Goal: Task Accomplishment & Management: Manage account settings

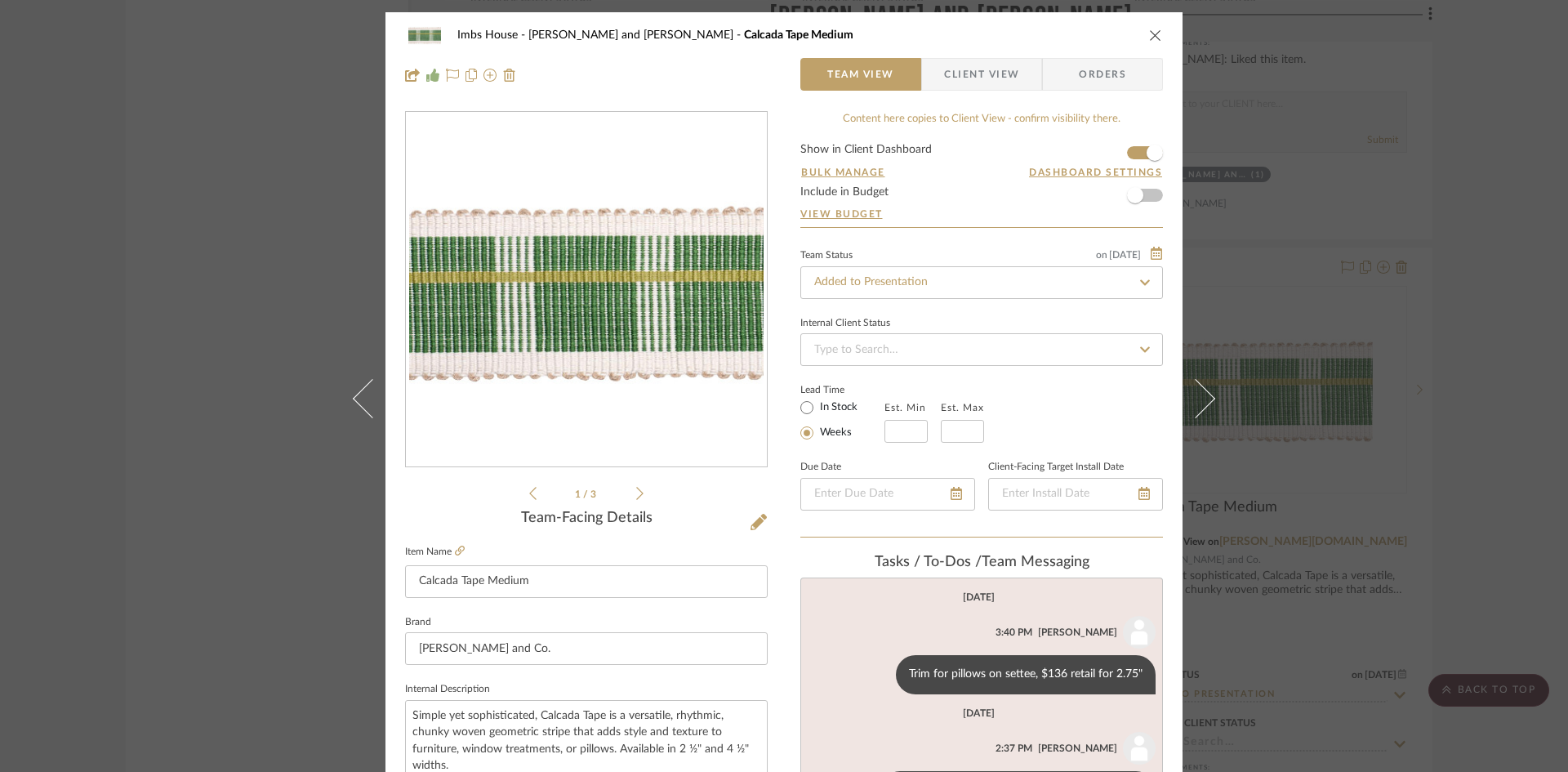
click at [1150, 34] on icon "close" at bounding box center [1155, 35] width 13 height 13
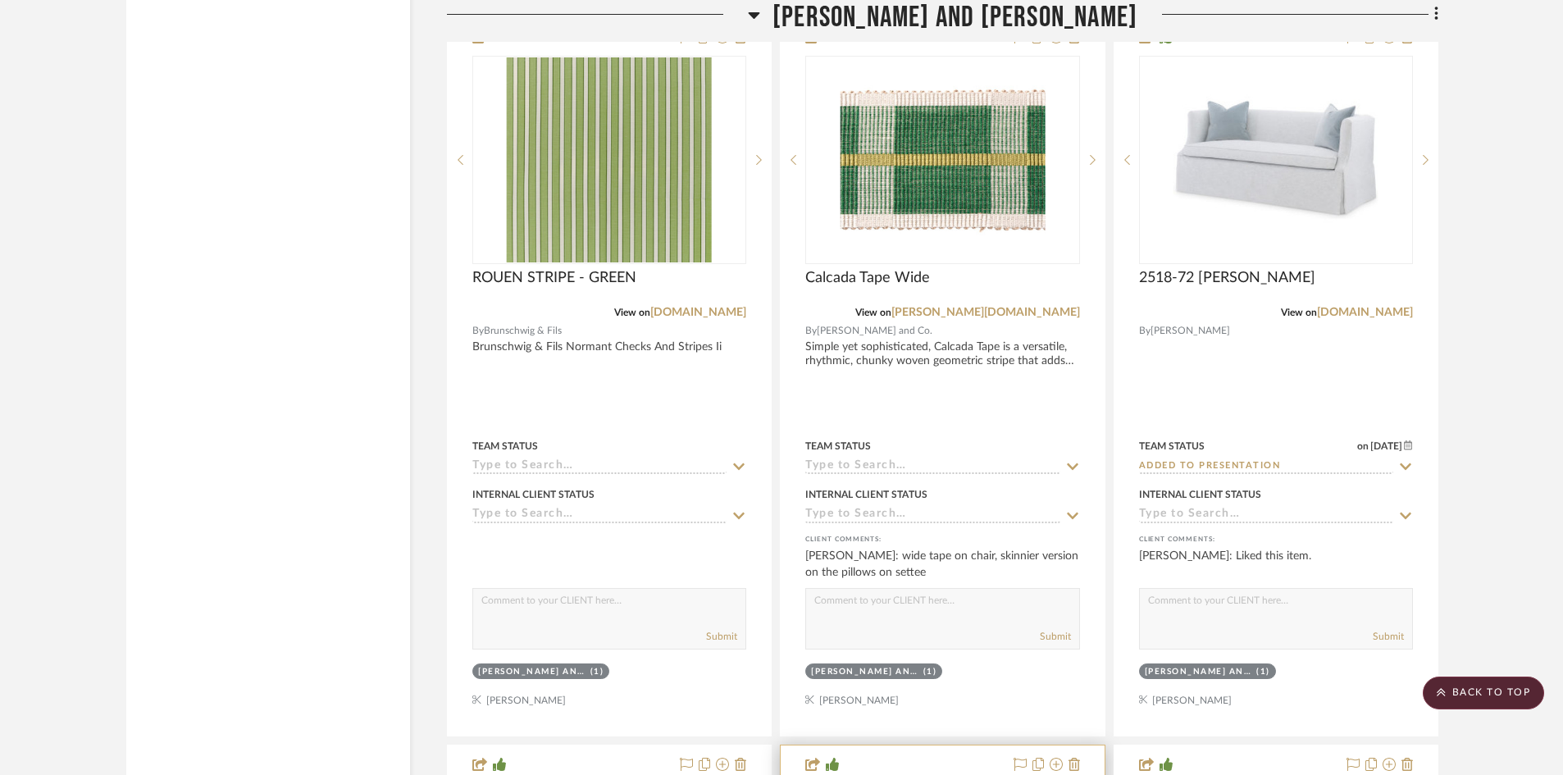
scroll to position [20602, 0]
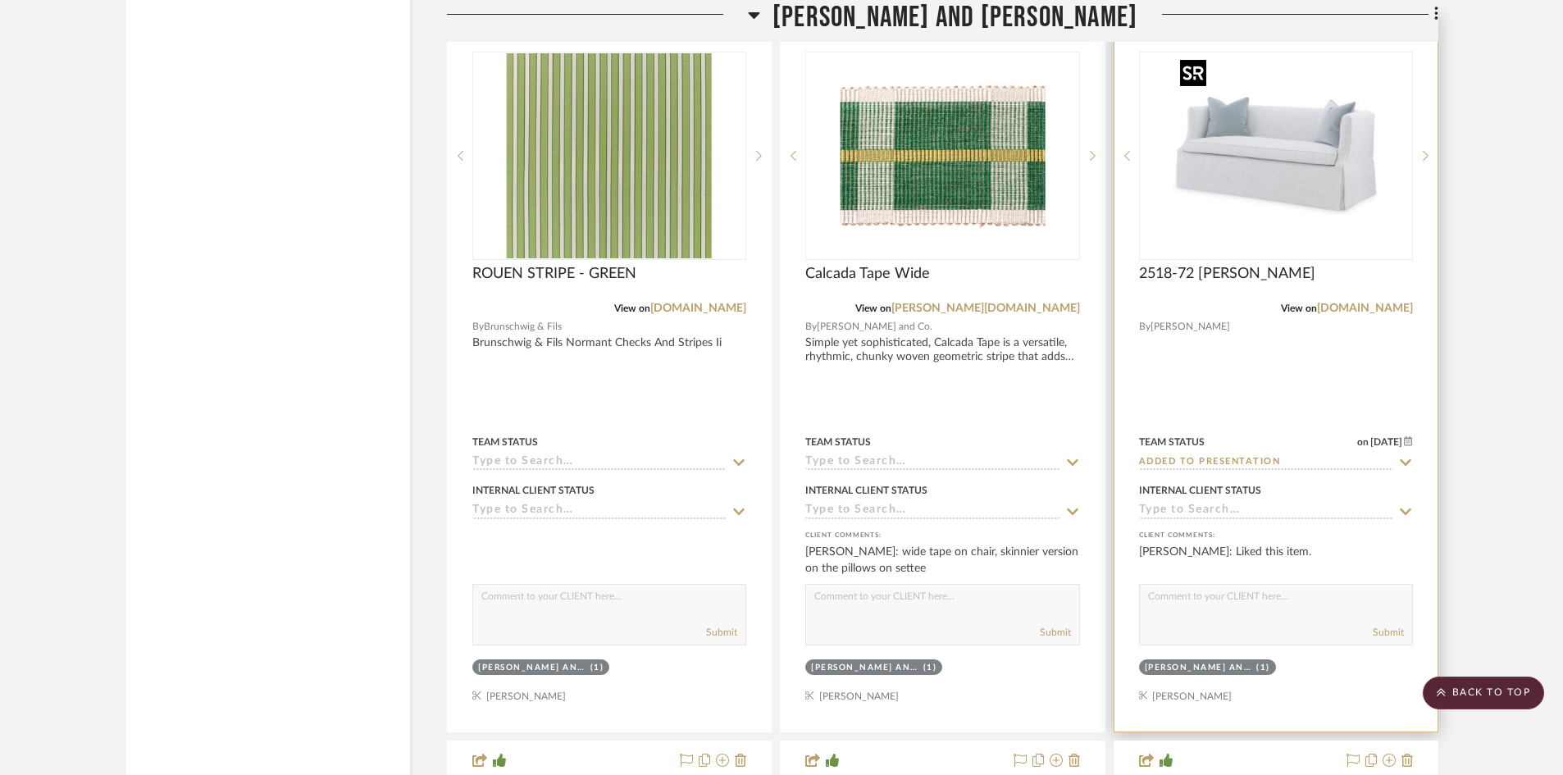
click at [1250, 191] on img "0" at bounding box center [1276, 155] width 205 height 205
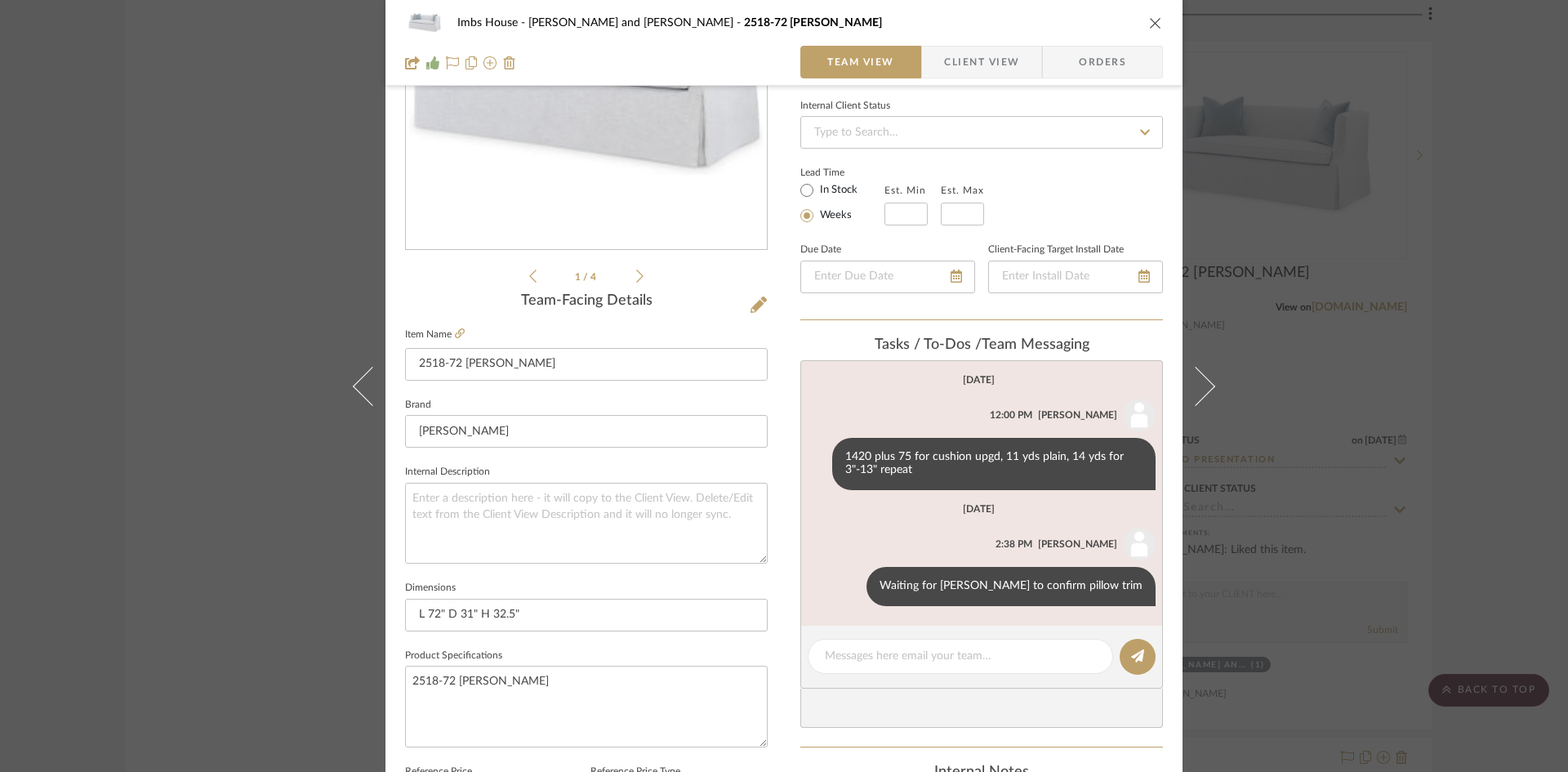
scroll to position [245, 0]
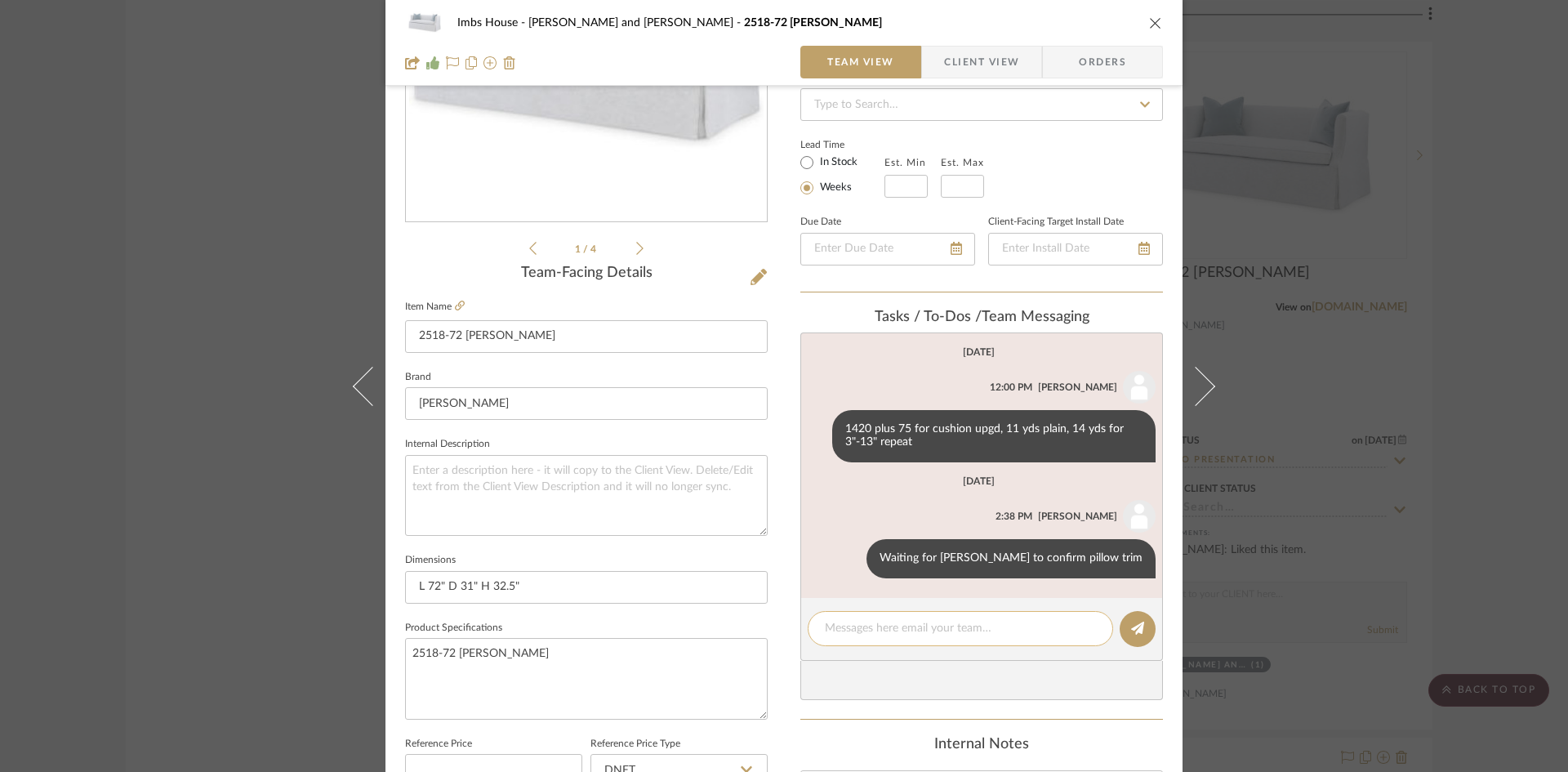
click at [909, 634] on textarea at bounding box center [960, 628] width 271 height 17
type textarea "8 yds of trim"
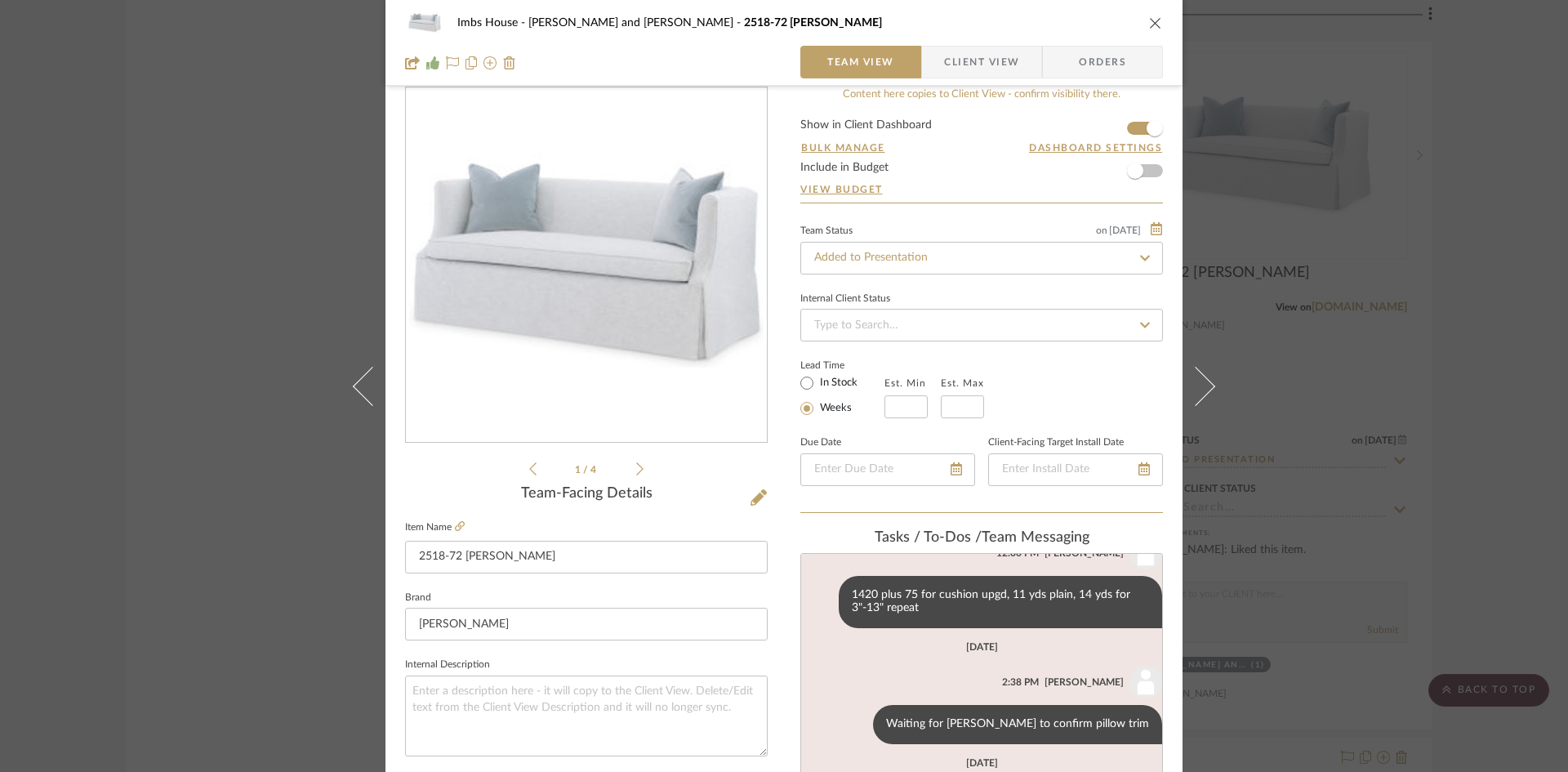
scroll to position [0, 0]
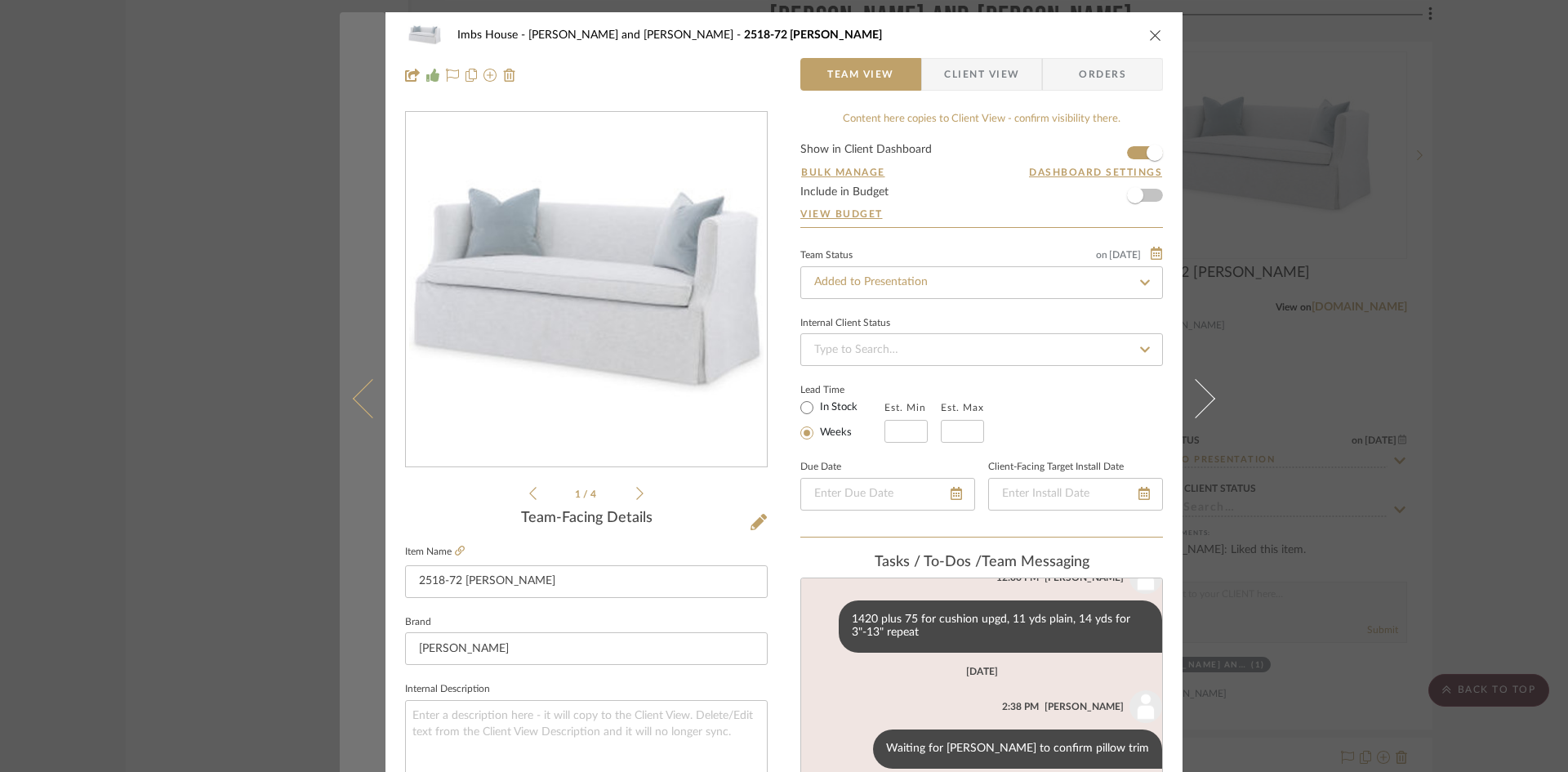
click at [364, 401] on icon at bounding box center [371, 397] width 39 height 39
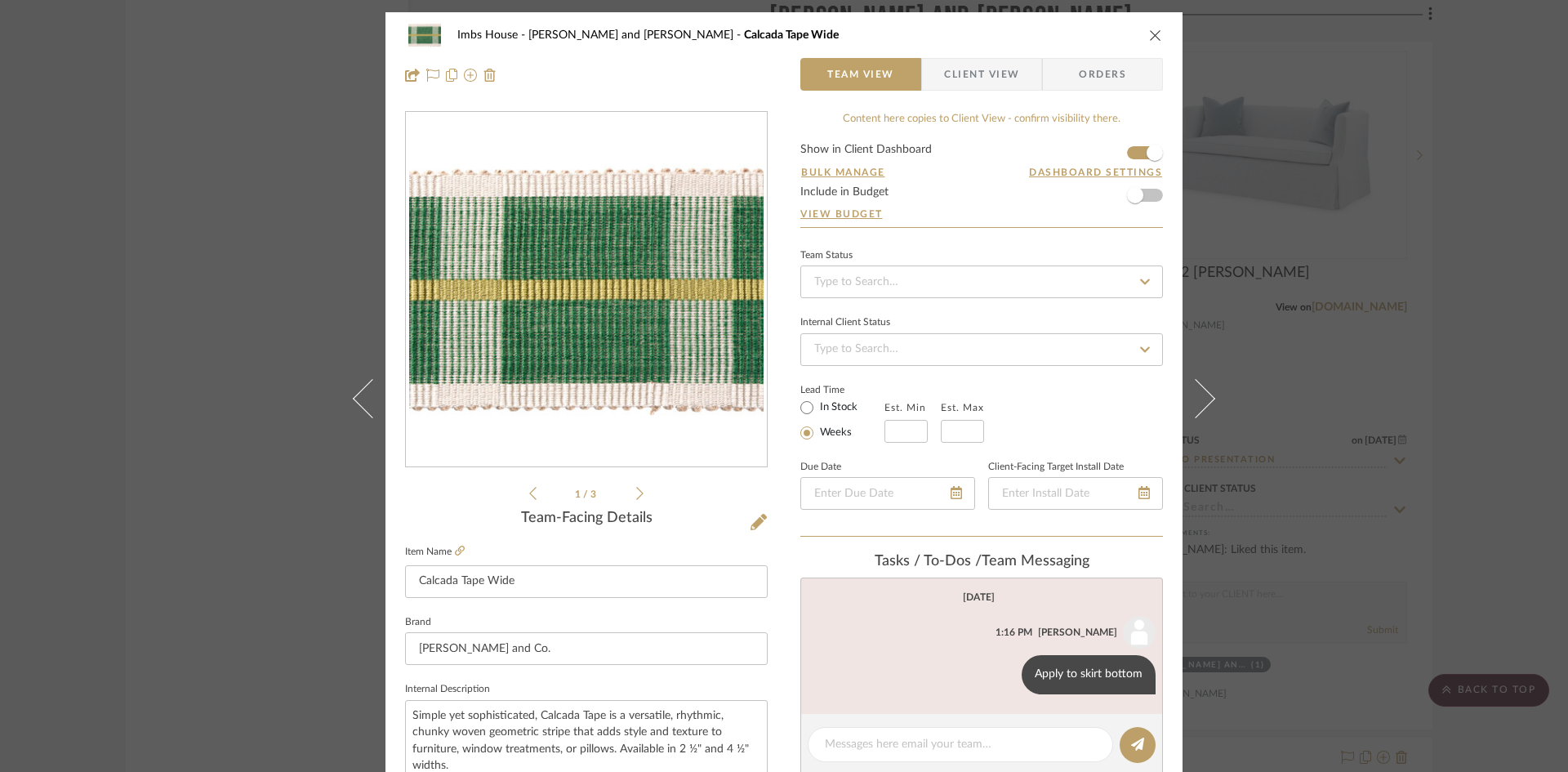
click at [1152, 34] on icon "close" at bounding box center [1155, 35] width 13 height 13
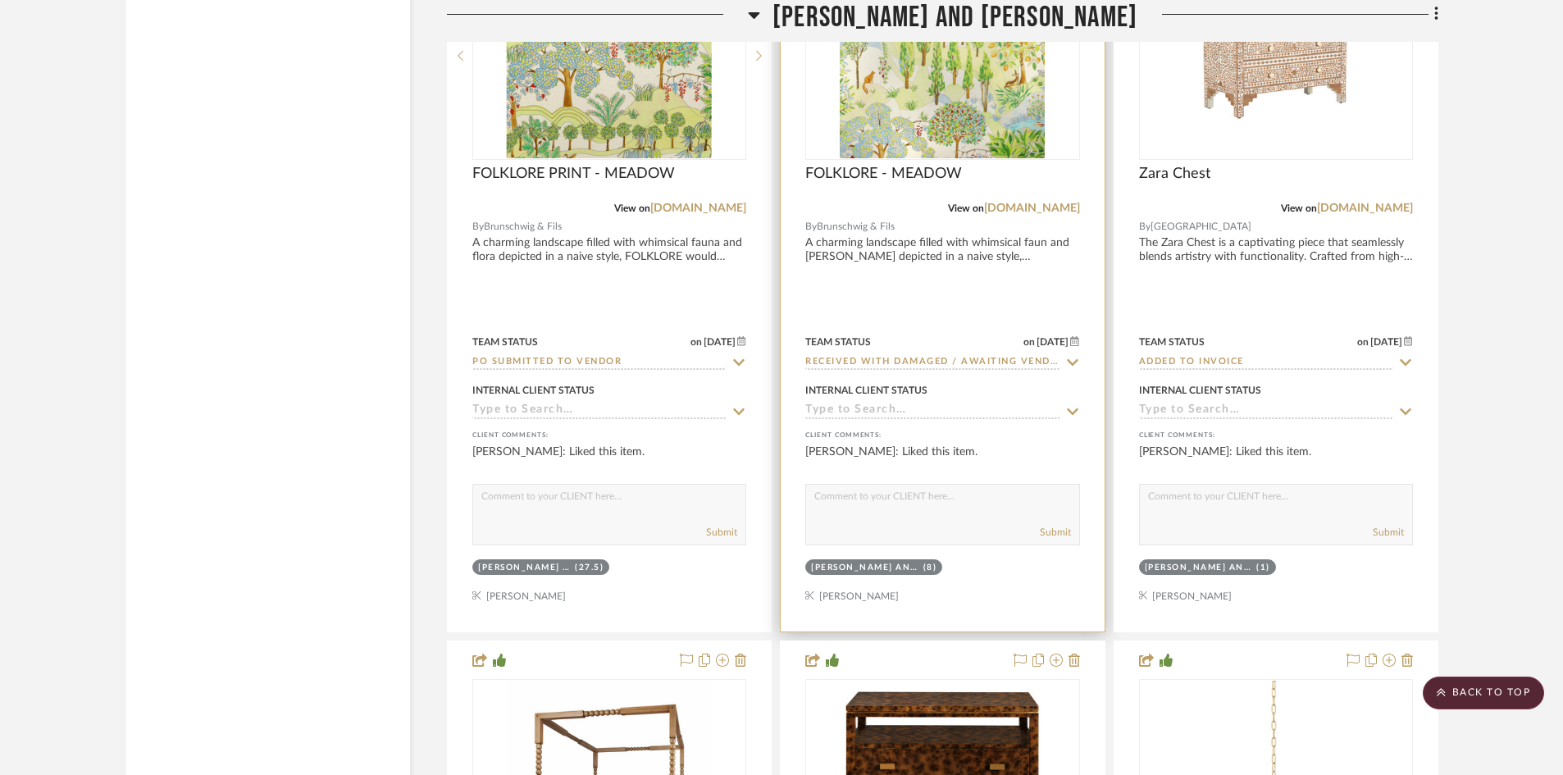
scroll to position [22160, 0]
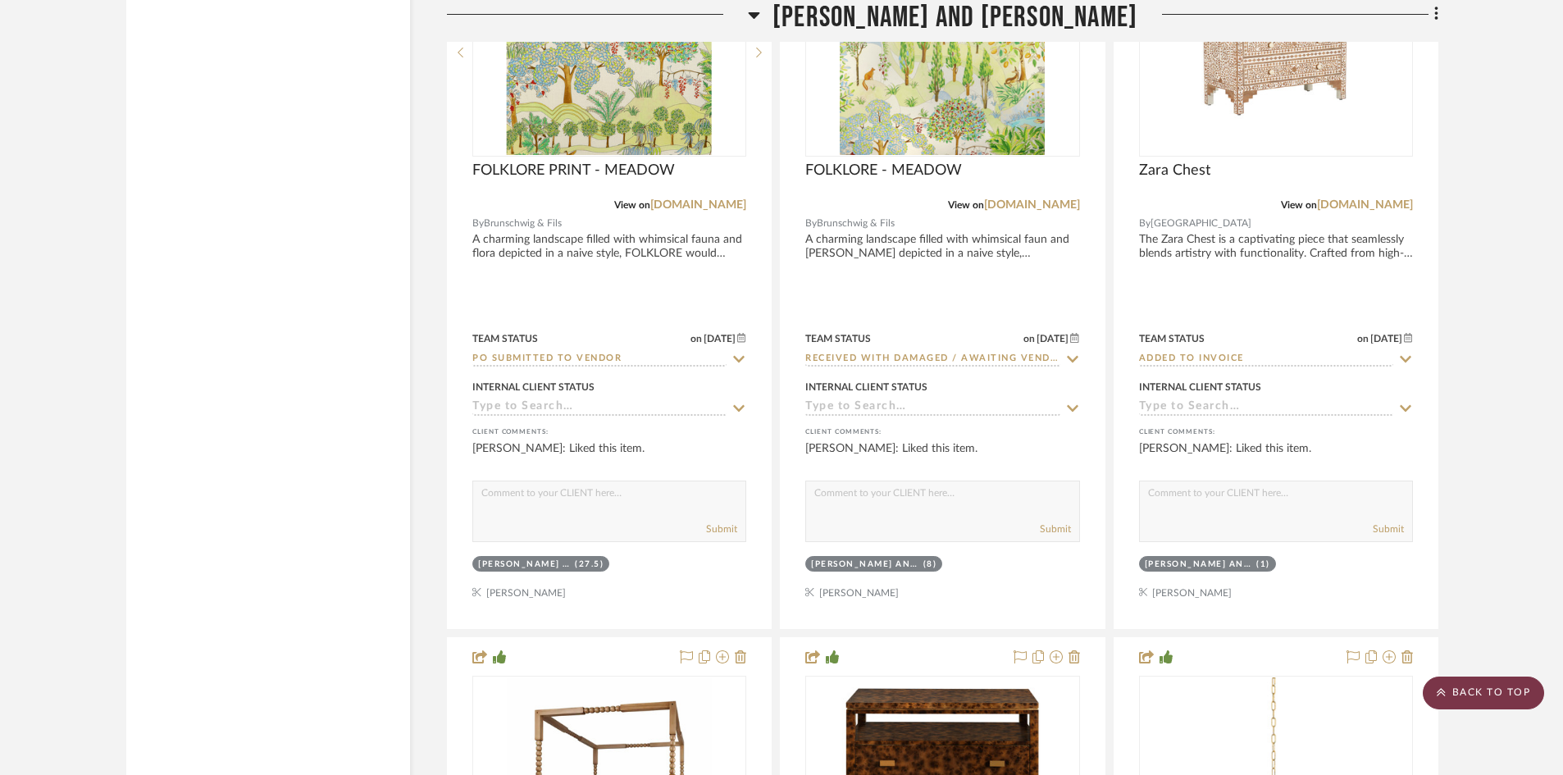
click at [1484, 687] on scroll-to-top-button "BACK TO TOP" at bounding box center [1483, 693] width 121 height 33
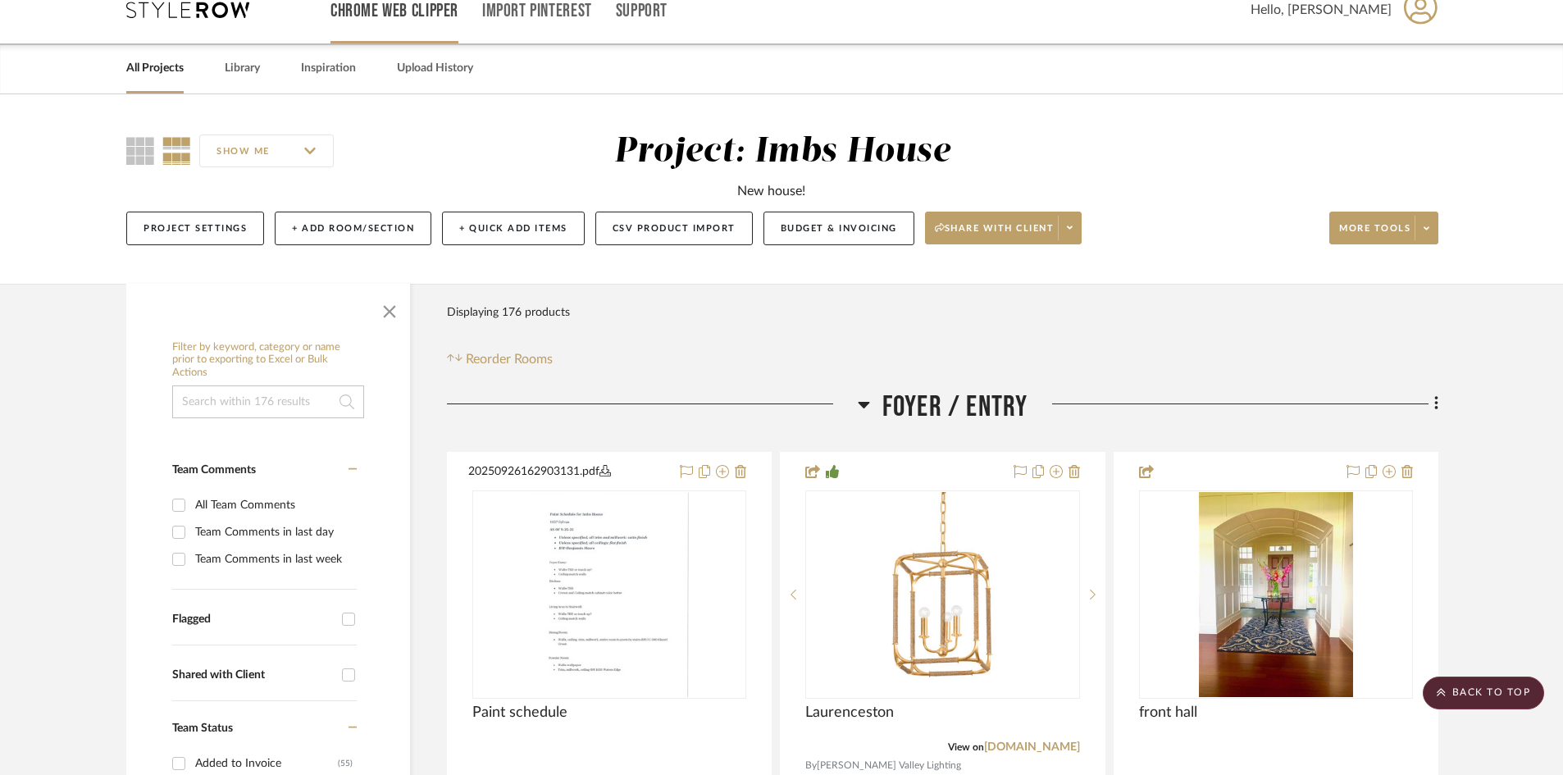
scroll to position [0, 0]
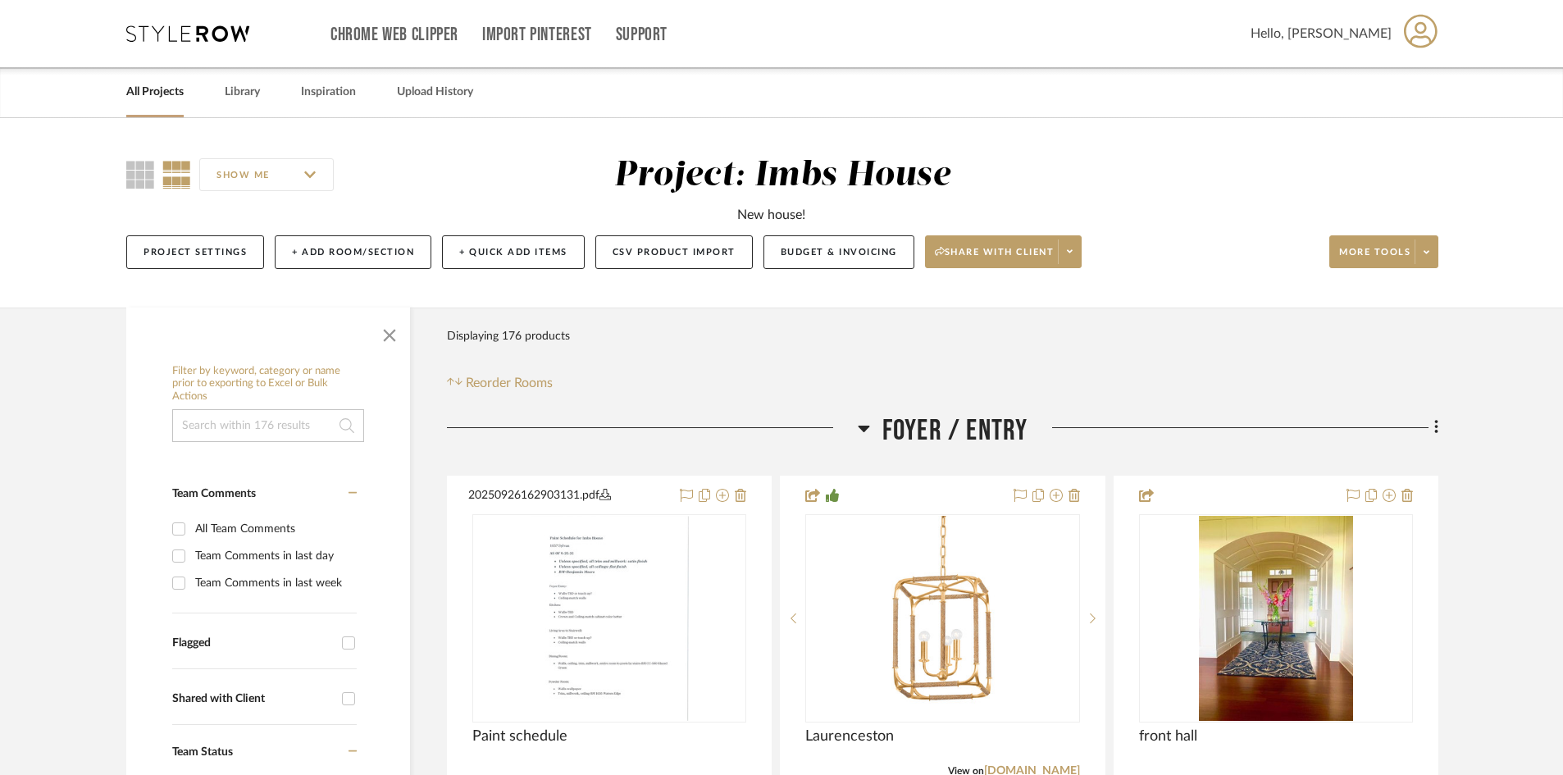
click at [164, 89] on link "All Projects" at bounding box center [154, 92] width 57 height 22
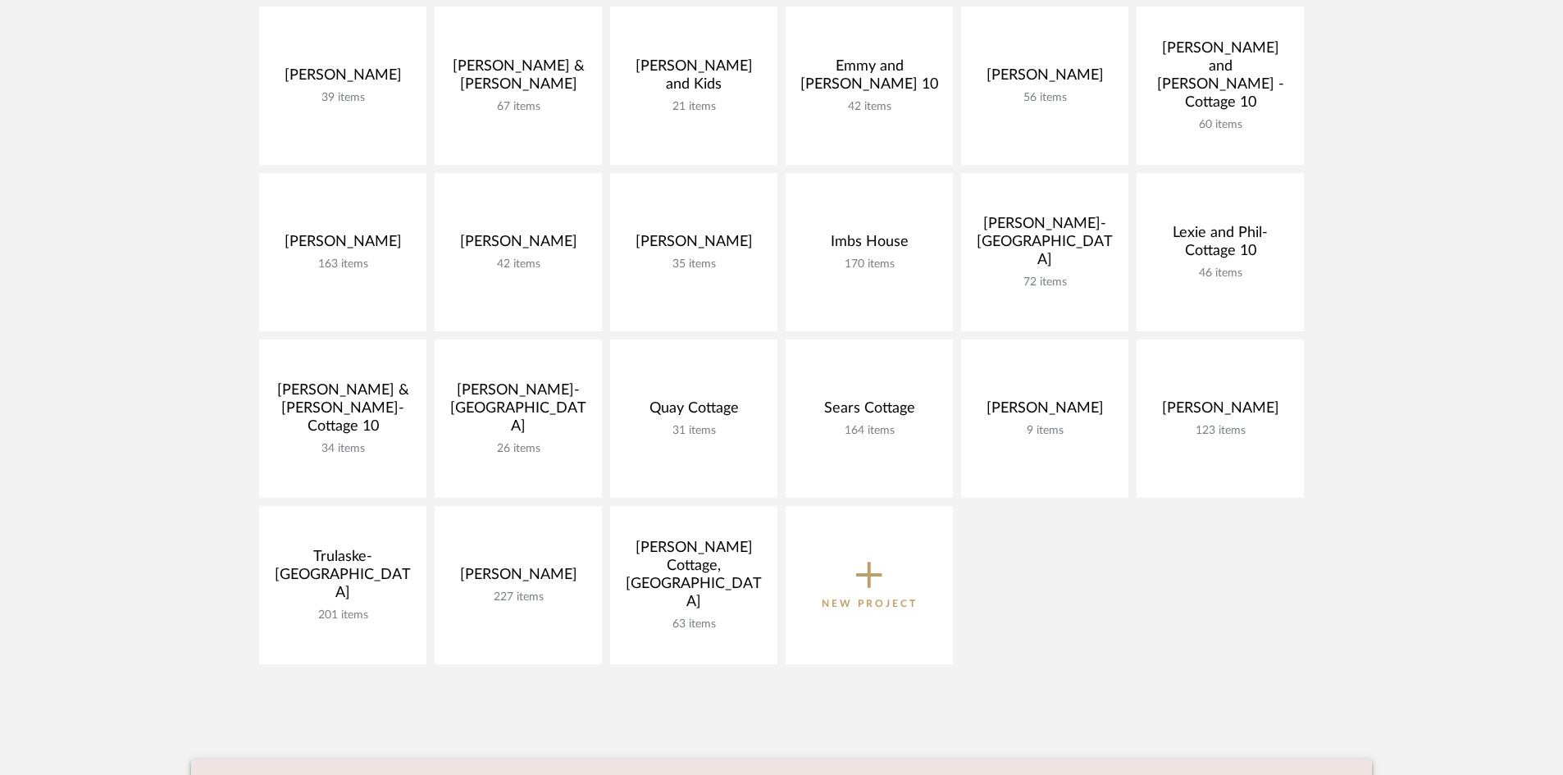
scroll to position [410, 0]
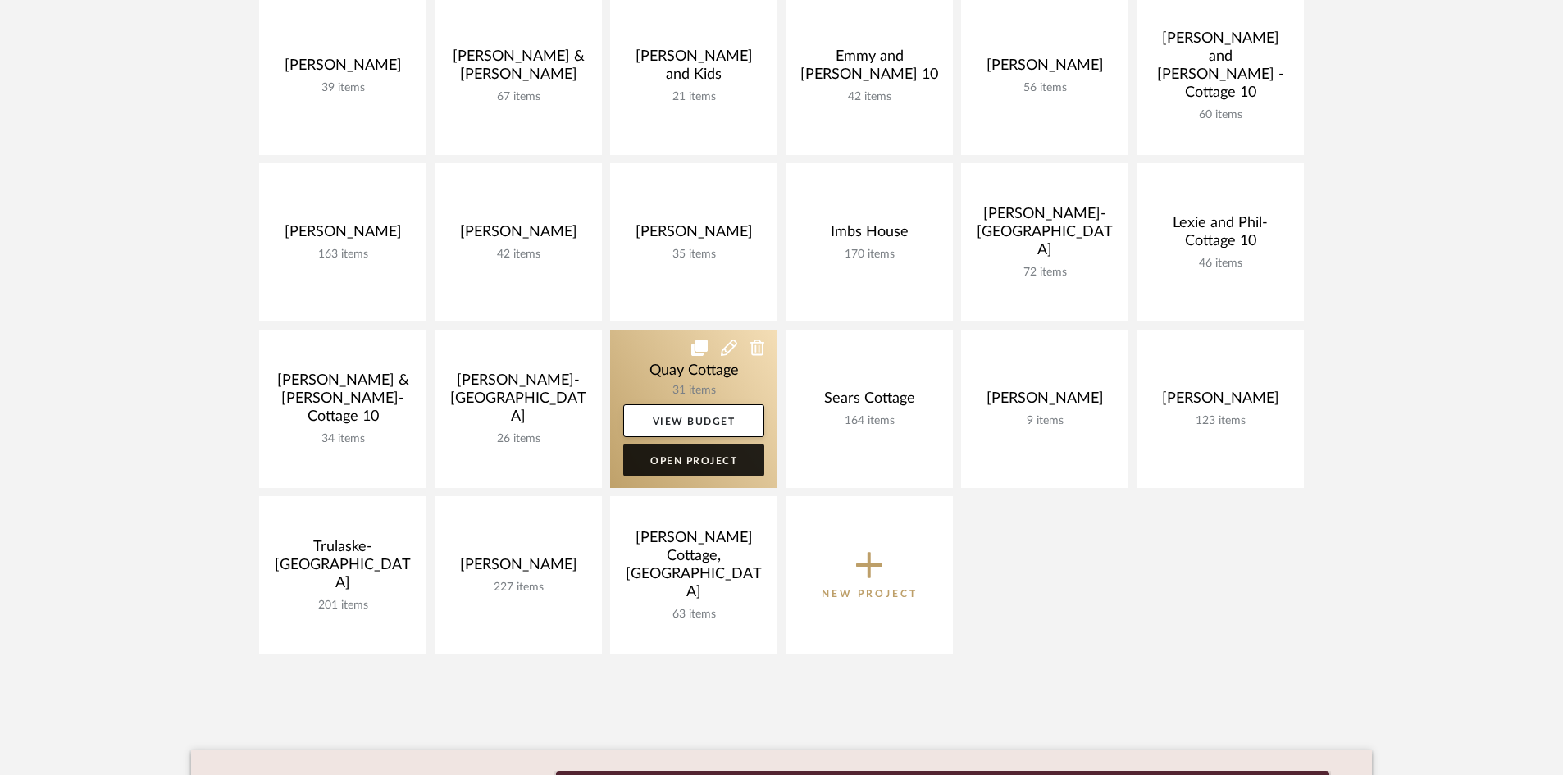
click at [688, 455] on link "Open Project" at bounding box center [693, 460] width 141 height 33
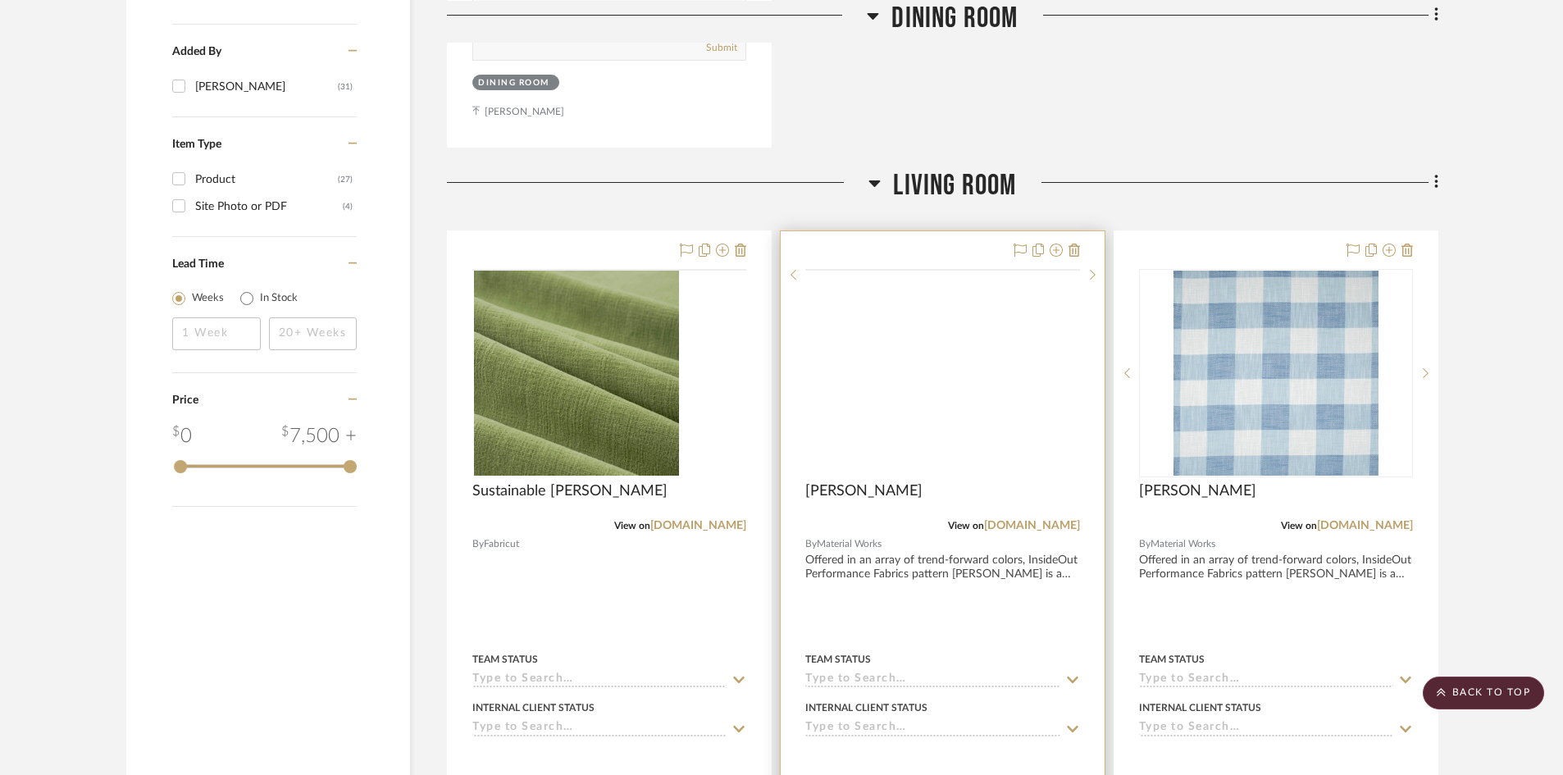
scroll to position [1804, 0]
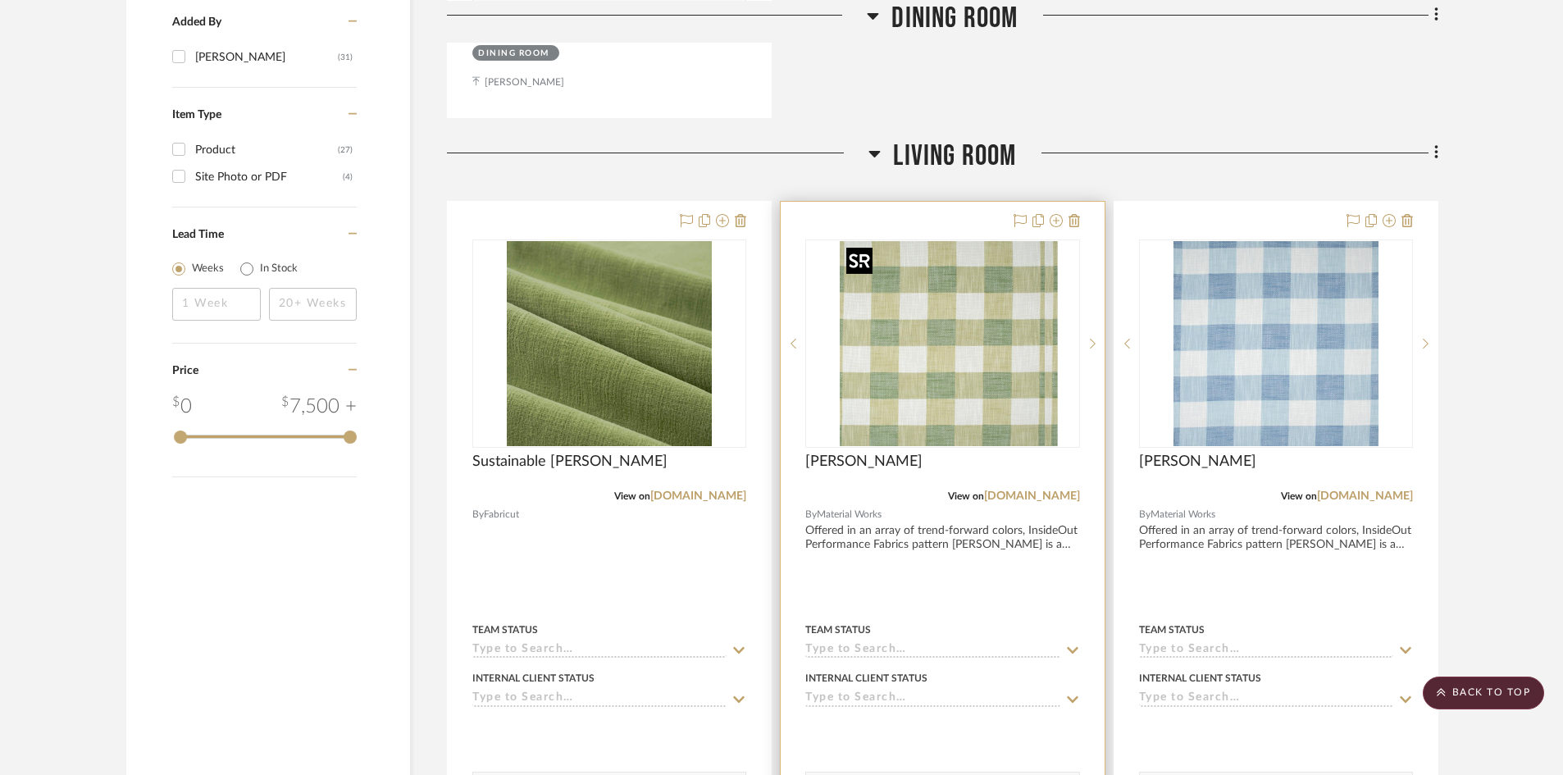
click at [980, 380] on div at bounding box center [942, 343] width 274 height 208
click at [955, 390] on img "0" at bounding box center [942, 343] width 205 height 205
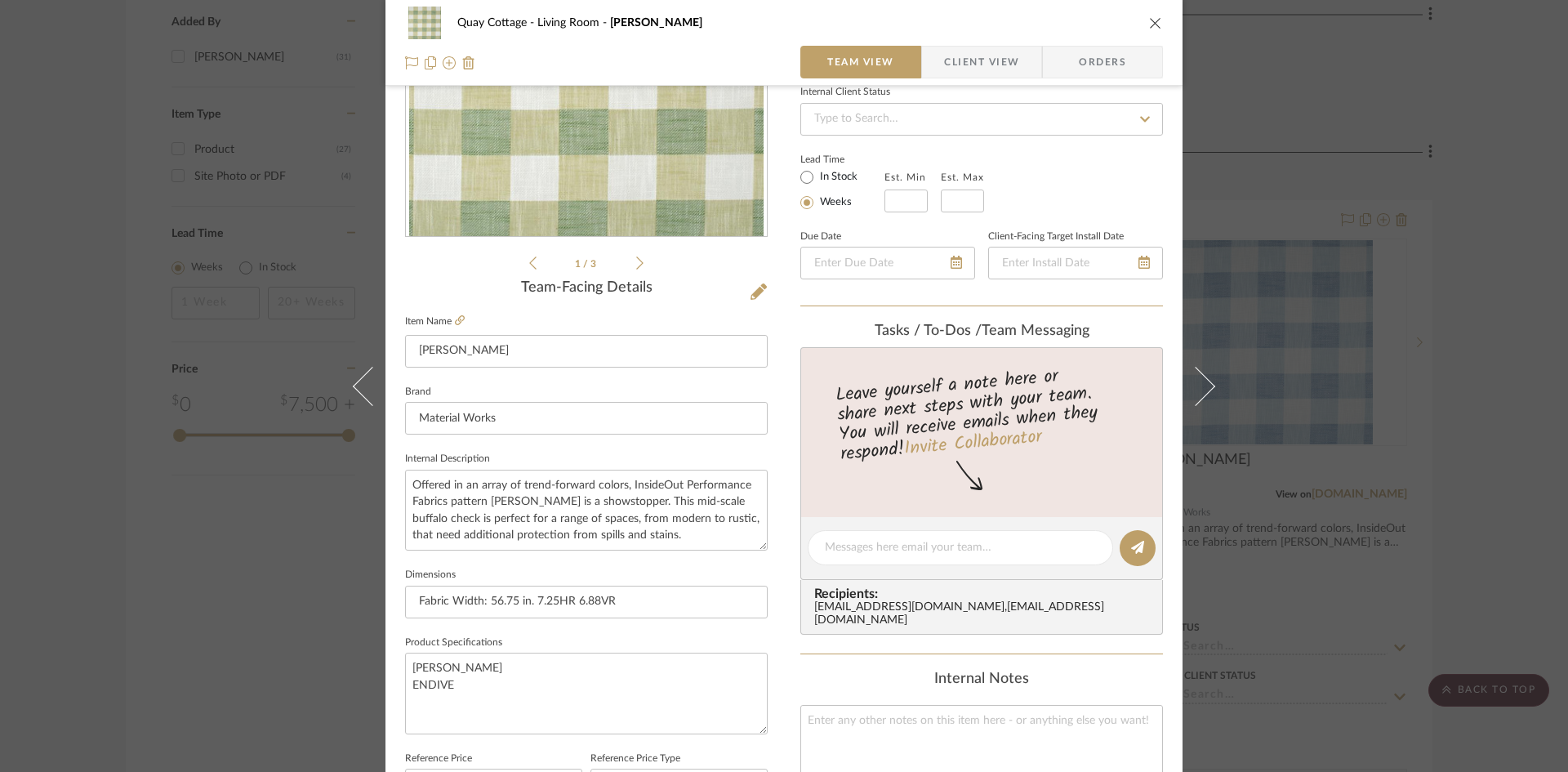
scroll to position [245, 0]
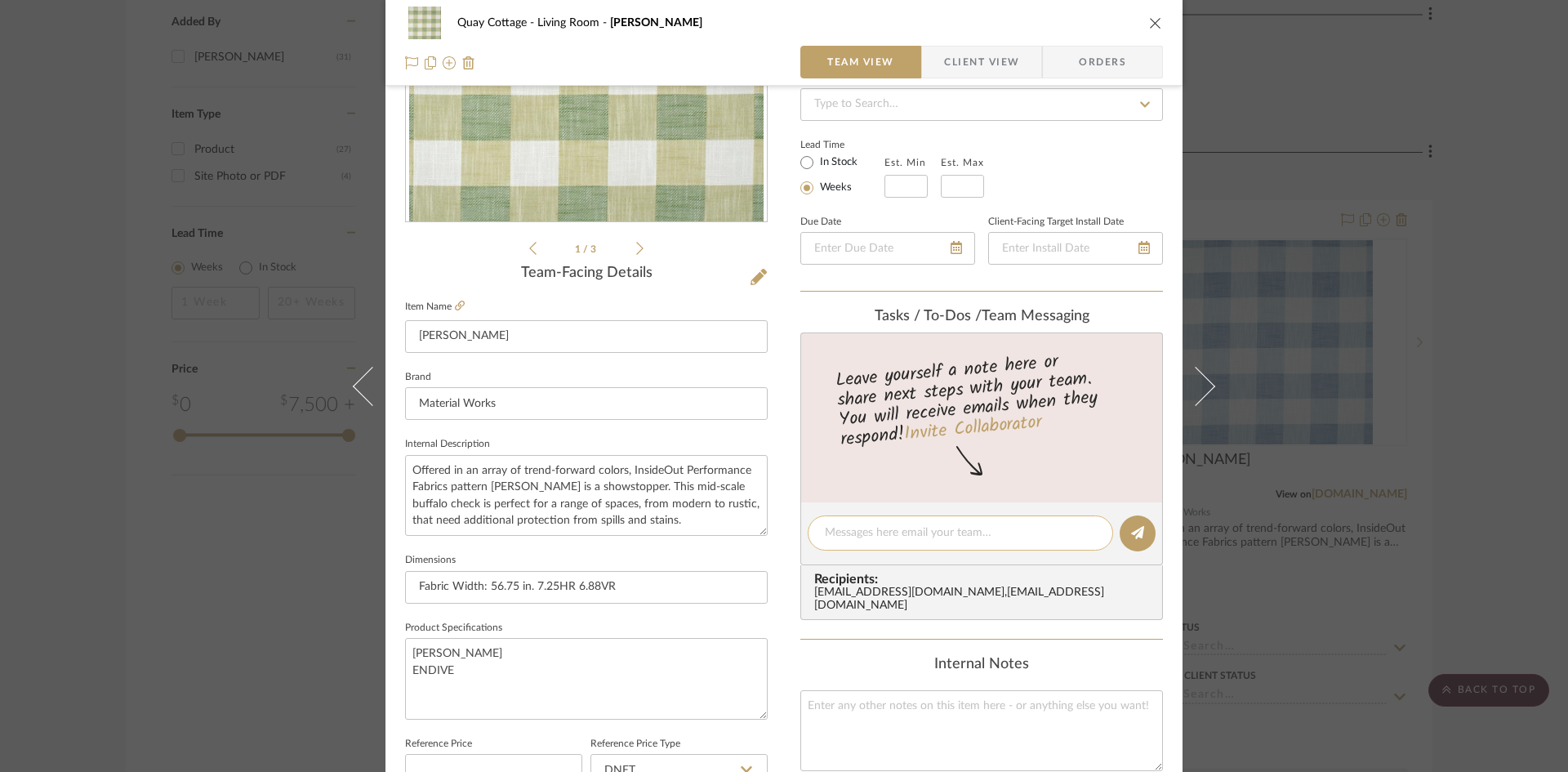
click at [942, 538] on textarea at bounding box center [960, 533] width 271 height 17
type textarea "$132 and 66 net"
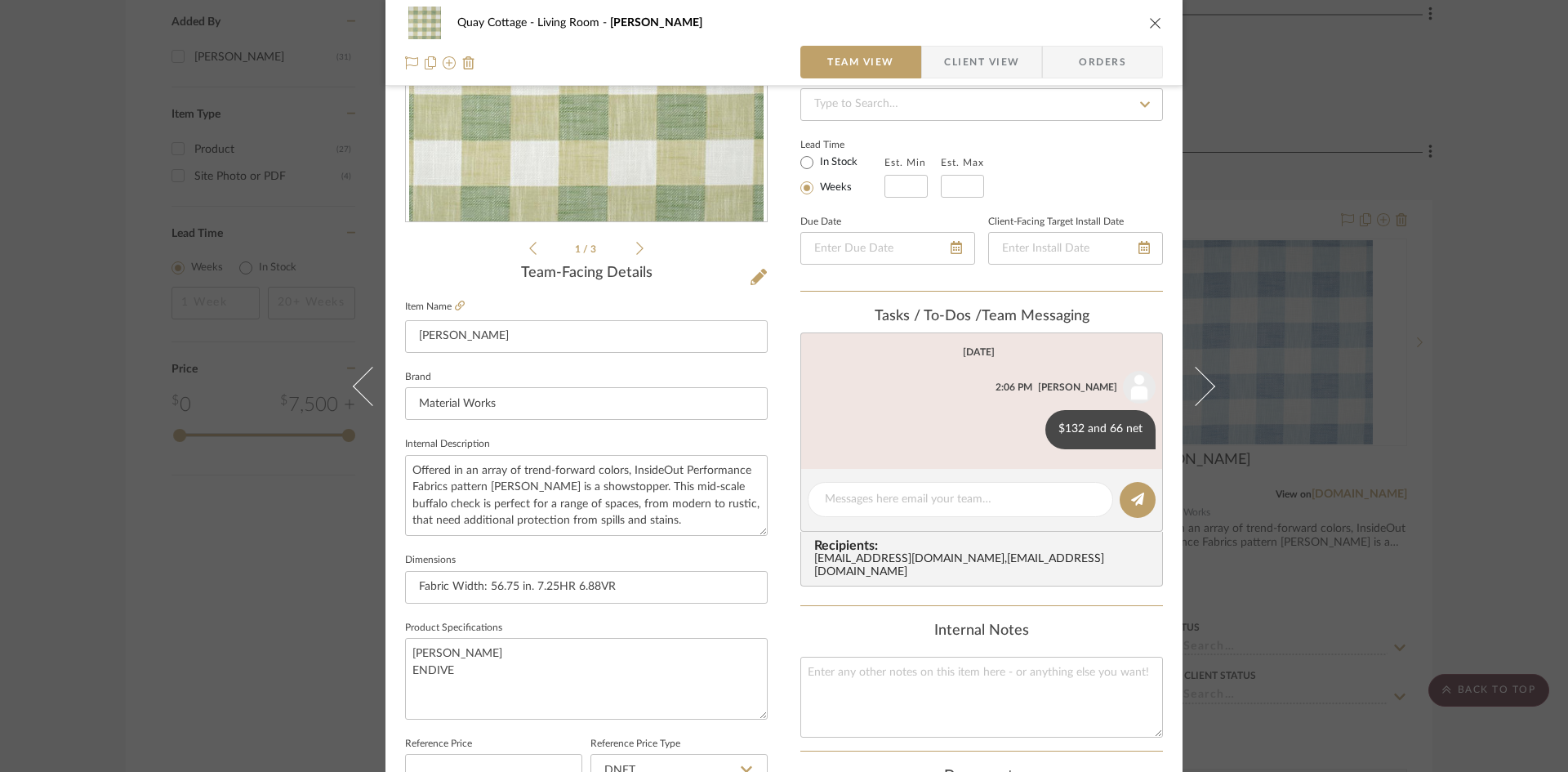
click at [1151, 18] on icon "close" at bounding box center [1155, 22] width 13 height 13
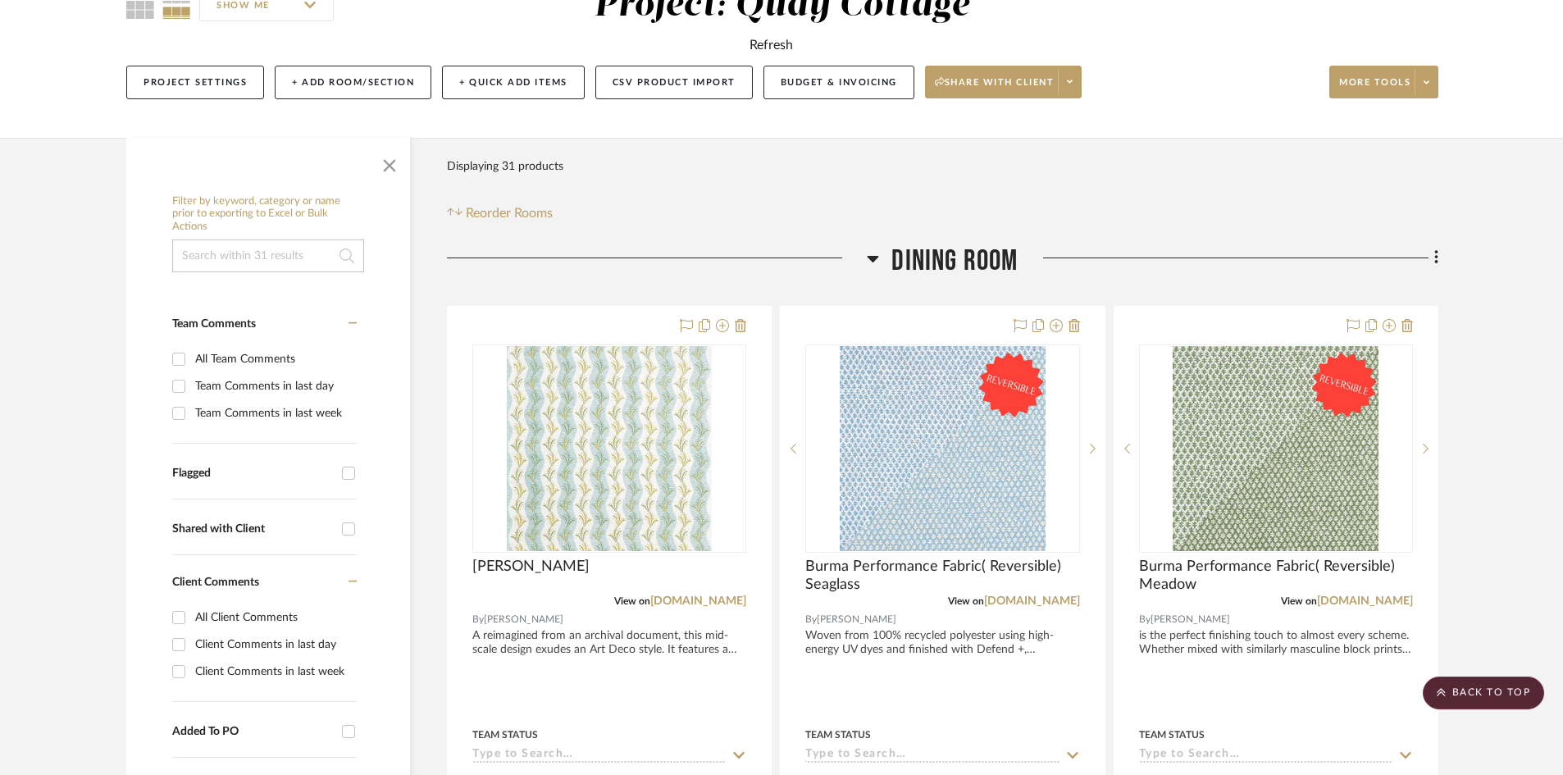
scroll to position [0, 0]
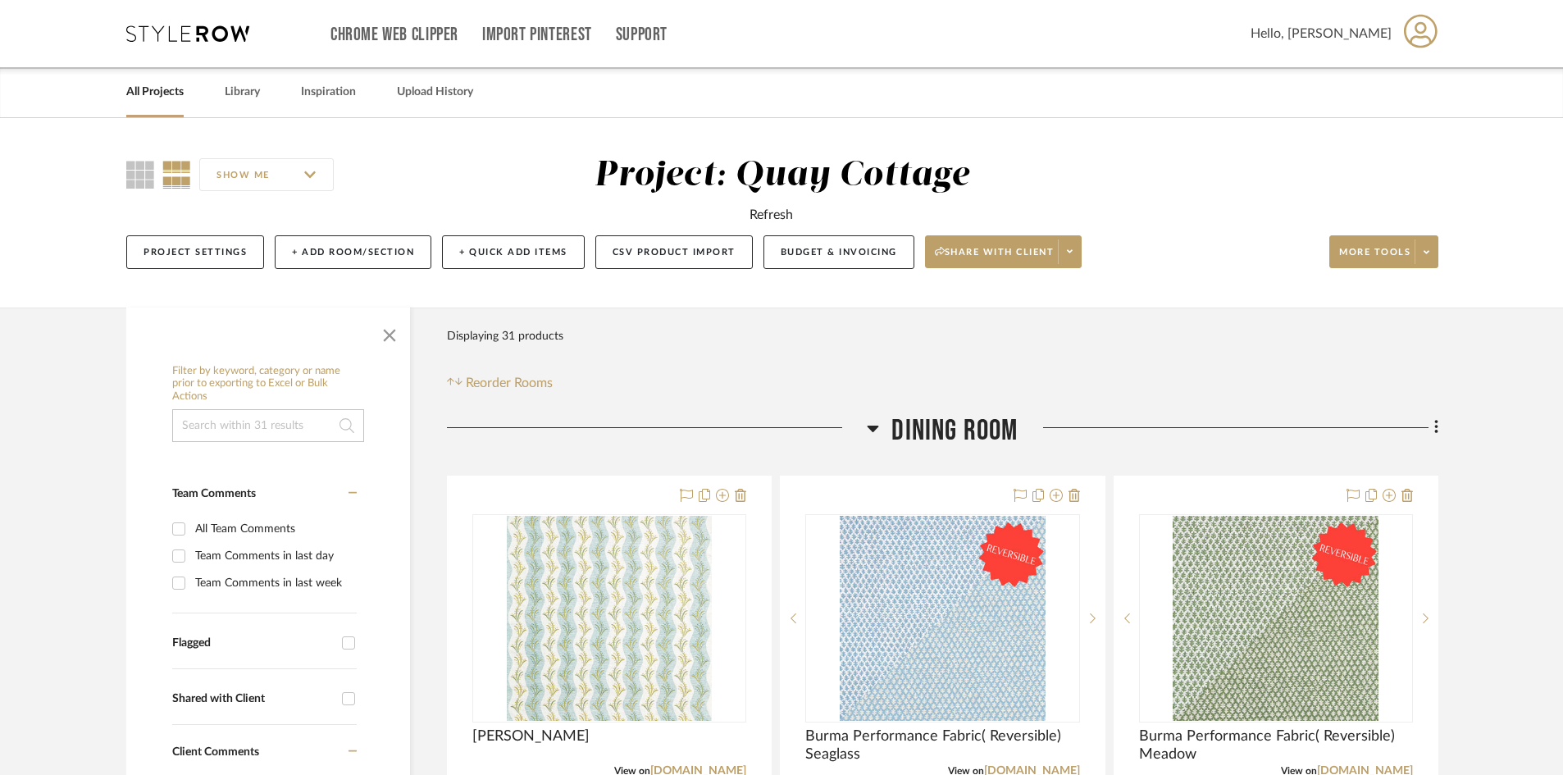
click at [162, 84] on link "All Projects" at bounding box center [154, 92] width 57 height 22
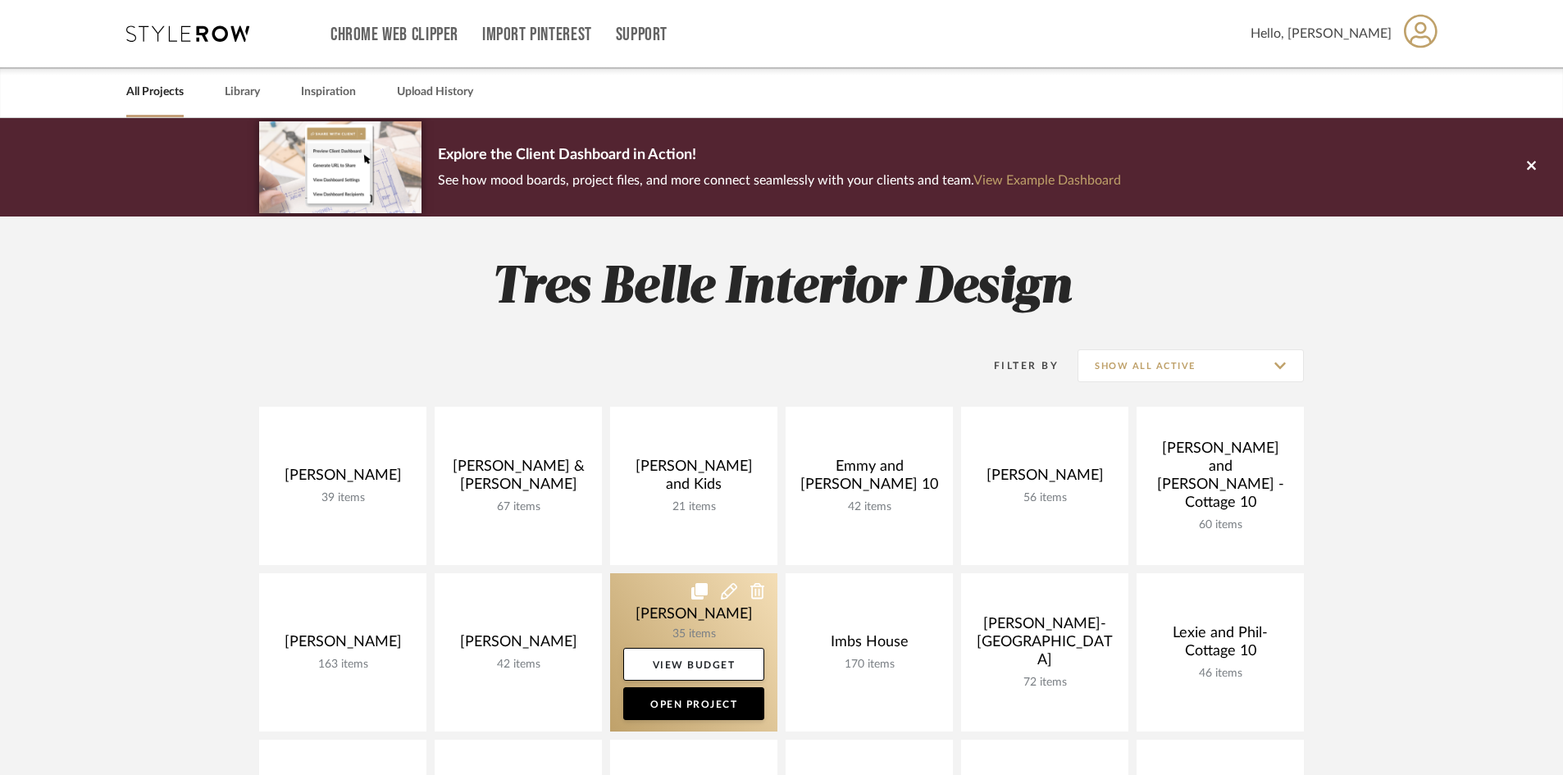
scroll to position [82, 0]
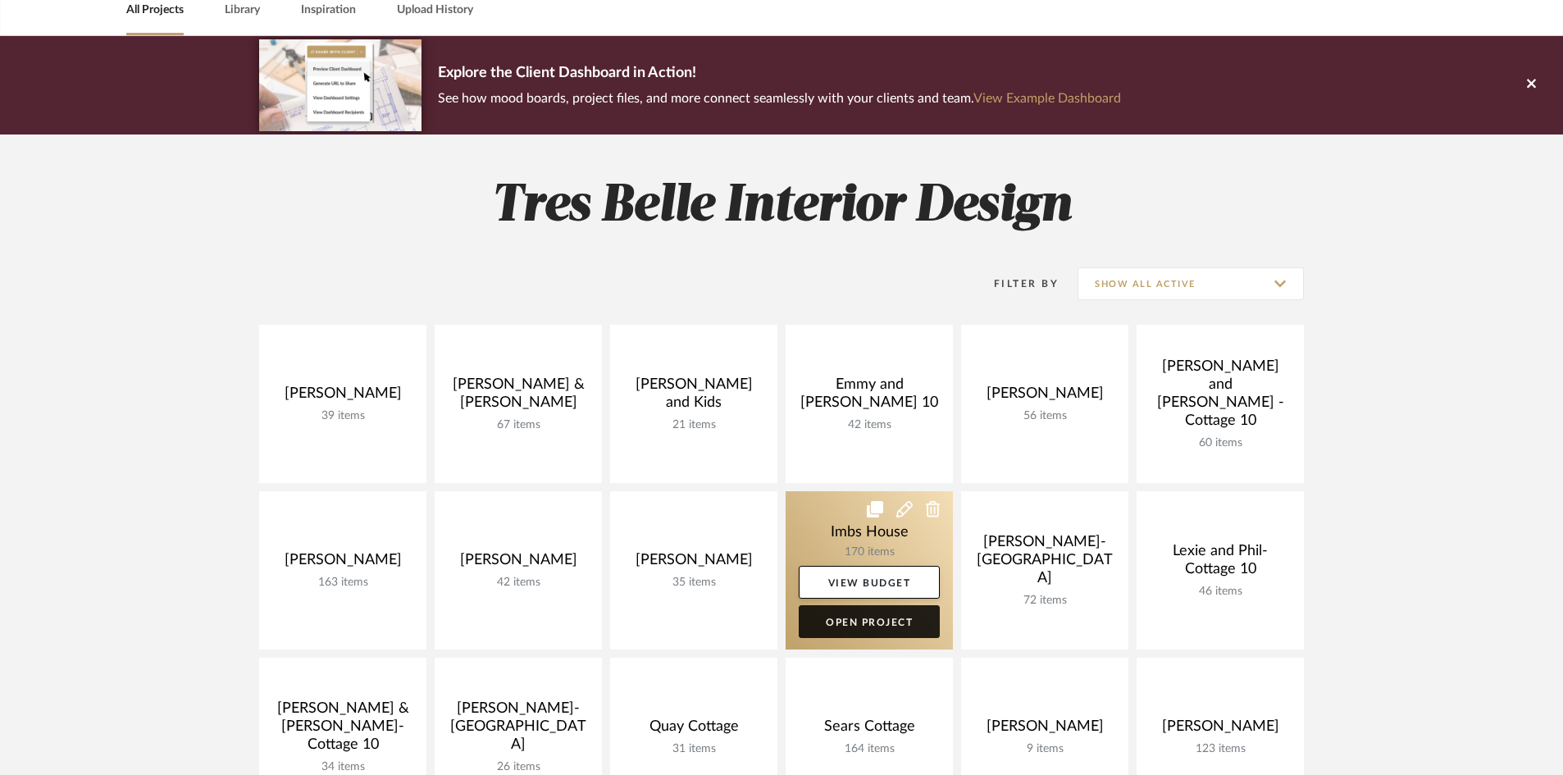
click at [842, 622] on link "Open Project" at bounding box center [869, 621] width 141 height 33
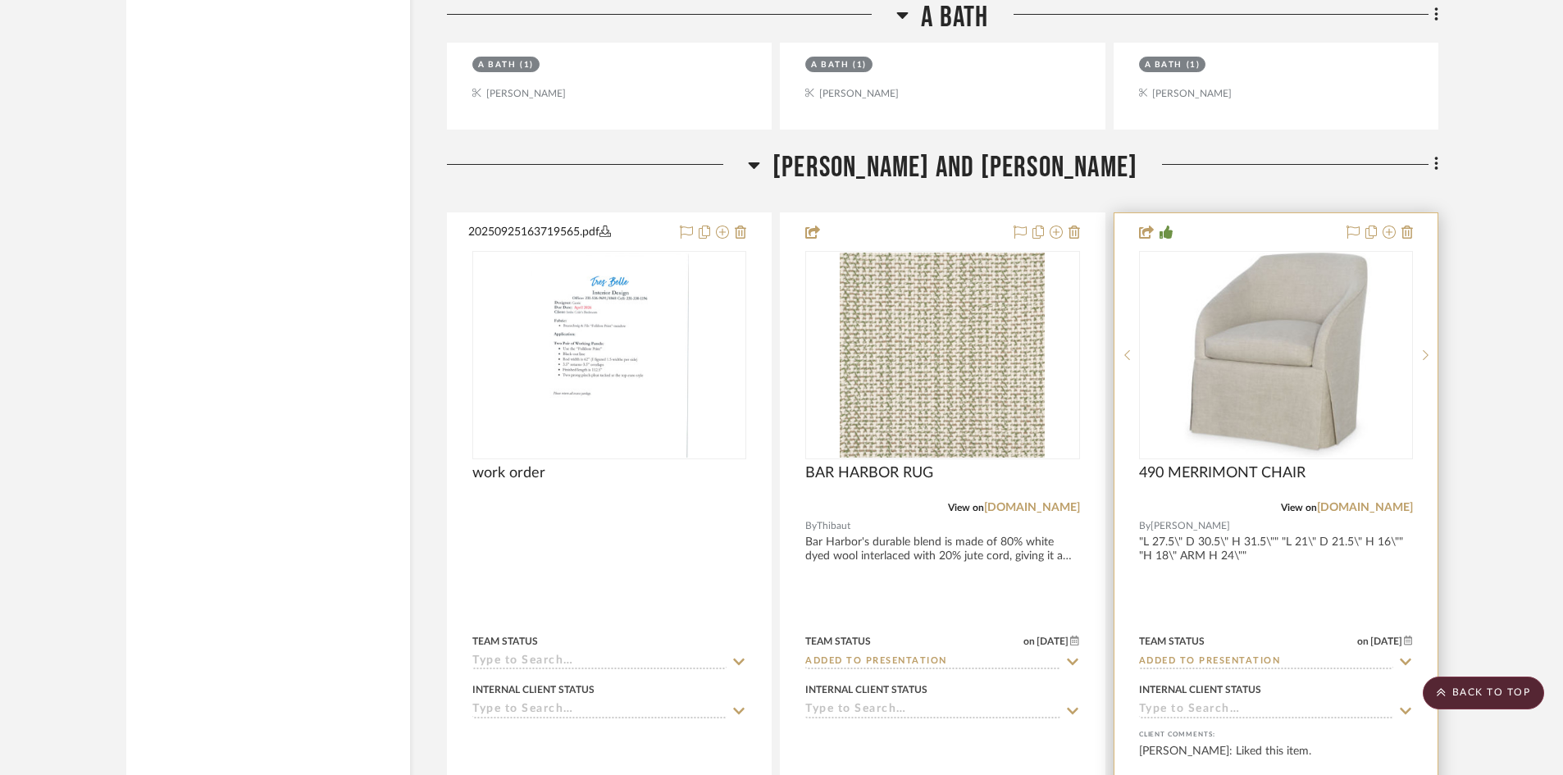
scroll to position [19717, 0]
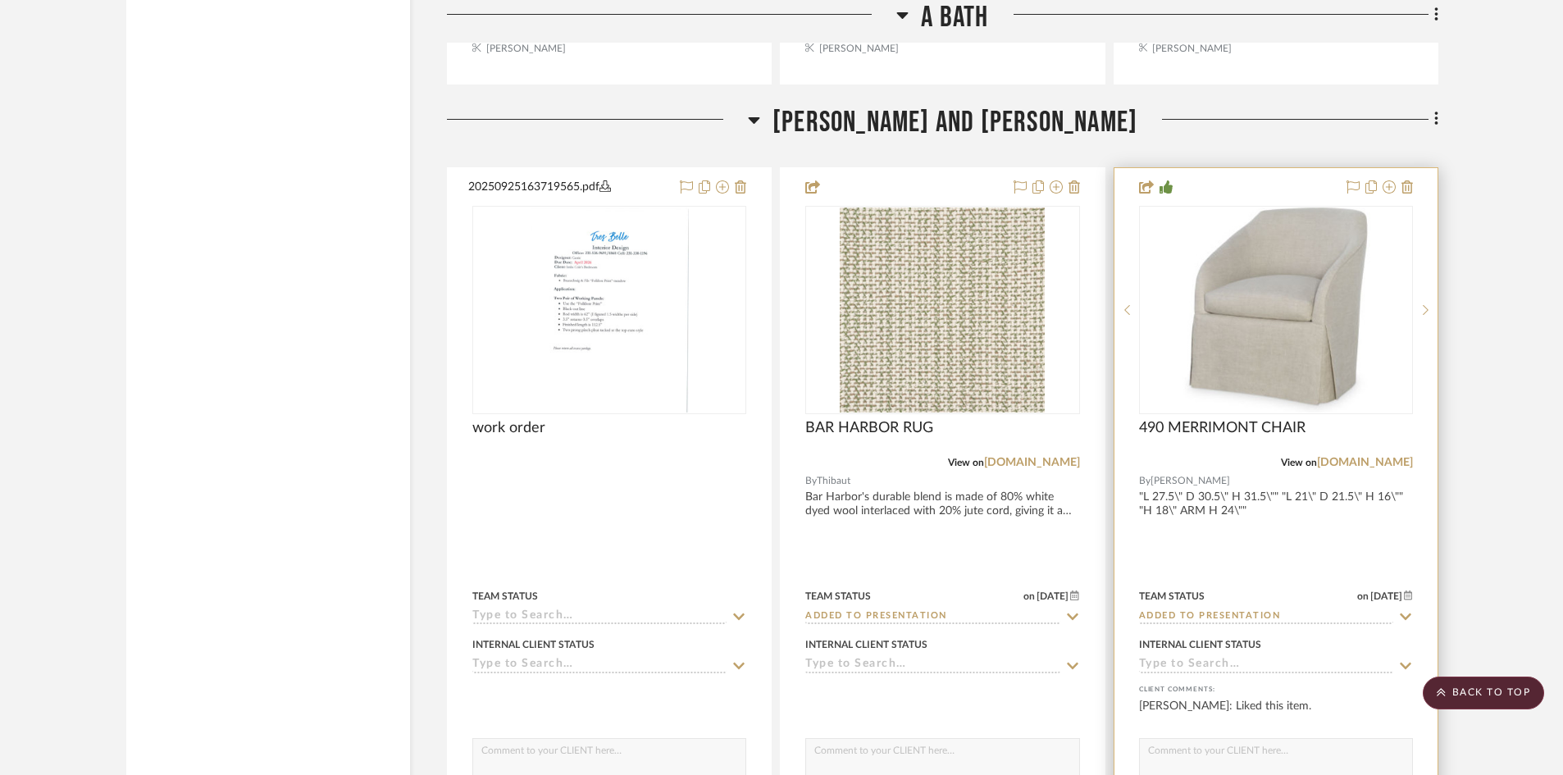
click at [1292, 613] on input "Added to Presentation" at bounding box center [1266, 617] width 254 height 16
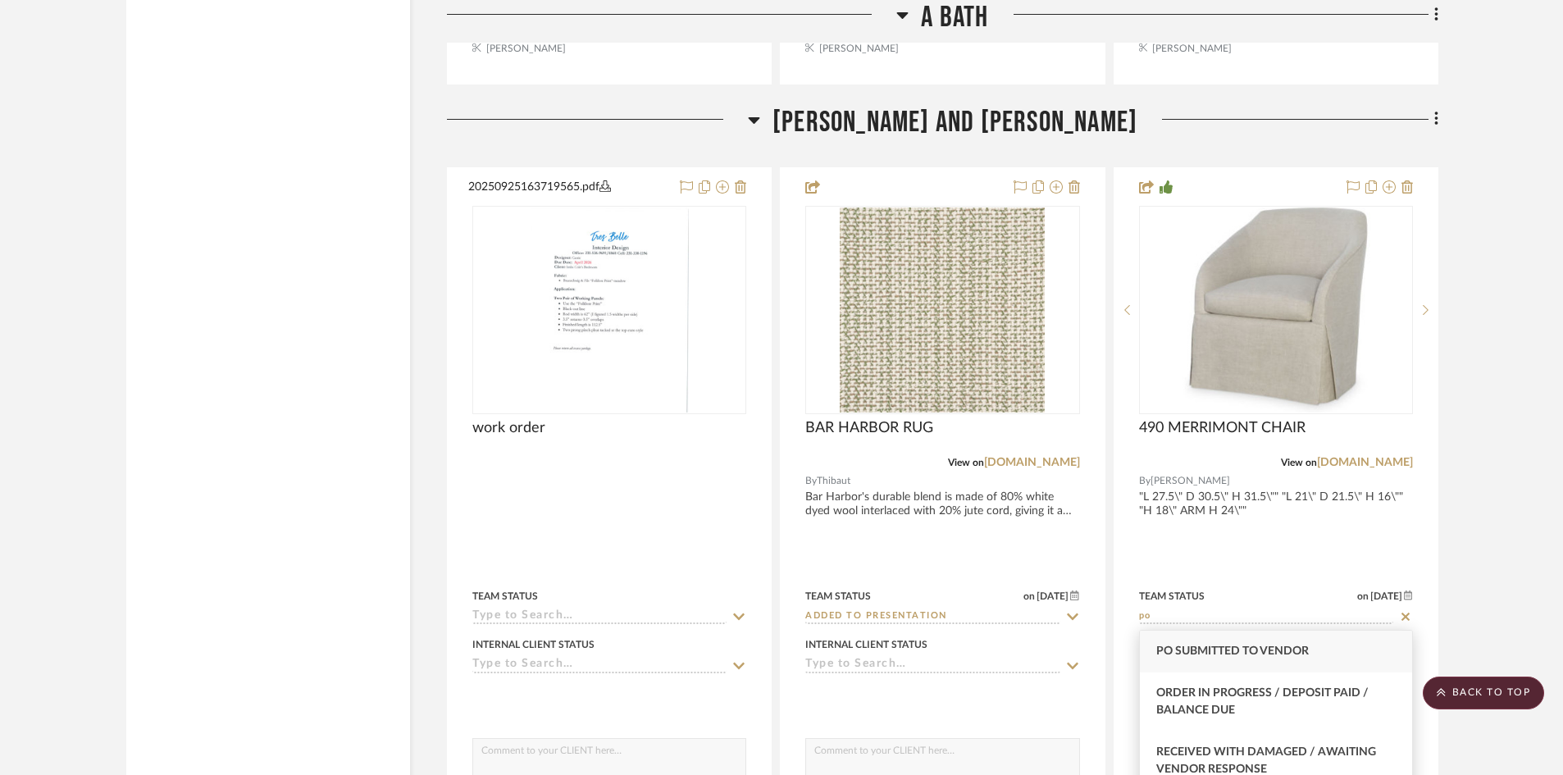
type input "po"
click at [1261, 650] on span "PO Submitted to Vendor" at bounding box center [1232, 650] width 153 height 11
type input "[DATE]"
type input "PO Submitted to Vendor"
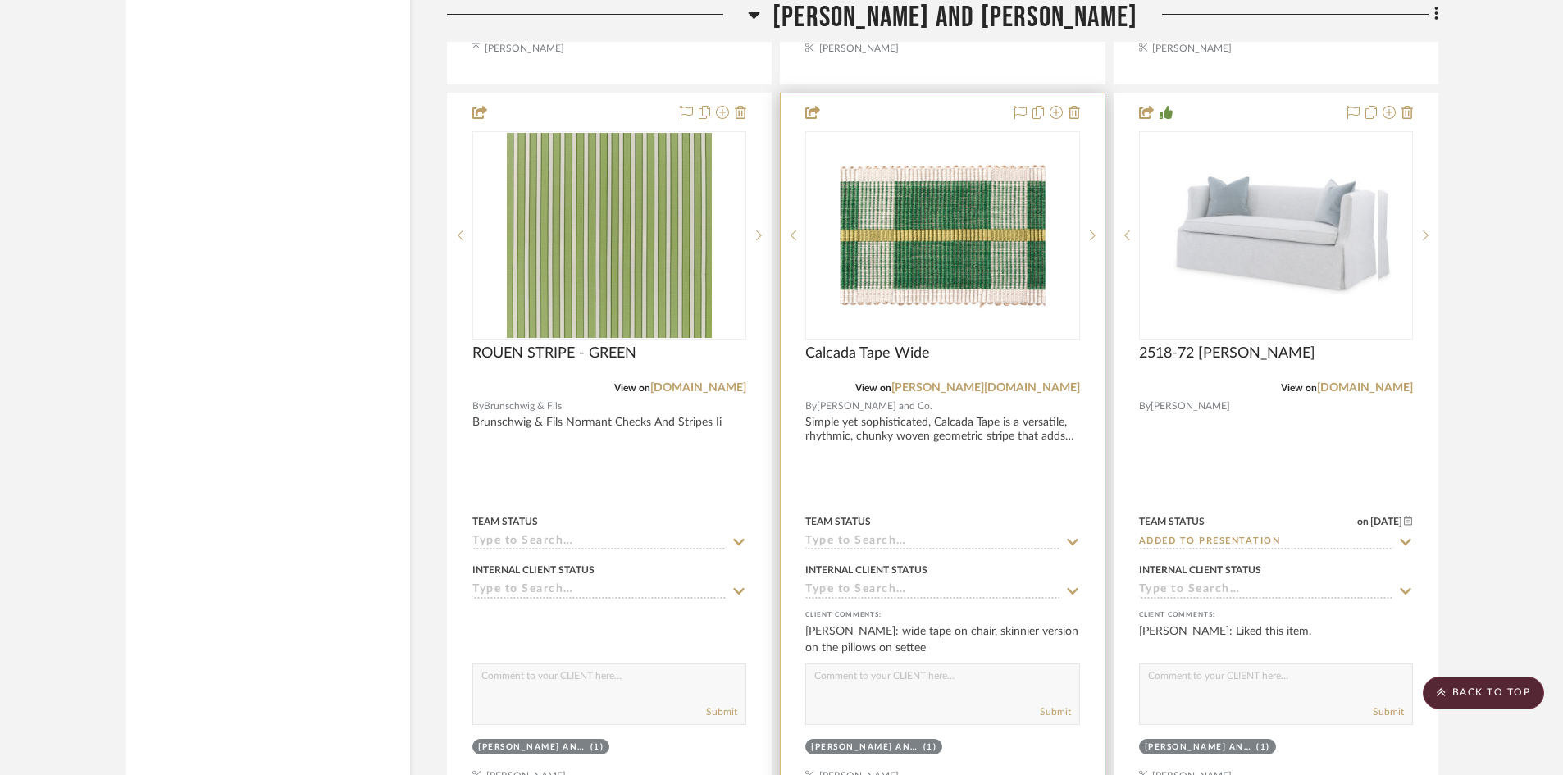
scroll to position [20537, 0]
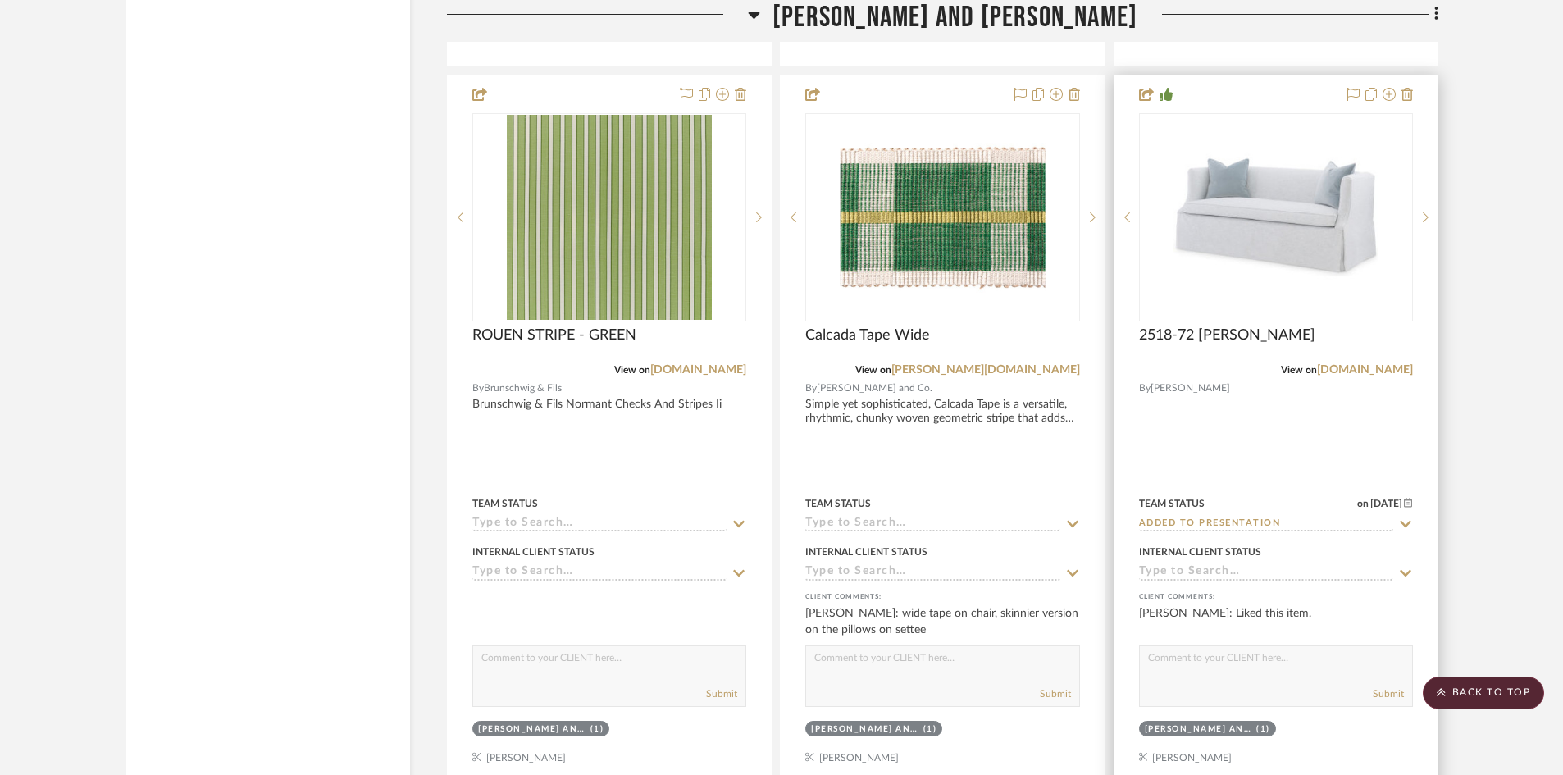
click at [1198, 521] on input "Added to Presentation" at bounding box center [1266, 525] width 254 height 16
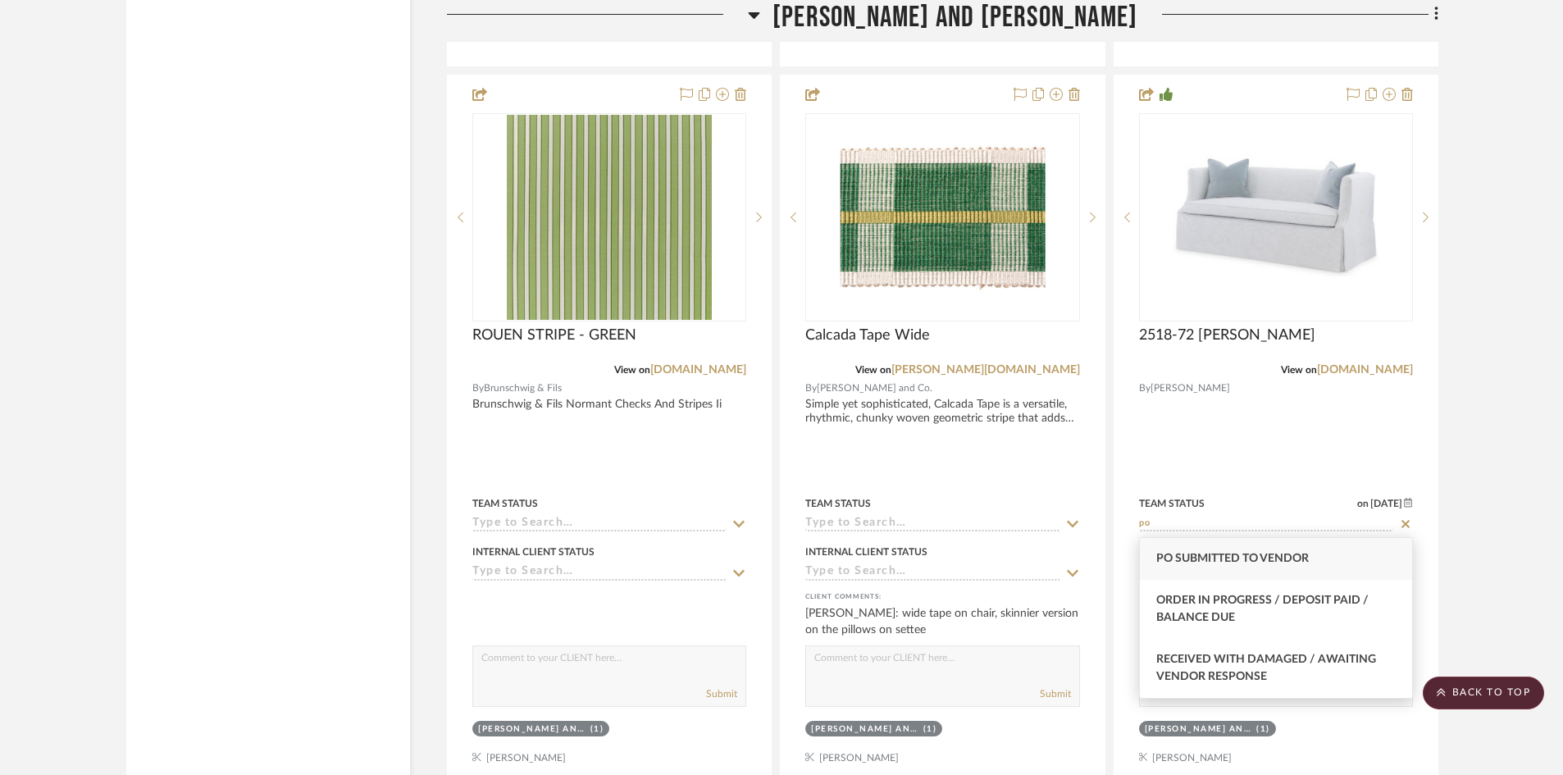
type input "po"
click at [1211, 564] on span "PO Submitted to Vendor" at bounding box center [1232, 558] width 153 height 11
type input "[DATE]"
type input "PO Submitted to Vendor"
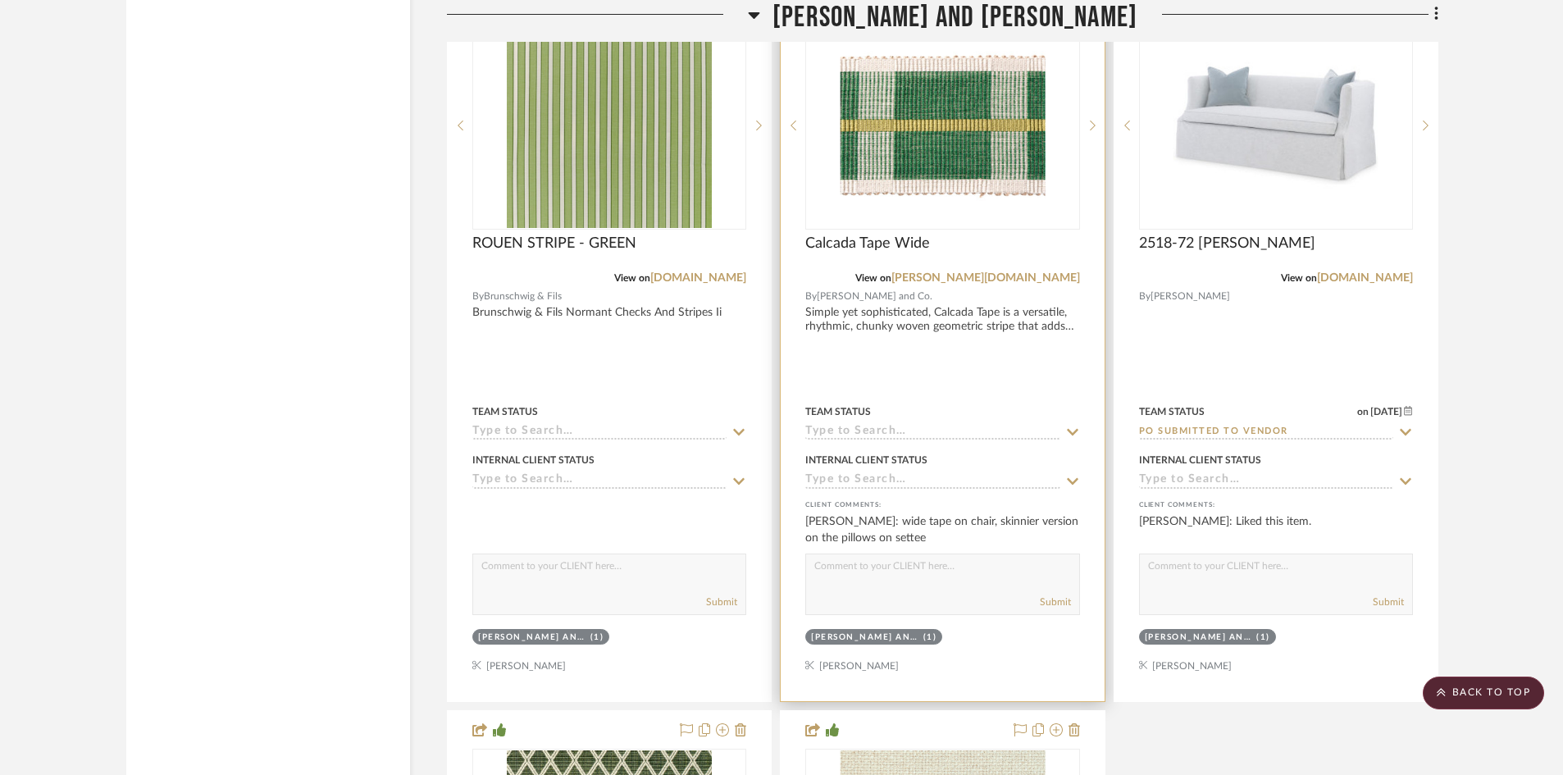
scroll to position [20619, 0]
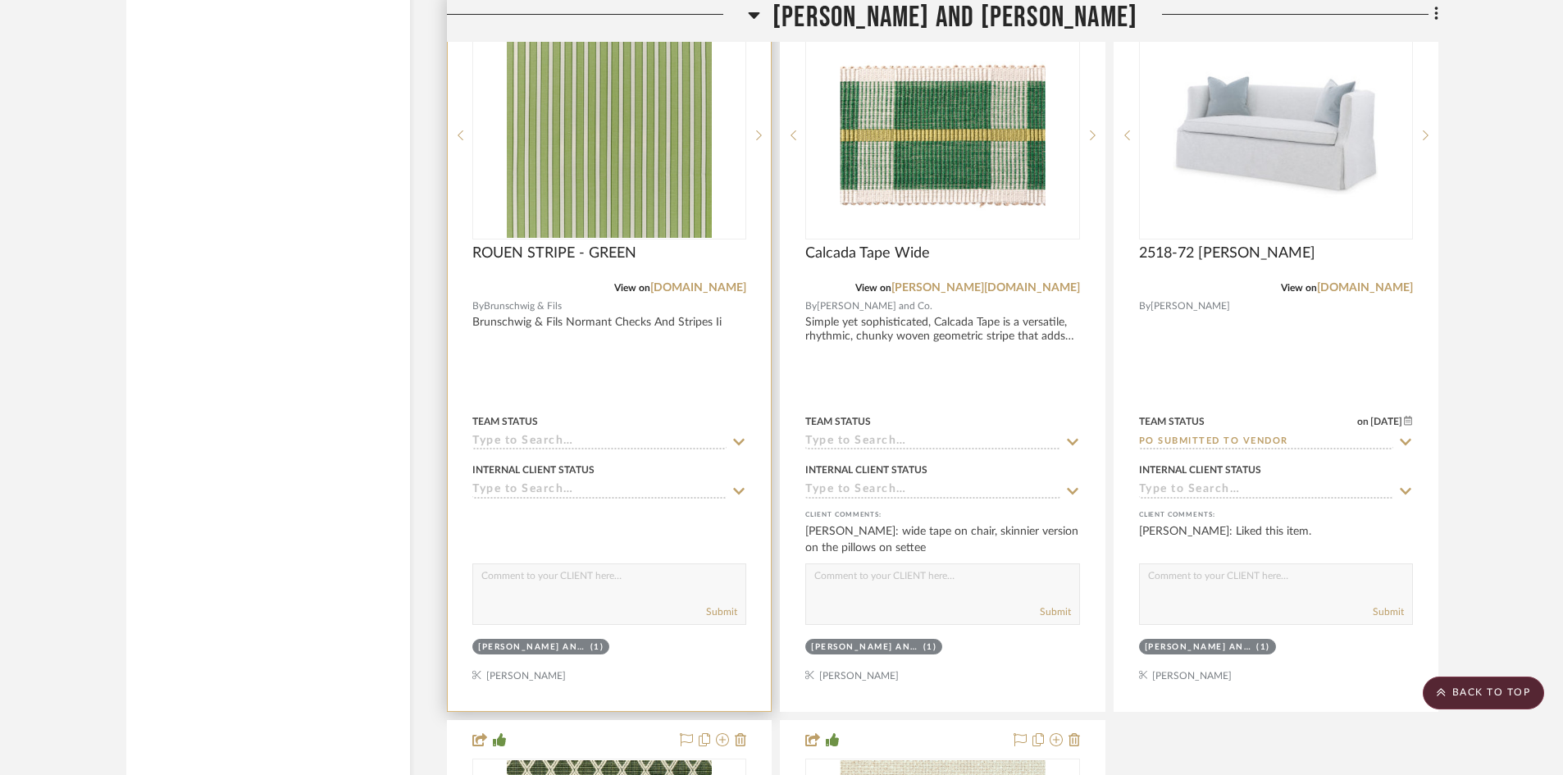
click at [529, 442] on input at bounding box center [599, 443] width 254 height 16
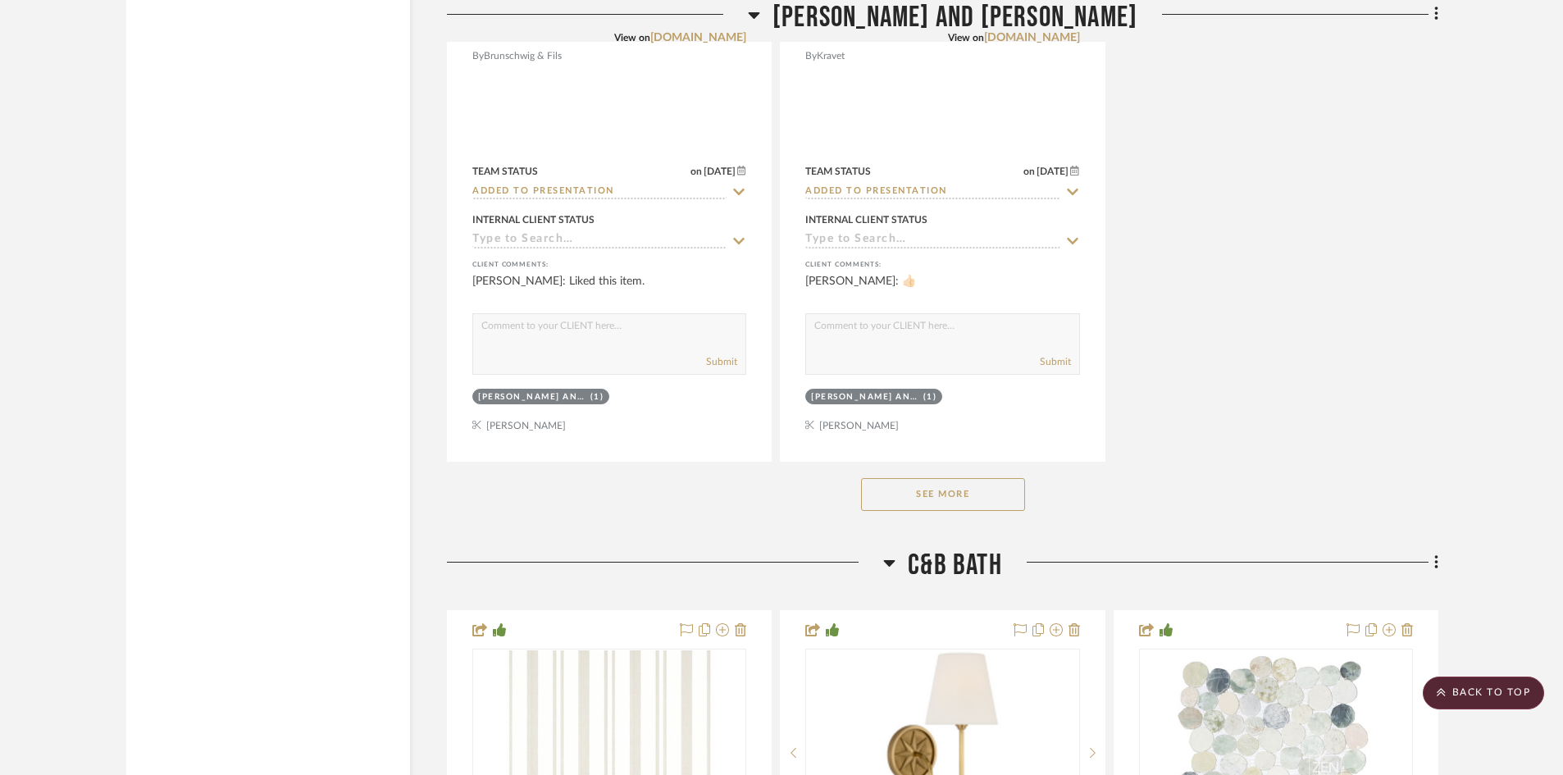
scroll to position [21603, 0]
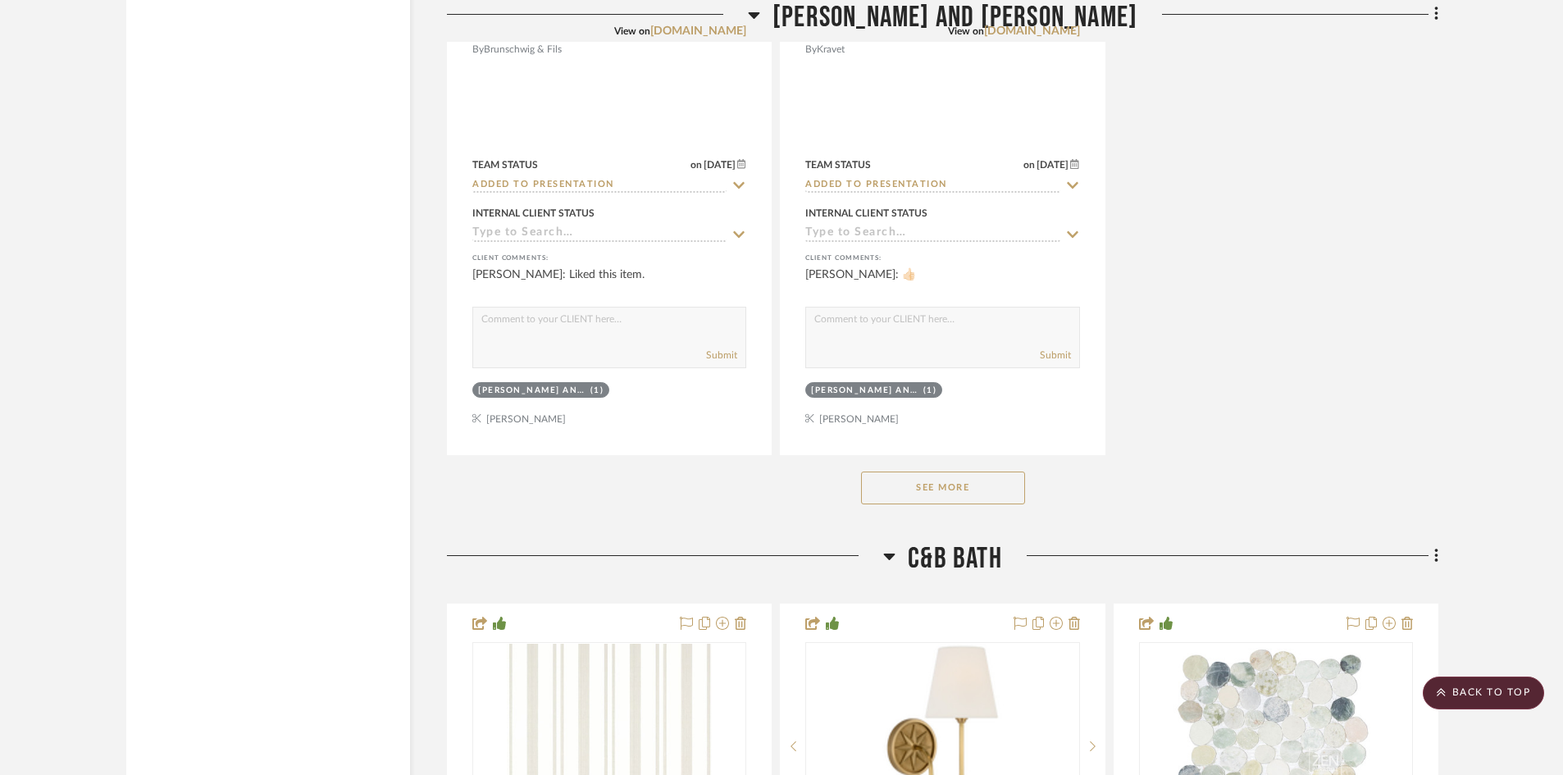
click at [957, 488] on button "See More" at bounding box center [943, 488] width 164 height 33
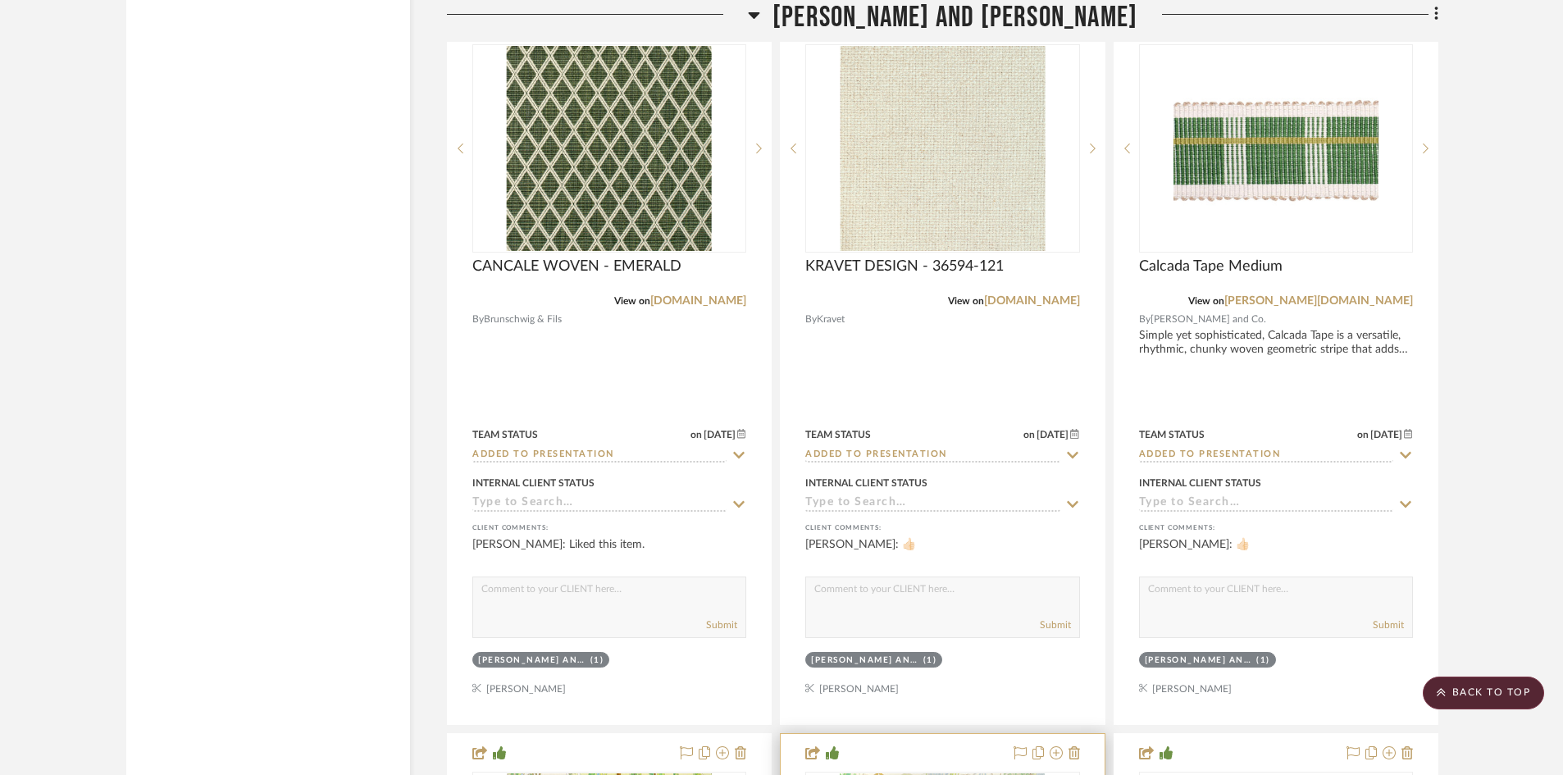
scroll to position [21029, 0]
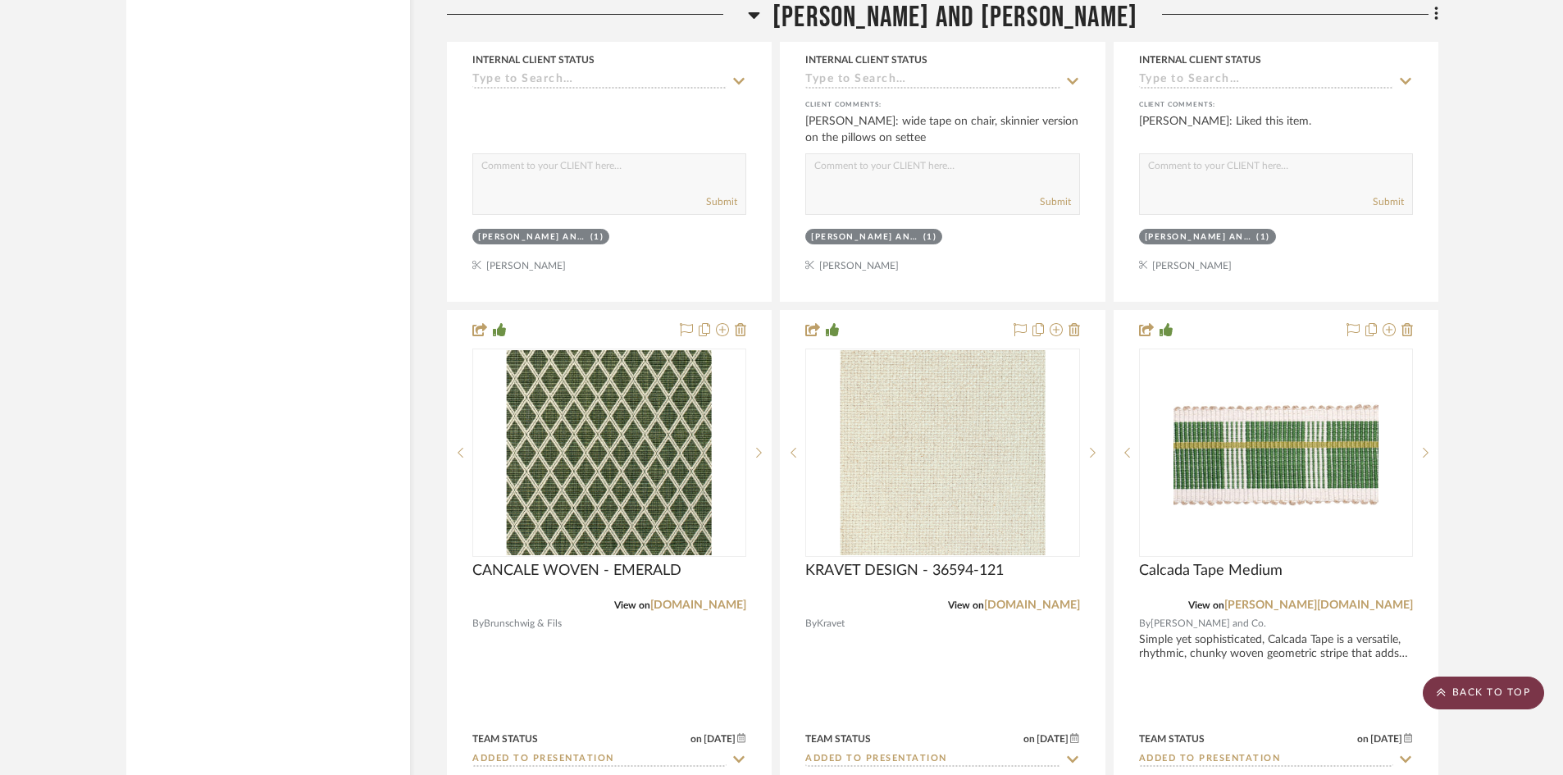
click at [1476, 694] on scroll-to-top-button "BACK TO TOP" at bounding box center [1483, 693] width 121 height 33
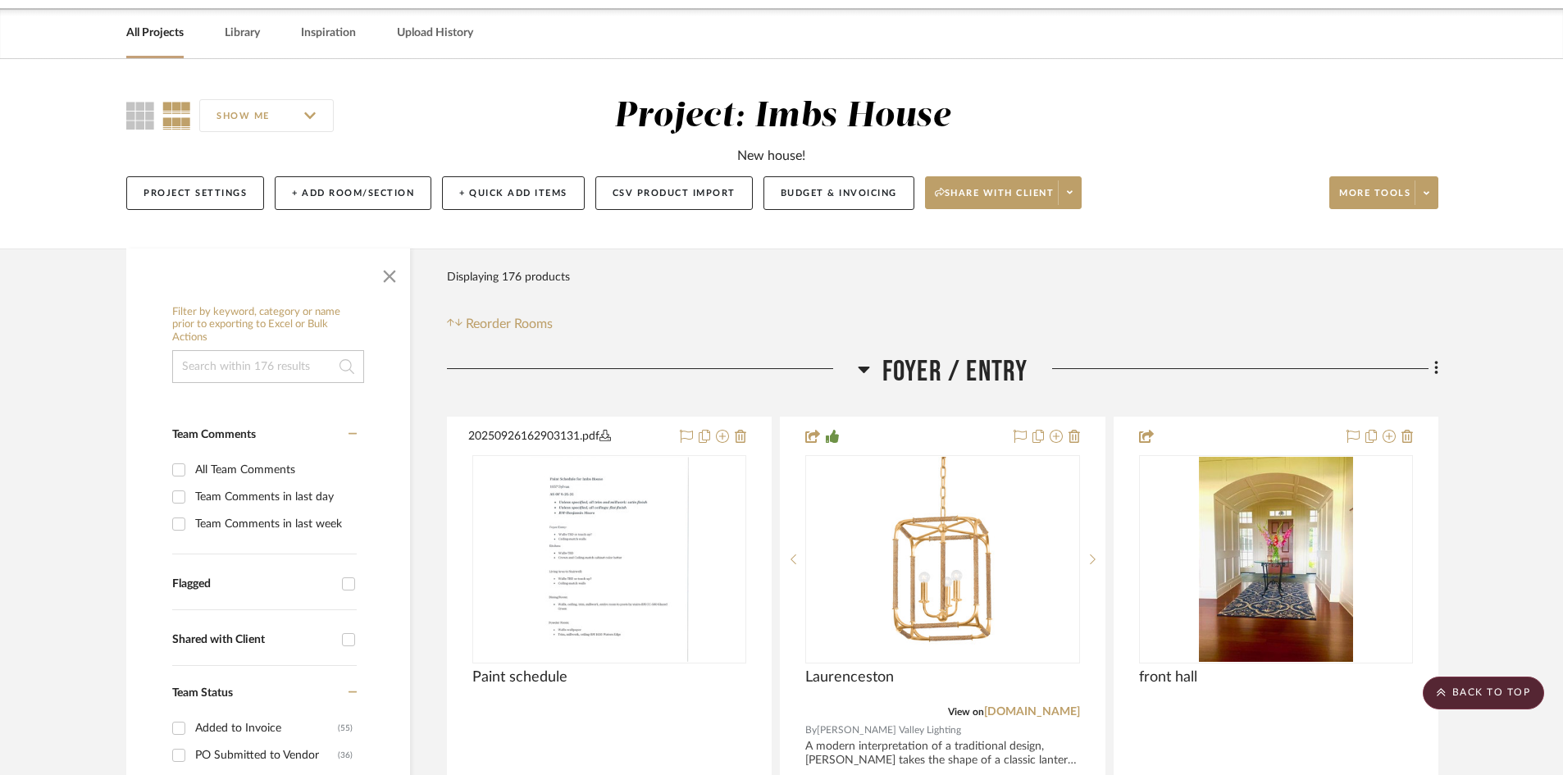
scroll to position [0, 0]
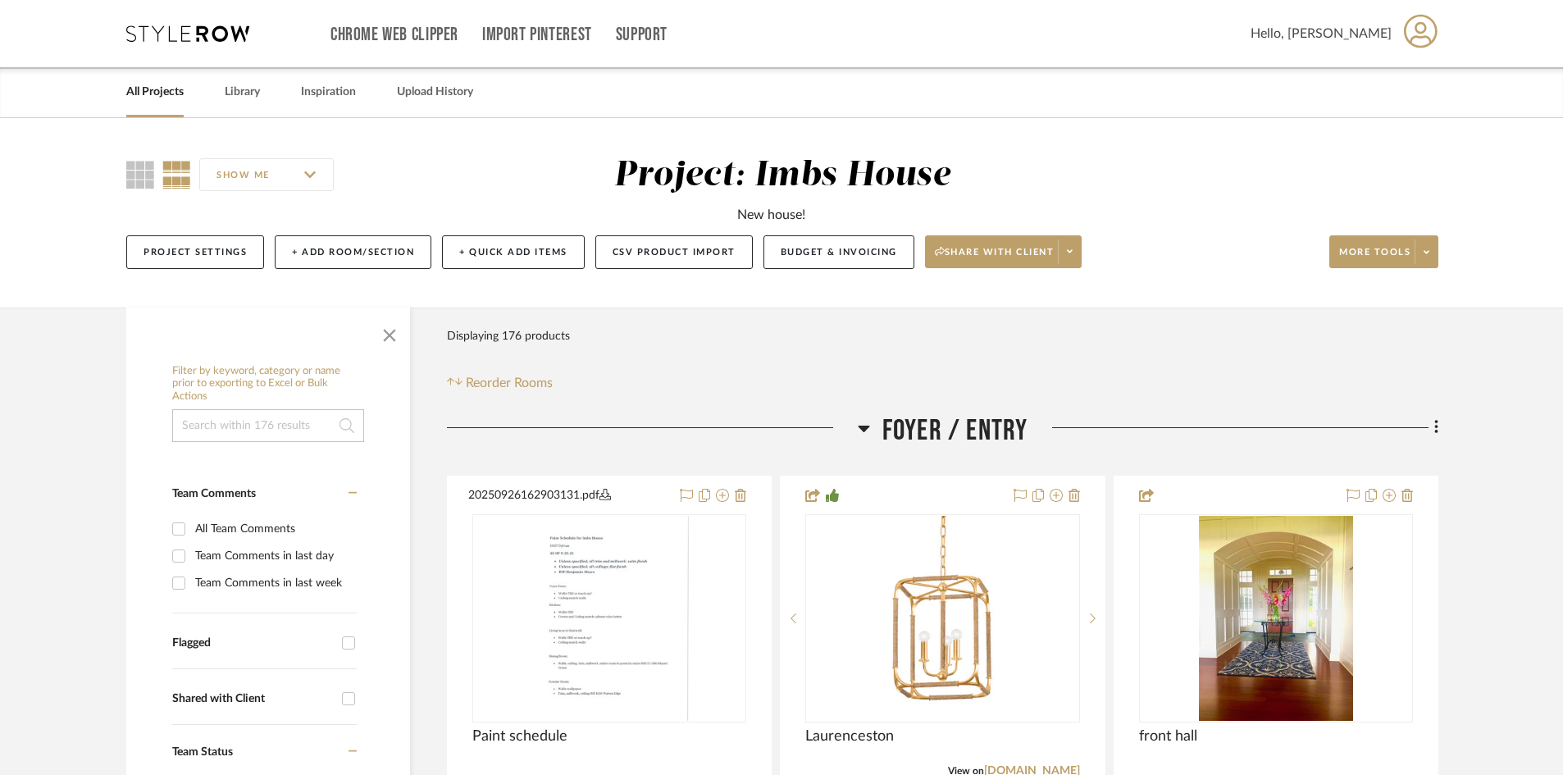
click at [146, 89] on link "All Projects" at bounding box center [154, 92] width 57 height 22
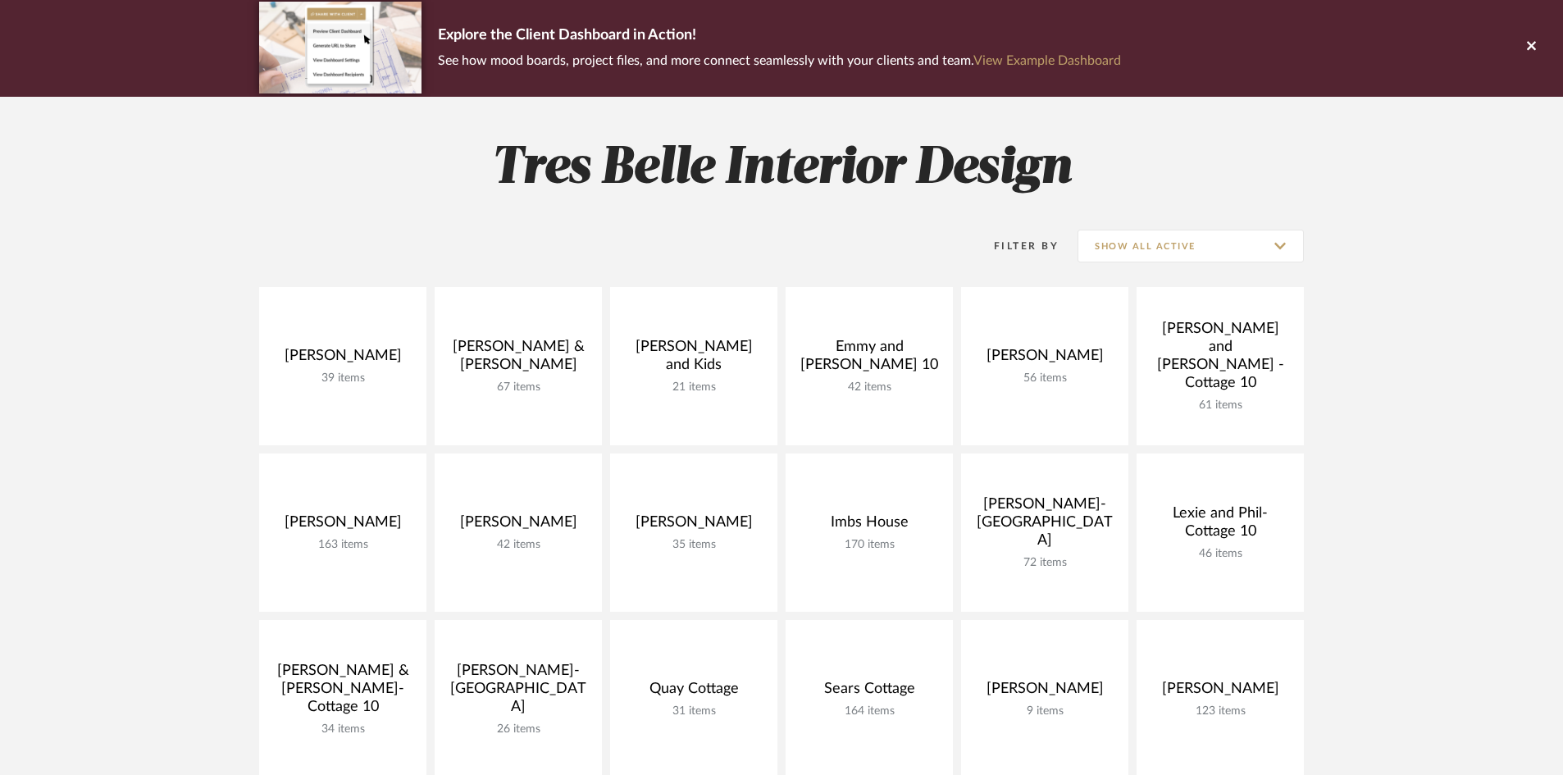
scroll to position [164, 0]
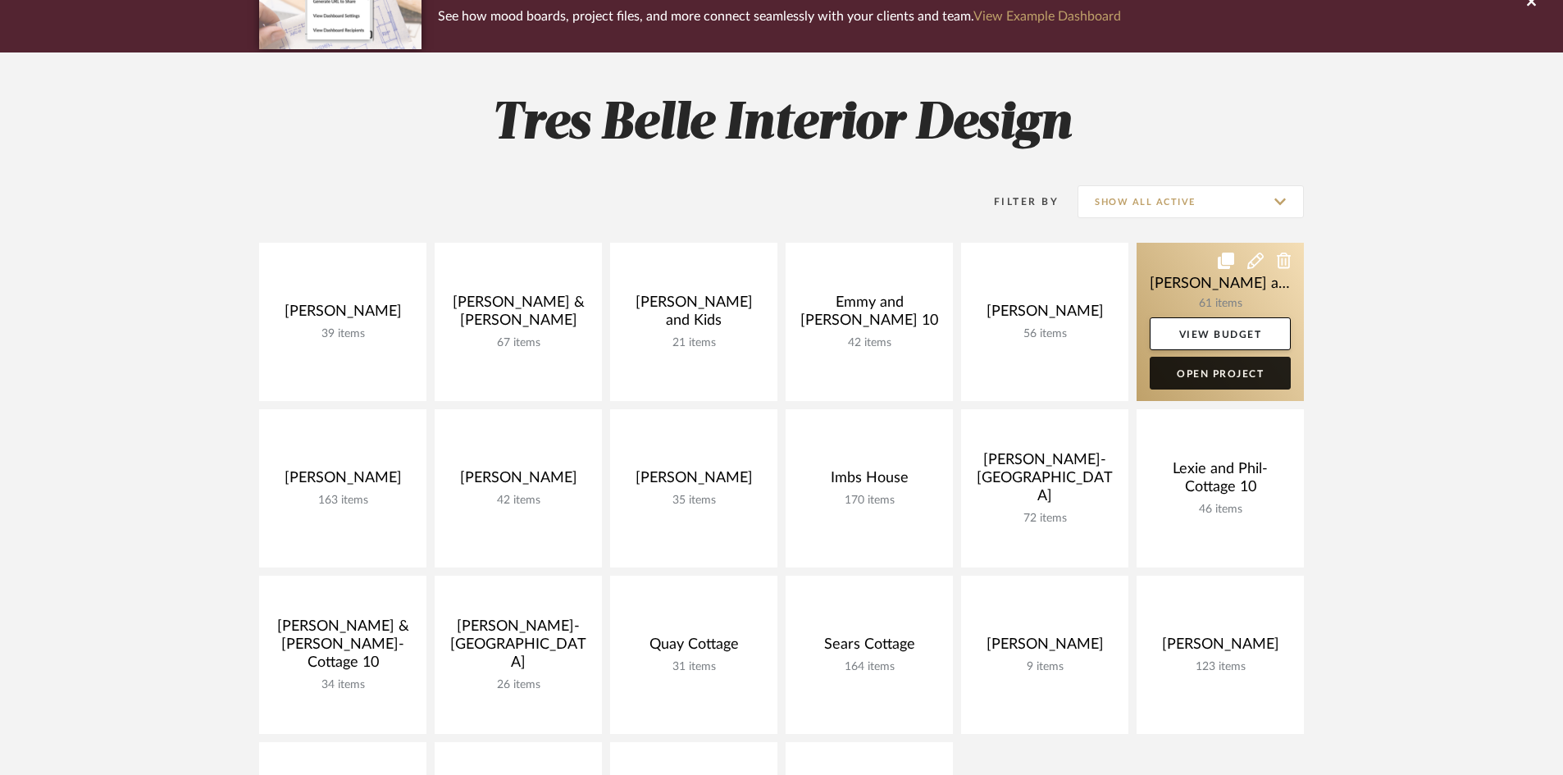
click at [1236, 367] on link "Open Project" at bounding box center [1220, 373] width 141 height 33
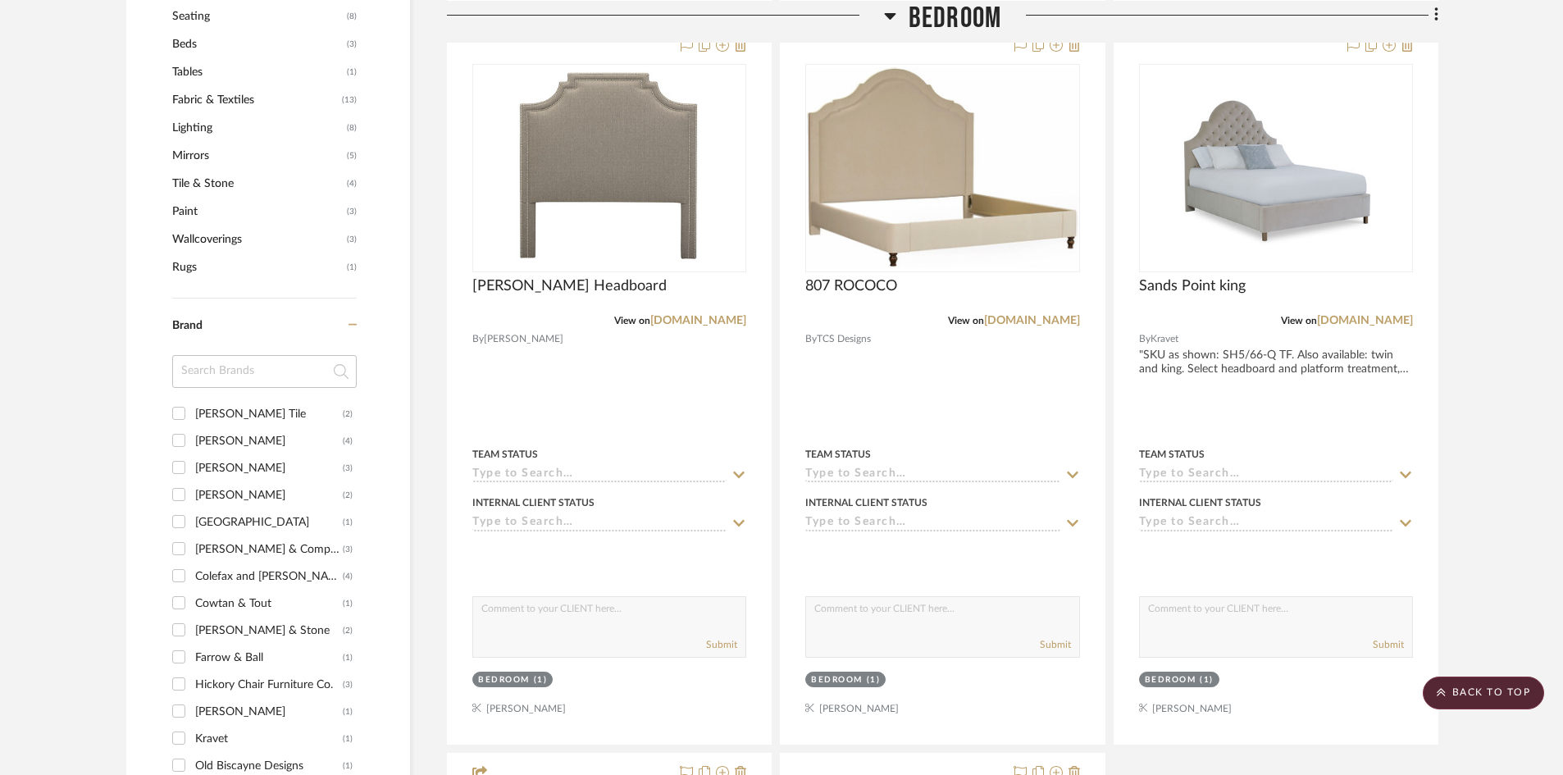
scroll to position [1312, 0]
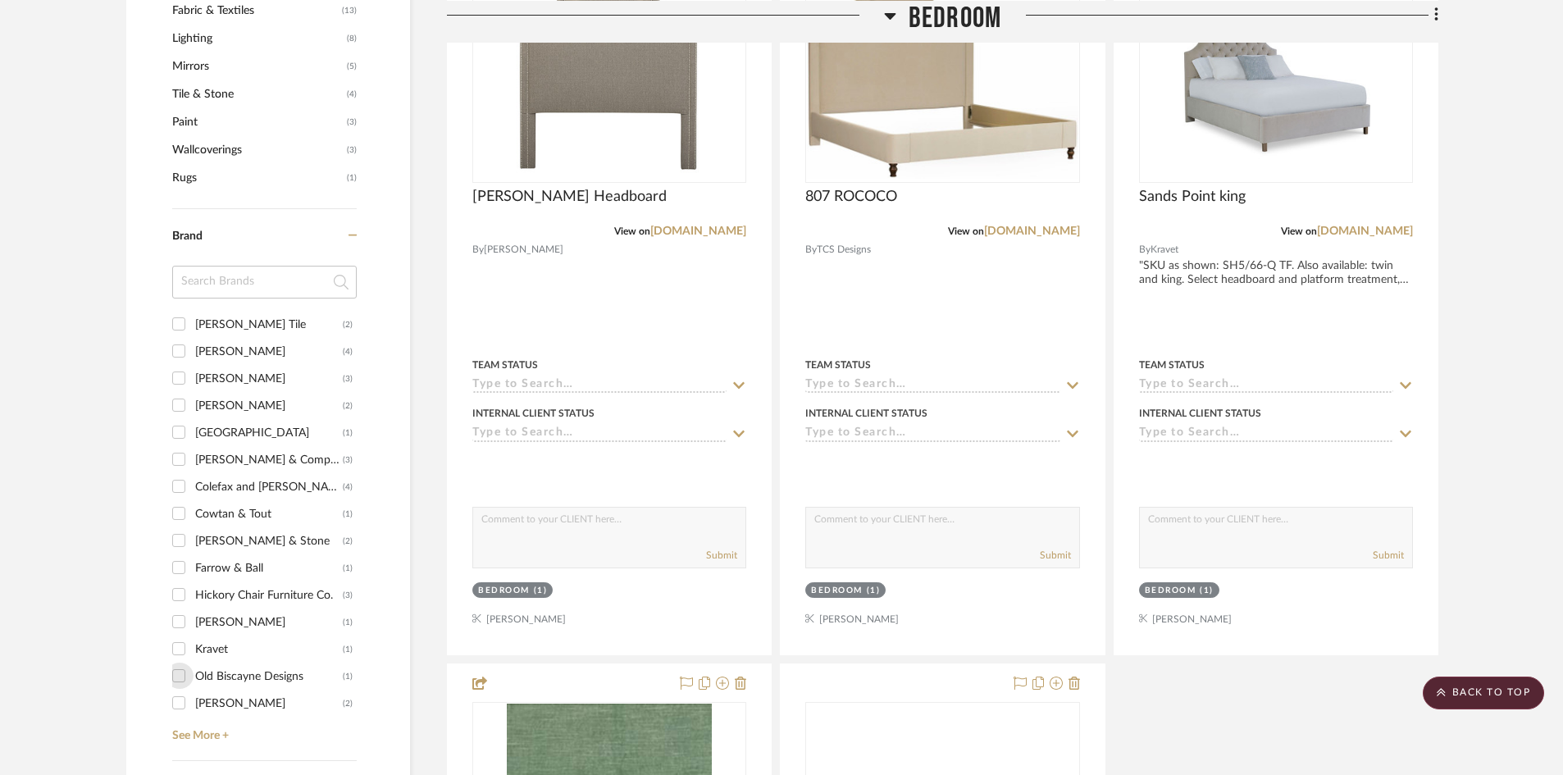
click at [184, 663] on input "Old Biscayne Designs (1)" at bounding box center [179, 676] width 26 height 26
checkbox input "true"
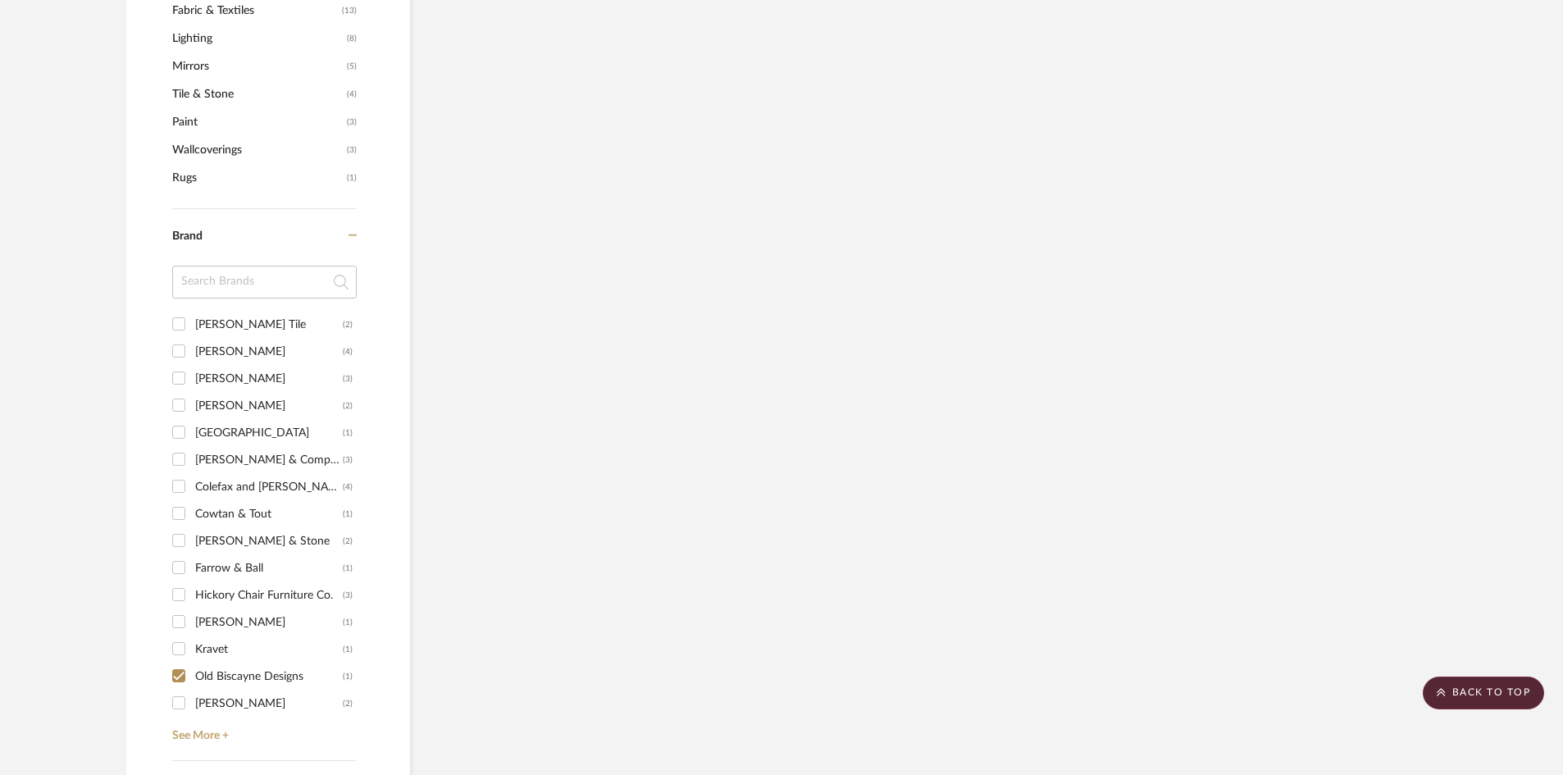
scroll to position [1192, 0]
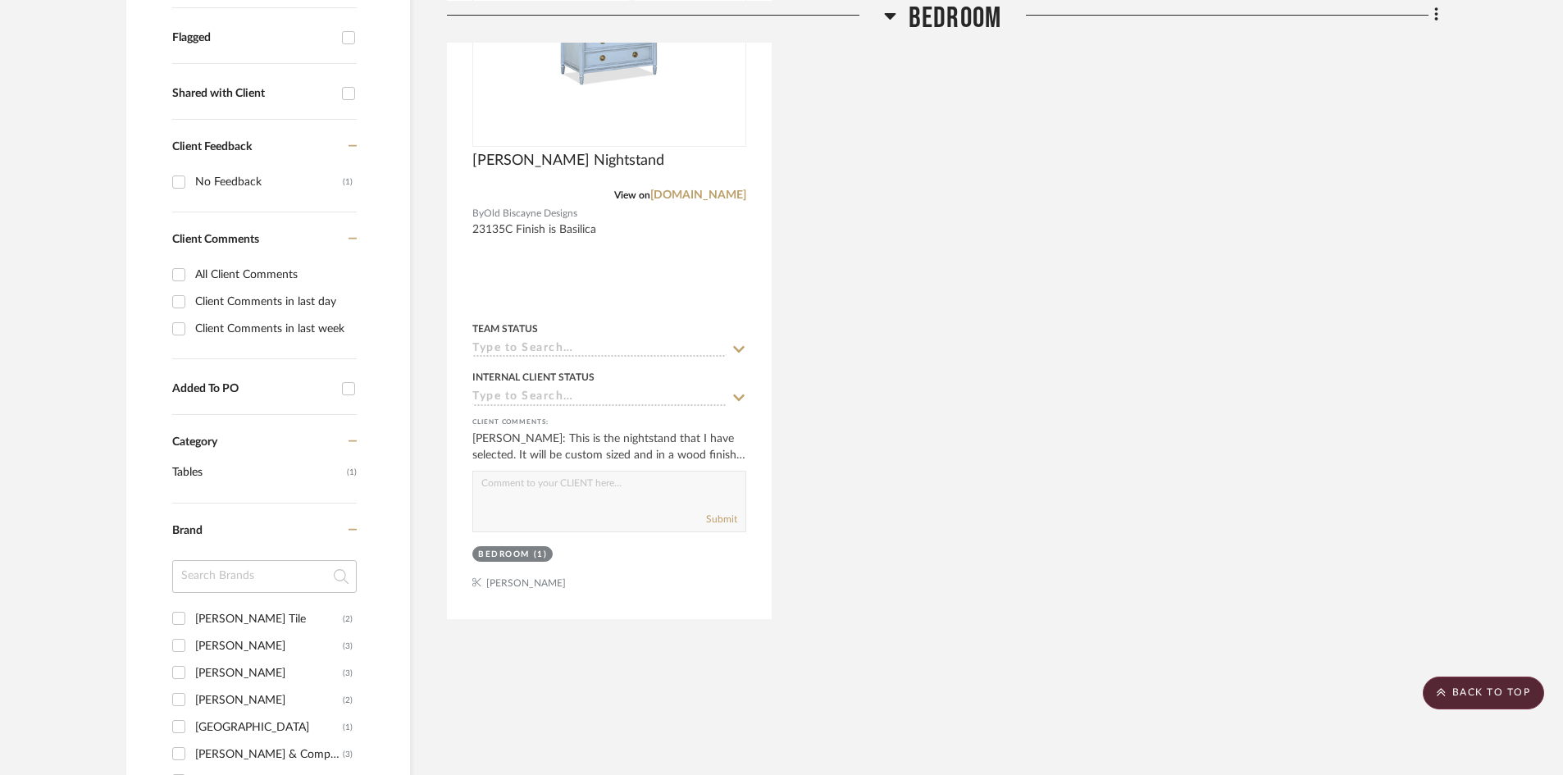
scroll to position [618, 0]
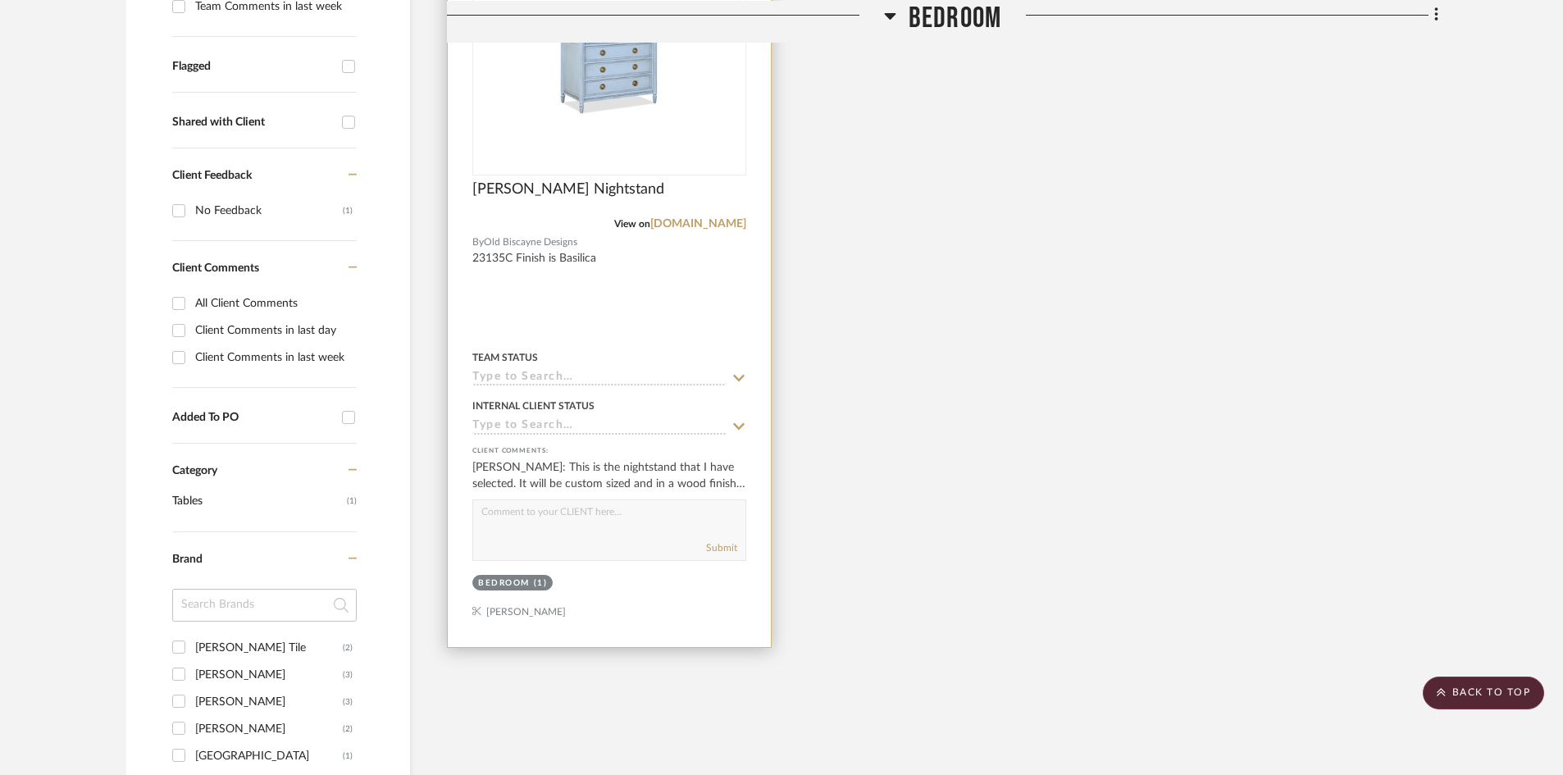
click at [0, 0] on img at bounding box center [0, 0] width 0 height 0
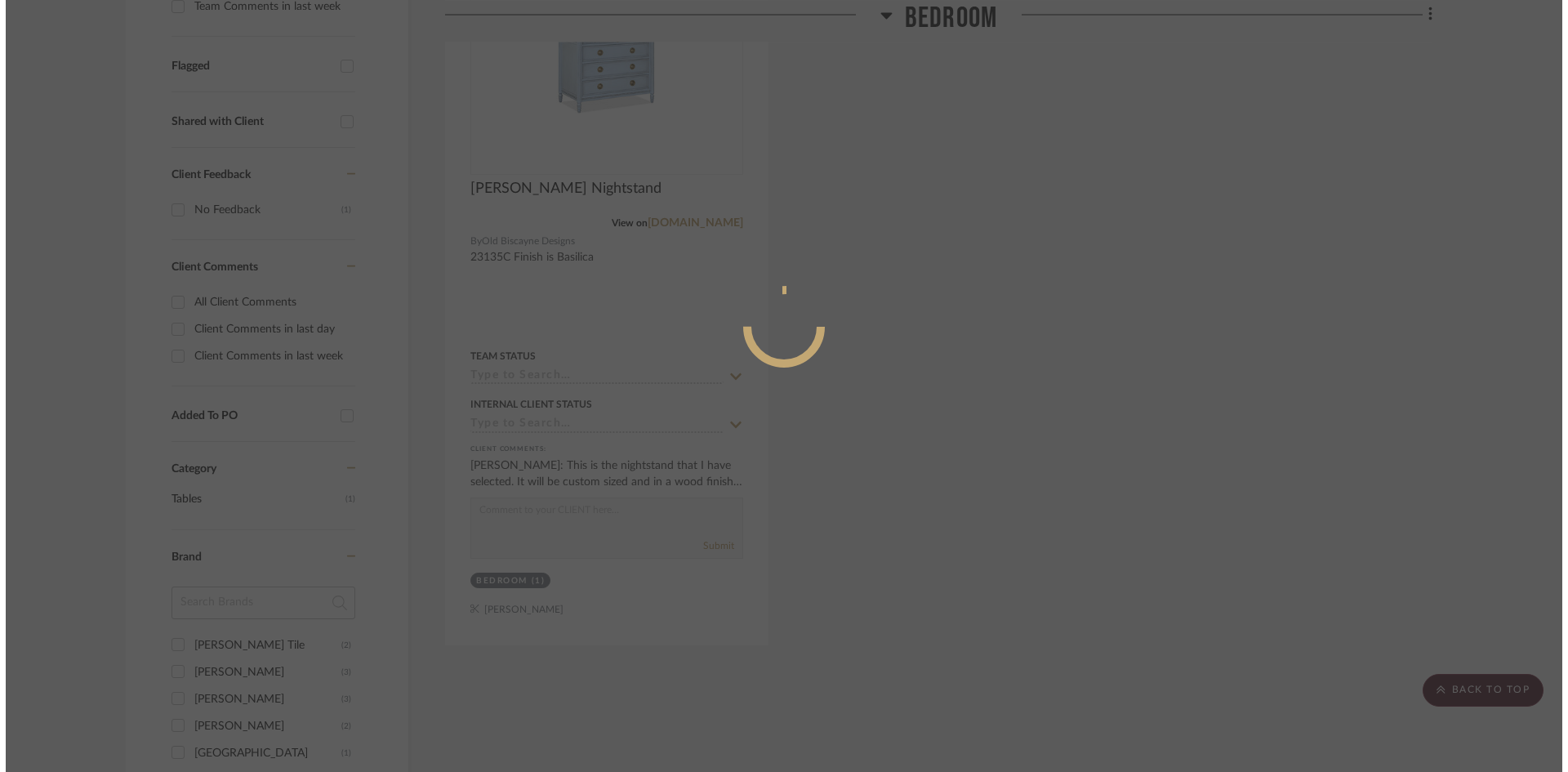
scroll to position [0, 0]
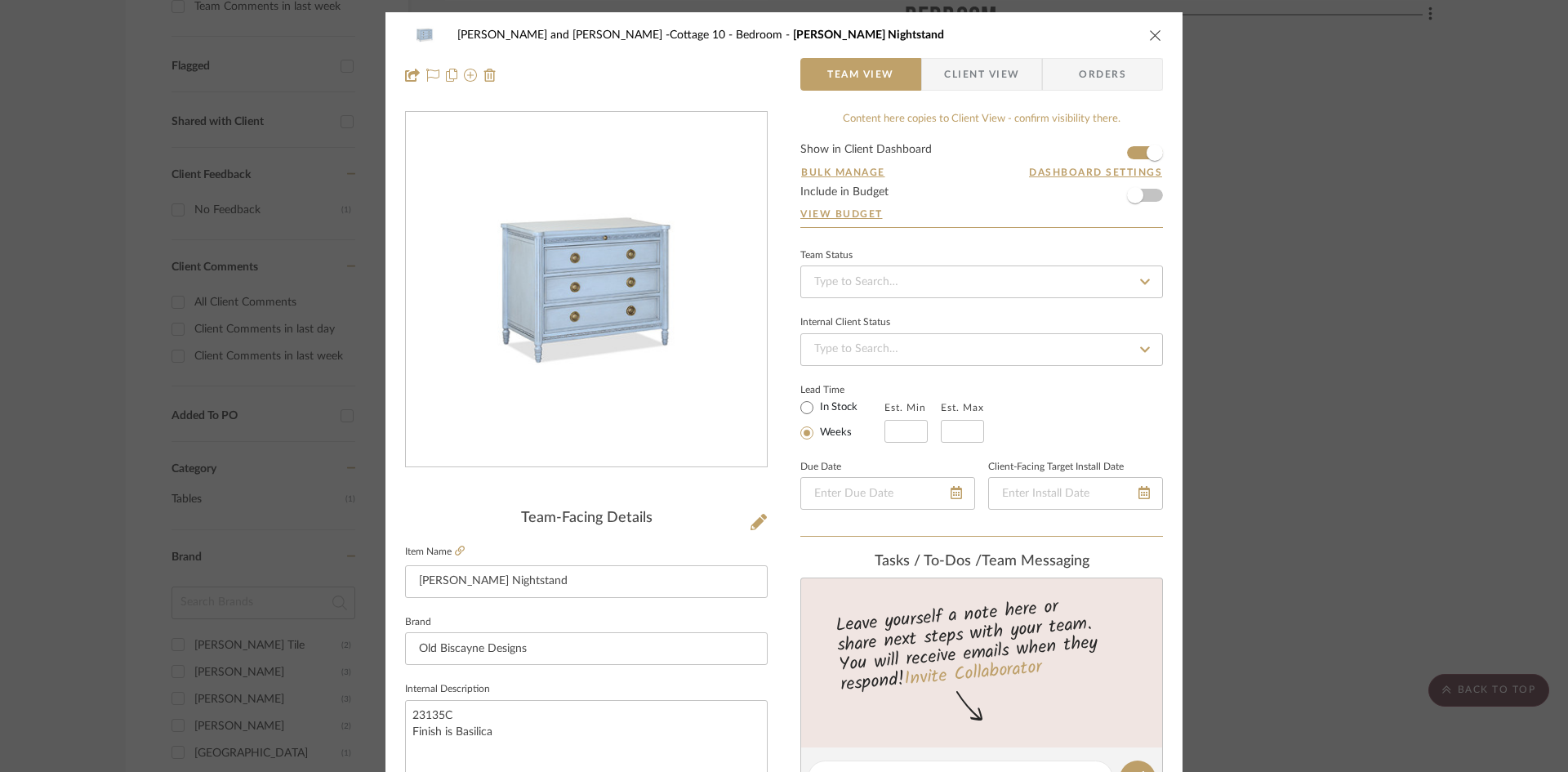
click at [1151, 34] on icon "close" at bounding box center [1155, 35] width 13 height 13
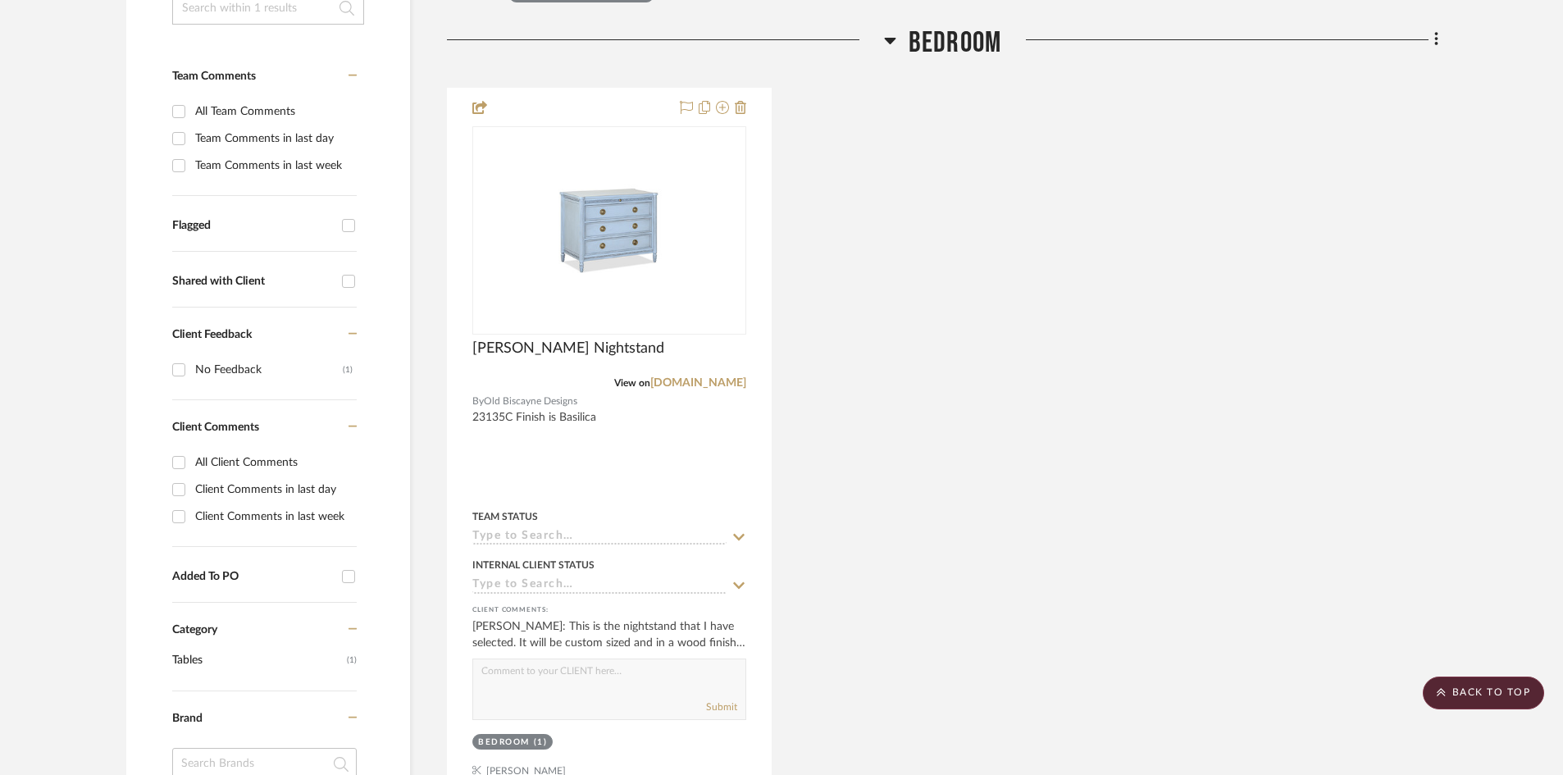
scroll to position [208, 0]
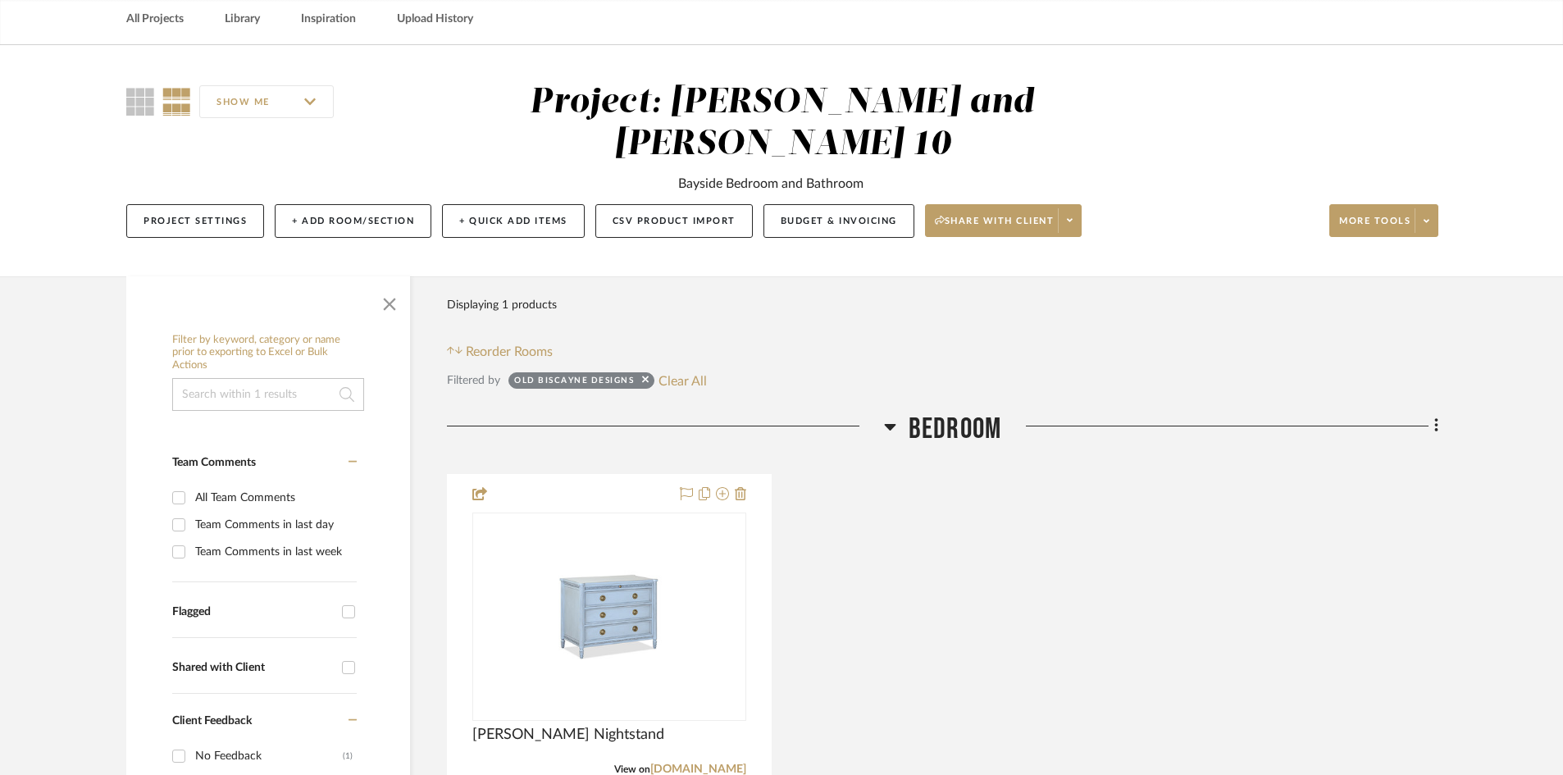
scroll to position [0, 0]
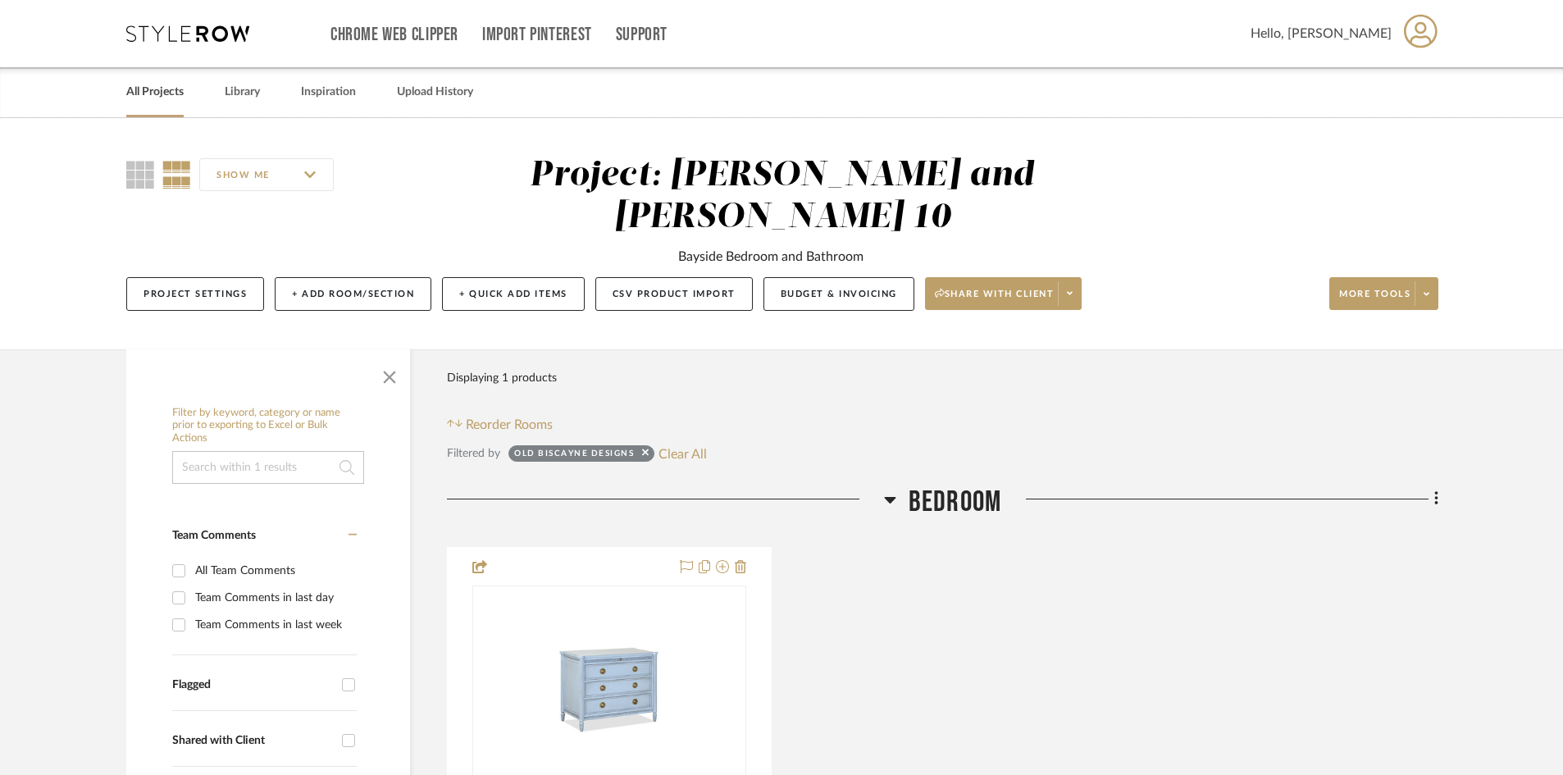
click at [169, 86] on link "All Projects" at bounding box center [154, 92] width 57 height 22
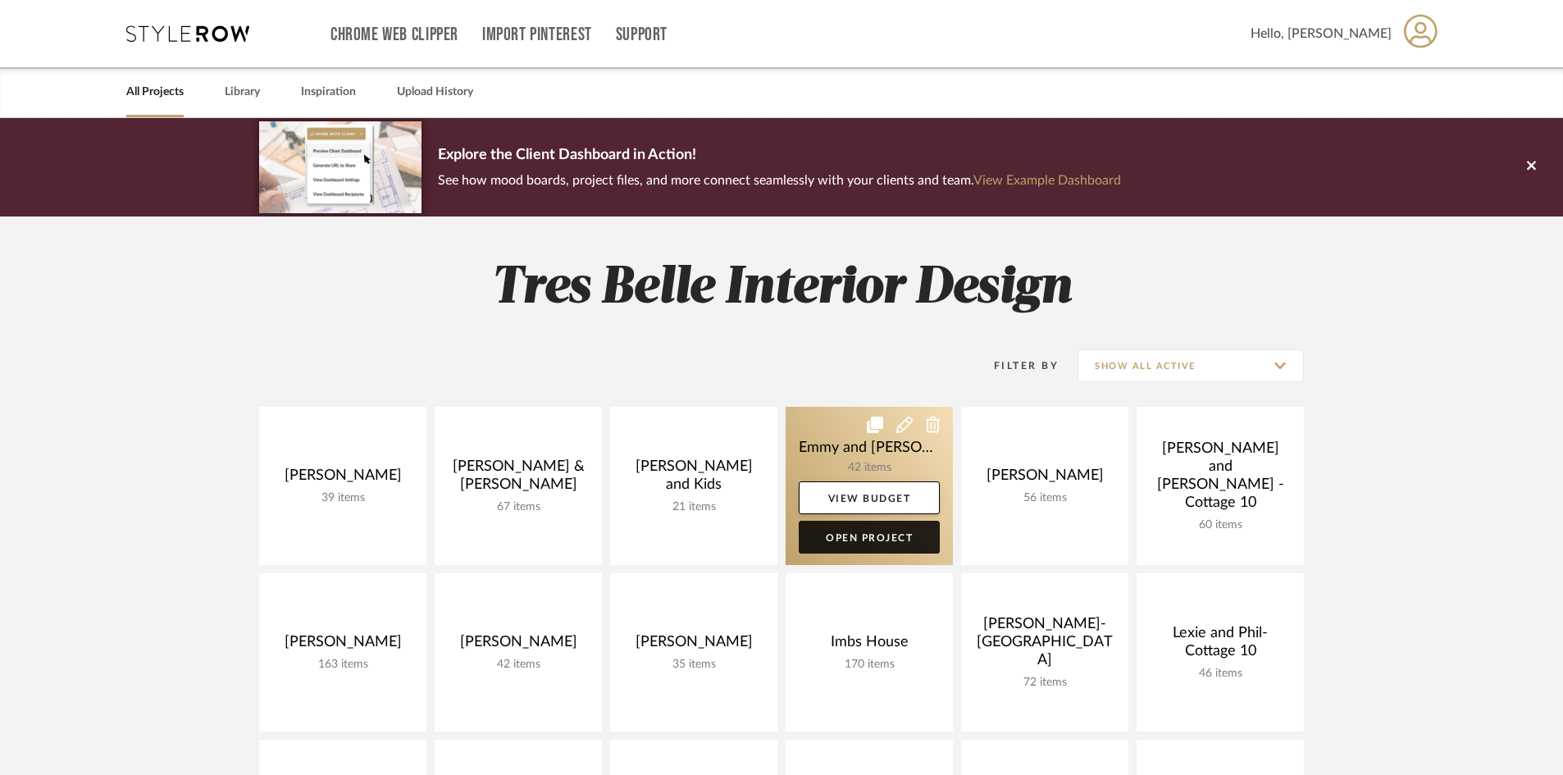
click at [878, 540] on link "Open Project" at bounding box center [869, 537] width 141 height 33
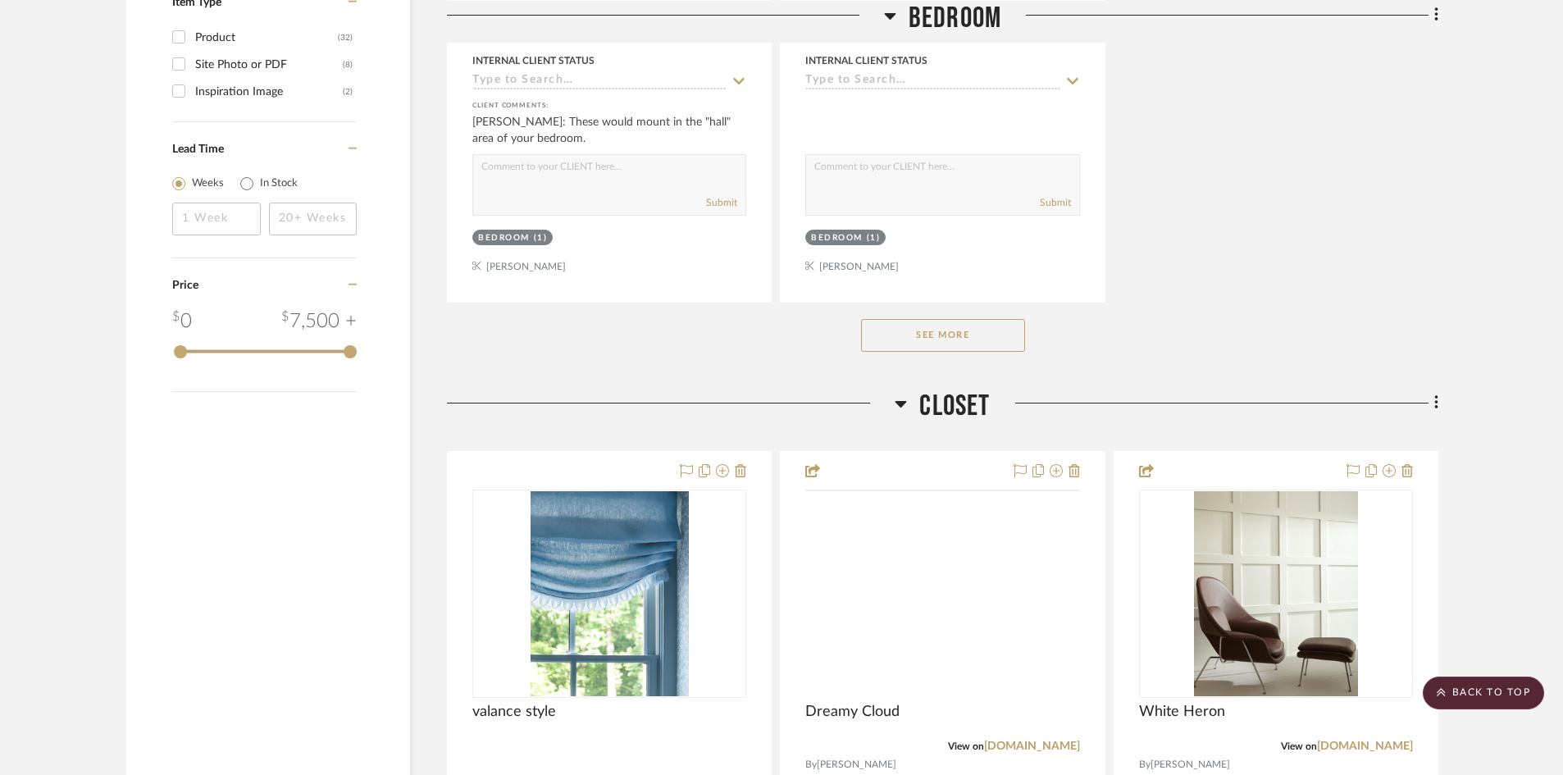
scroll to position [2378, 0]
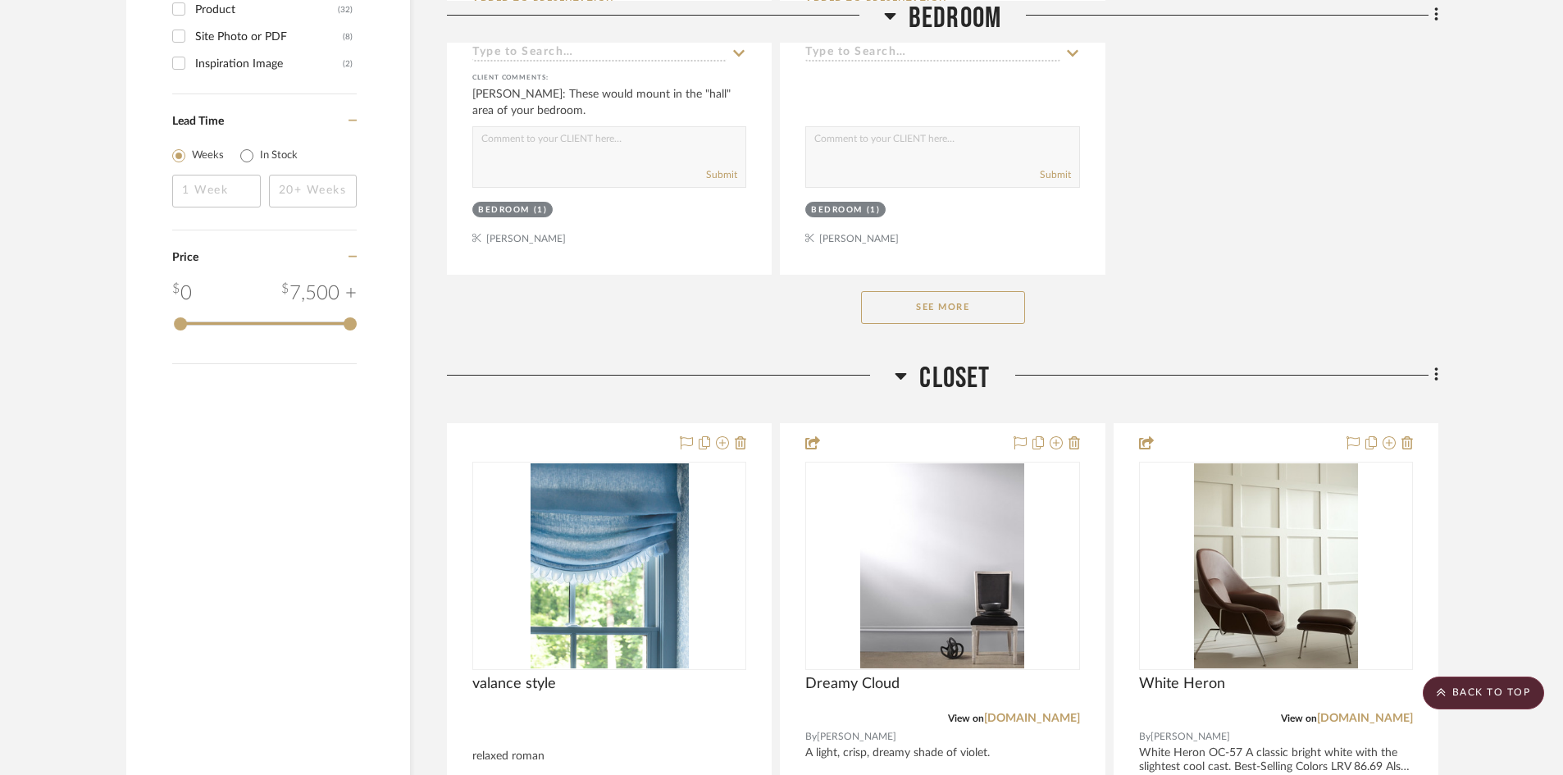
click at [937, 302] on button "See More" at bounding box center [943, 307] width 164 height 33
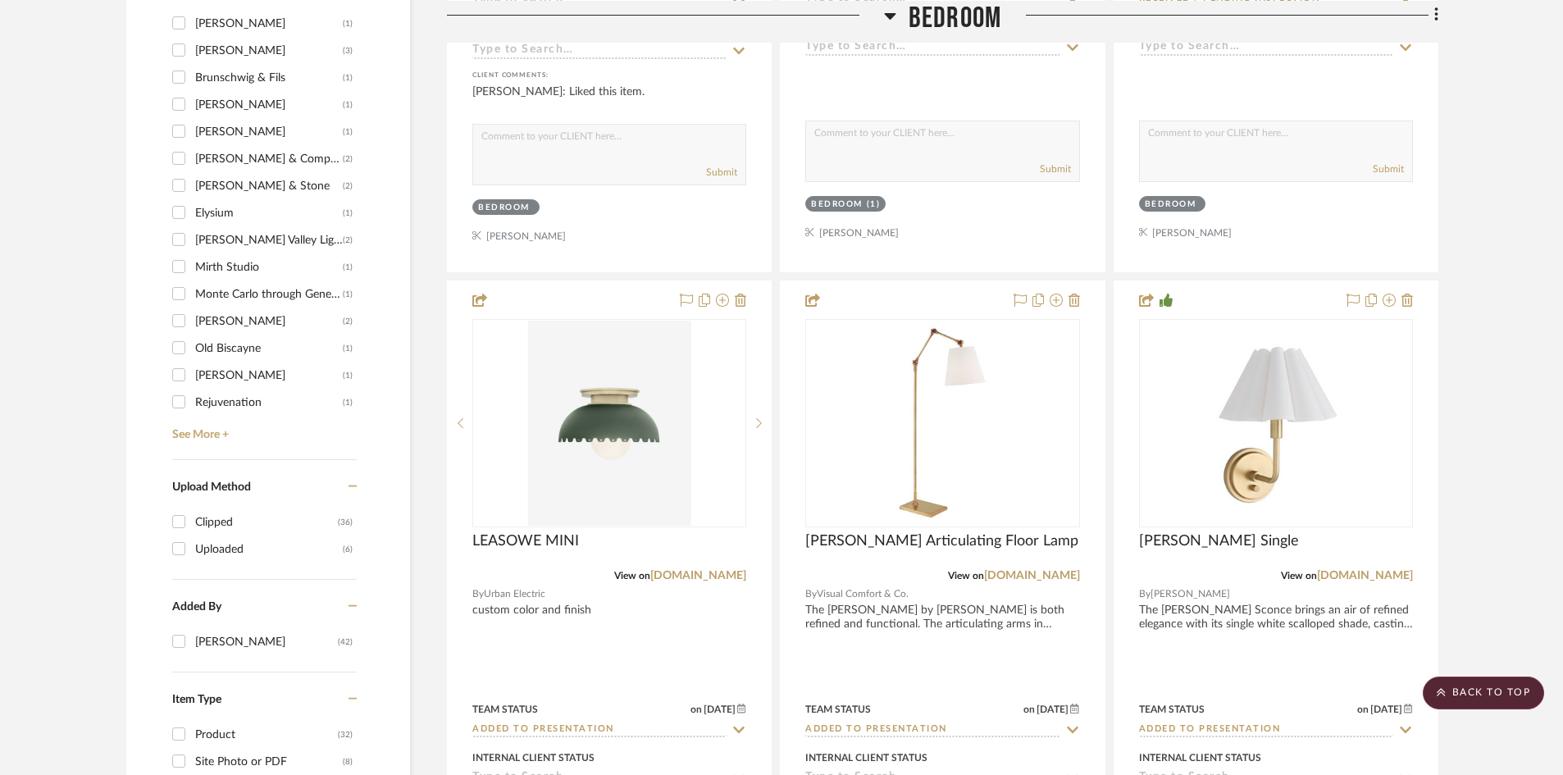
scroll to position [1640, 0]
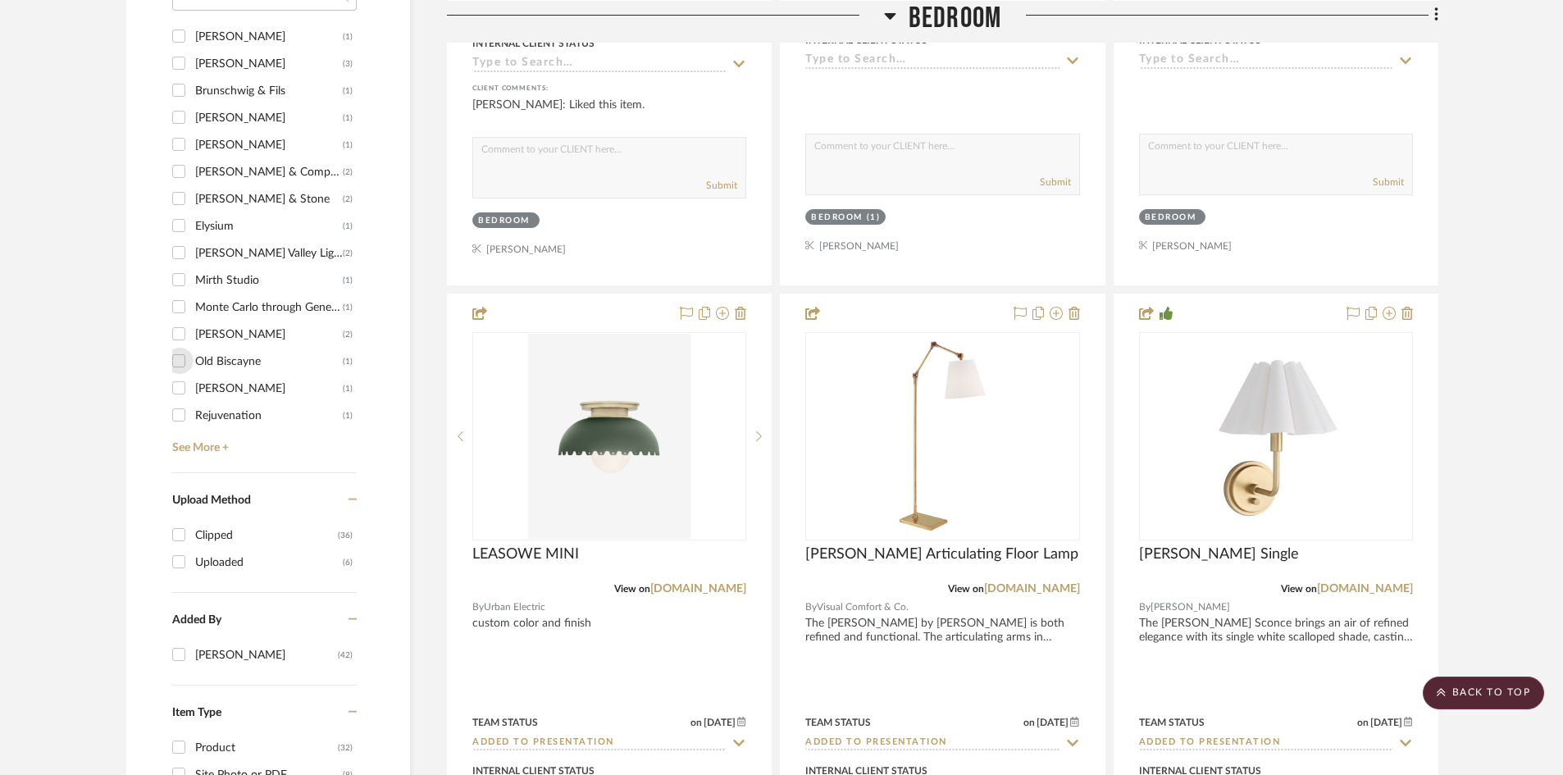
click at [178, 357] on input "Old Biscayne (1)" at bounding box center [179, 361] width 26 height 26
checkbox input "true"
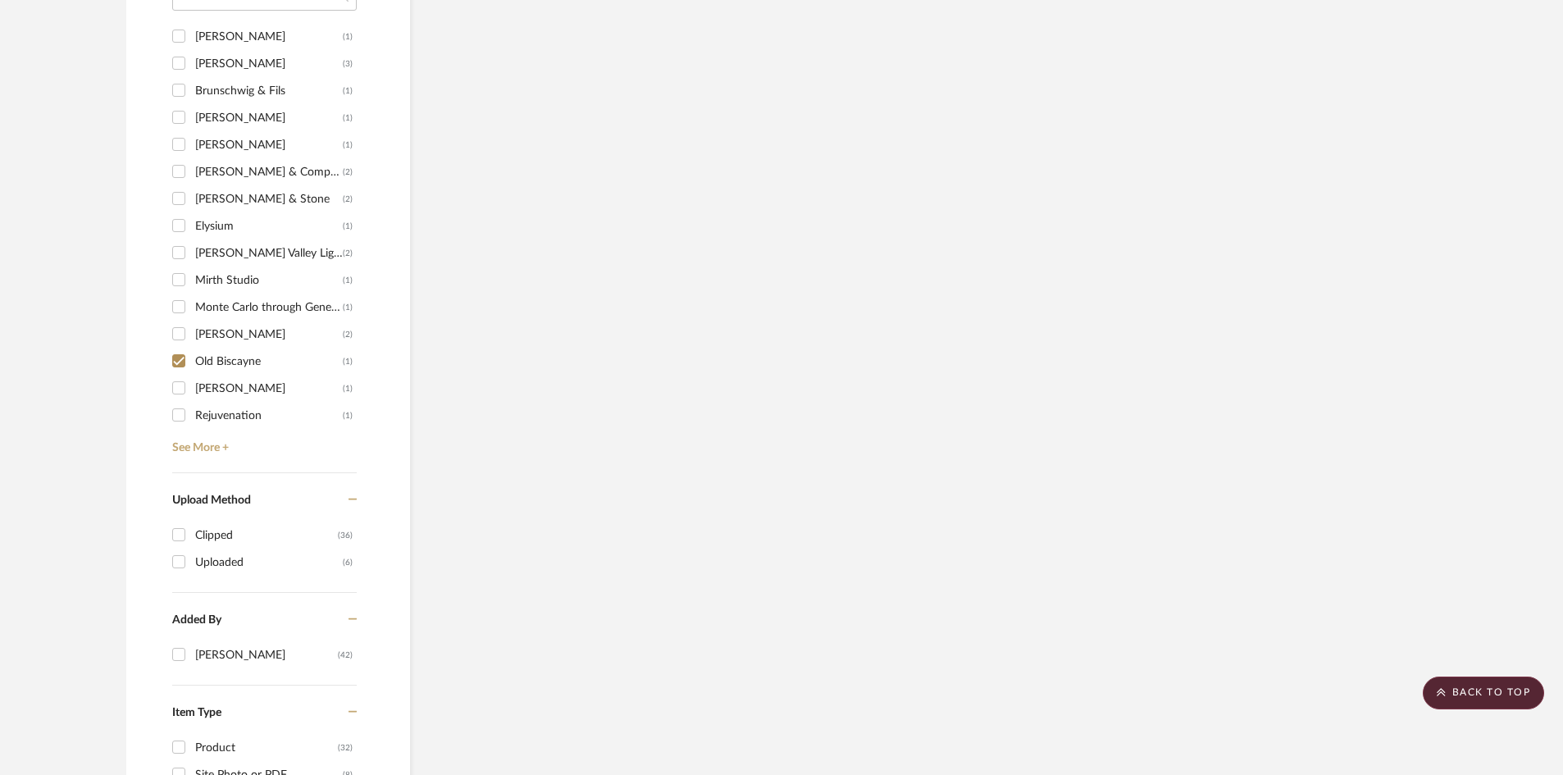
scroll to position [1280, 0]
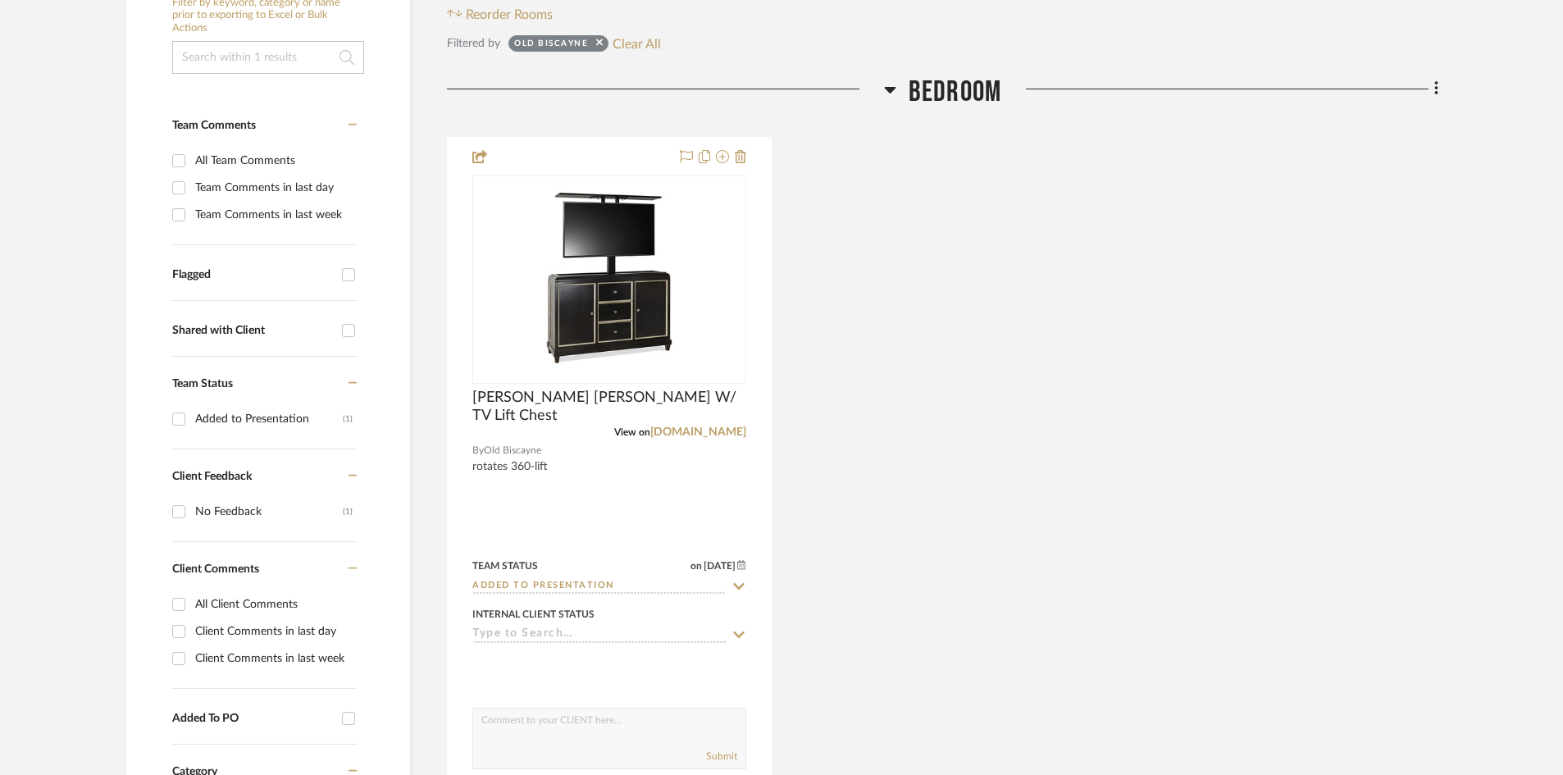
scroll to position [378, 0]
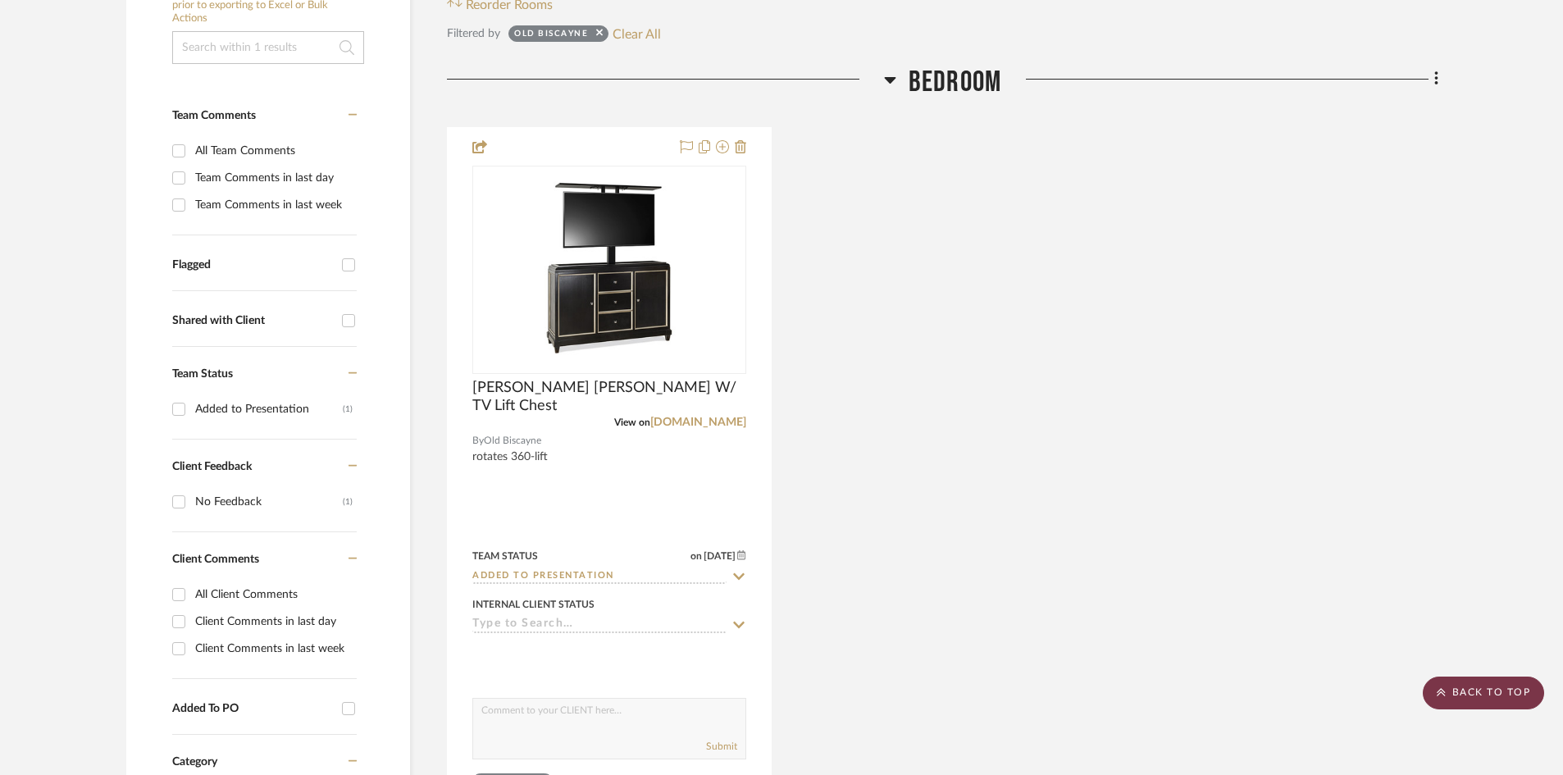
click at [1489, 686] on scroll-to-top-button "BACK TO TOP" at bounding box center [1483, 693] width 121 height 33
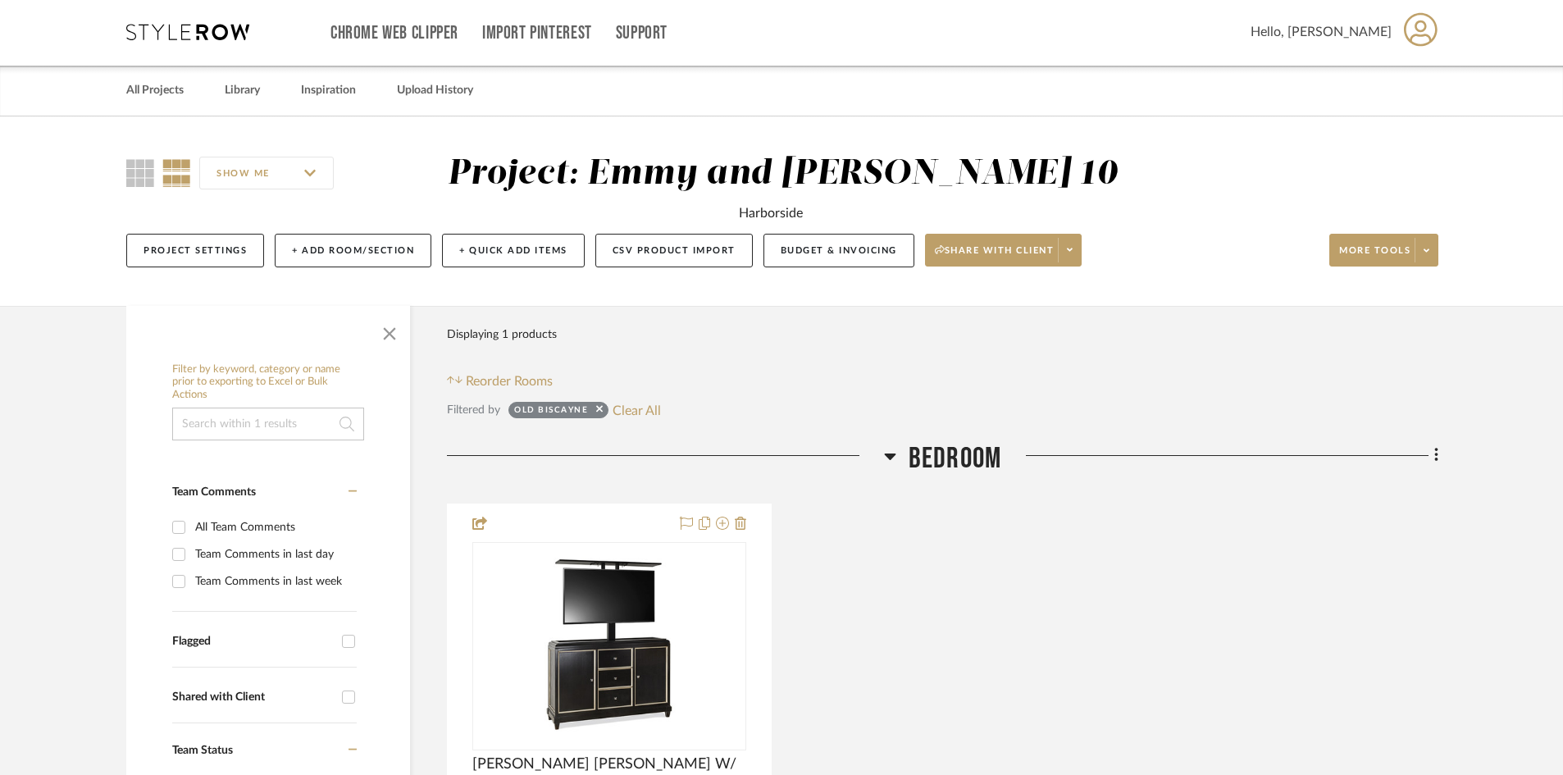
scroll to position [0, 0]
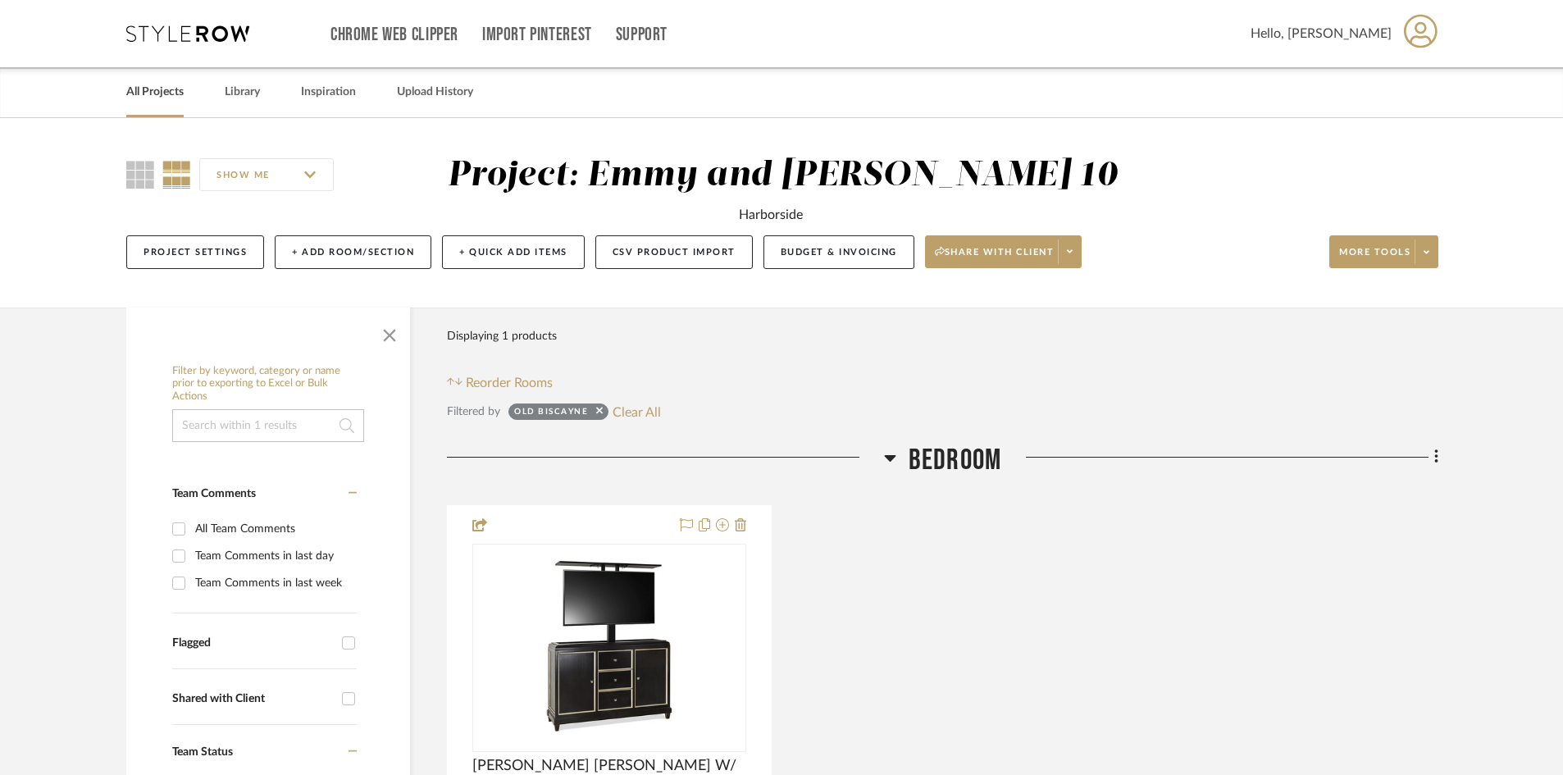
click at [157, 91] on link "All Projects" at bounding box center [154, 92] width 57 height 22
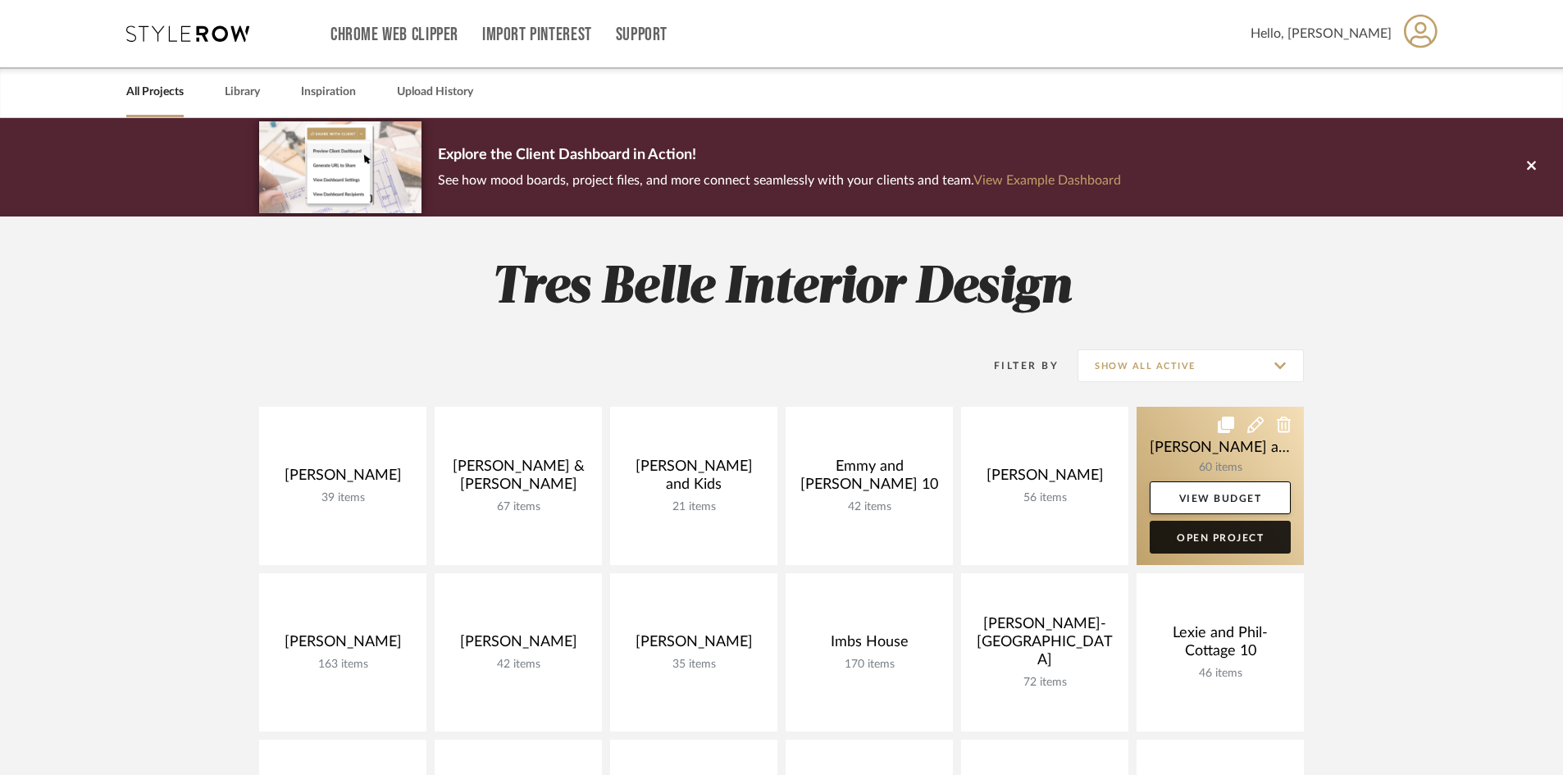
click at [1220, 529] on link "Open Project" at bounding box center [1220, 537] width 141 height 33
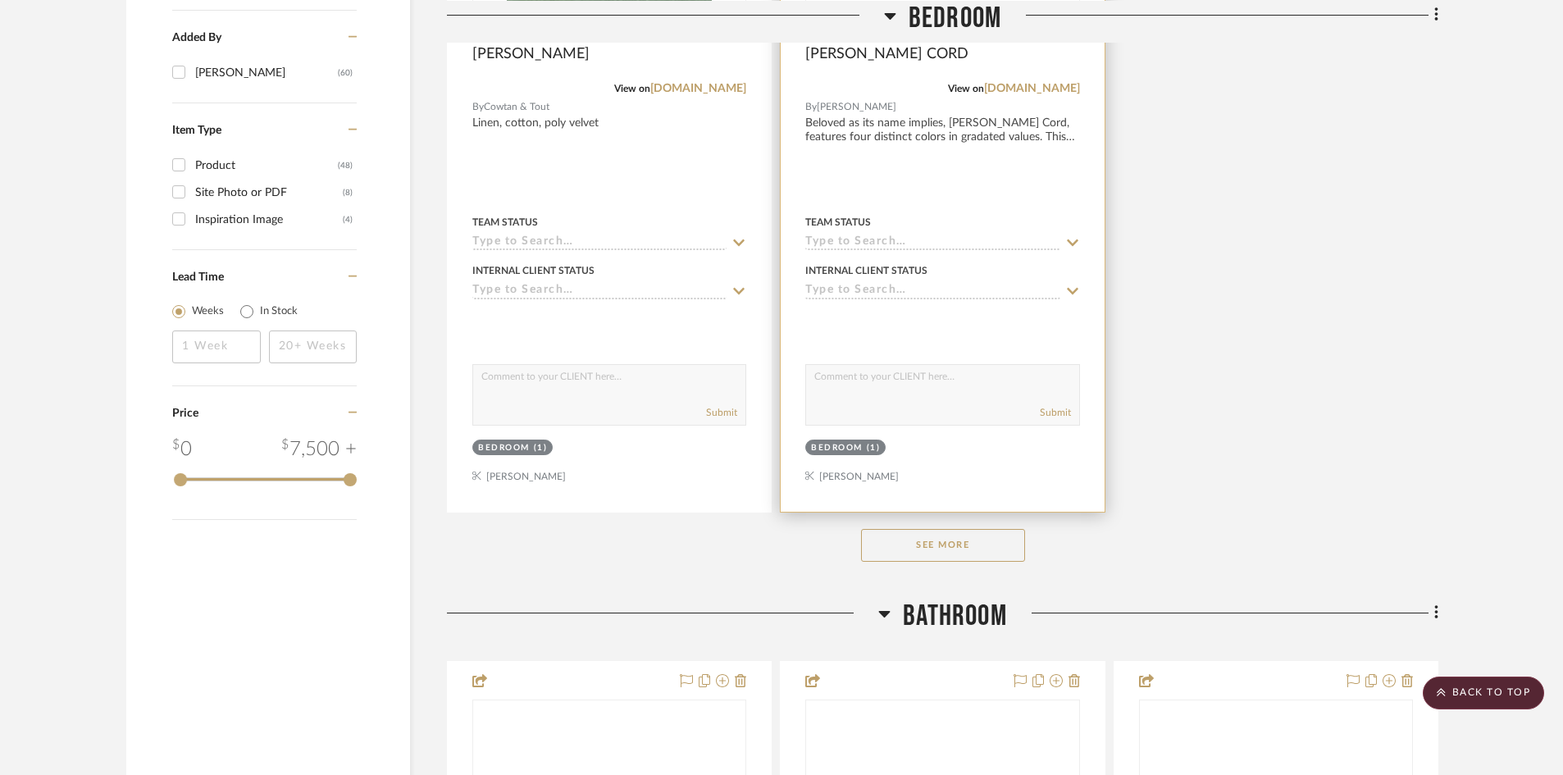
scroll to position [2214, 0]
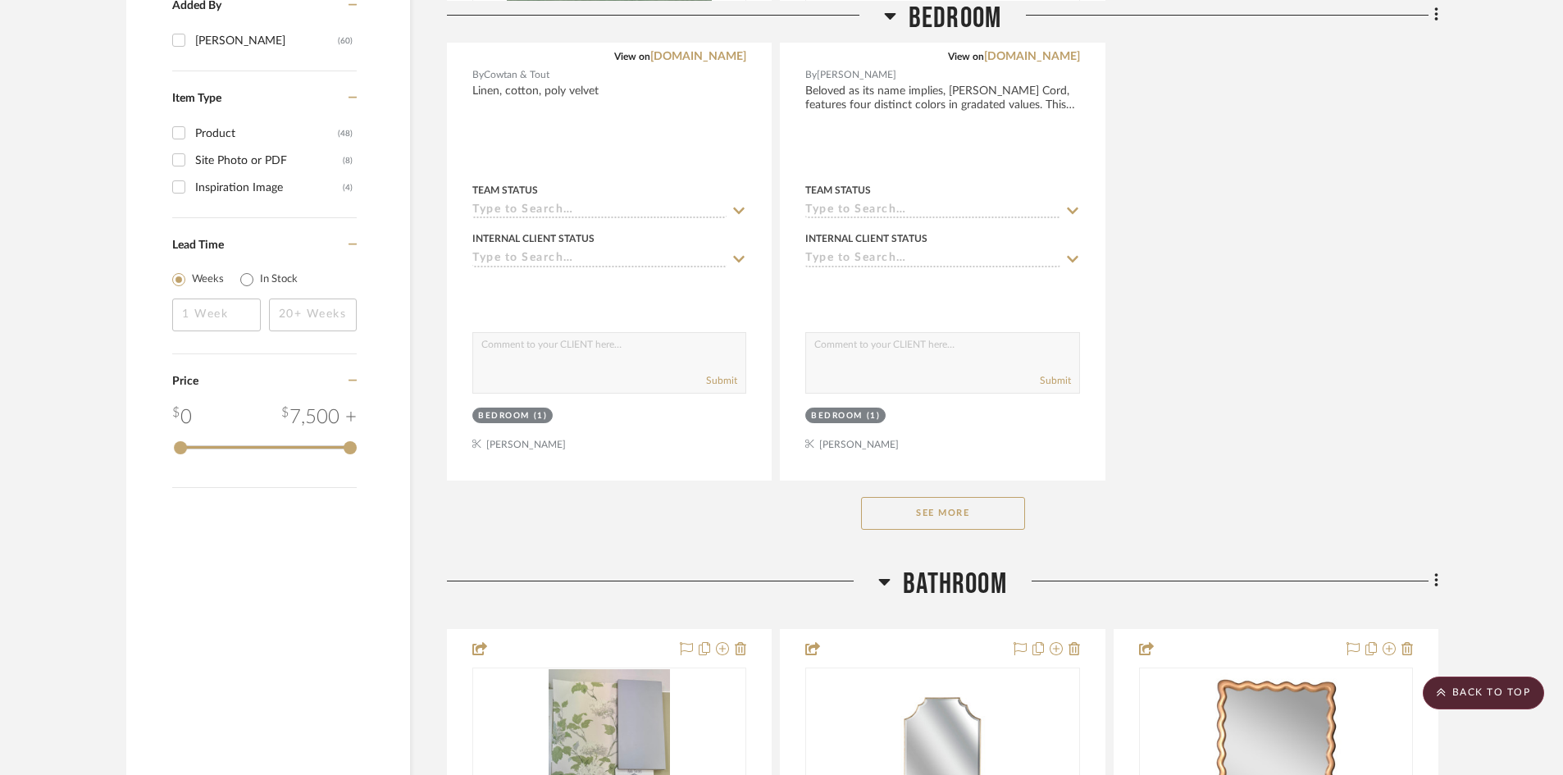
click at [962, 497] on button "See More" at bounding box center [943, 513] width 164 height 33
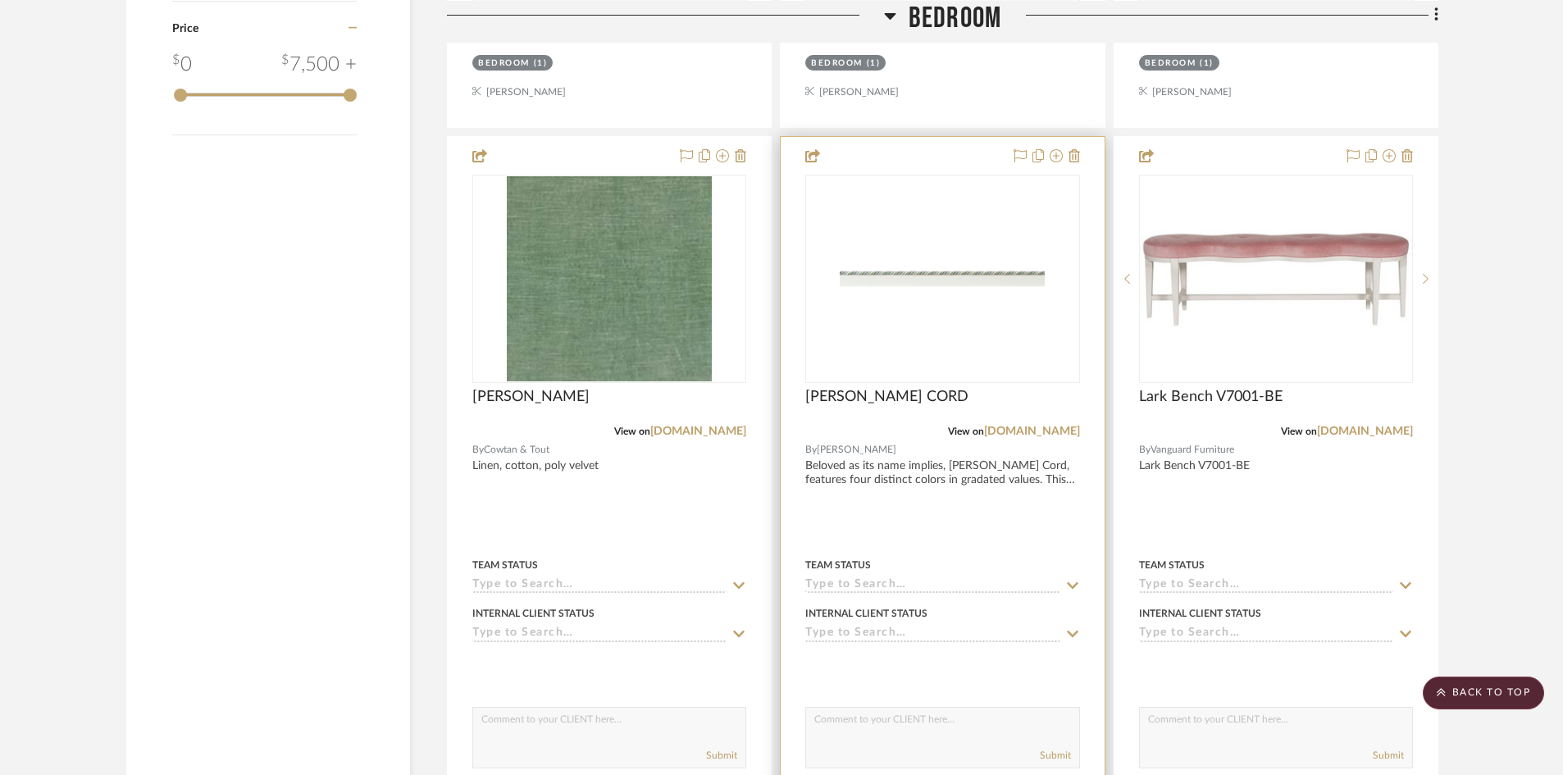
scroll to position [2608, 0]
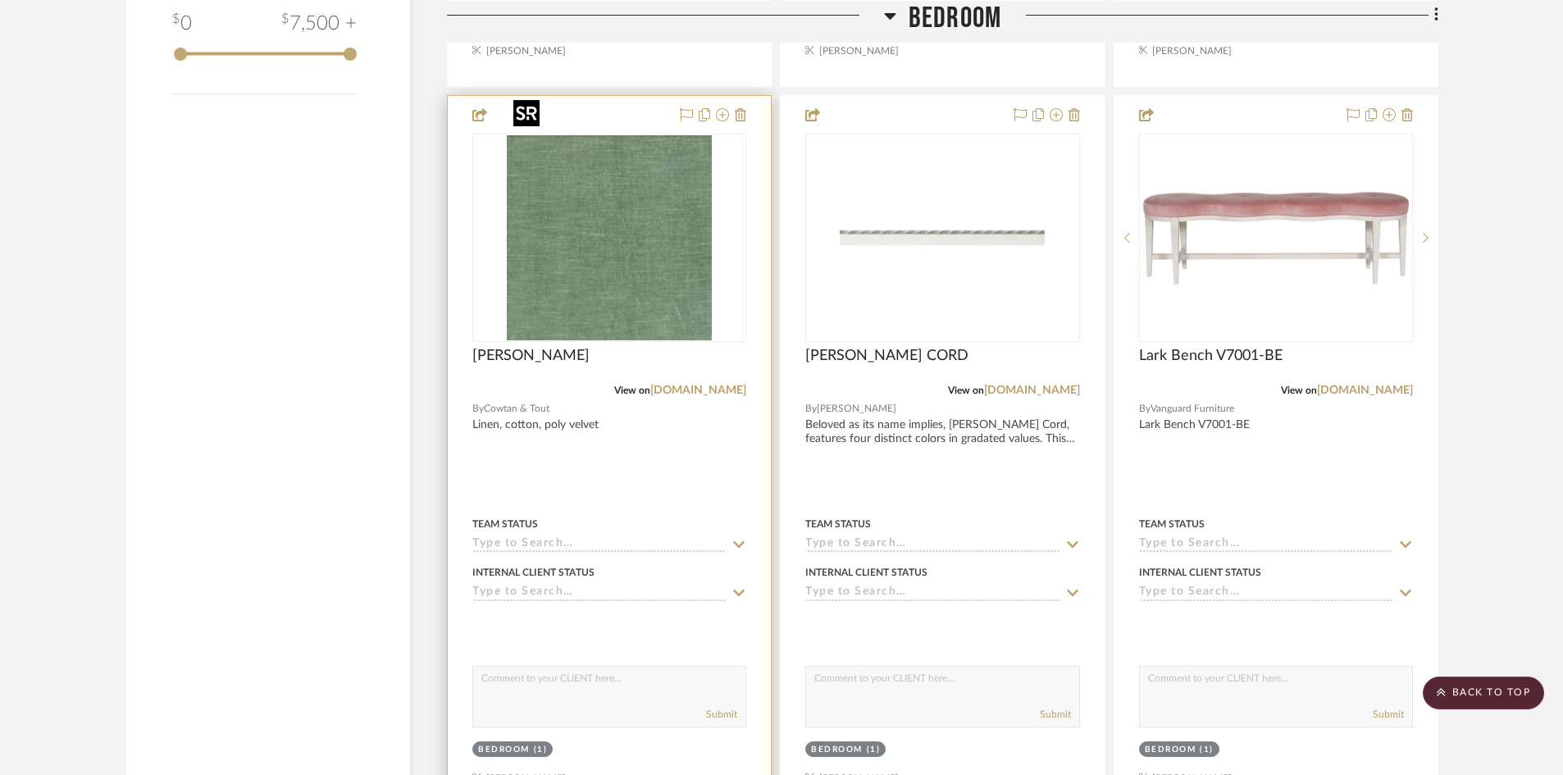
click at [0, 0] on img at bounding box center [0, 0] width 0 height 0
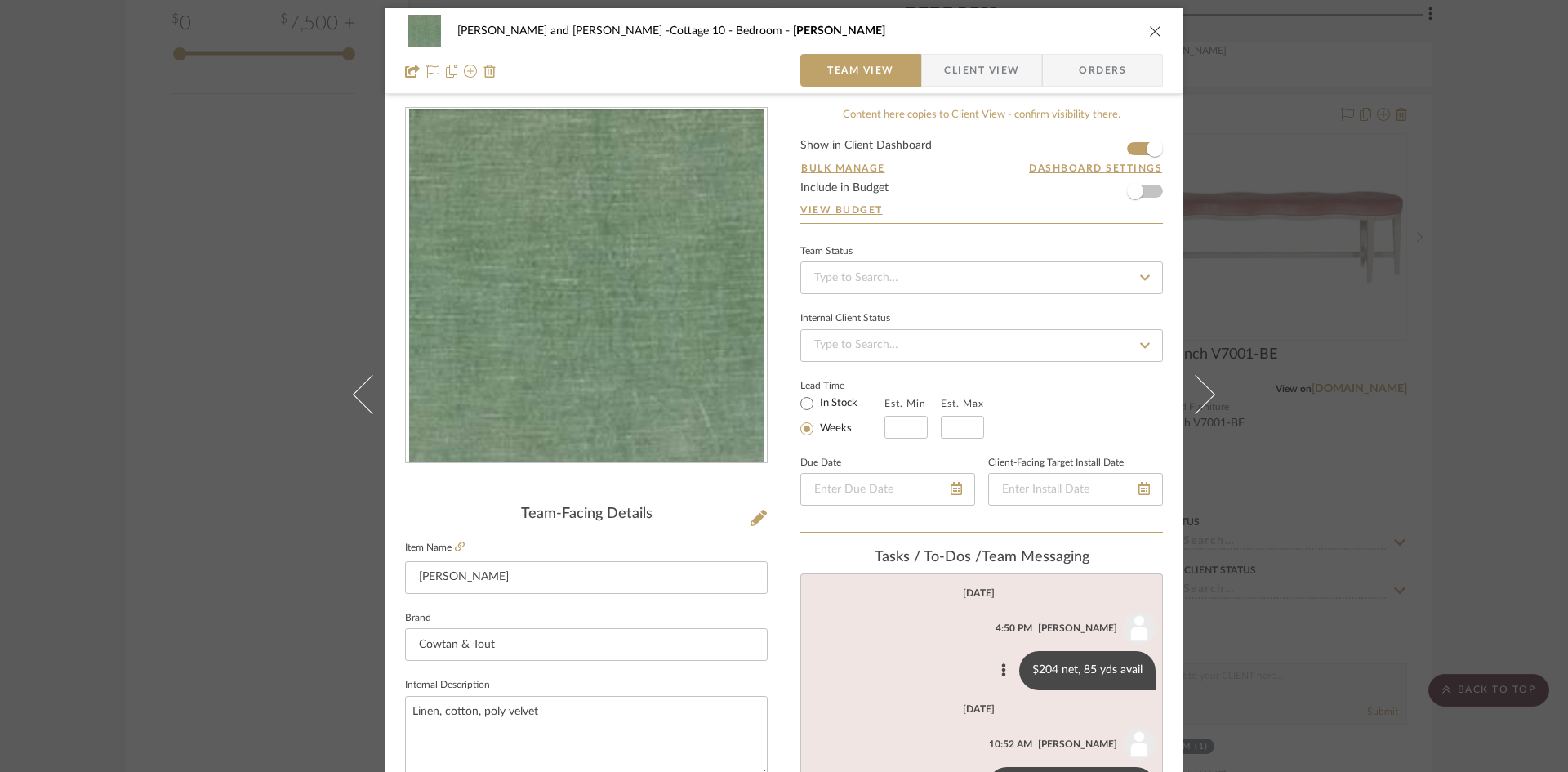
scroll to position [0, 0]
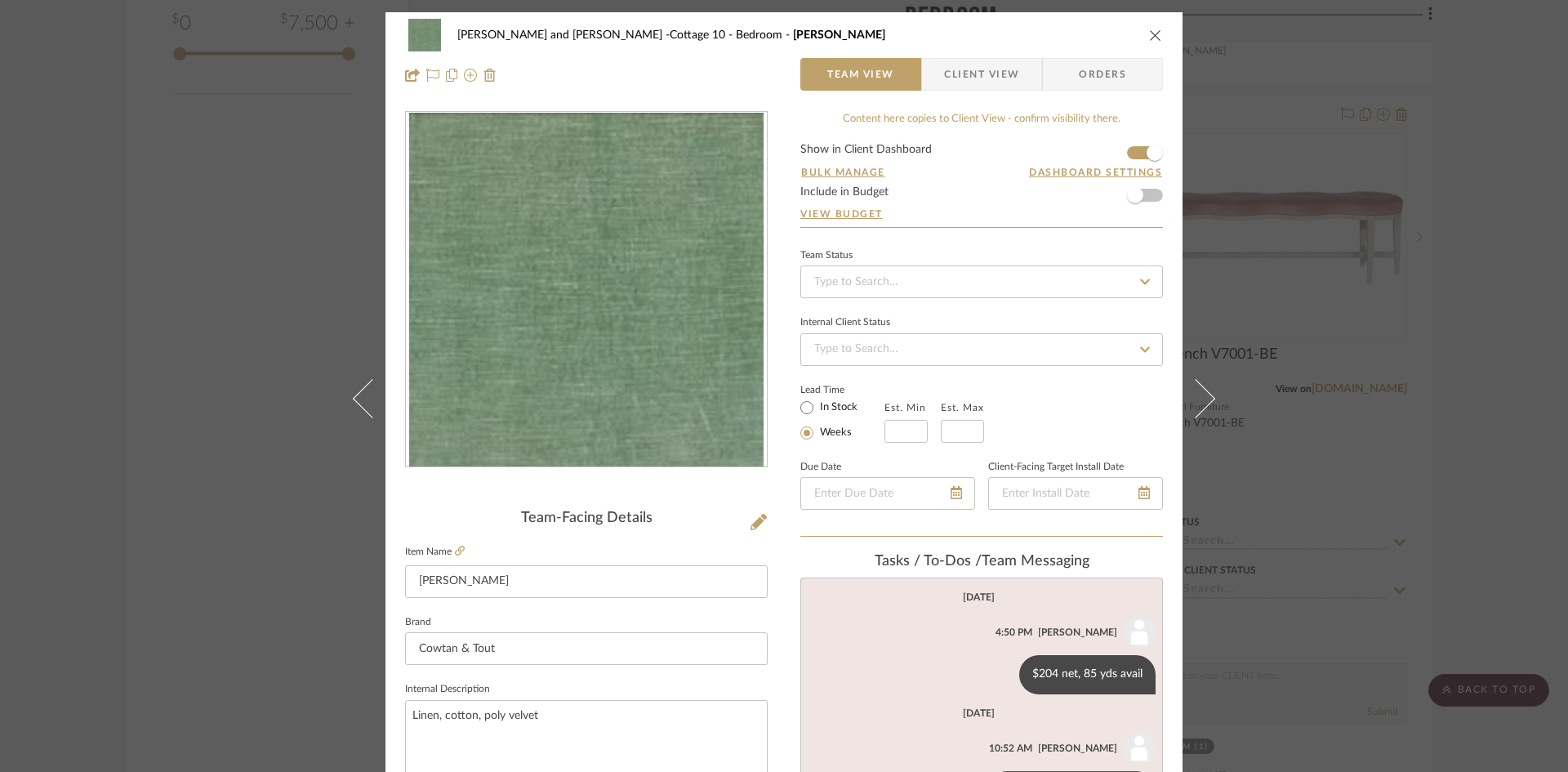
click at [1151, 31] on icon "close" at bounding box center [1155, 35] width 13 height 13
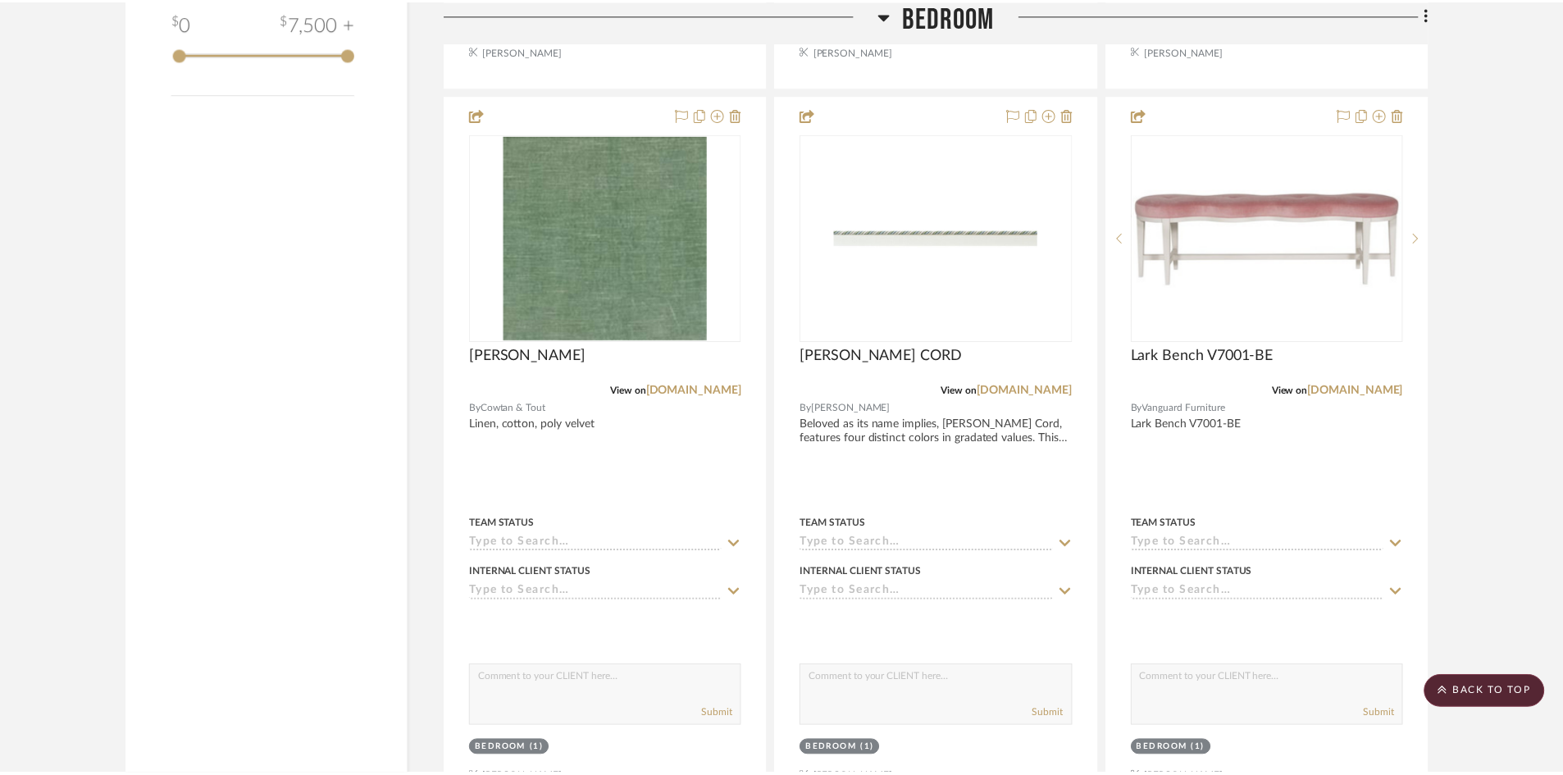
scroll to position [2608, 0]
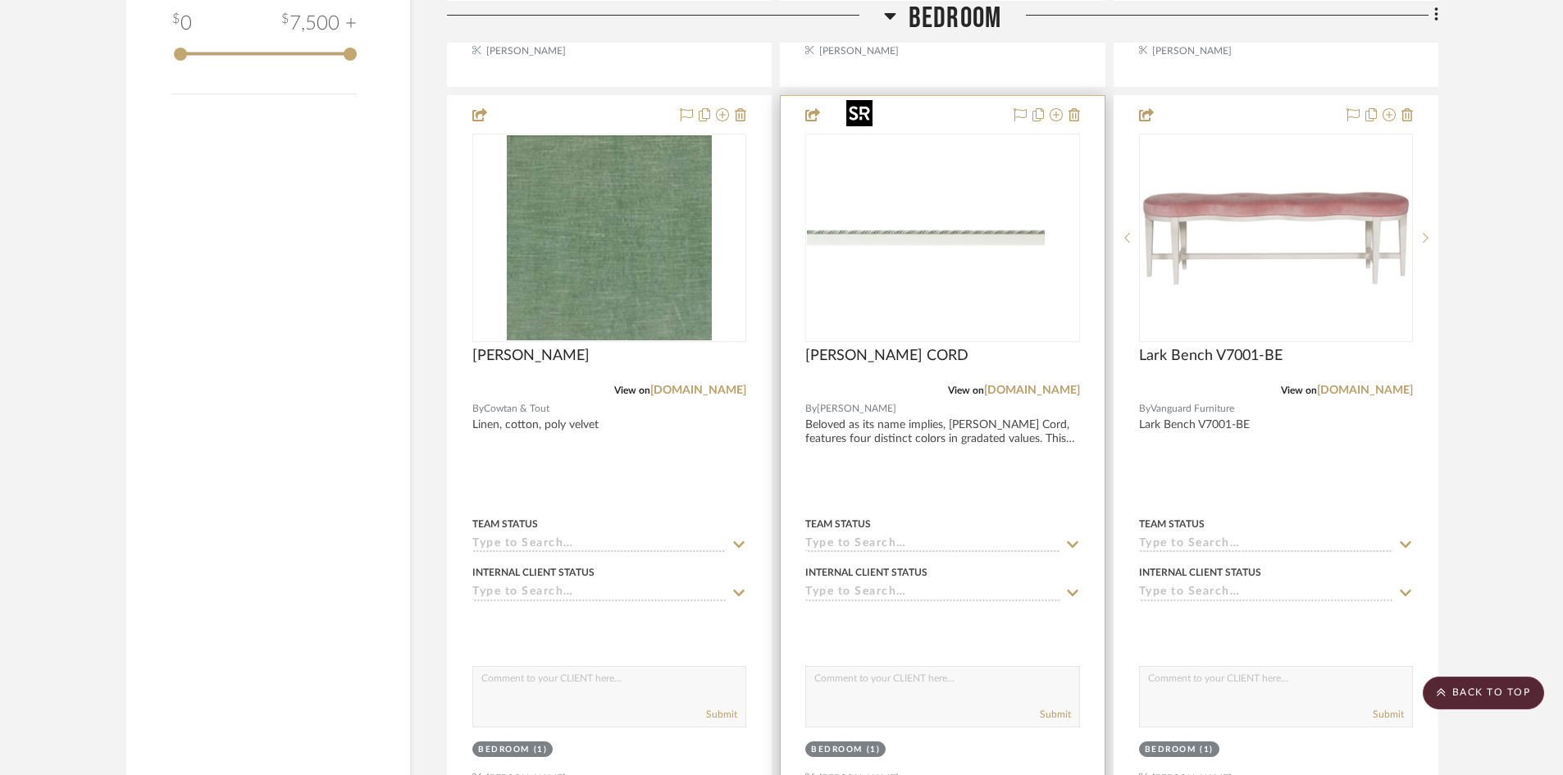
click at [970, 235] on div at bounding box center [942, 238] width 274 height 208
click at [970, 235] on img "0" at bounding box center [942, 237] width 205 height 205
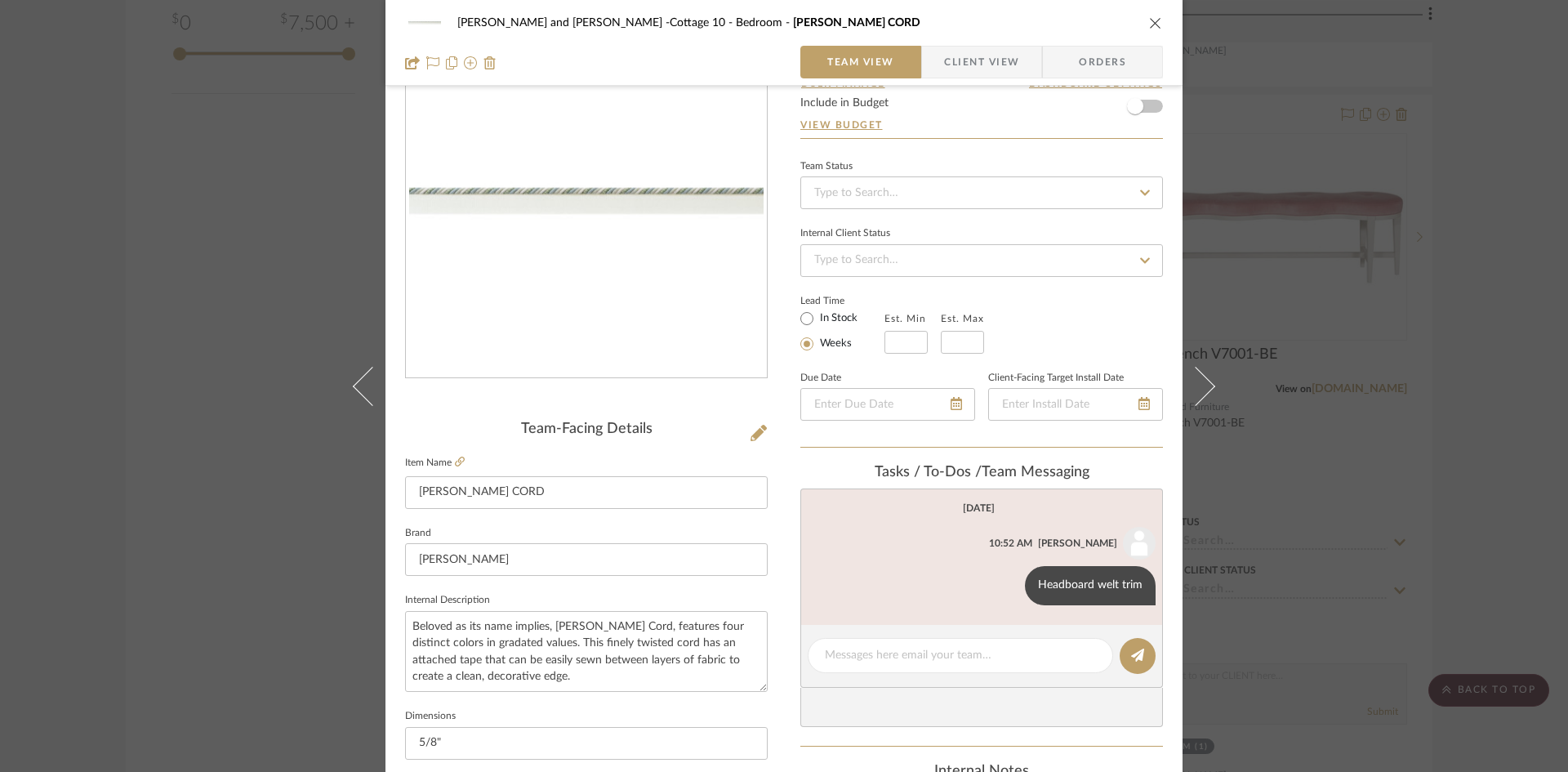
scroll to position [0, 0]
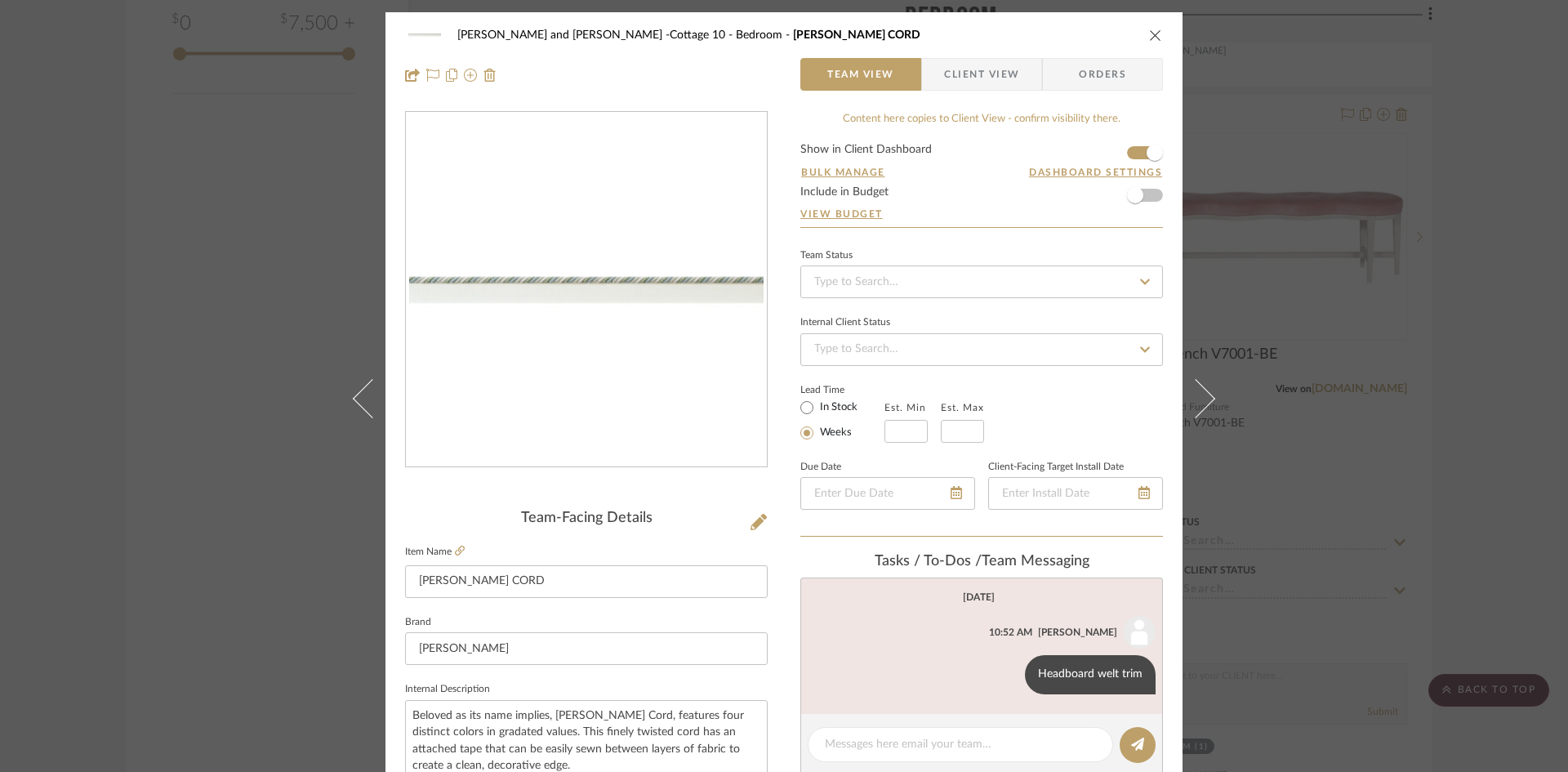
click at [1149, 31] on icon "close" at bounding box center [1155, 35] width 13 height 13
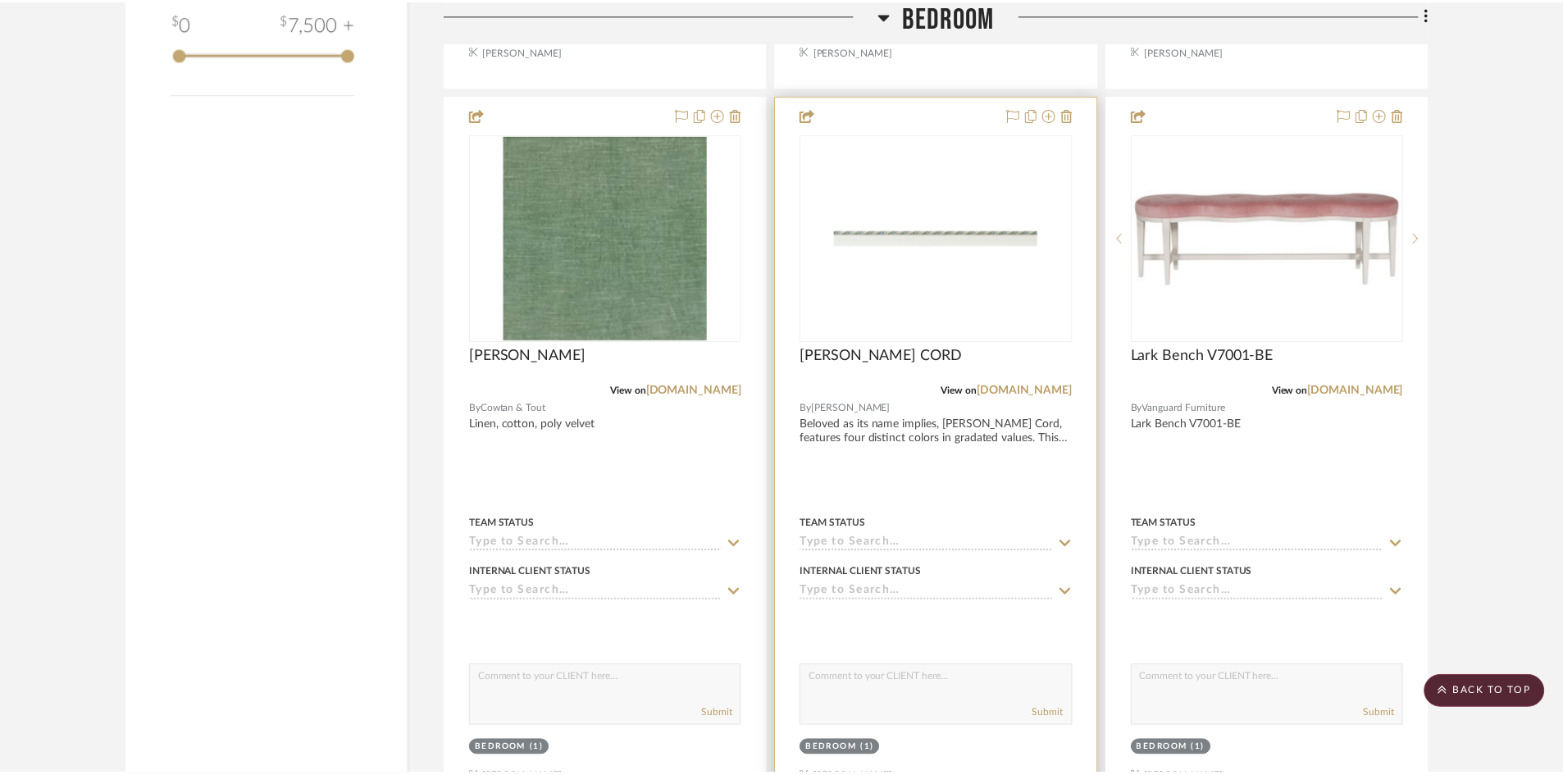
scroll to position [2608, 0]
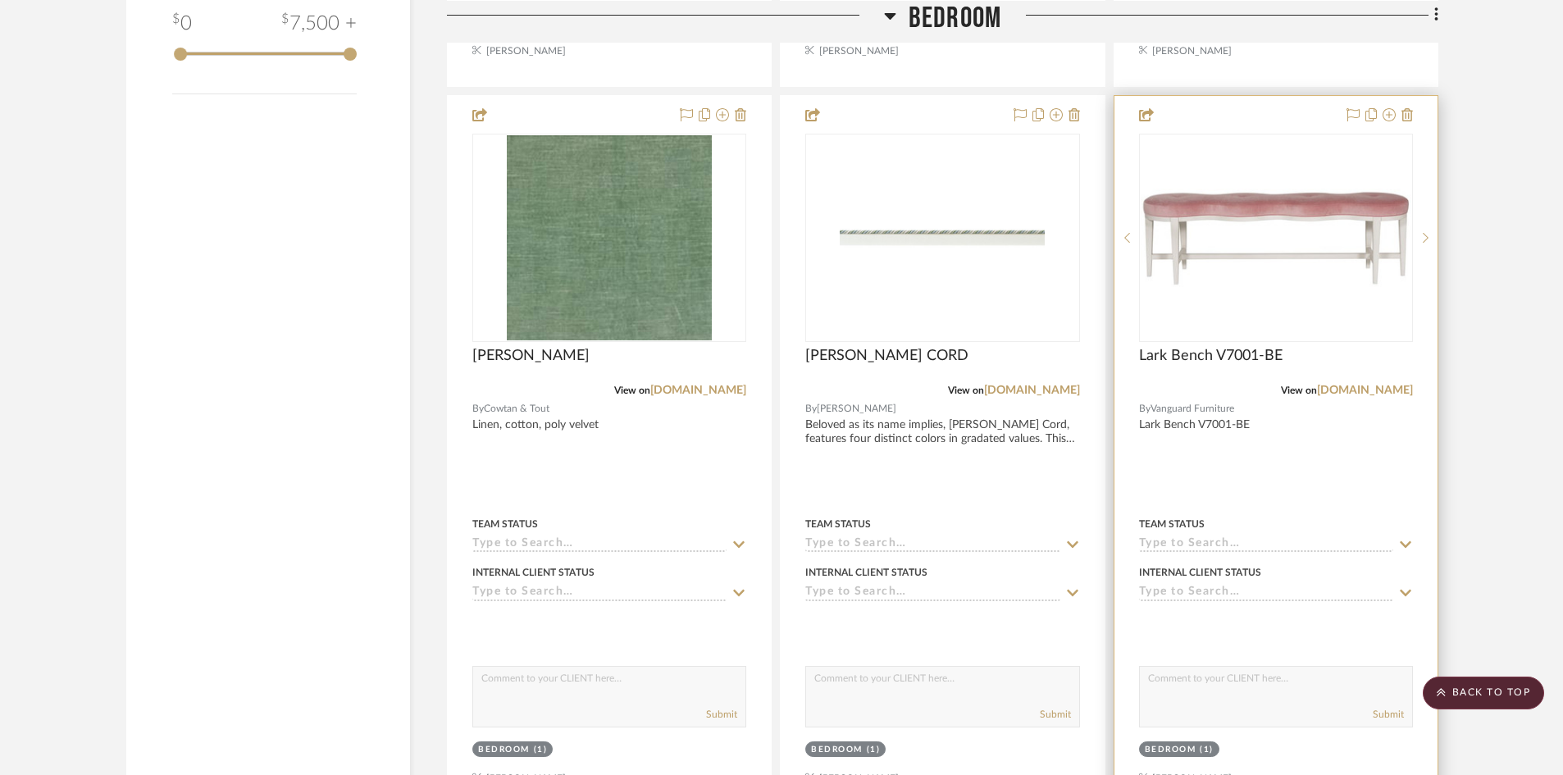
click at [1252, 202] on img "0" at bounding box center [1276, 238] width 271 height 98
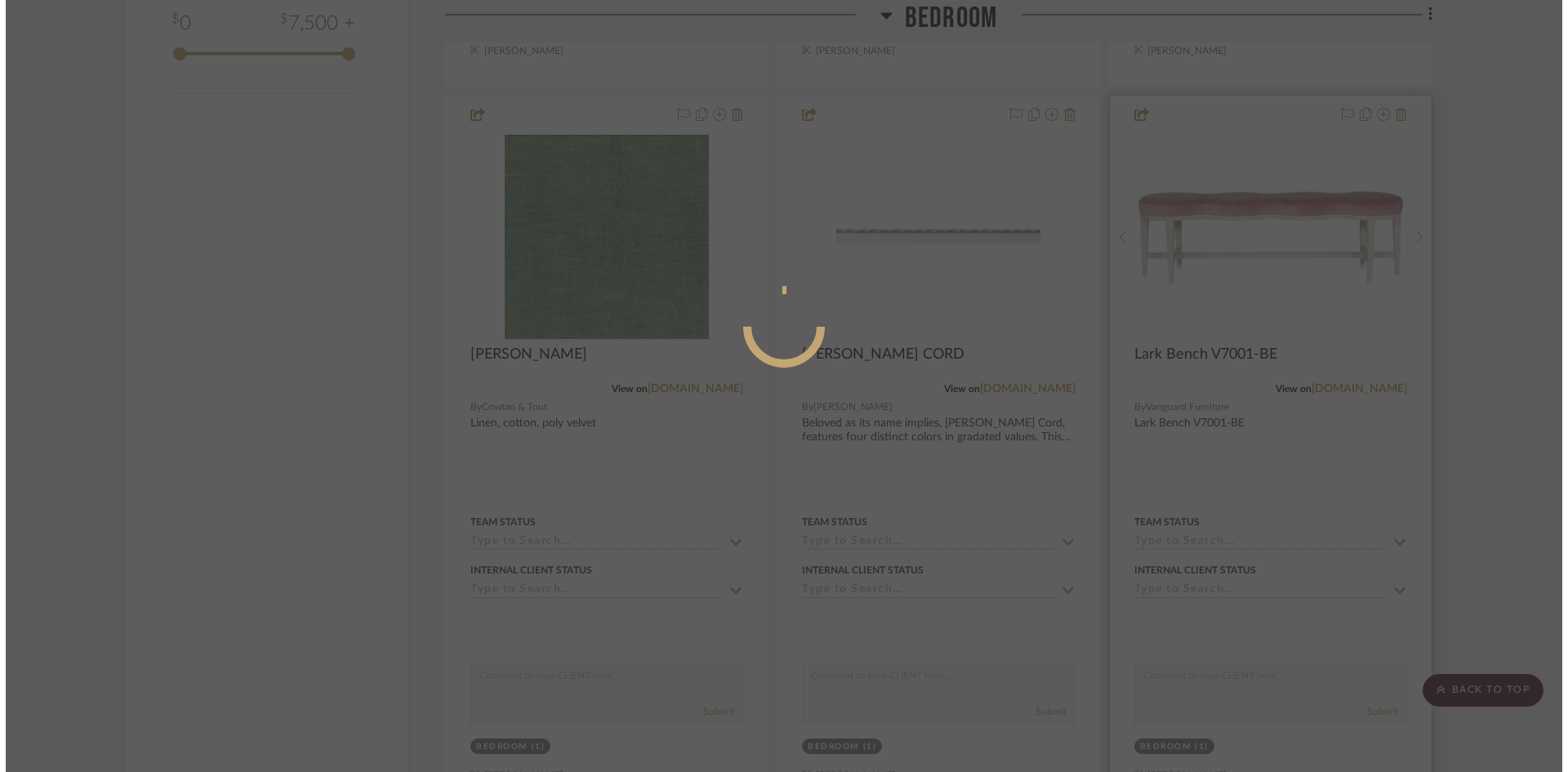
scroll to position [0, 0]
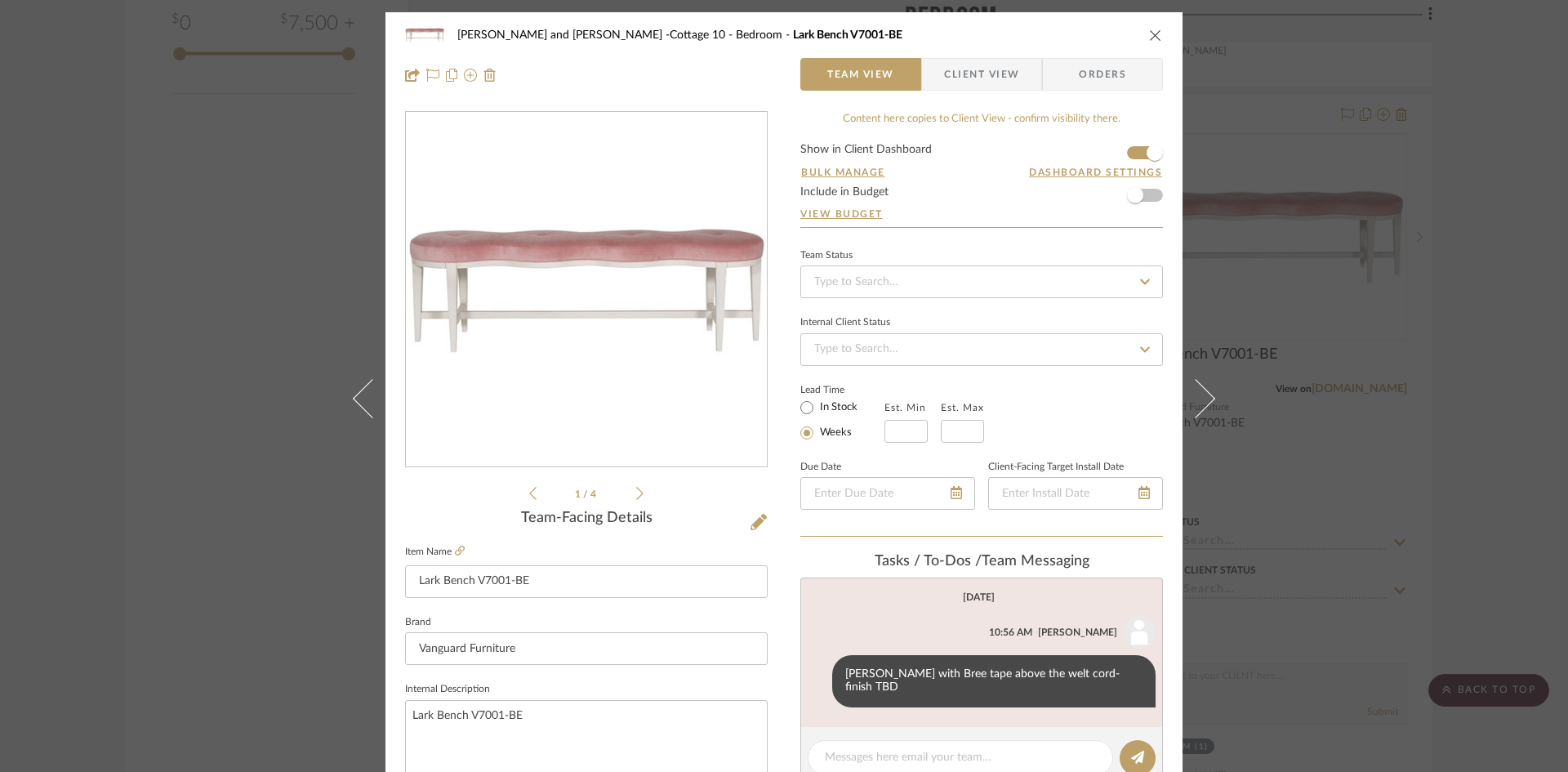
click at [1150, 36] on icon "close" at bounding box center [1155, 35] width 13 height 13
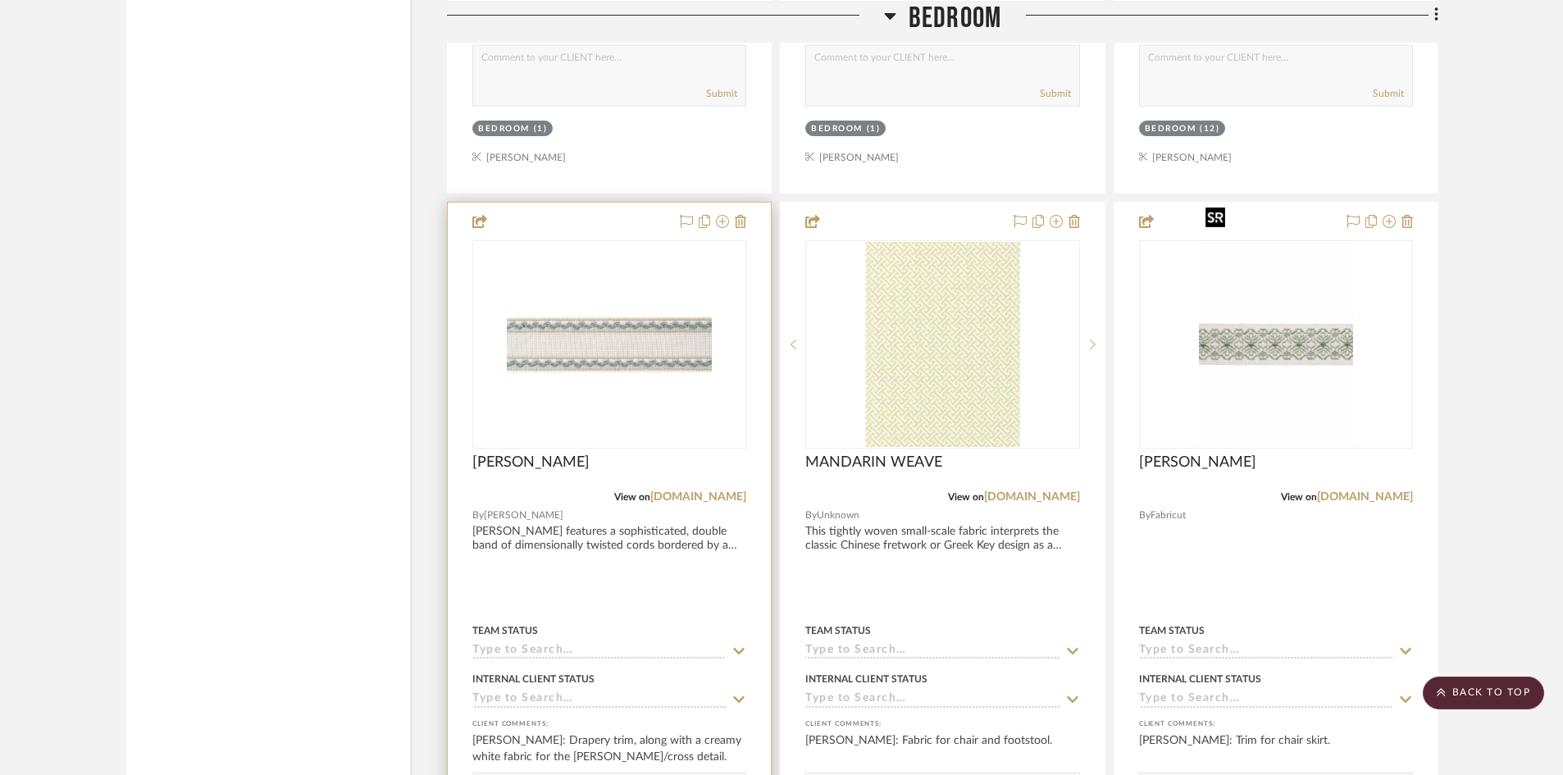
scroll to position [4002, 0]
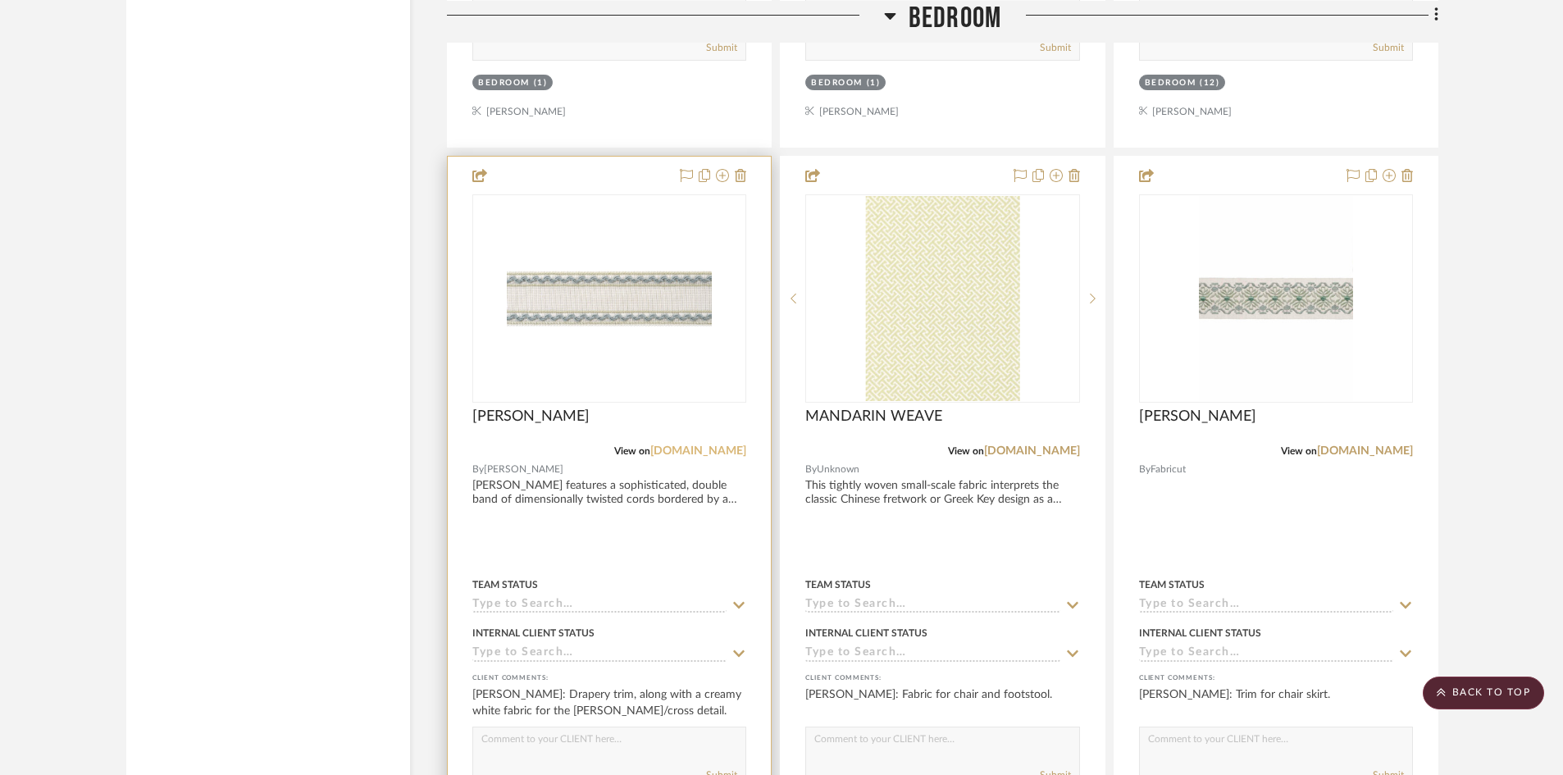
click at [665, 445] on link "[DOMAIN_NAME]" at bounding box center [698, 450] width 96 height 11
click at [595, 287] on img "0" at bounding box center [609, 298] width 205 height 205
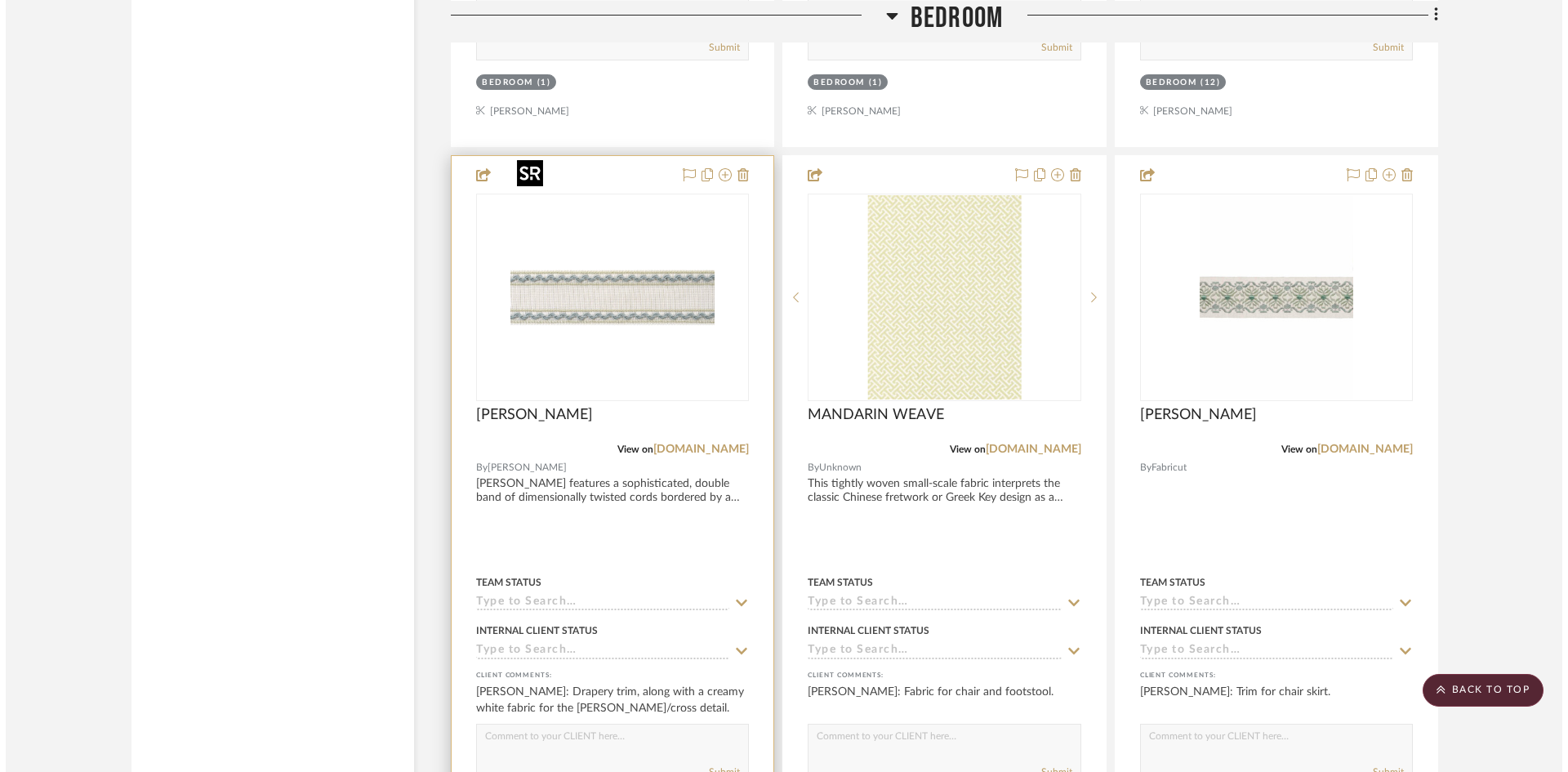
scroll to position [0, 0]
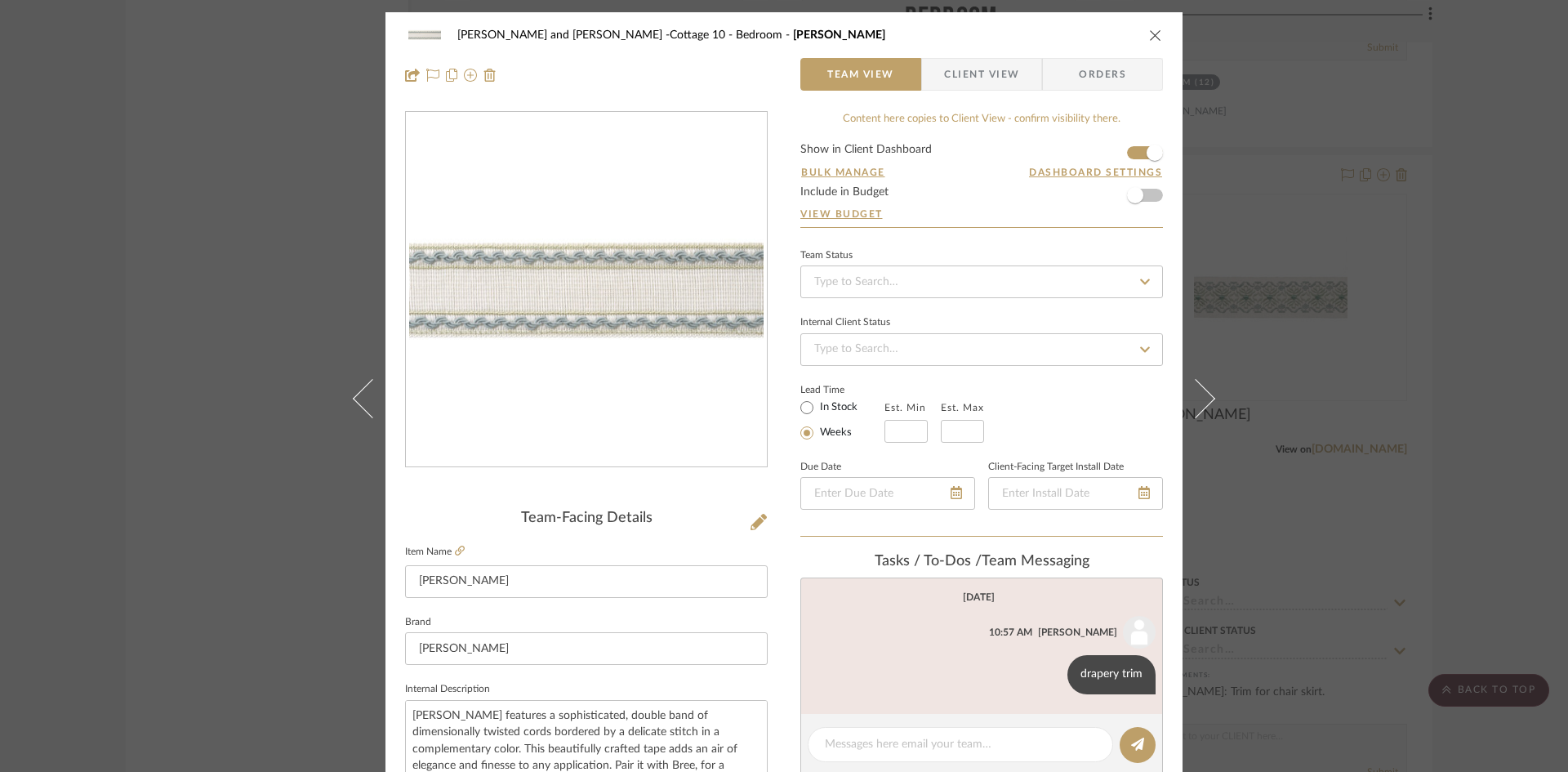
click at [1149, 34] on icon "close" at bounding box center [1155, 35] width 13 height 13
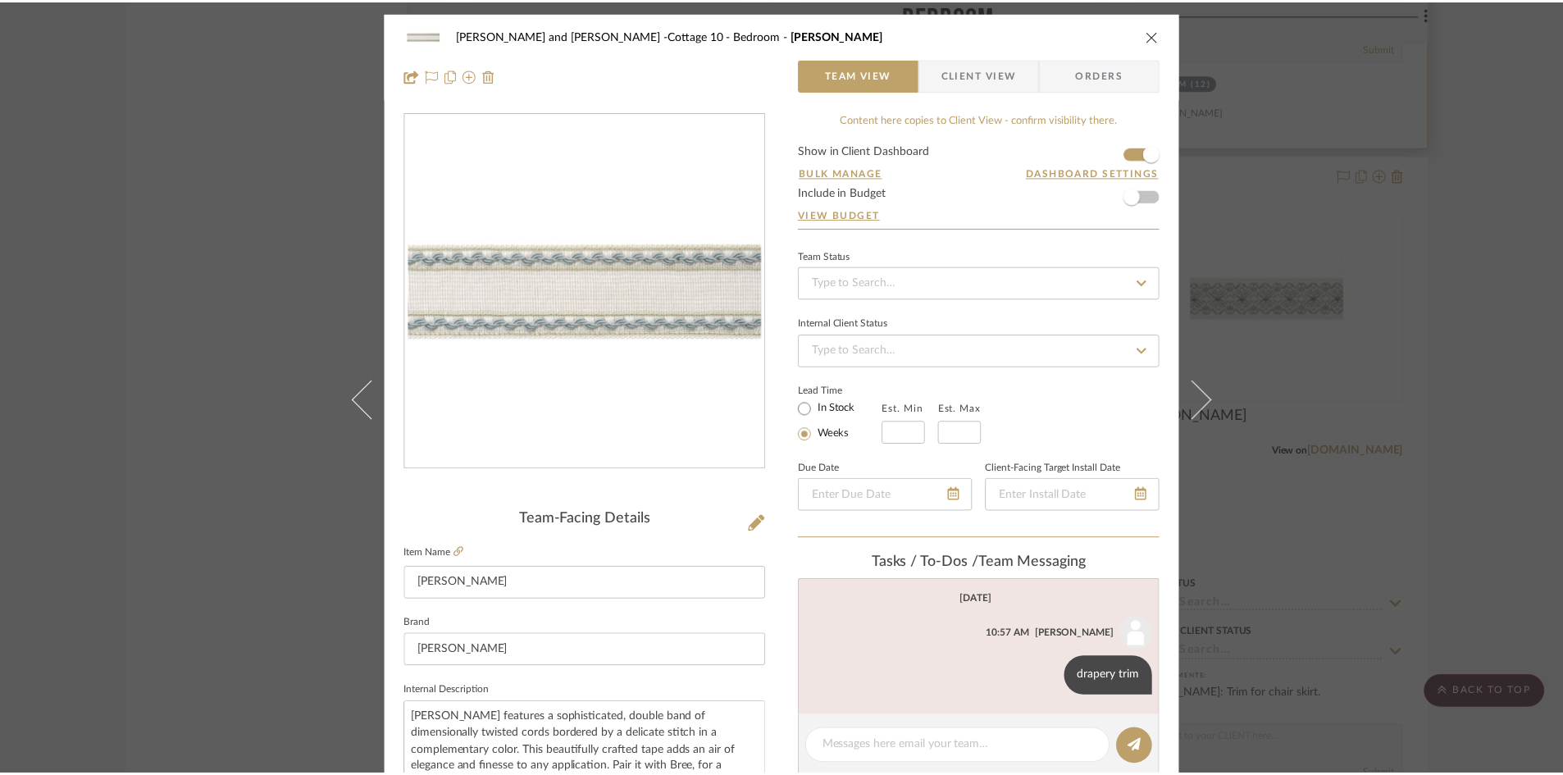
scroll to position [4002, 0]
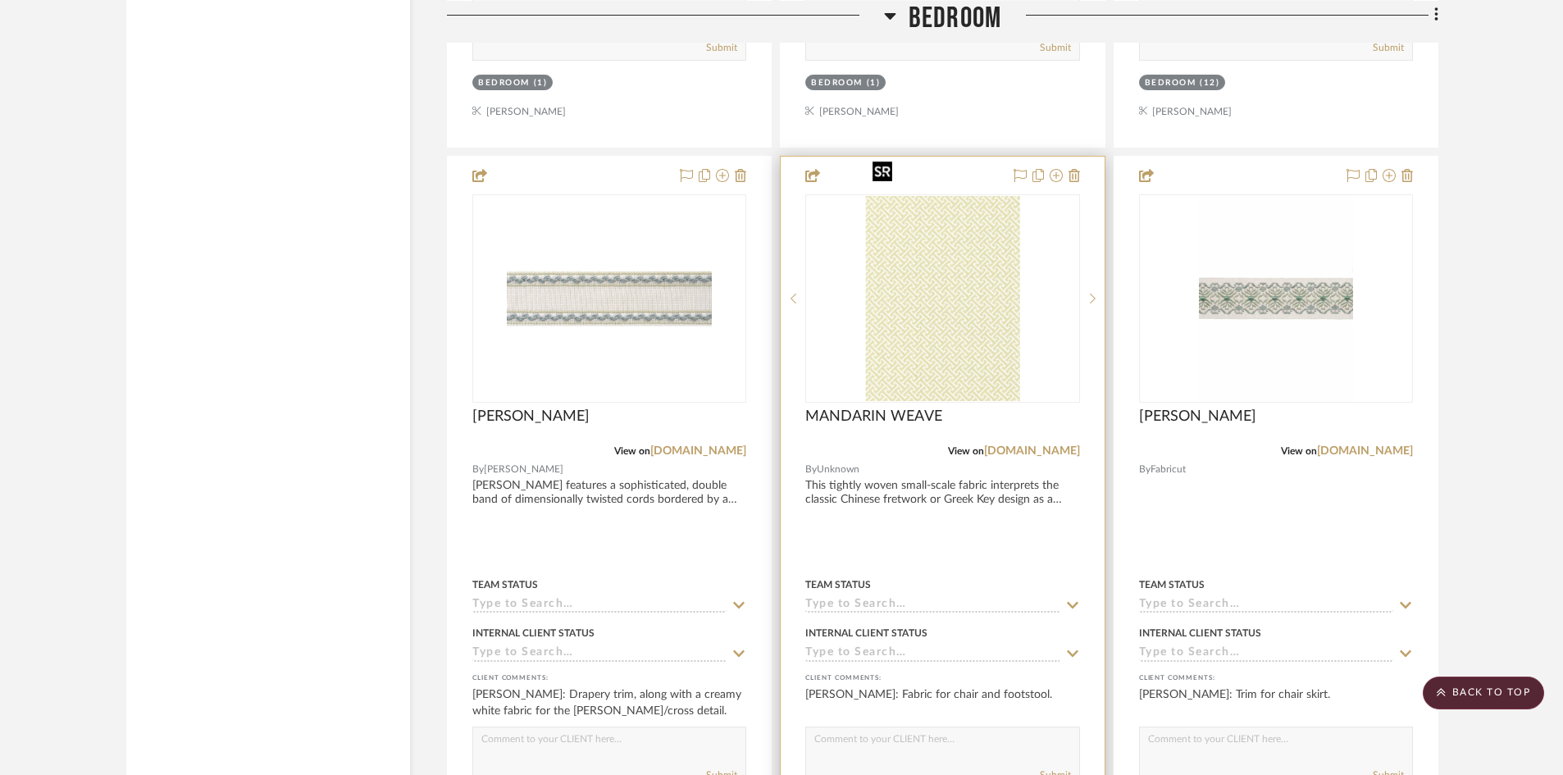
click at [948, 304] on img "0" at bounding box center [943, 298] width 154 height 205
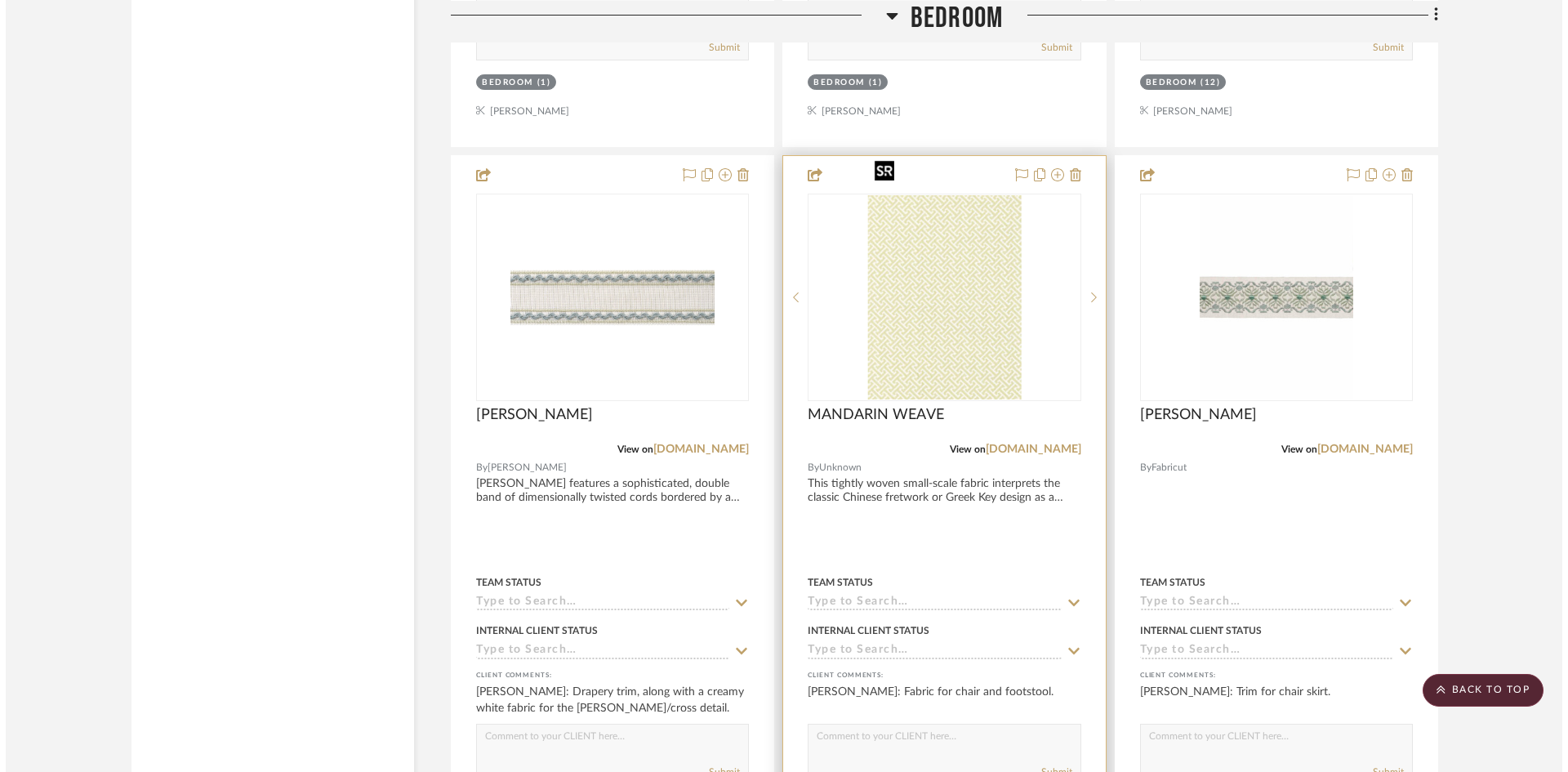
scroll to position [0, 0]
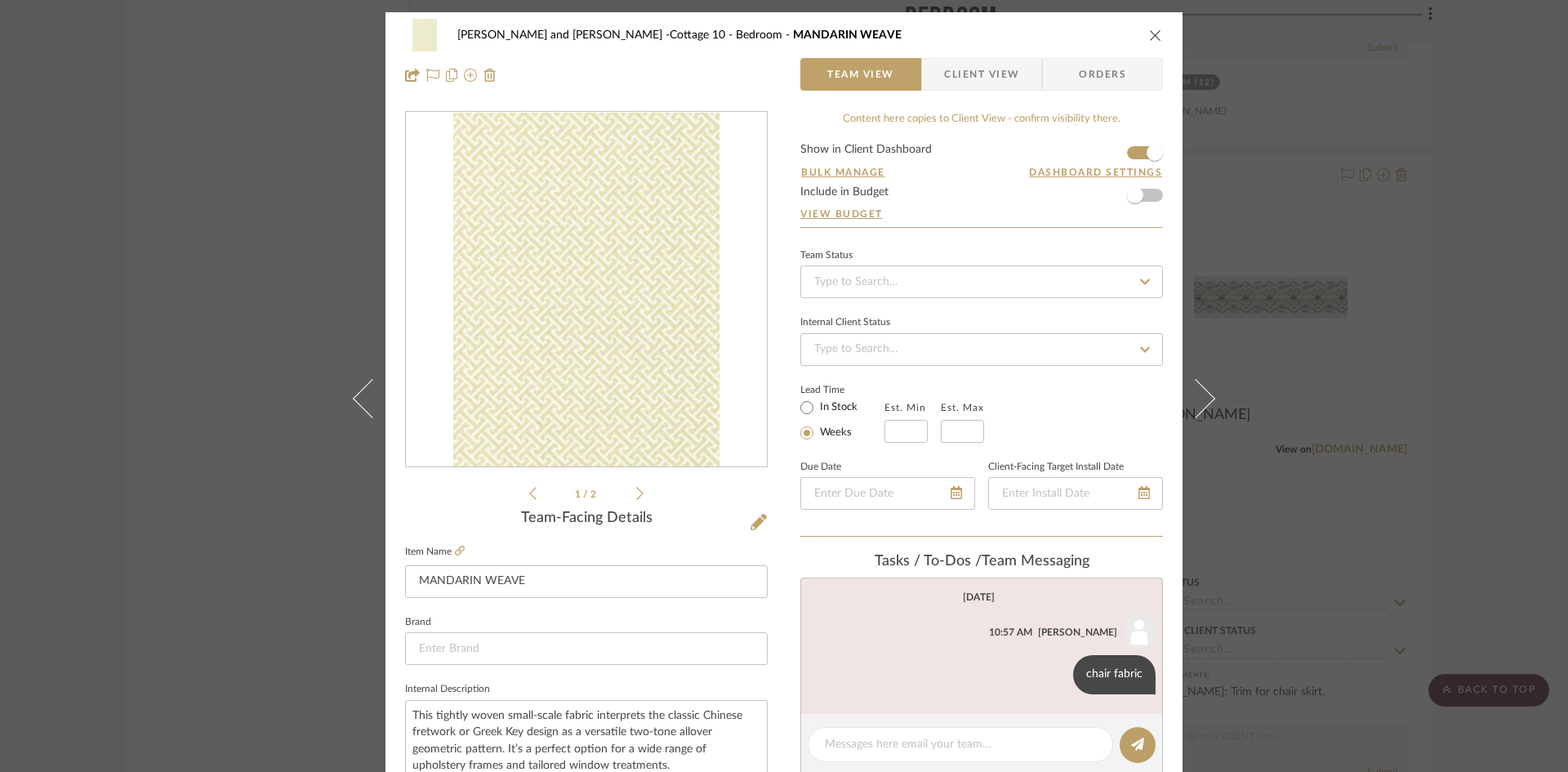
click at [1149, 32] on icon "close" at bounding box center [1155, 35] width 13 height 13
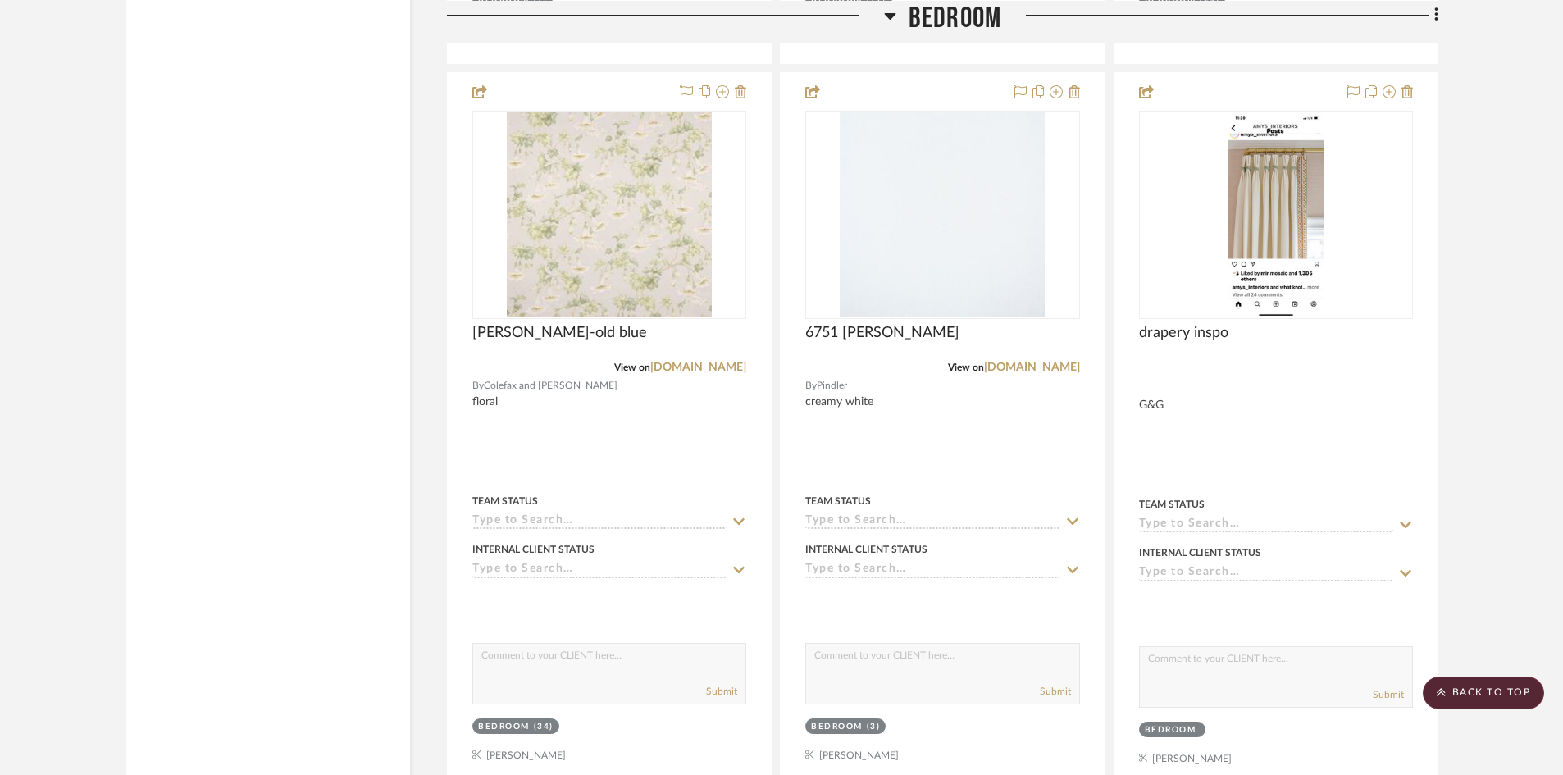
scroll to position [5560, 0]
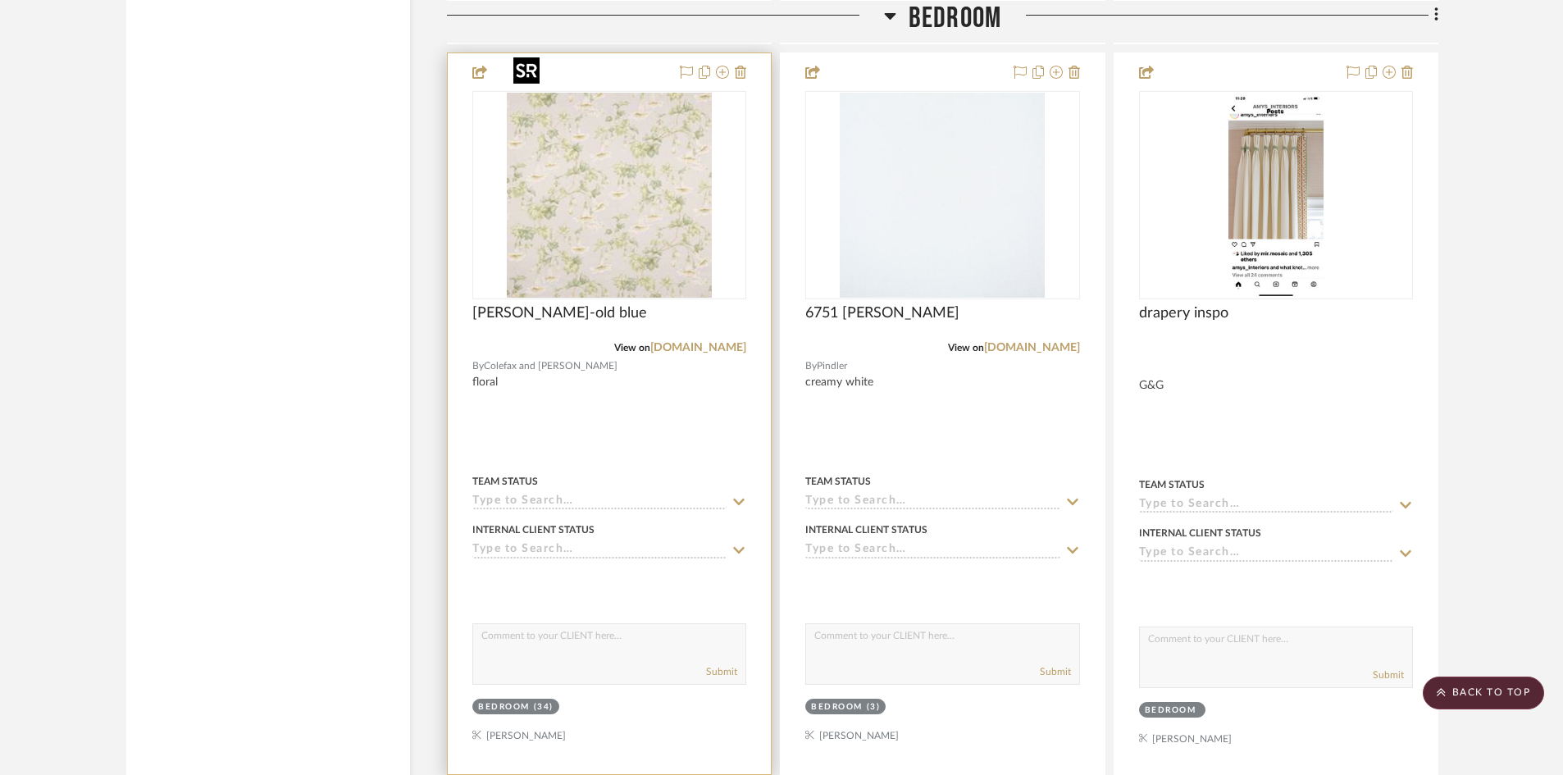
click at [631, 206] on img "0" at bounding box center [609, 195] width 205 height 205
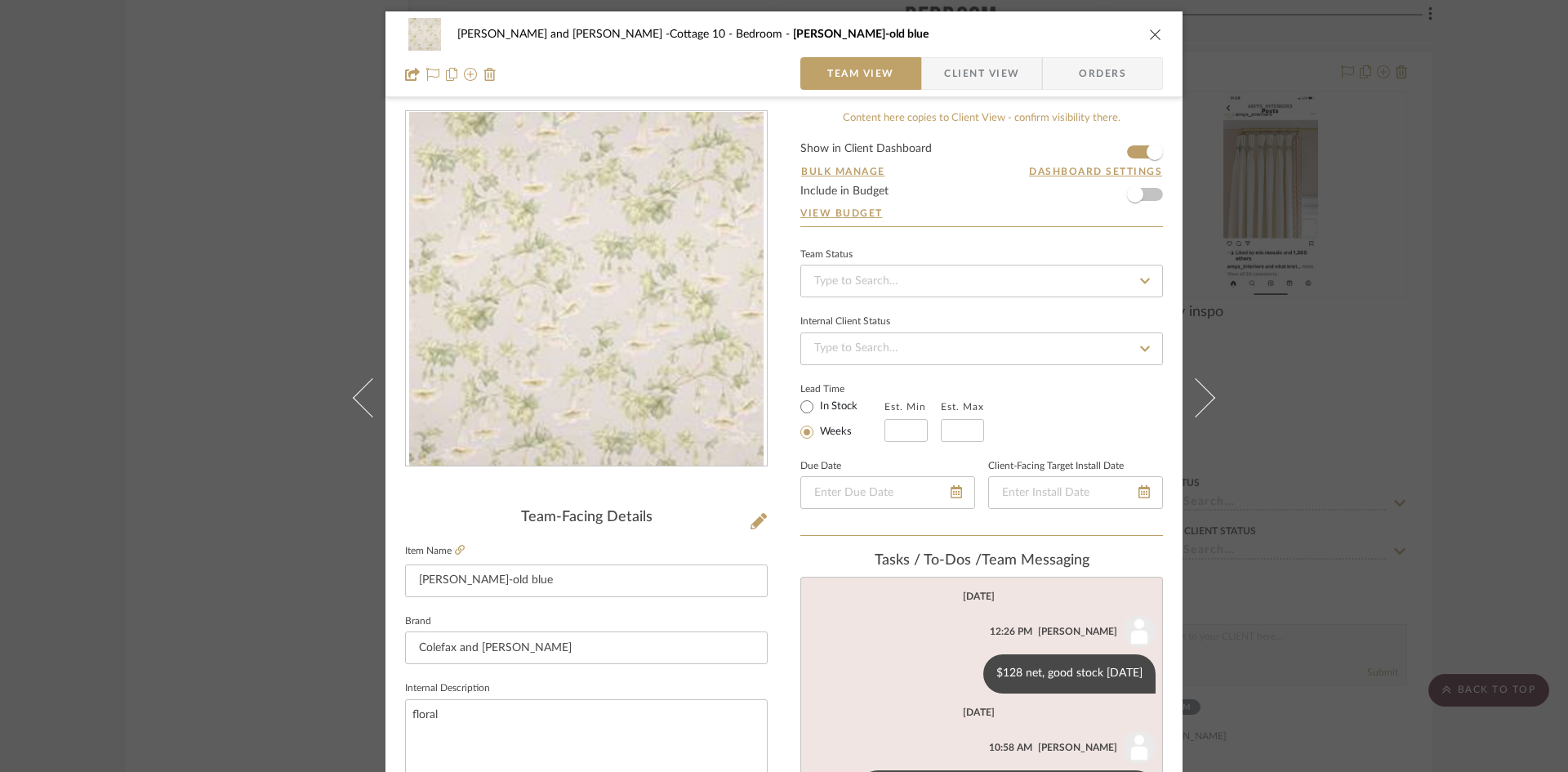
scroll to position [0, 0]
click at [1152, 34] on icon "close" at bounding box center [1155, 35] width 13 height 13
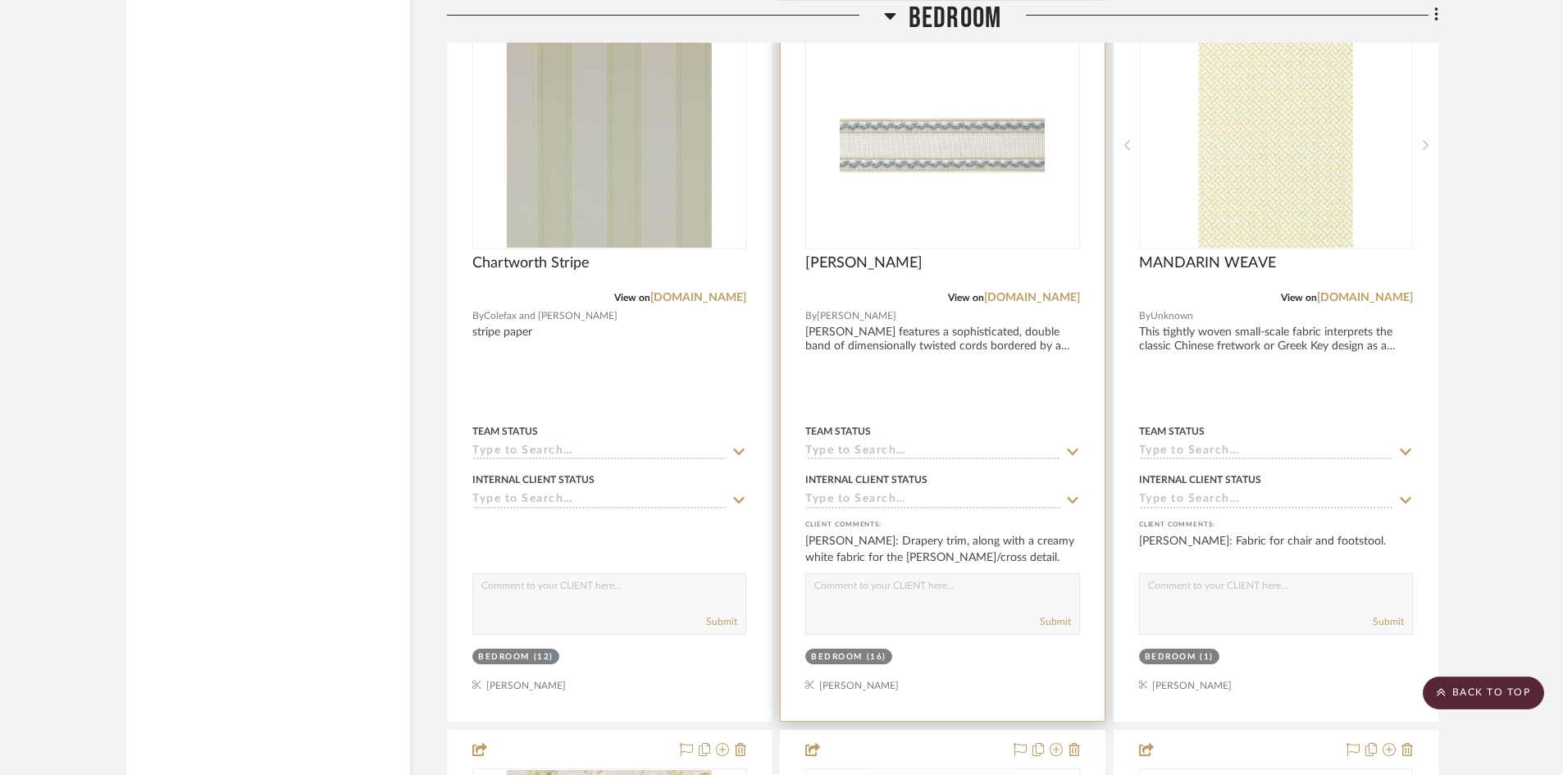
scroll to position [4248, 0]
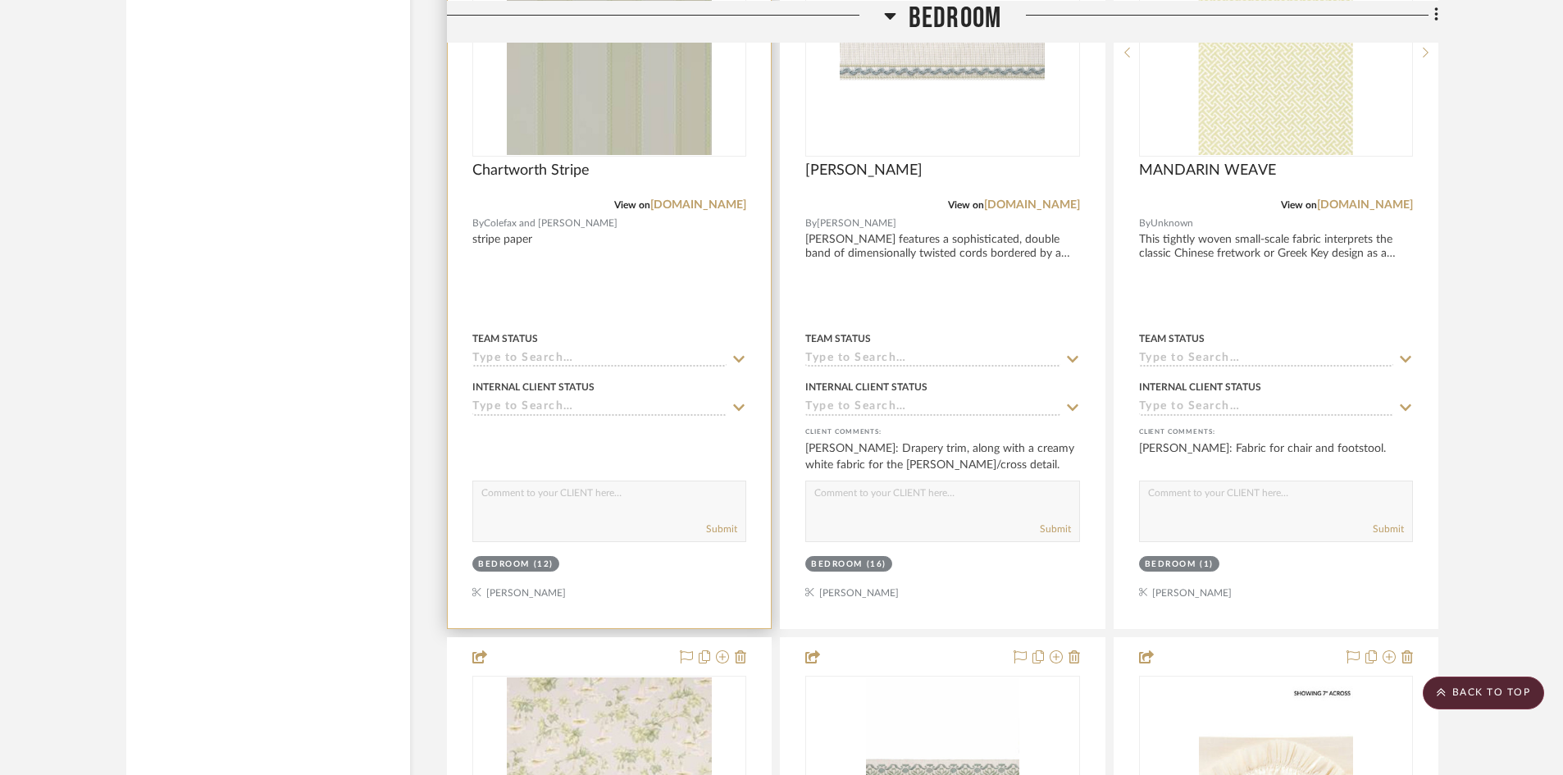
click at [607, 98] on img "0" at bounding box center [609, 52] width 205 height 205
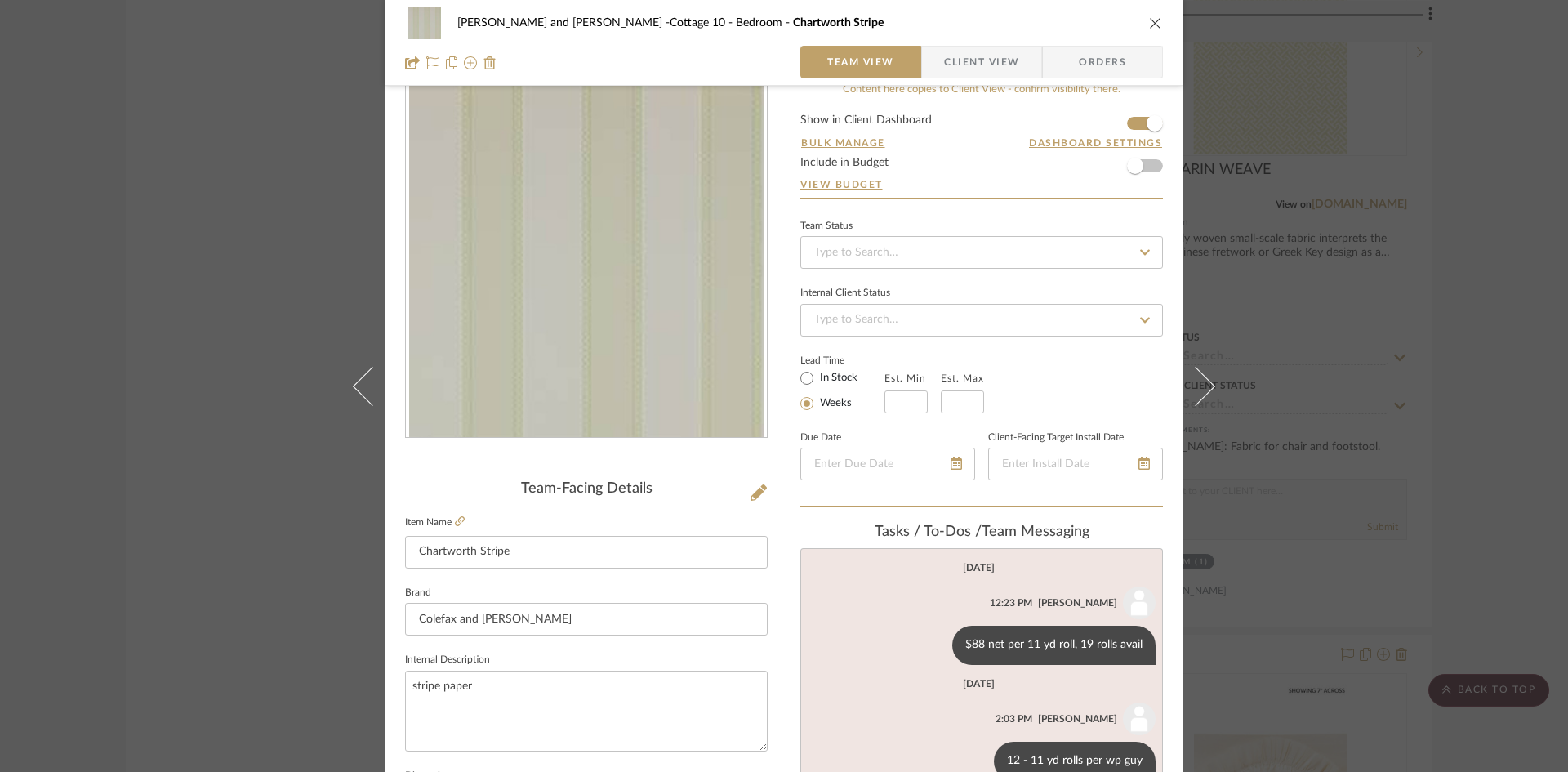
scroll to position [0, 0]
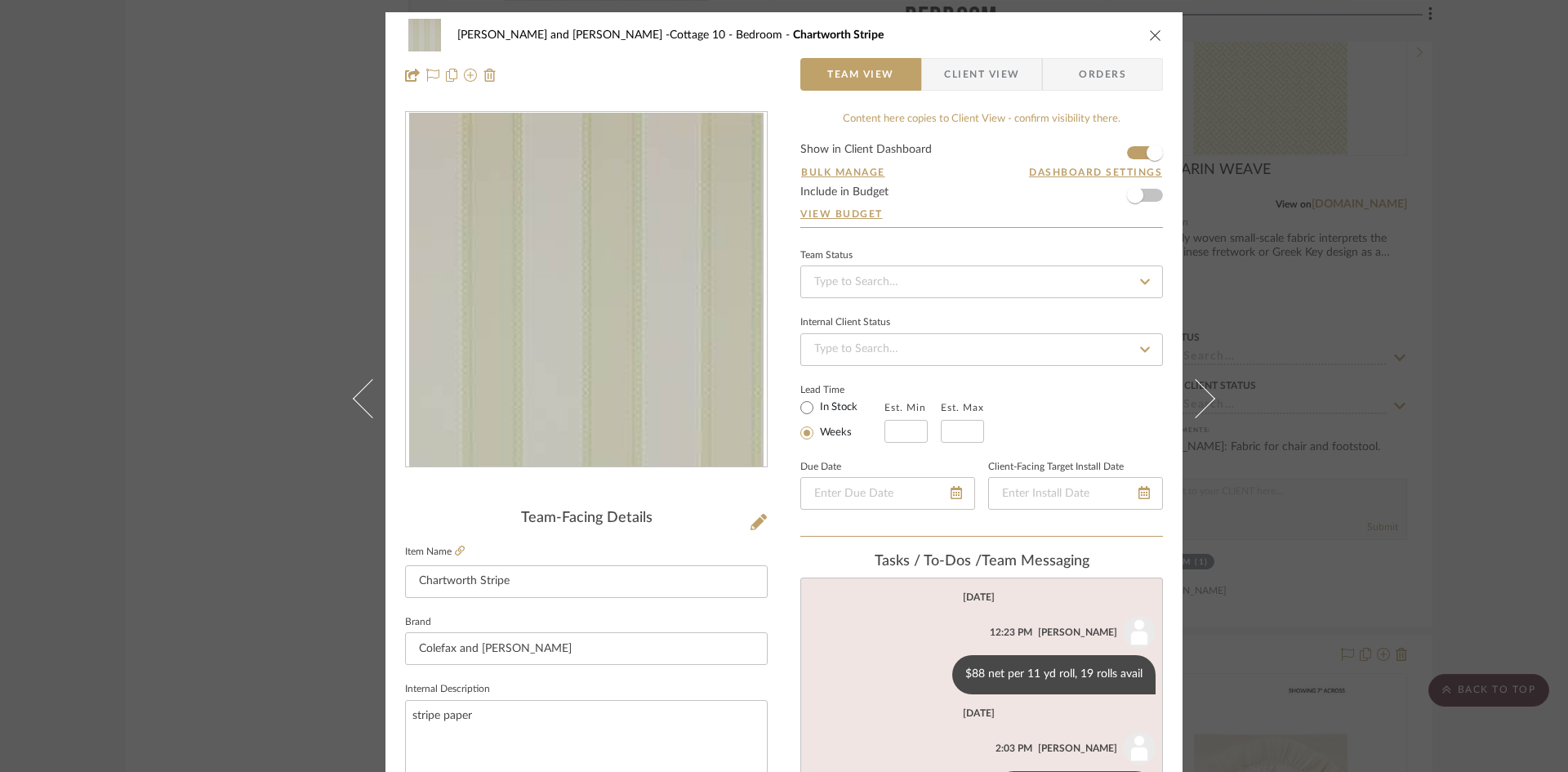
click at [1149, 37] on icon "close" at bounding box center [1155, 35] width 13 height 13
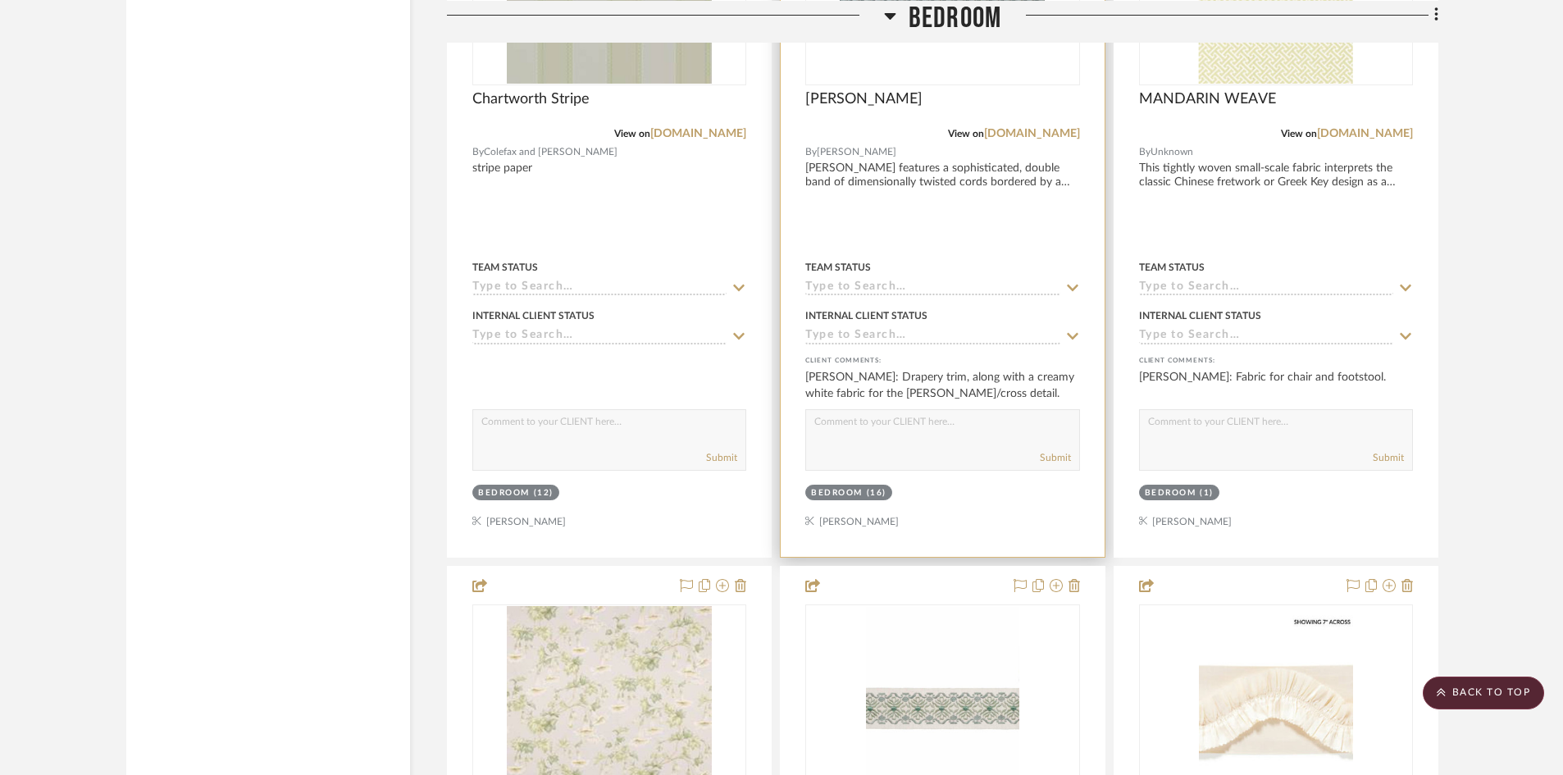
scroll to position [4166, 0]
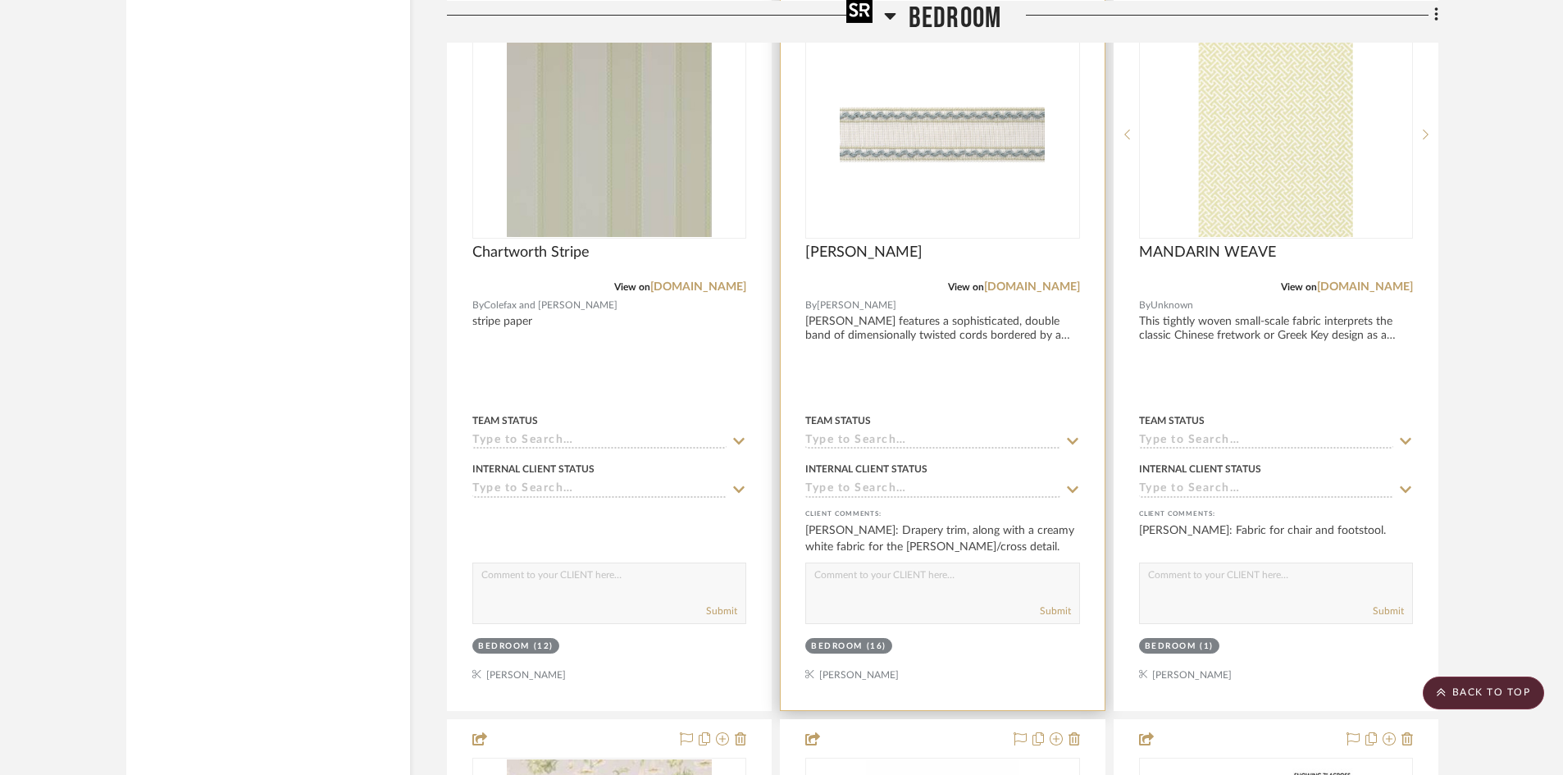
click at [939, 157] on img "0" at bounding box center [942, 134] width 205 height 205
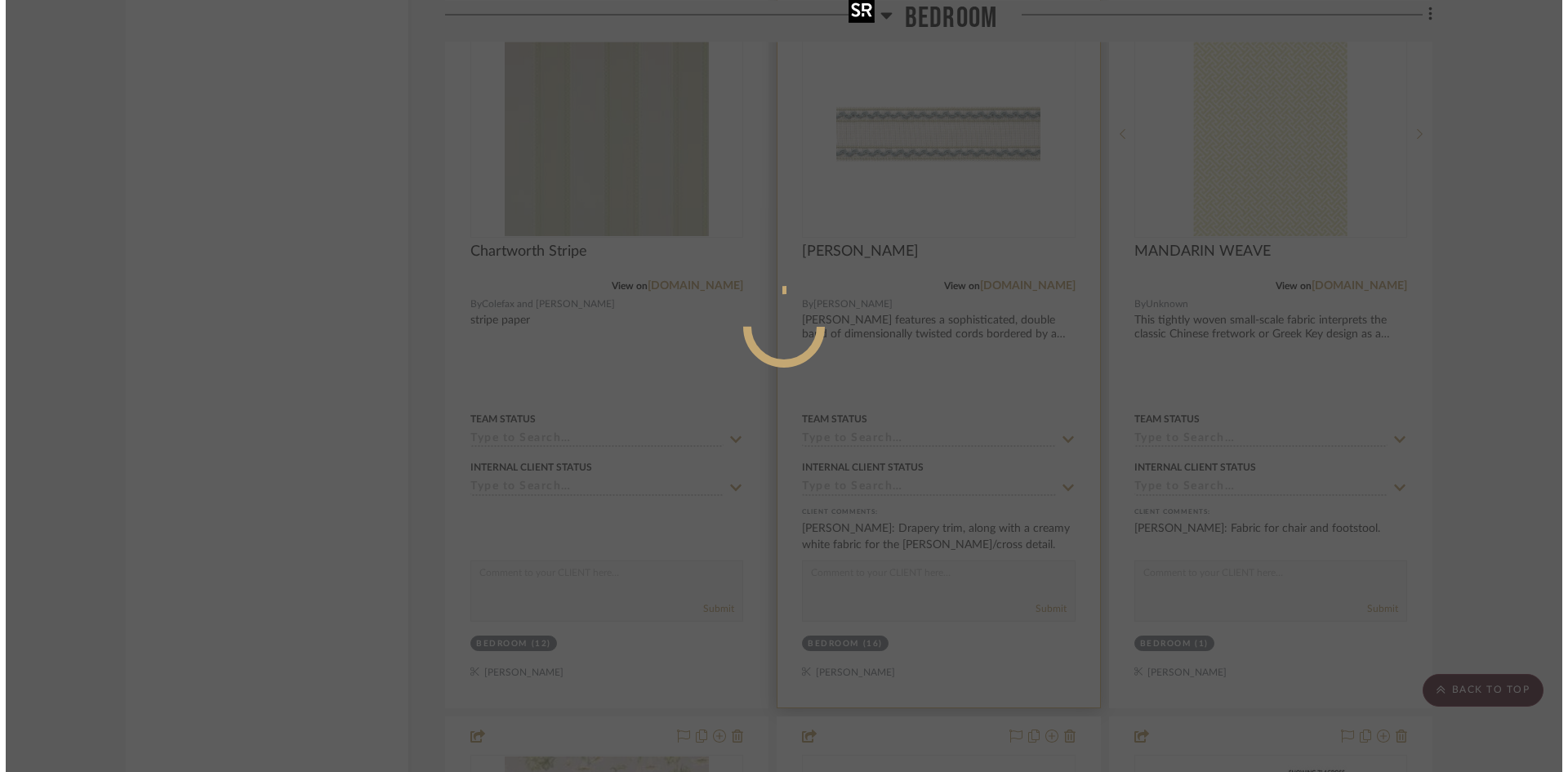
scroll to position [0, 0]
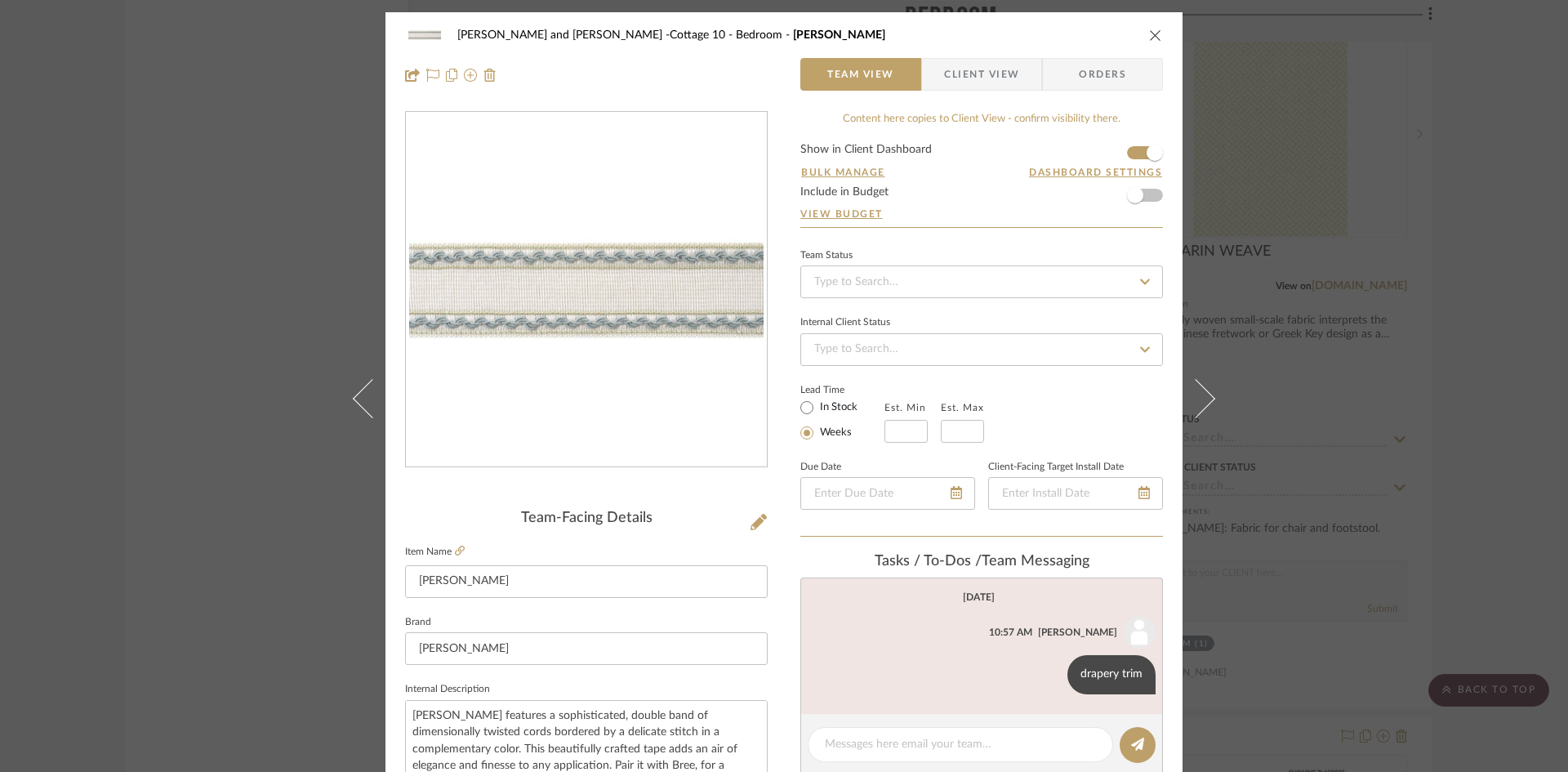
click at [1149, 33] on icon "close" at bounding box center [1155, 35] width 13 height 13
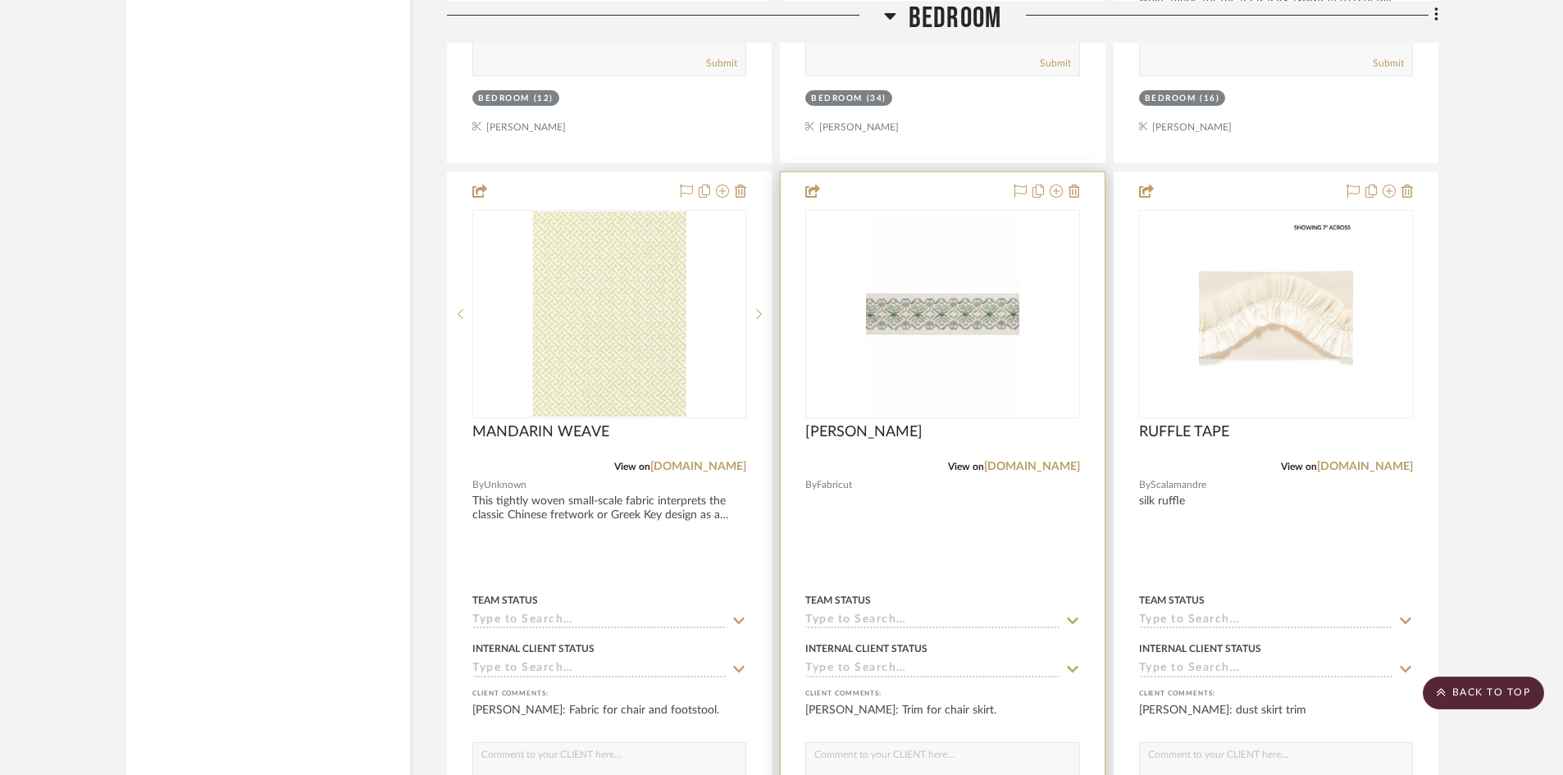
scroll to position [4756, 0]
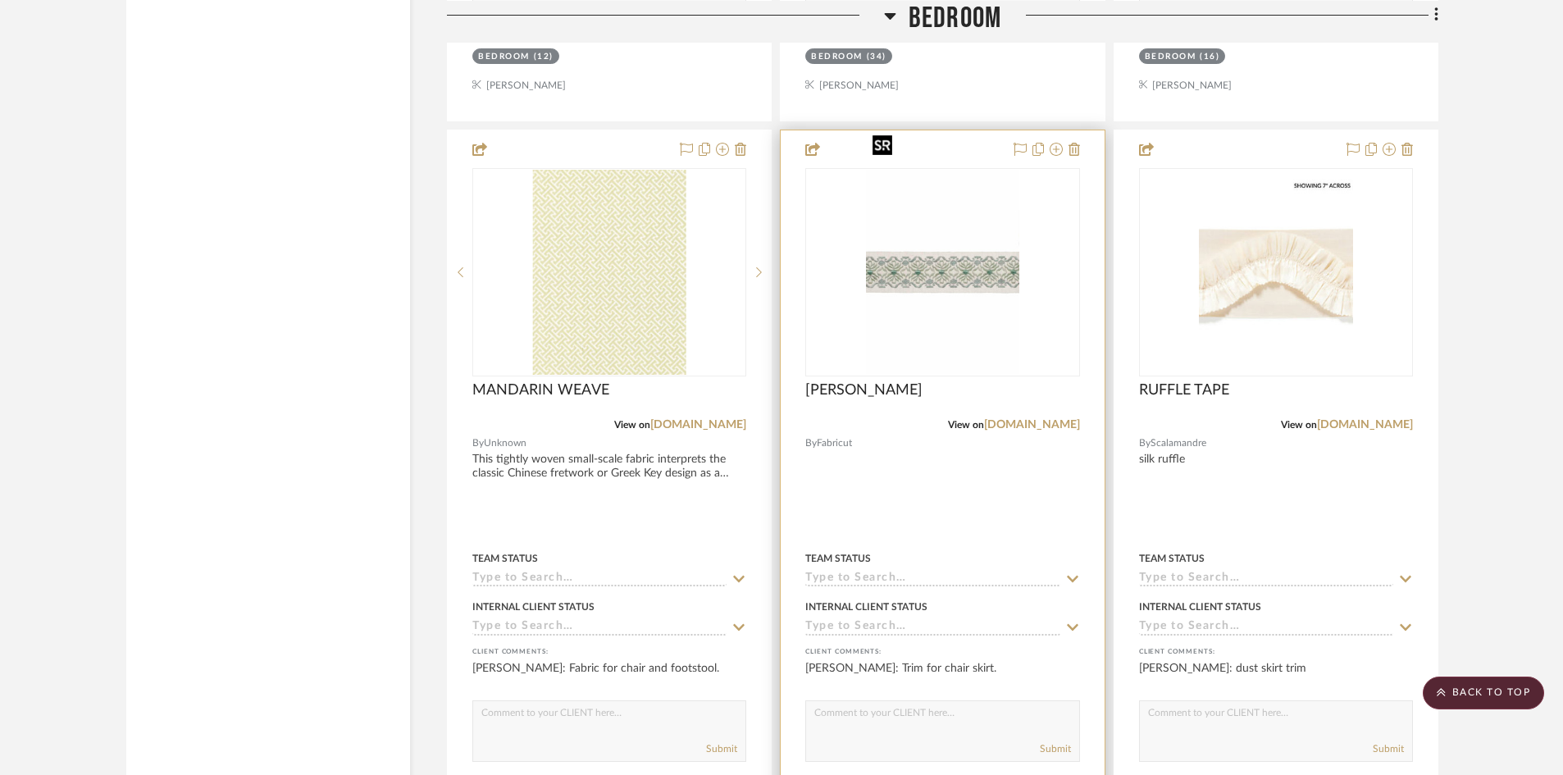
click at [960, 281] on img "0" at bounding box center [943, 272] width 154 height 205
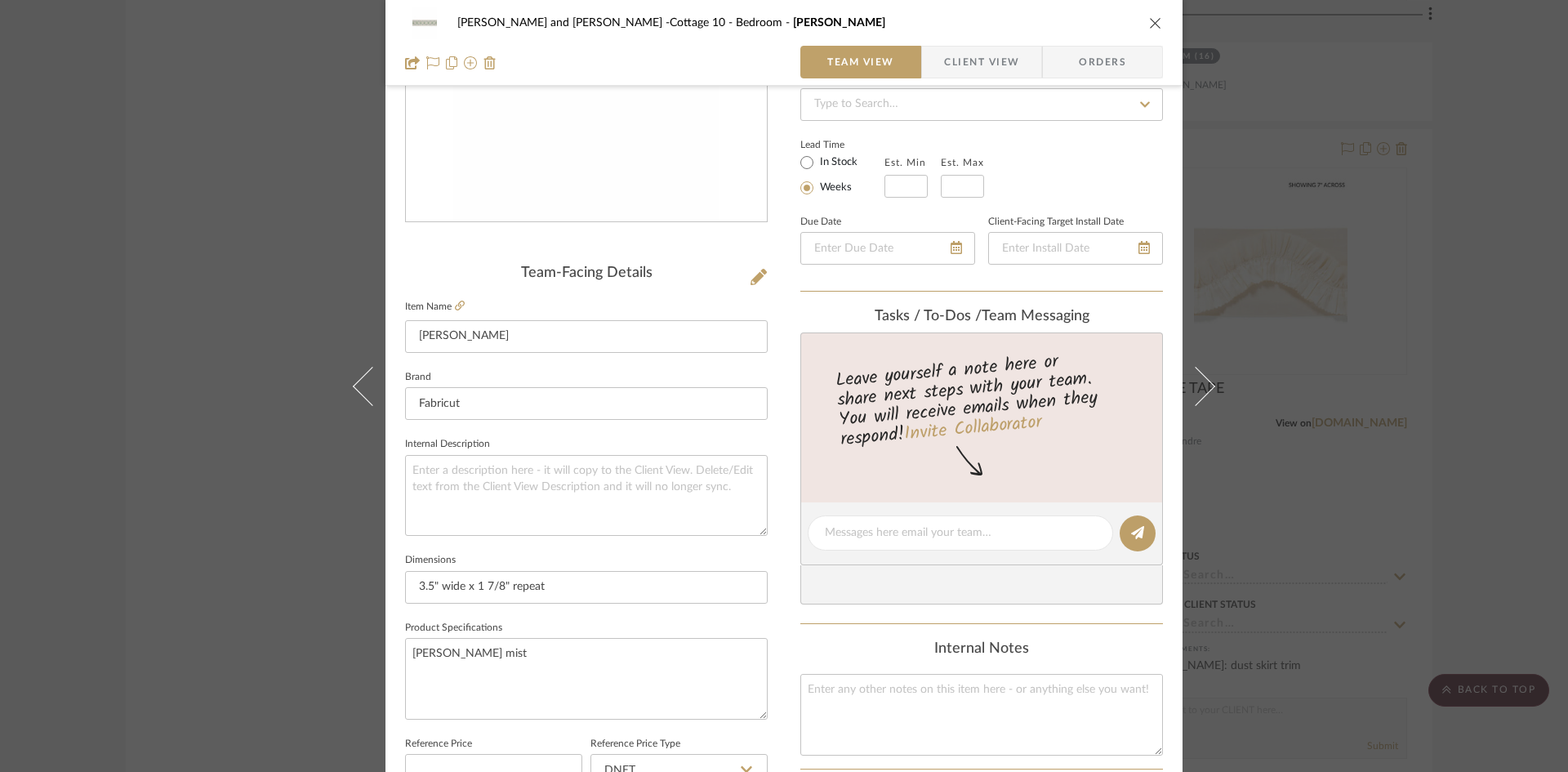
scroll to position [0, 0]
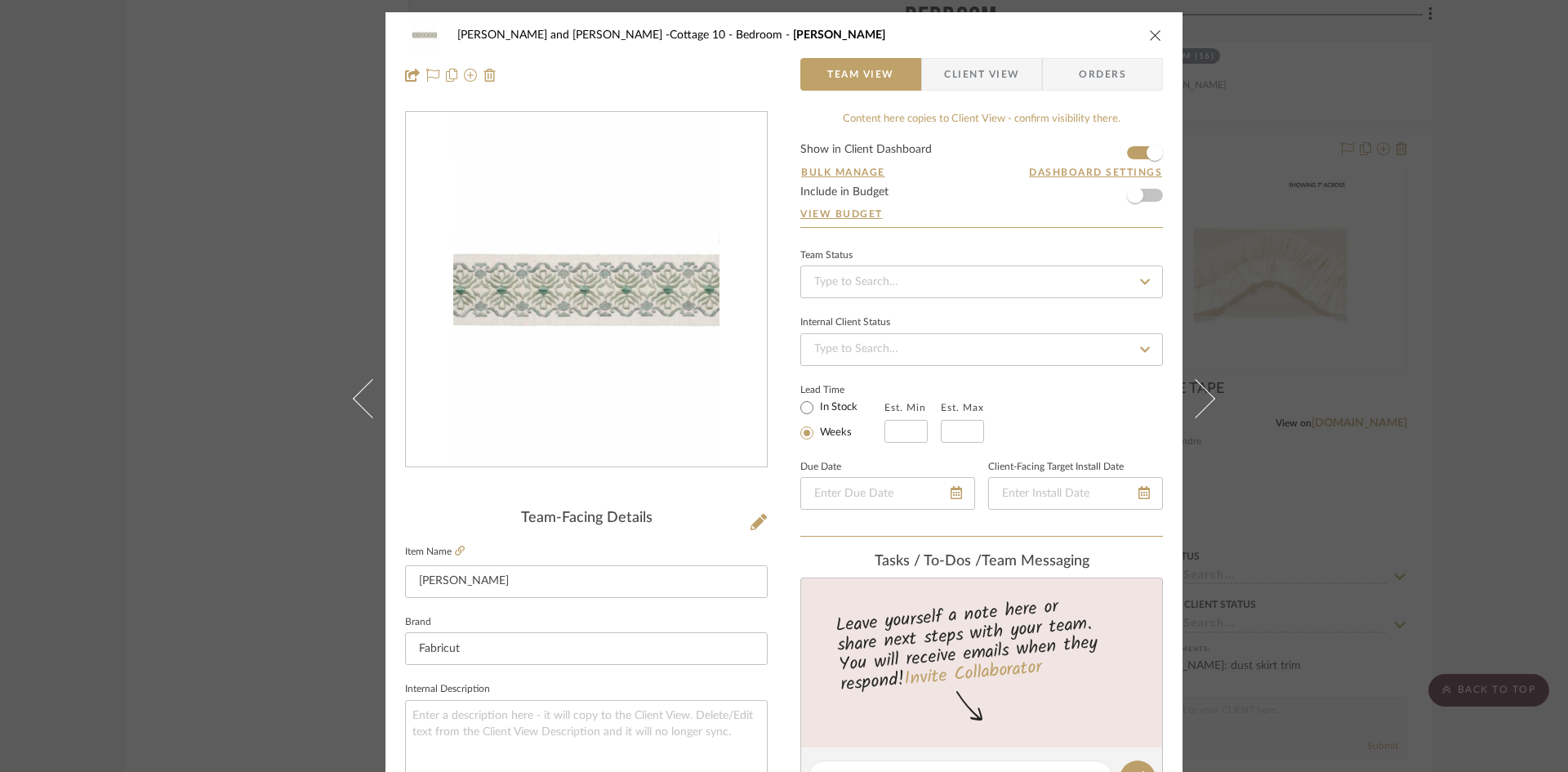
click at [1153, 31] on icon "close" at bounding box center [1155, 35] width 13 height 13
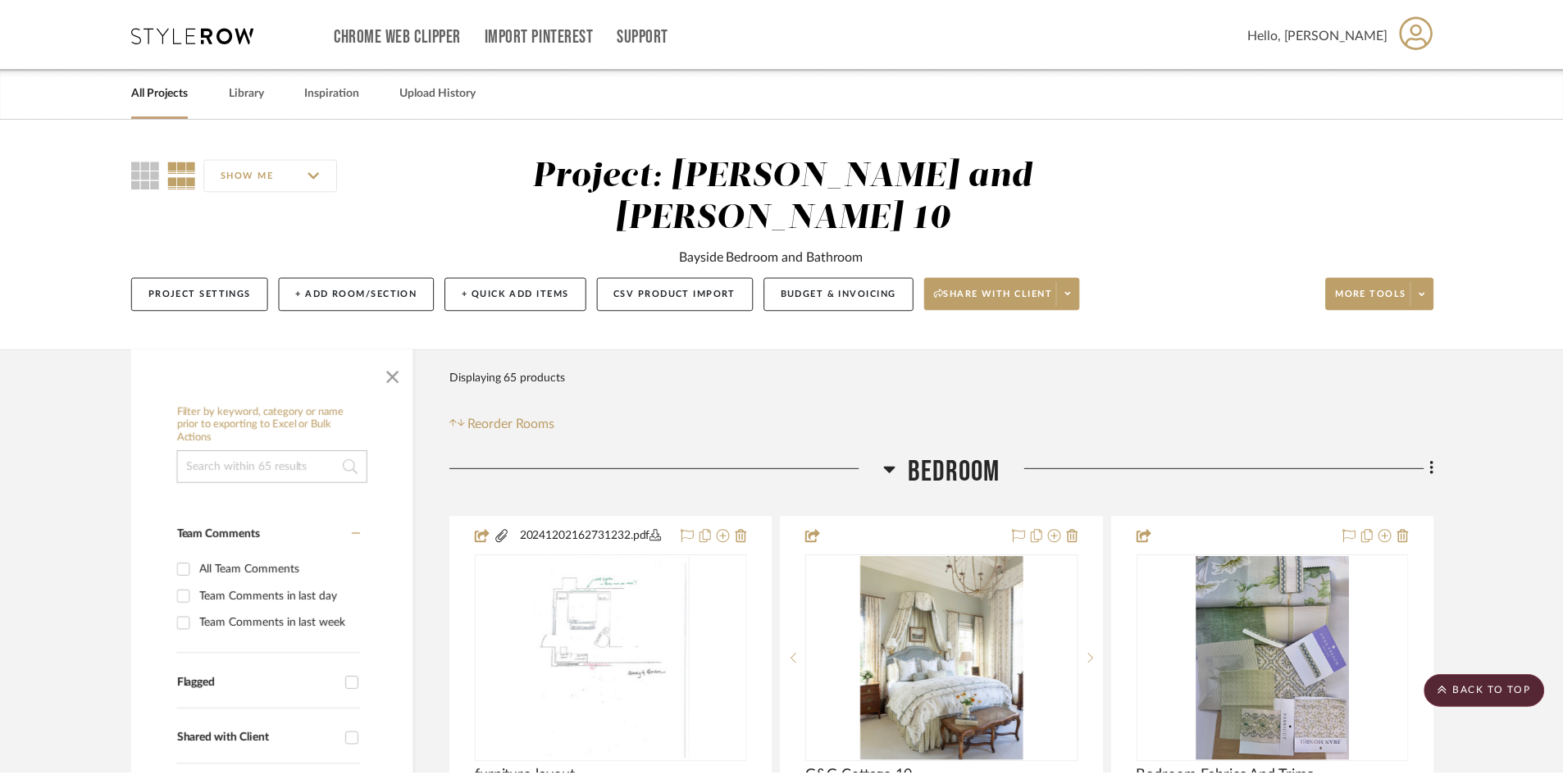
scroll to position [4756, 0]
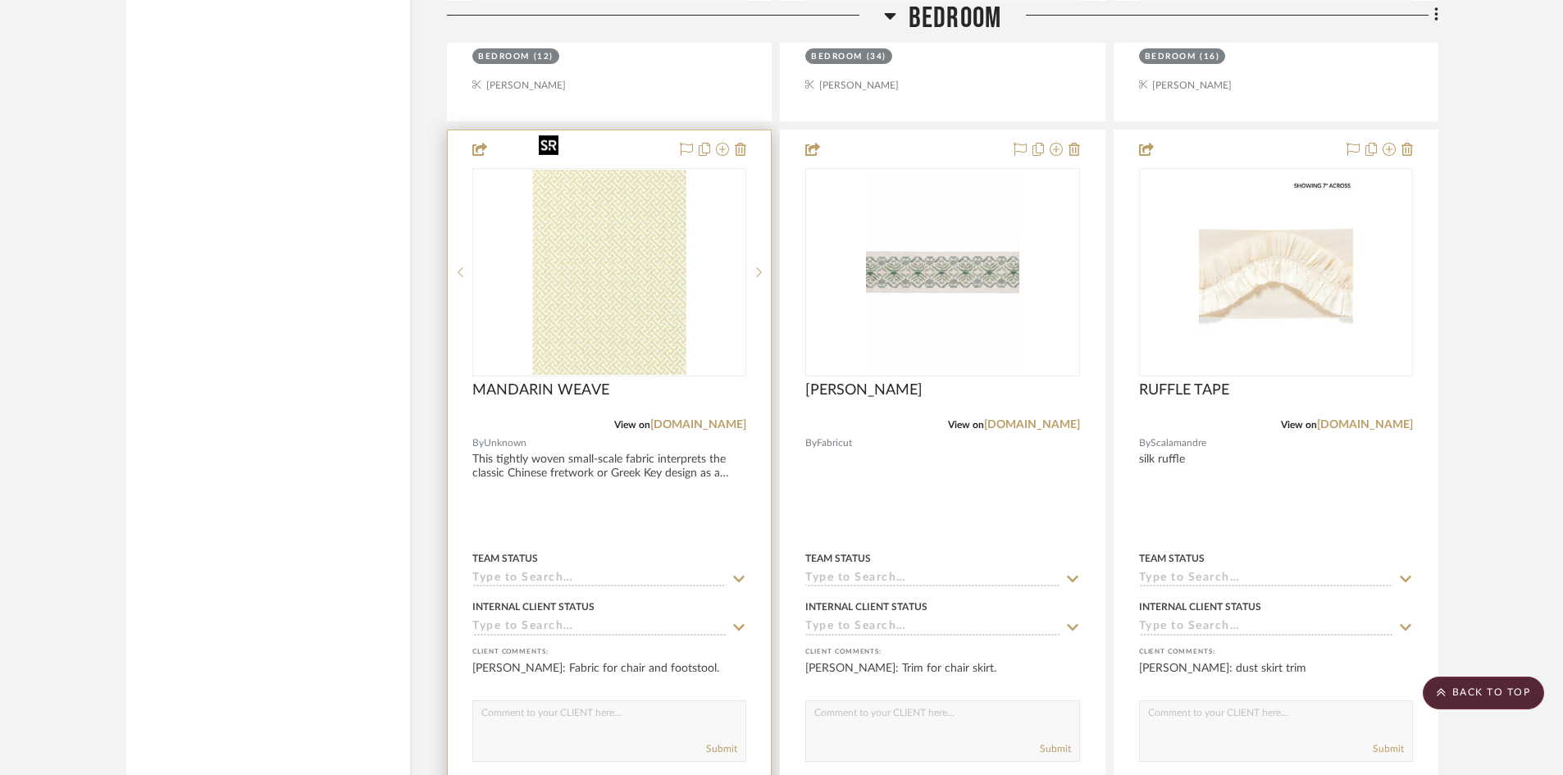
click at [631, 274] on img "0" at bounding box center [609, 272] width 154 height 205
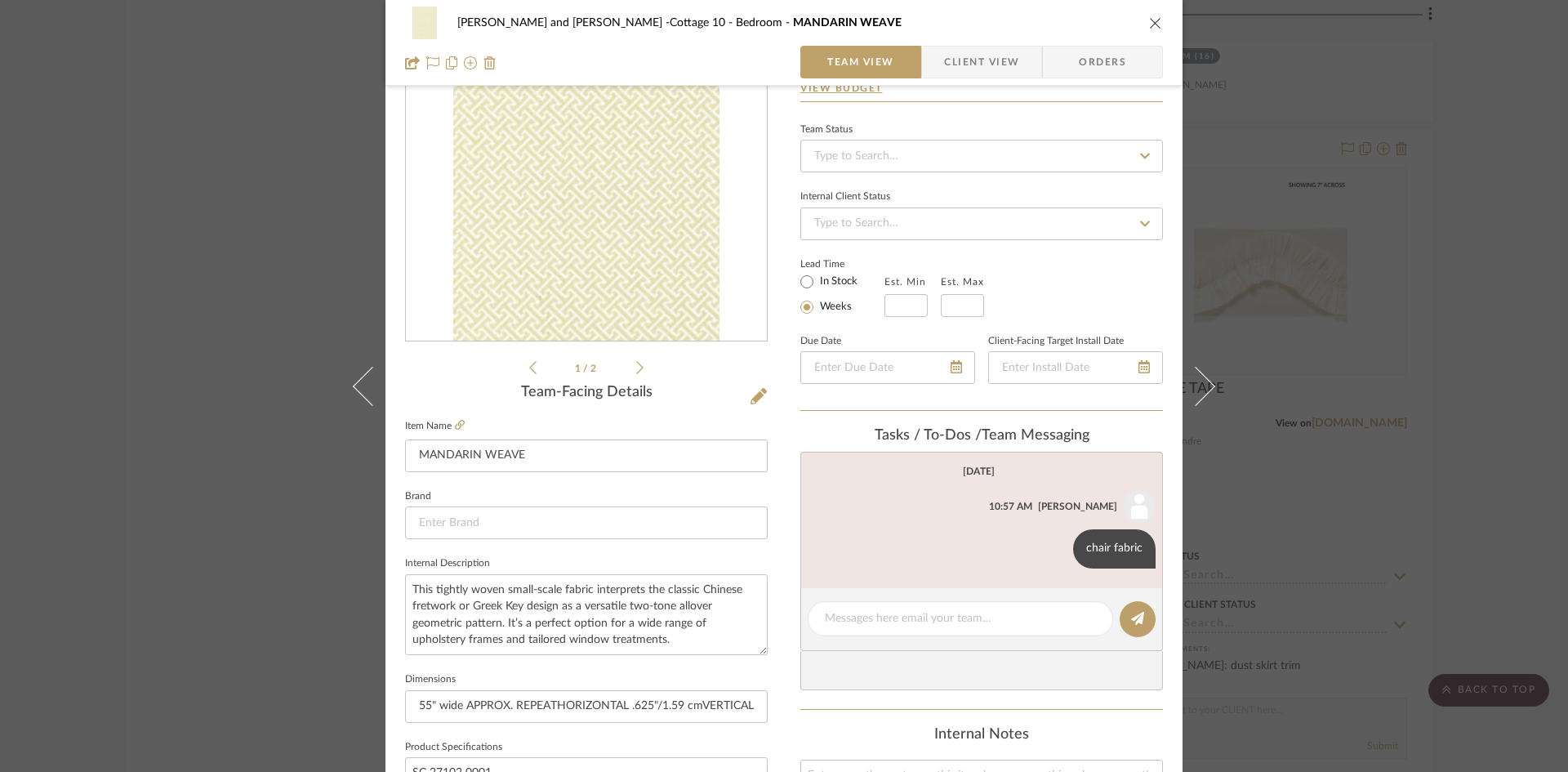
scroll to position [0, 0]
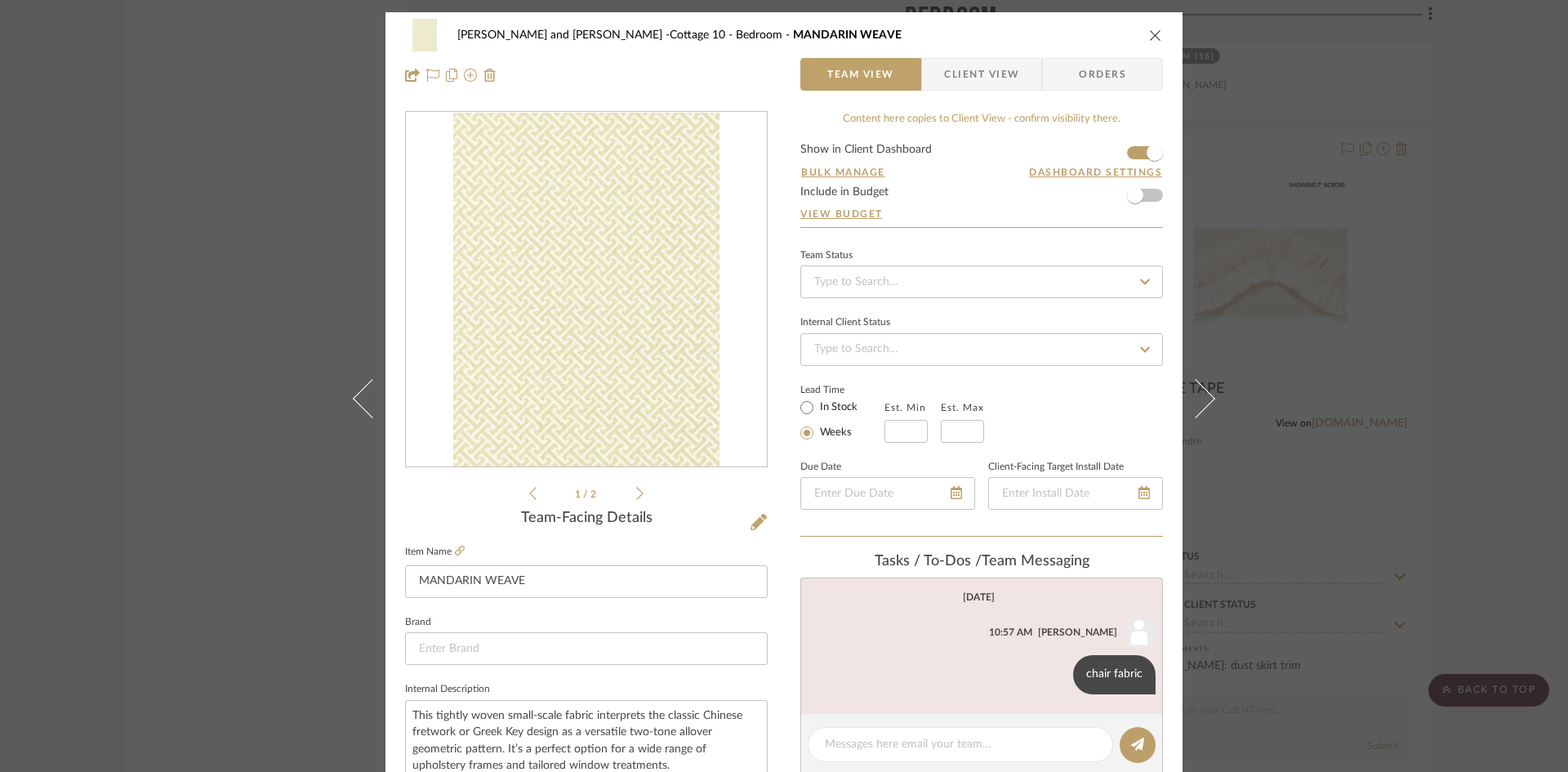
click at [1149, 32] on icon "close" at bounding box center [1155, 35] width 13 height 13
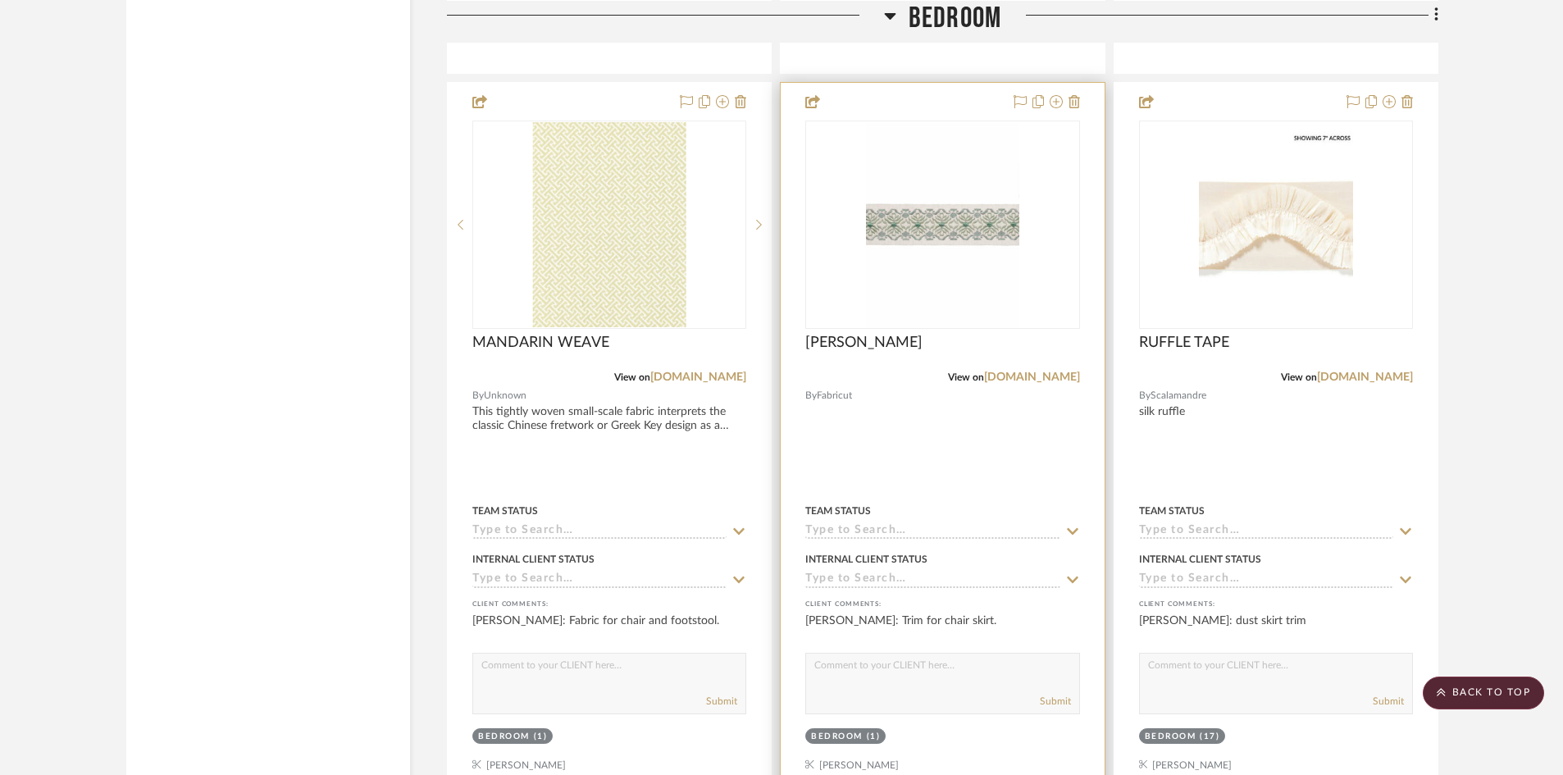
scroll to position [4838, 0]
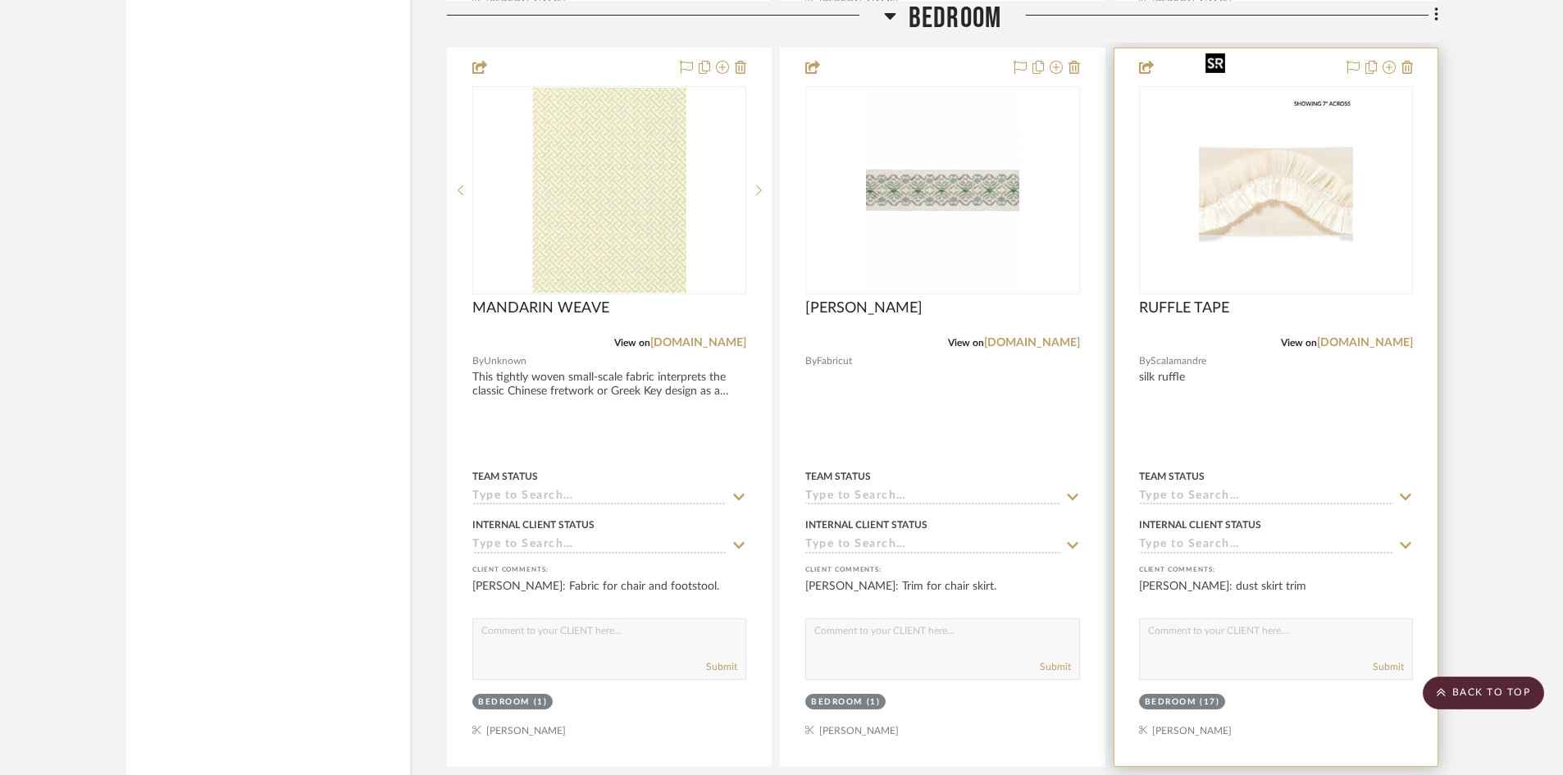
click at [1292, 194] on img "0" at bounding box center [1276, 190] width 154 height 205
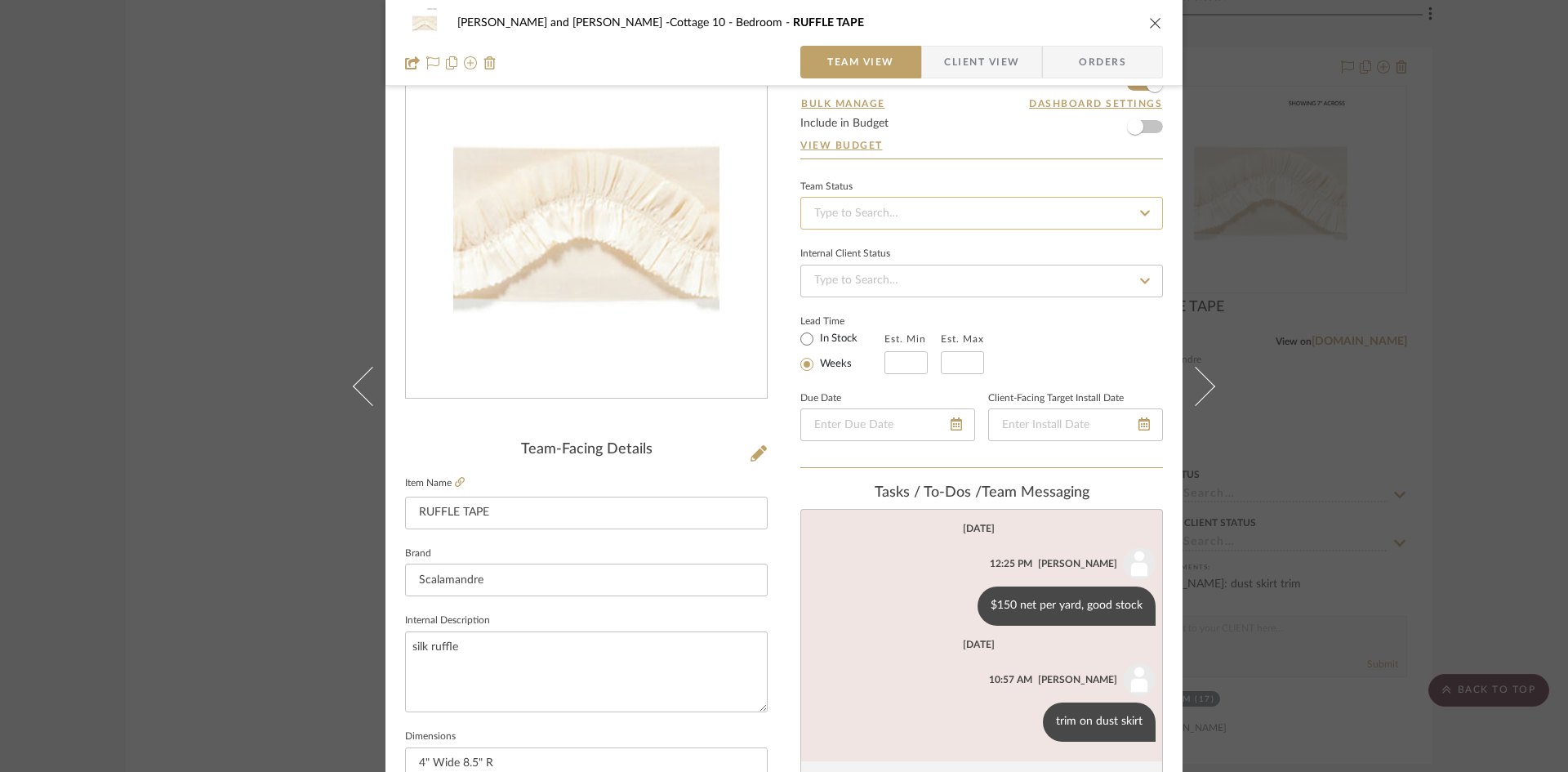
scroll to position [0, 0]
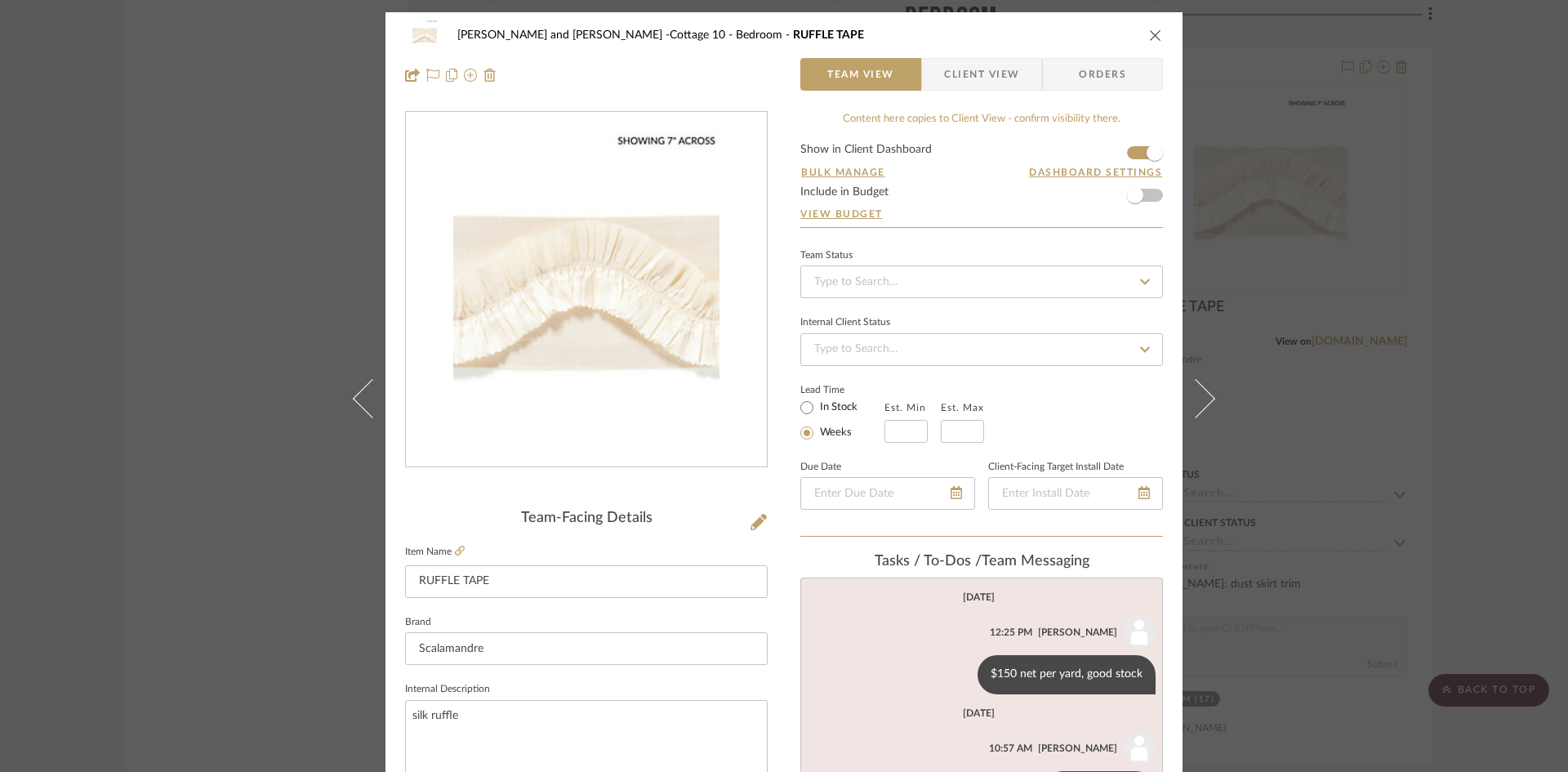
click at [1152, 35] on icon "close" at bounding box center [1155, 35] width 13 height 13
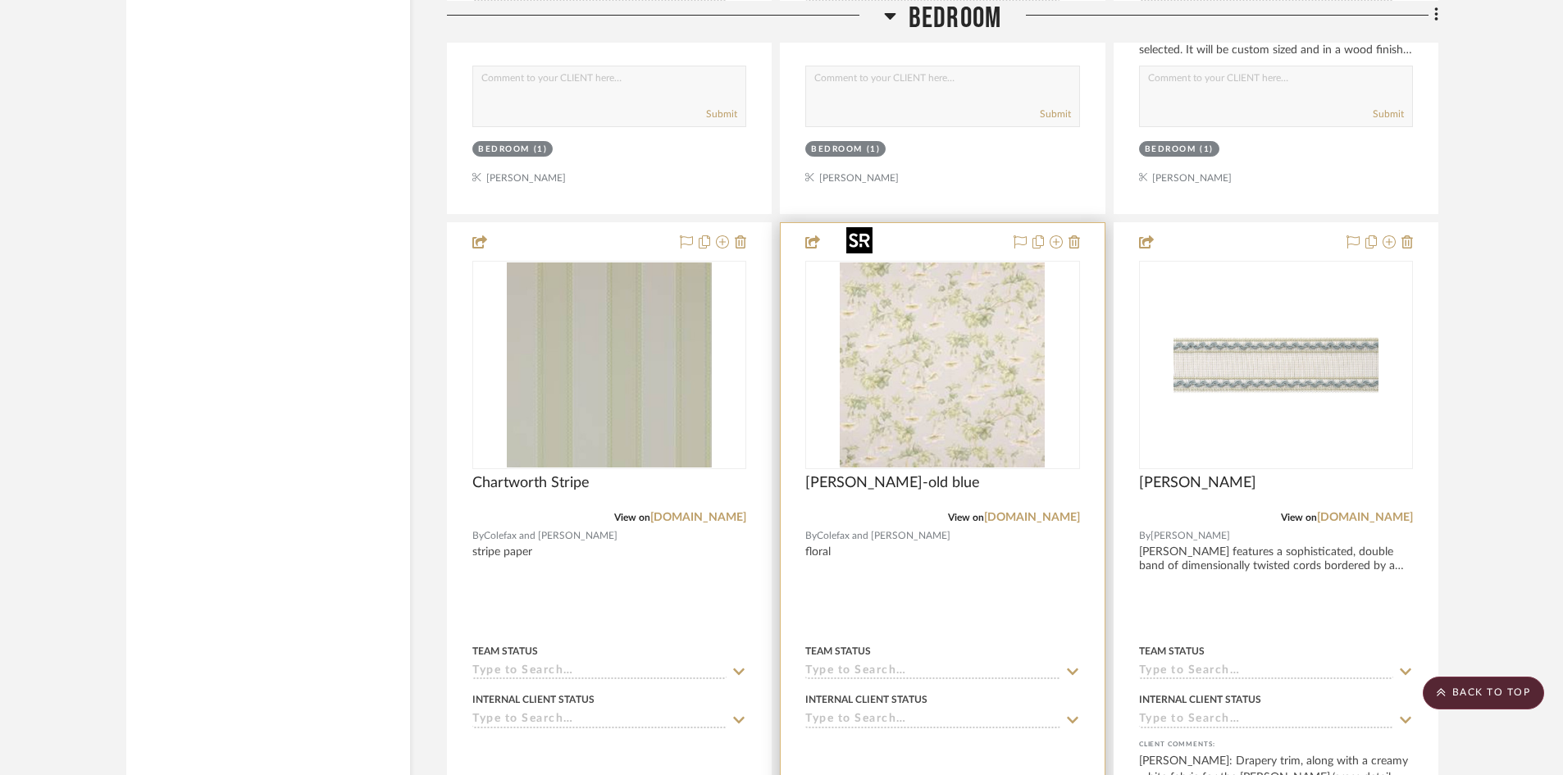
click at [956, 365] on img "0" at bounding box center [942, 364] width 205 height 205
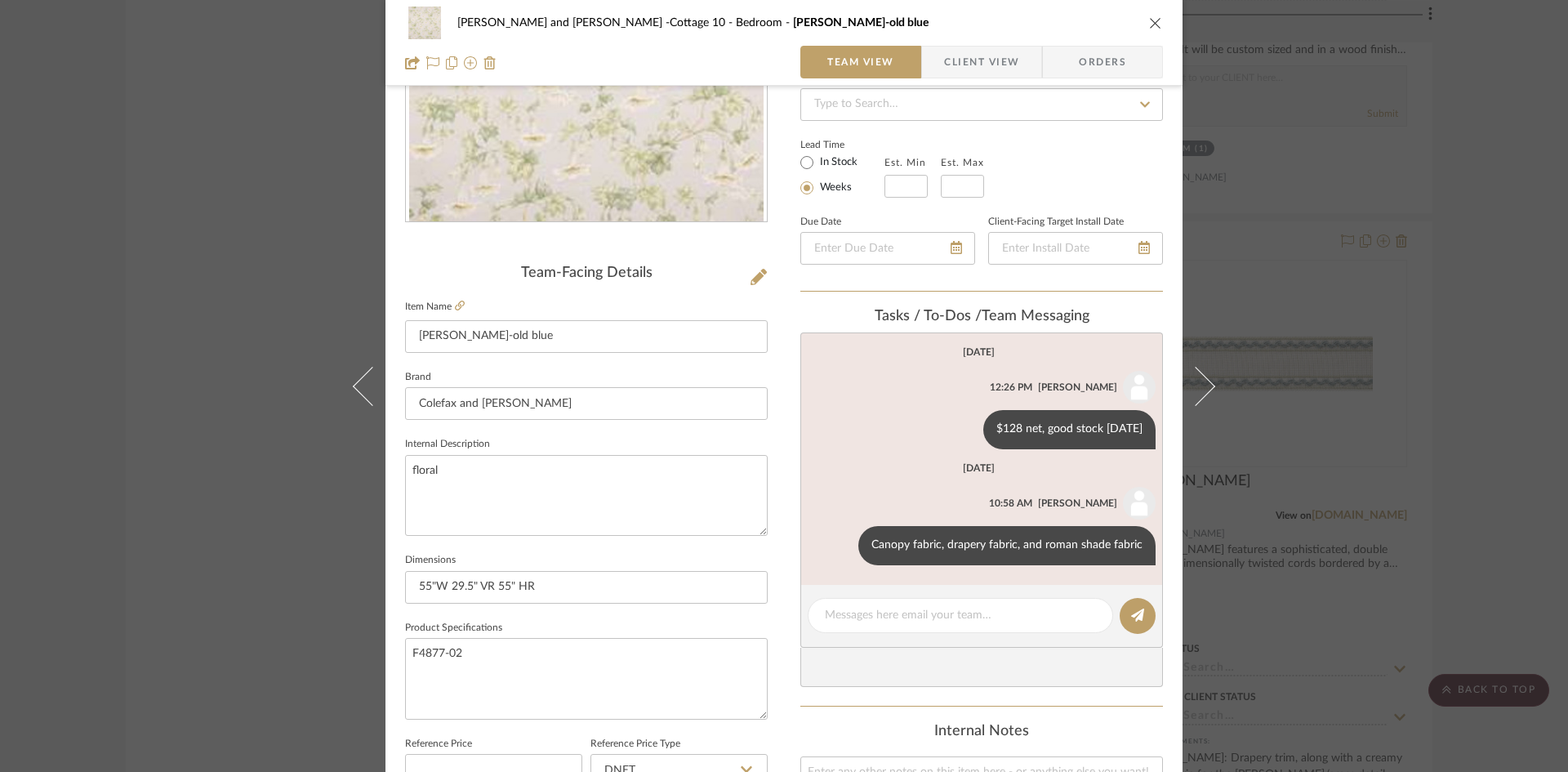
click at [1149, 23] on icon "close" at bounding box center [1155, 22] width 13 height 13
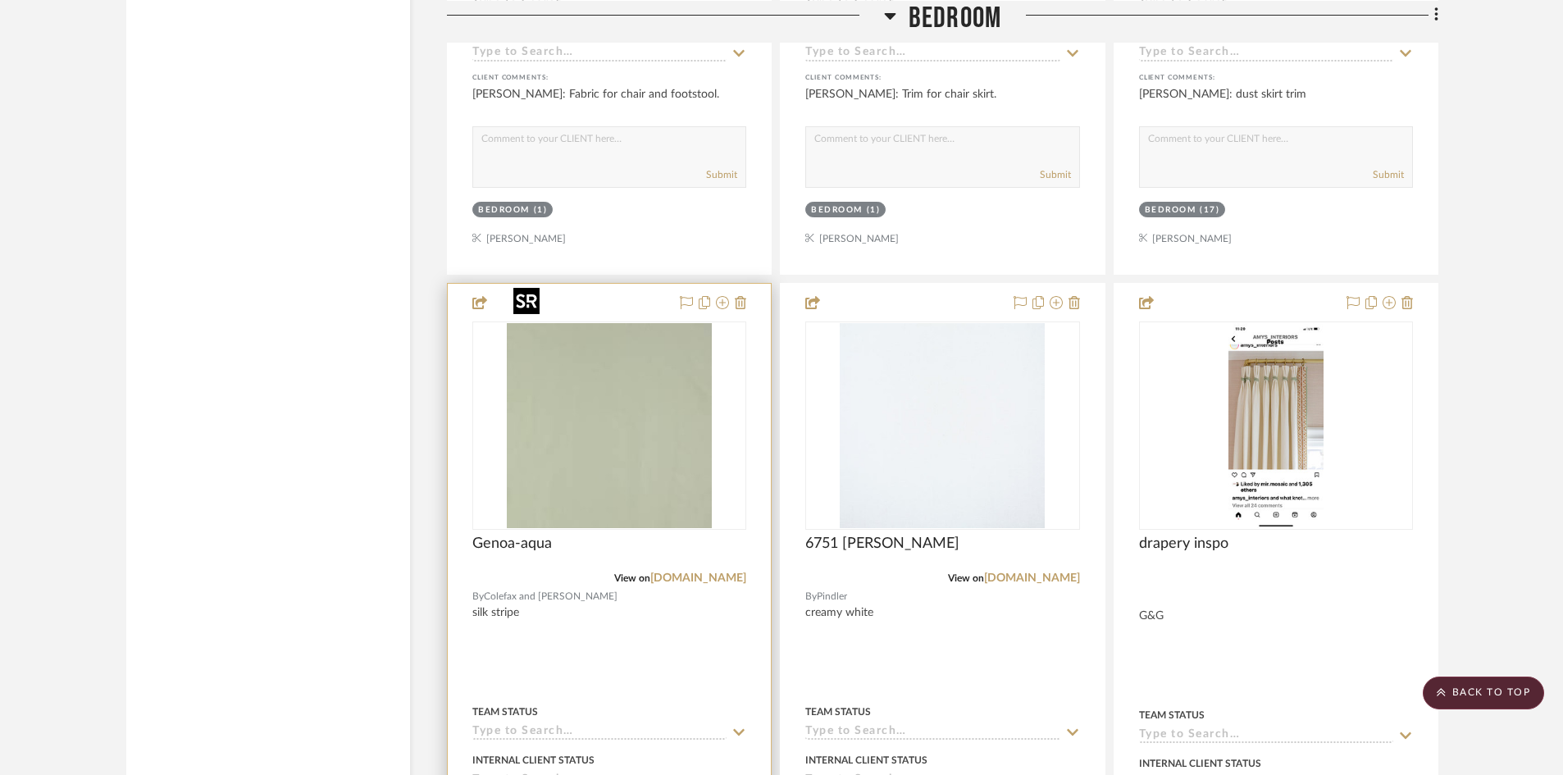
click at [550, 426] on img "0" at bounding box center [609, 425] width 205 height 205
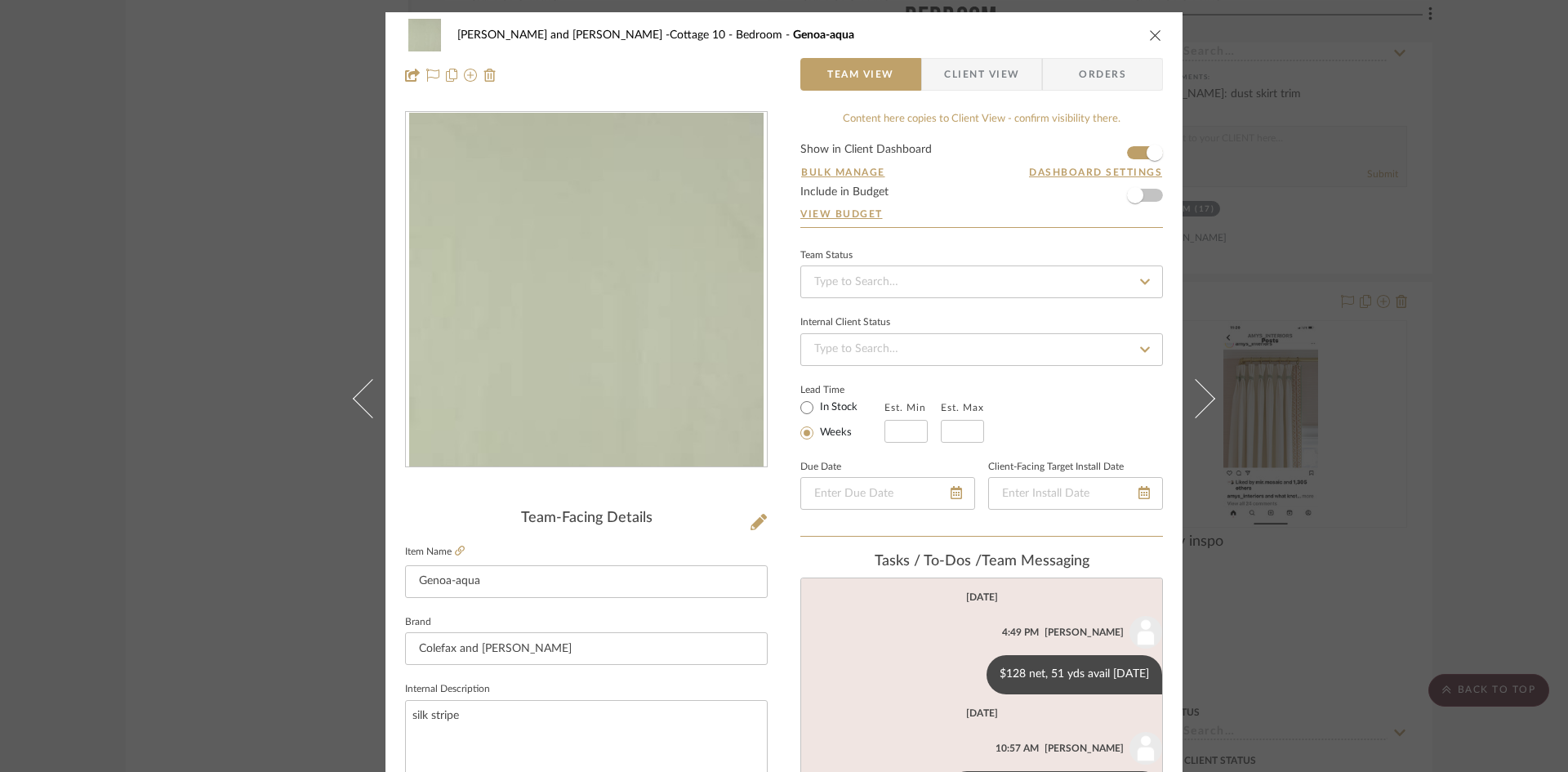
click at [1154, 34] on icon "close" at bounding box center [1155, 35] width 13 height 13
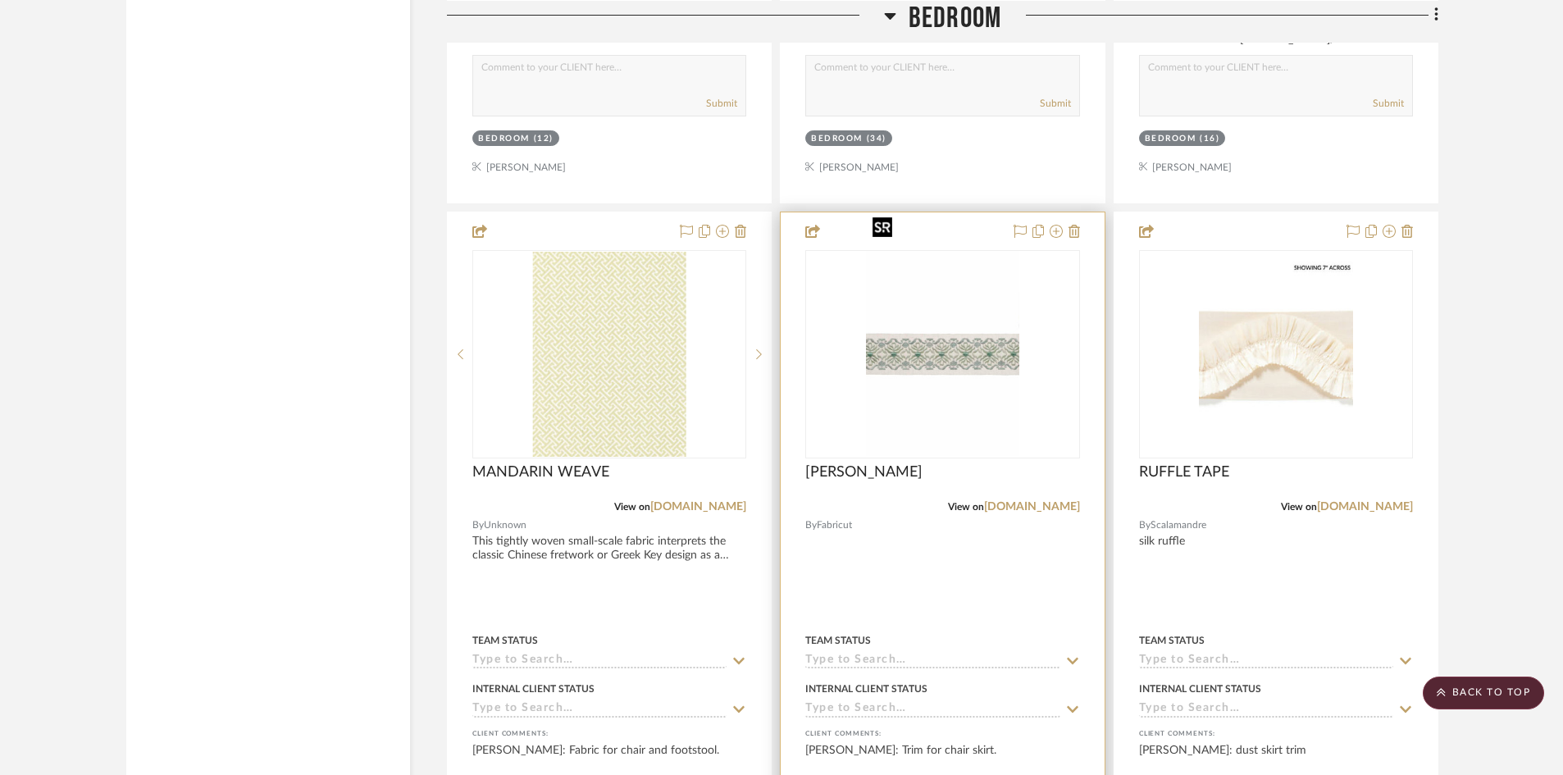
click at [946, 339] on img "0" at bounding box center [943, 354] width 154 height 205
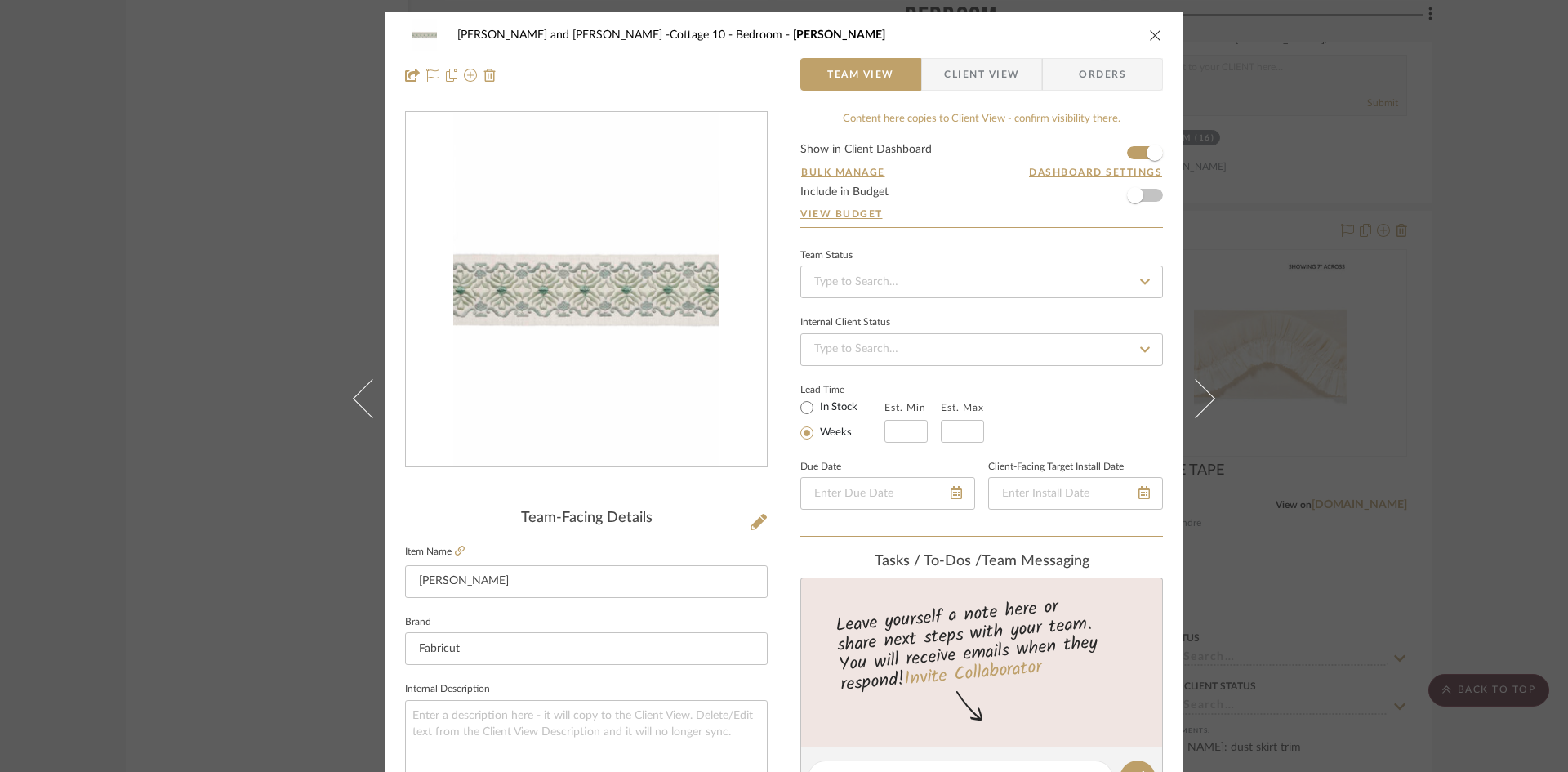
click at [1149, 38] on icon "close" at bounding box center [1155, 35] width 13 height 13
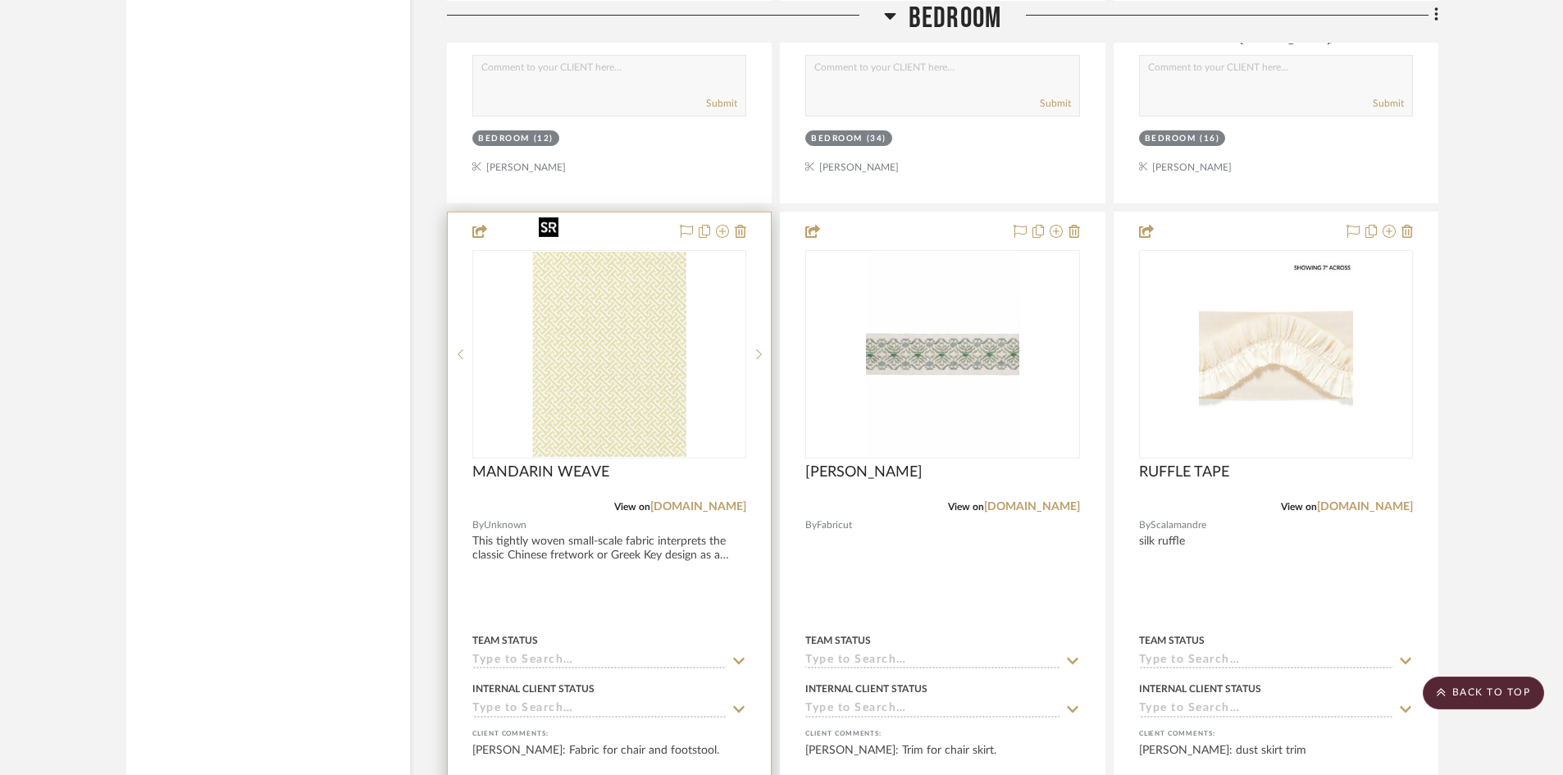
click at [590, 320] on img "0" at bounding box center [609, 354] width 154 height 205
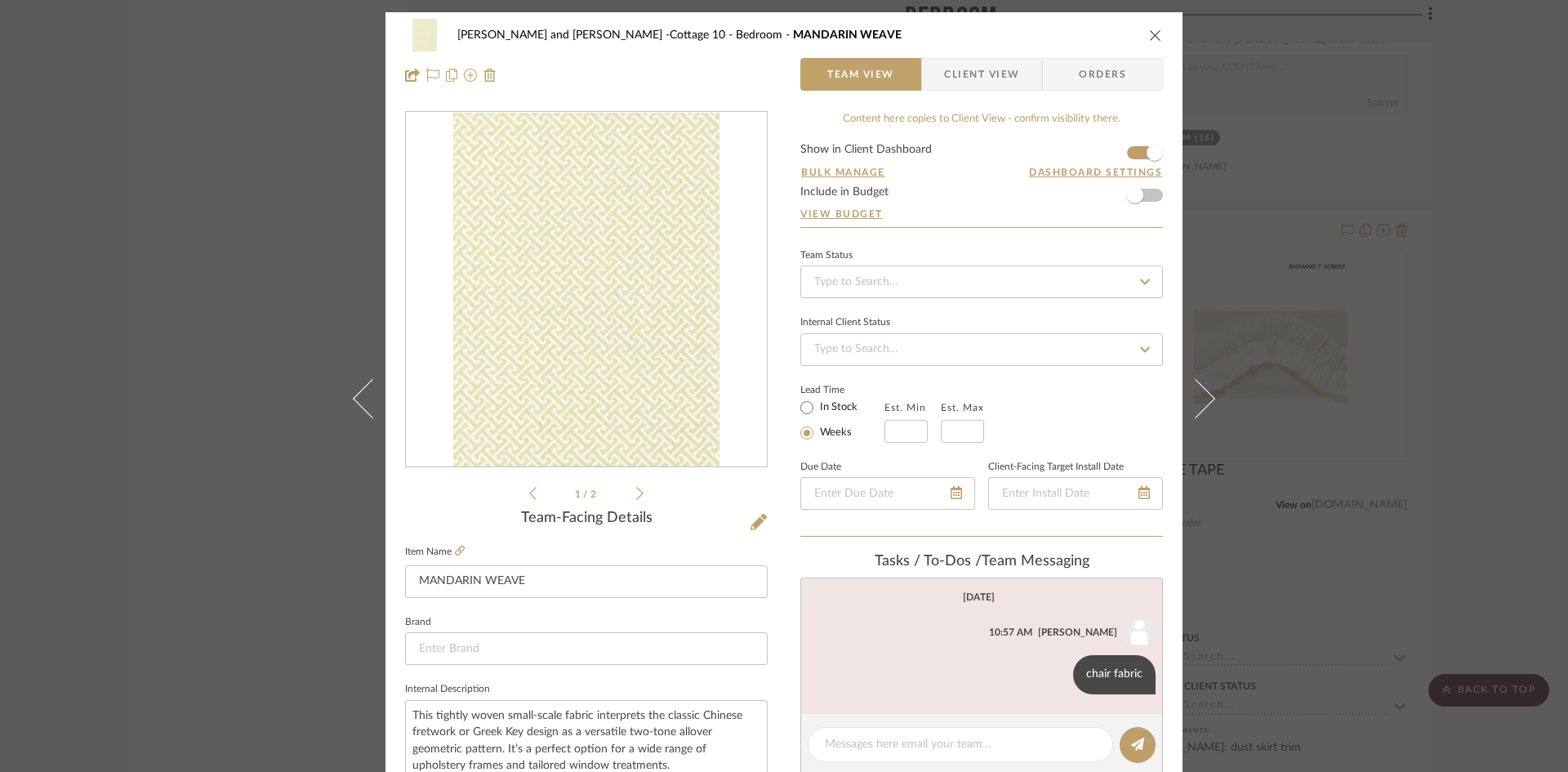
click at [1153, 31] on icon "close" at bounding box center [1155, 35] width 13 height 13
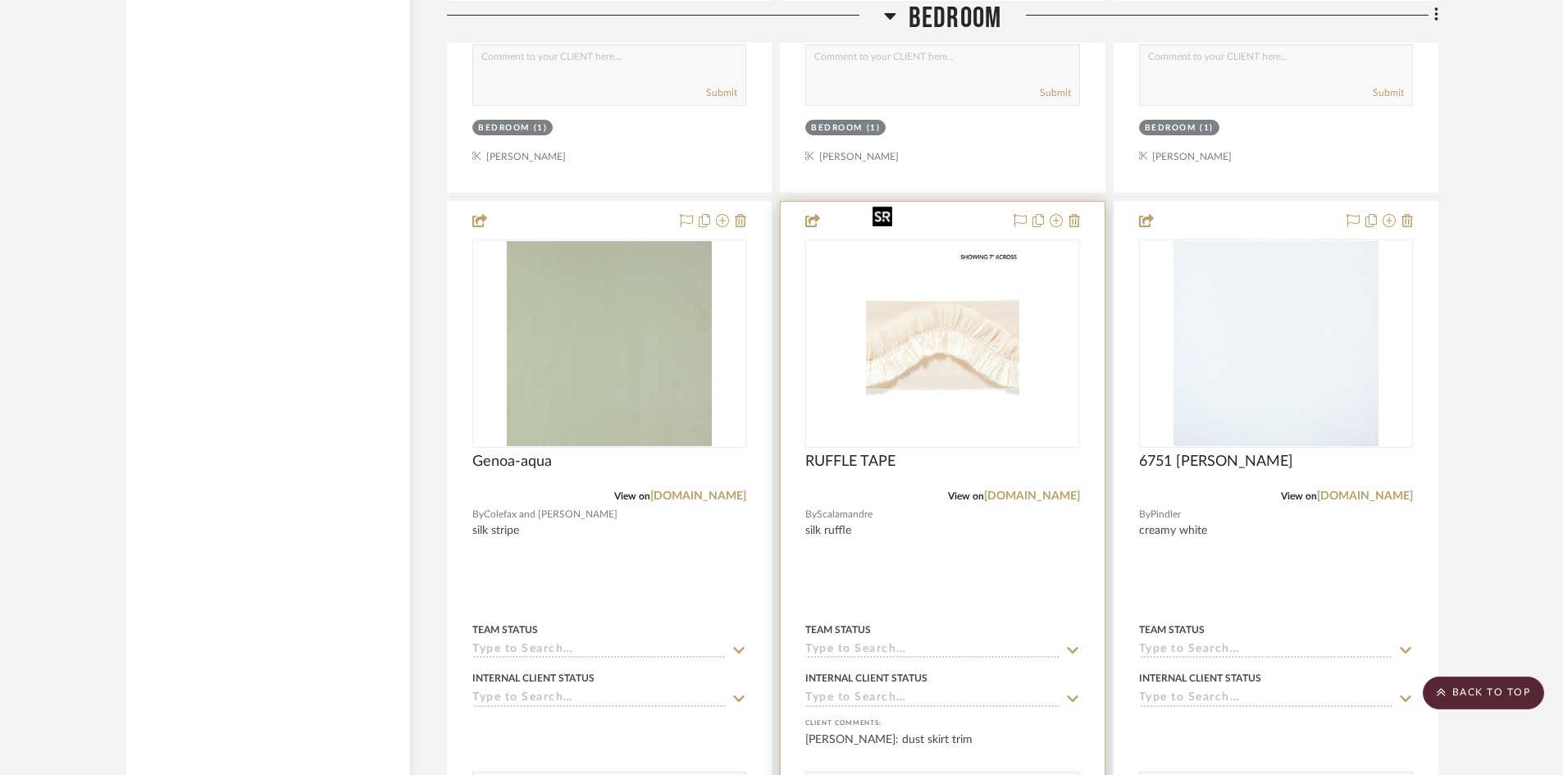
click at [967, 370] on img "0" at bounding box center [943, 343] width 154 height 205
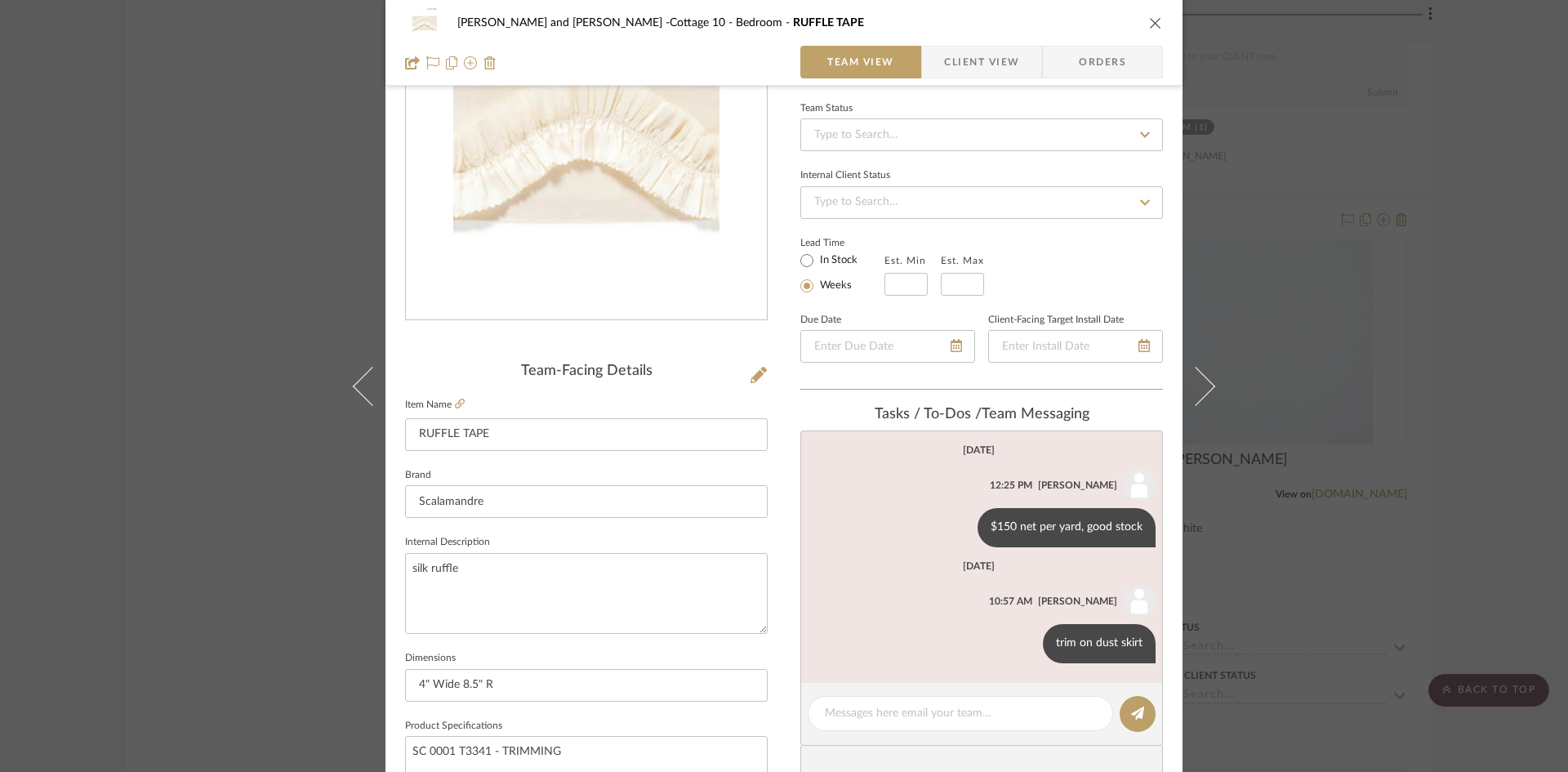
scroll to position [163, 0]
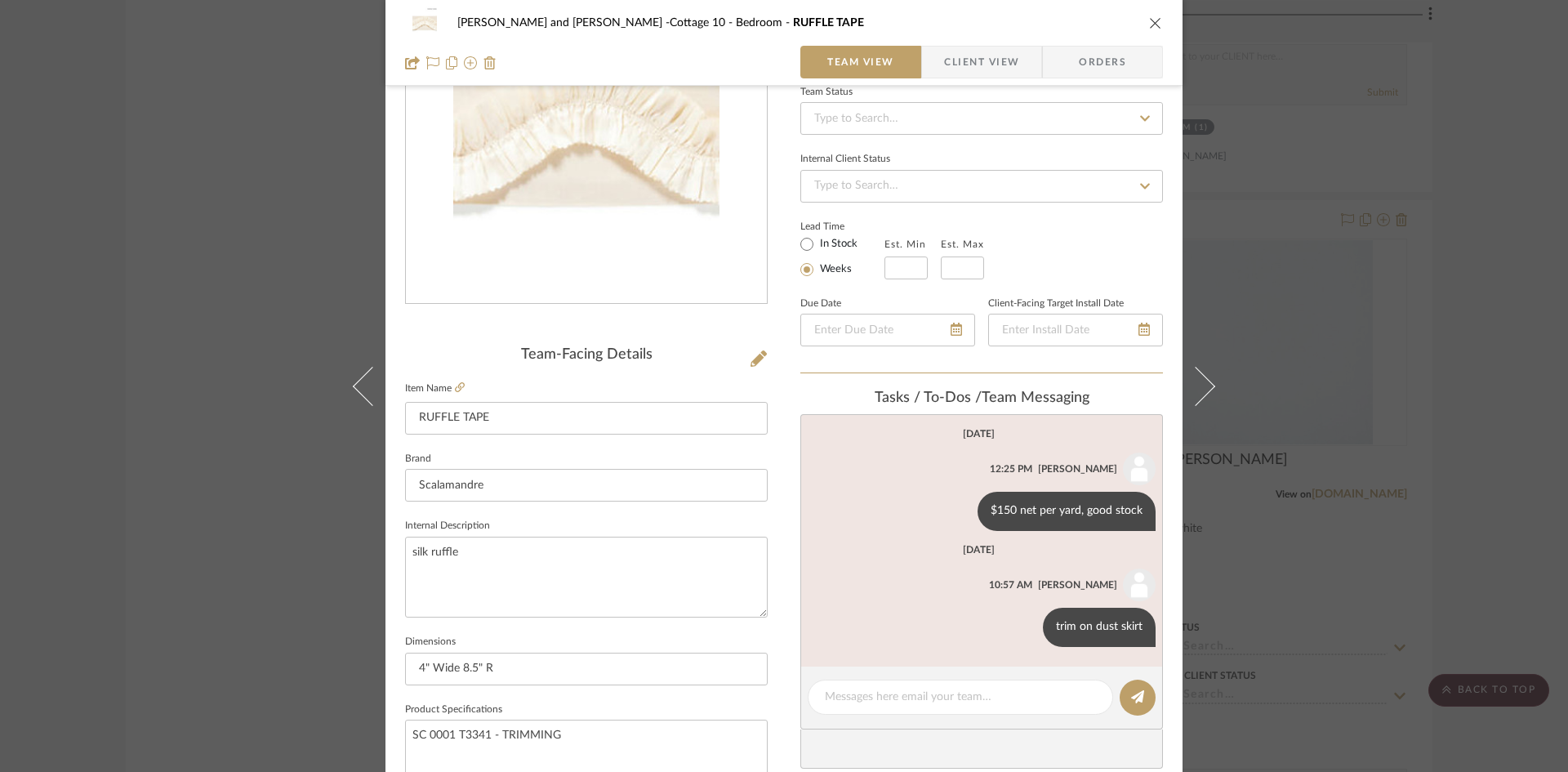
click at [1149, 21] on icon "close" at bounding box center [1155, 22] width 13 height 13
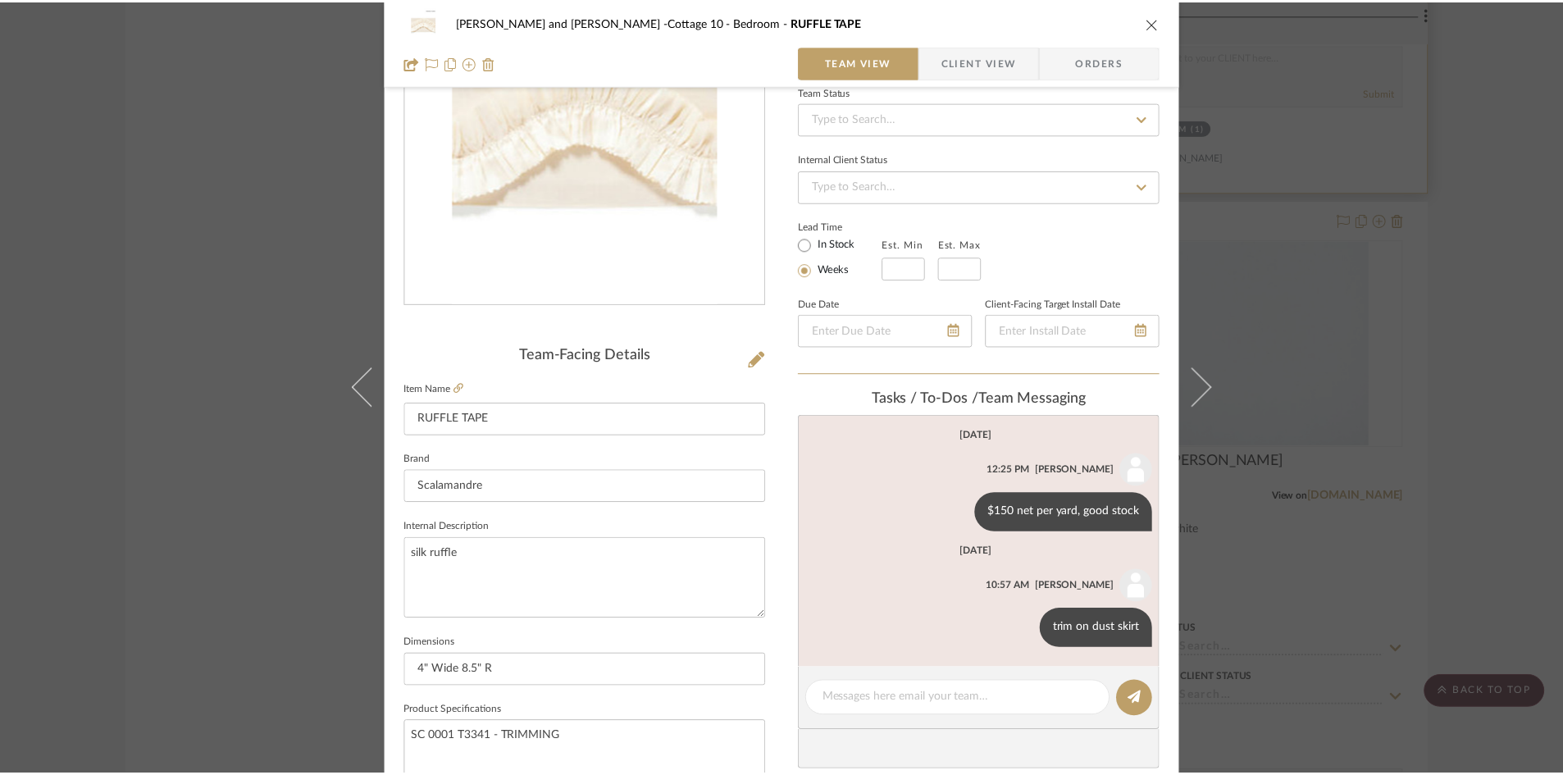
scroll to position [5412, 0]
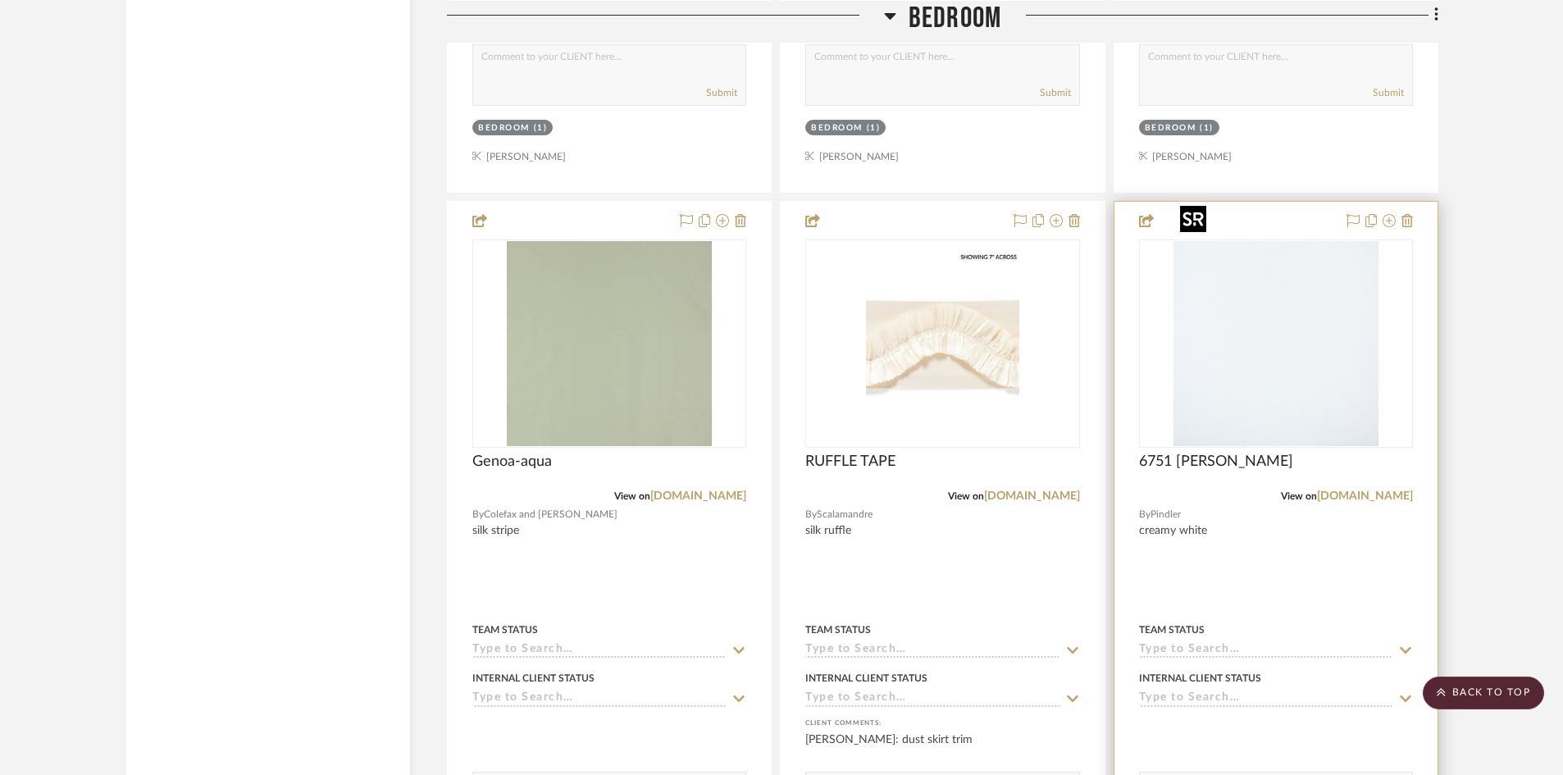
click at [1254, 372] on img "0" at bounding box center [1276, 343] width 205 height 205
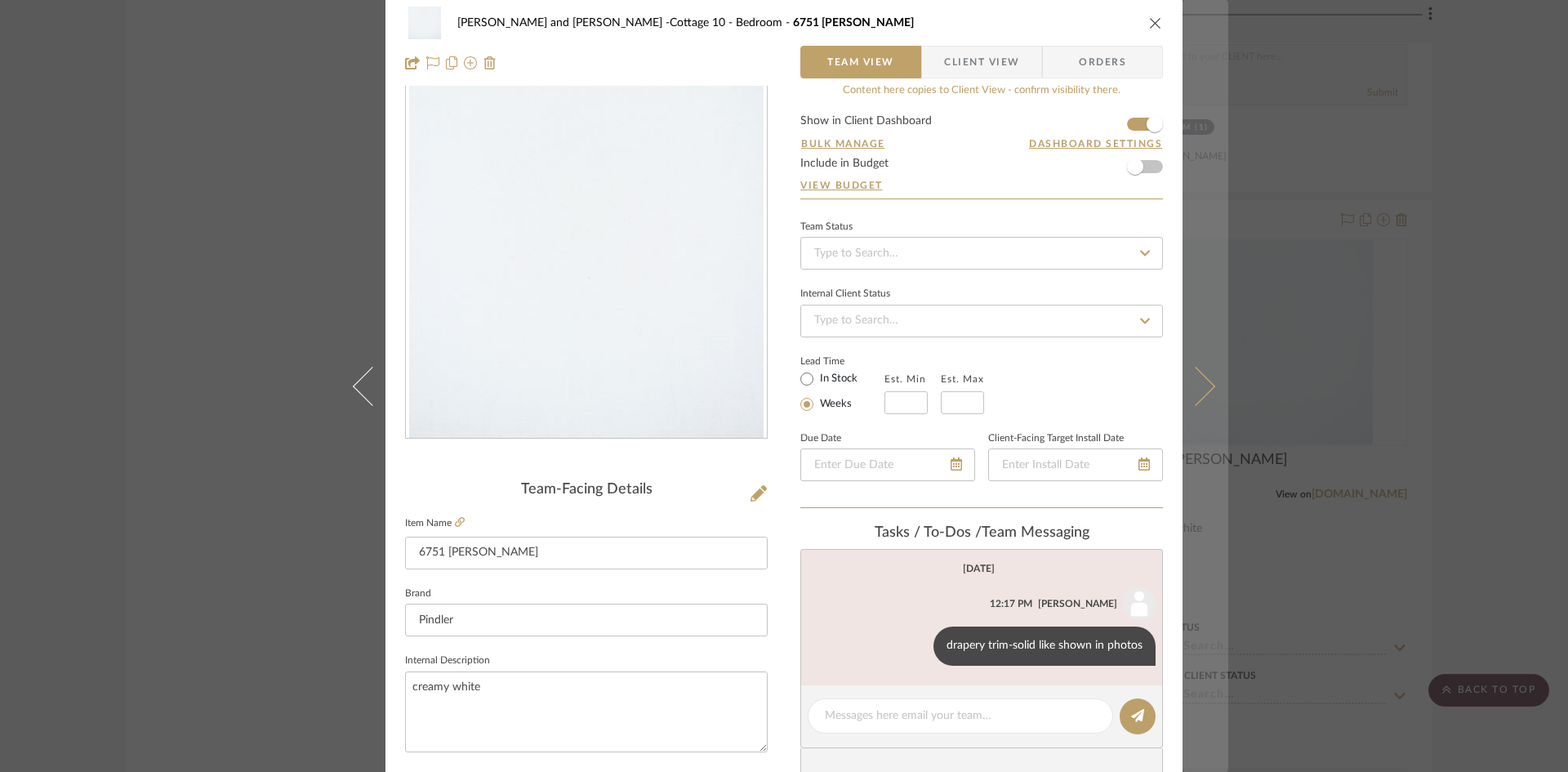
scroll to position [0, 0]
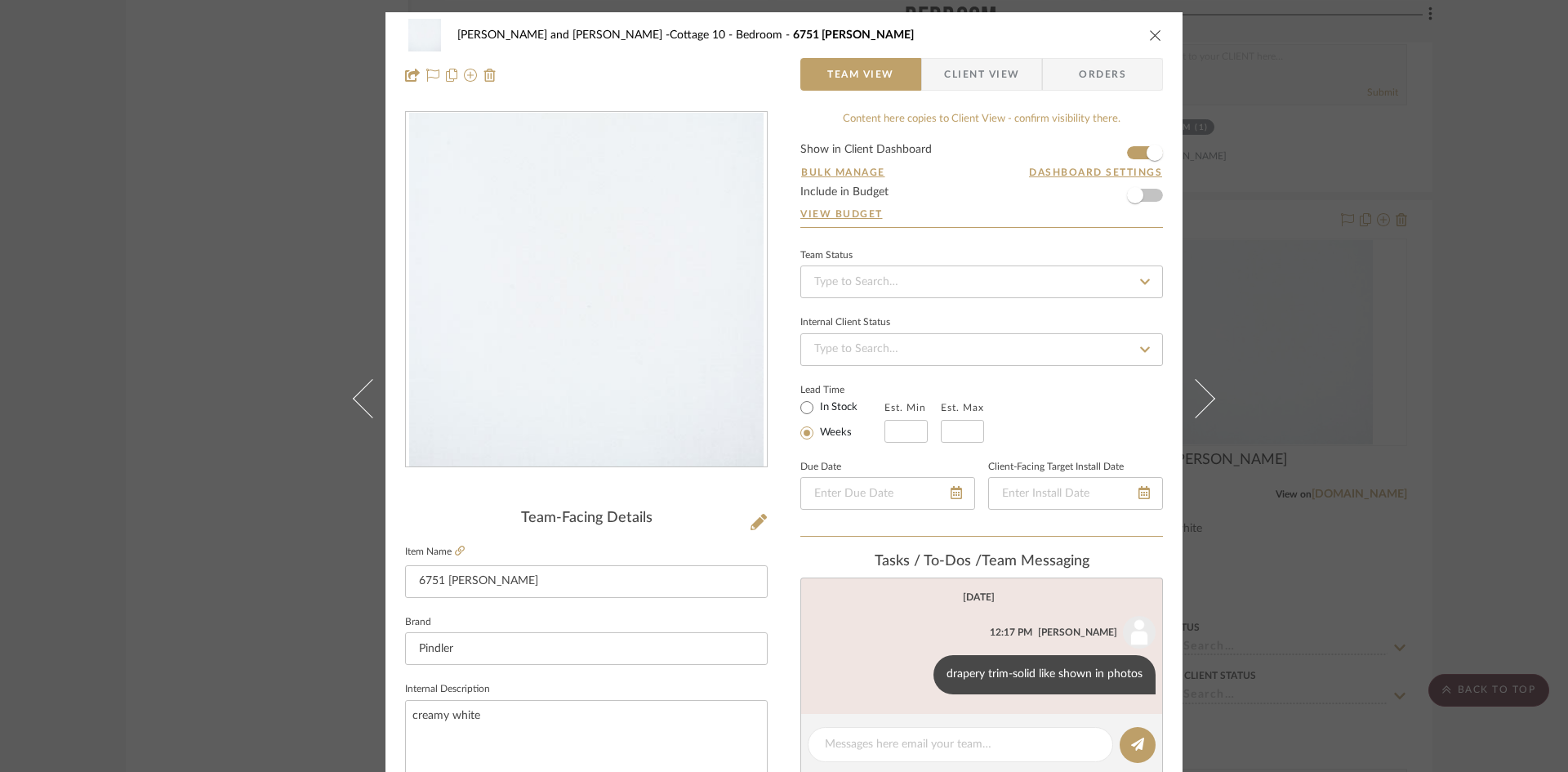
click at [1149, 27] on div "[PERSON_NAME] and [PERSON_NAME] -Cottage 10 Bedroom 6751 [GEOGRAPHIC_DATA][PERS…" at bounding box center [784, 35] width 758 height 33
click at [1149, 32] on icon "close" at bounding box center [1155, 35] width 13 height 13
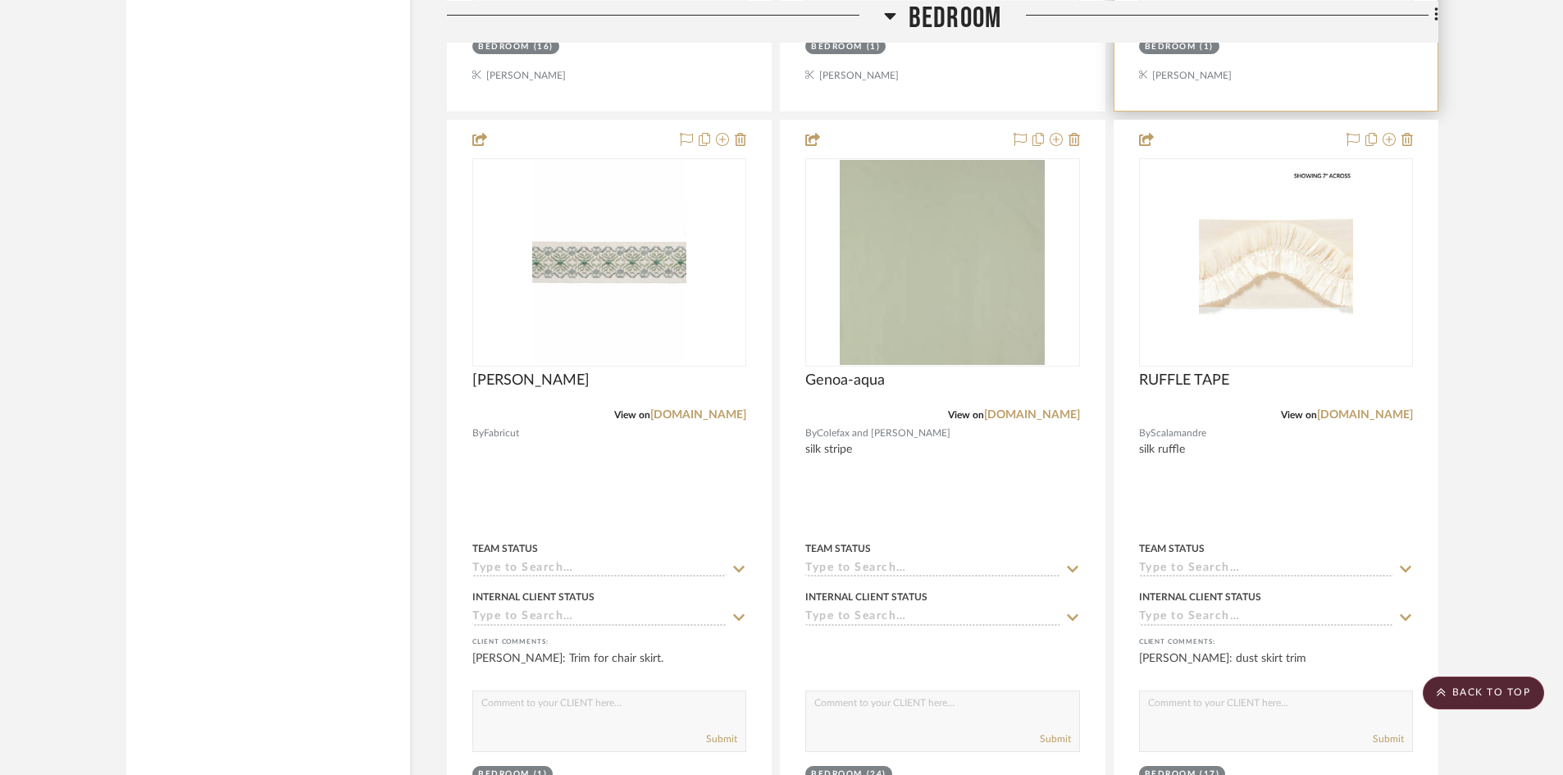
scroll to position [5494, 0]
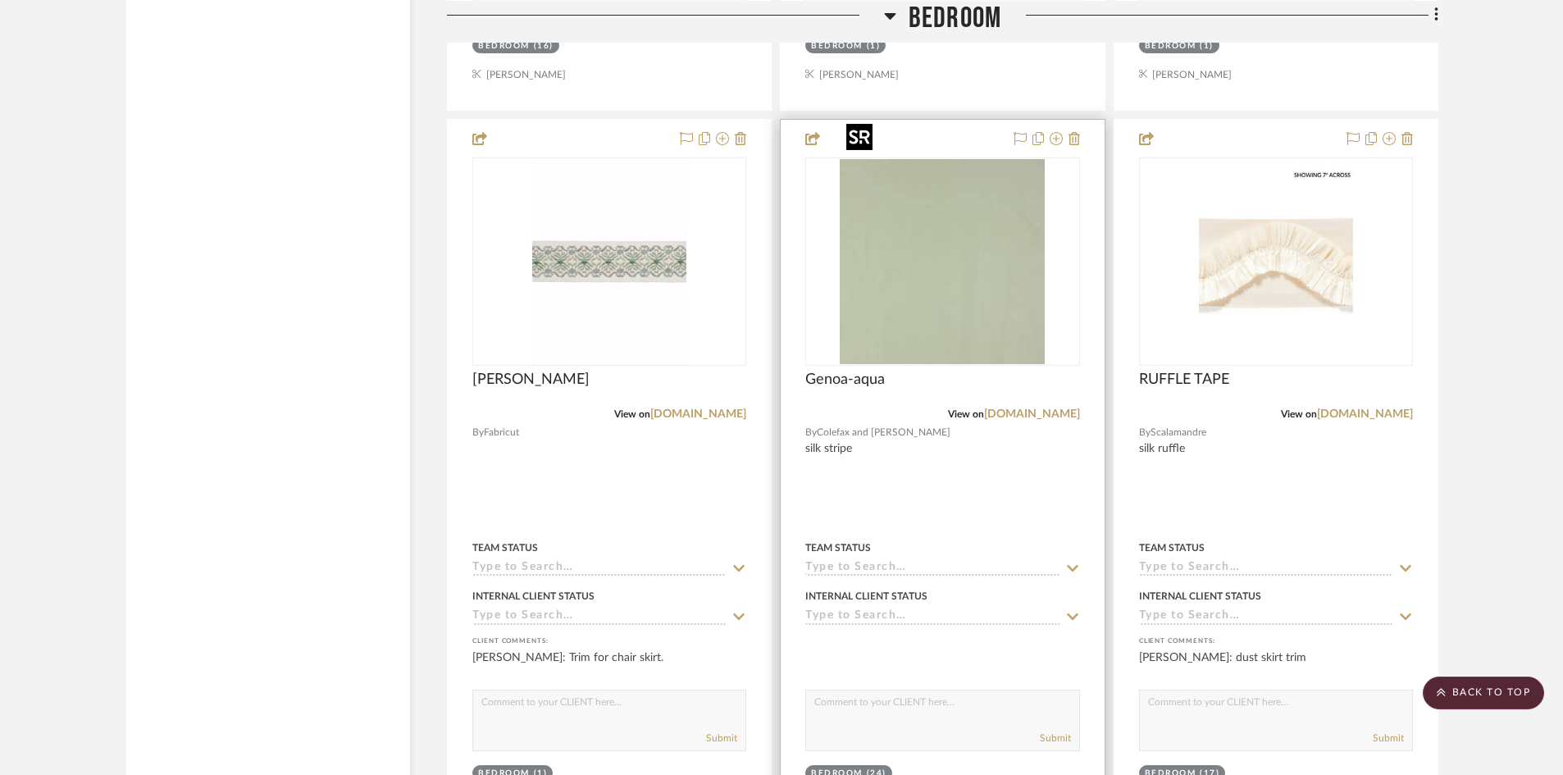
click at [961, 279] on img "0" at bounding box center [942, 261] width 205 height 205
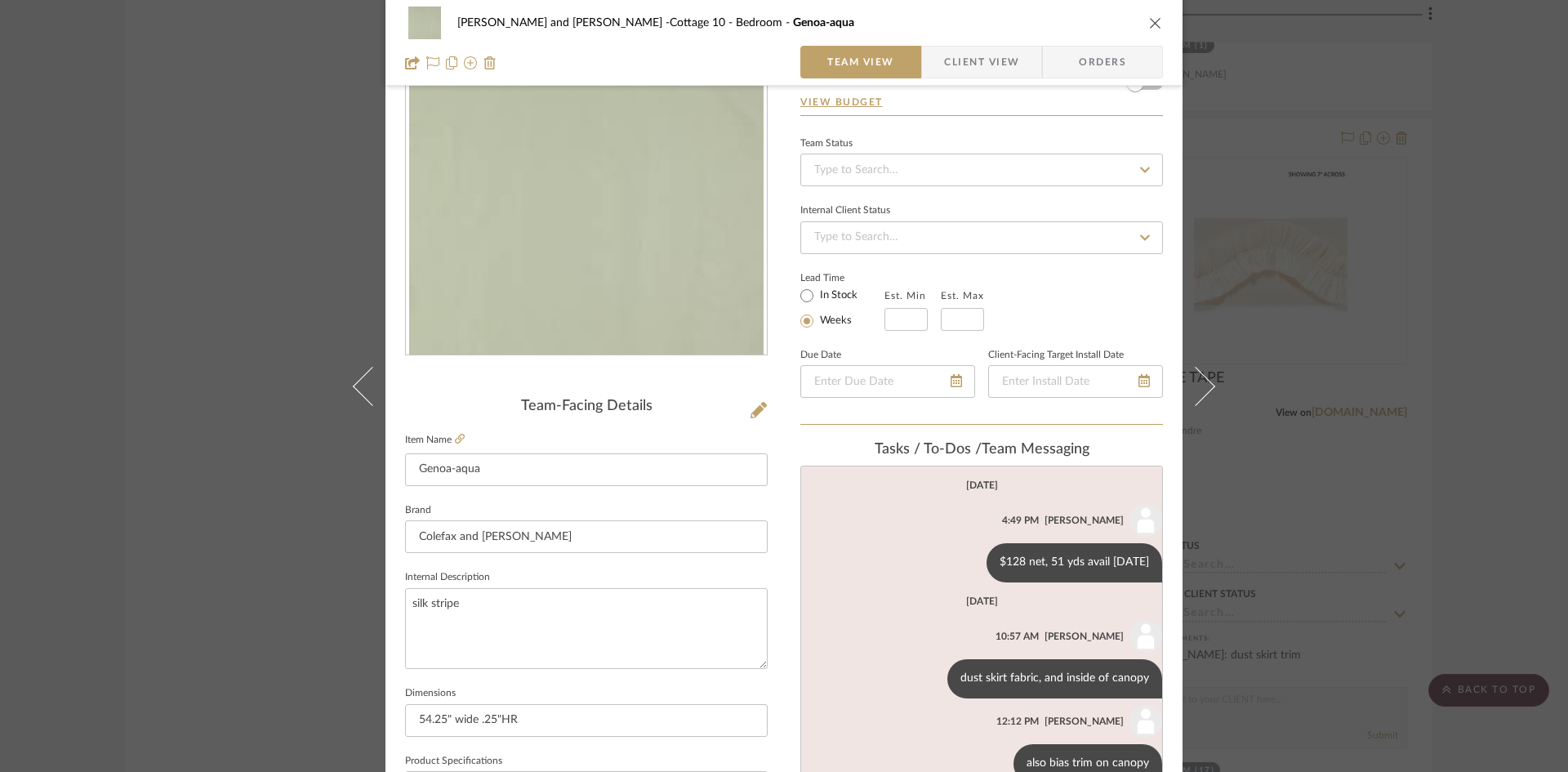
scroll to position [163, 0]
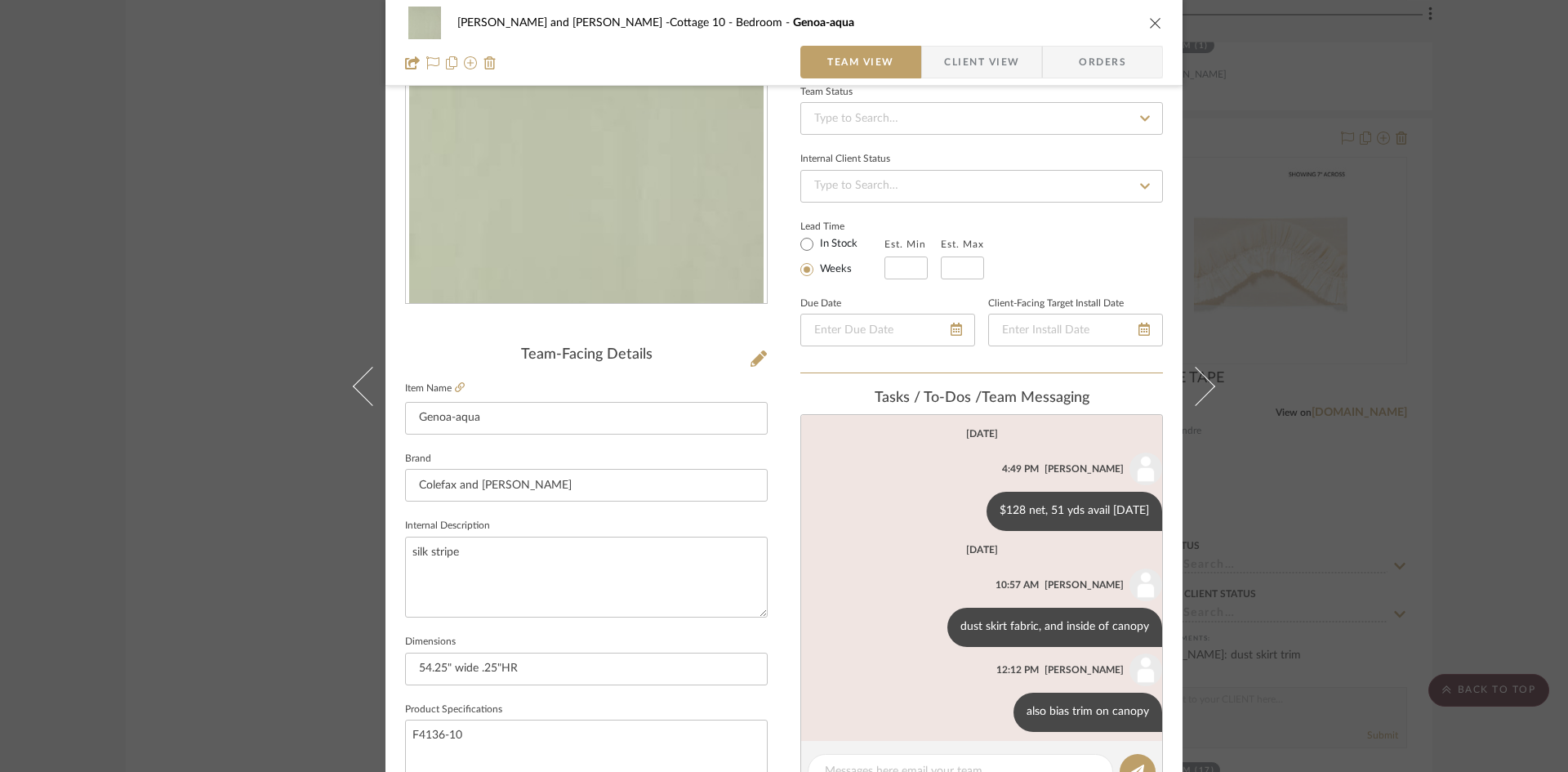
click at [1153, 20] on icon "close" at bounding box center [1155, 22] width 13 height 13
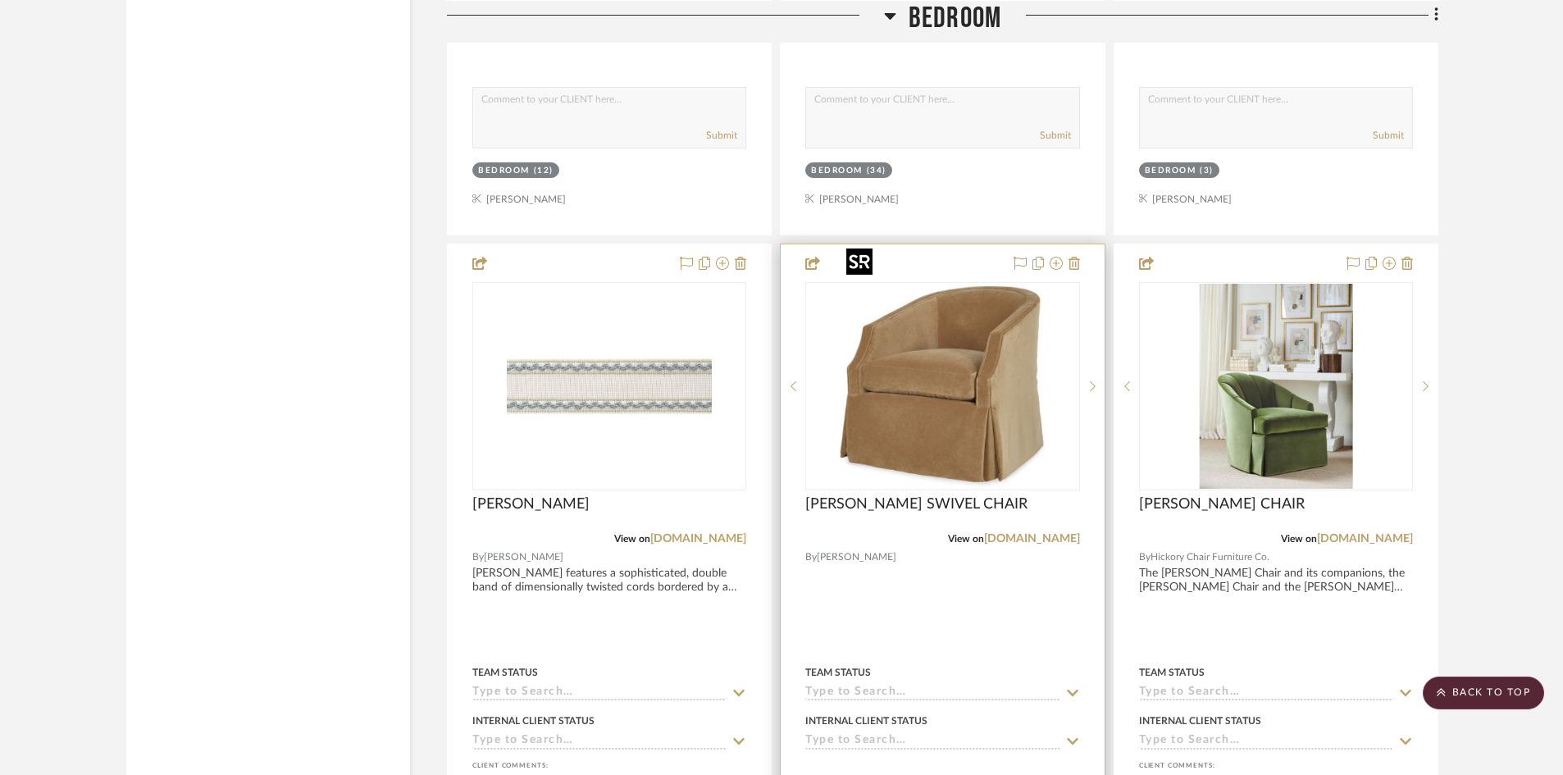
scroll to position [4643, 0]
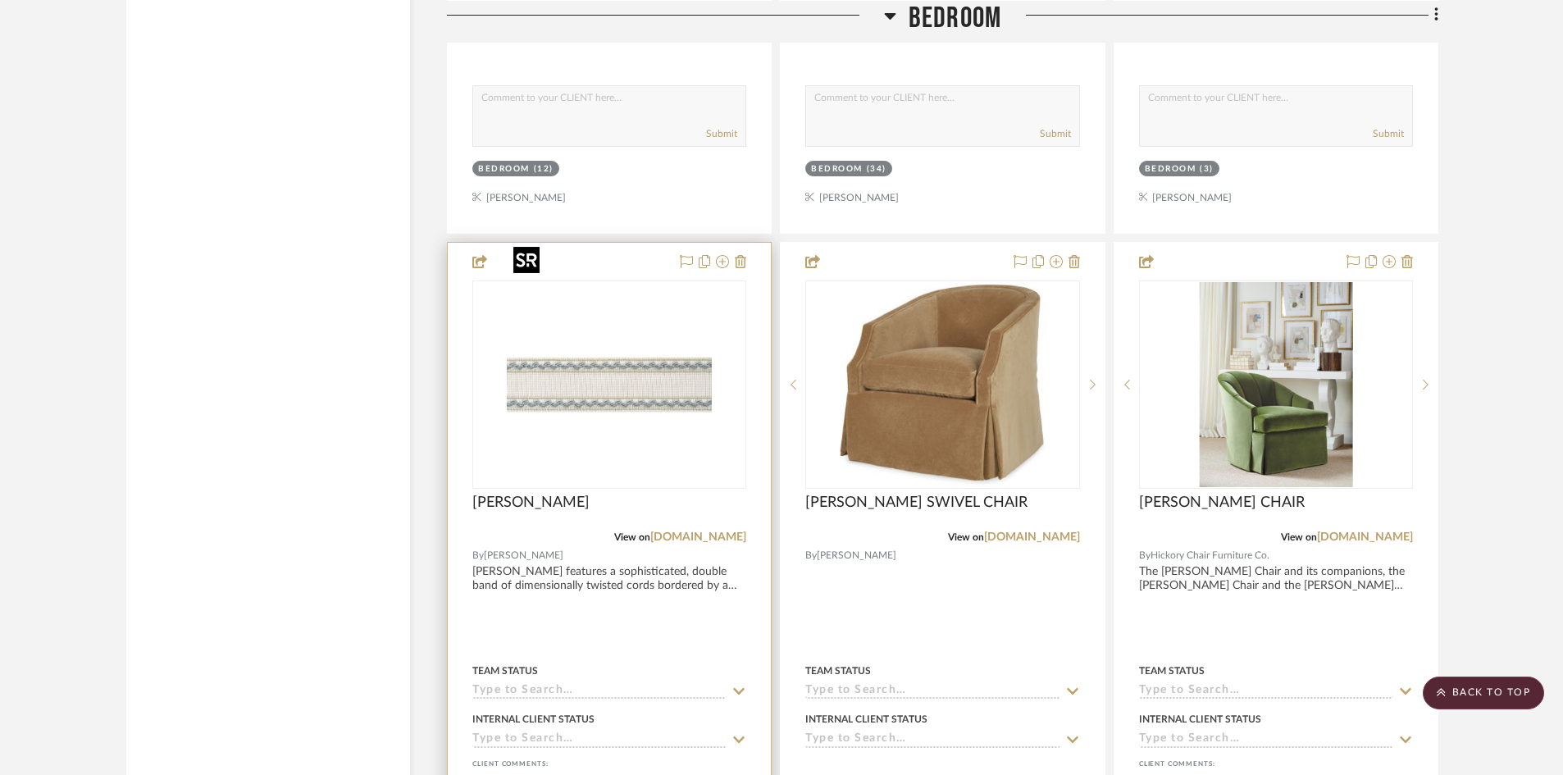
click at [631, 363] on img "0" at bounding box center [609, 384] width 205 height 205
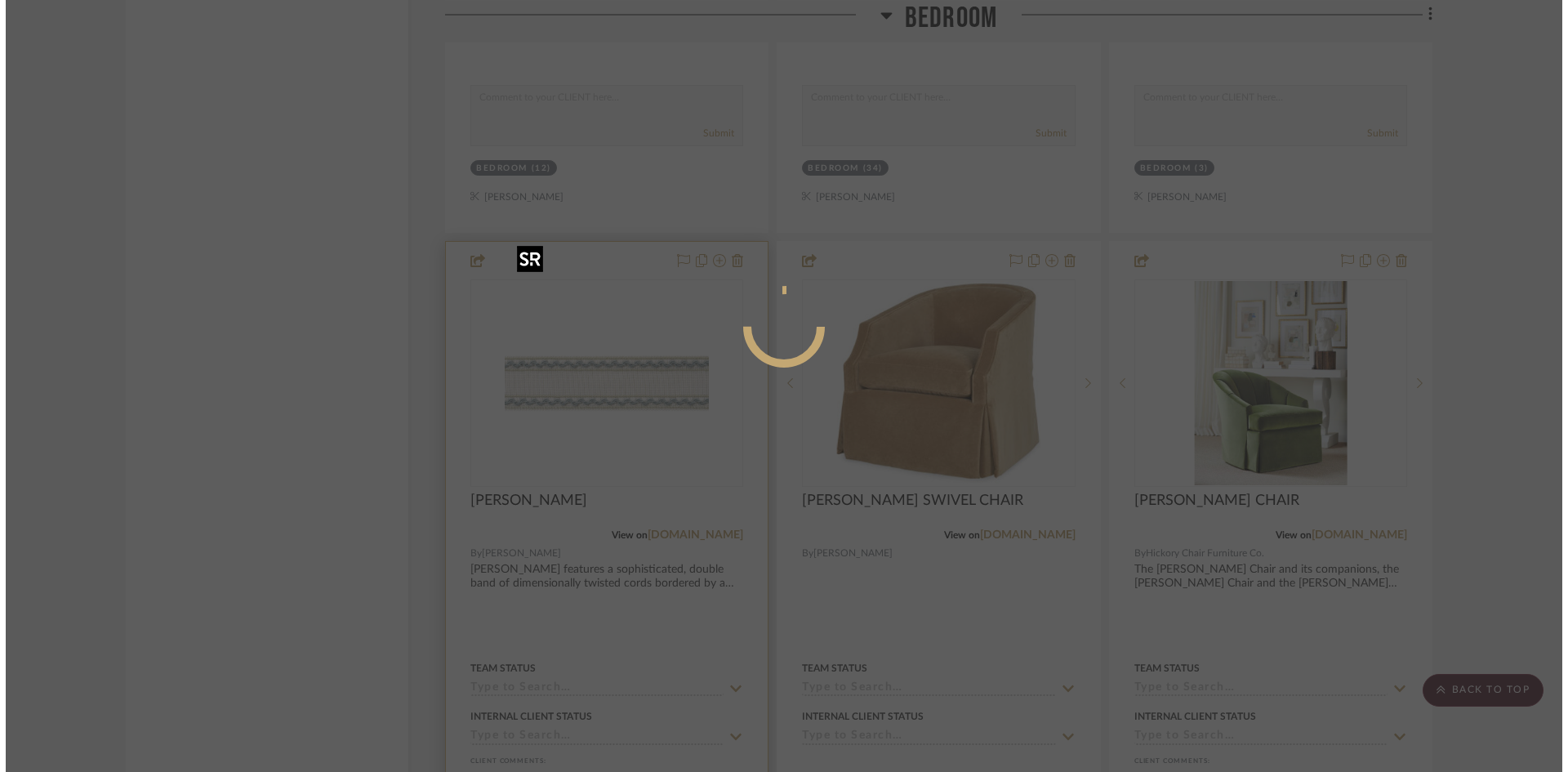
scroll to position [0, 0]
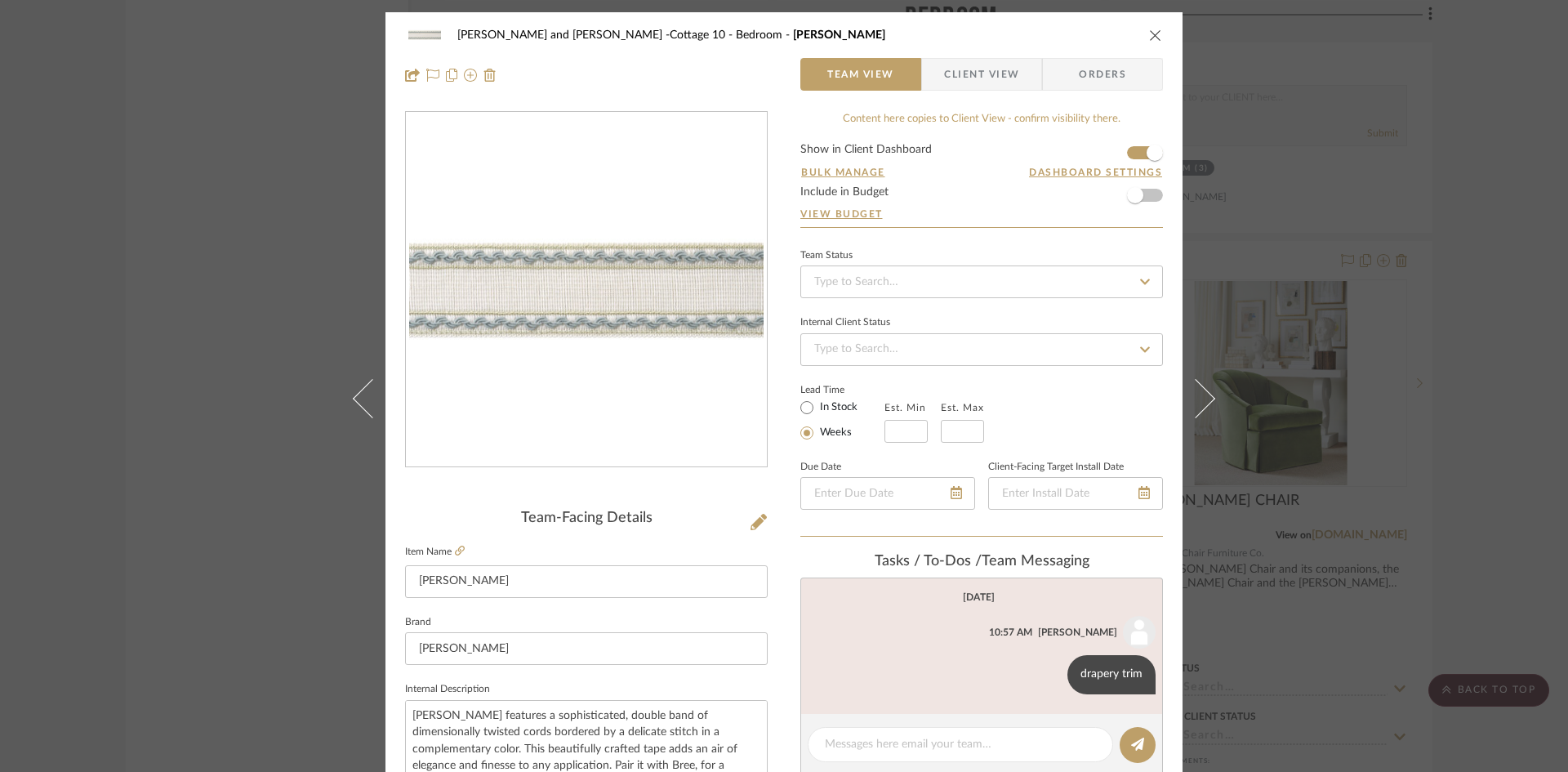
click at [1150, 31] on icon "close" at bounding box center [1155, 35] width 13 height 13
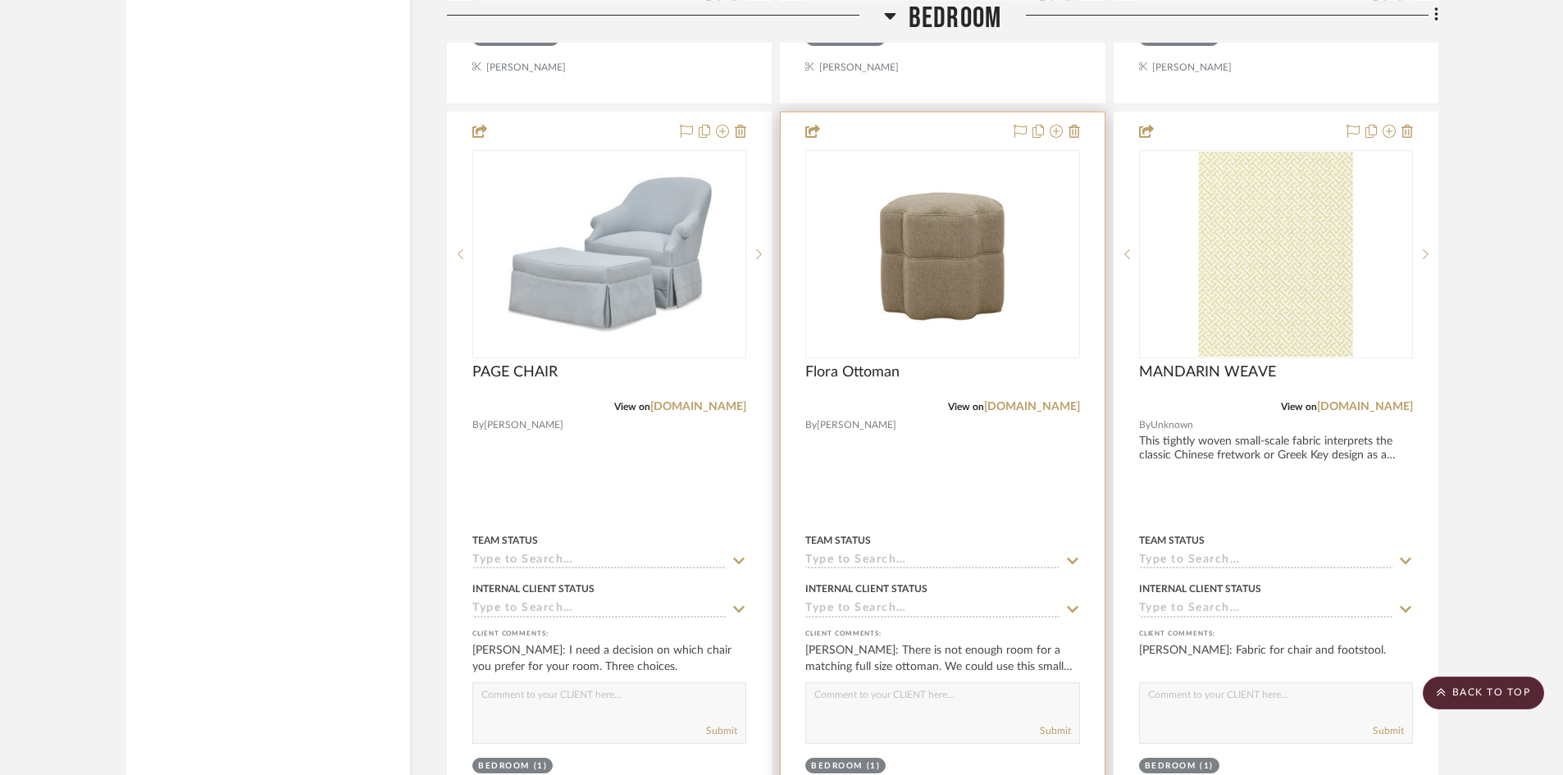
scroll to position [5472, 0]
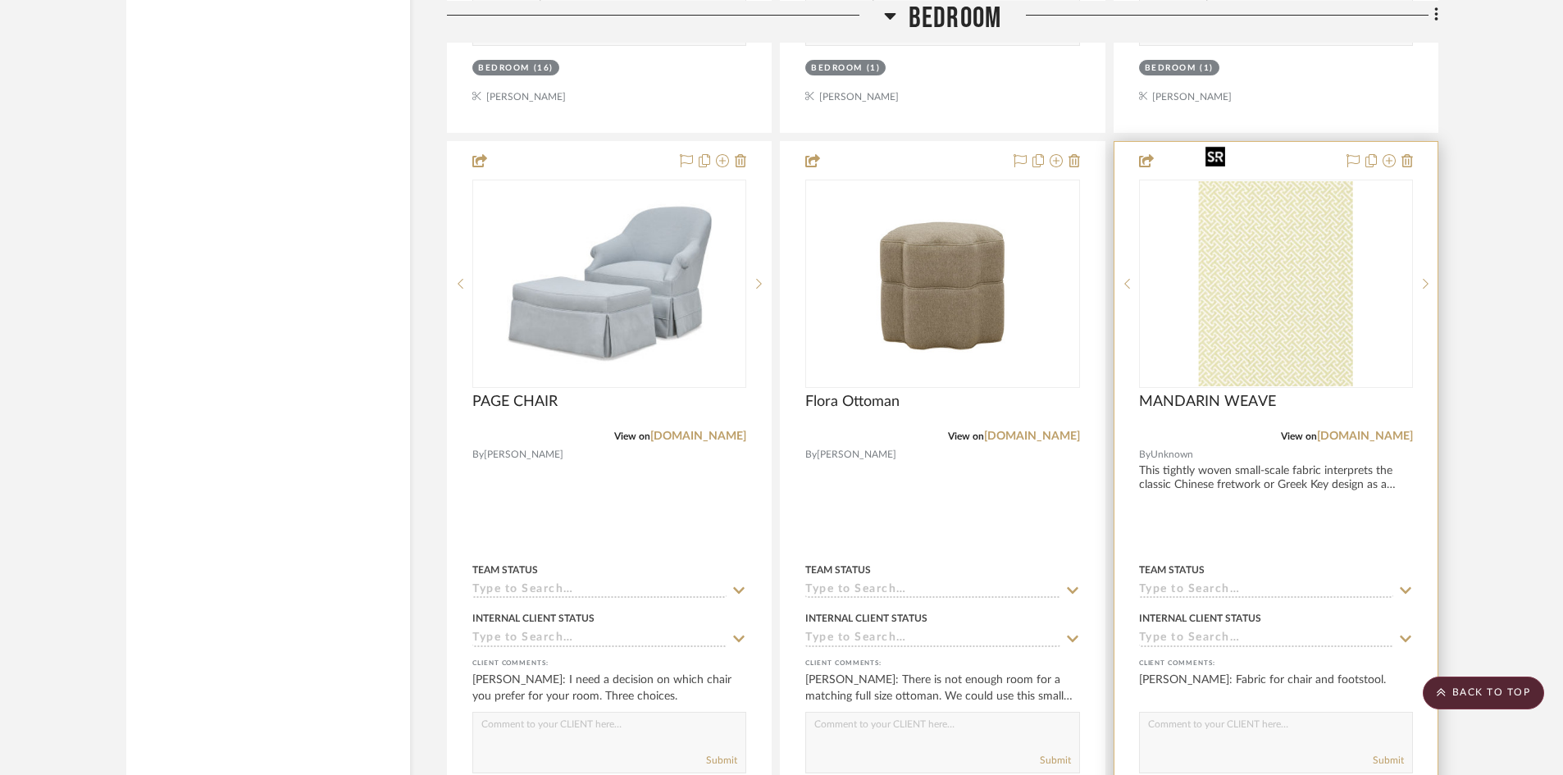
click at [1246, 252] on img "0" at bounding box center [1276, 283] width 154 height 205
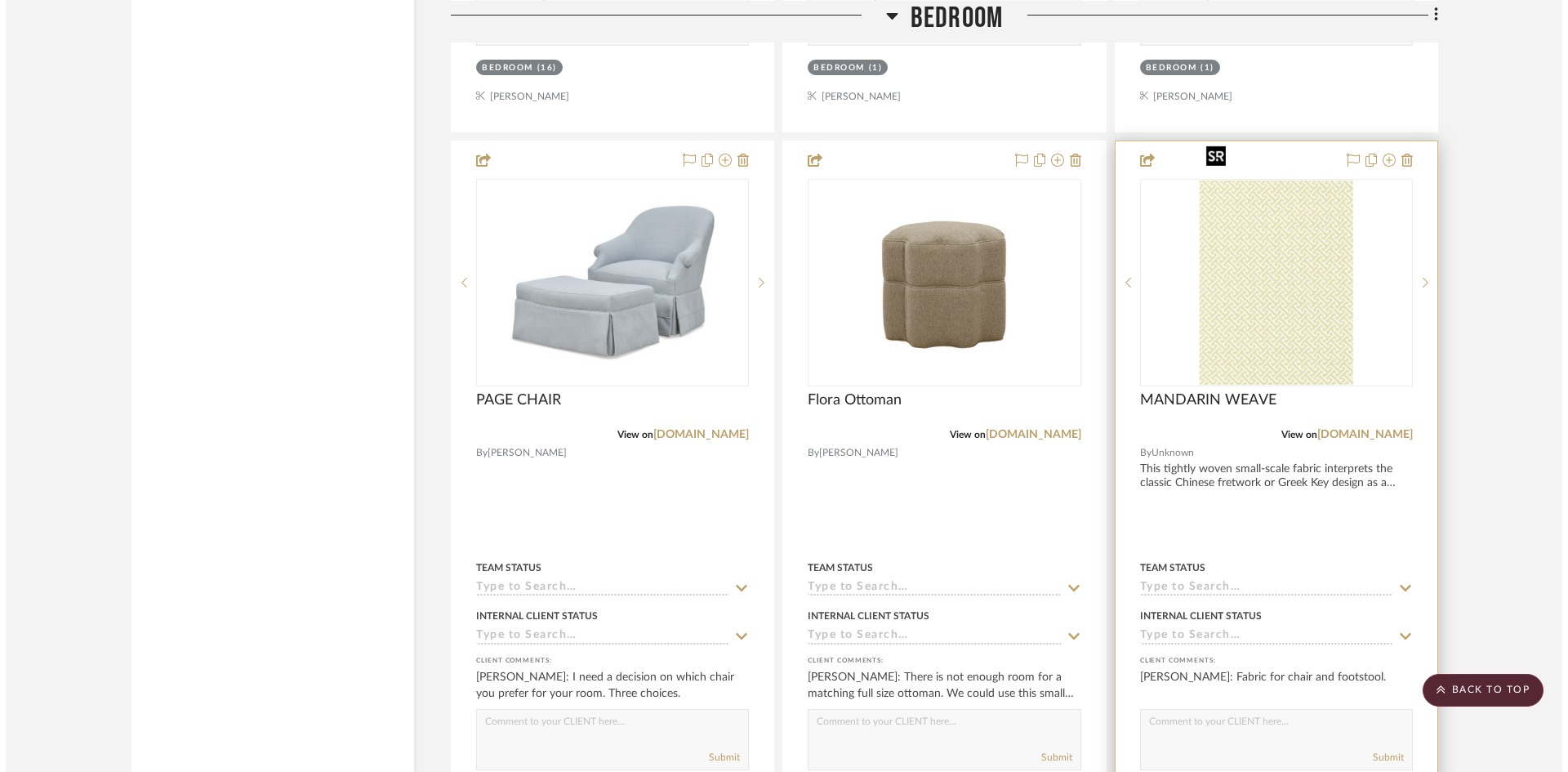
scroll to position [0, 0]
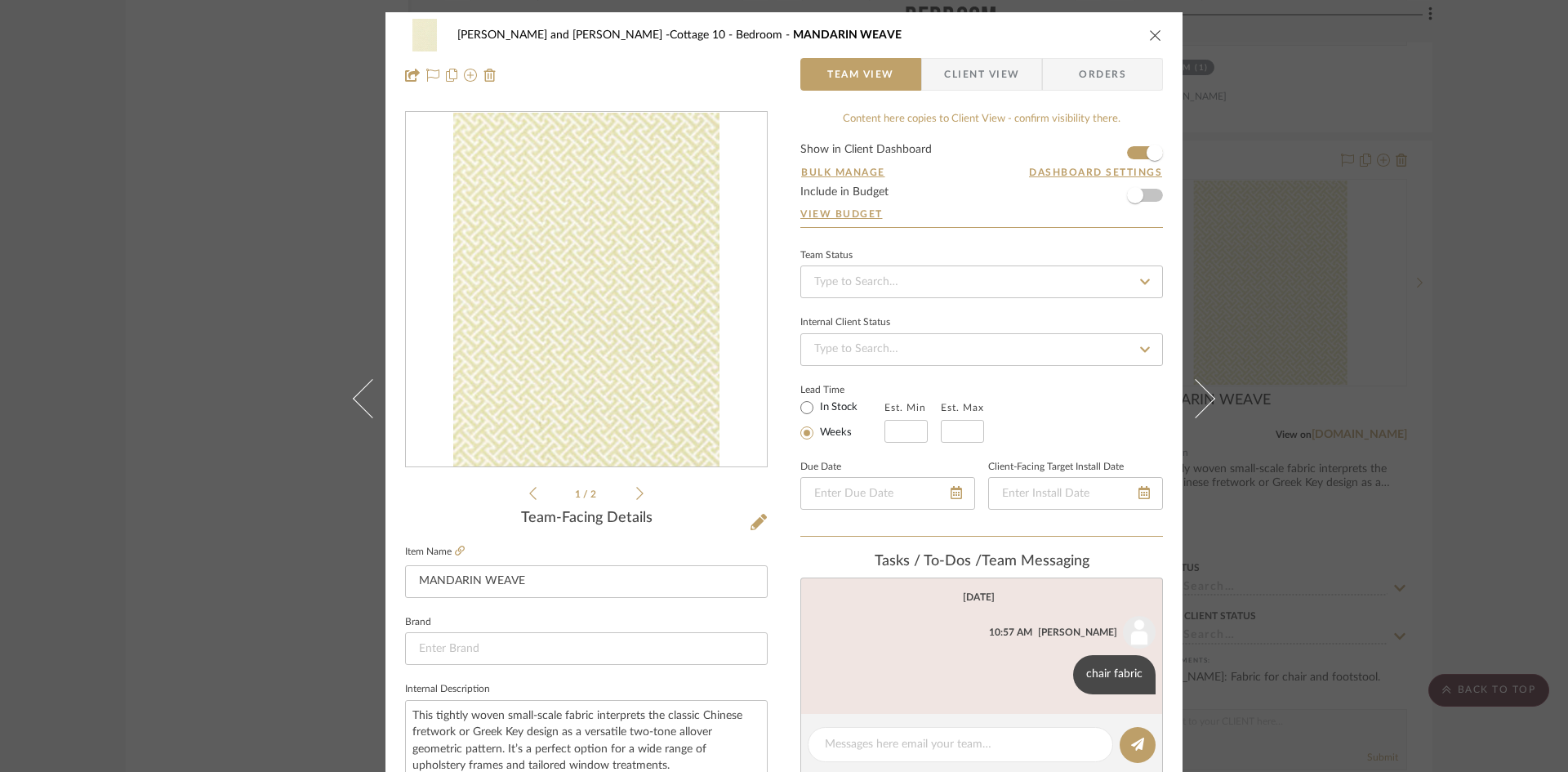
click at [1149, 33] on icon "close" at bounding box center [1155, 35] width 13 height 13
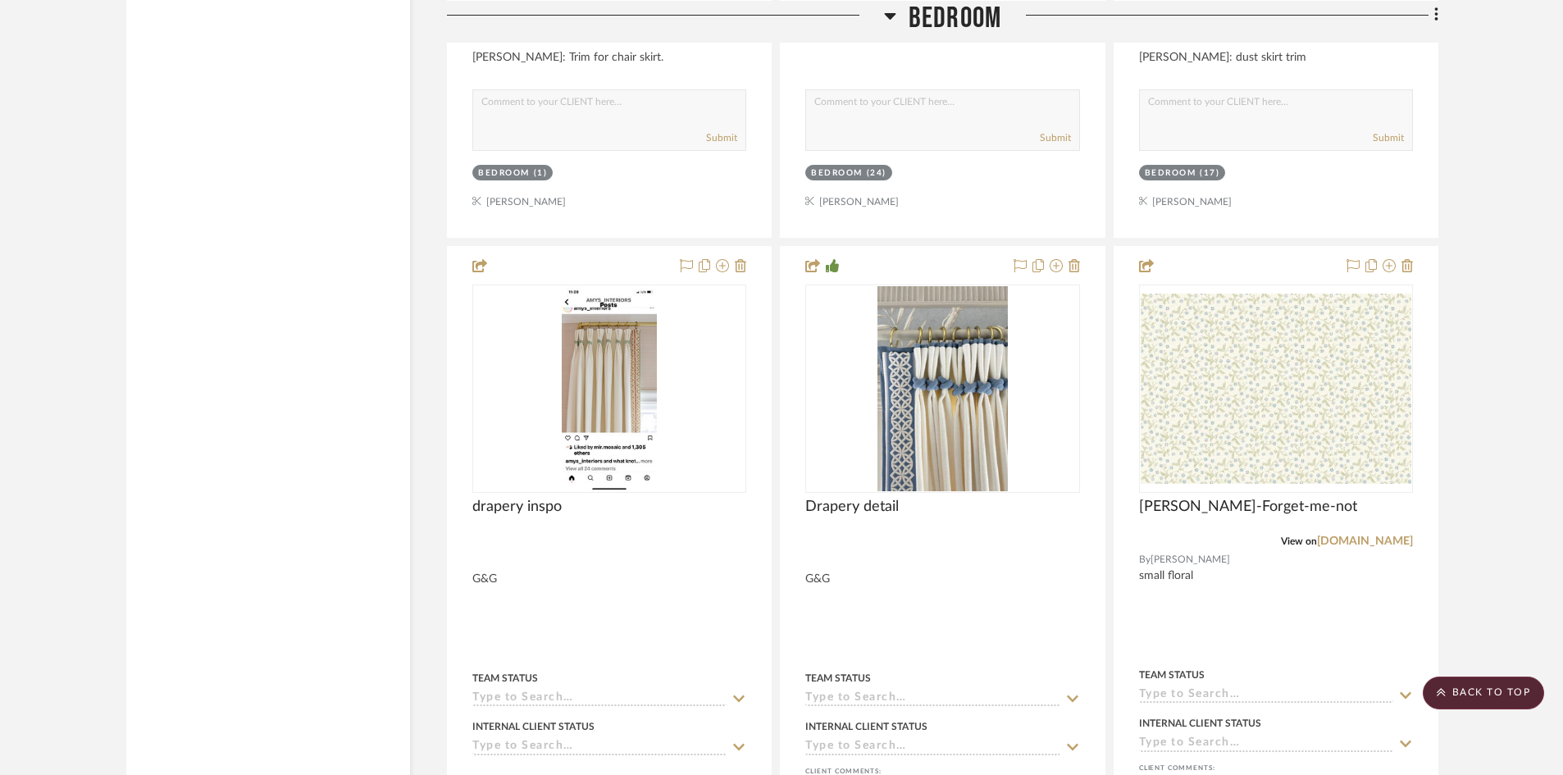
scroll to position [6792, 0]
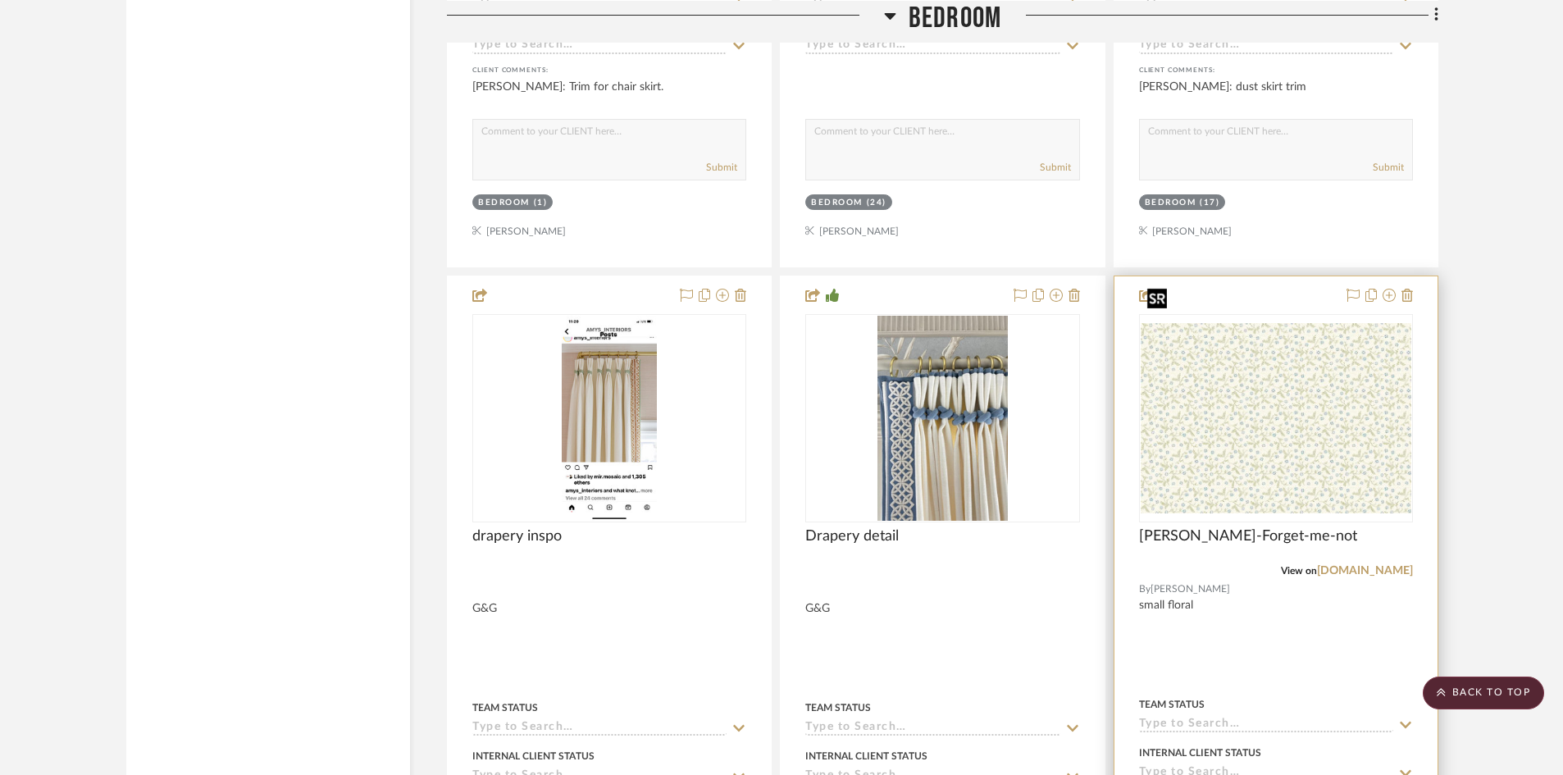
click at [1256, 431] on div at bounding box center [1276, 418] width 274 height 208
click at [1266, 417] on img "0" at bounding box center [1276, 418] width 271 height 190
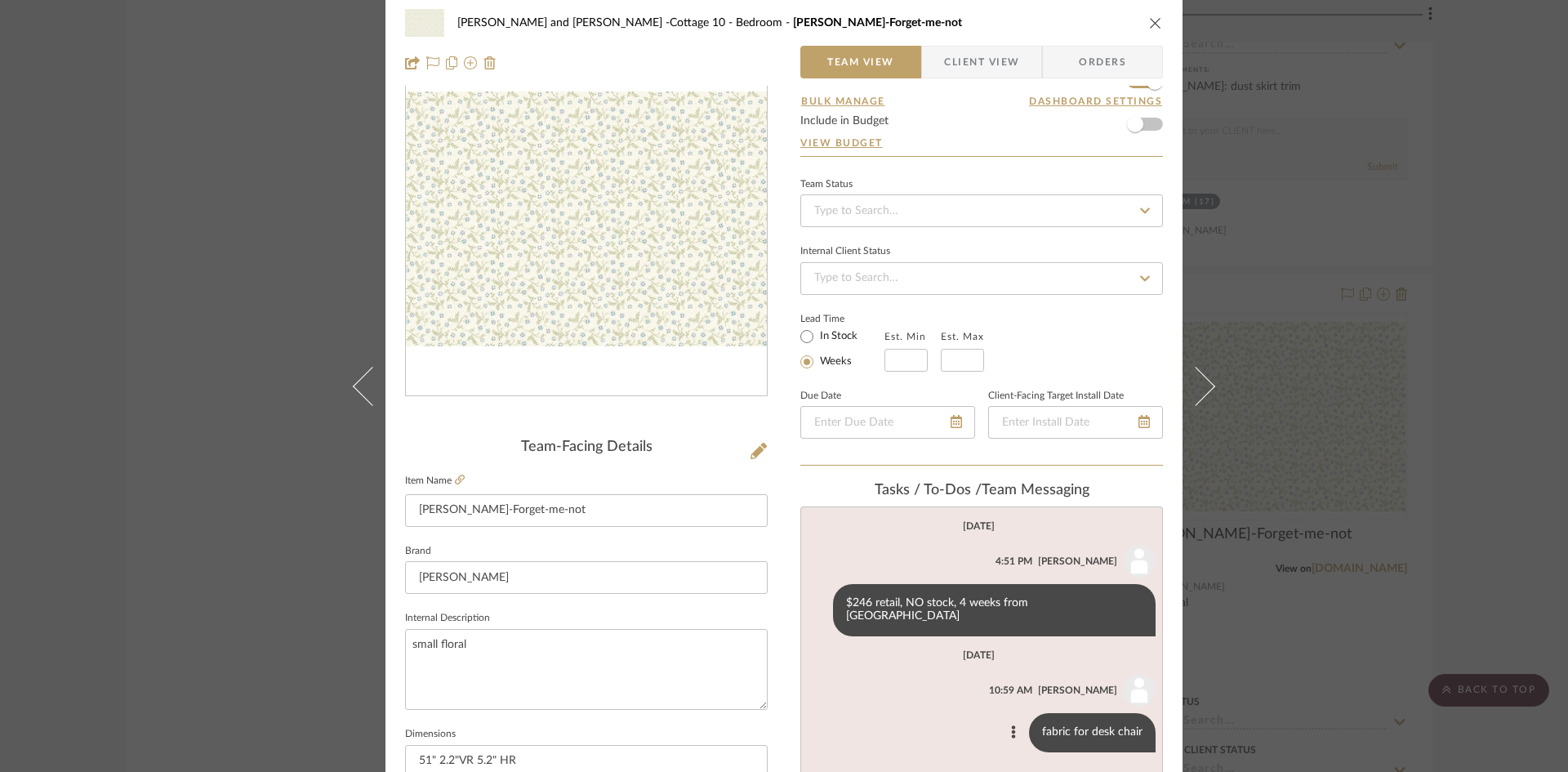
scroll to position [163, 0]
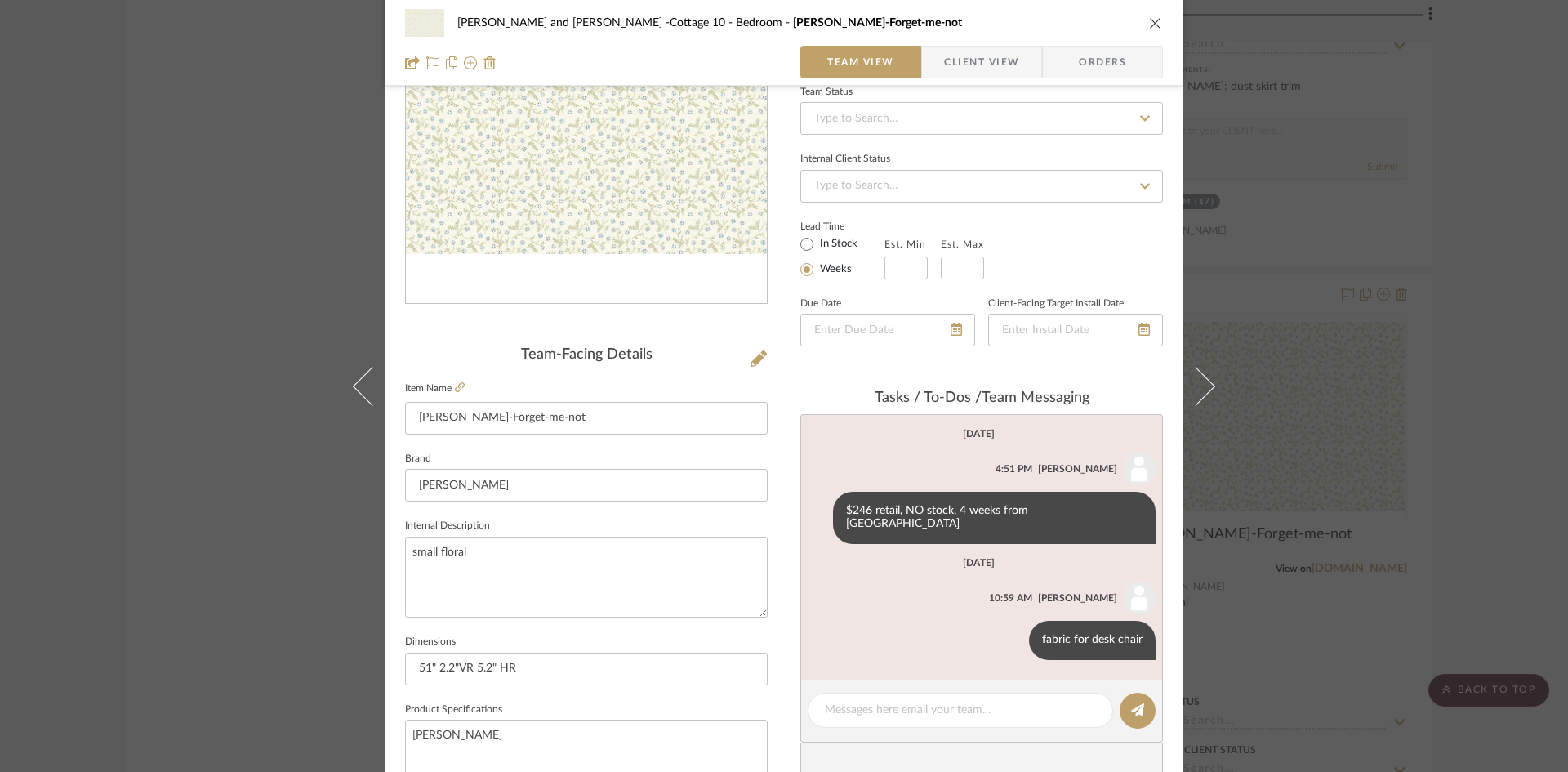
click at [1151, 22] on icon "close" at bounding box center [1155, 22] width 13 height 13
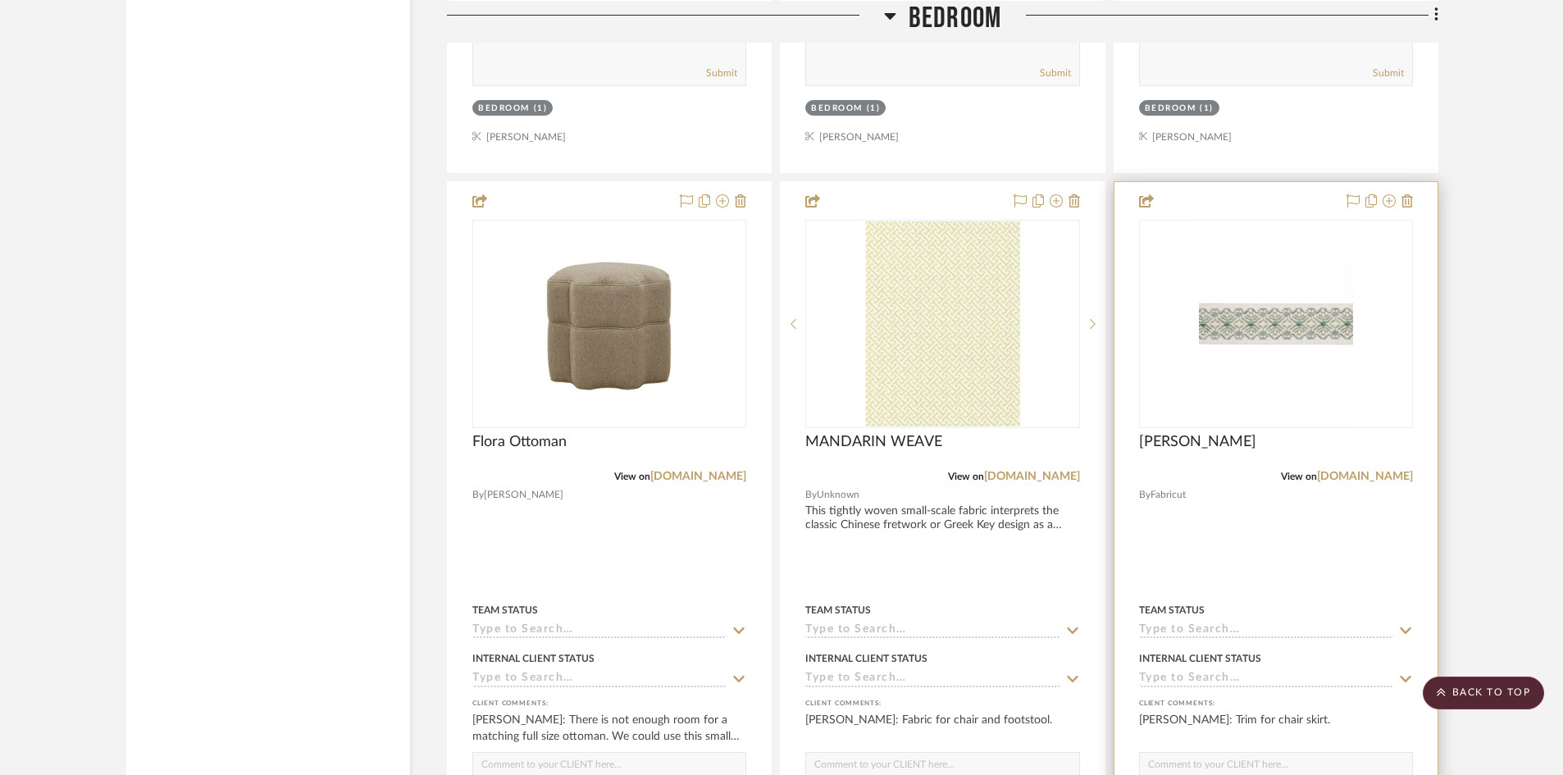
scroll to position [6157, 0]
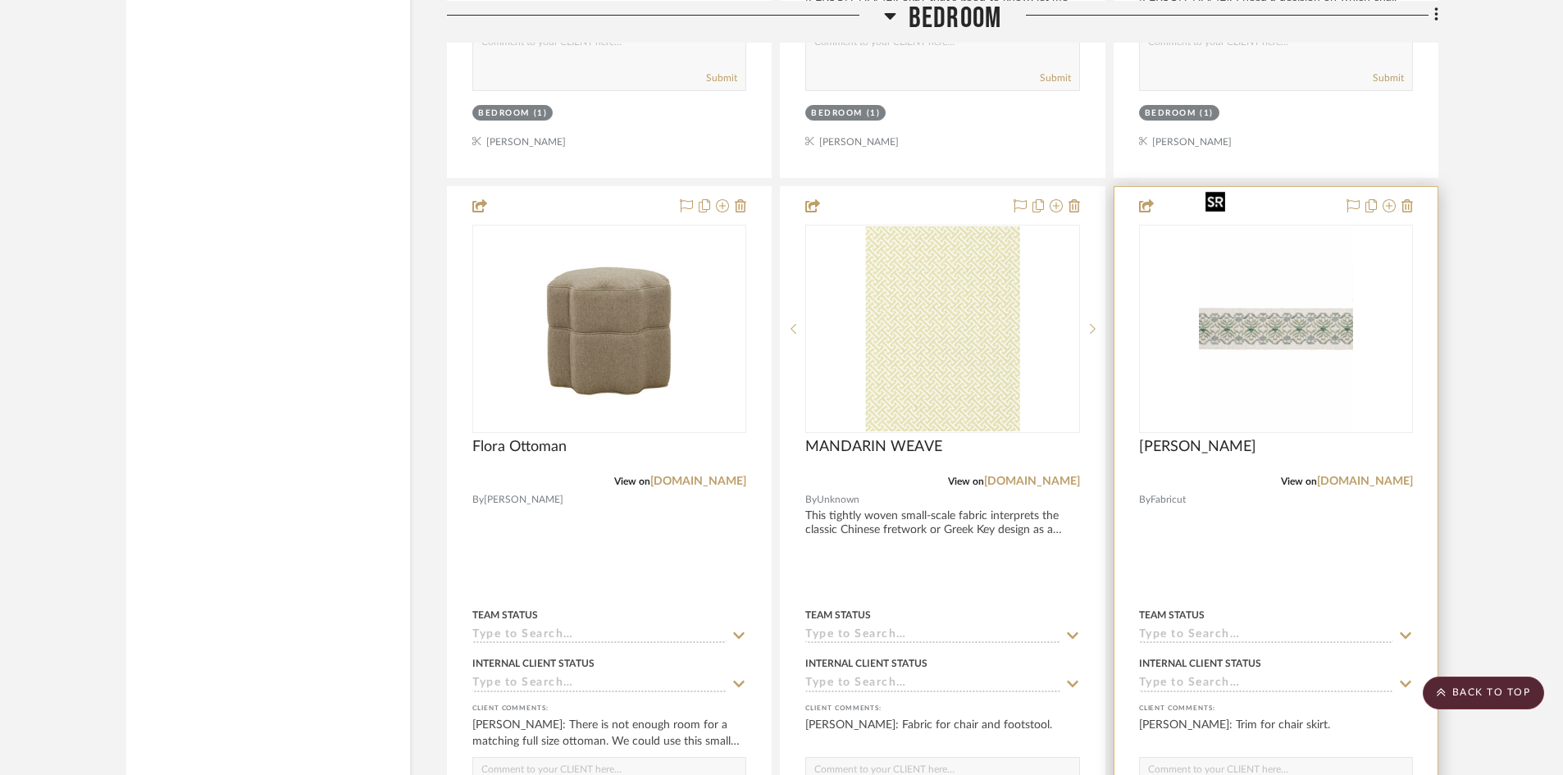
click at [1281, 299] on img "0" at bounding box center [1276, 328] width 154 height 205
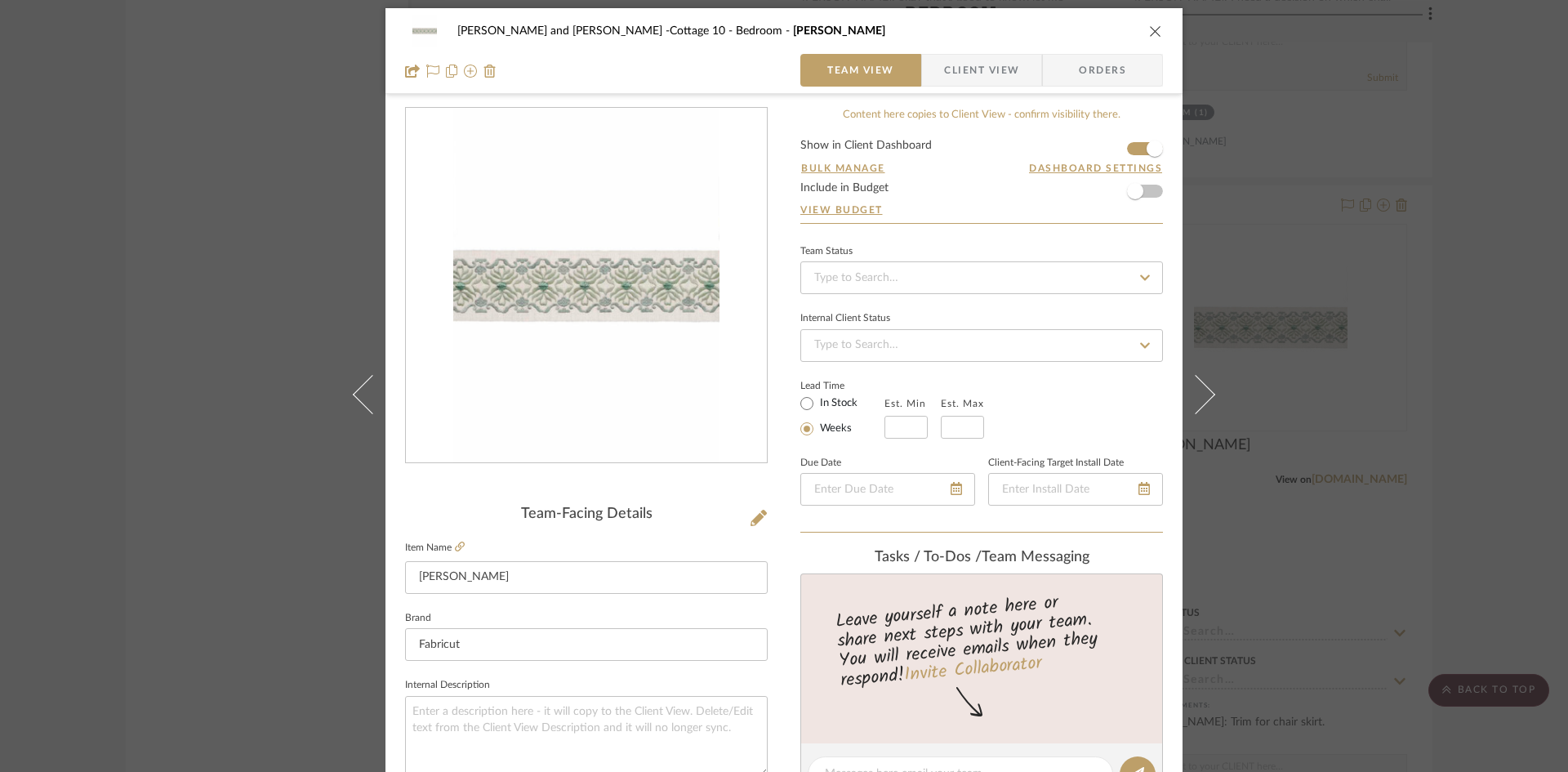
scroll to position [0, 0]
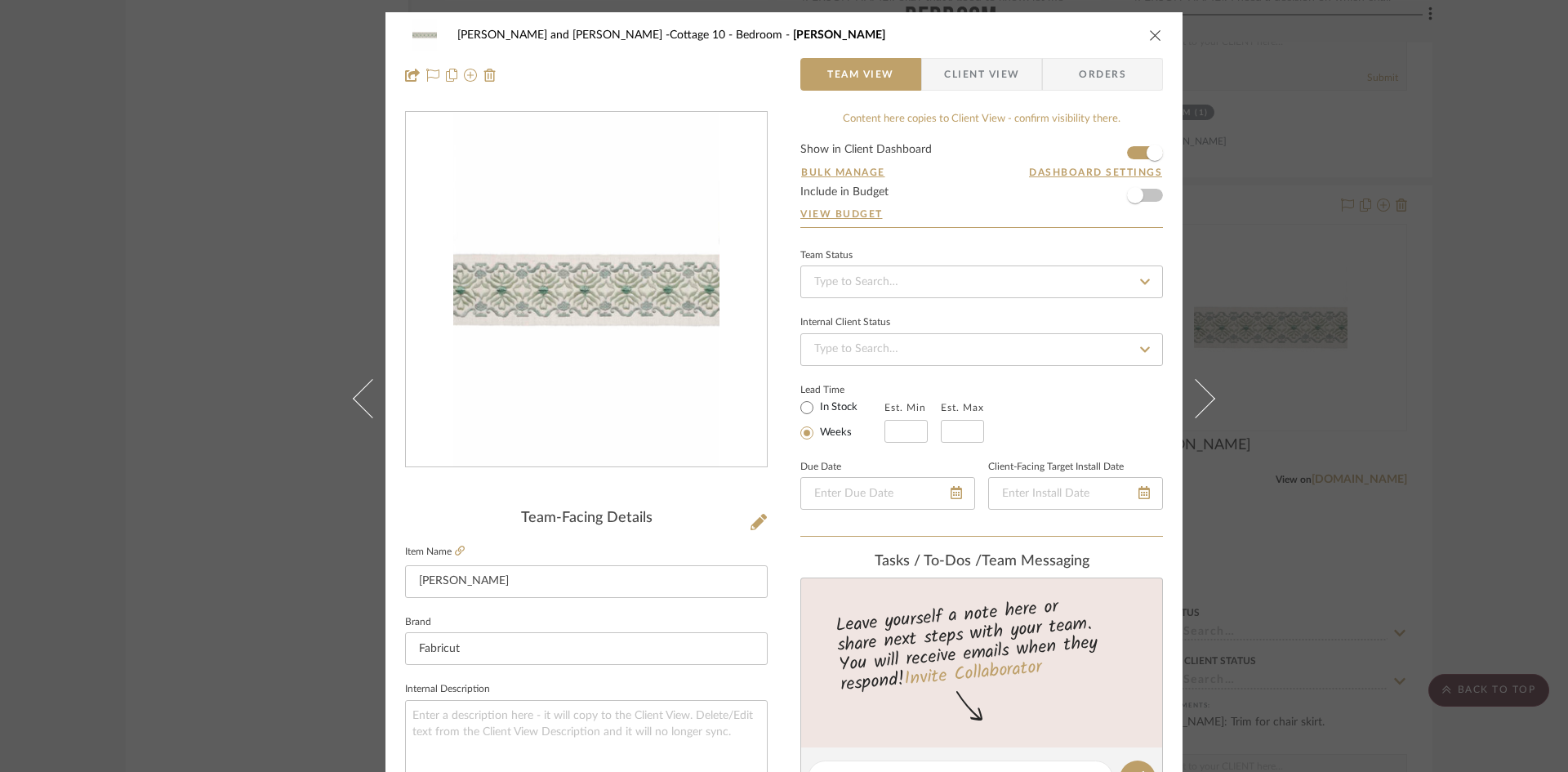
click at [1151, 28] on button "close" at bounding box center [1155, 35] width 15 height 15
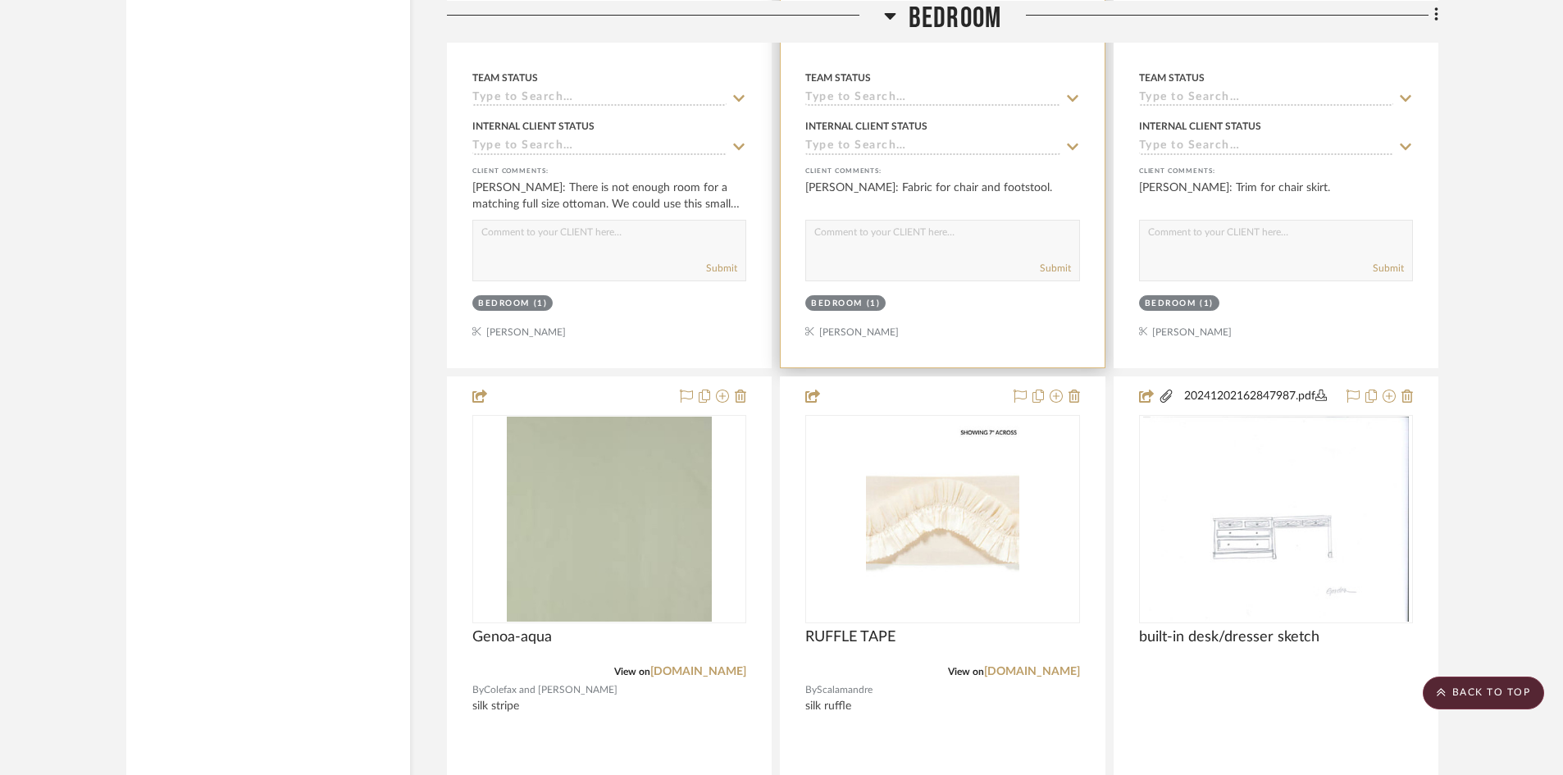
scroll to position [6731, 0]
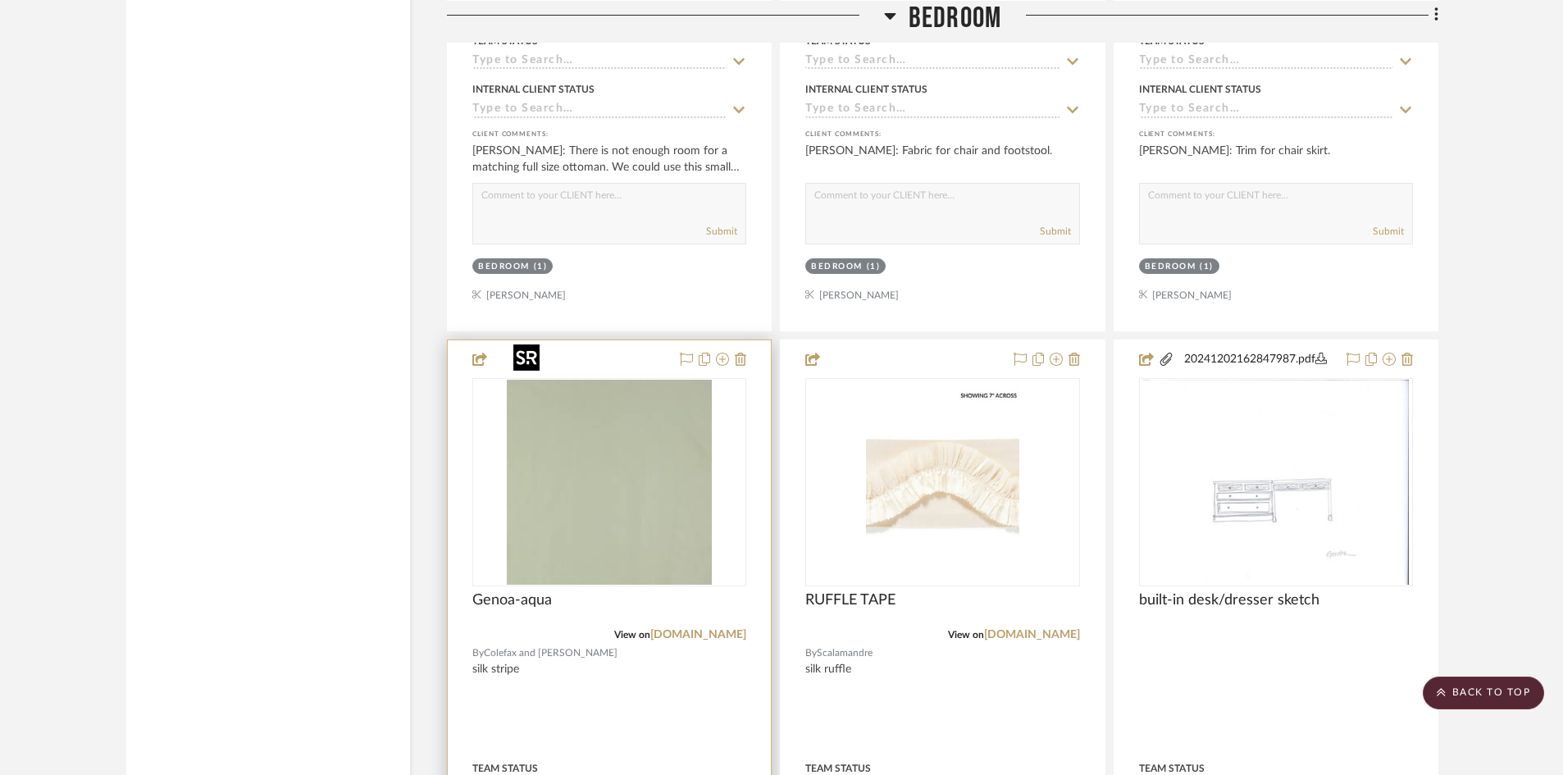
click at [627, 481] on img "0" at bounding box center [609, 482] width 205 height 205
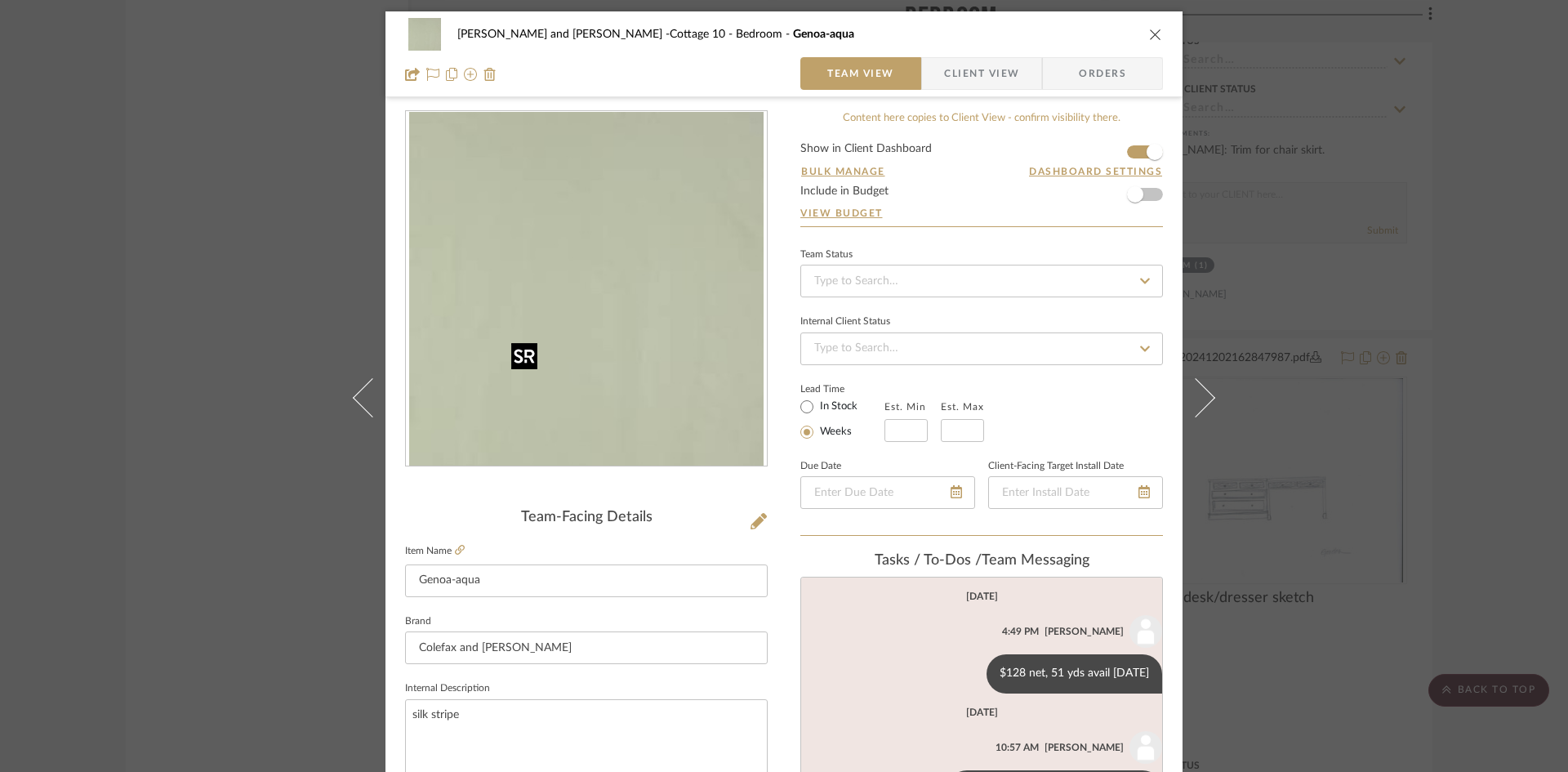
scroll to position [0, 0]
click at [1149, 32] on icon "close" at bounding box center [1155, 35] width 13 height 13
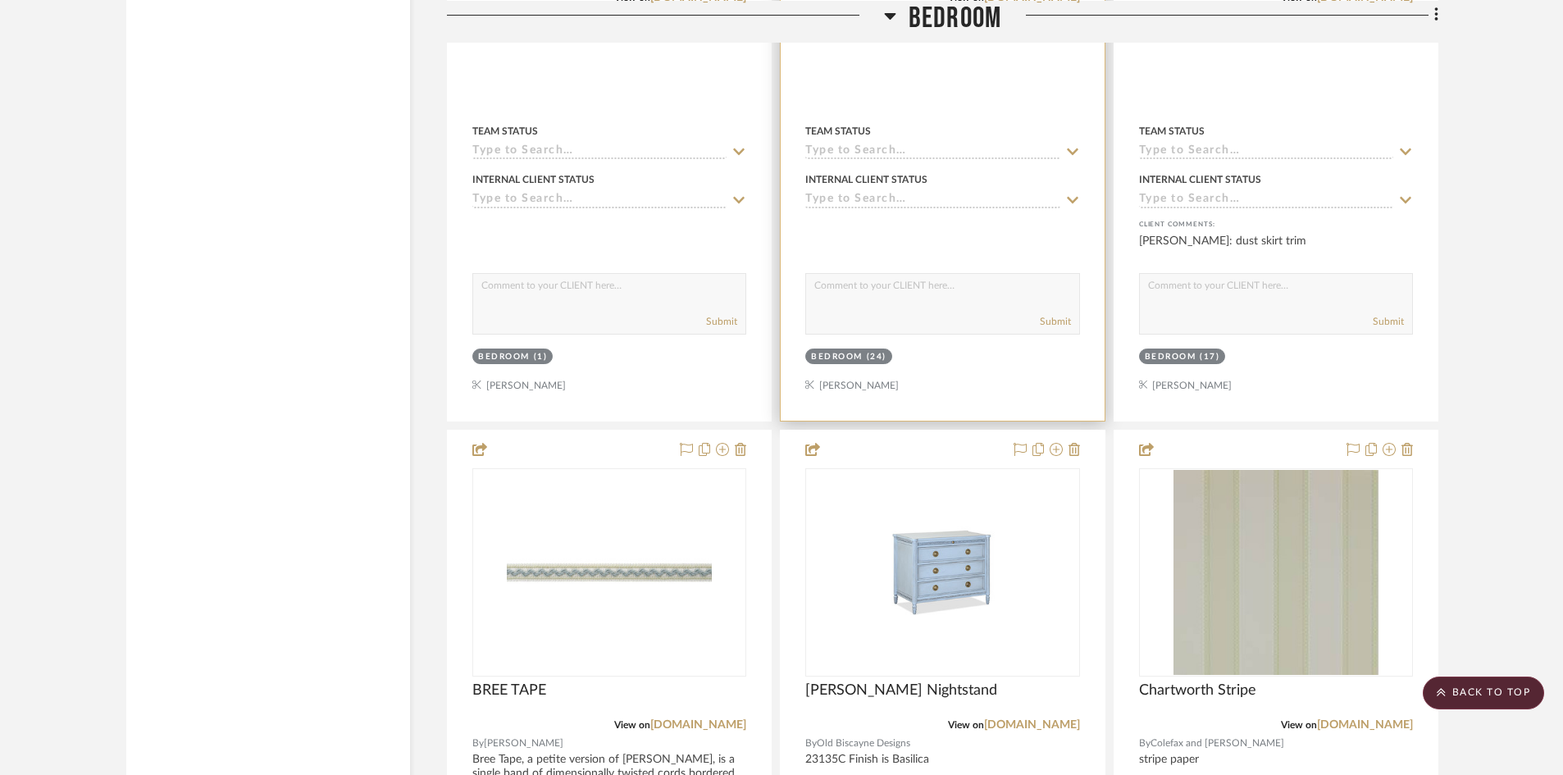
scroll to position [3779, 0]
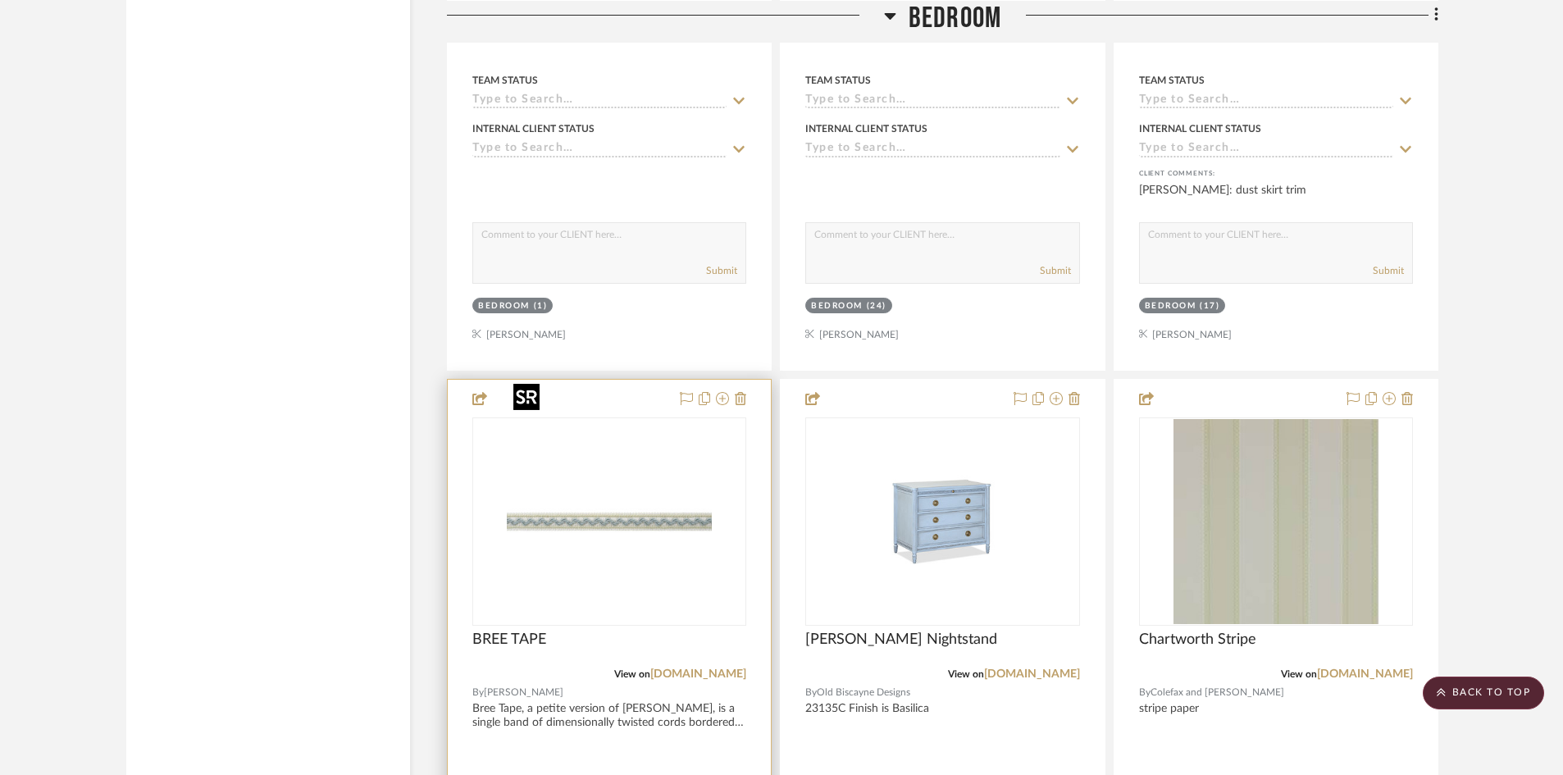
click at [629, 501] on img "0" at bounding box center [609, 521] width 205 height 205
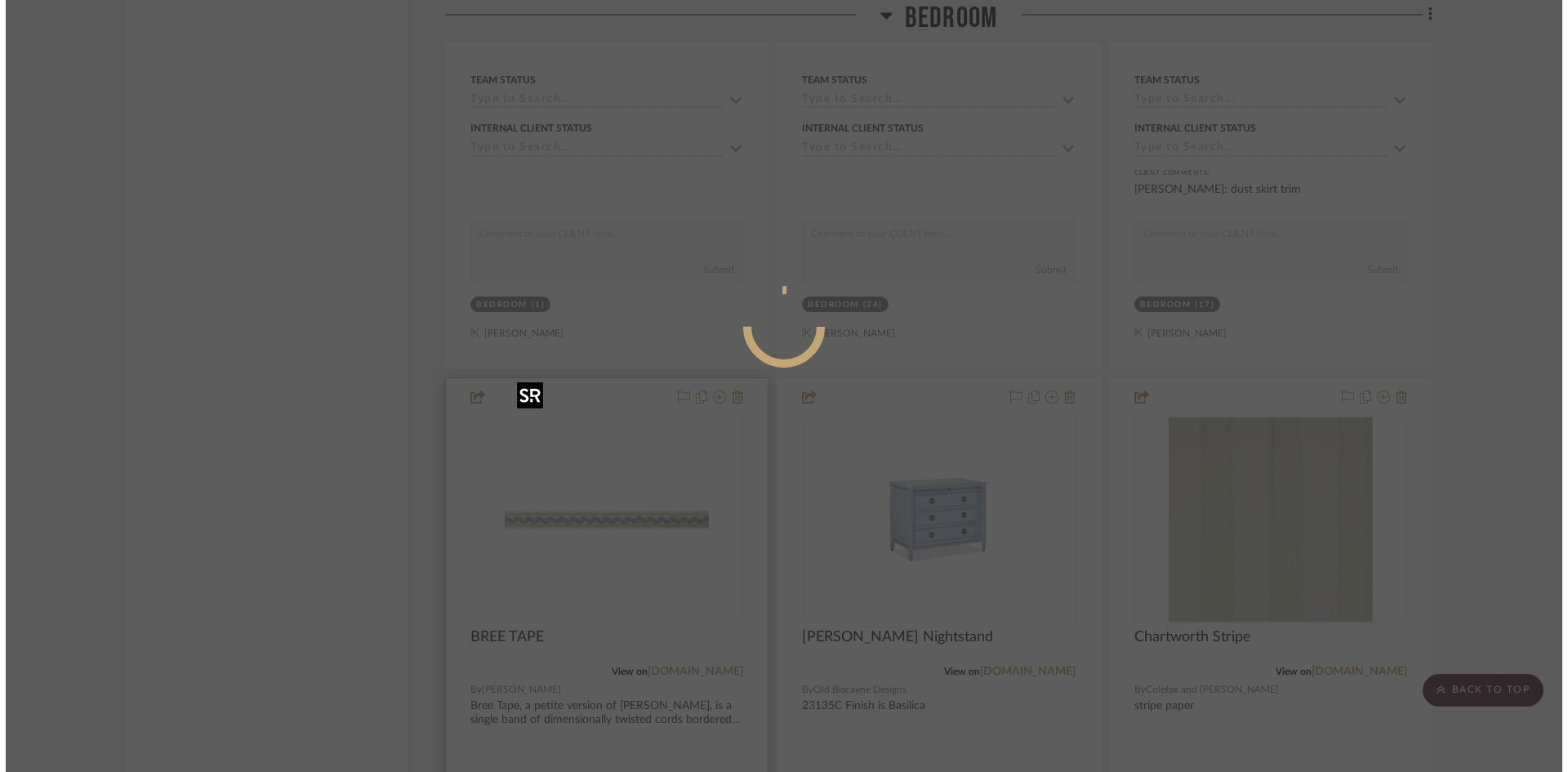
scroll to position [0, 0]
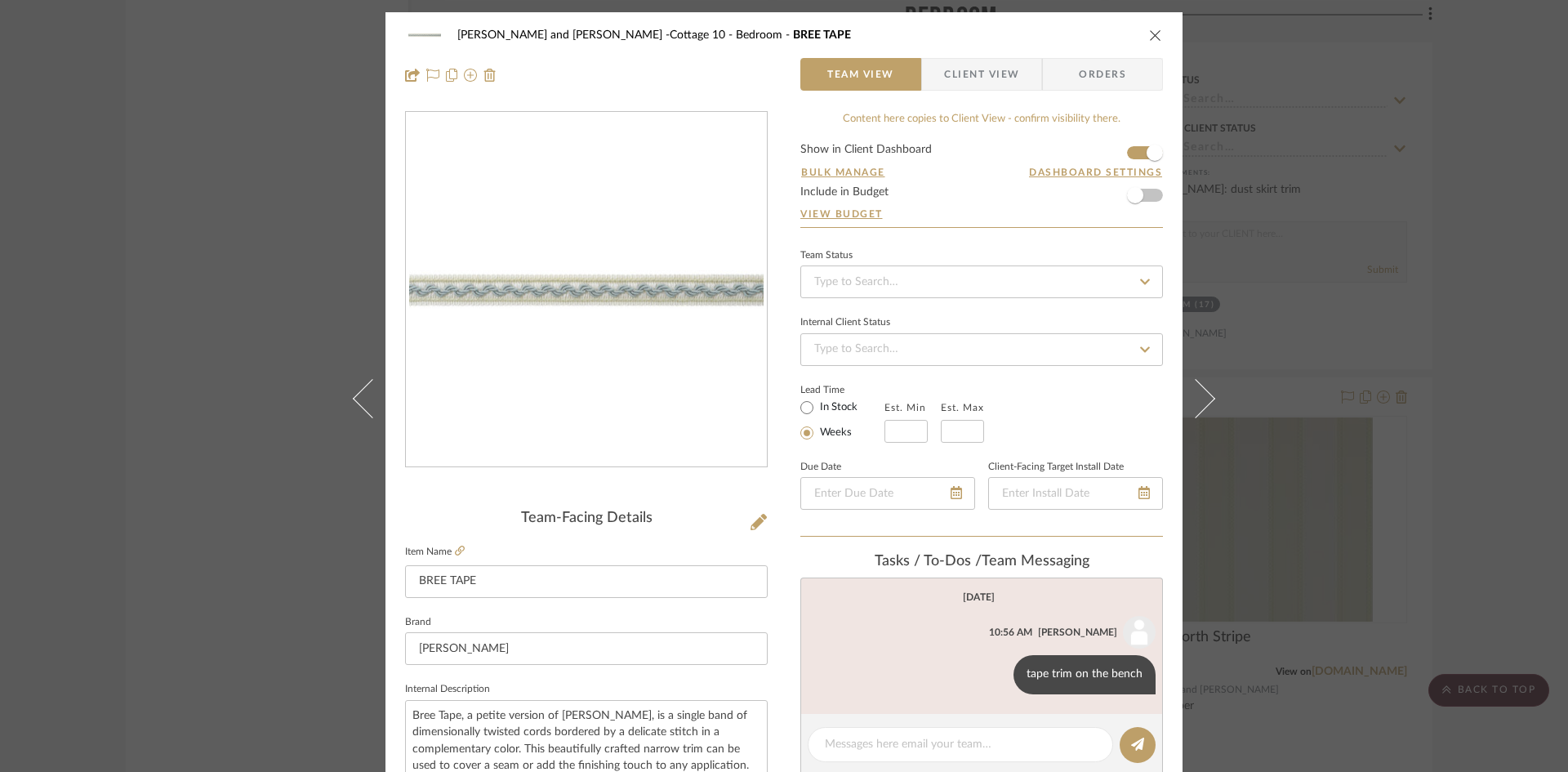
click at [1151, 30] on icon "close" at bounding box center [1155, 35] width 13 height 13
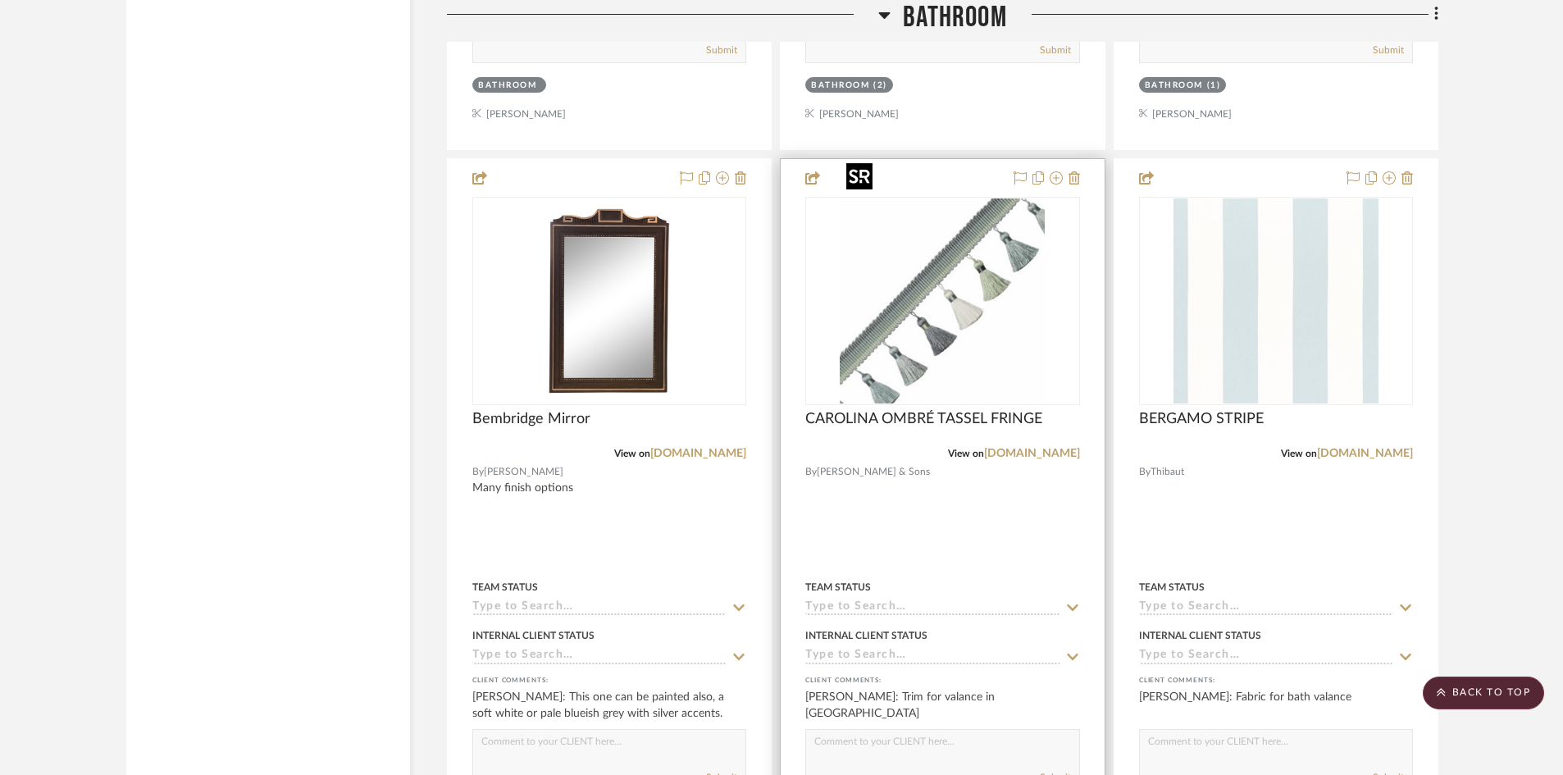
scroll to position [9991, 0]
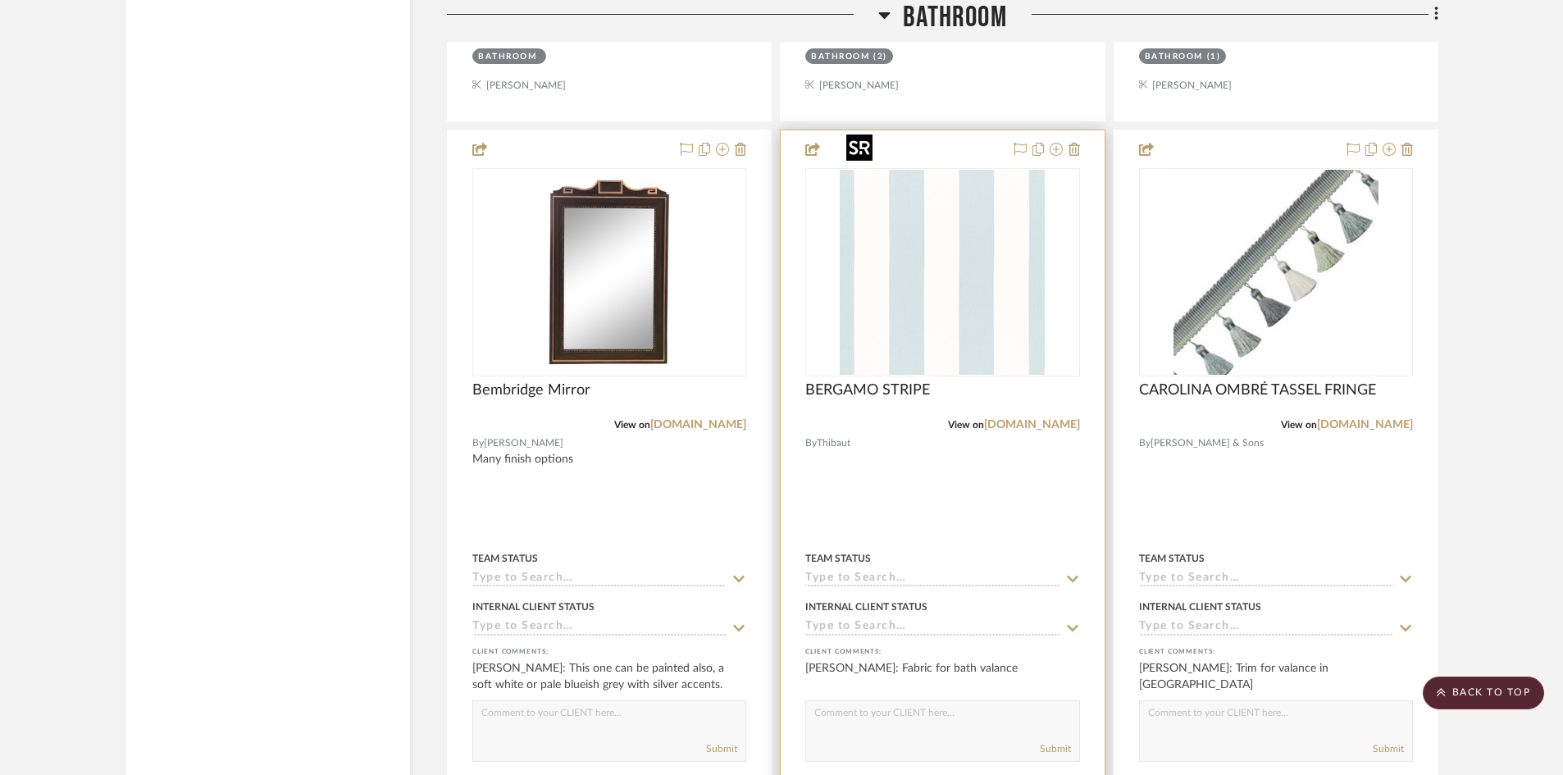
click at [932, 294] on img "0" at bounding box center [942, 272] width 205 height 205
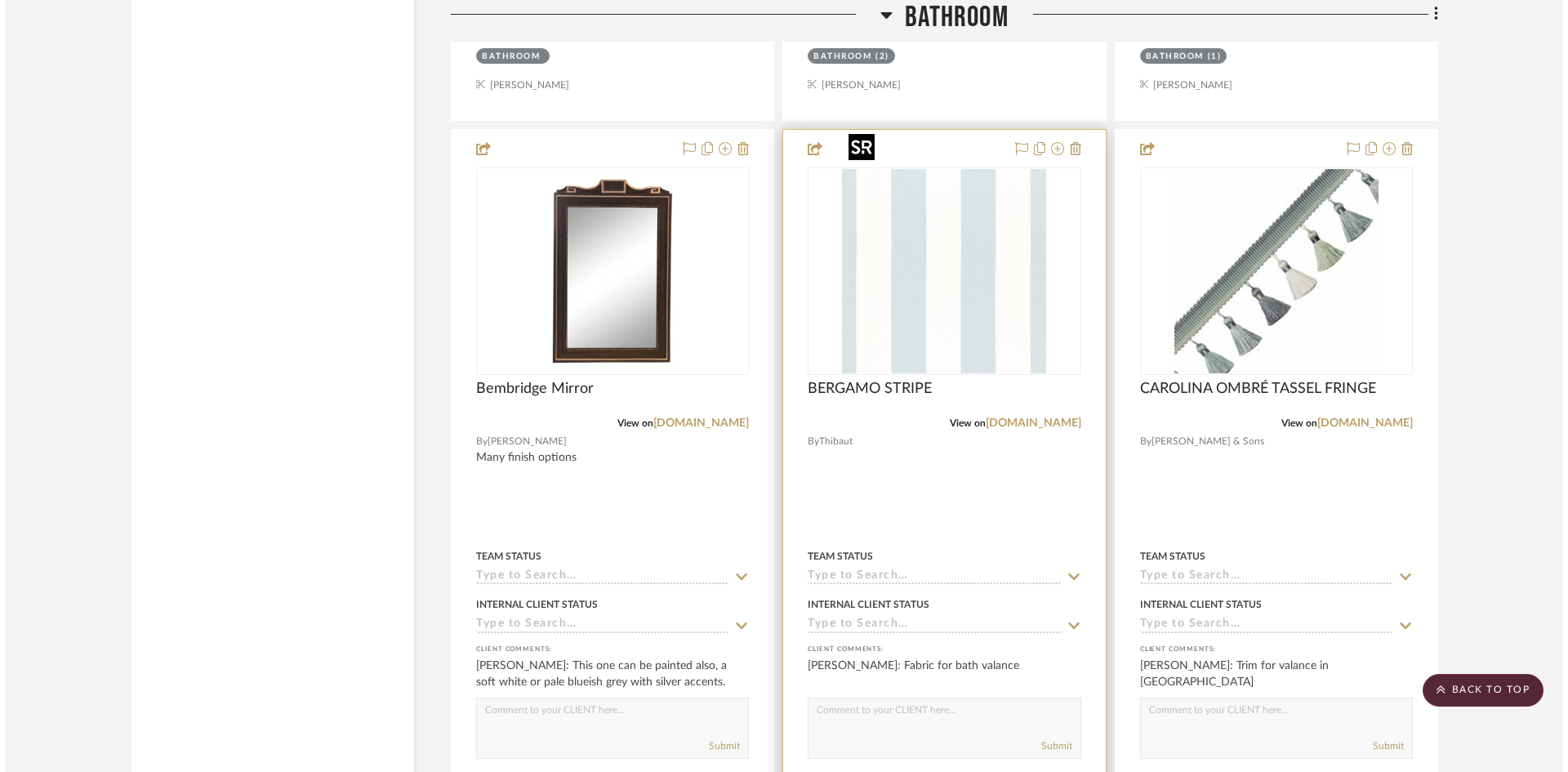
scroll to position [0, 0]
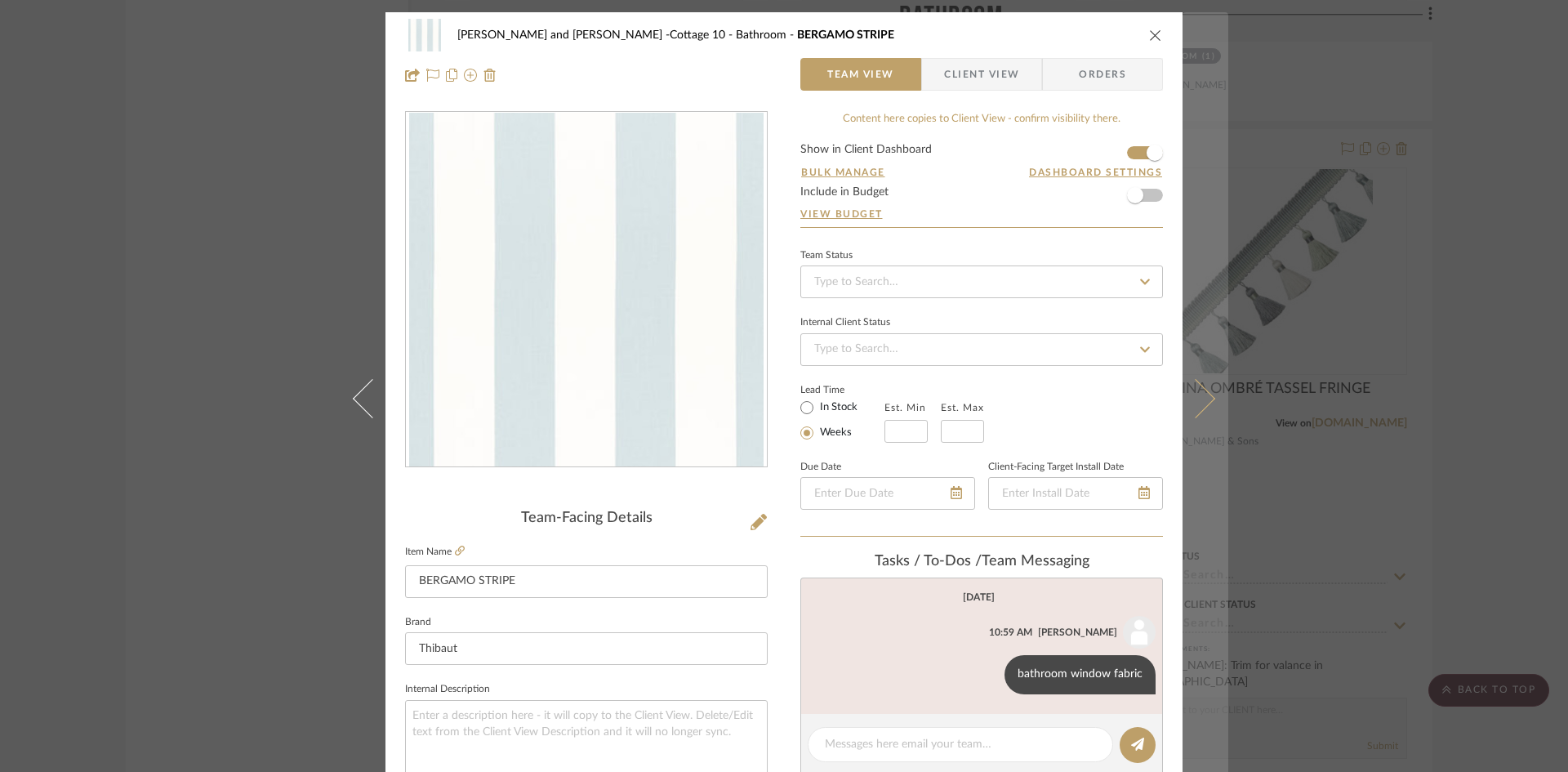
click at [1196, 395] on icon at bounding box center [1195, 397] width 39 height 39
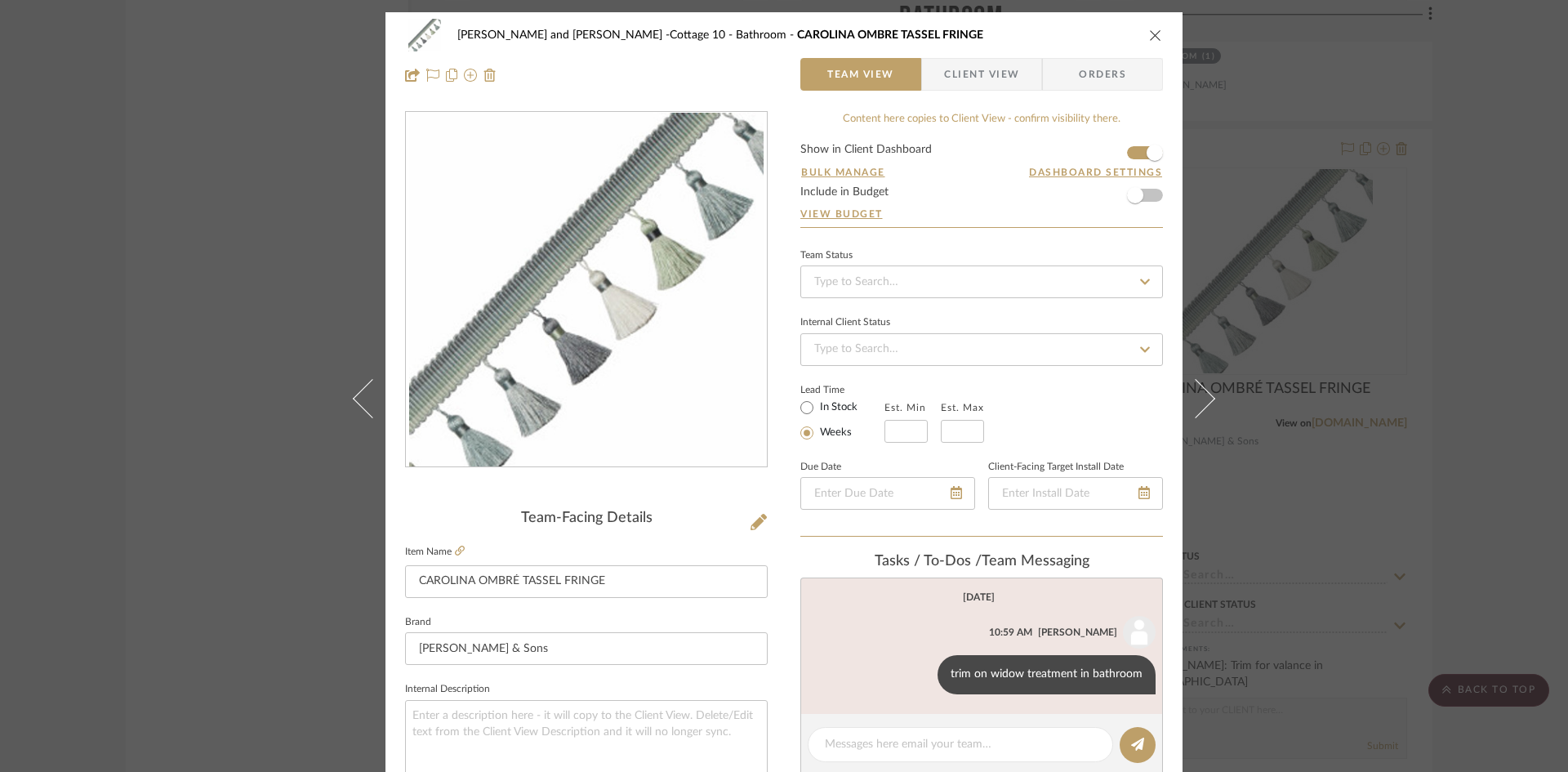
click at [1149, 35] on icon "close" at bounding box center [1155, 35] width 13 height 13
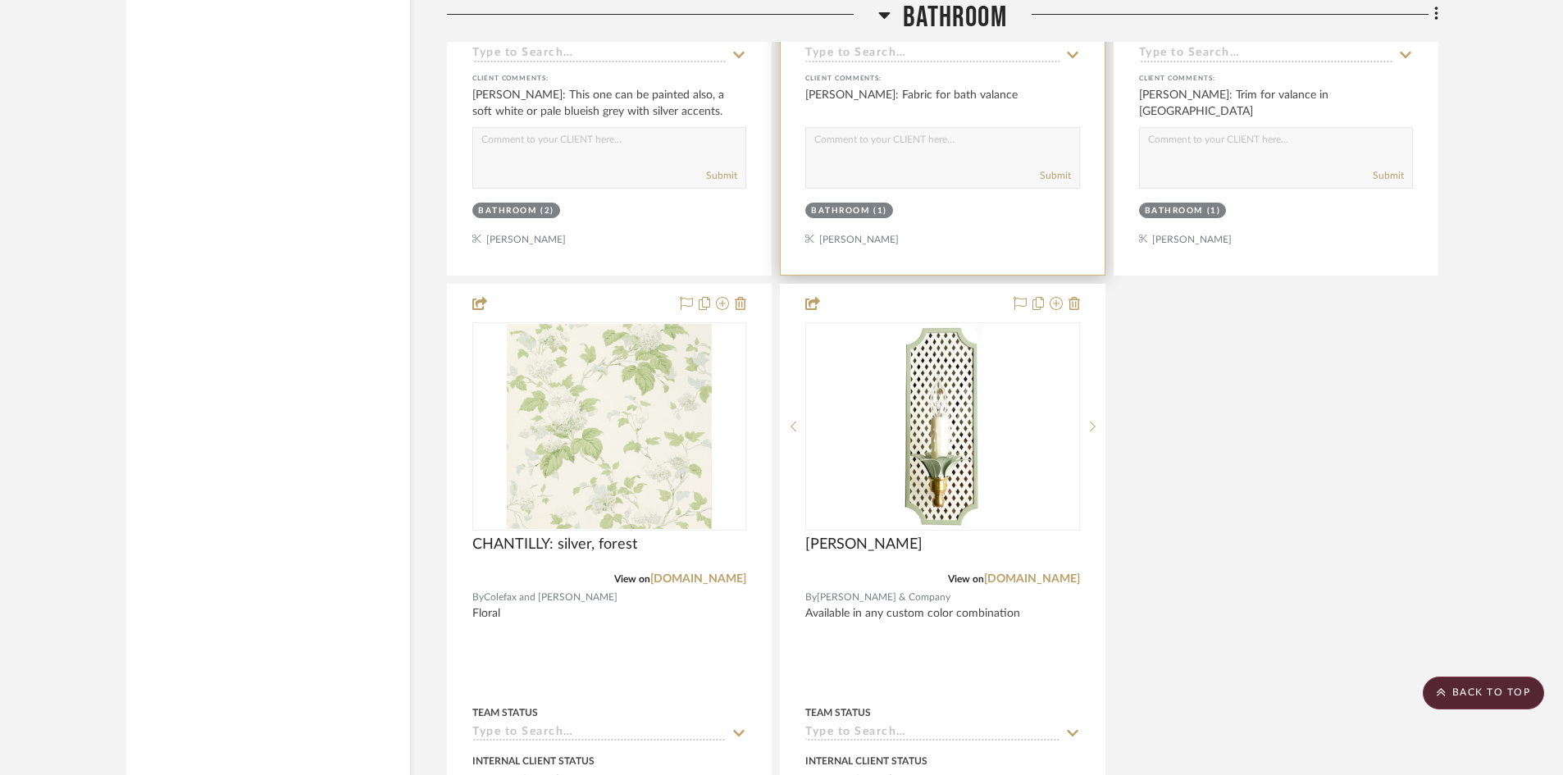
scroll to position [10566, 0]
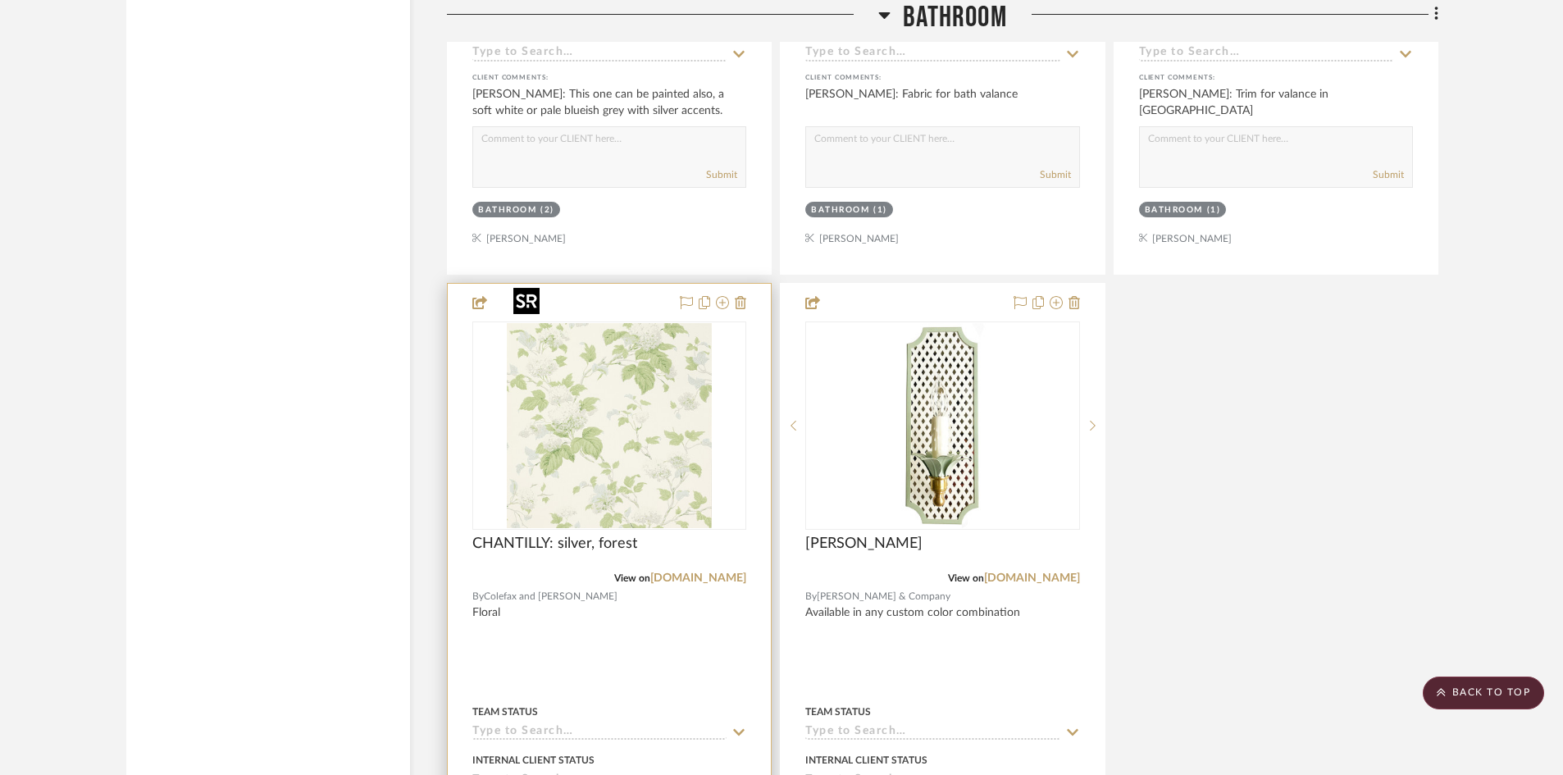
click at [608, 460] on div at bounding box center [609, 425] width 274 height 208
click at [608, 445] on img "0" at bounding box center [609, 425] width 205 height 205
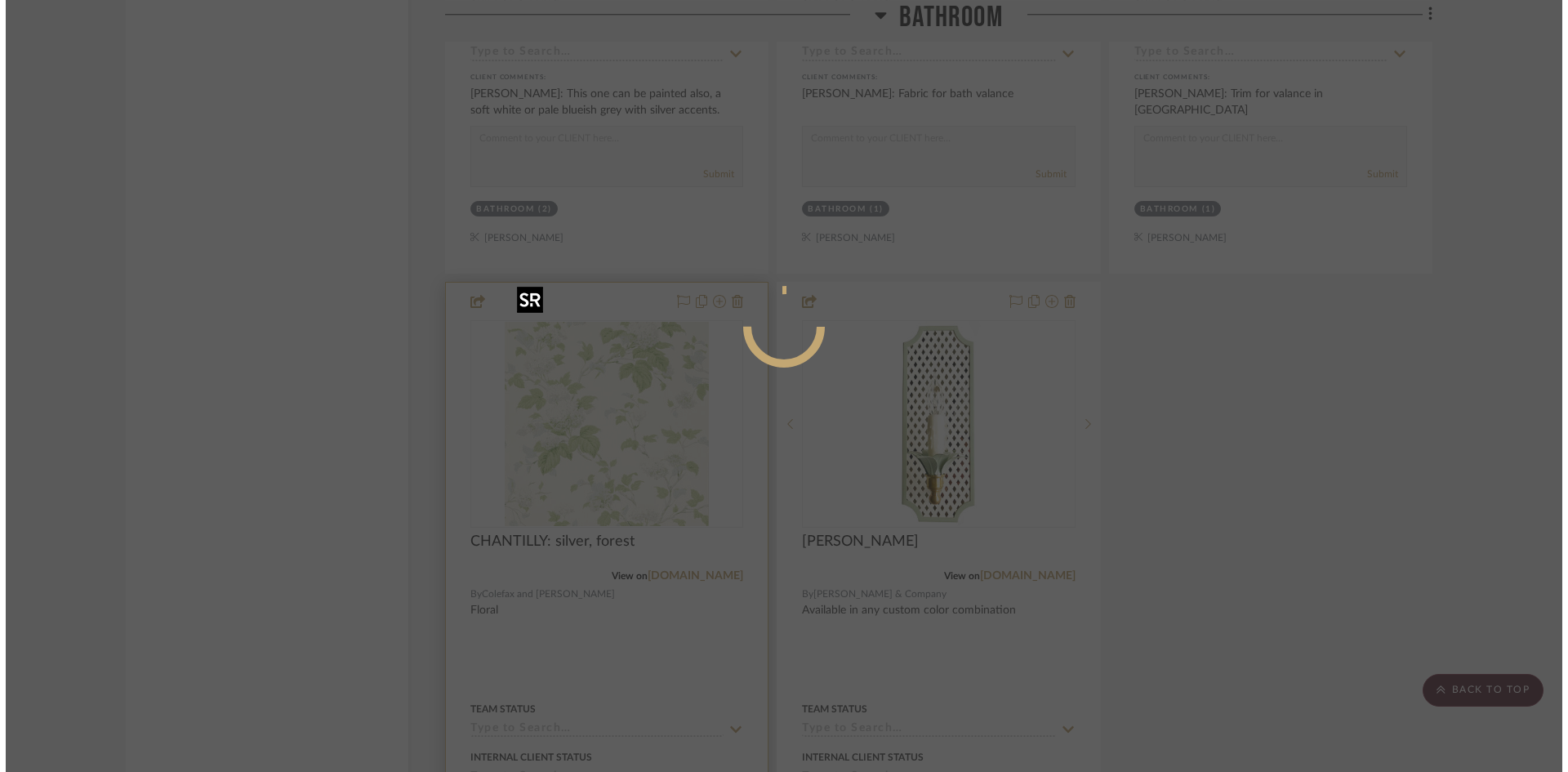
scroll to position [0, 0]
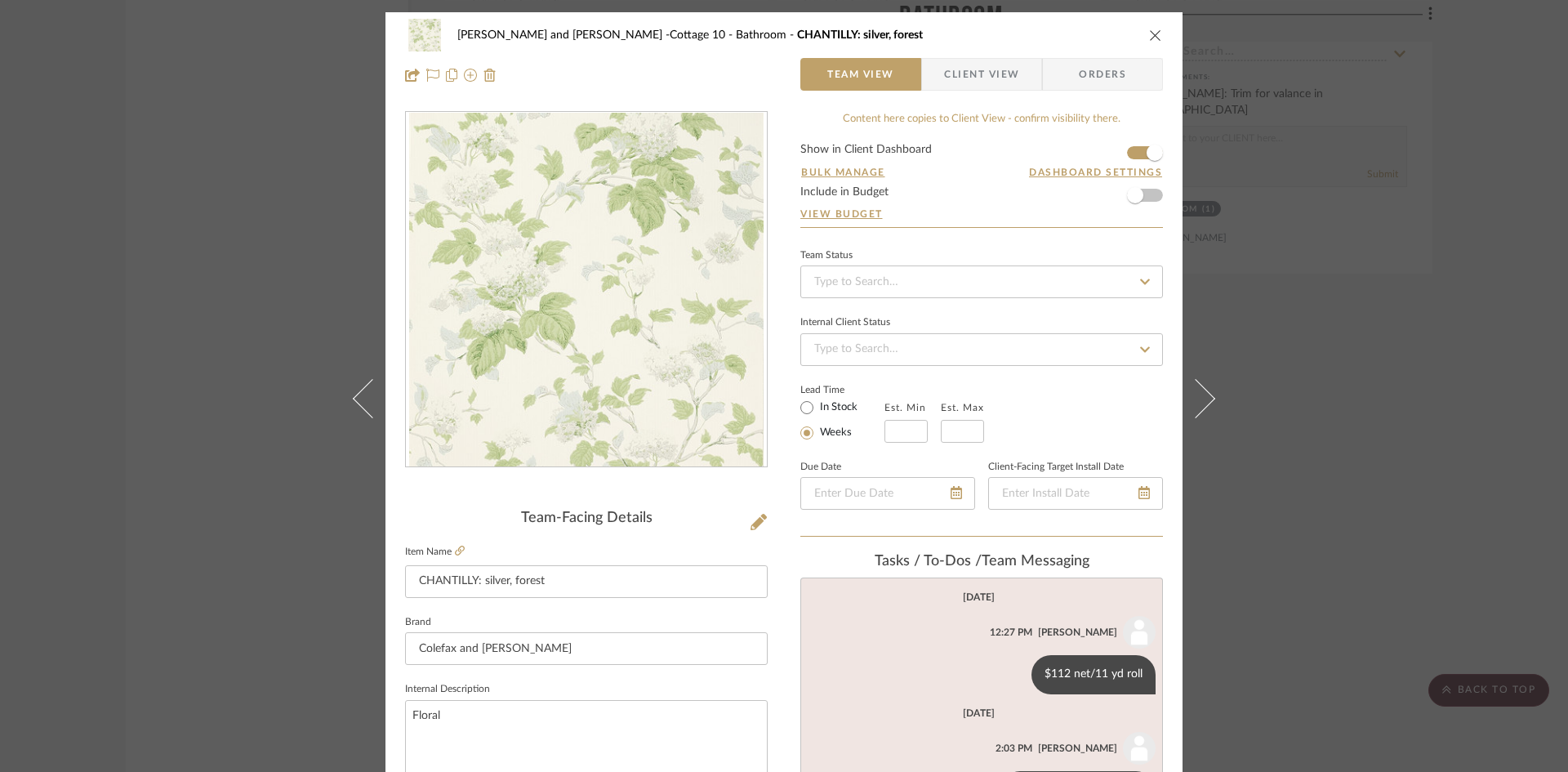
click at [1149, 32] on icon "close" at bounding box center [1155, 35] width 13 height 13
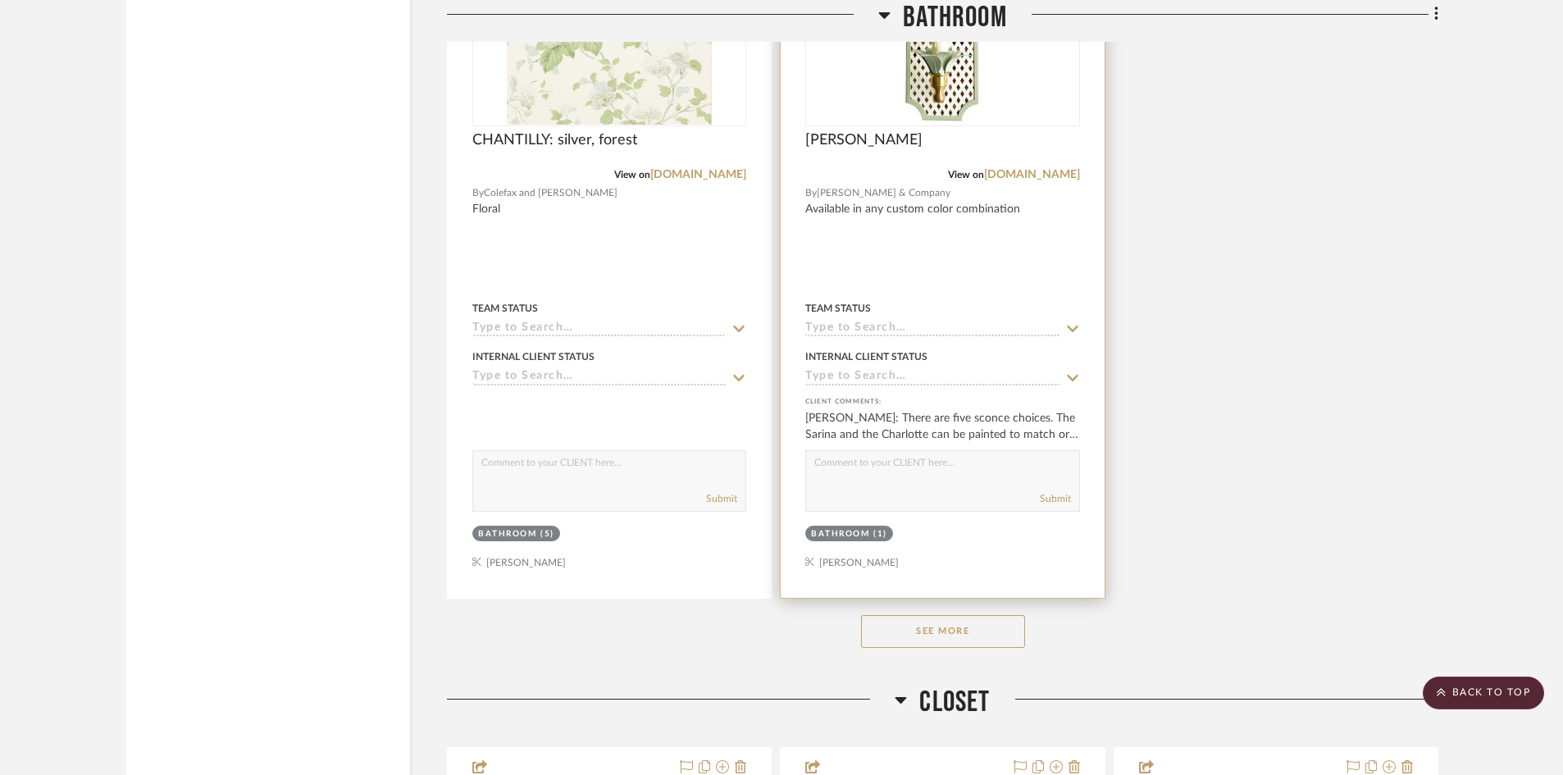
scroll to position [10976, 0]
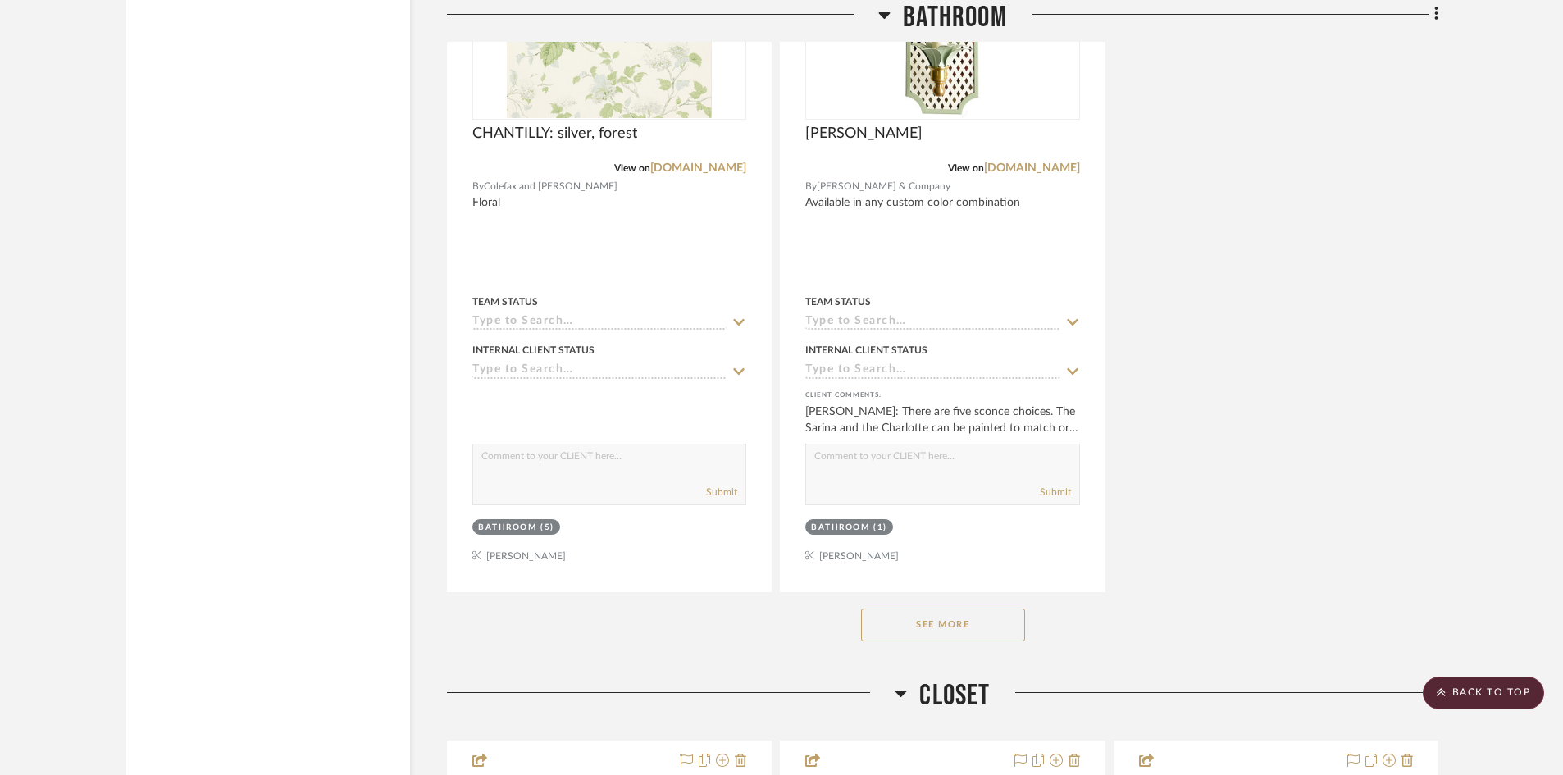
click at [927, 609] on button "See More" at bounding box center [943, 625] width 164 height 33
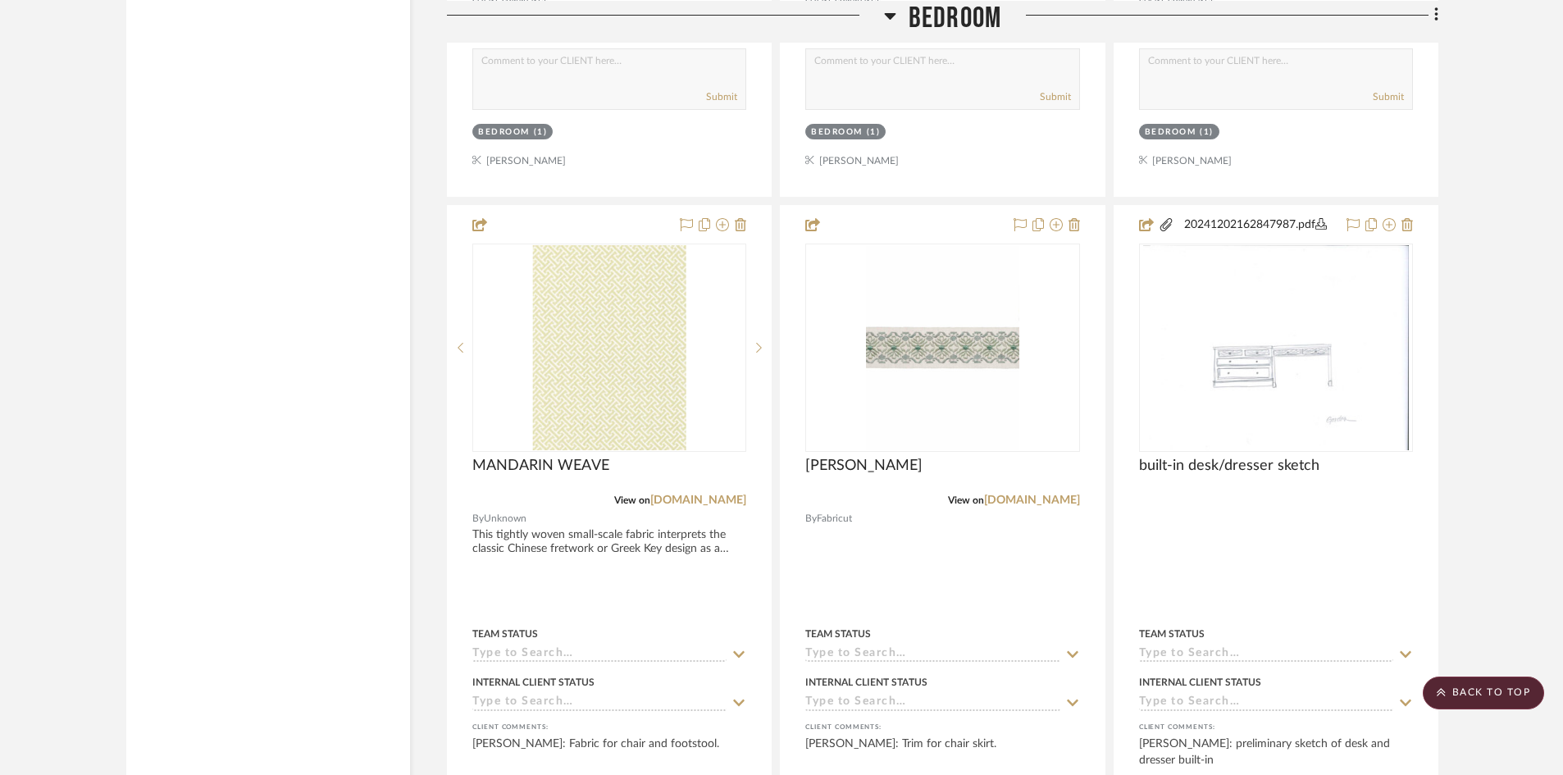
scroll to position [6875, 0]
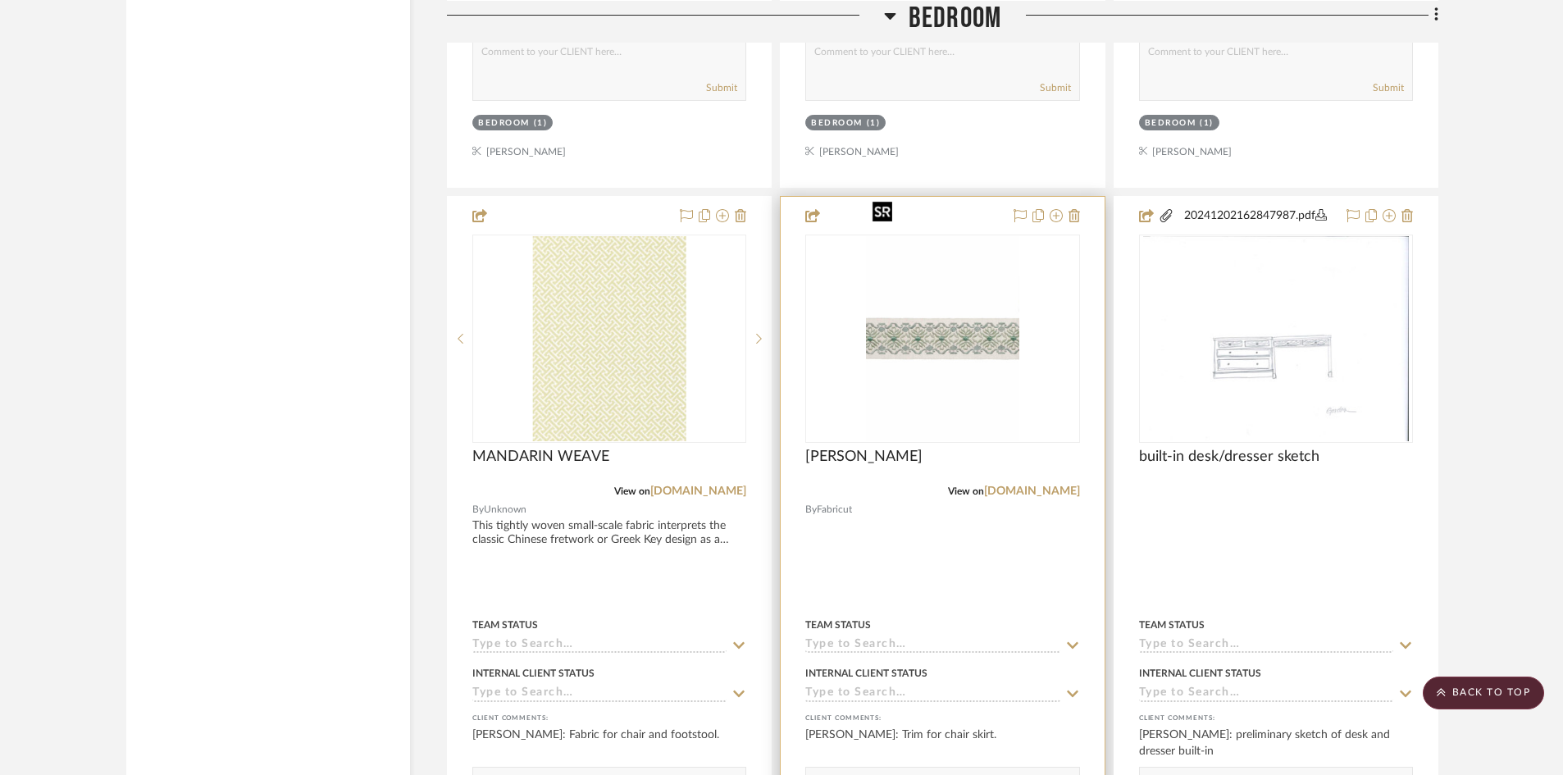
click at [934, 325] on img "0" at bounding box center [943, 338] width 154 height 205
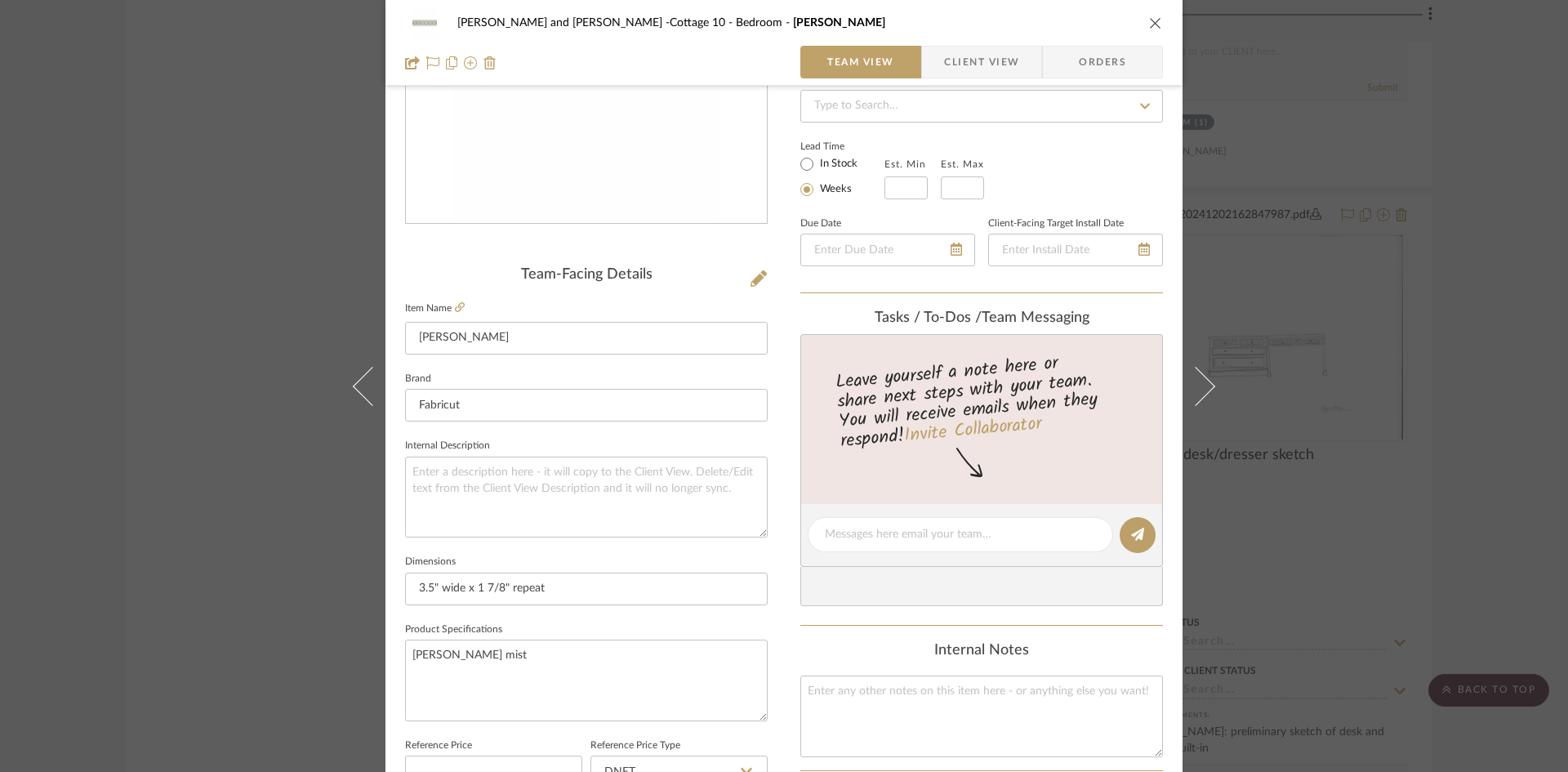
scroll to position [245, 0]
click at [949, 536] on textarea at bounding box center [960, 533] width 271 height 17
type textarea "Chair skirt bottom, and ottoman bottom"
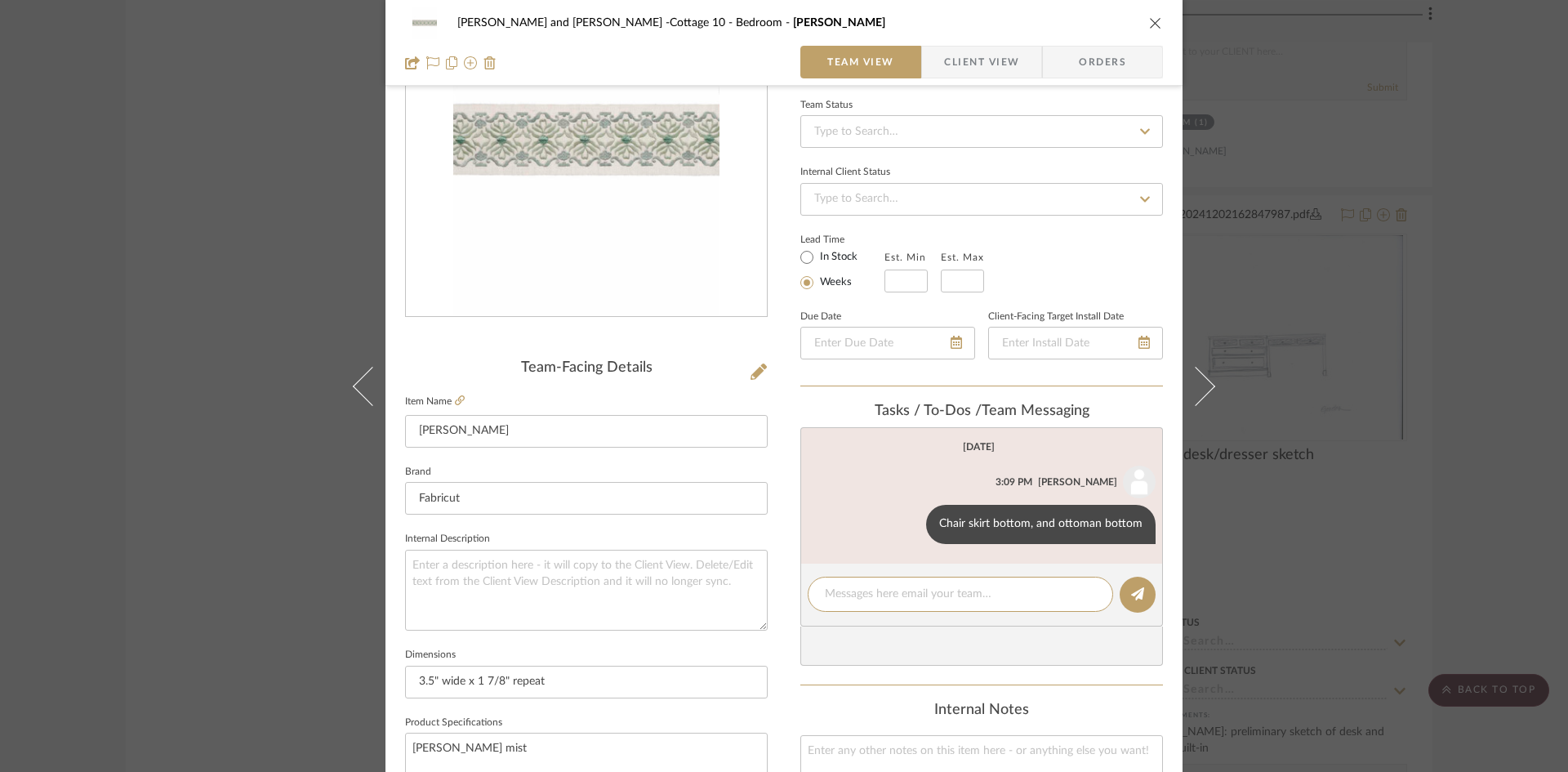
scroll to position [0, 0]
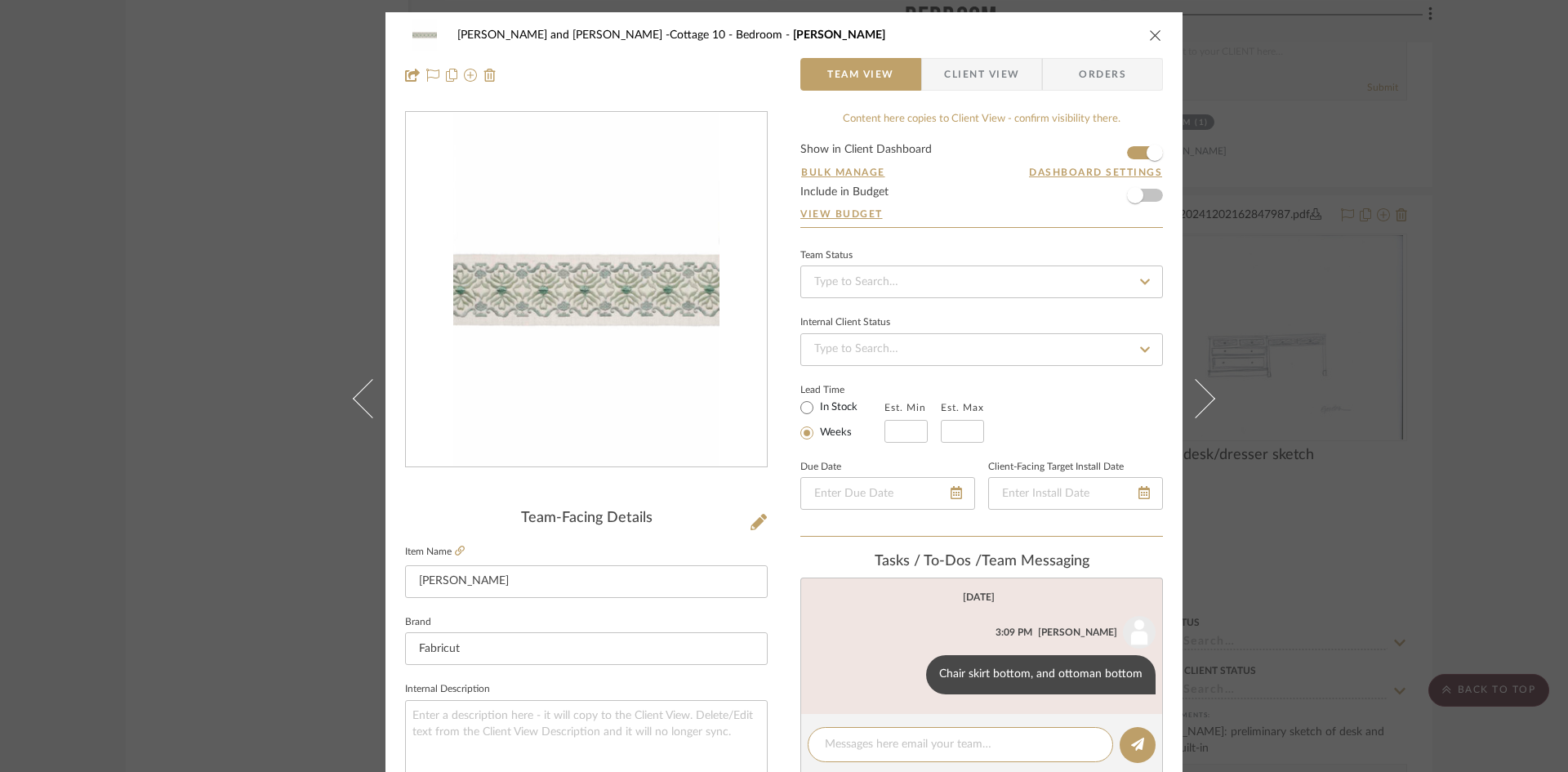
click at [1151, 33] on icon "close" at bounding box center [1155, 35] width 13 height 13
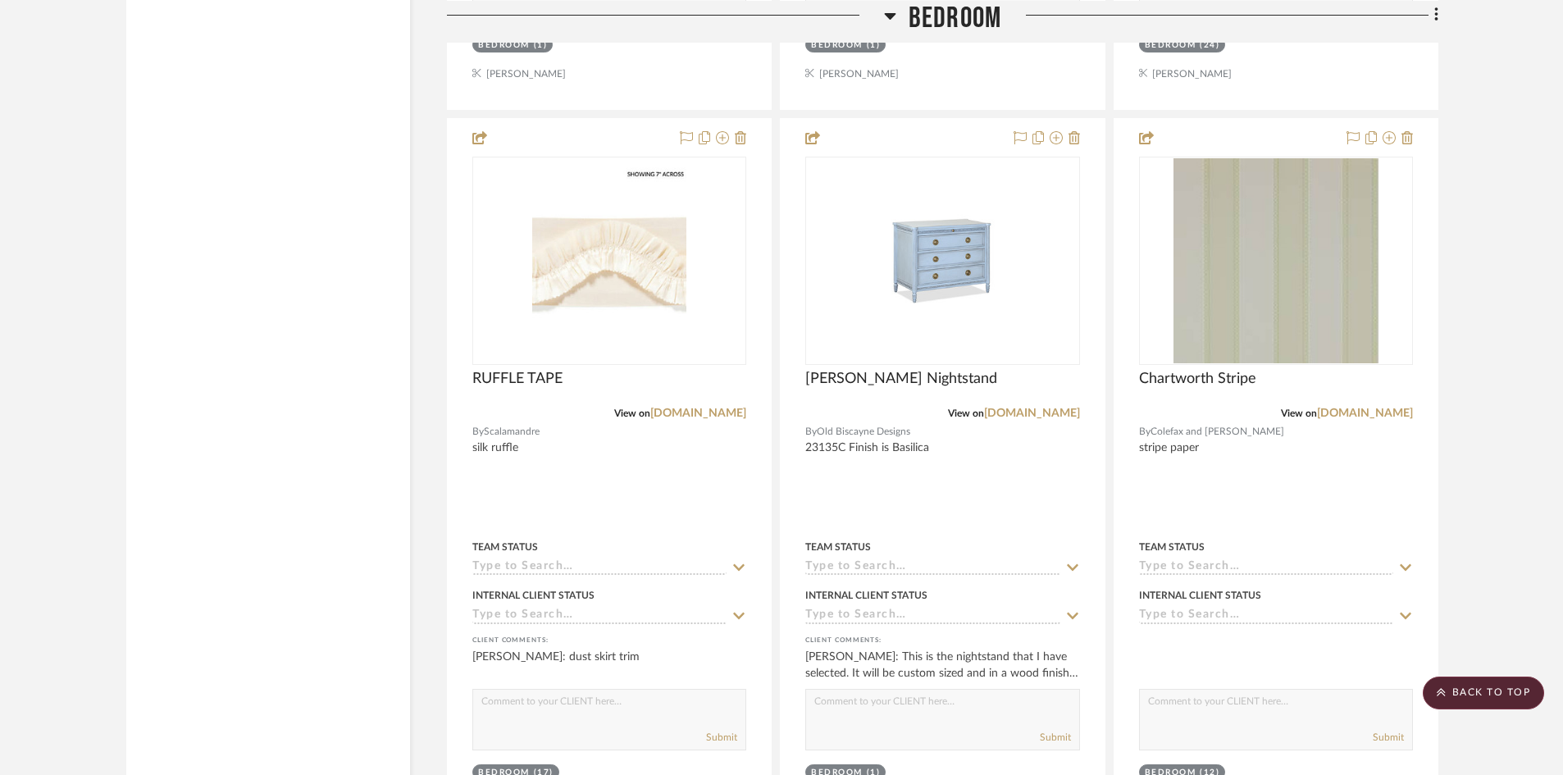
scroll to position [3923, 0]
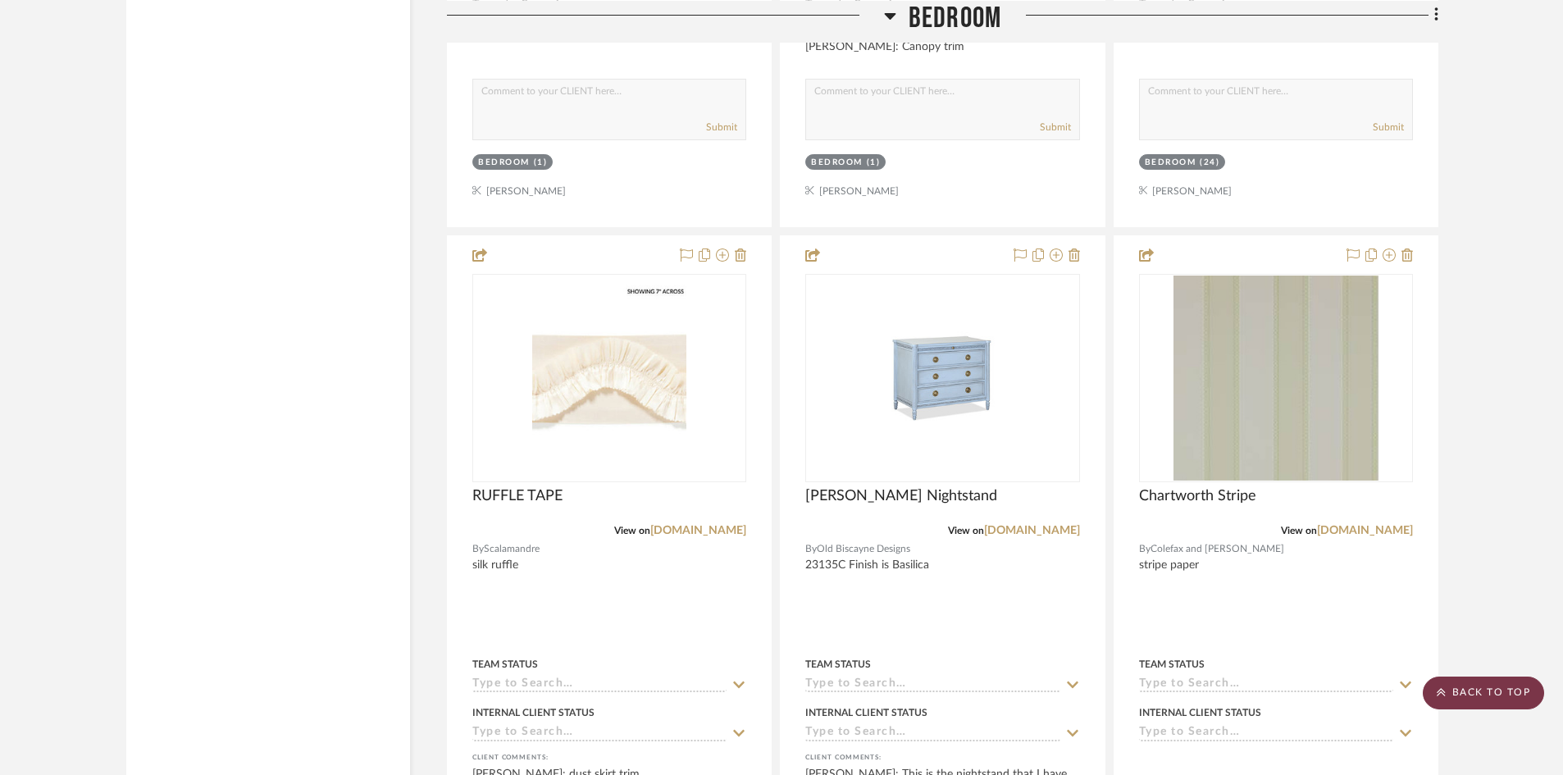
click at [1479, 691] on scroll-to-top-button "BACK TO TOP" at bounding box center [1483, 693] width 121 height 33
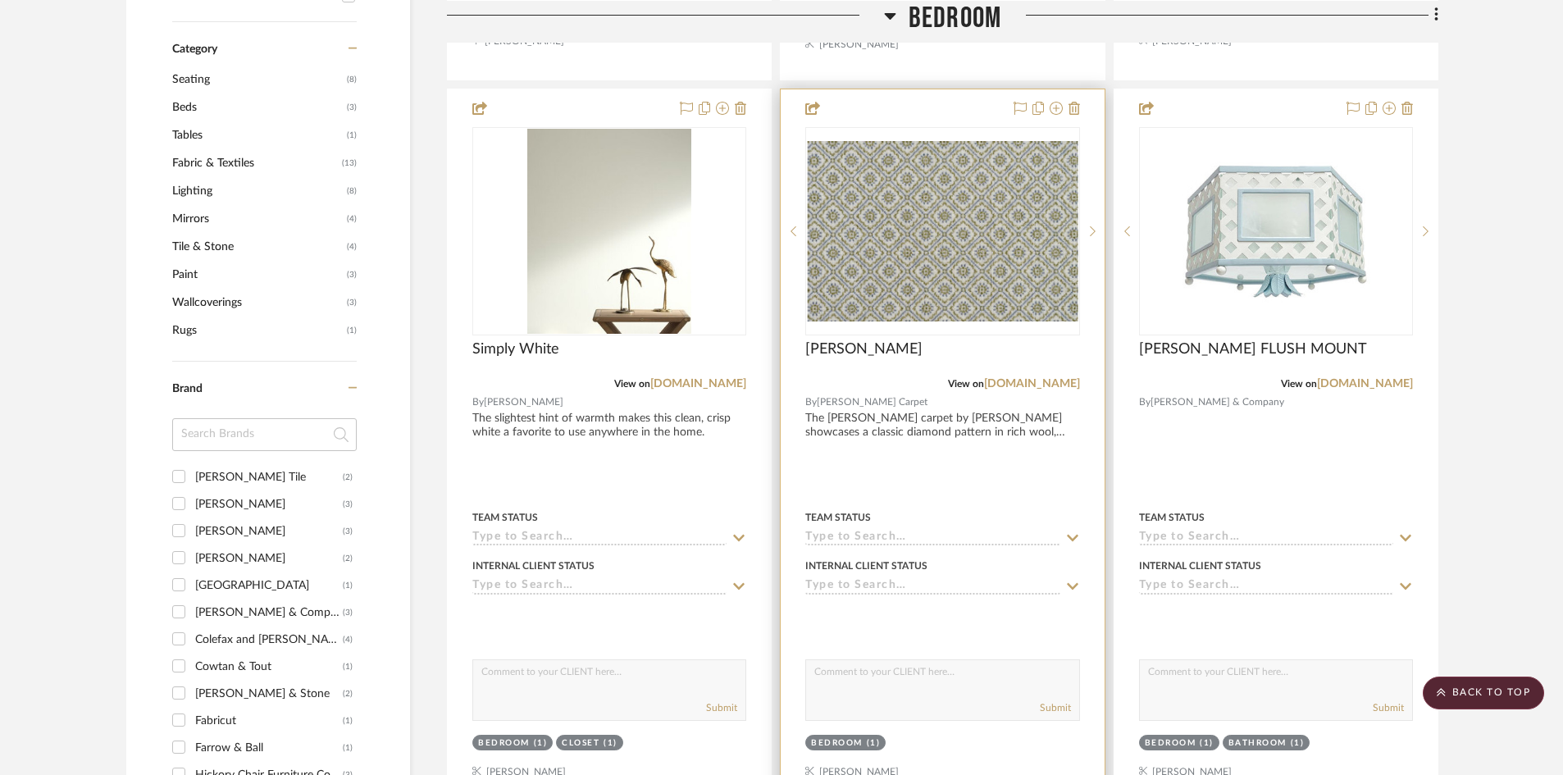
scroll to position [1148, 0]
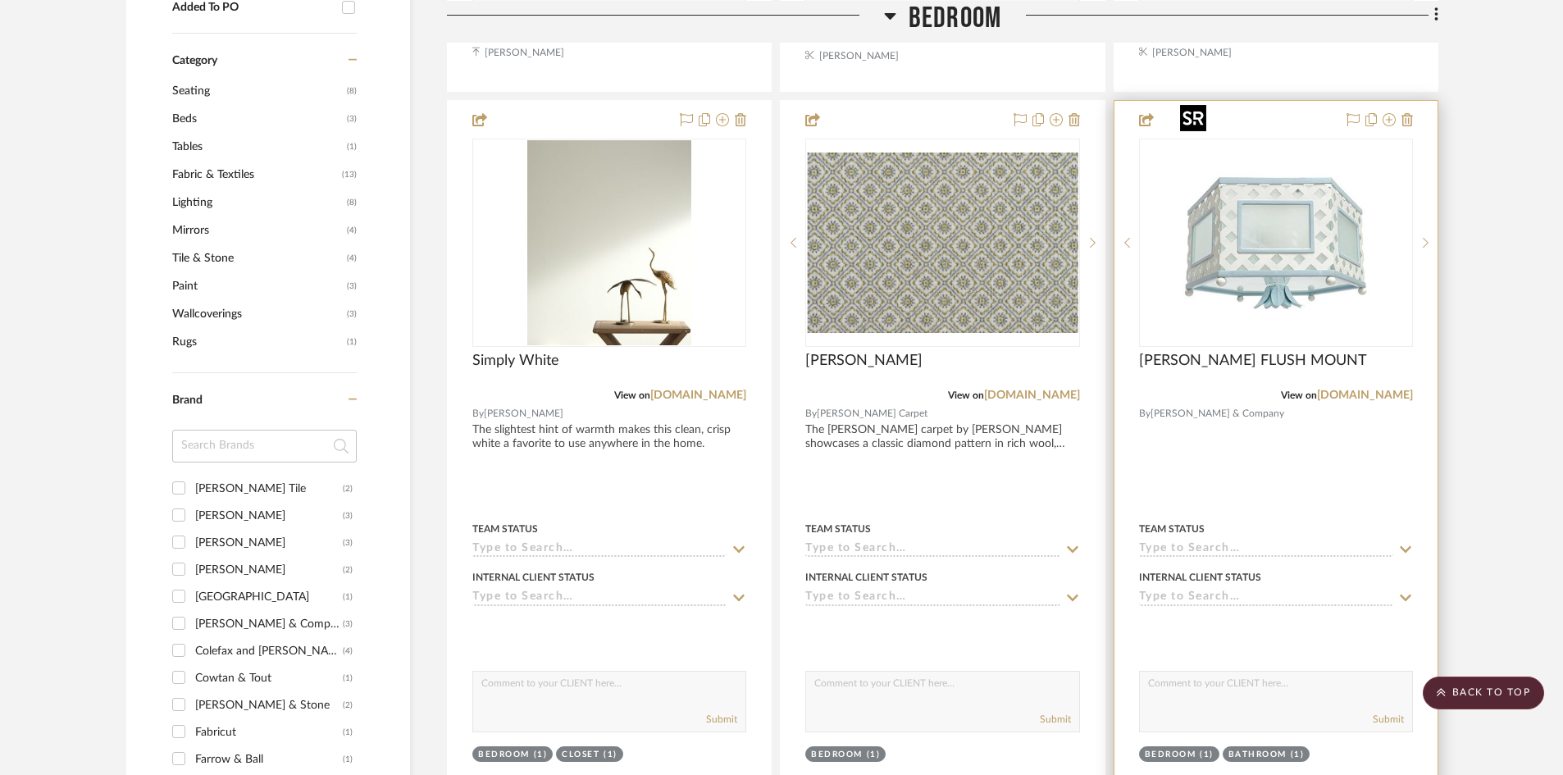
click at [1261, 237] on img "0" at bounding box center [1276, 242] width 205 height 205
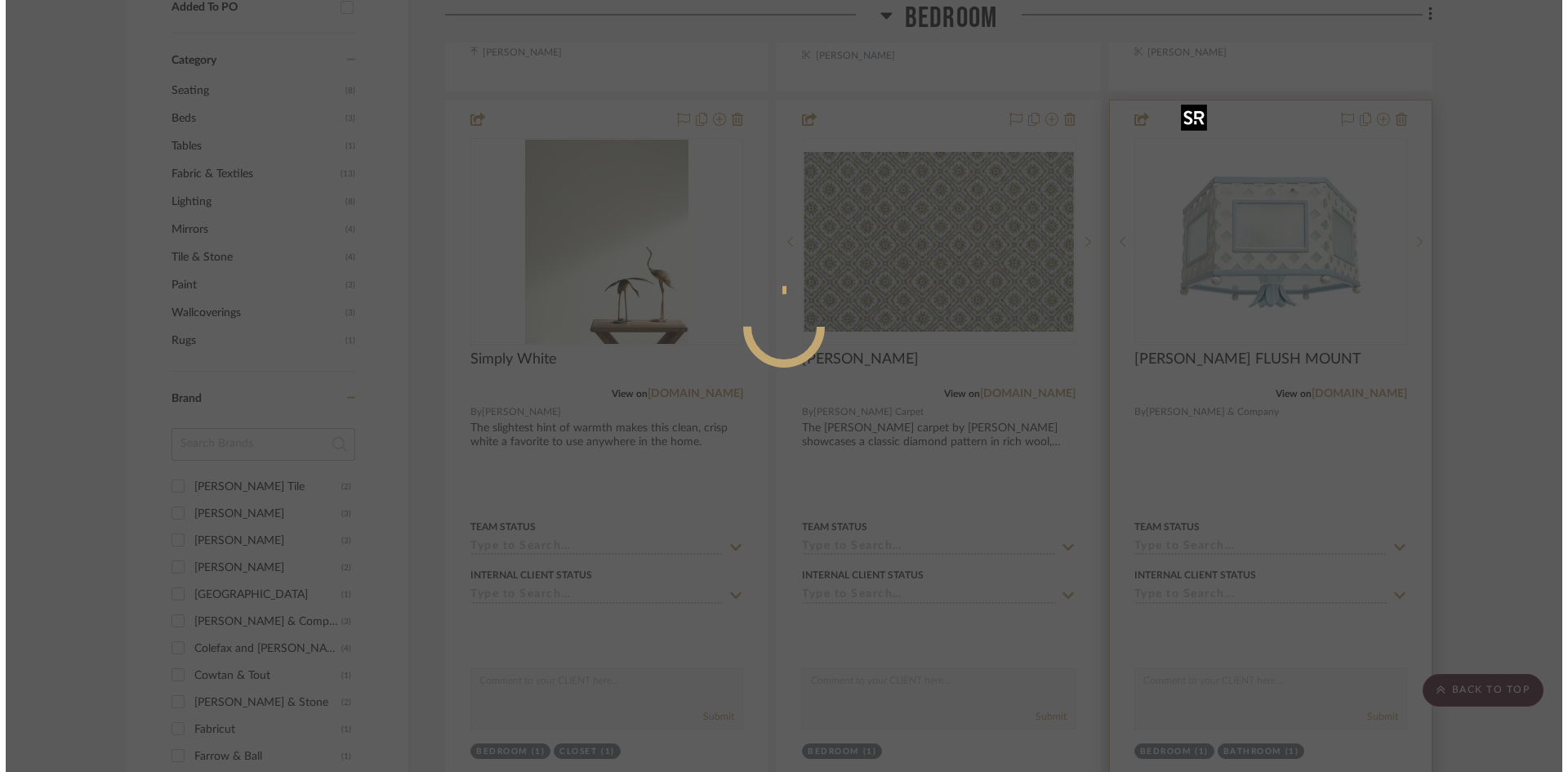
scroll to position [0, 0]
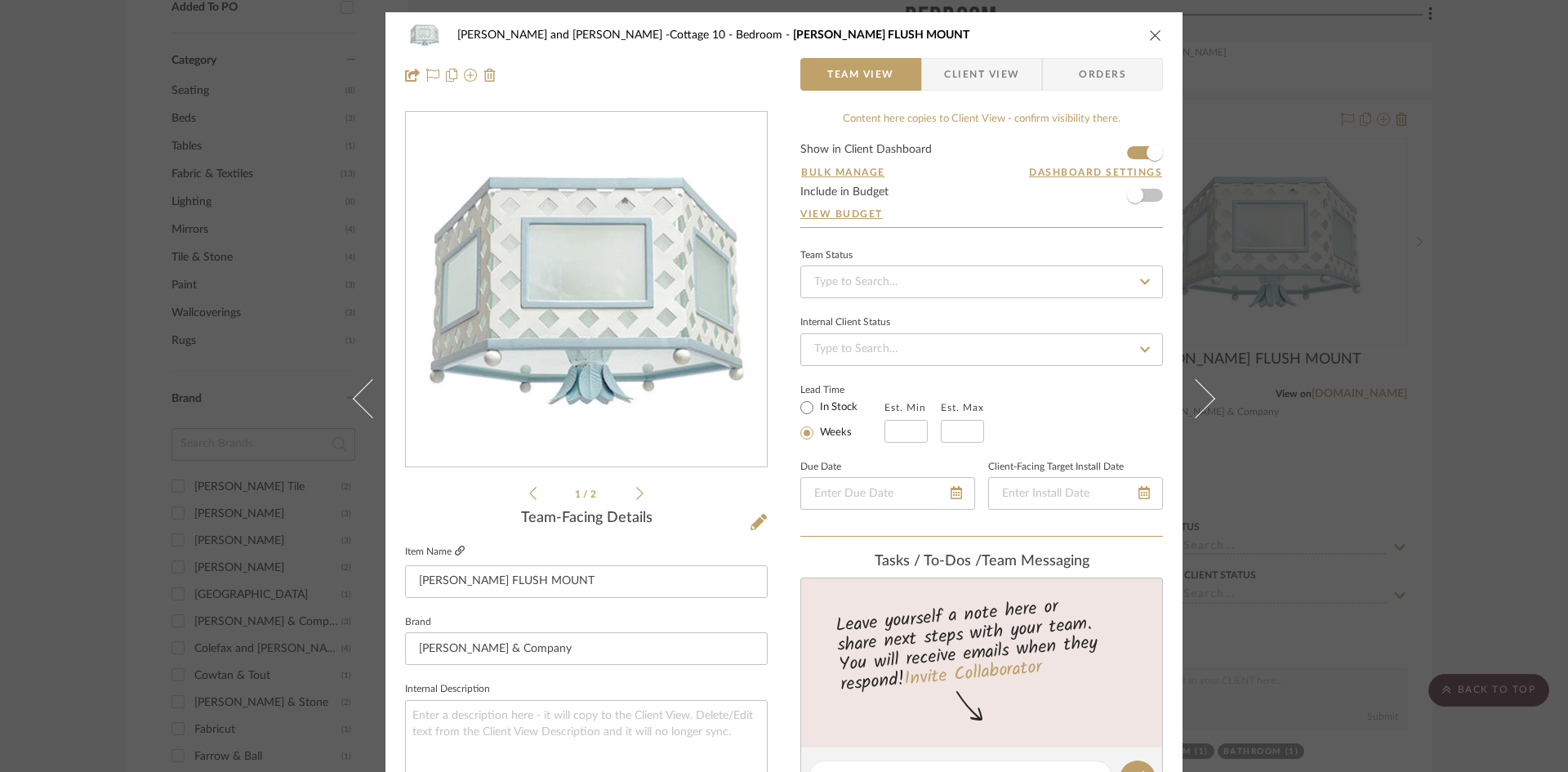
click at [455, 548] on icon at bounding box center [460, 551] width 10 height 10
click at [455, 549] on icon at bounding box center [460, 551] width 10 height 10
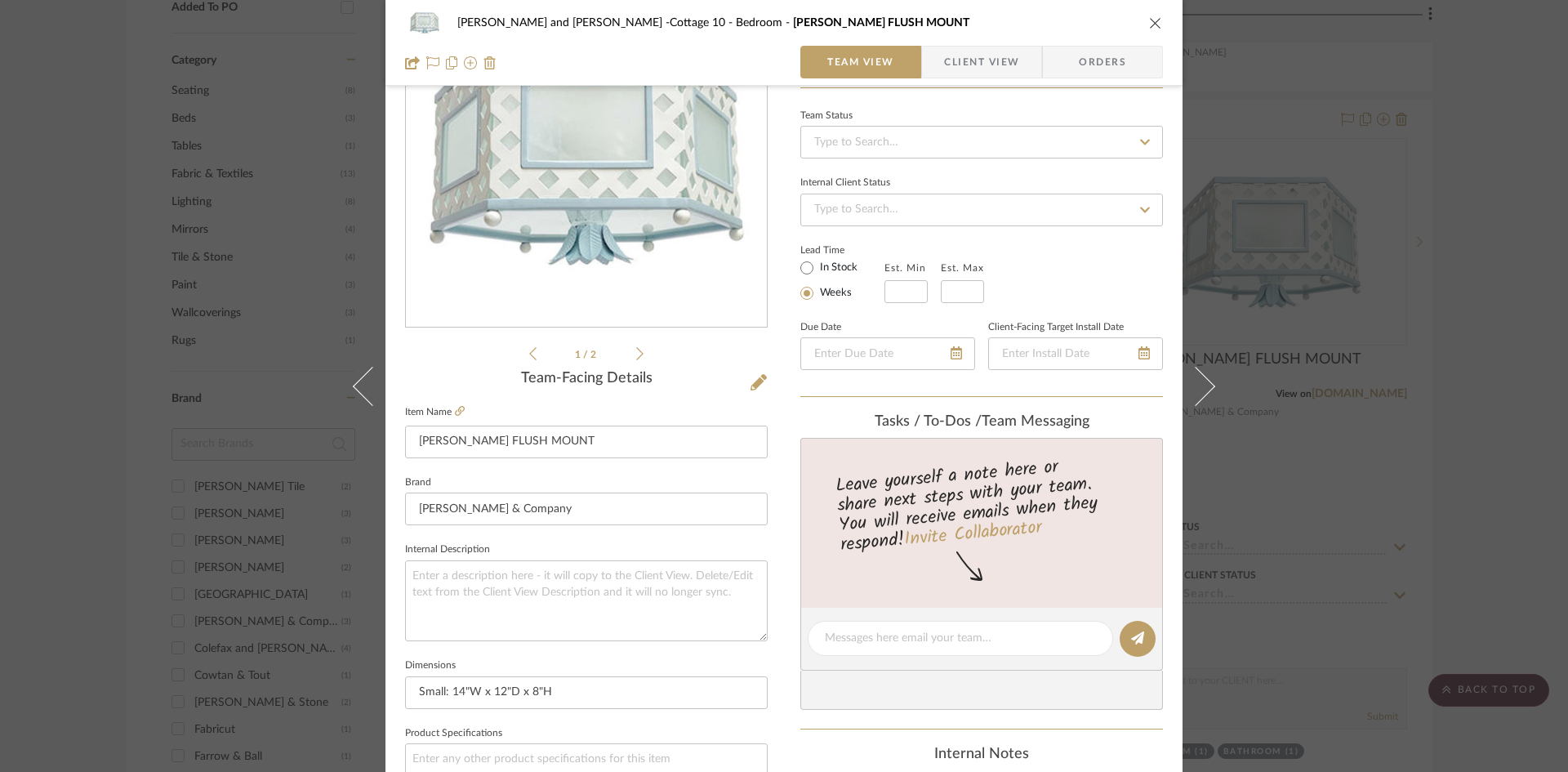
scroll to position [245, 0]
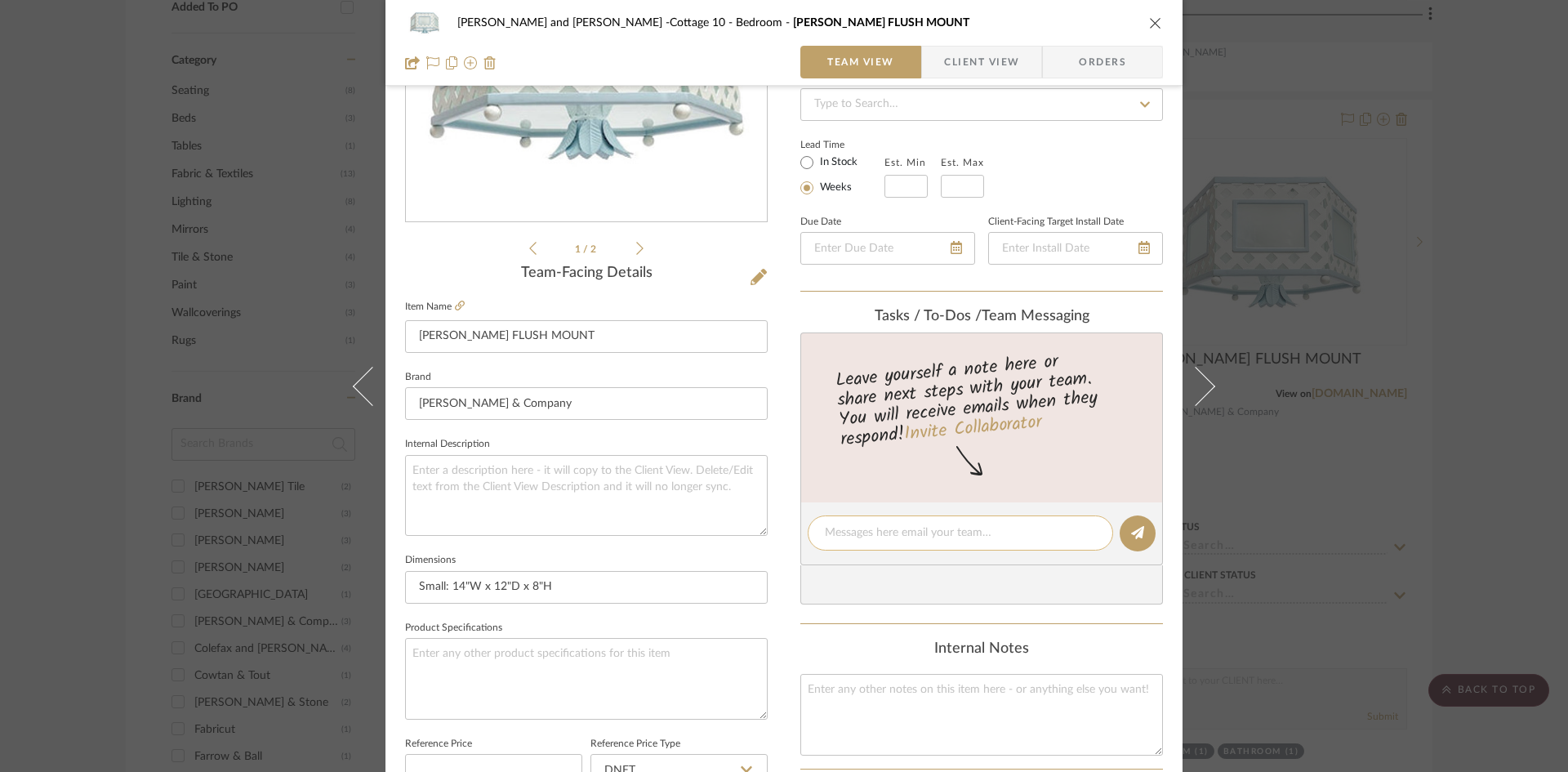
click at [922, 535] on textarea at bounding box center [960, 533] width 271 height 17
type textarea "$2875 for 2 custom colors, small size"
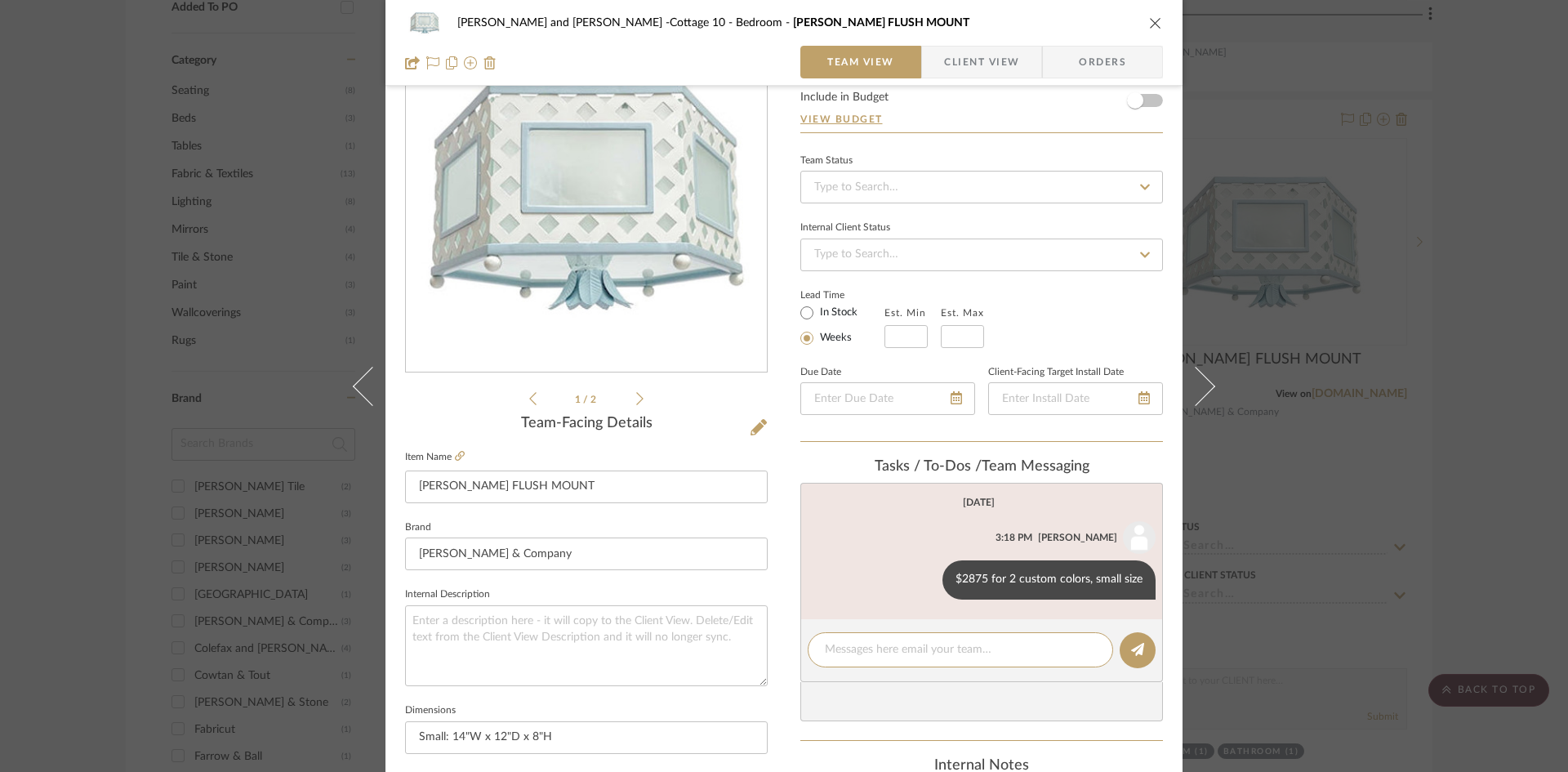
scroll to position [0, 0]
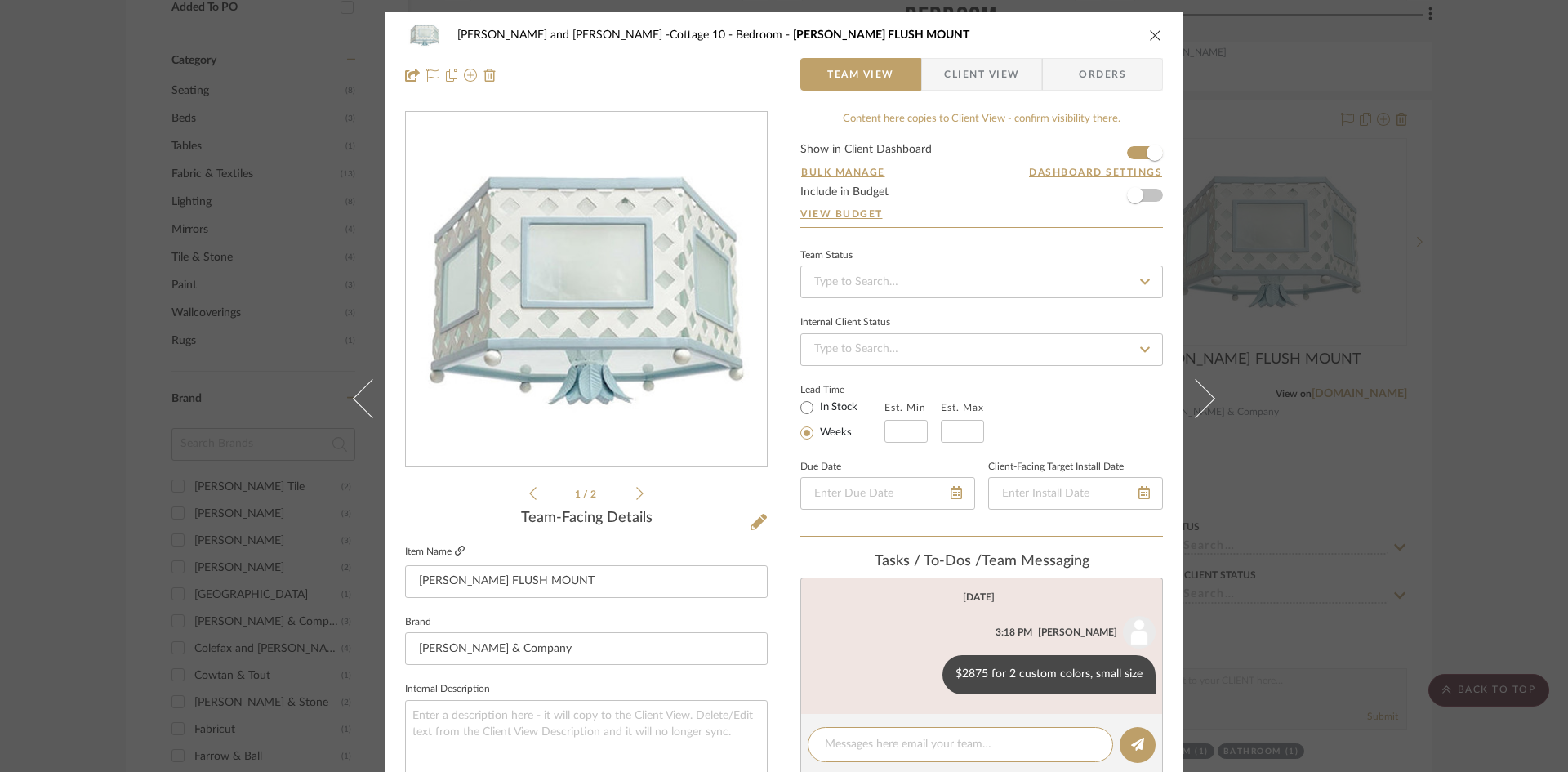
click at [455, 548] on icon at bounding box center [460, 551] width 10 height 10
click at [1152, 32] on icon "close" at bounding box center [1155, 35] width 13 height 13
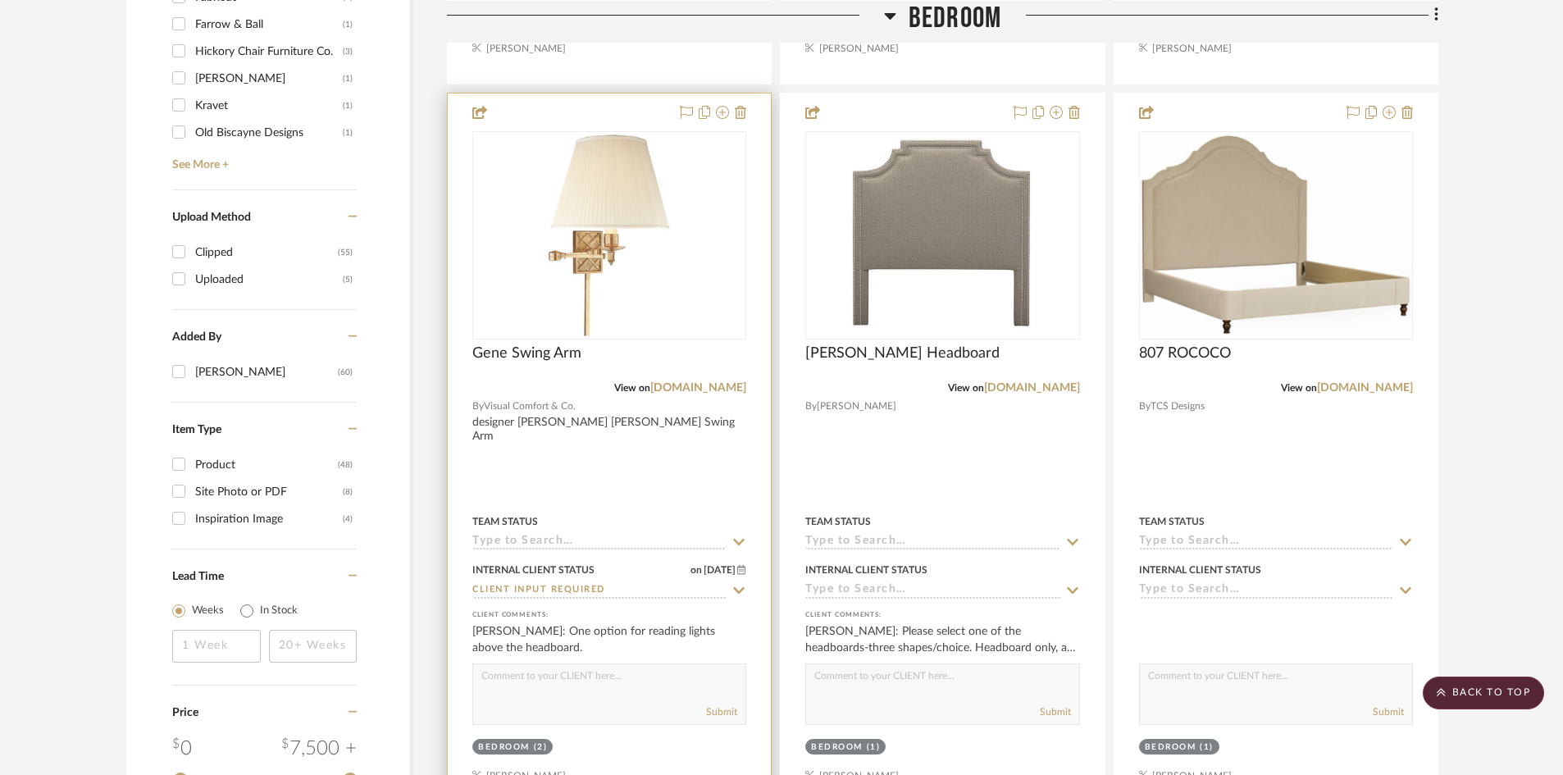
scroll to position [1886, 0]
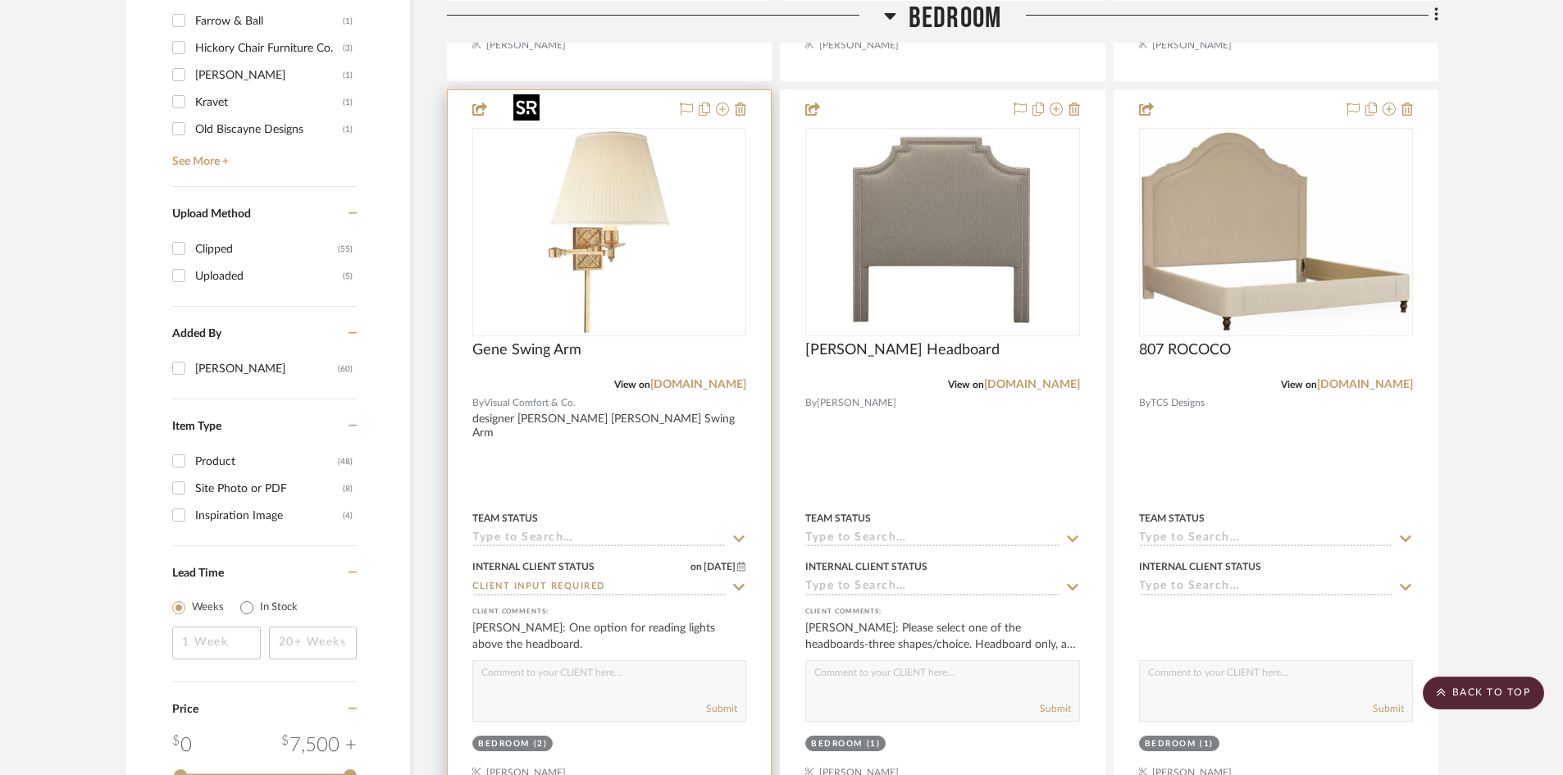
click at [569, 238] on img "0" at bounding box center [609, 232] width 205 height 205
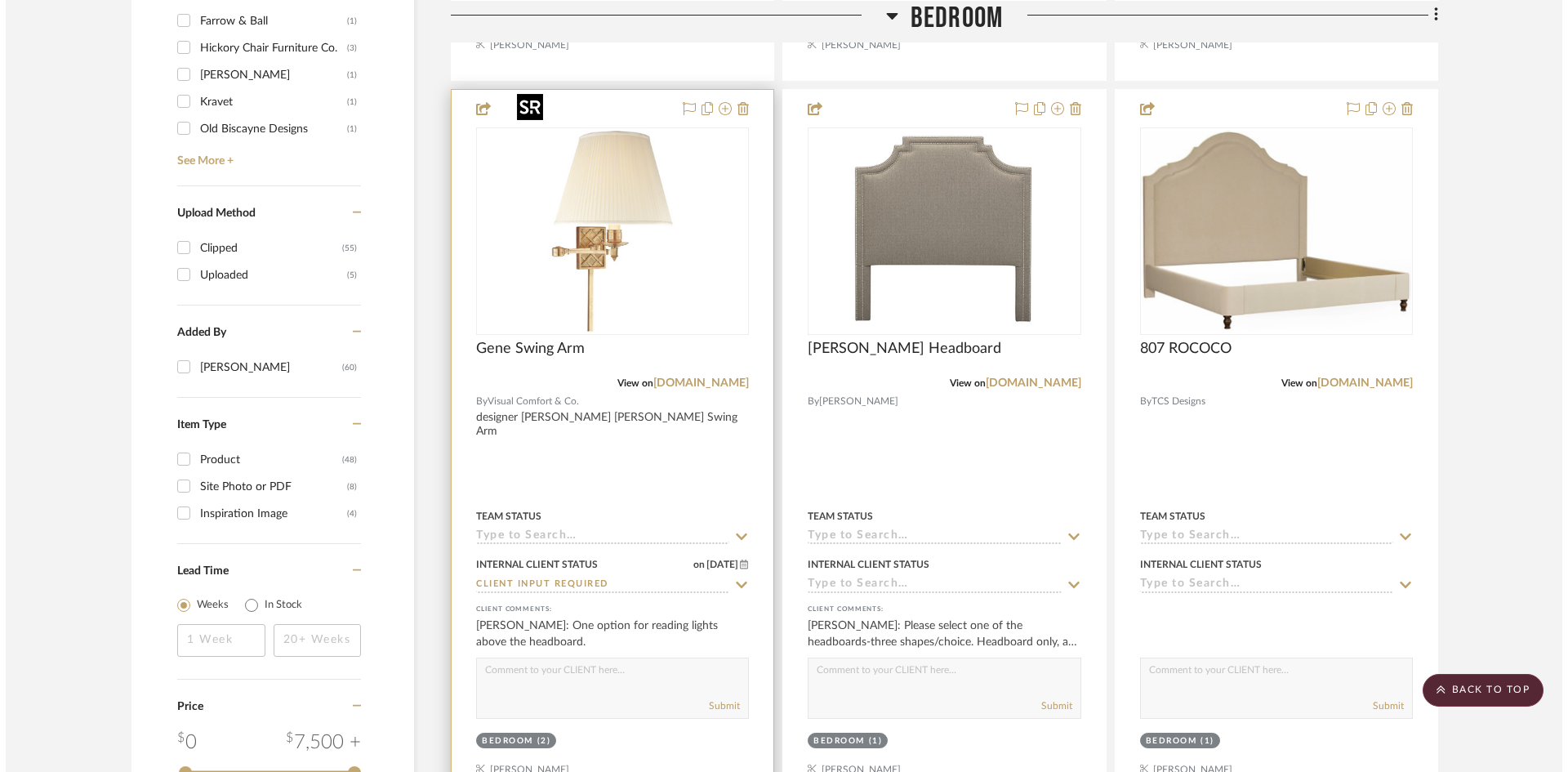
scroll to position [0, 0]
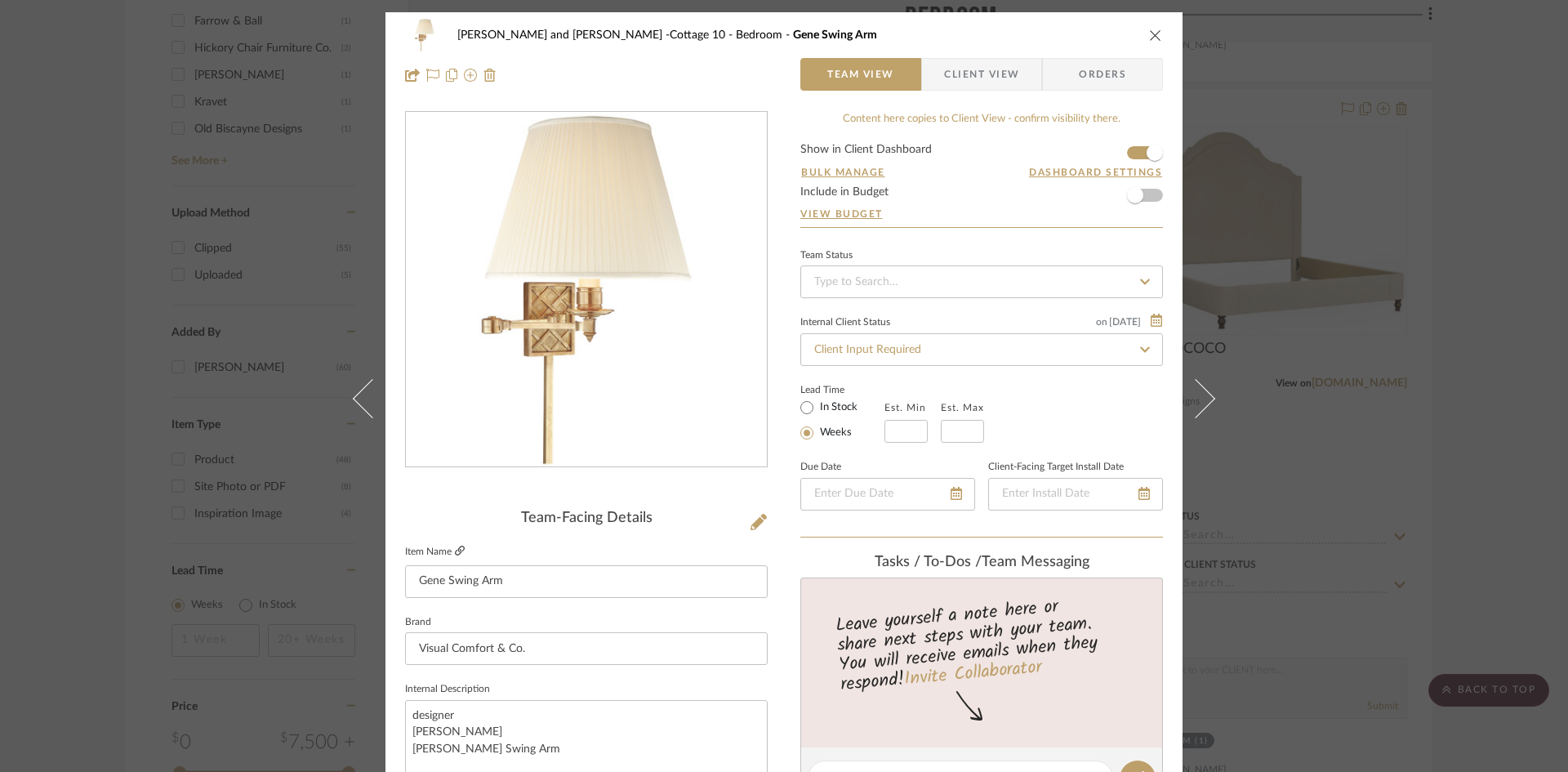
click at [455, 545] on link at bounding box center [460, 552] width 10 height 14
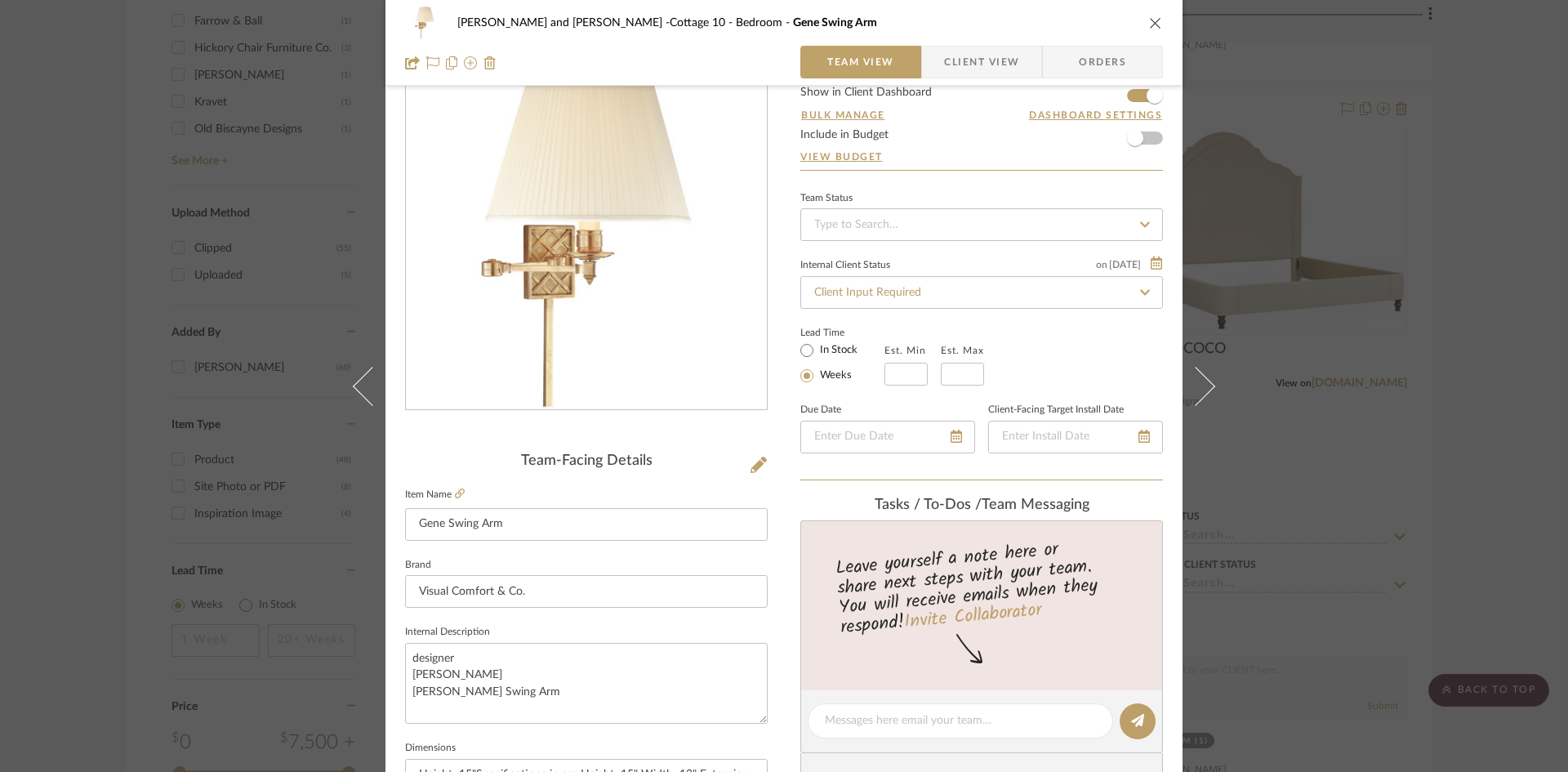
scroll to position [82, 0]
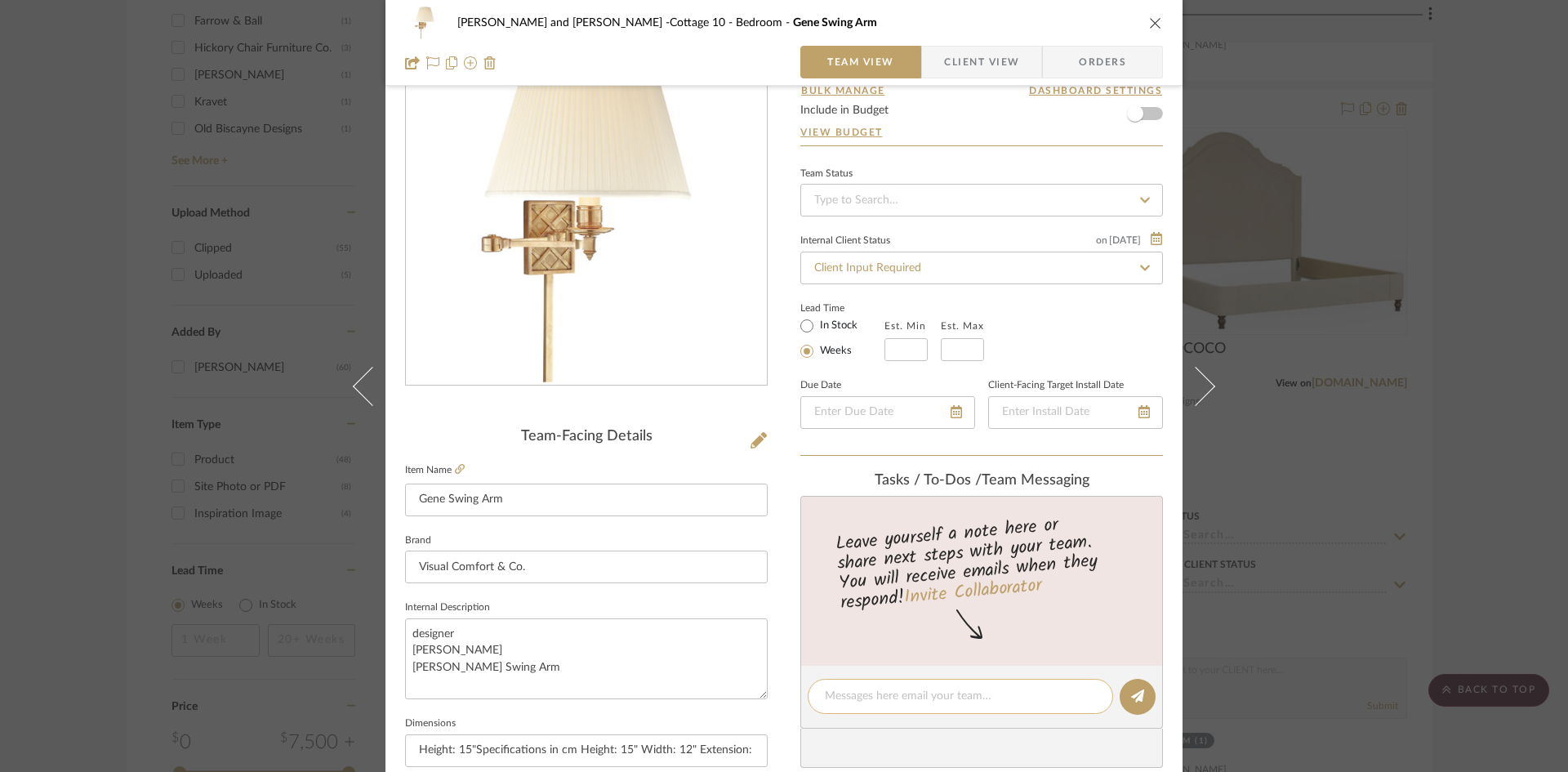
click at [896, 689] on textarea at bounding box center [960, 696] width 271 height 17
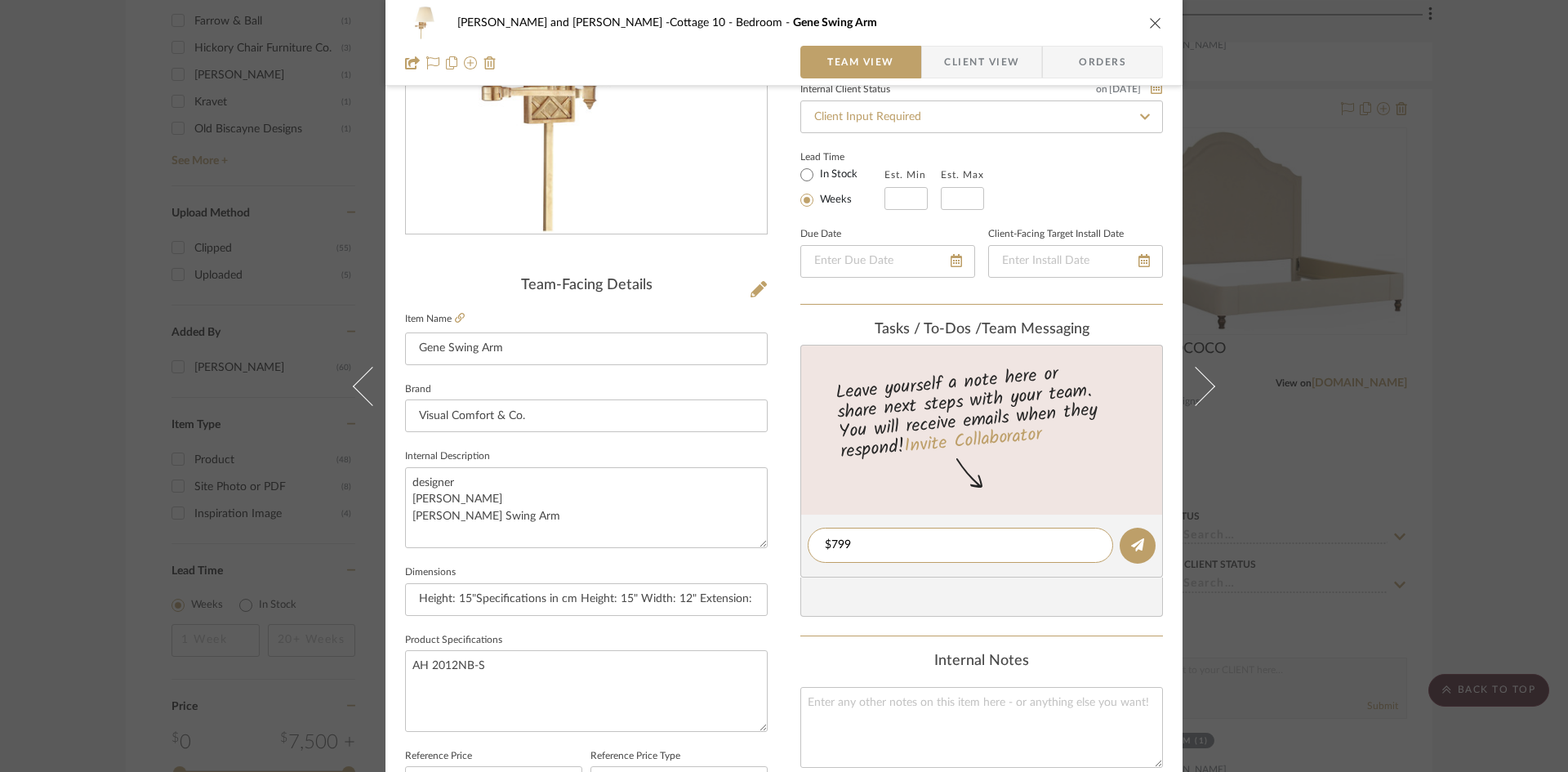
scroll to position [245, 0]
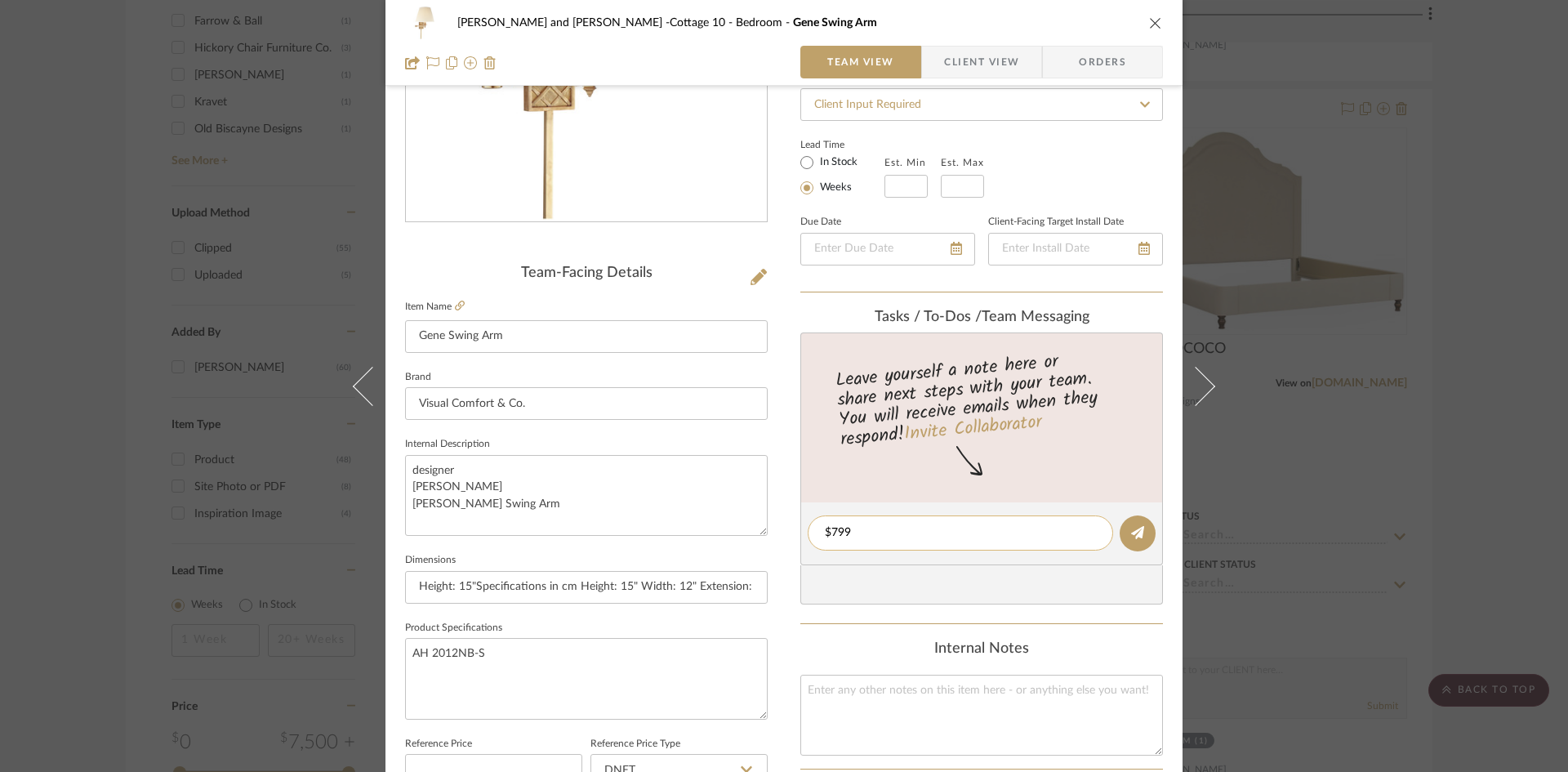
click at [866, 530] on textarea "$799" at bounding box center [960, 533] width 271 height 17
type textarea "$799, $399.50 net"
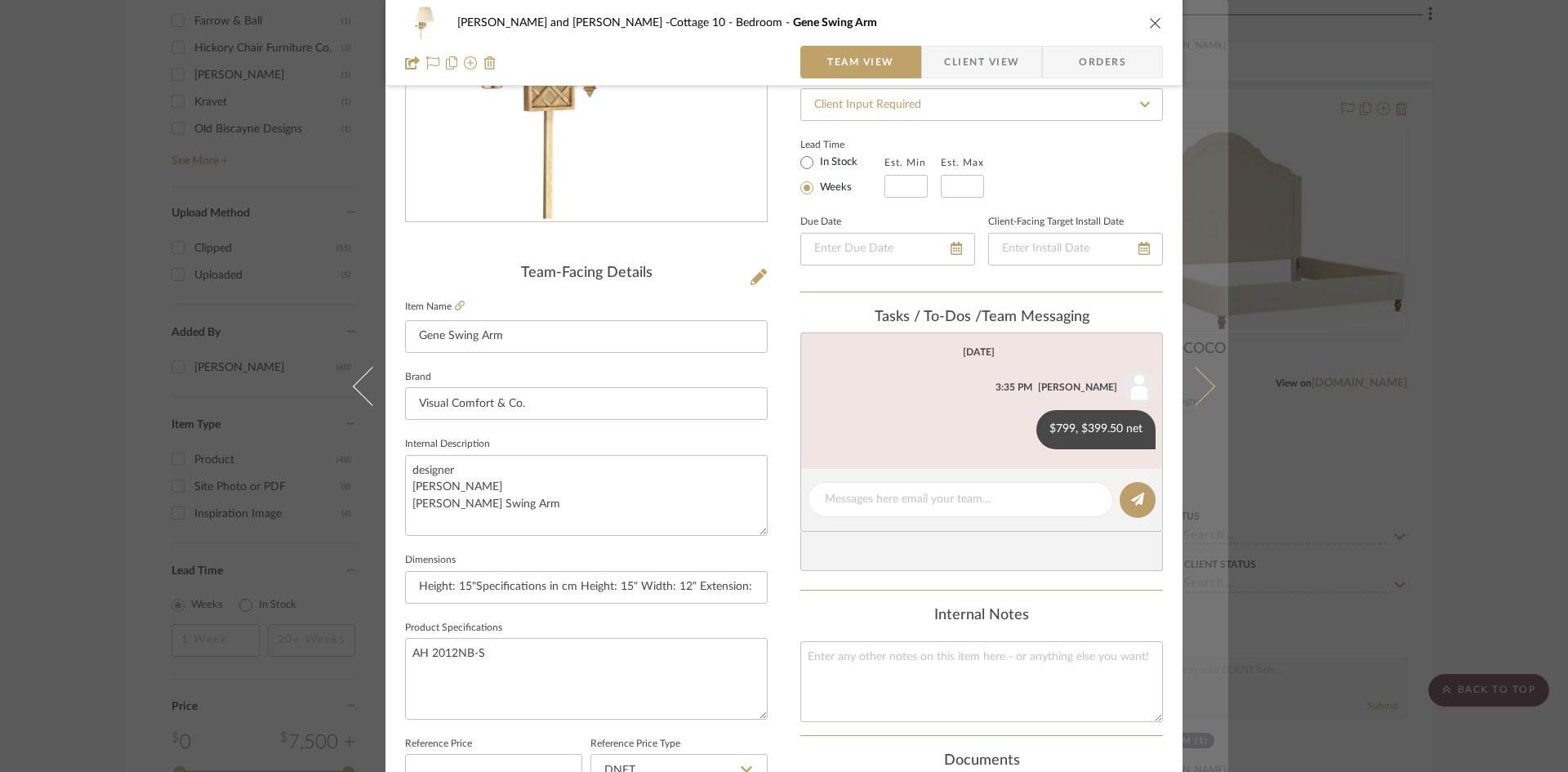
click at [1196, 382] on icon at bounding box center [1195, 385] width 39 height 39
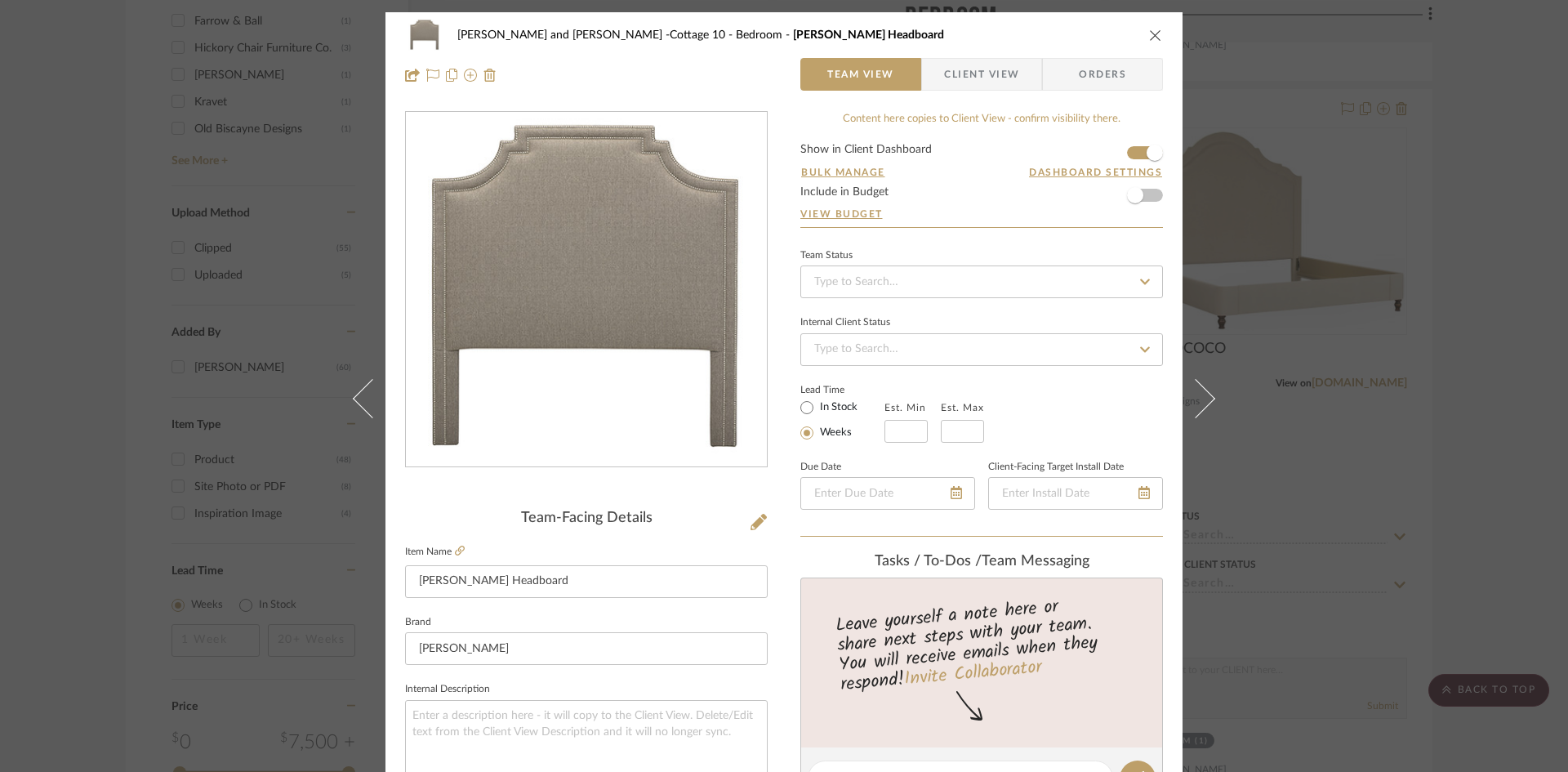
click at [1149, 29] on icon "close" at bounding box center [1155, 35] width 13 height 13
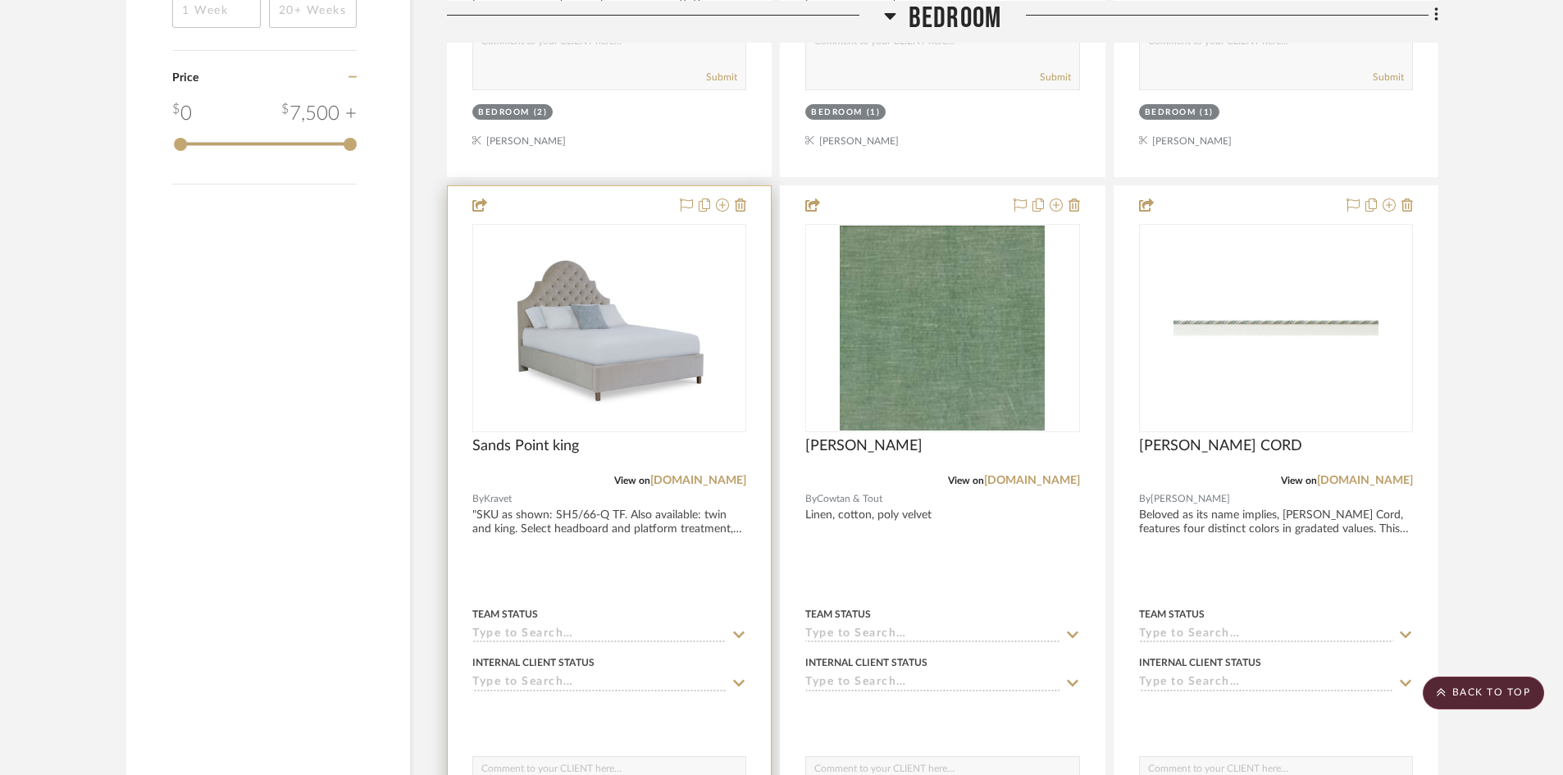
scroll to position [2542, 0]
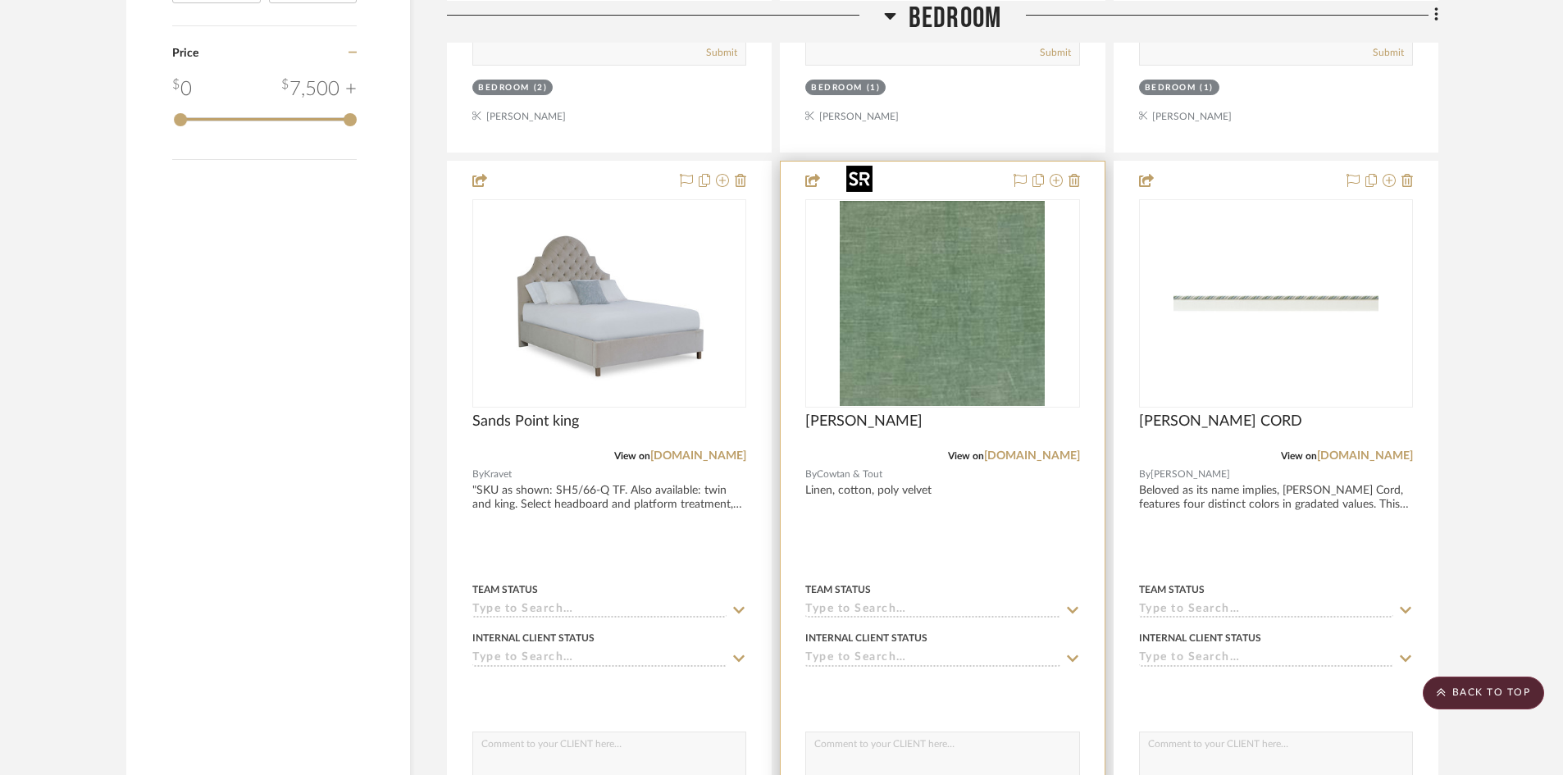
click at [927, 326] on img "0" at bounding box center [942, 303] width 205 height 205
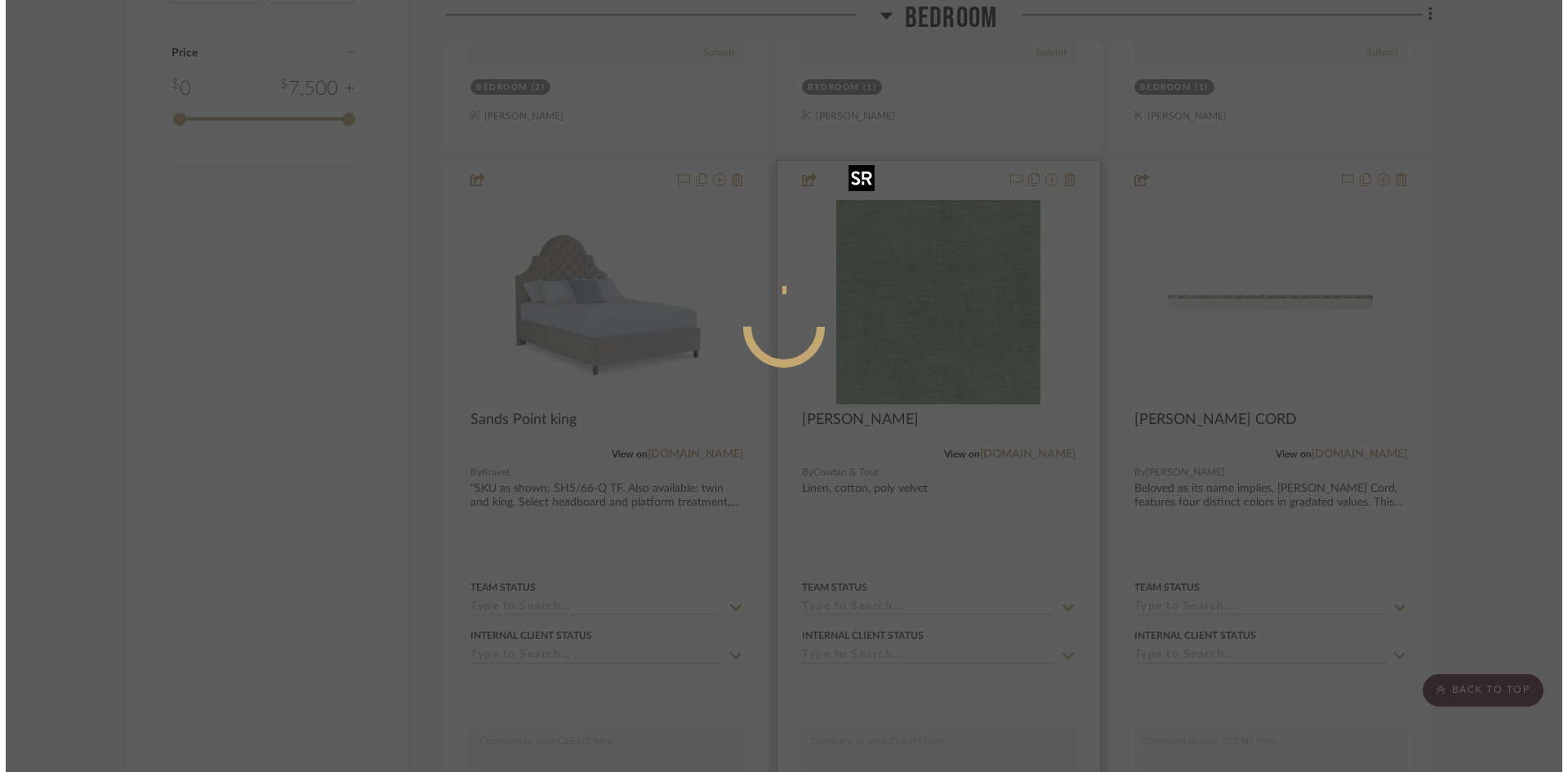
scroll to position [0, 0]
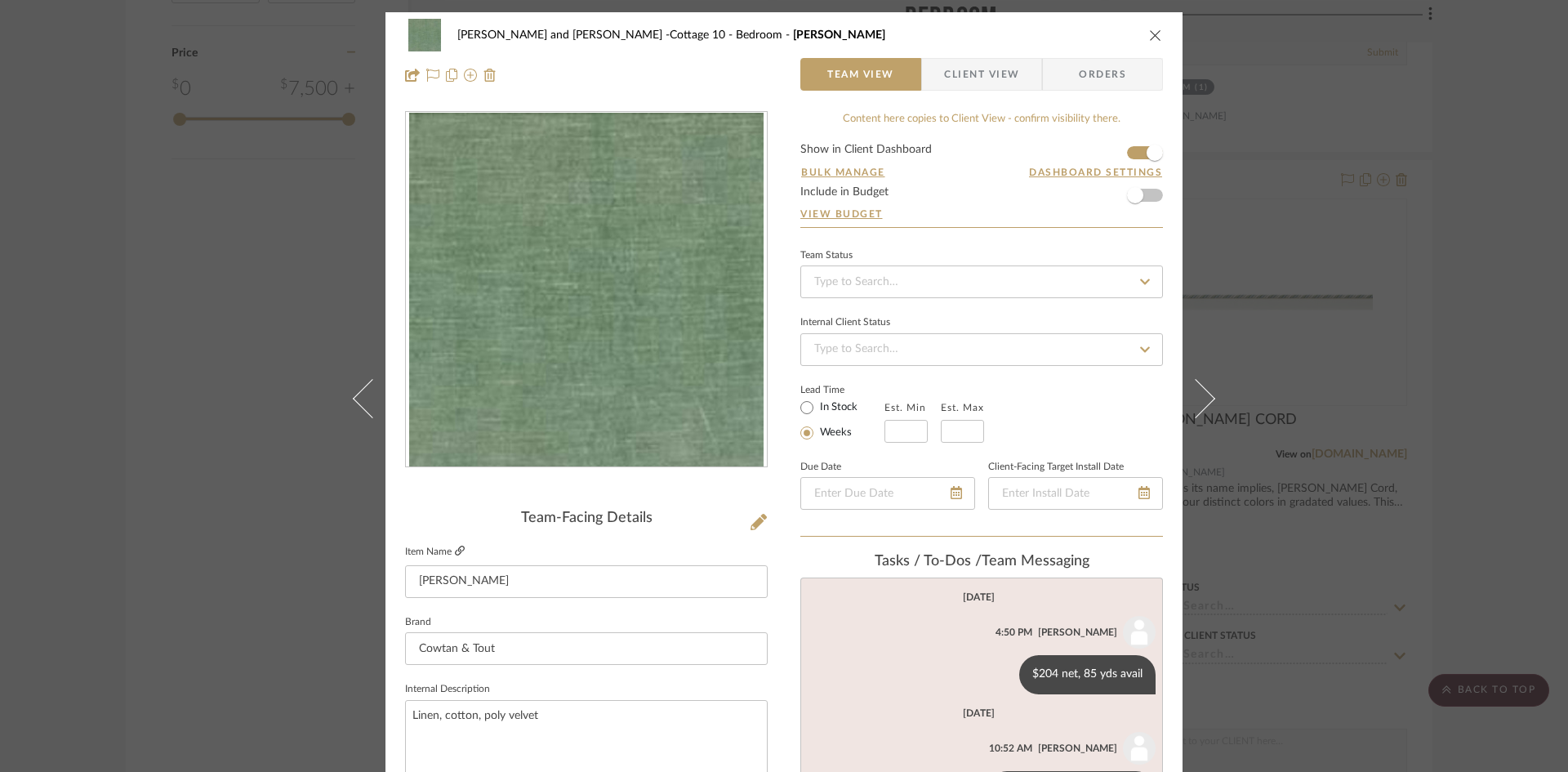
click at [455, 551] on icon at bounding box center [460, 551] width 10 height 10
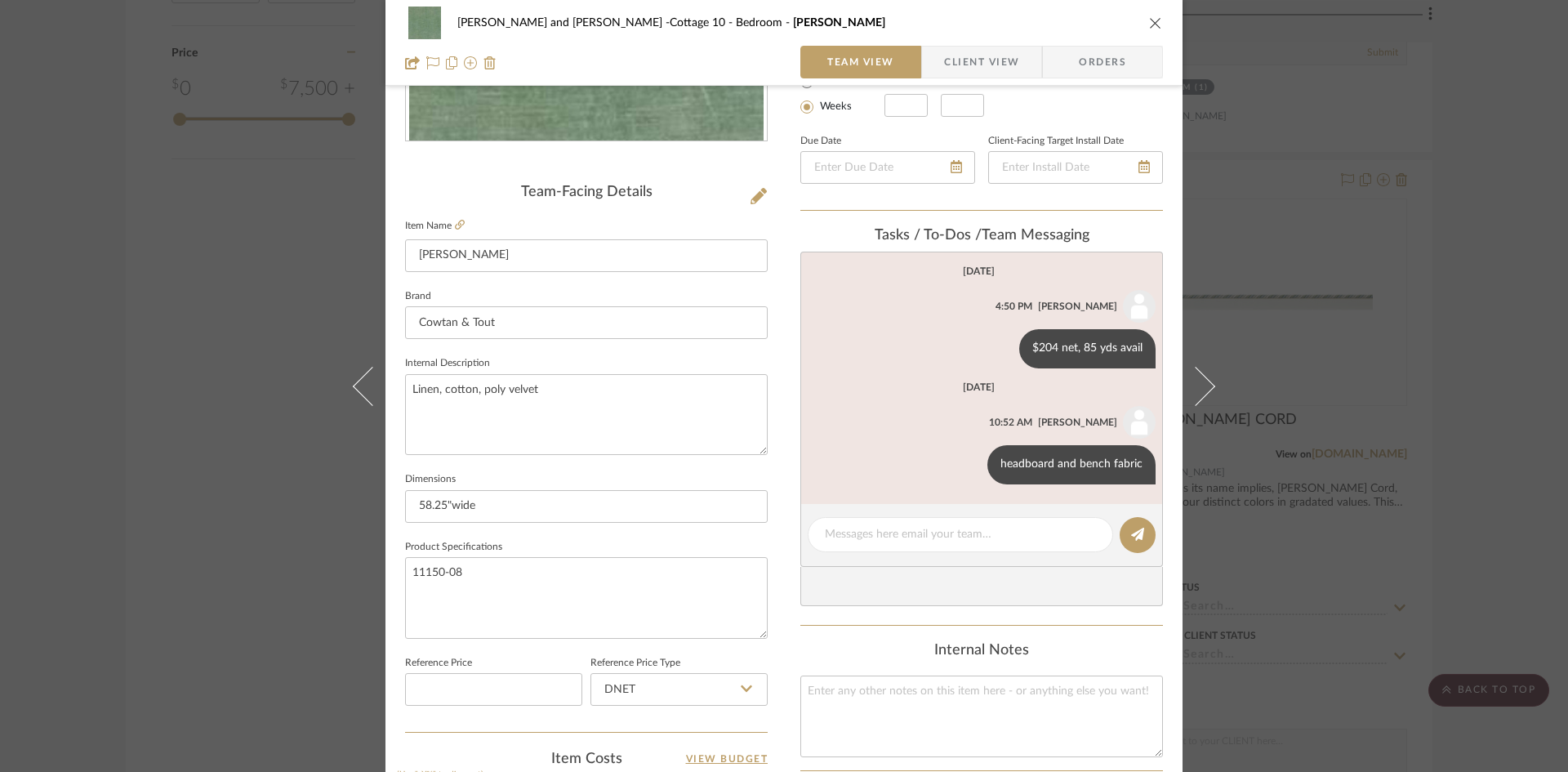
scroll to position [327, 0]
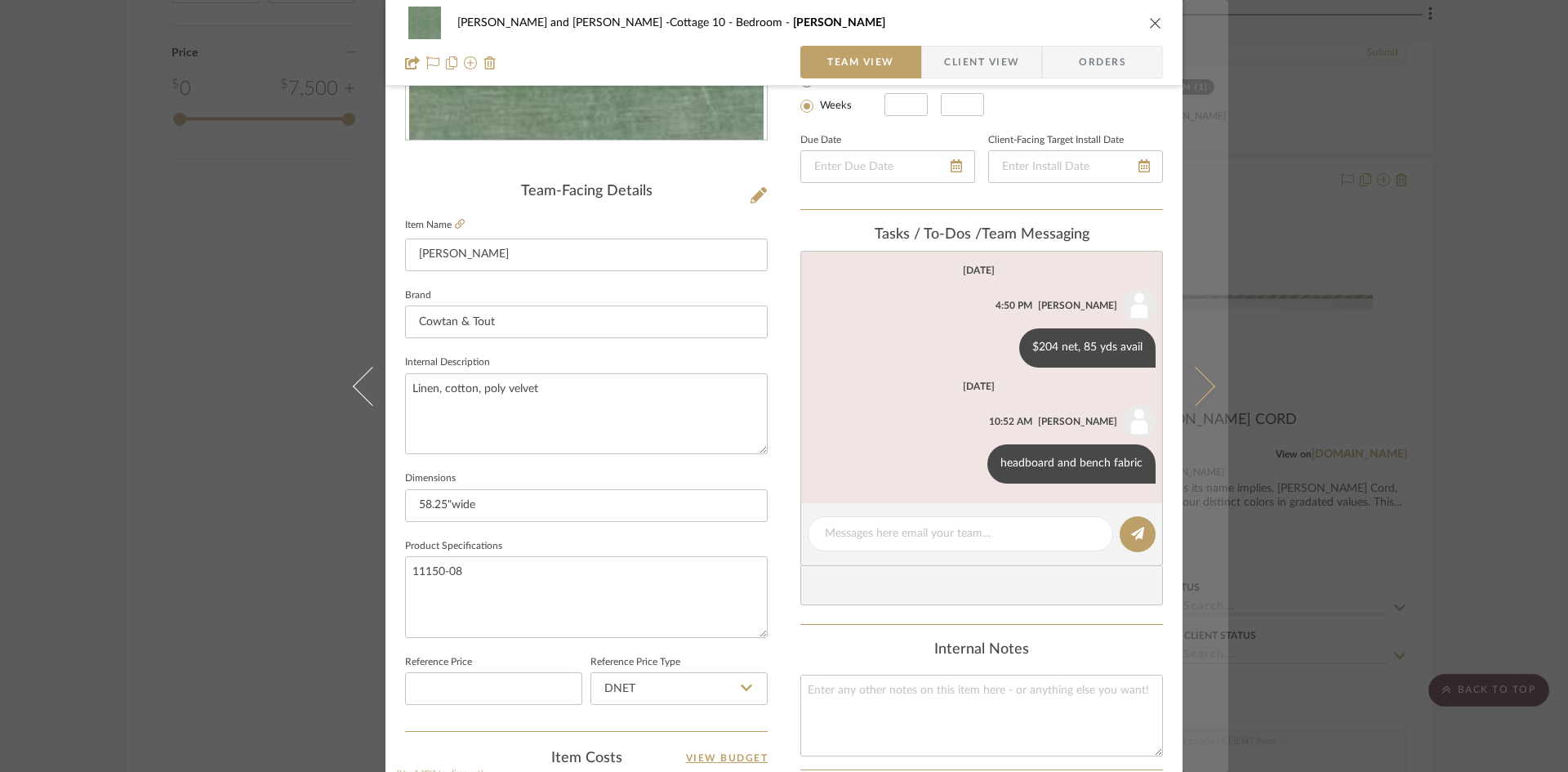
click at [1200, 386] on icon at bounding box center [1195, 385] width 39 height 39
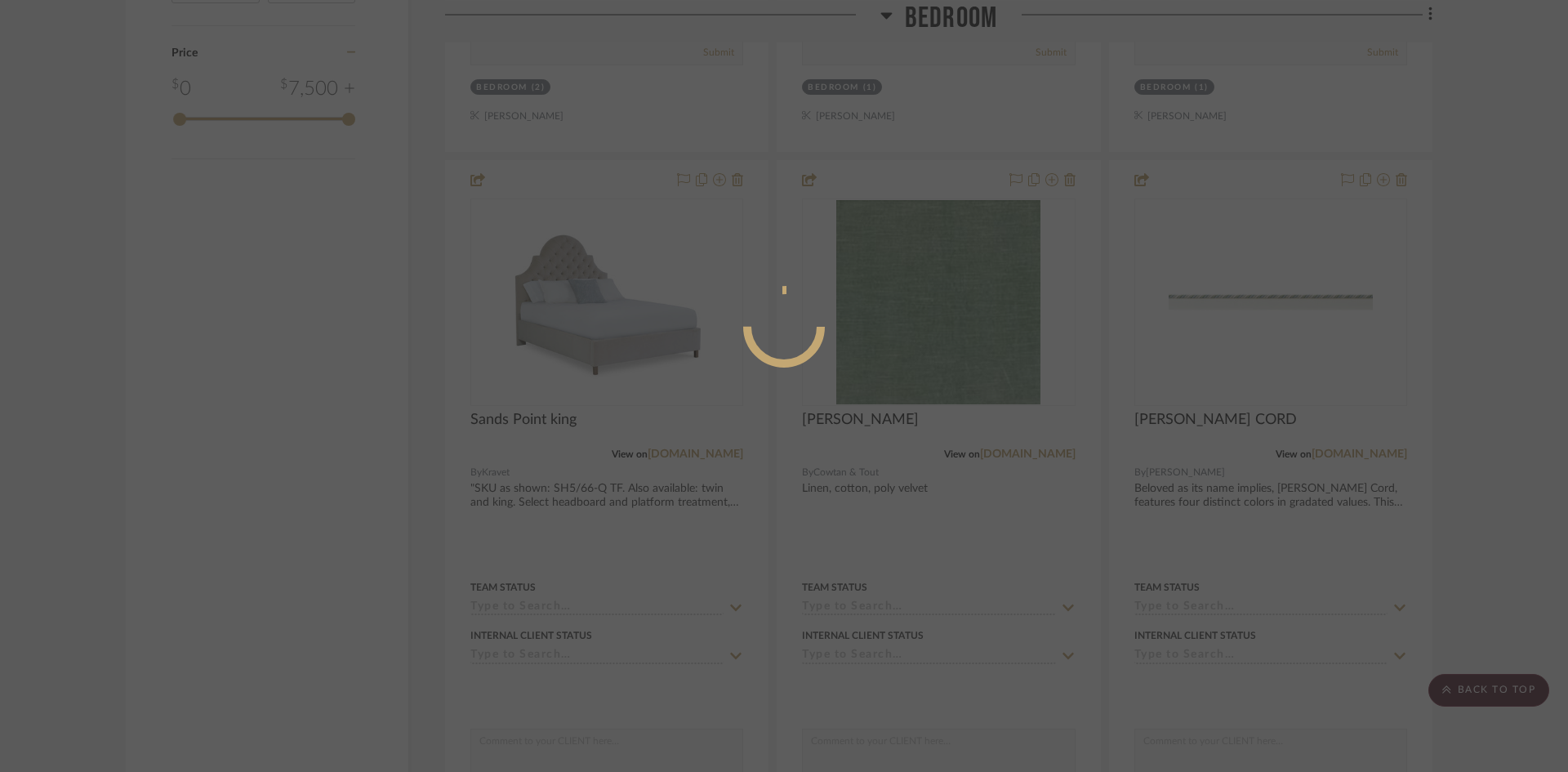
scroll to position [0, 0]
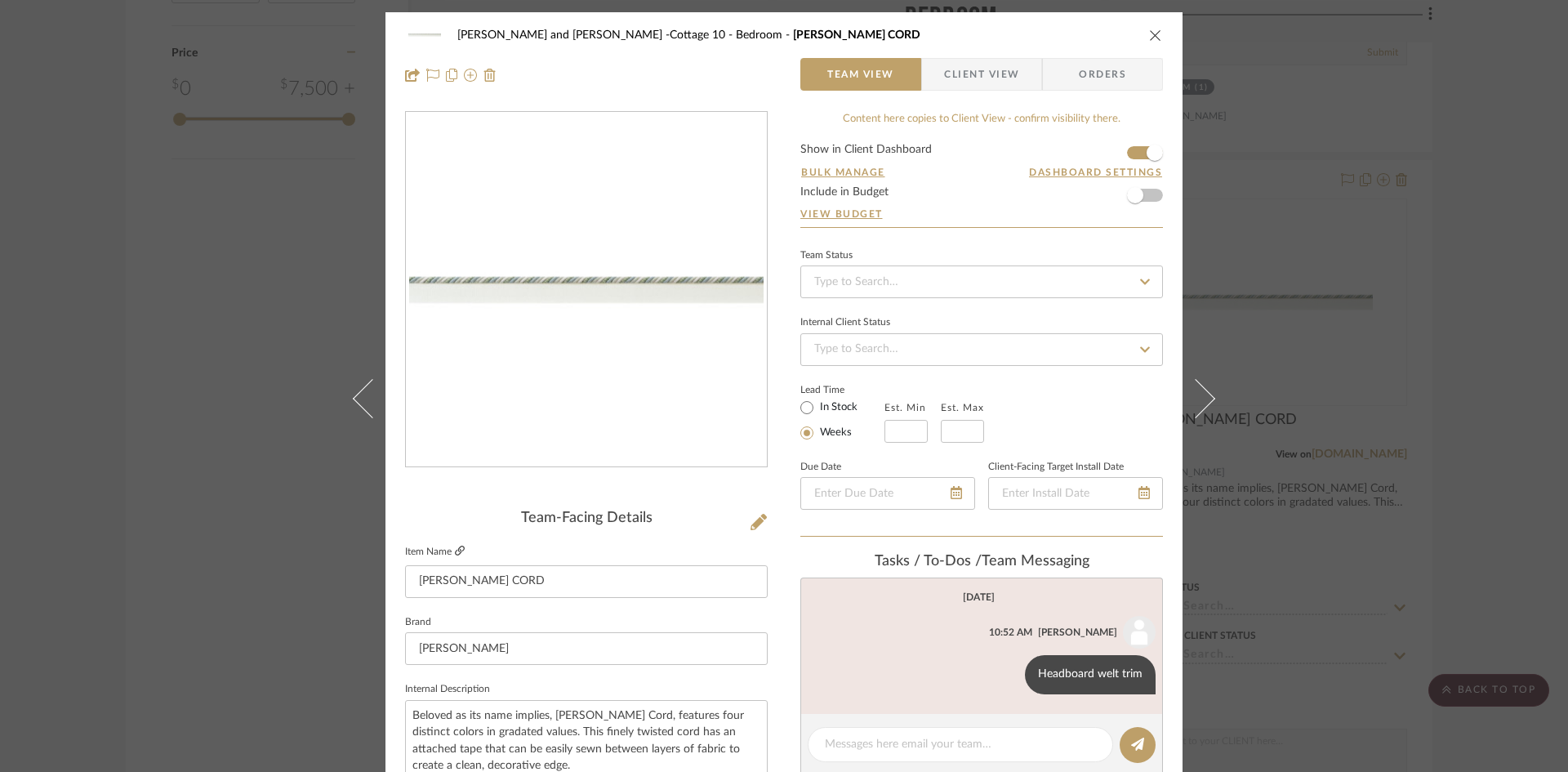
click at [457, 546] on icon at bounding box center [460, 551] width 10 height 10
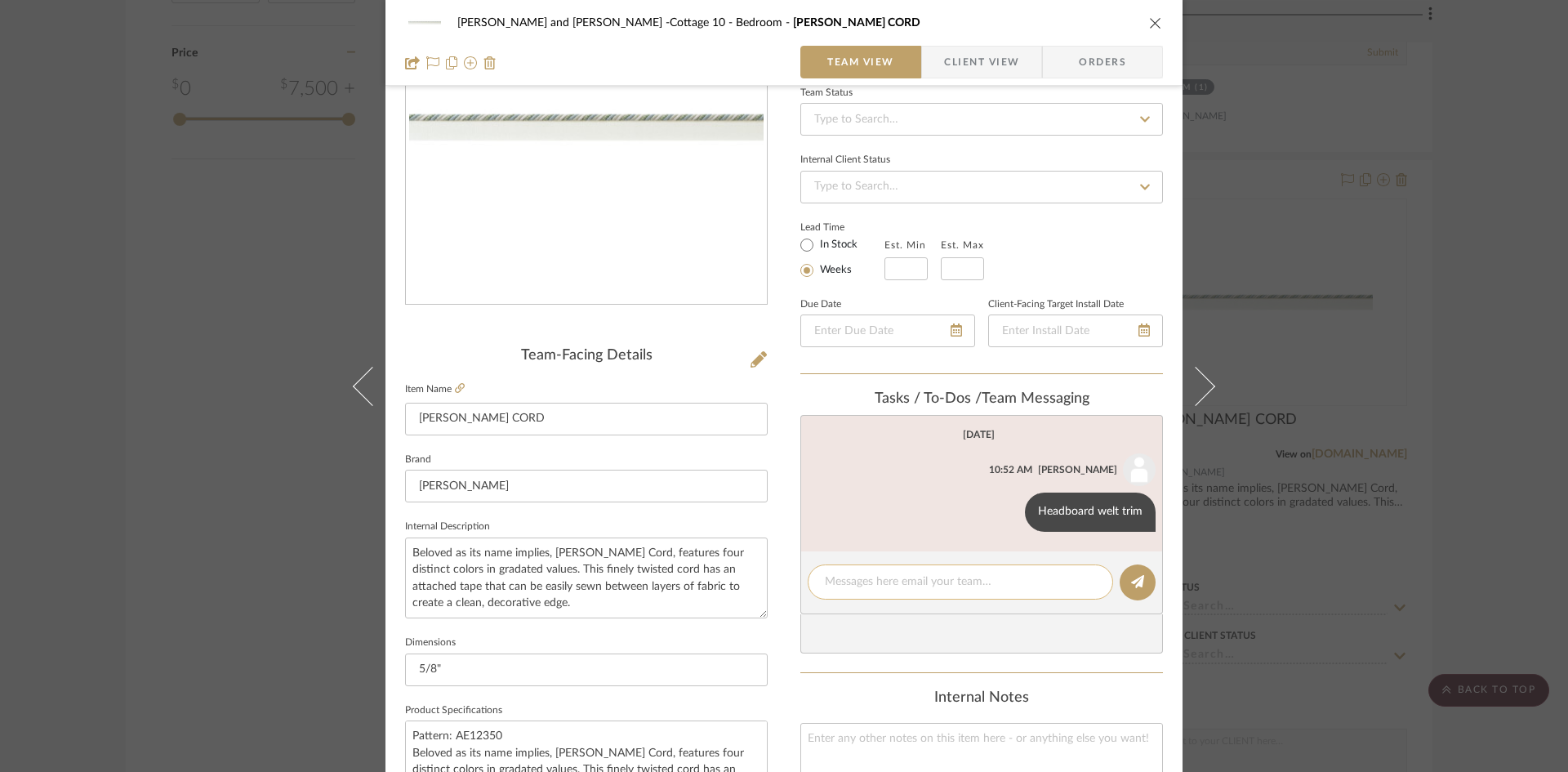
scroll to position [163, 0]
click at [1007, 506] on icon at bounding box center [1008, 510] width 5 height 13
click at [961, 484] on span "Edit Message" at bounding box center [928, 491] width 67 height 14
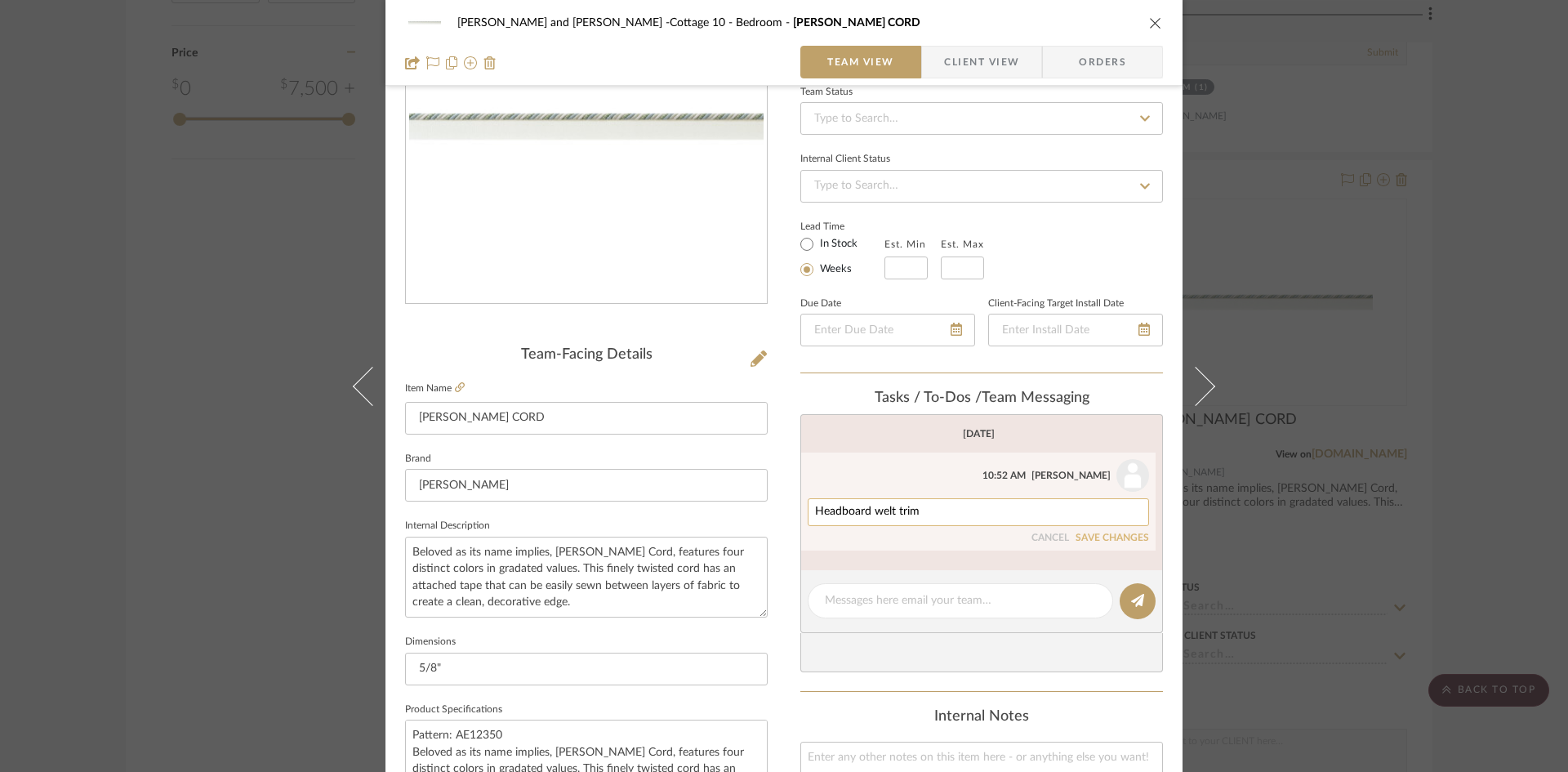
click at [961, 514] on textarea "Headboard welt trim" at bounding box center [978, 512] width 327 height 13
type textarea "Headboard welt trim, $54 retail"
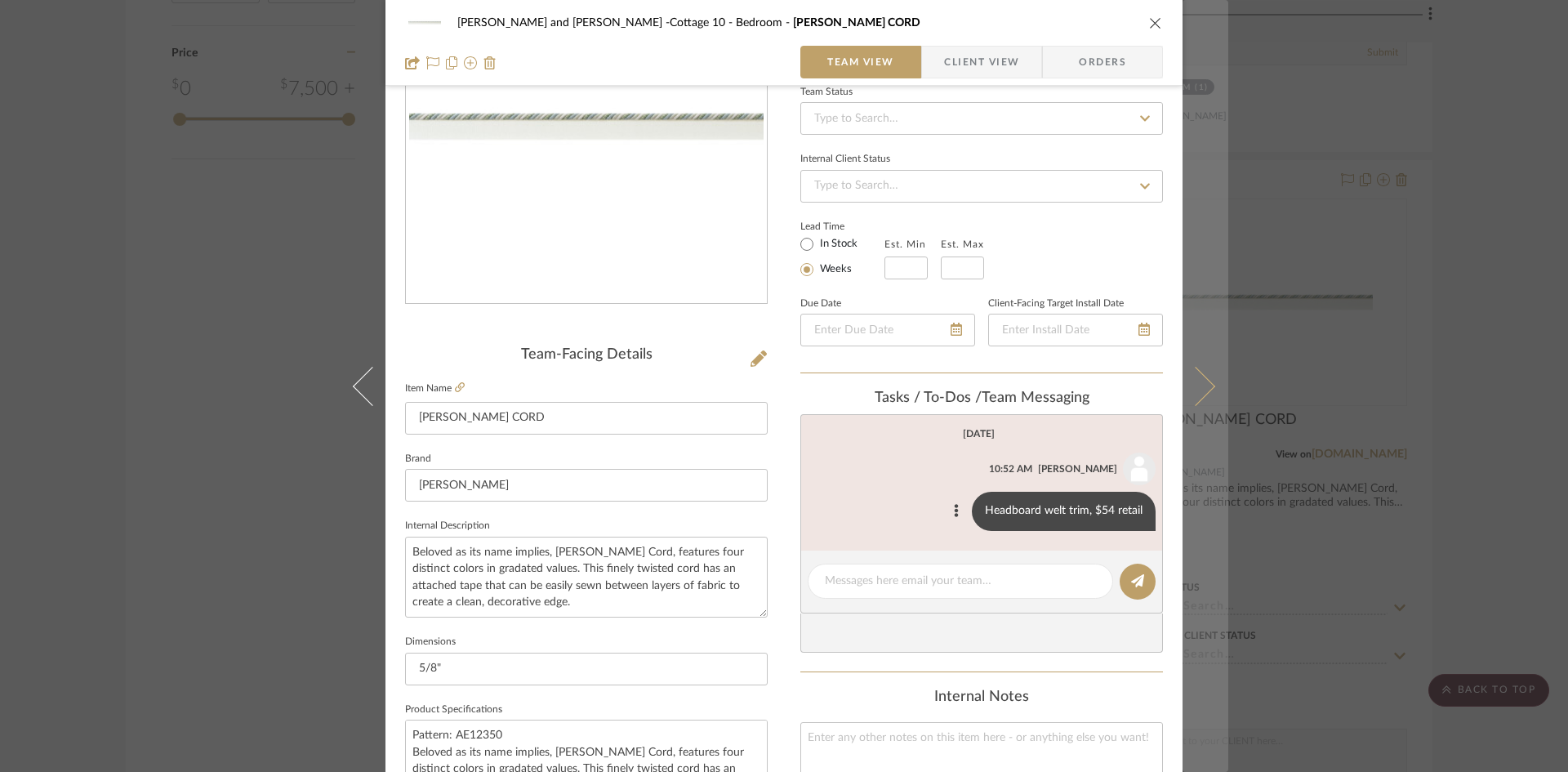
click at [1203, 375] on button at bounding box center [1206, 386] width 46 height 772
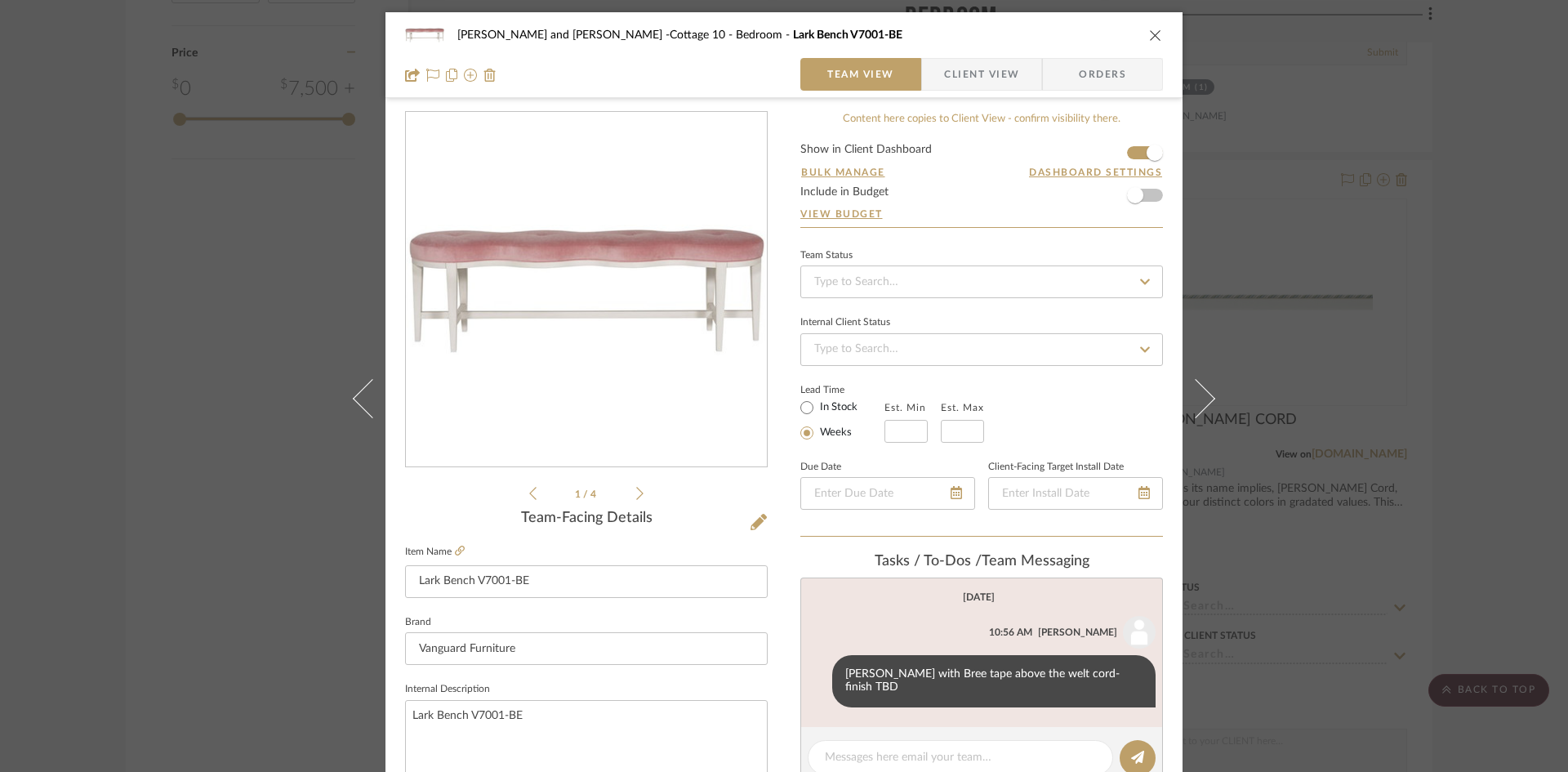
scroll to position [82, 0]
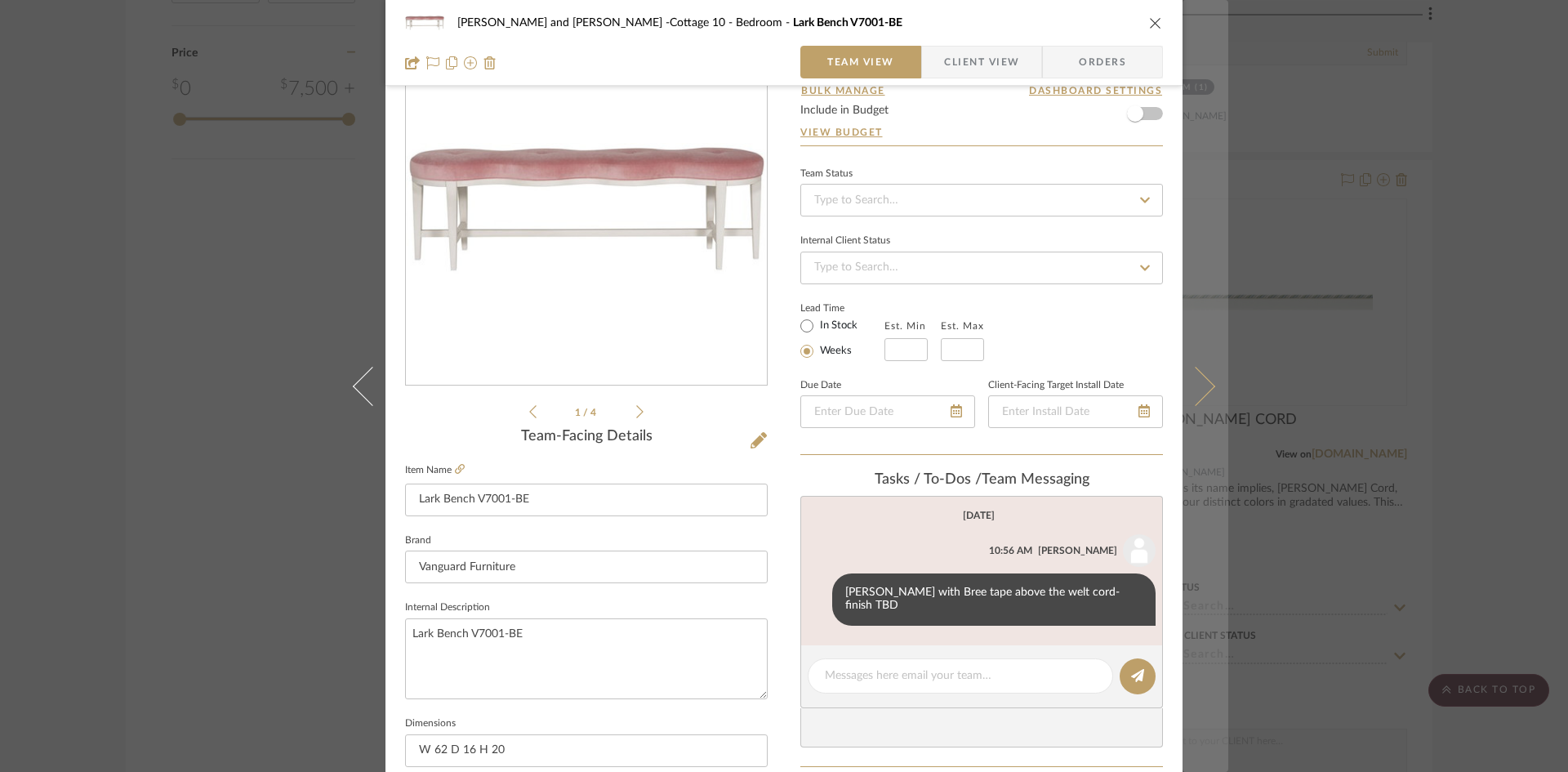
click at [1209, 384] on button at bounding box center [1206, 386] width 46 height 772
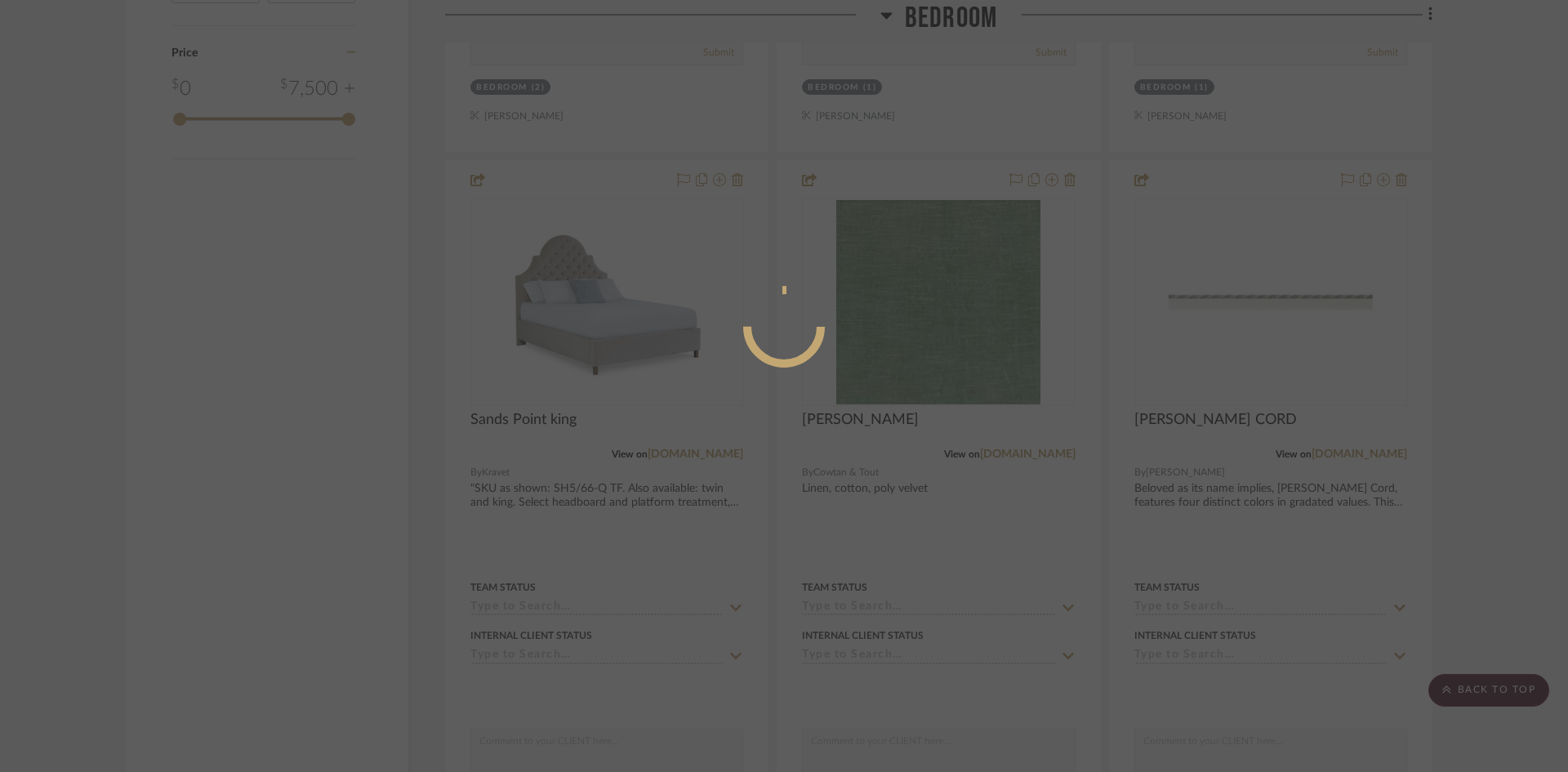
scroll to position [0, 0]
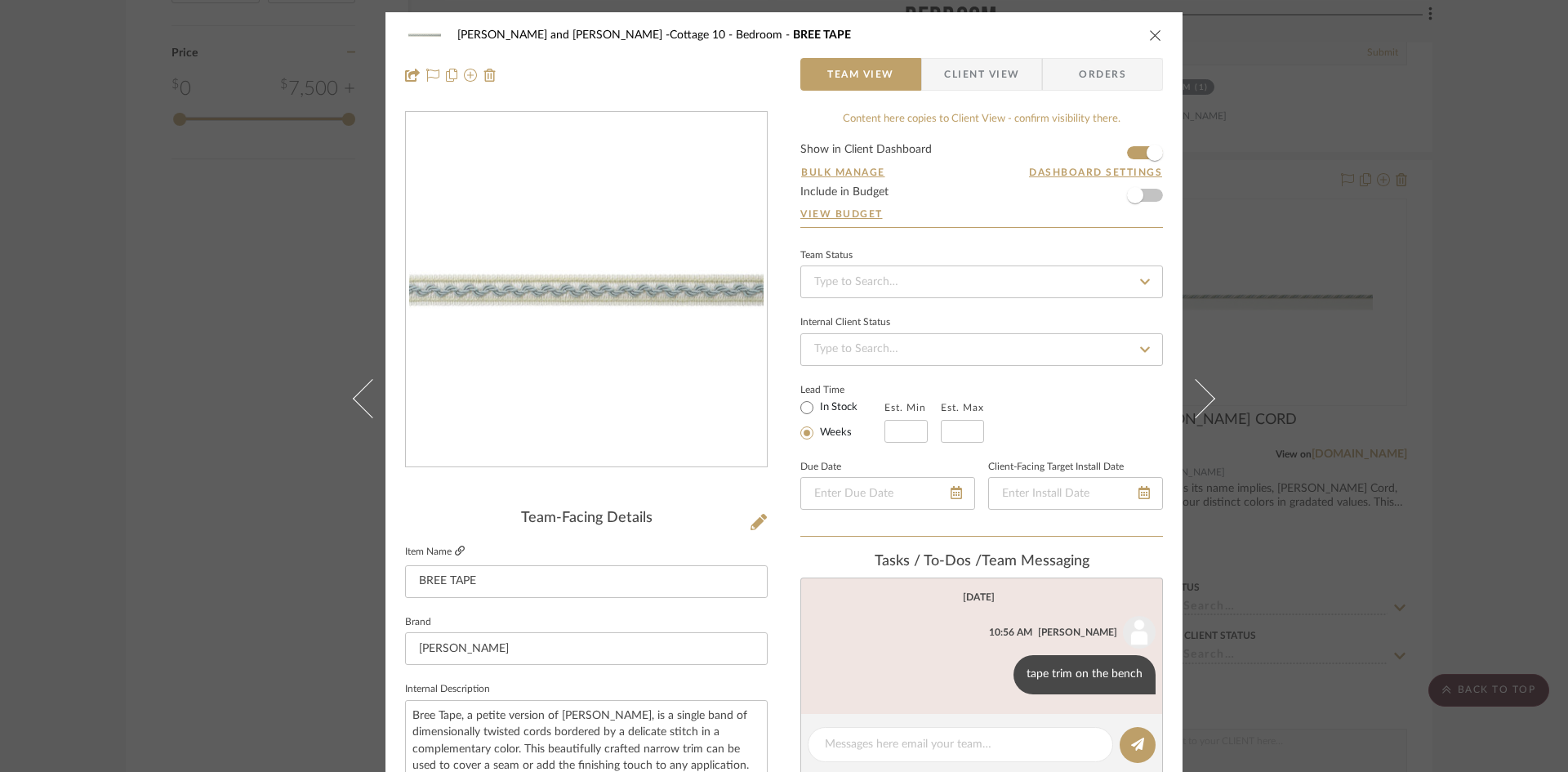
click at [455, 547] on icon at bounding box center [460, 551] width 10 height 10
click at [996, 667] on icon at bounding box center [998, 673] width 5 height 13
click at [944, 651] on span "Edit Message" at bounding box center [917, 654] width 67 height 14
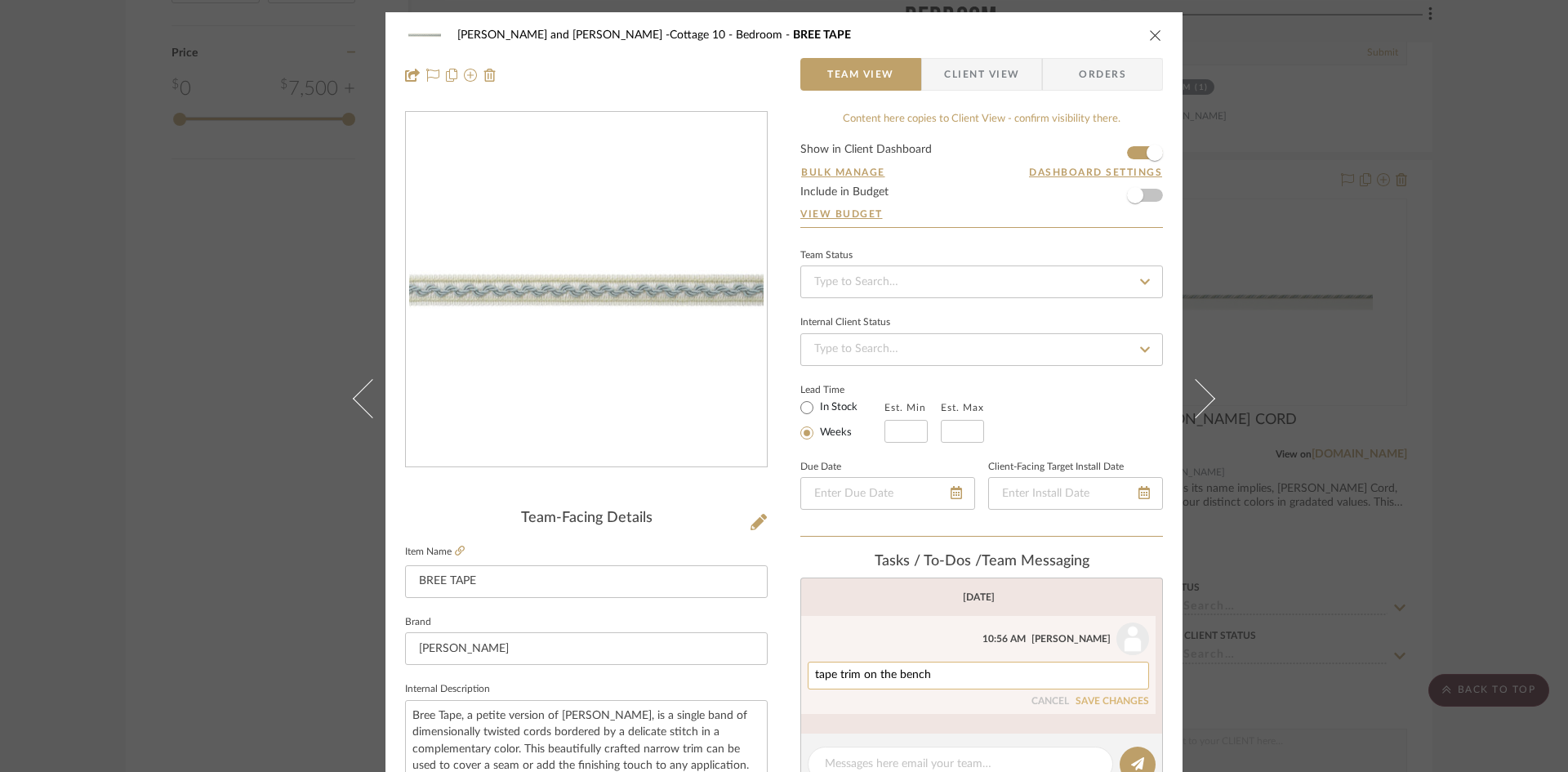
click at [947, 669] on textarea "tape trim on the bench" at bounding box center [978, 675] width 327 height 13
type textarea "tape trim on the bench, $60 retail"
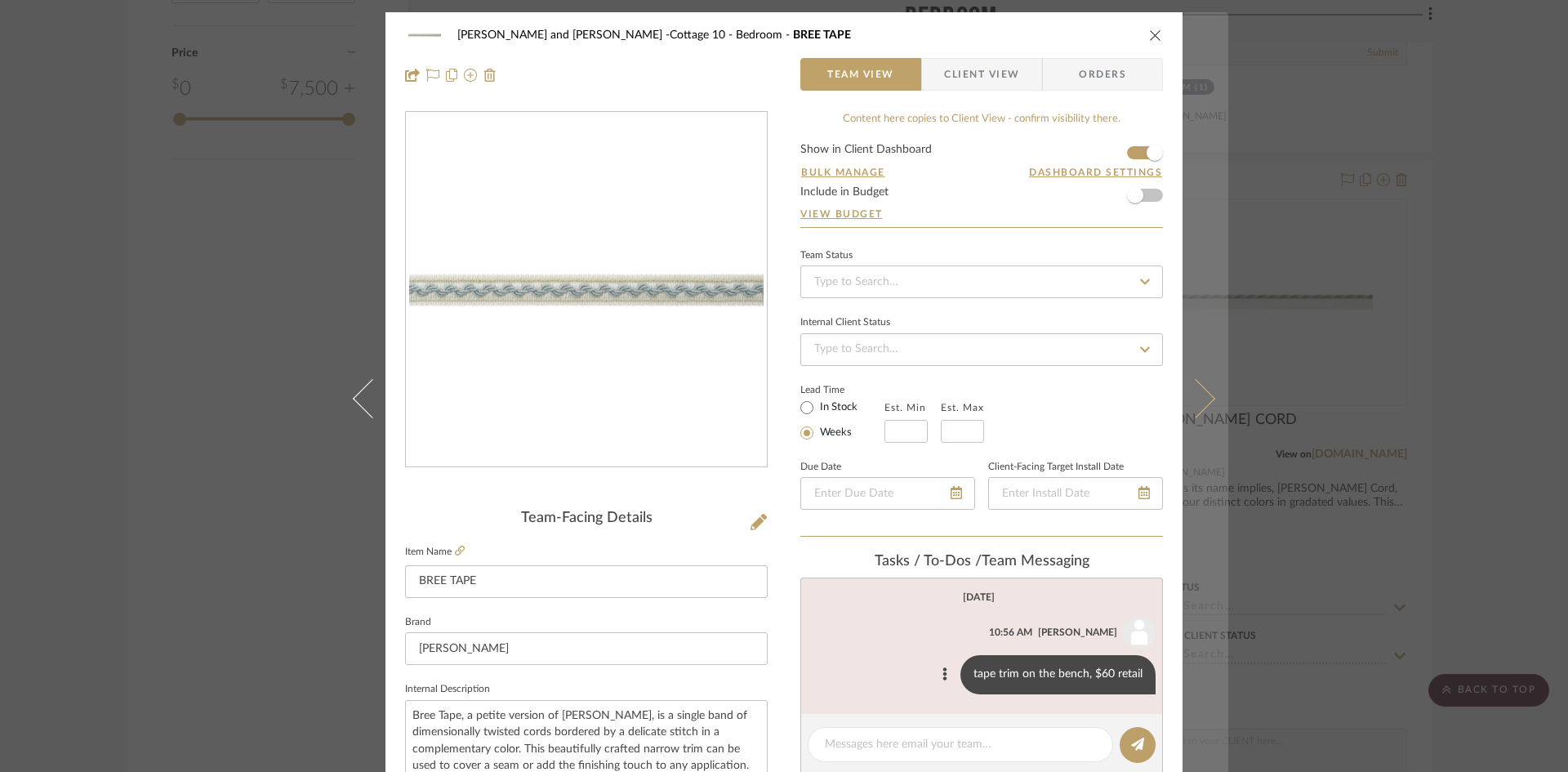
click at [1209, 388] on button at bounding box center [1206, 397] width 46 height 772
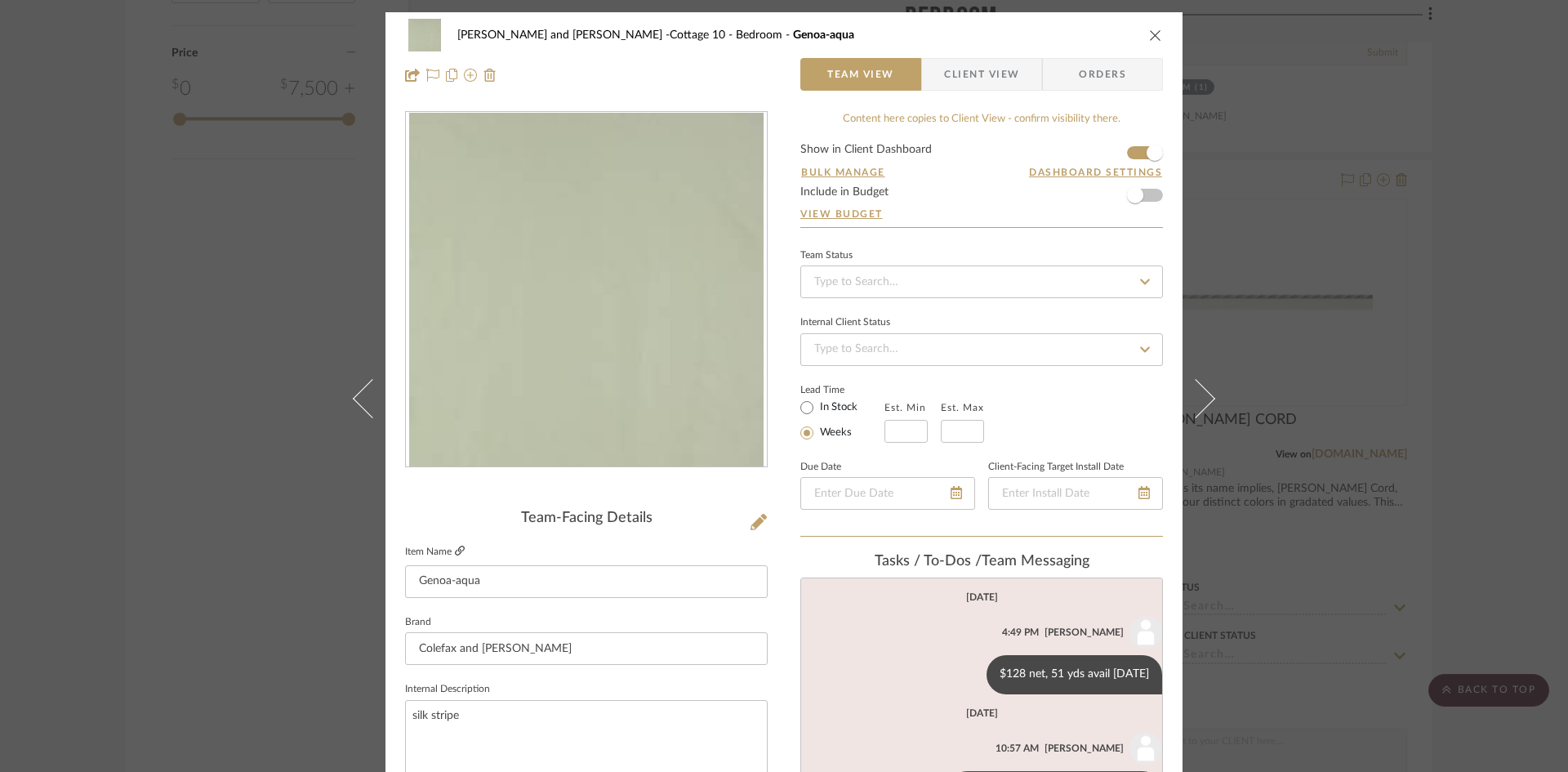
click at [456, 550] on icon at bounding box center [460, 551] width 10 height 10
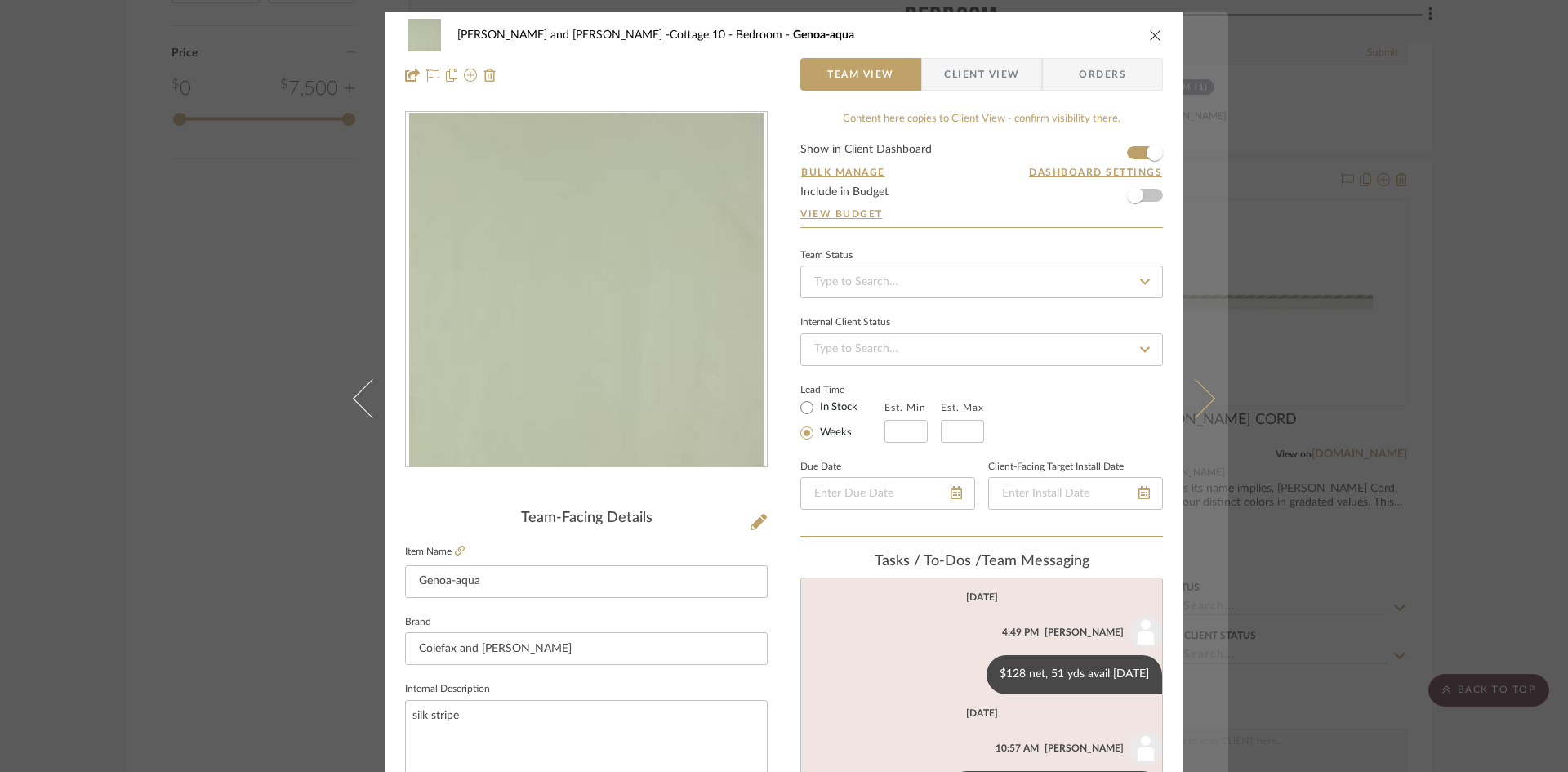
click at [1198, 393] on icon at bounding box center [1195, 397] width 39 height 39
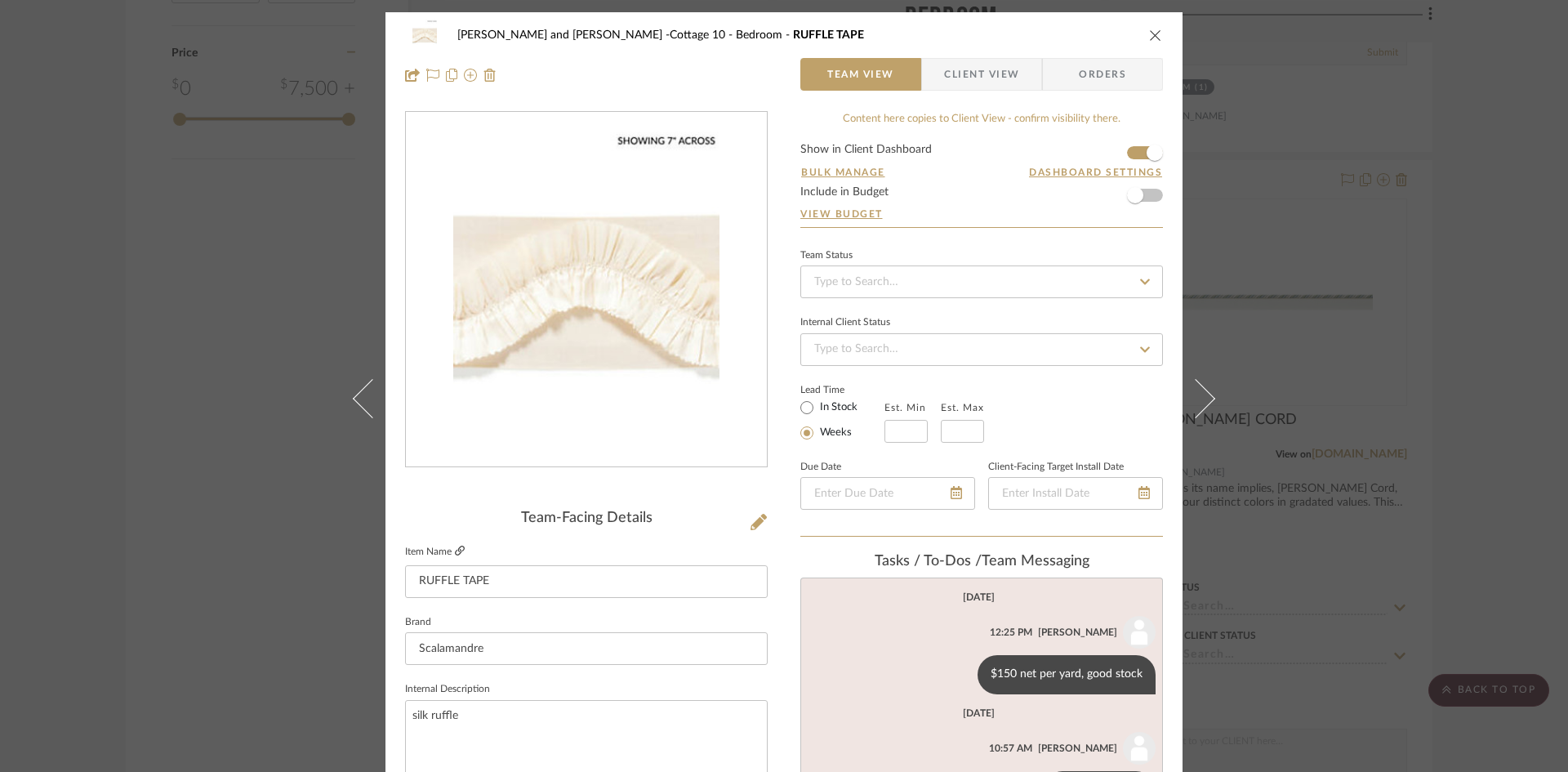
click at [455, 547] on icon at bounding box center [460, 551] width 10 height 10
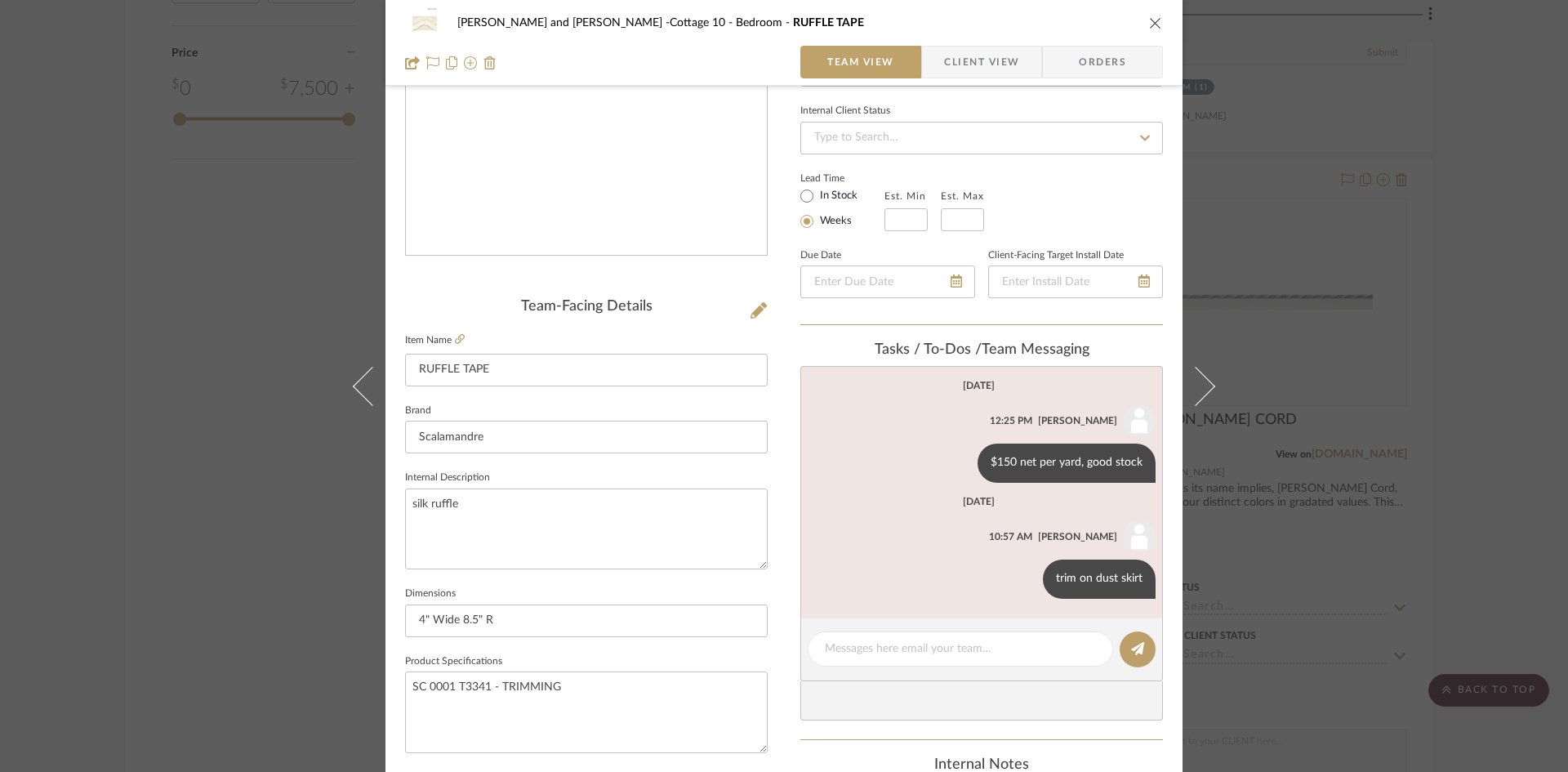
scroll to position [245, 0]
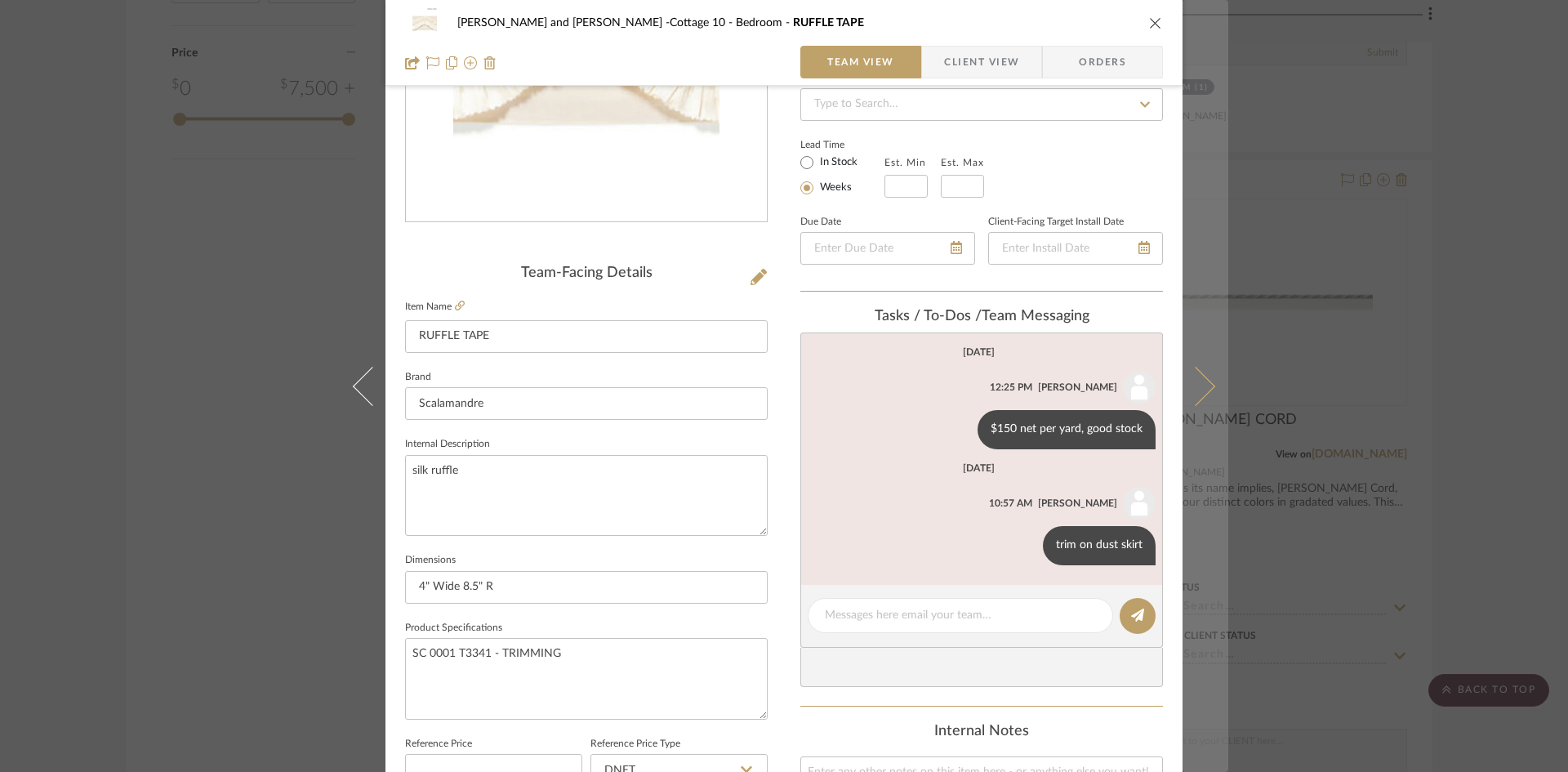
click at [1202, 386] on icon at bounding box center [1195, 385] width 39 height 39
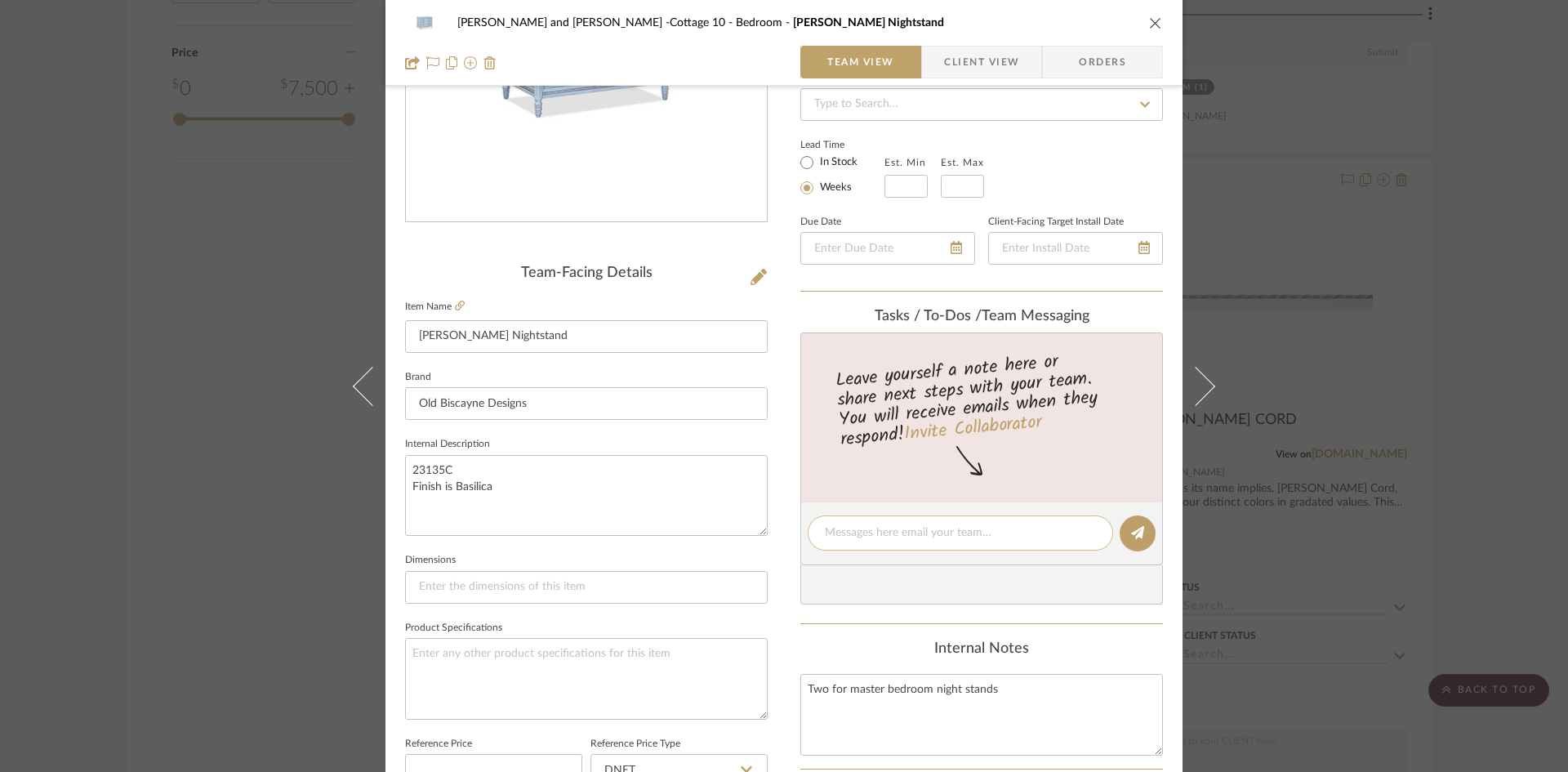
click at [946, 534] on textarea at bounding box center [960, 533] width 271 height 17
type textarea "$2150 net"
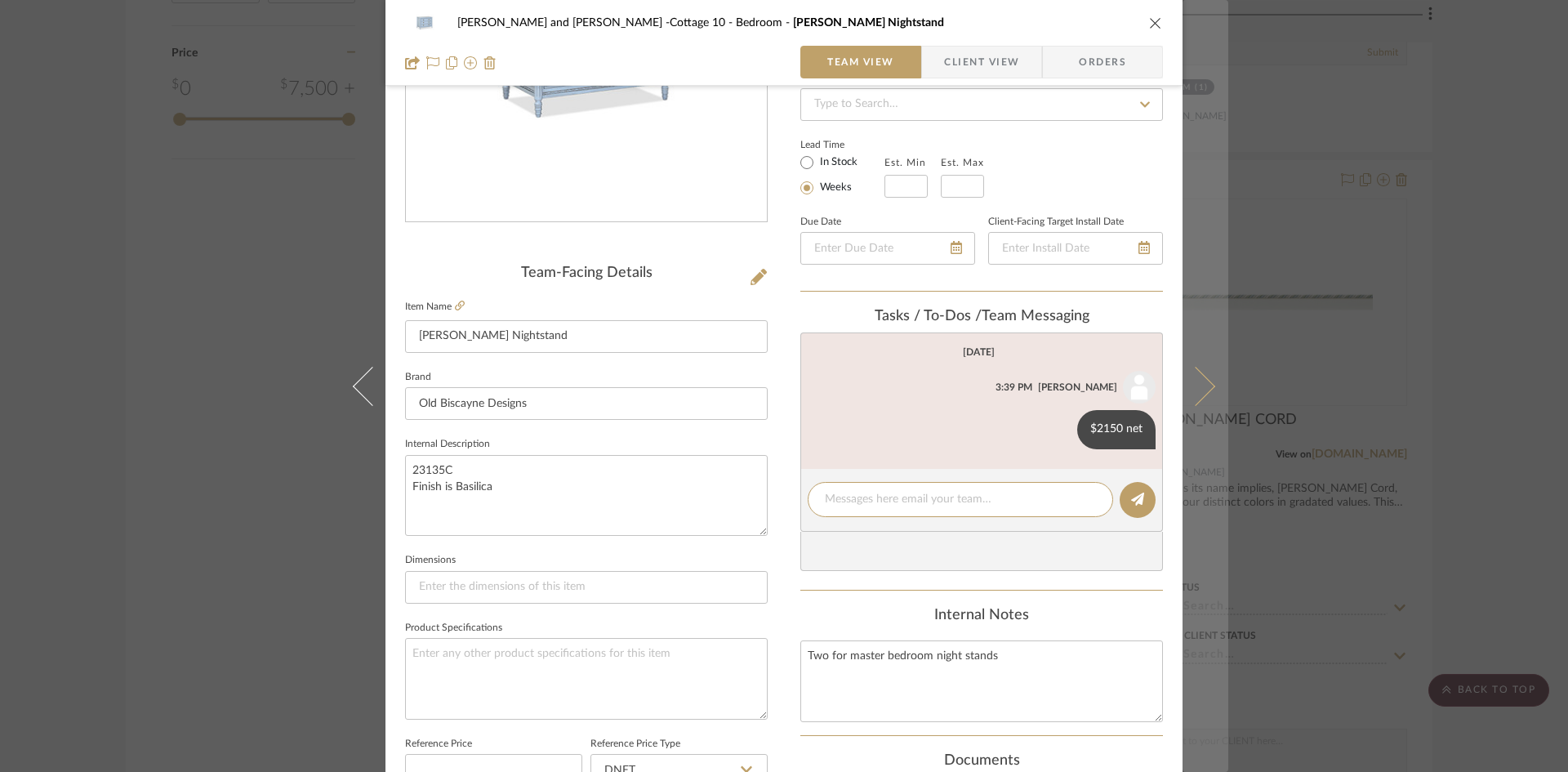
click at [1203, 384] on icon at bounding box center [1195, 385] width 39 height 39
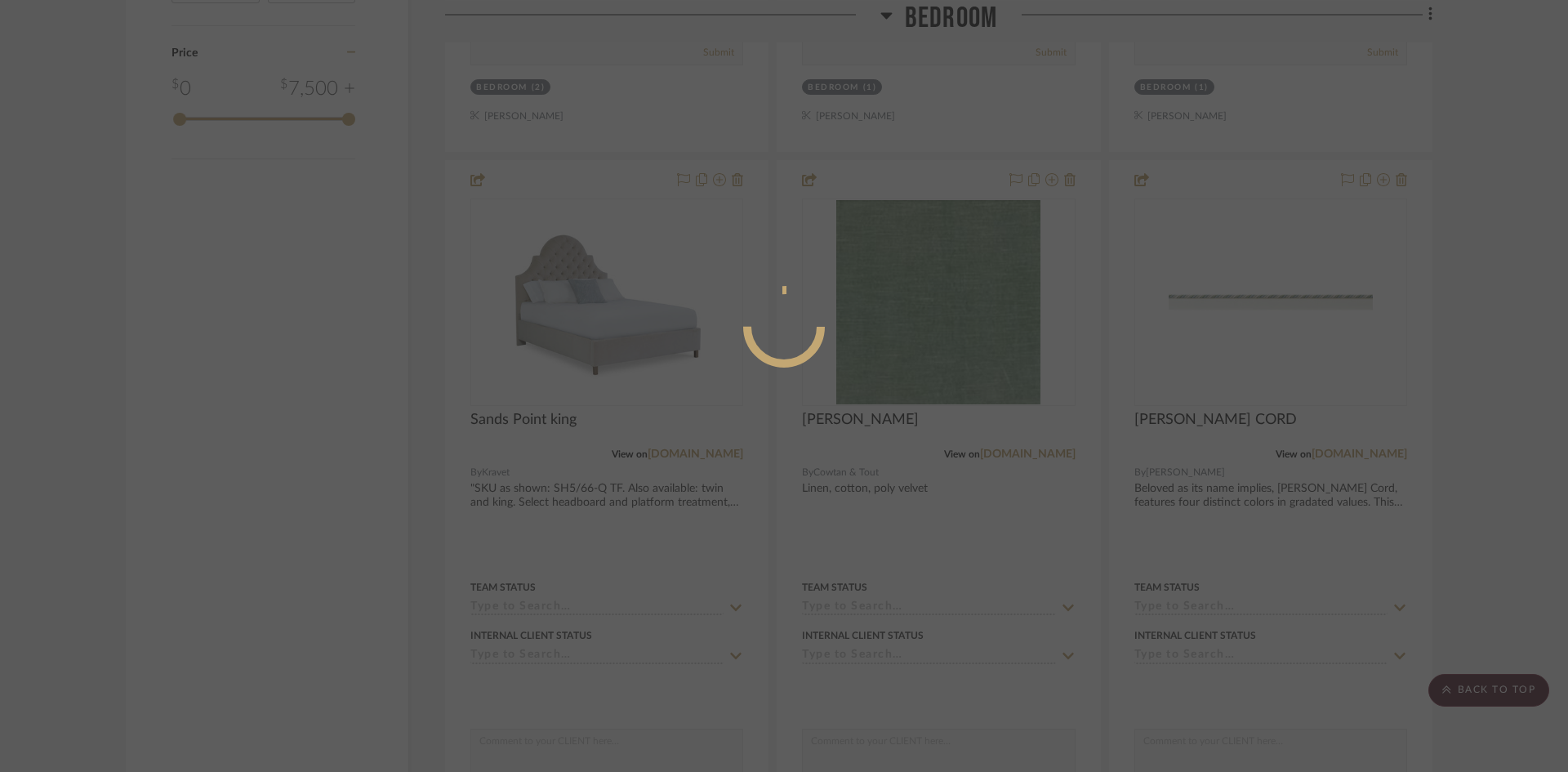
scroll to position [0, 0]
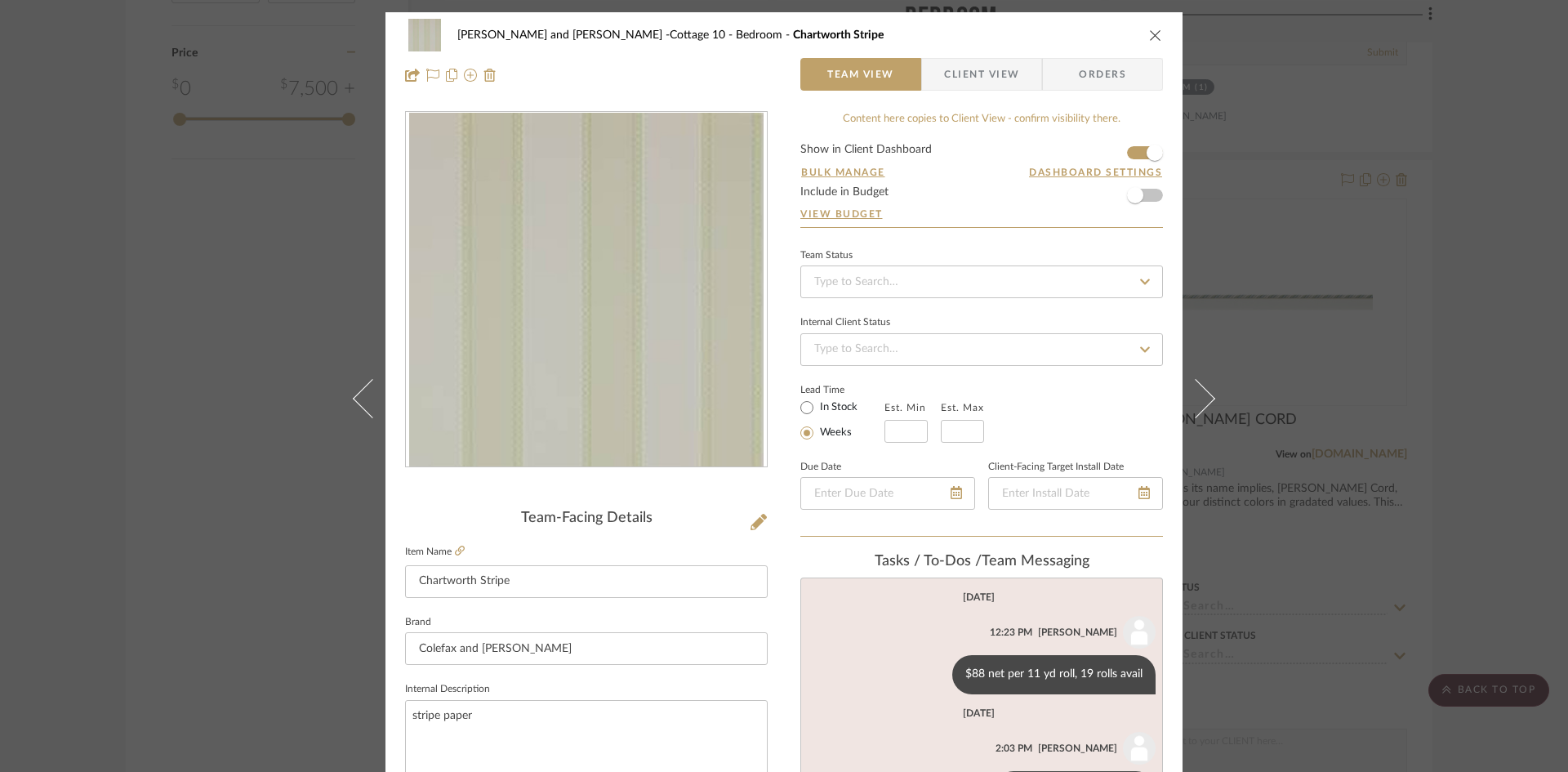
click at [1203, 384] on button at bounding box center [1206, 397] width 46 height 772
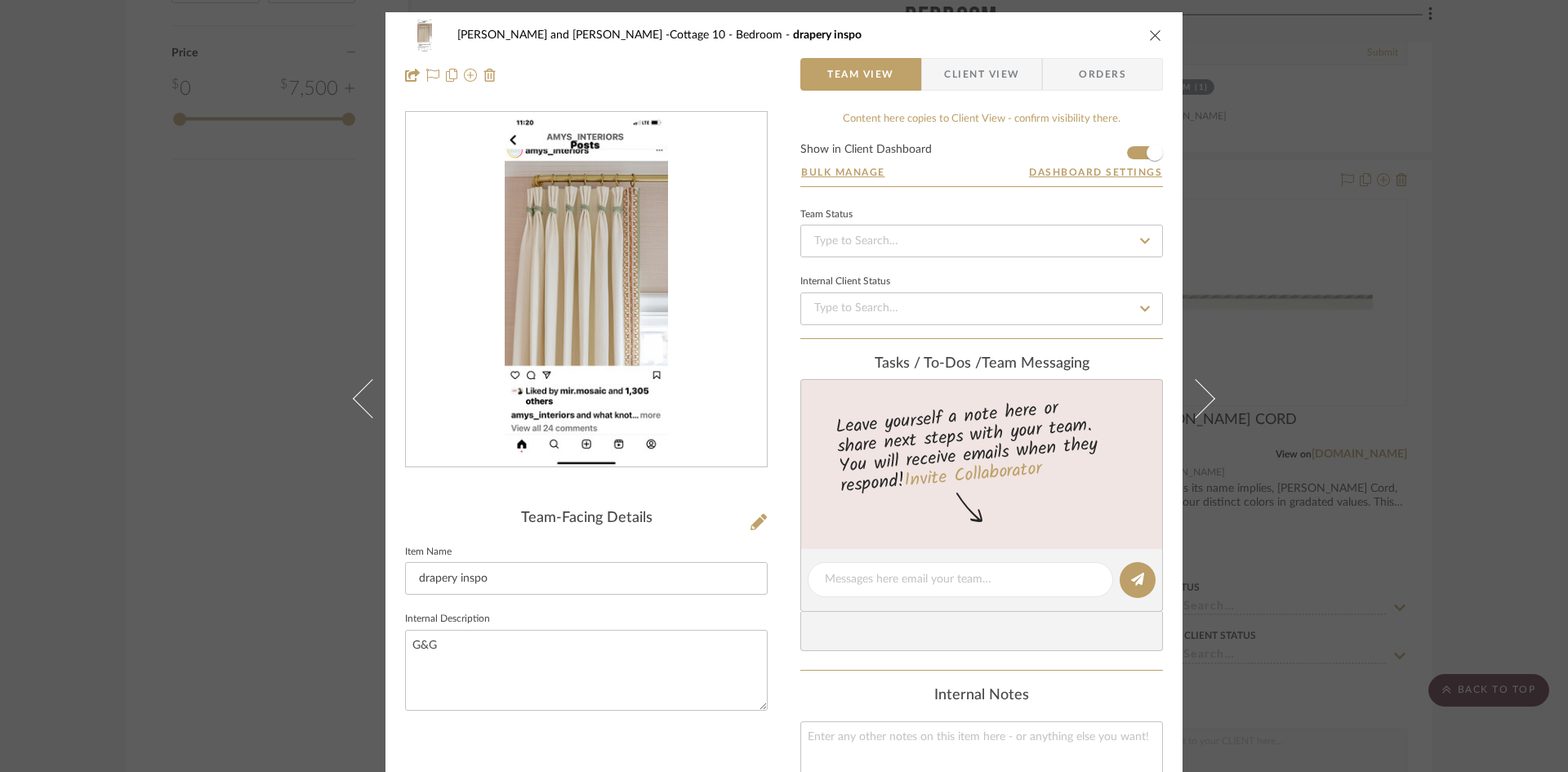
click at [1203, 384] on button at bounding box center [1206, 397] width 46 height 772
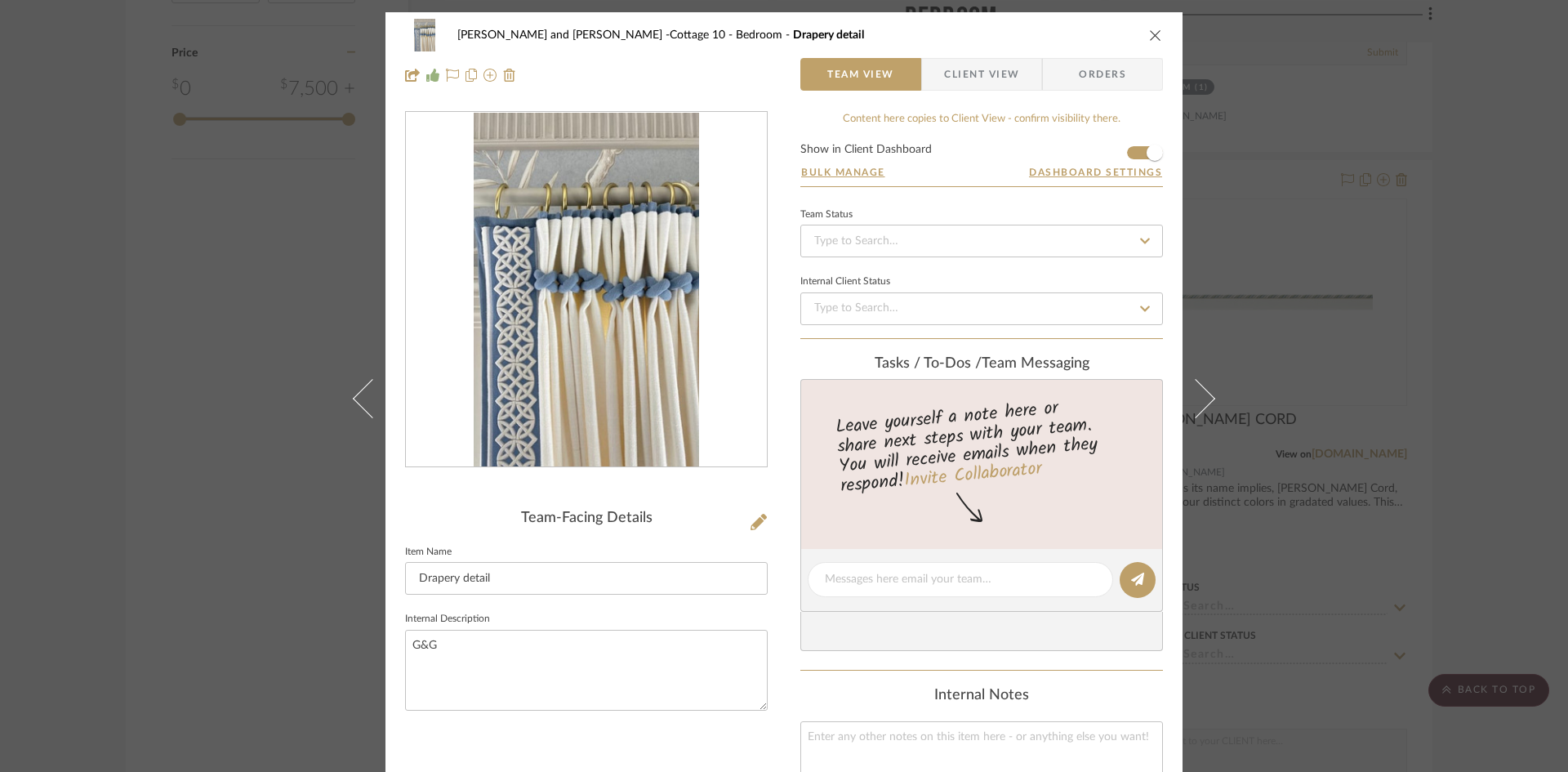
click at [1203, 384] on button at bounding box center [1206, 397] width 46 height 772
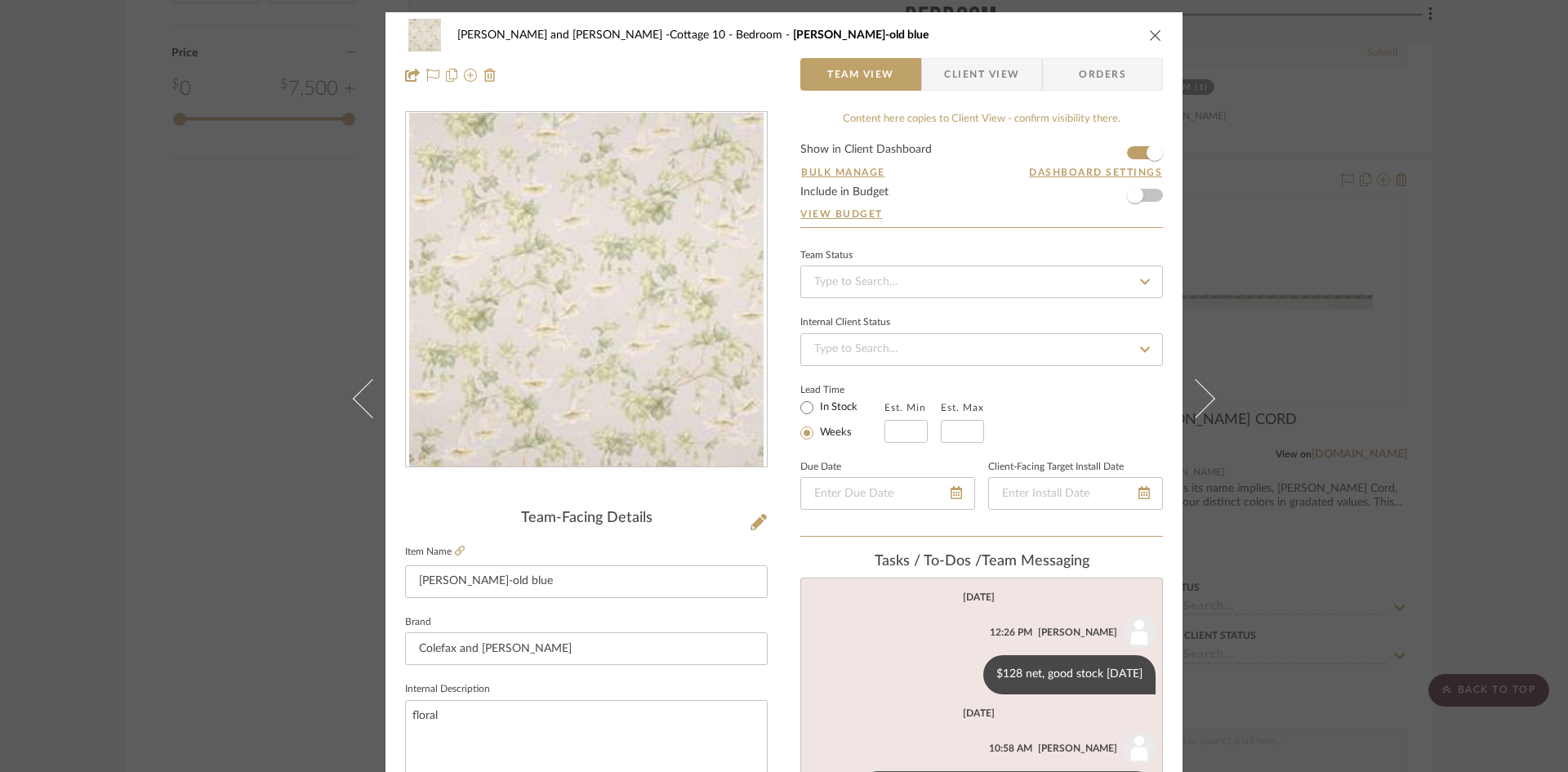
click at [1203, 384] on button at bounding box center [1206, 397] width 46 height 772
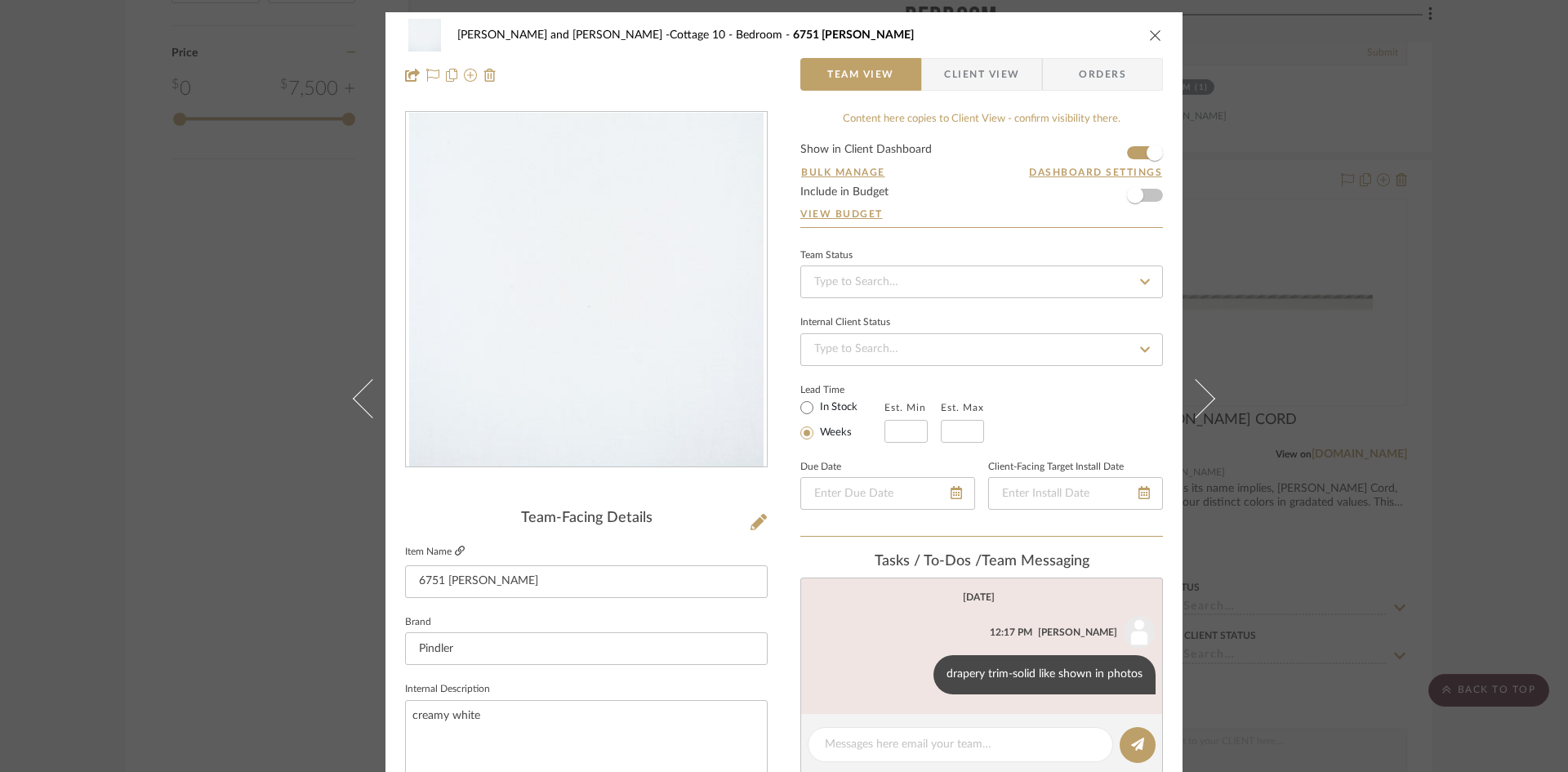
click at [456, 547] on icon at bounding box center [460, 551] width 10 height 10
click at [915, 667] on icon at bounding box center [917, 673] width 5 height 13
click at [836, 647] on button "Edit Message" at bounding box center [846, 654] width 112 height 39
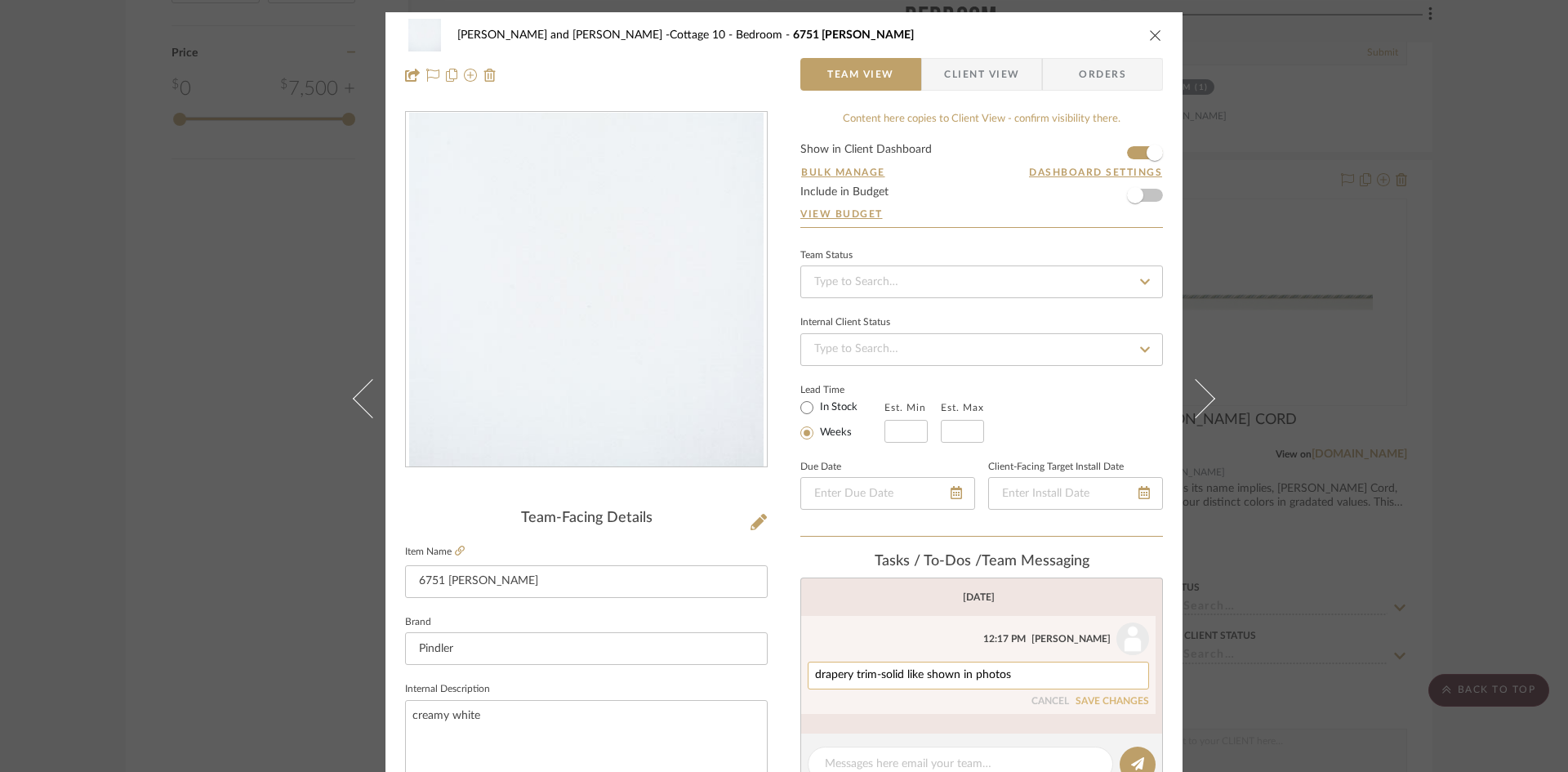
click at [1055, 676] on textarea "drapery trim-solid like shown in photos" at bounding box center [978, 675] width 327 height 13
type textarea "drapery trim-solid like shown in photos, $31 net"
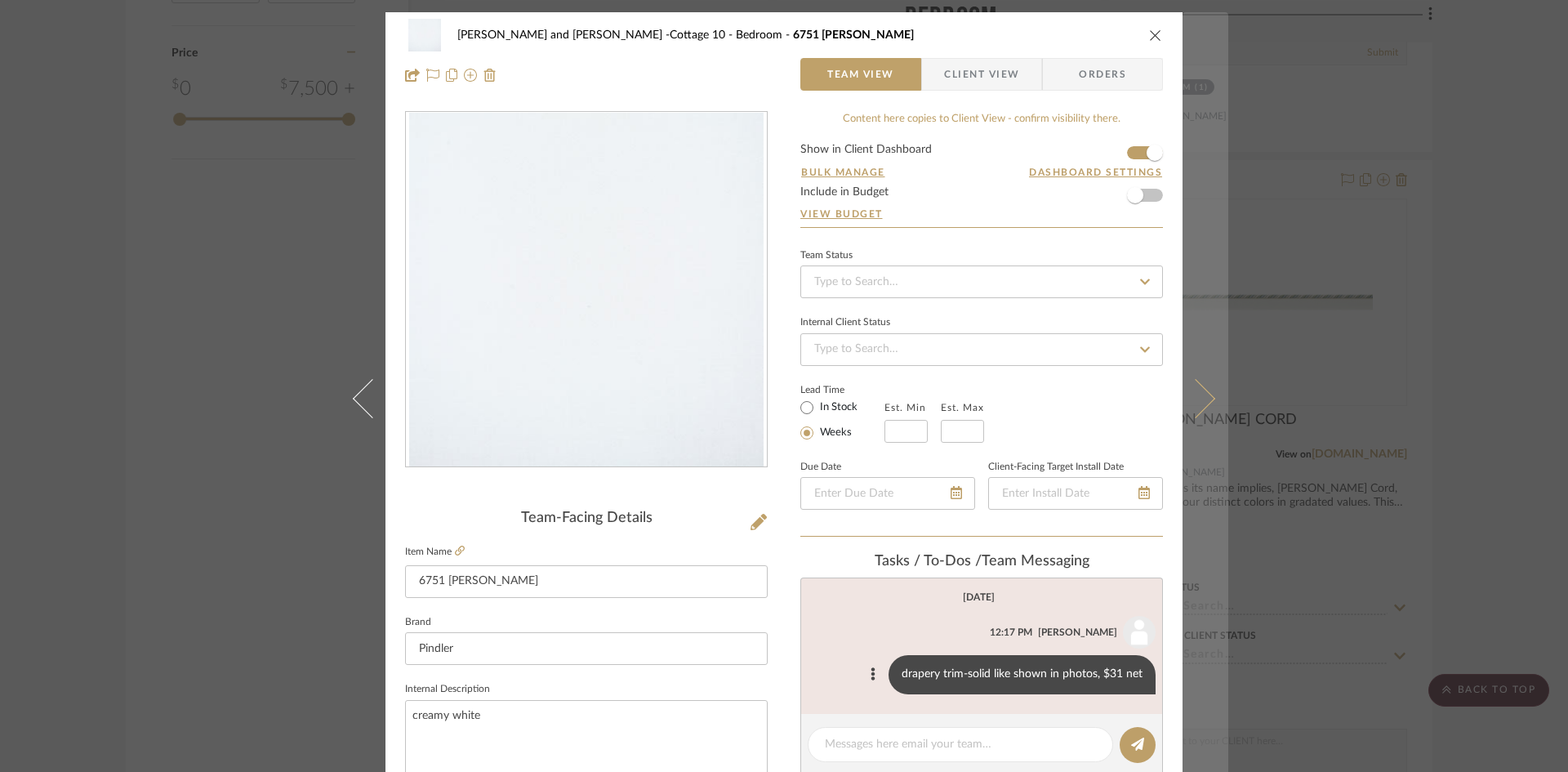
click at [1192, 400] on icon at bounding box center [1195, 397] width 39 height 39
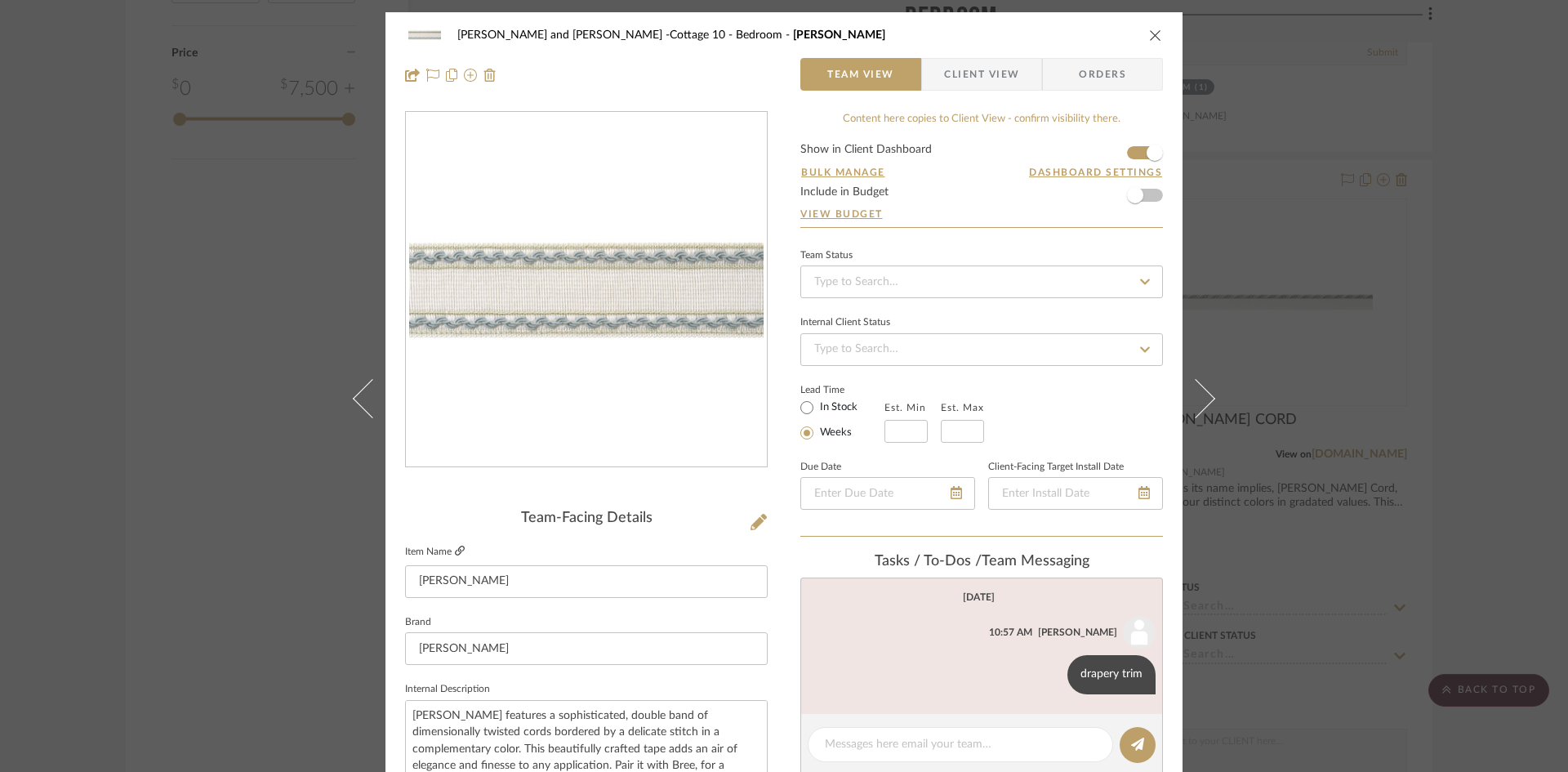
click at [459, 550] on icon at bounding box center [460, 551] width 10 height 10
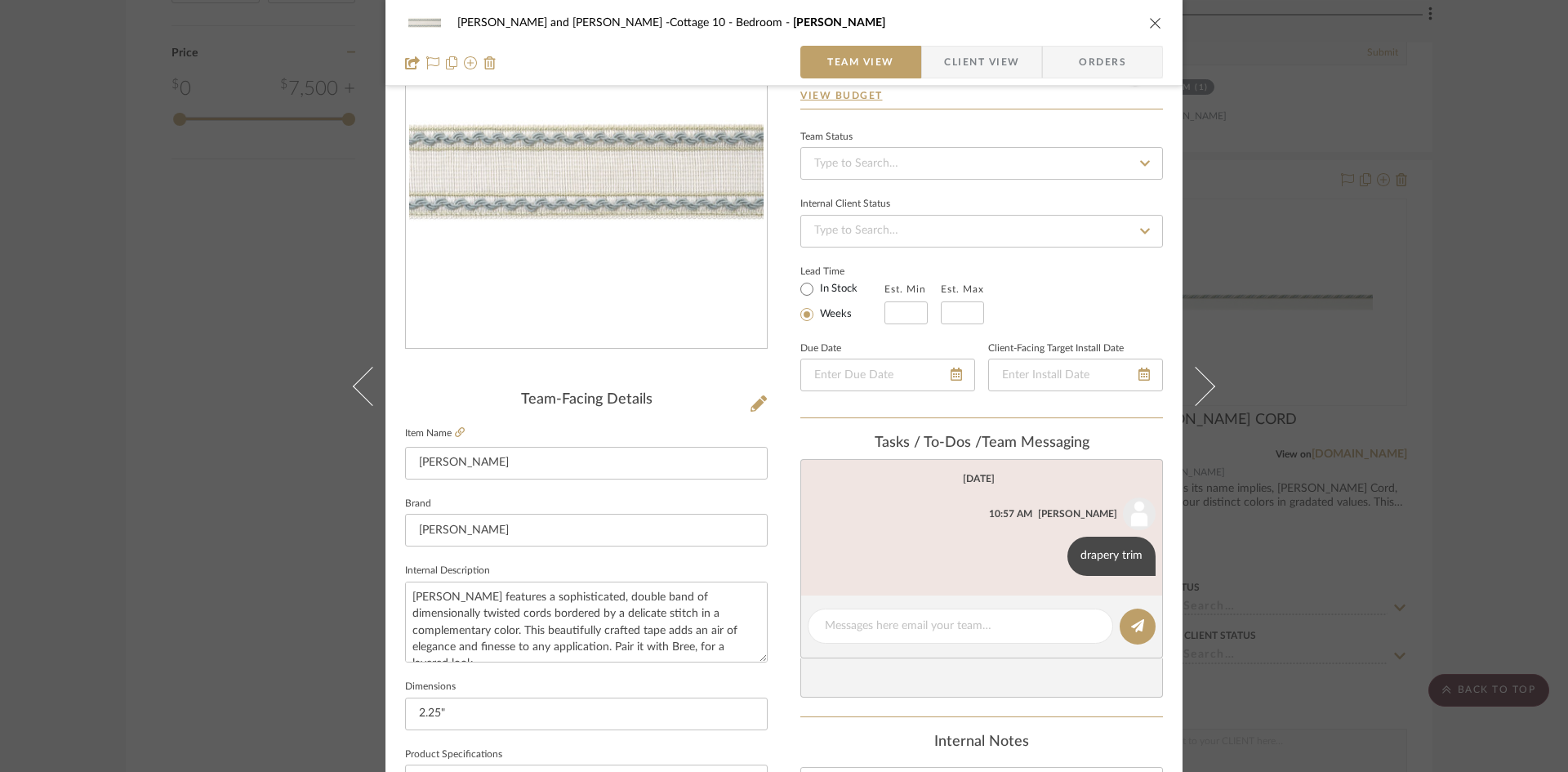
scroll to position [163, 0]
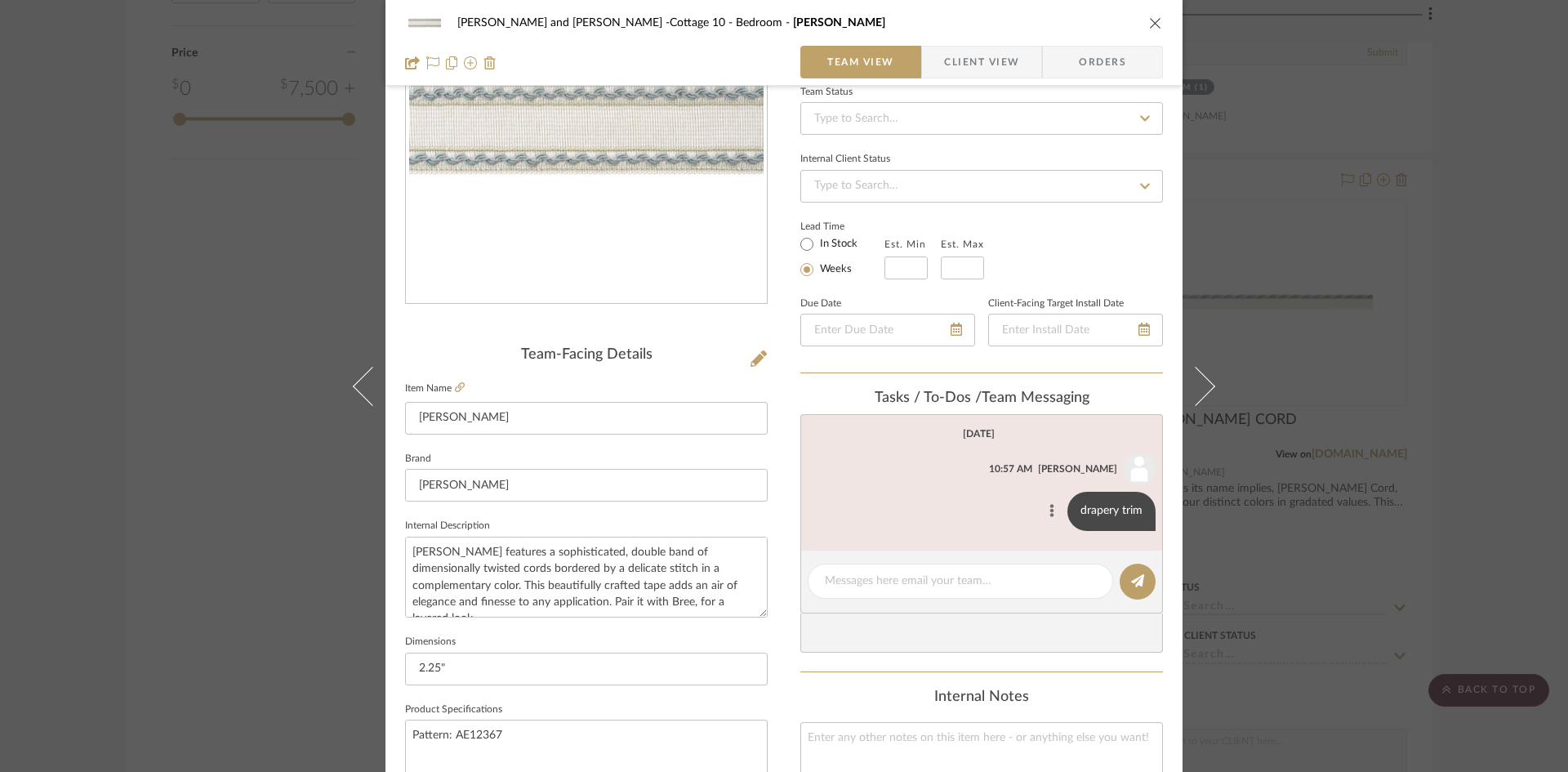
click at [1049, 506] on button at bounding box center [1051, 512] width 20 height 20
click at [991, 489] on span "Edit Message" at bounding box center [970, 491] width 67 height 14
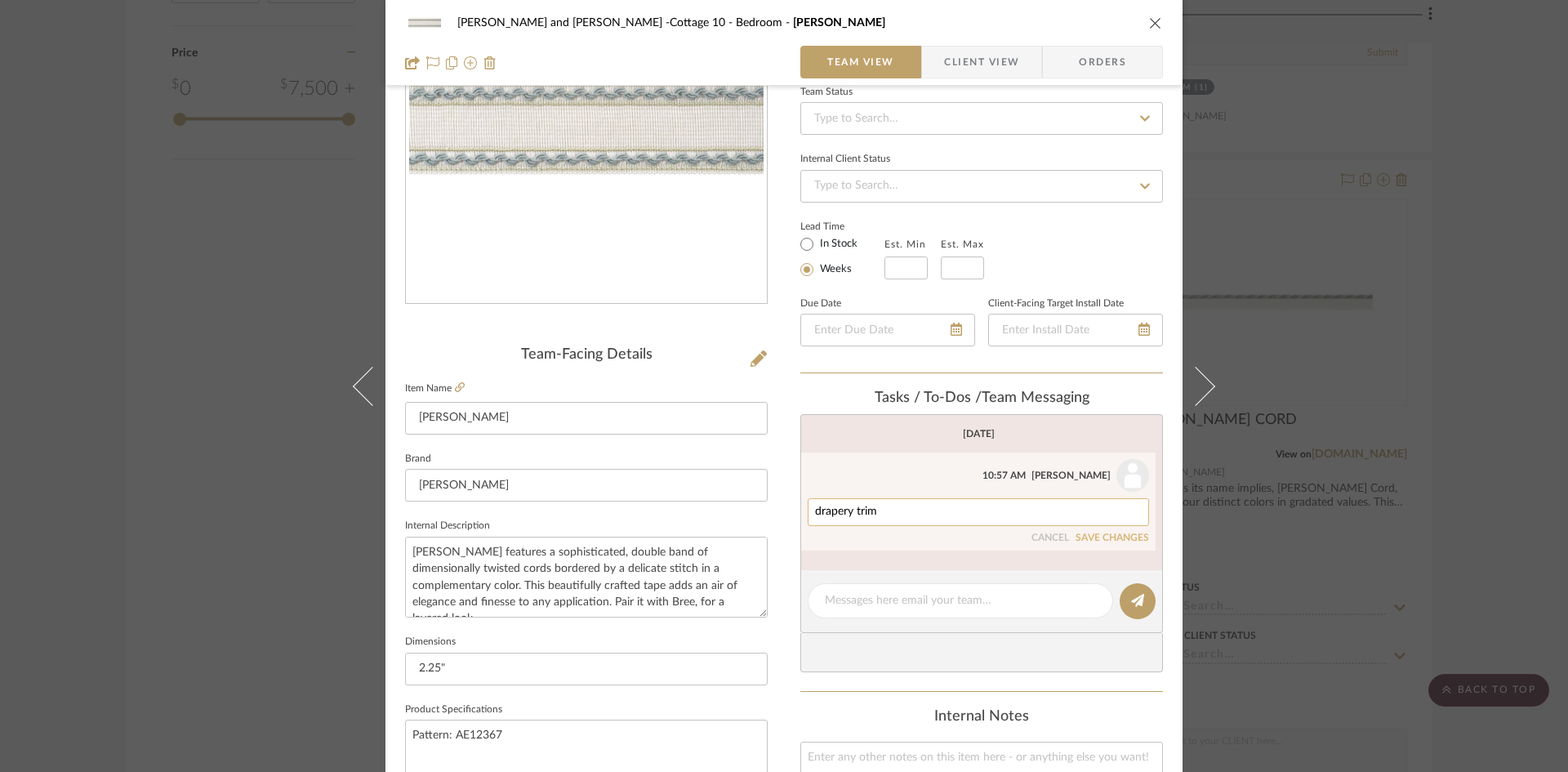
click at [918, 519] on div "drapery trim" at bounding box center [978, 512] width 341 height 28
click at [895, 506] on textarea "drapery trim" at bounding box center [978, 512] width 327 height 13
type textarea "drapery trim, $104 retail"
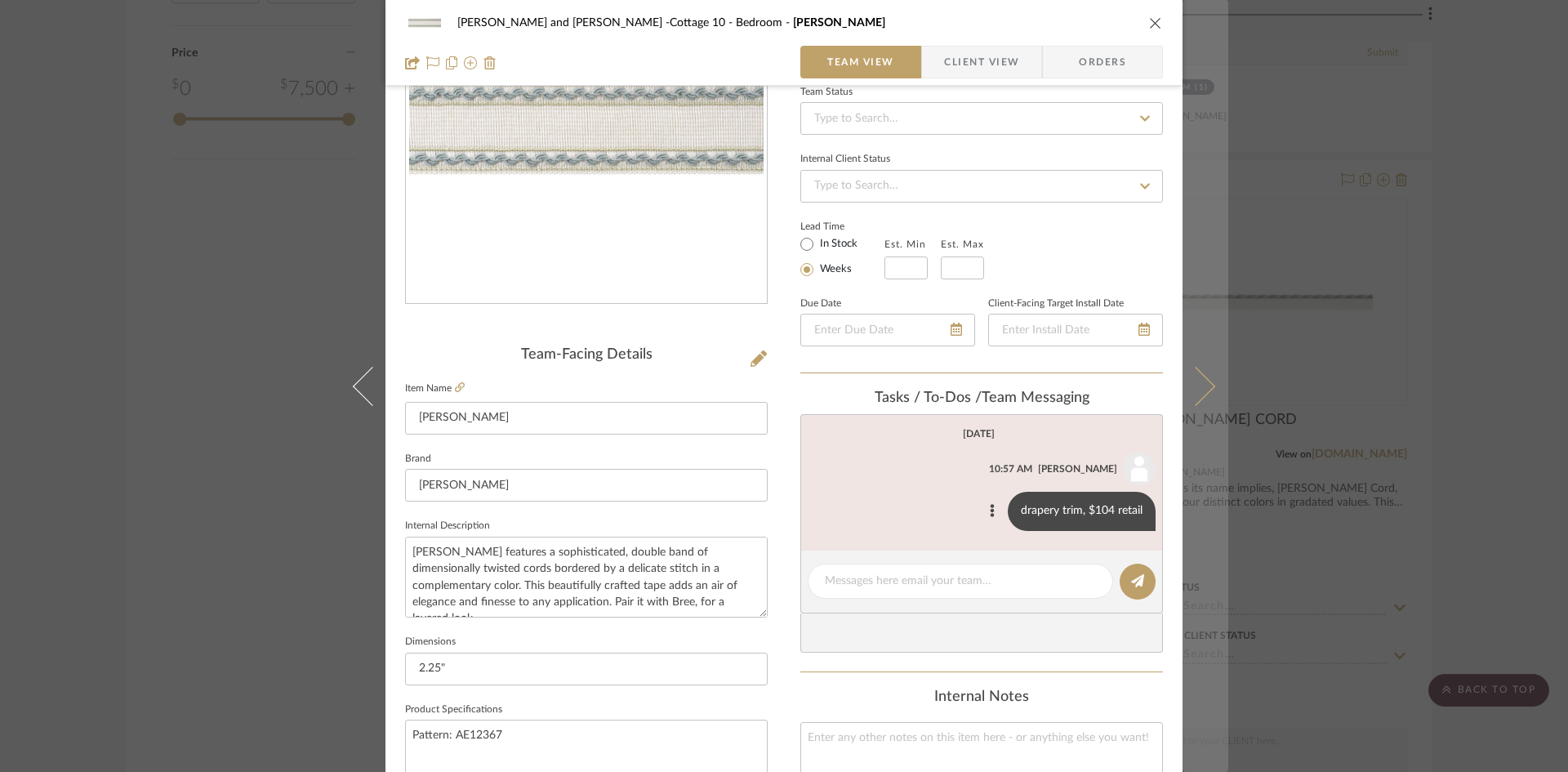
click at [1195, 393] on icon at bounding box center [1195, 385] width 39 height 39
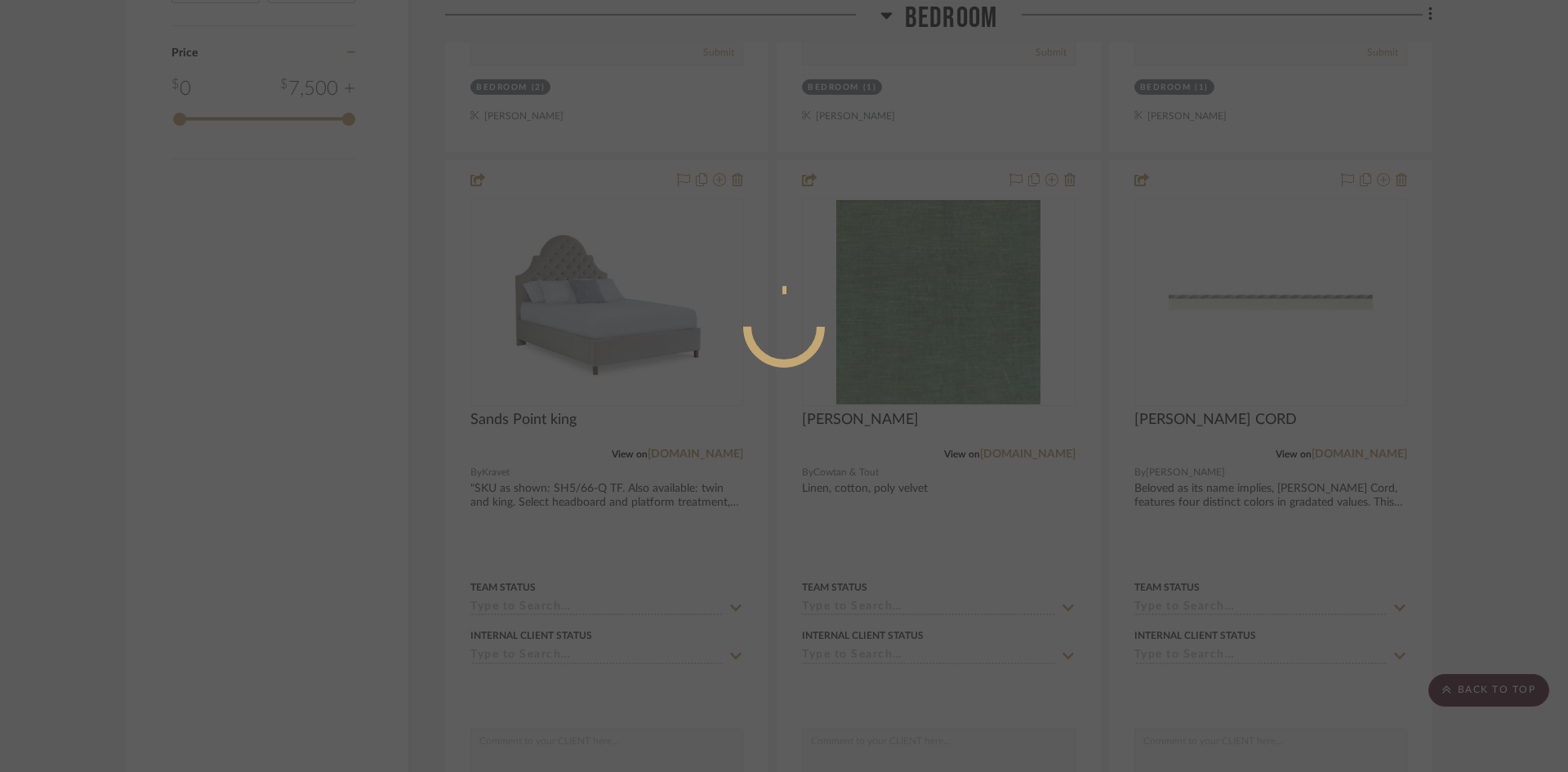
scroll to position [0, 0]
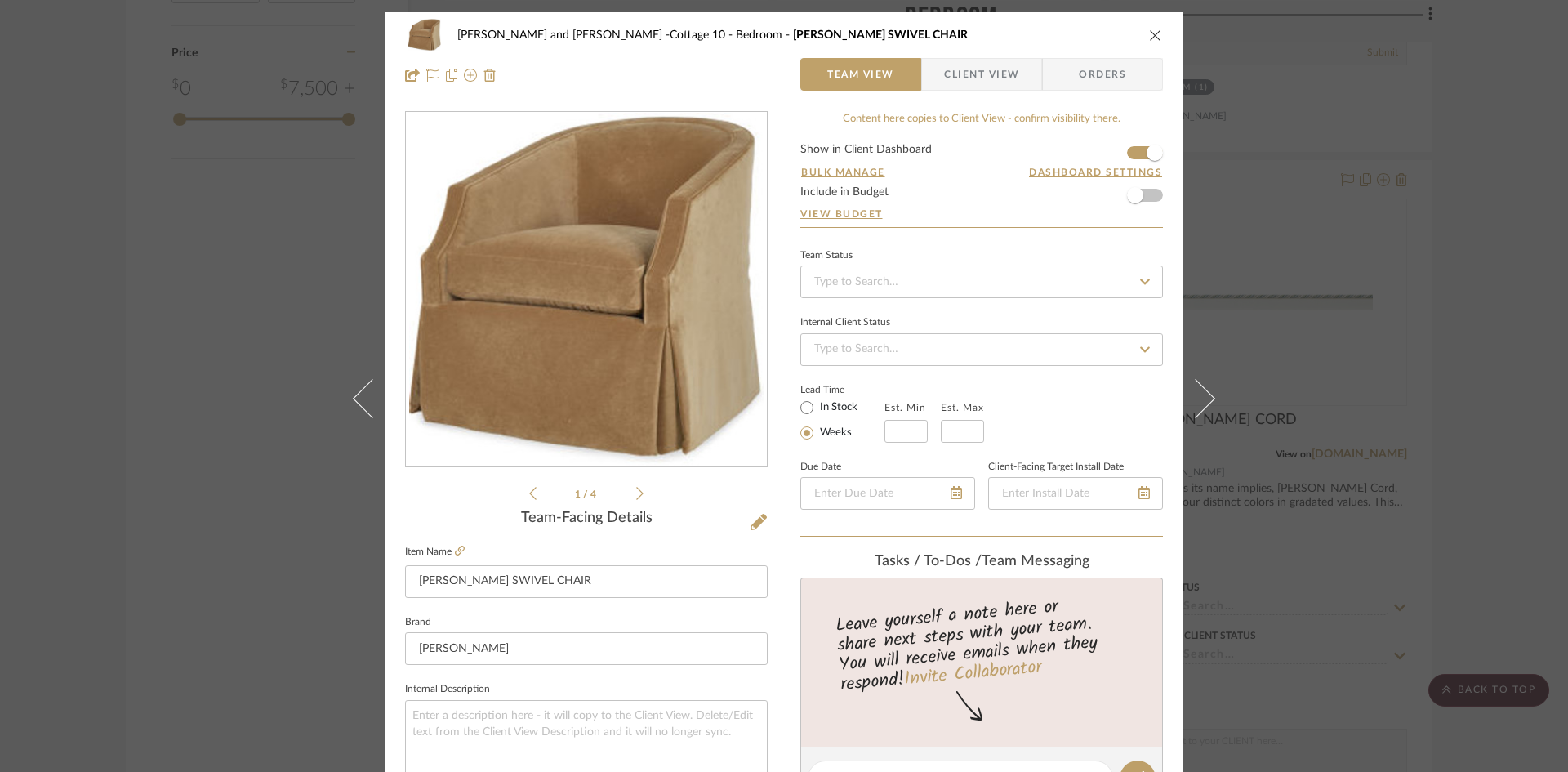
click at [1195, 393] on icon at bounding box center [1195, 397] width 39 height 39
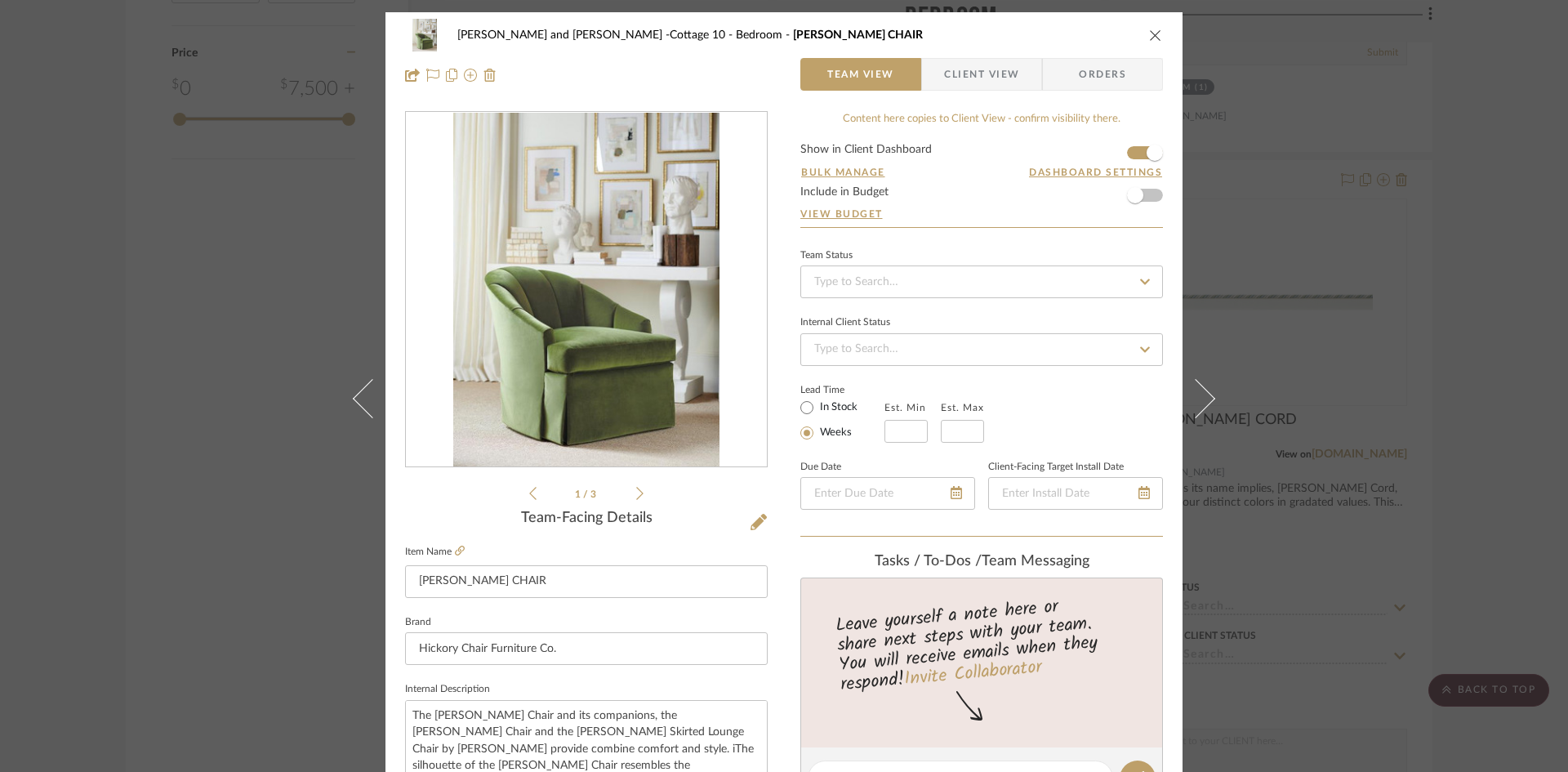
click at [1195, 393] on icon at bounding box center [1195, 397] width 39 height 39
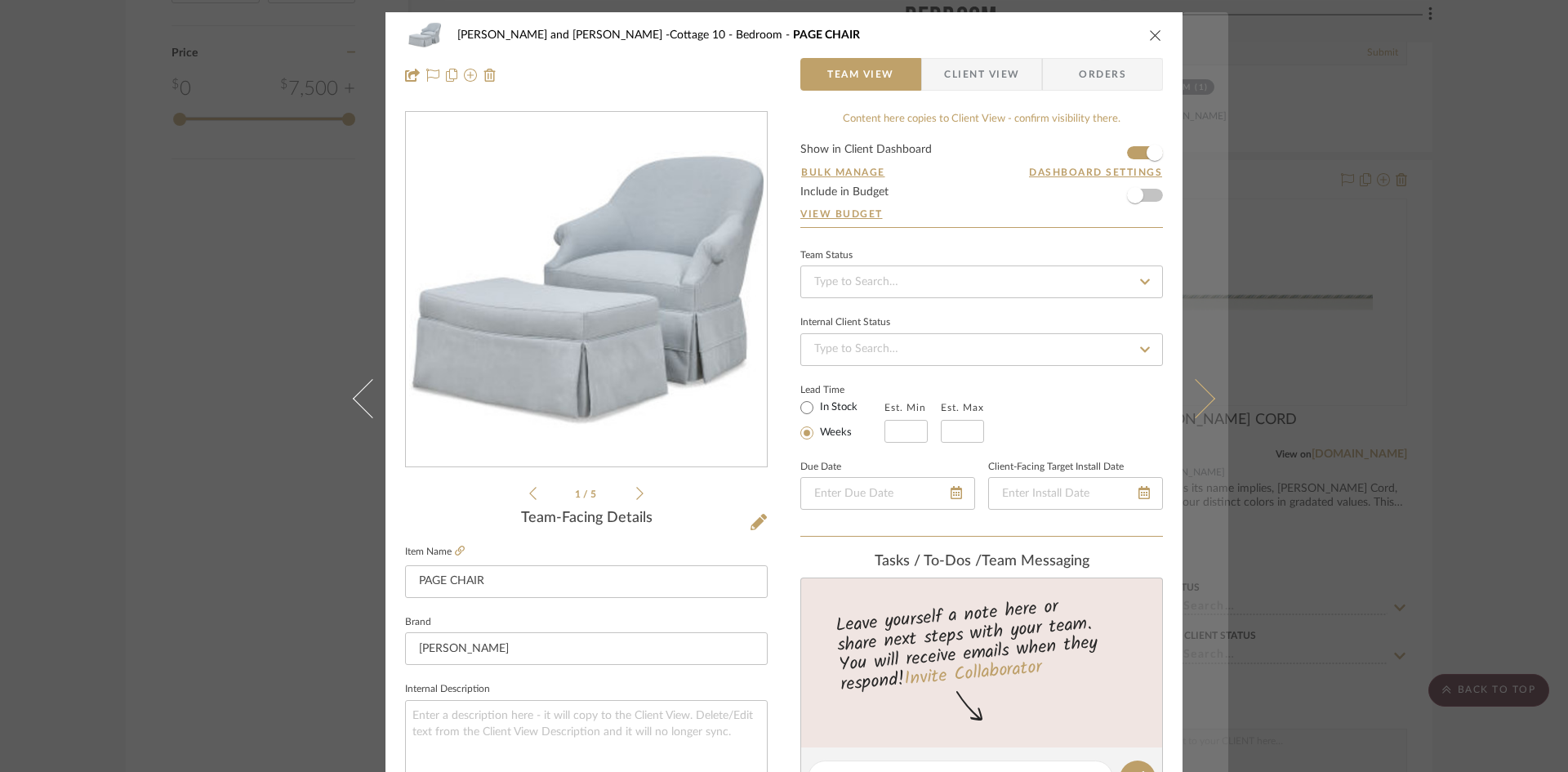
click at [1187, 406] on icon at bounding box center [1195, 397] width 39 height 39
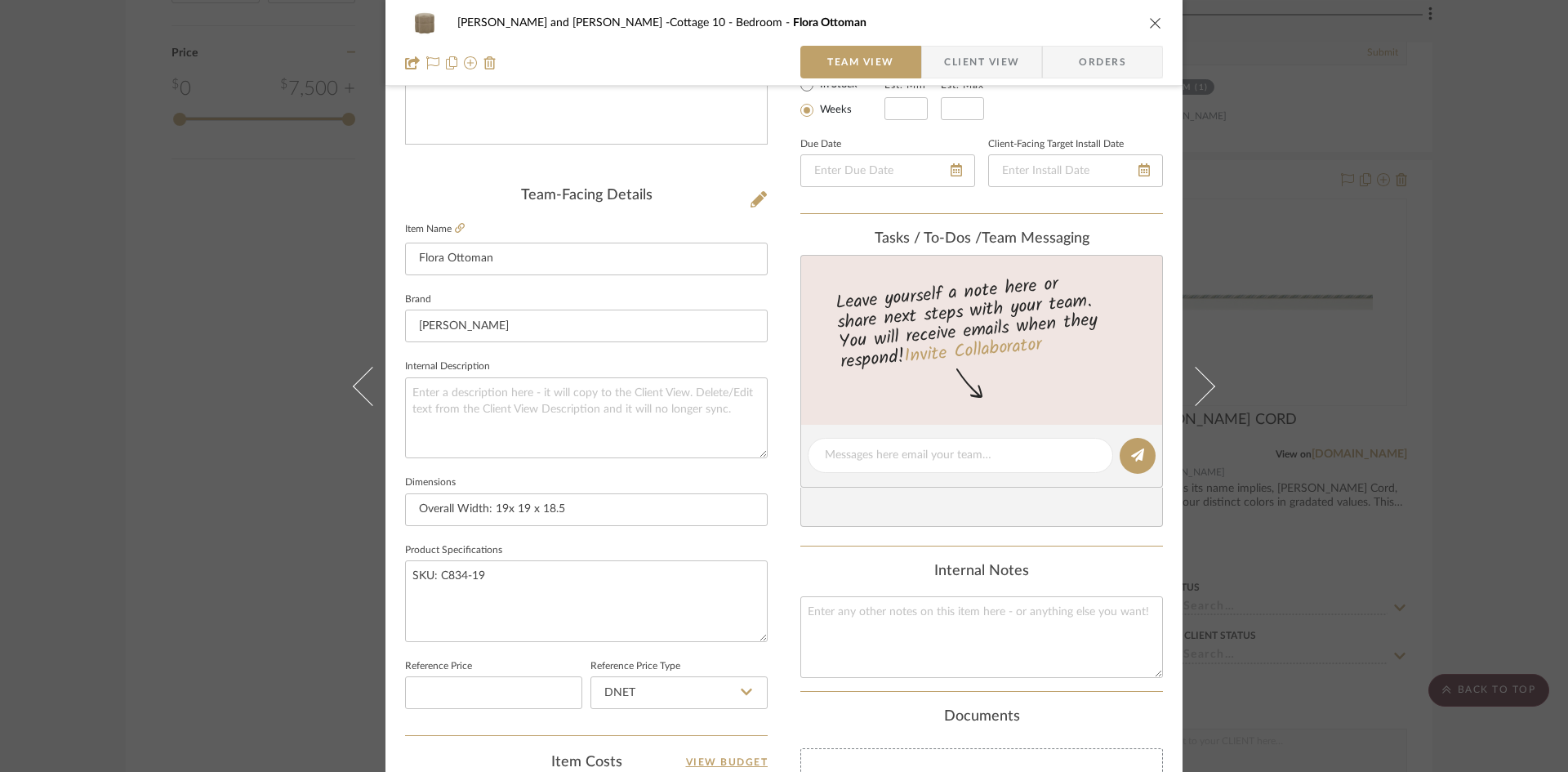
scroll to position [327, 0]
click at [455, 220] on icon at bounding box center [460, 224] width 10 height 10
click at [876, 449] on textarea at bounding box center [960, 451] width 271 height 17
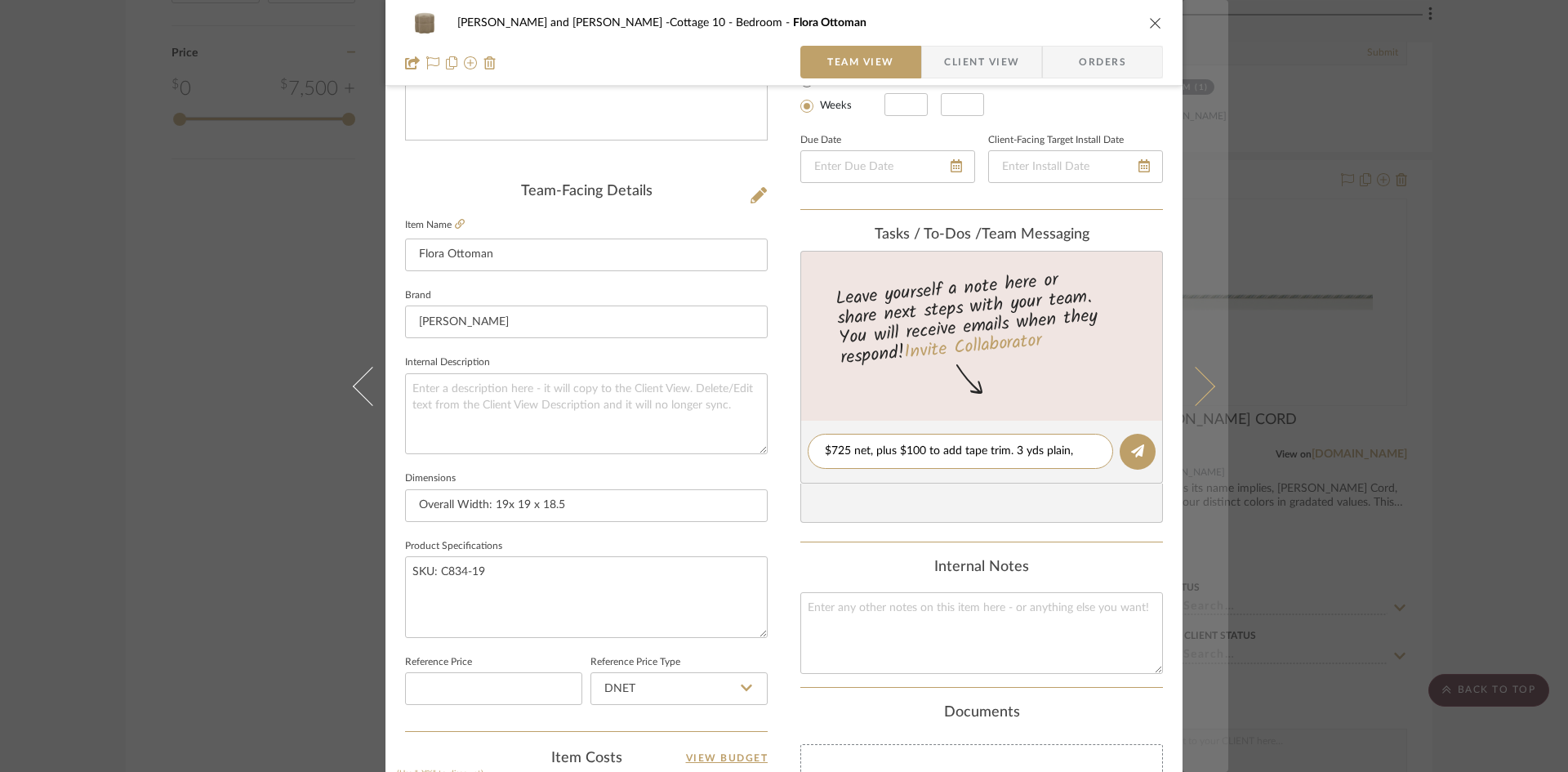
type textarea "$725 net, plus $100 to add tape trim. 3 yds plain,"
click at [1201, 388] on icon at bounding box center [1195, 385] width 39 height 39
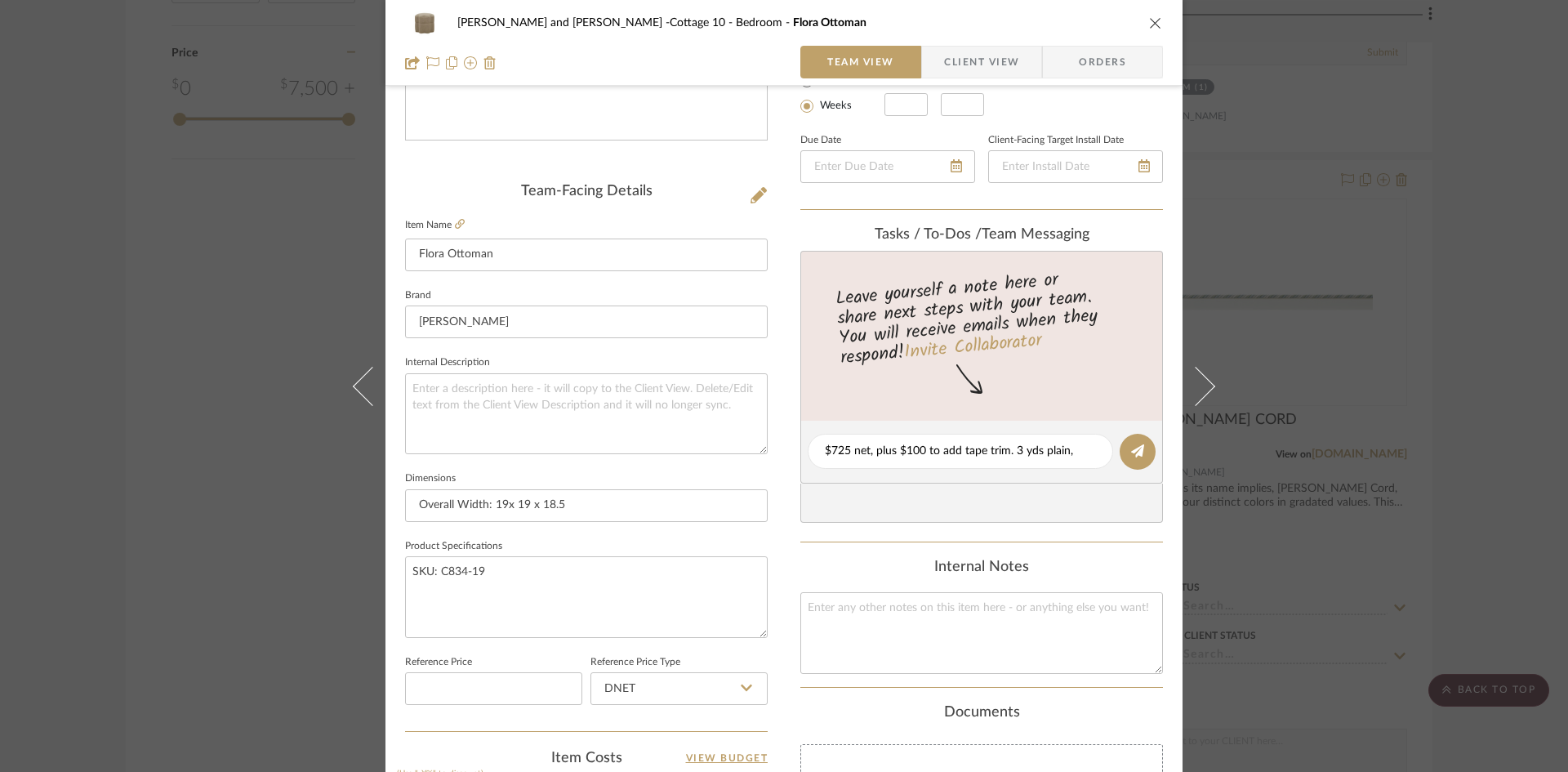
scroll to position [0, 0]
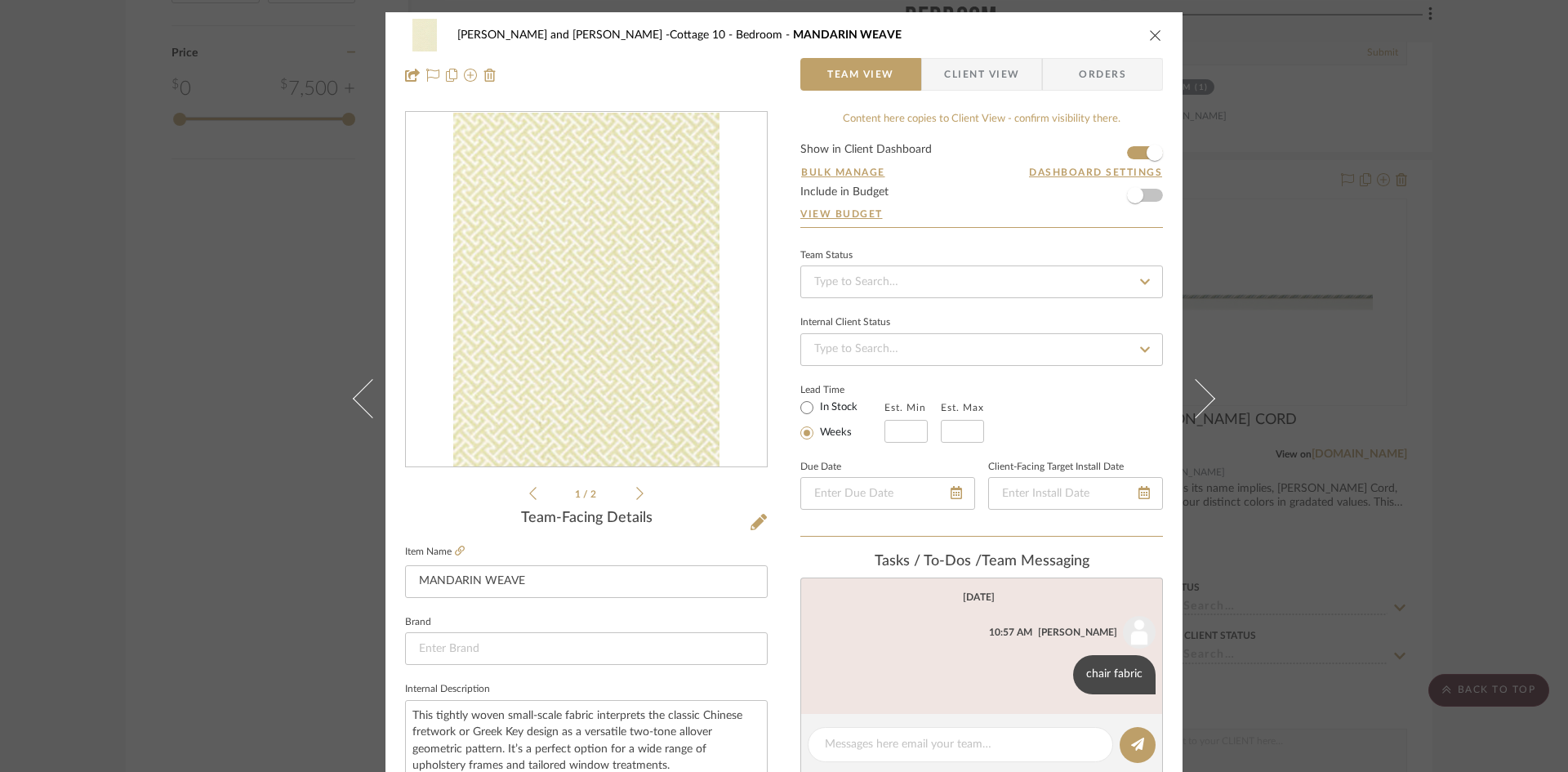
click at [1155, 30] on icon "close" at bounding box center [1155, 35] width 13 height 13
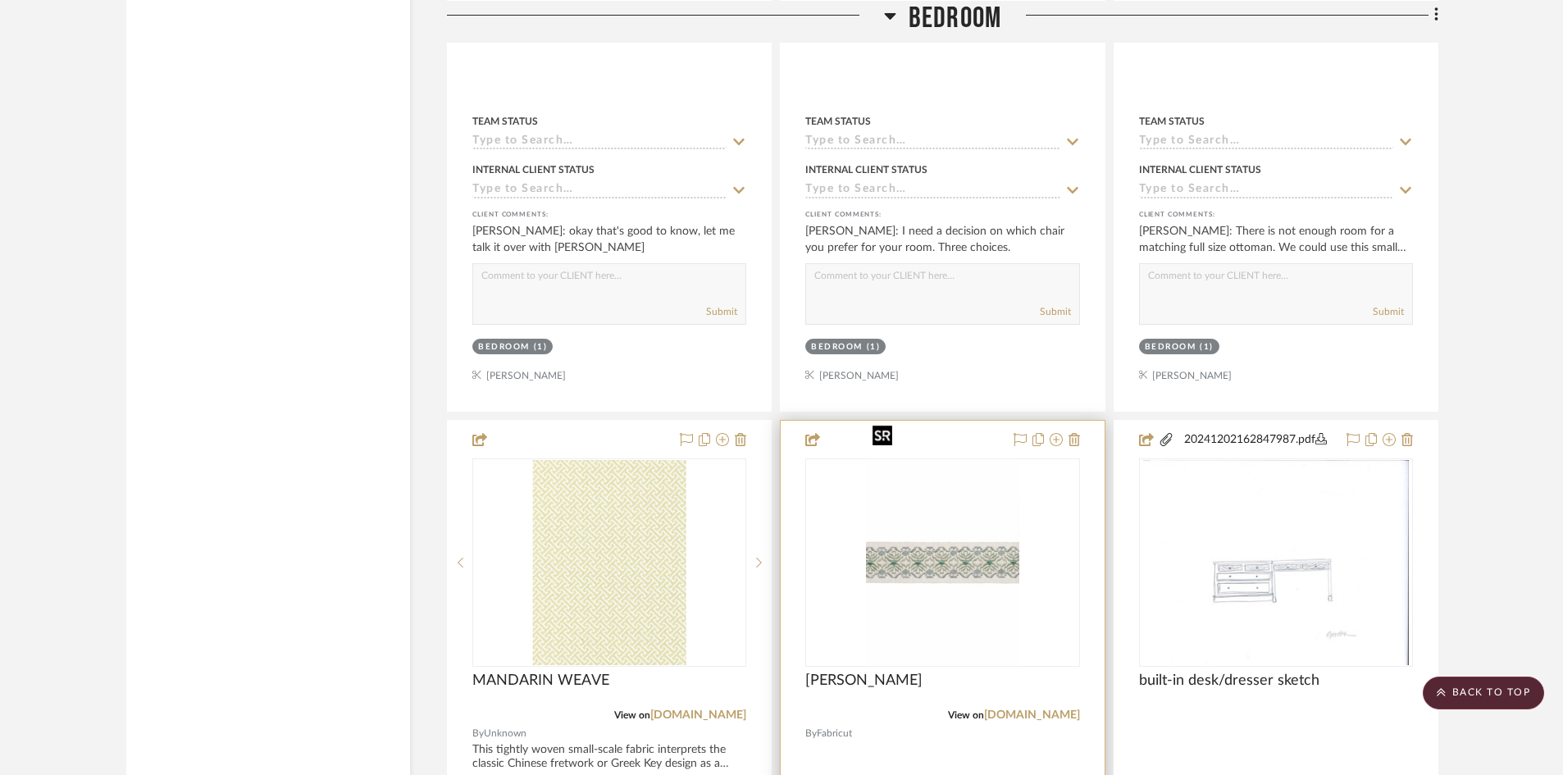
scroll to position [6643, 0]
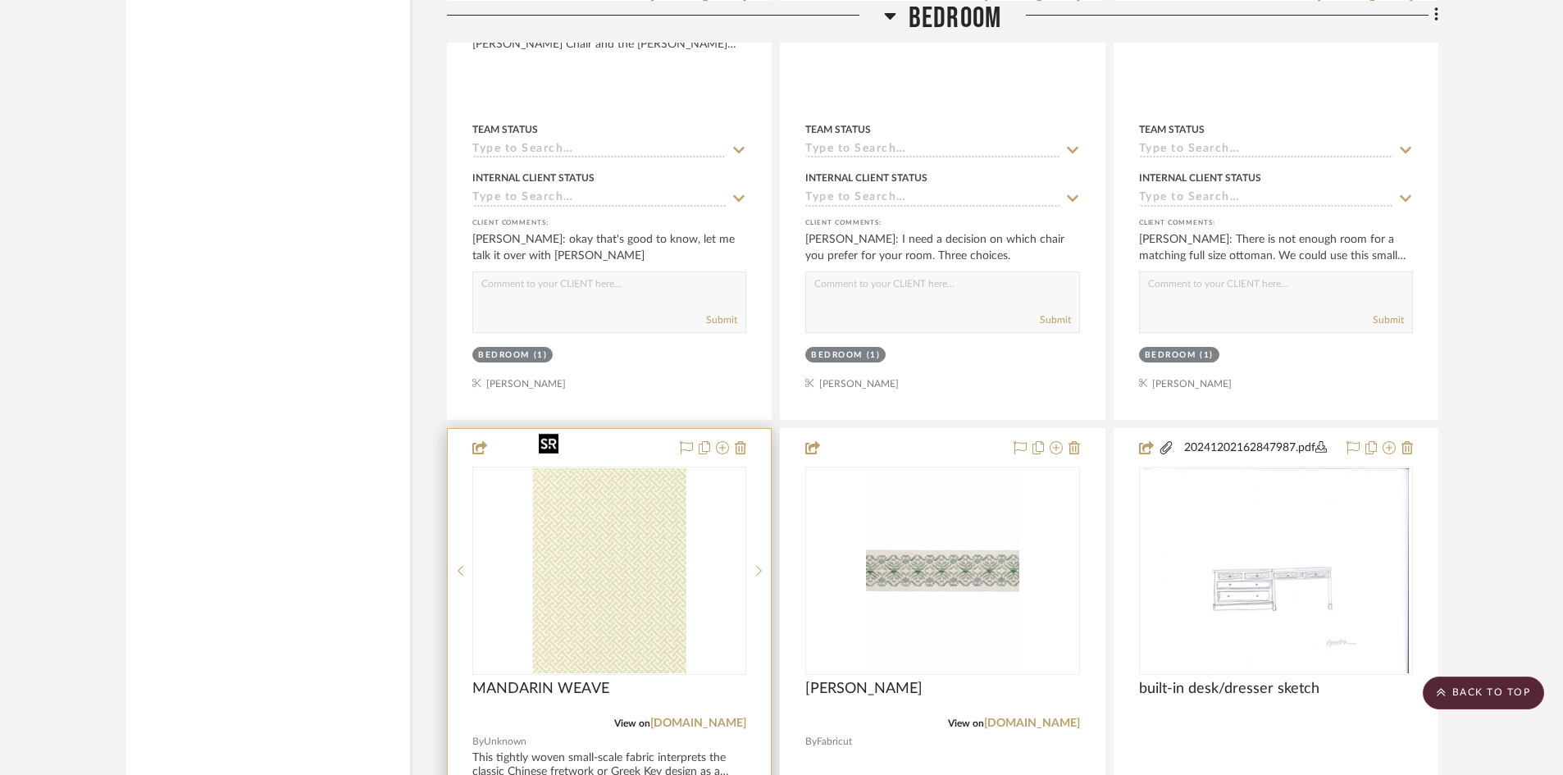
click at [619, 527] on img "0" at bounding box center [609, 570] width 154 height 205
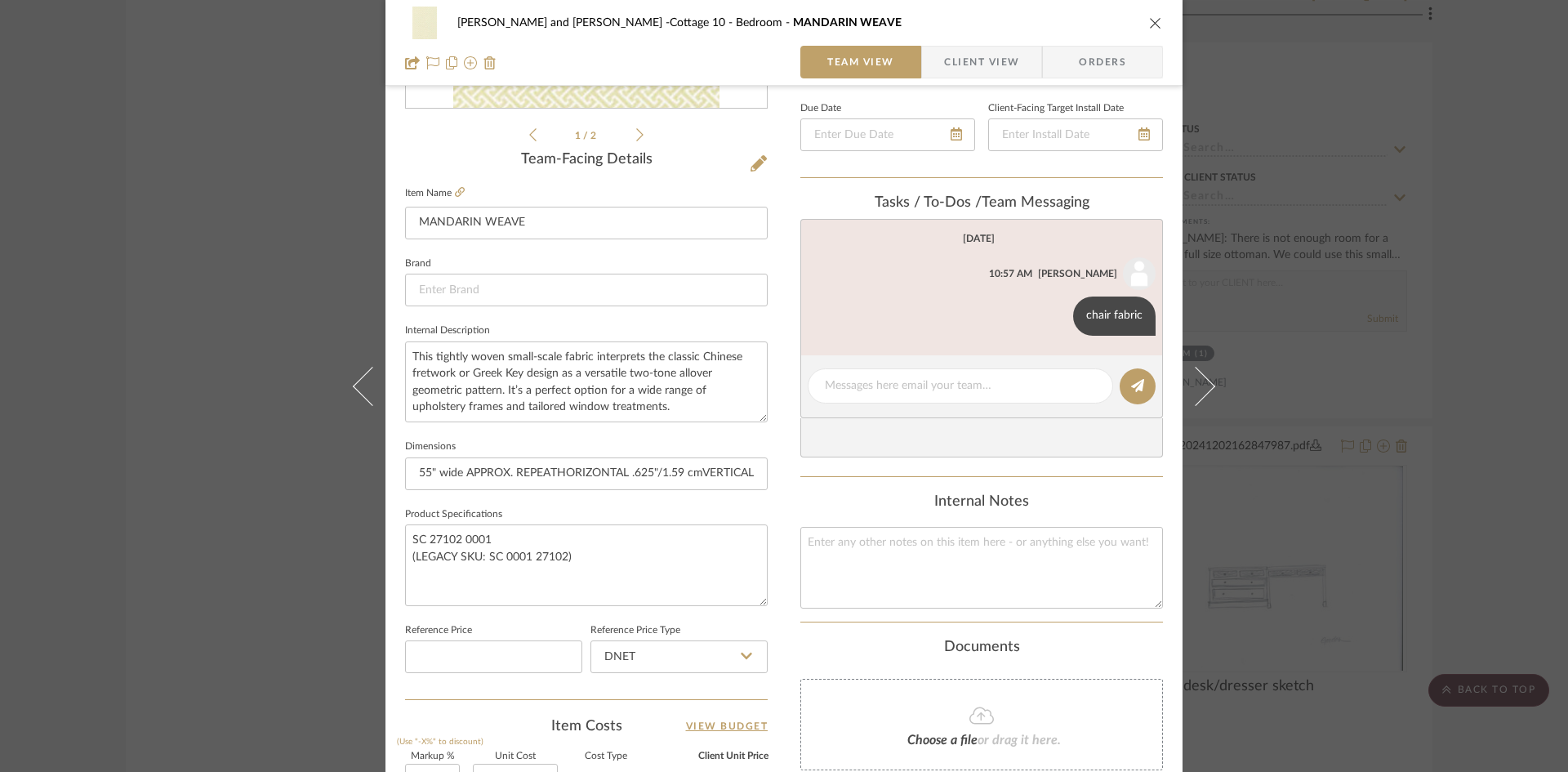
scroll to position [490, 0]
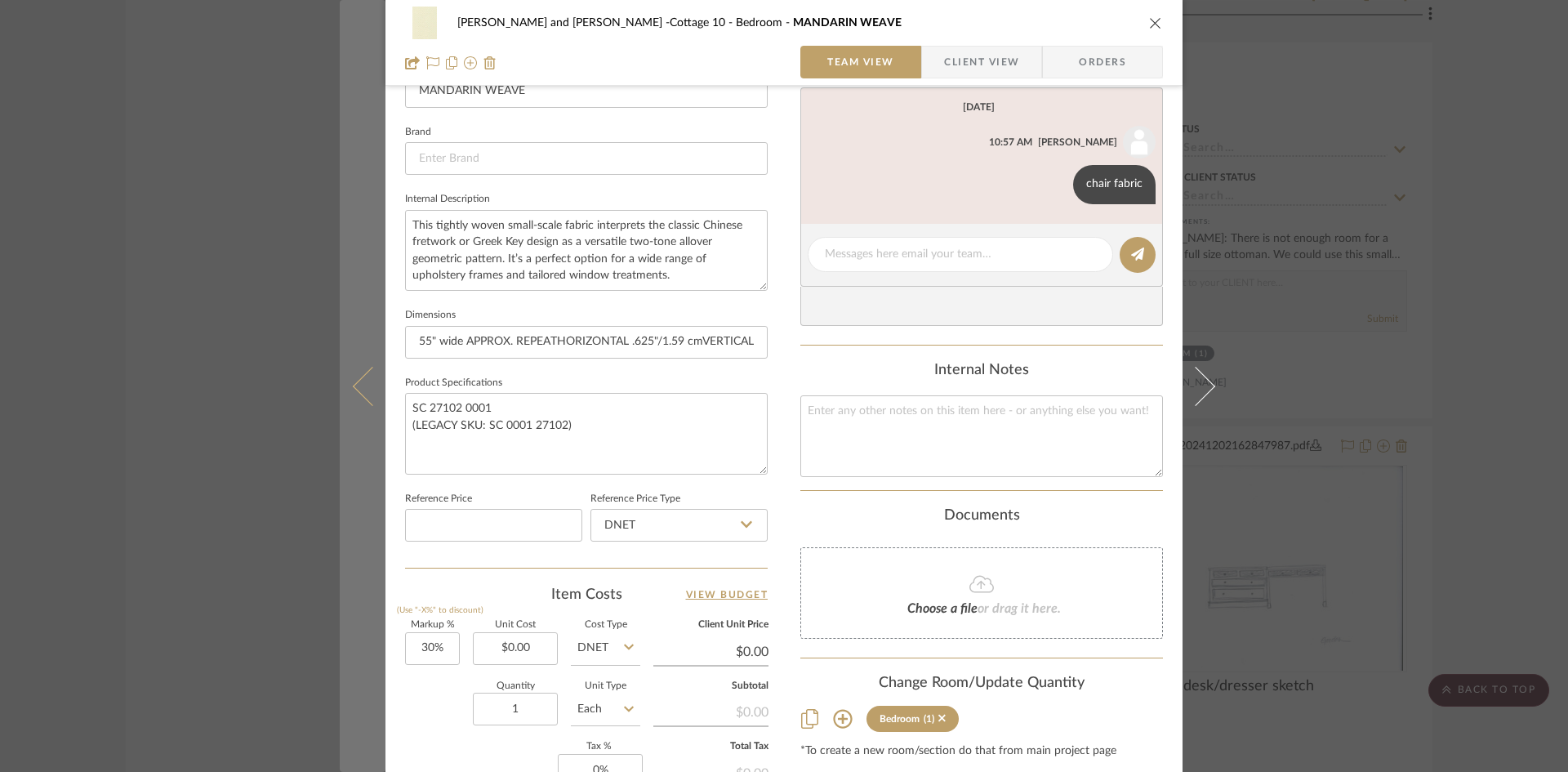
click at [360, 393] on icon at bounding box center [371, 385] width 39 height 39
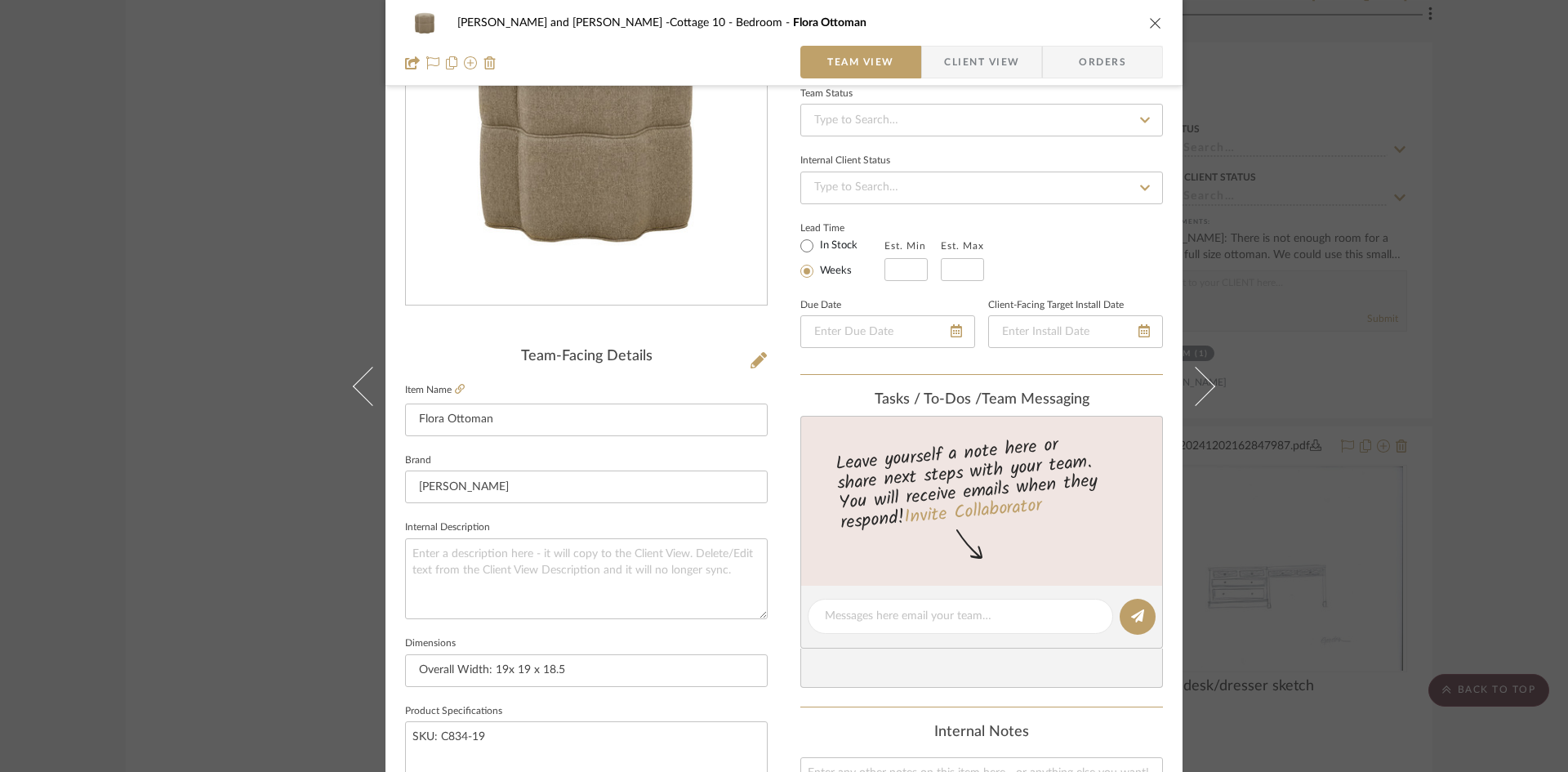
scroll to position [163, 0]
click at [1151, 25] on icon "close" at bounding box center [1155, 22] width 13 height 13
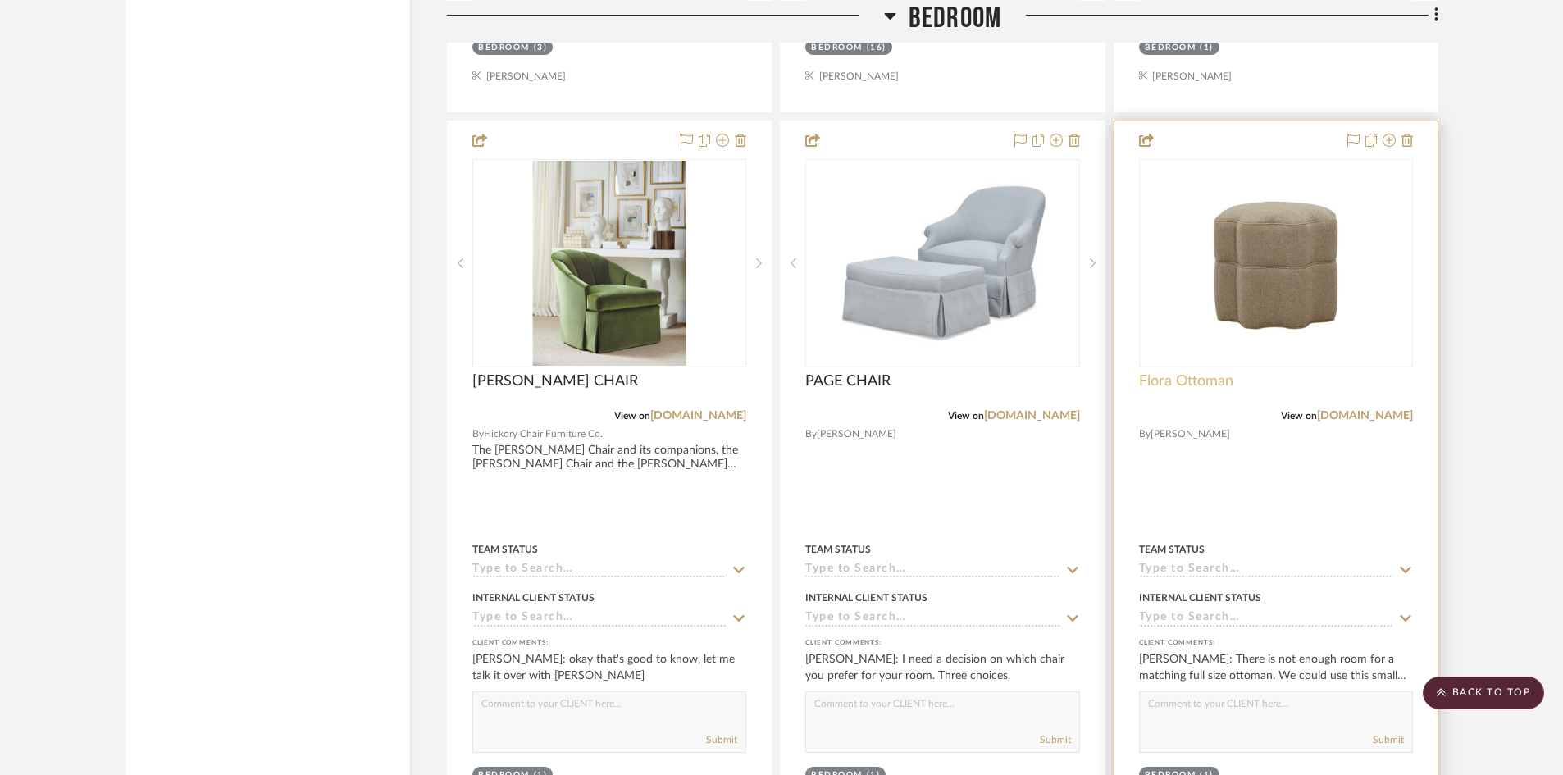
scroll to position [6233, 0]
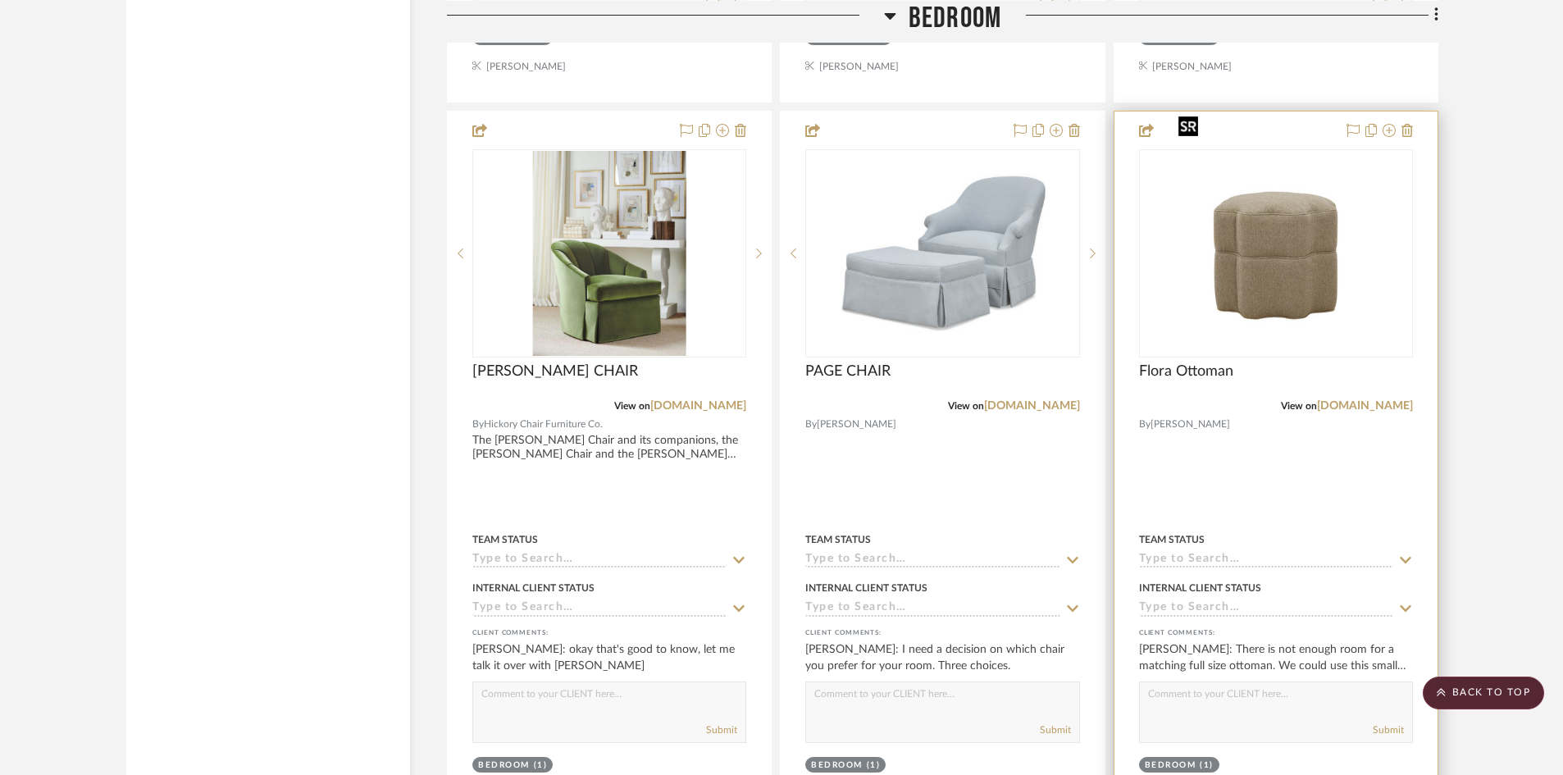
click at [1279, 240] on img "0" at bounding box center [1276, 253] width 208 height 205
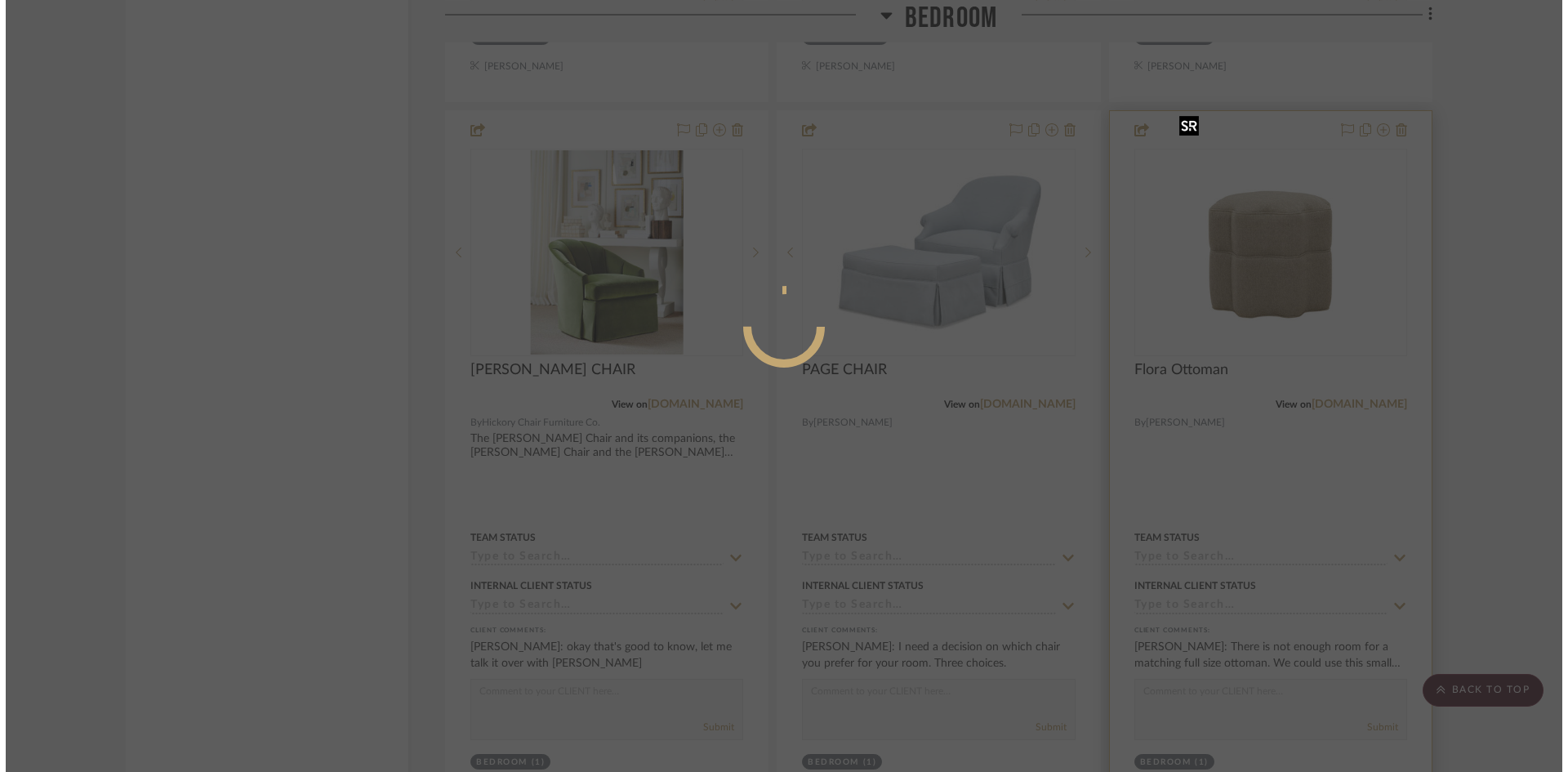
scroll to position [0, 0]
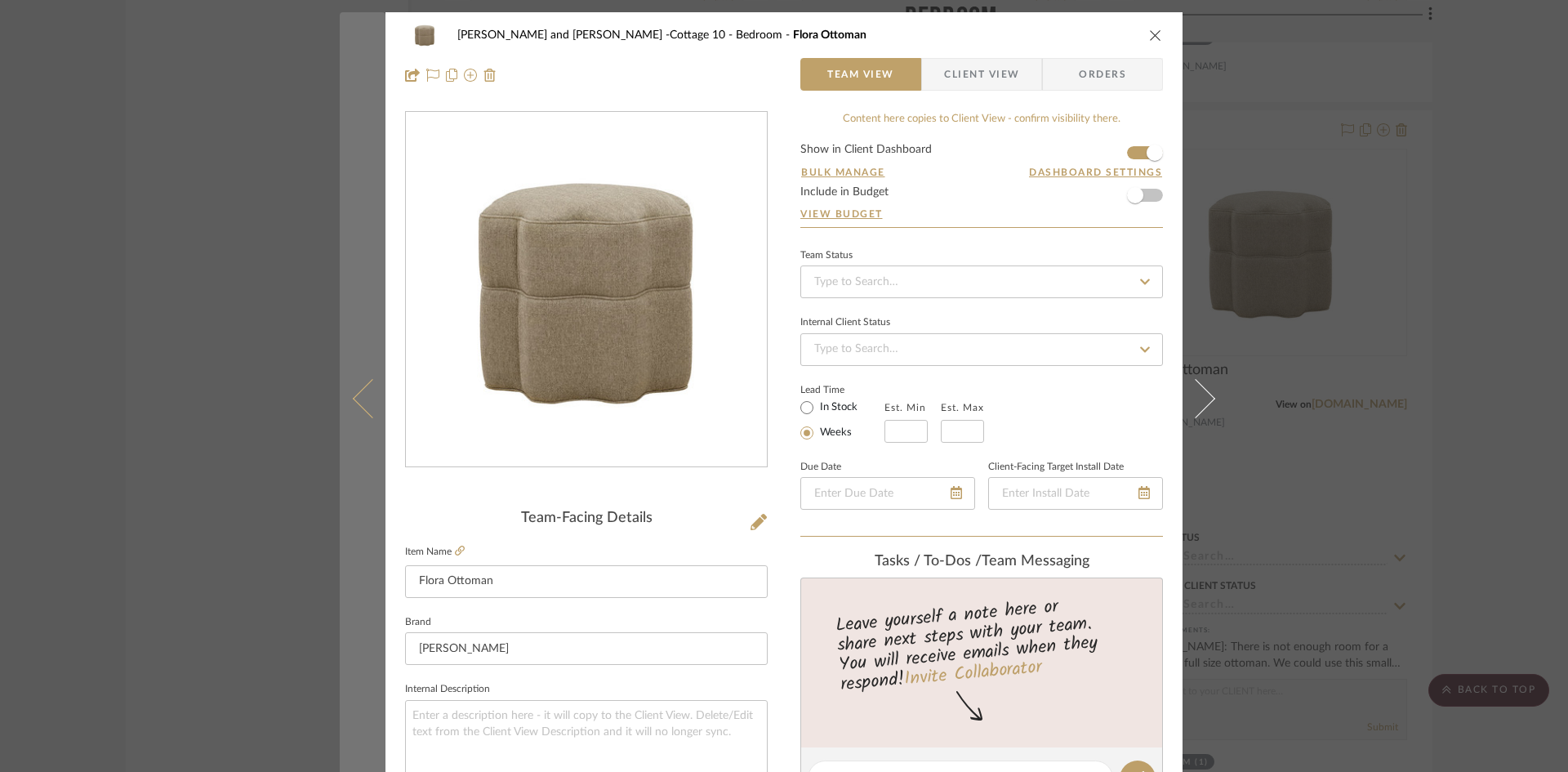
click at [361, 412] on icon at bounding box center [371, 397] width 39 height 39
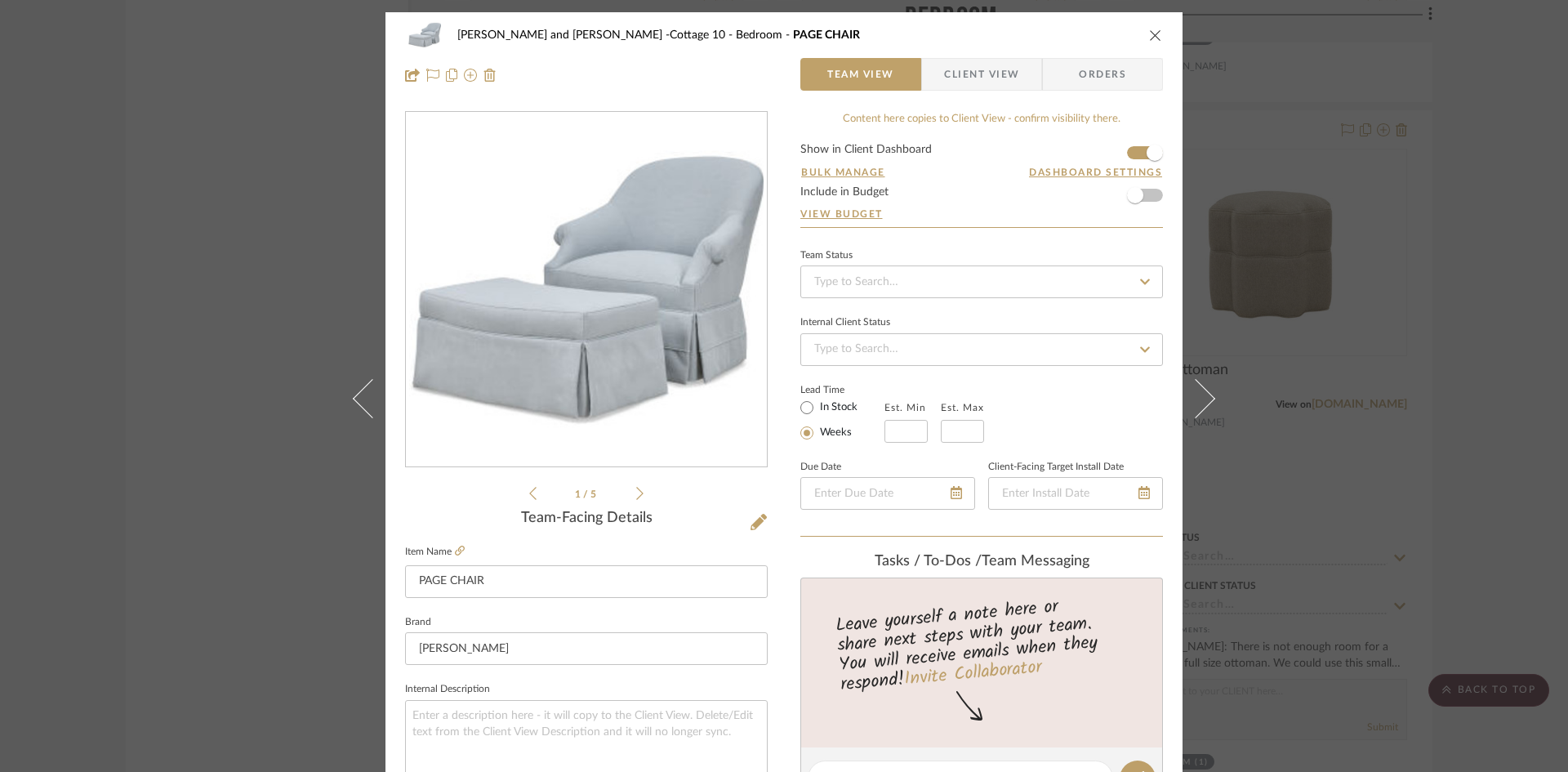
click at [361, 412] on icon at bounding box center [371, 397] width 39 height 39
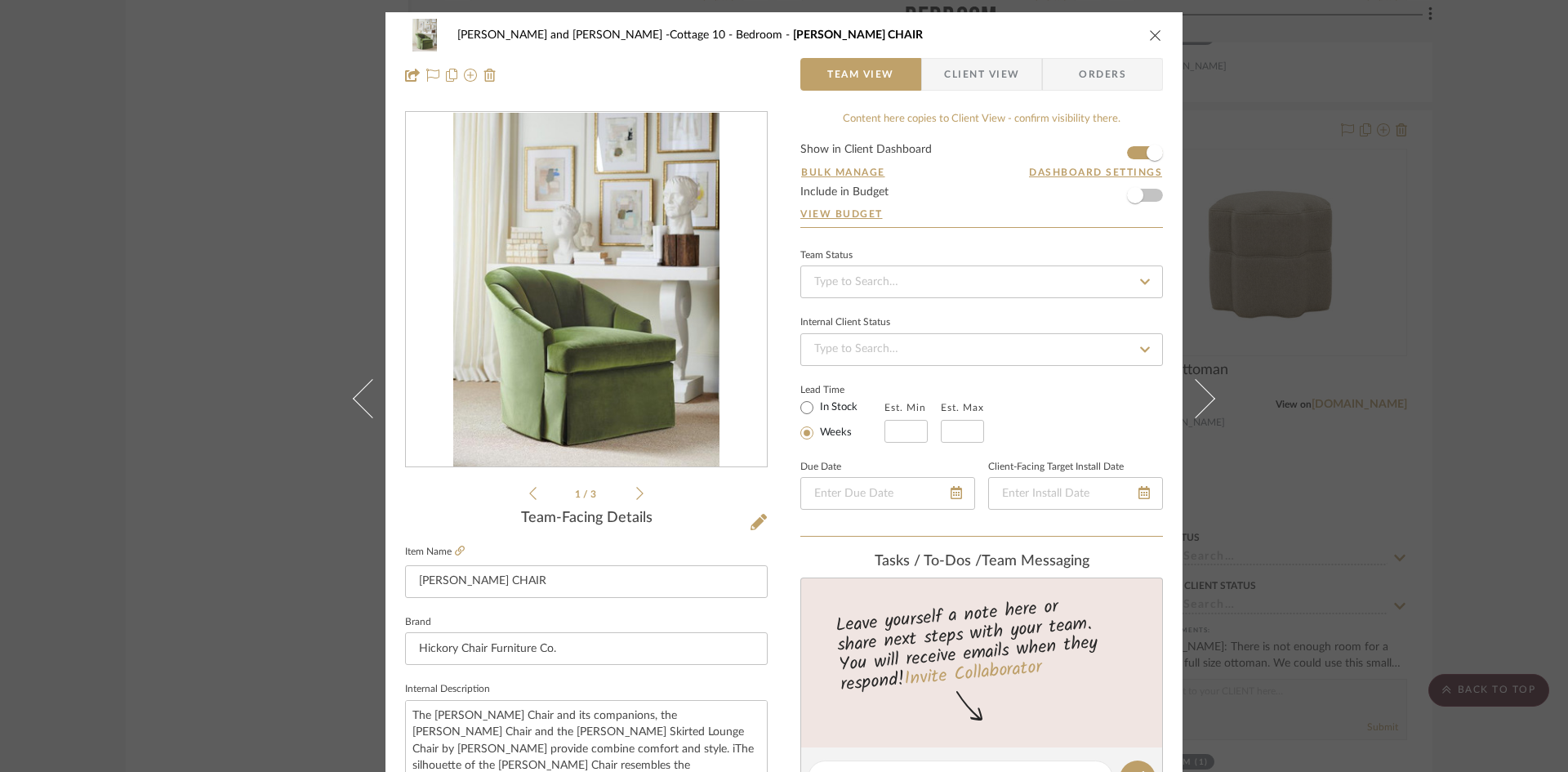
click at [361, 412] on icon at bounding box center [371, 397] width 39 height 39
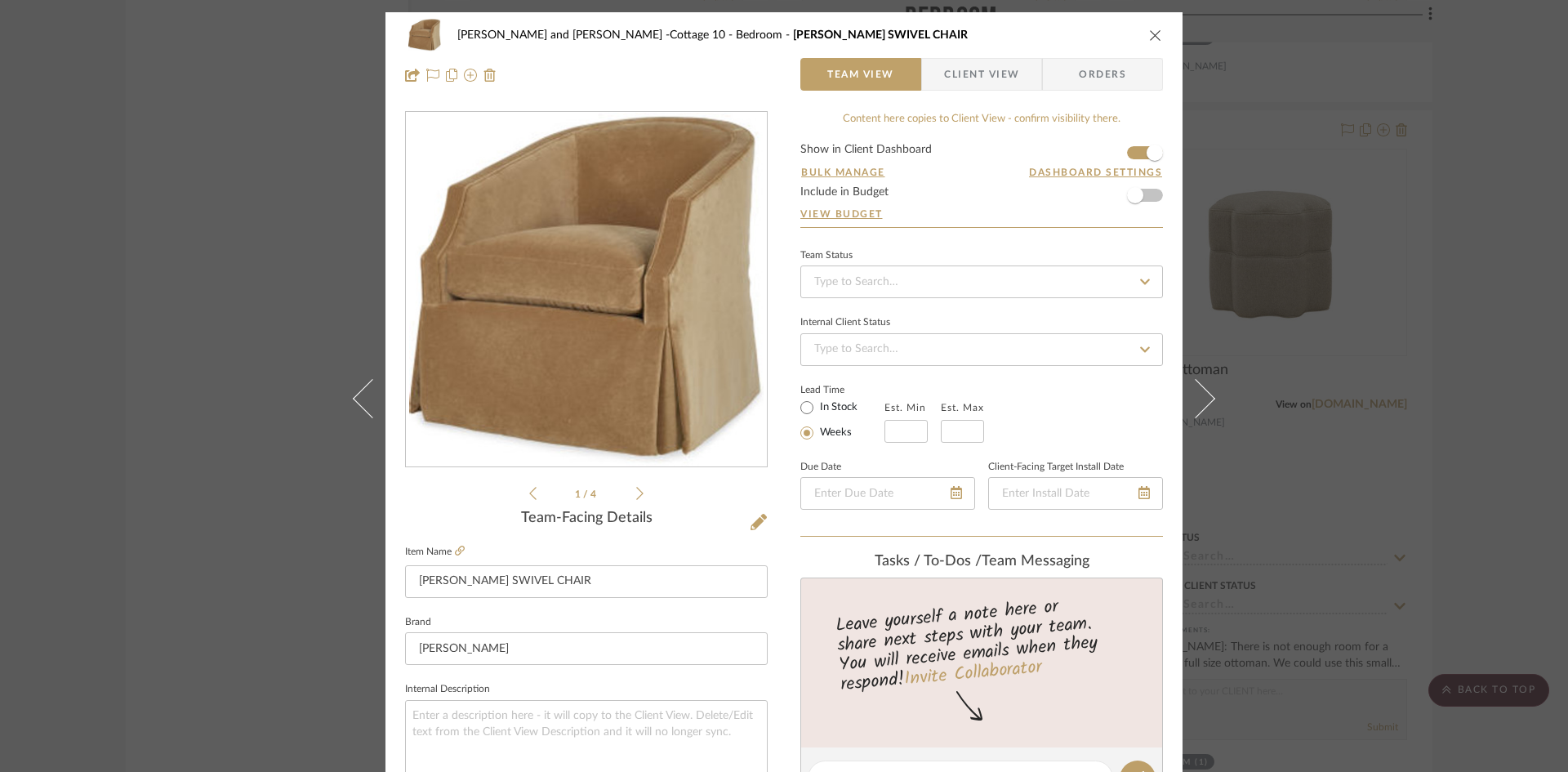
click at [361, 412] on icon at bounding box center [371, 397] width 39 height 39
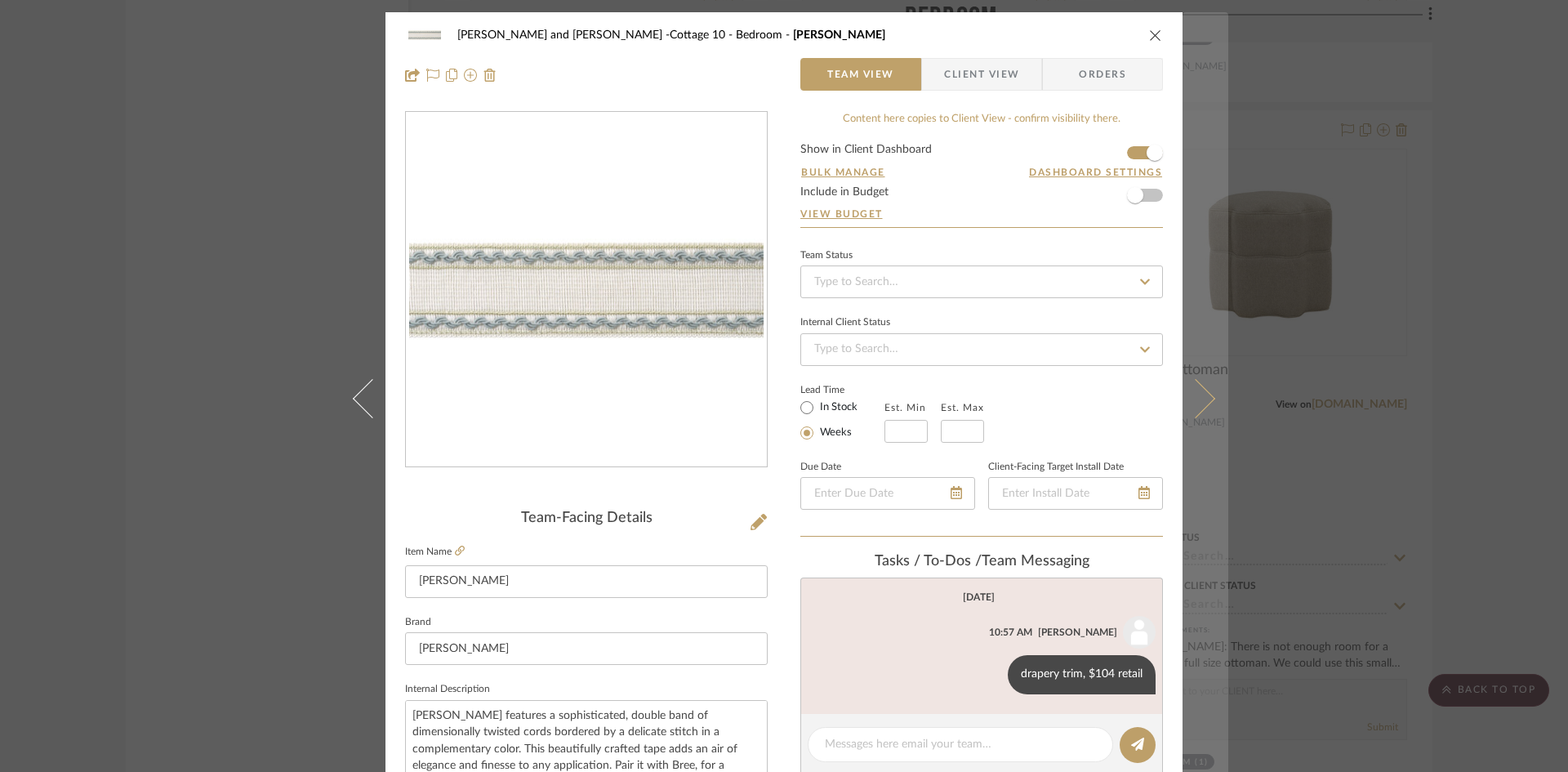
click at [1202, 401] on icon at bounding box center [1195, 397] width 39 height 39
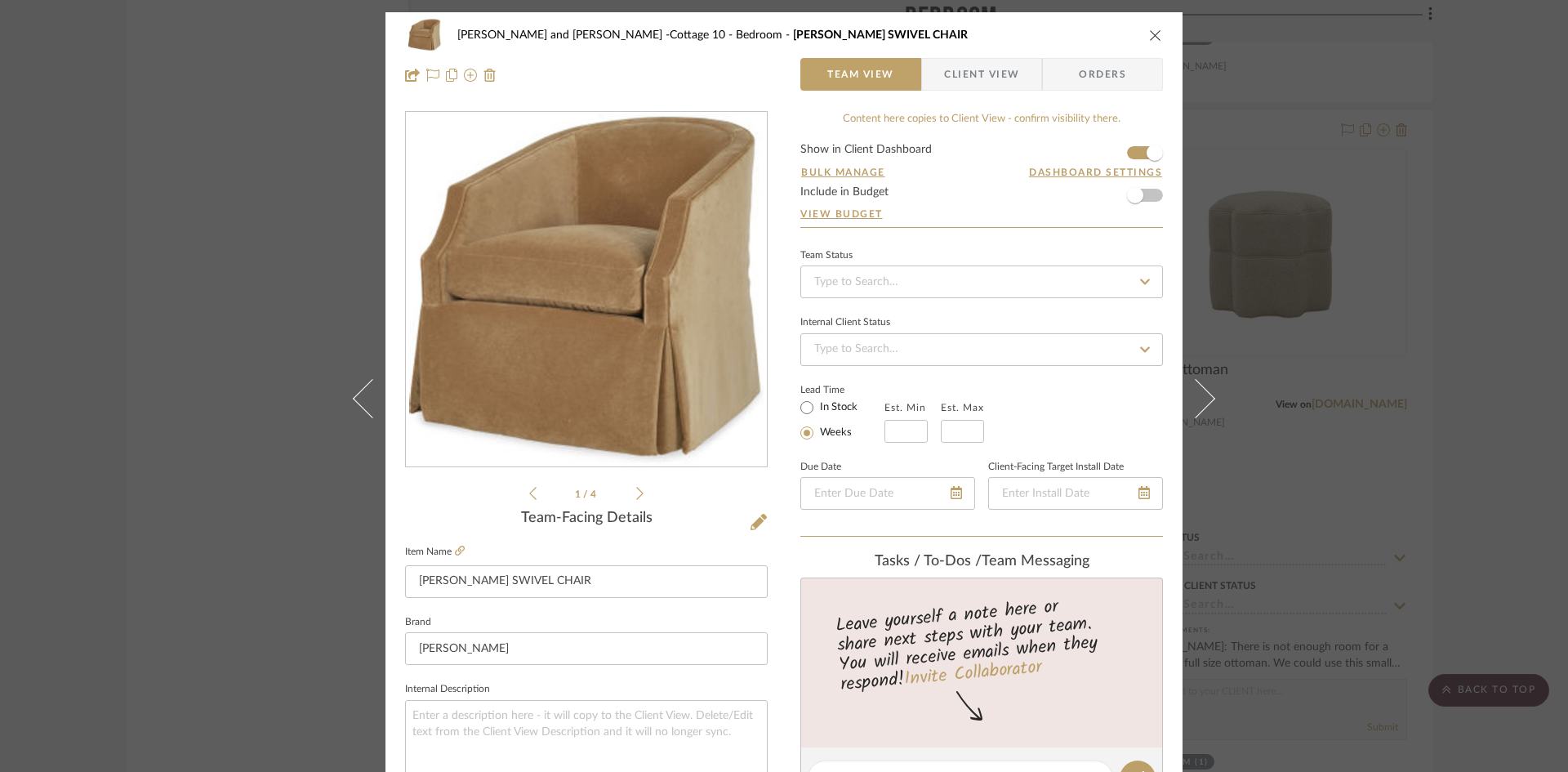
click at [1202, 401] on icon at bounding box center [1195, 397] width 39 height 39
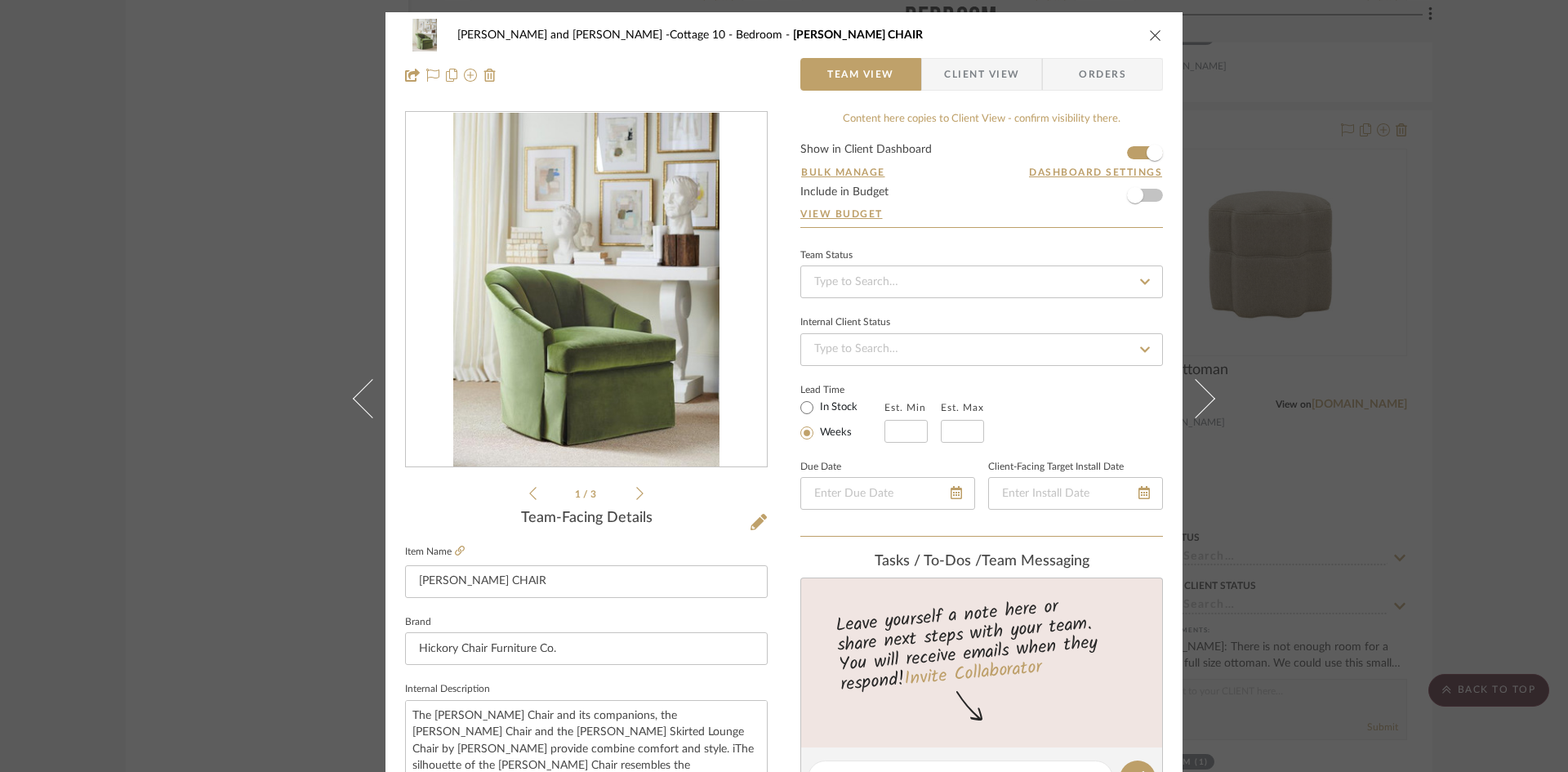
click at [1202, 401] on icon at bounding box center [1195, 397] width 39 height 39
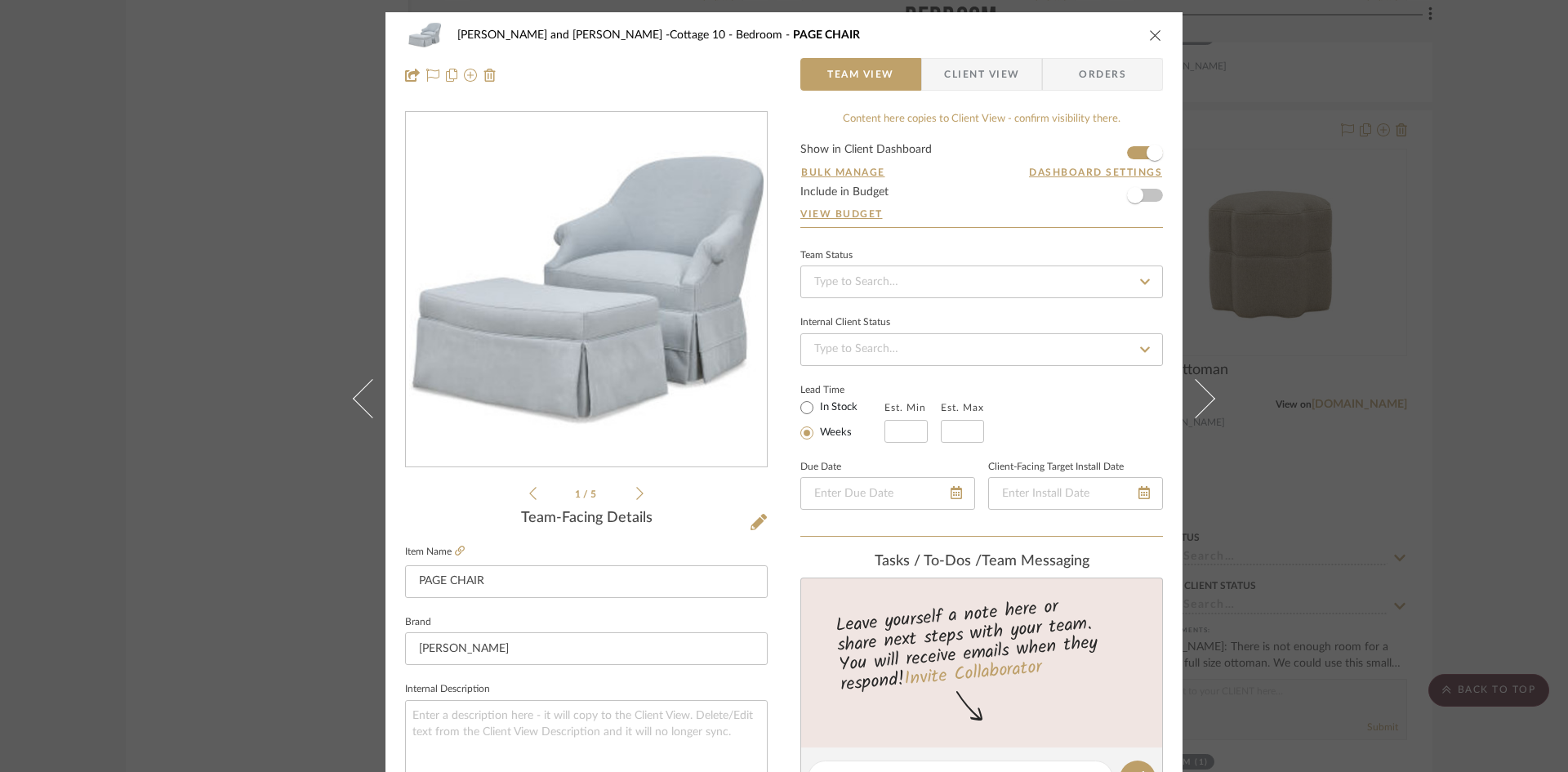
click at [1202, 401] on icon at bounding box center [1195, 397] width 39 height 39
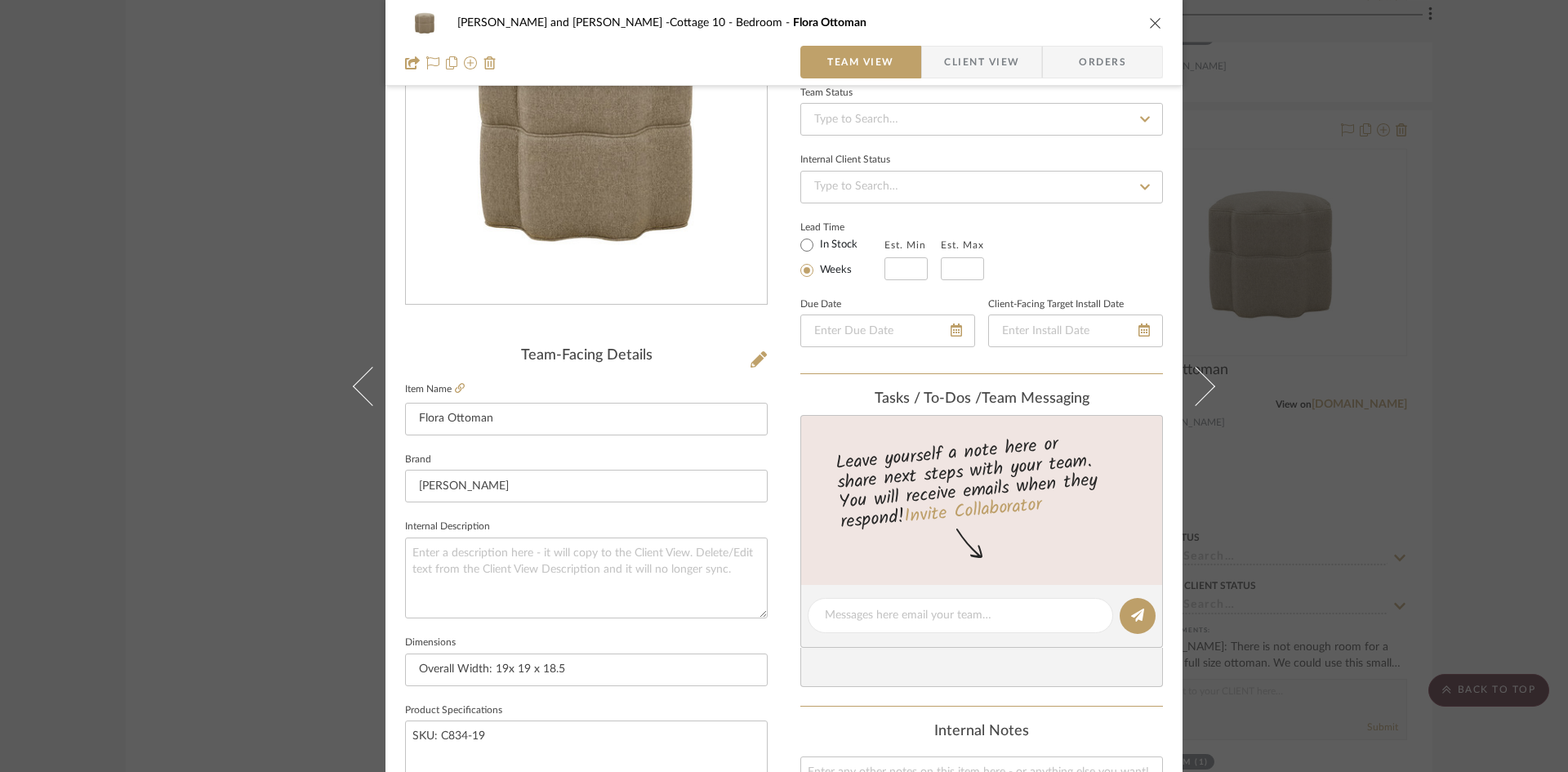
scroll to position [163, 0]
click at [896, 622] on textarea at bounding box center [960, 615] width 271 height 17
type textarea "$725 net plus 100 to add trim"
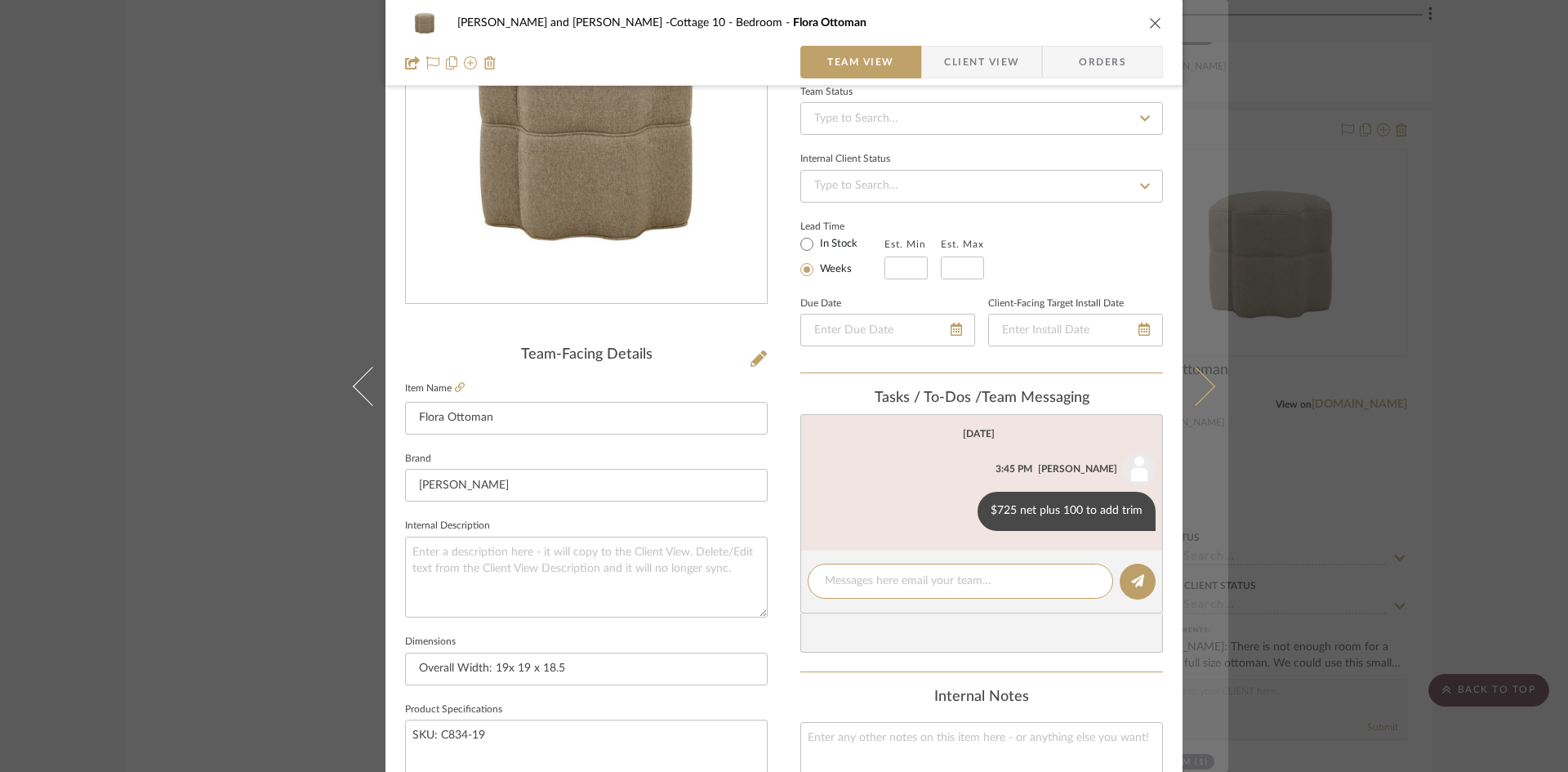
click at [1204, 384] on icon at bounding box center [1195, 385] width 39 height 39
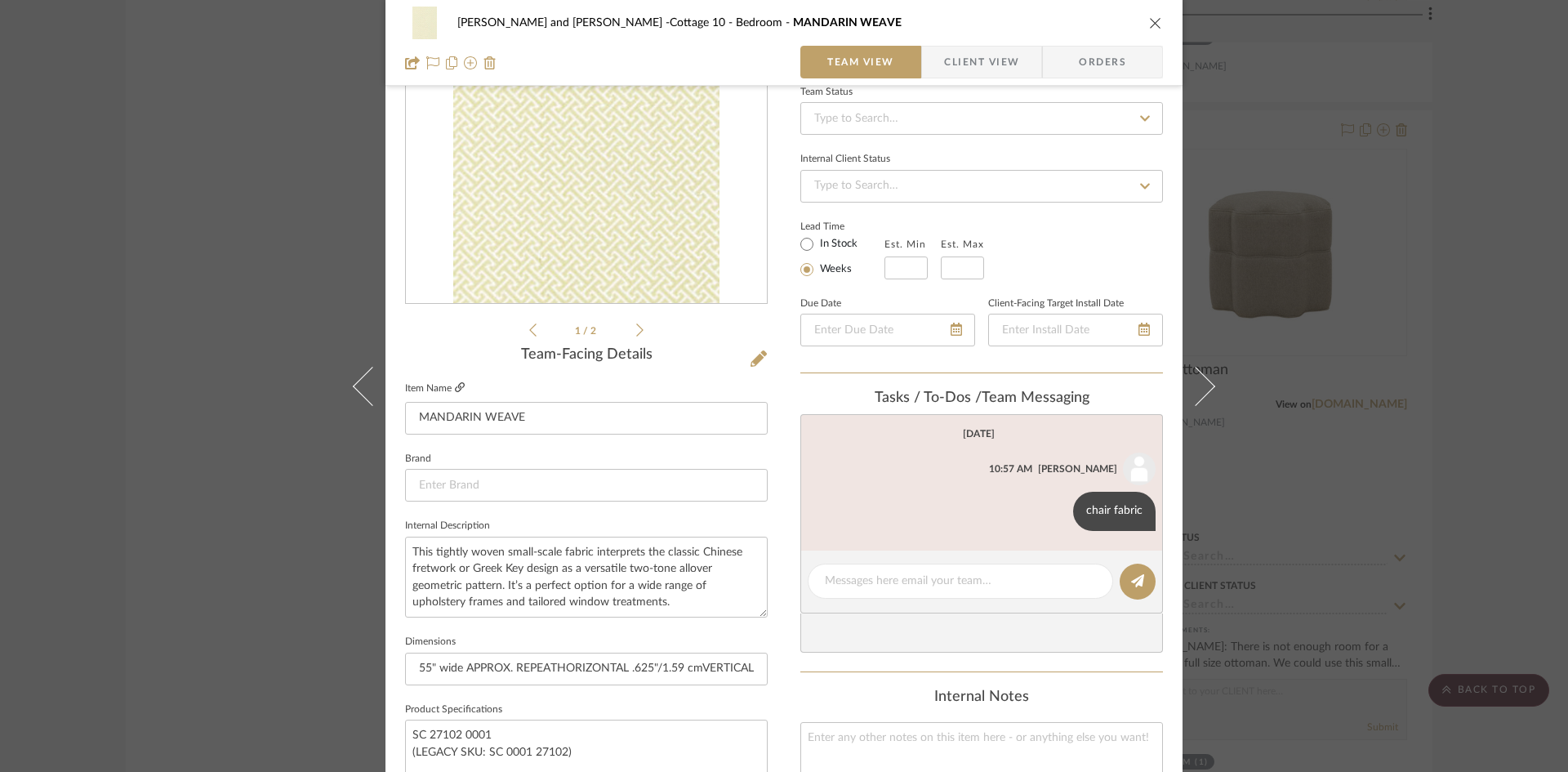
click at [455, 386] on icon at bounding box center [460, 387] width 10 height 10
click at [1055, 505] on icon at bounding box center [1057, 510] width 5 height 13
click at [978, 490] on span "Edit Message" at bounding box center [976, 491] width 67 height 14
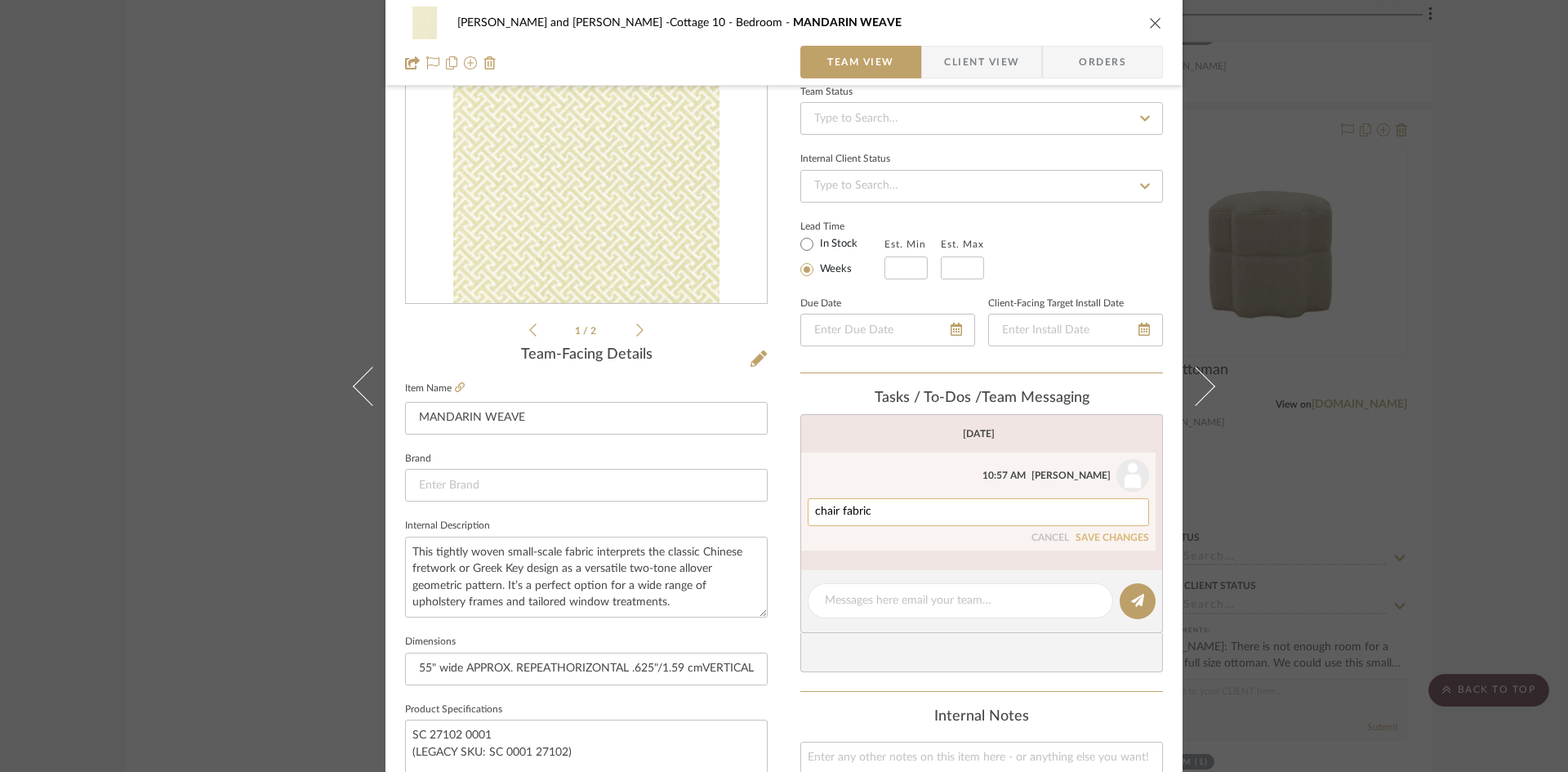
click at [959, 514] on textarea "chair fabric" at bounding box center [978, 512] width 327 height 13
type textarea "chair fabric, $120 net"
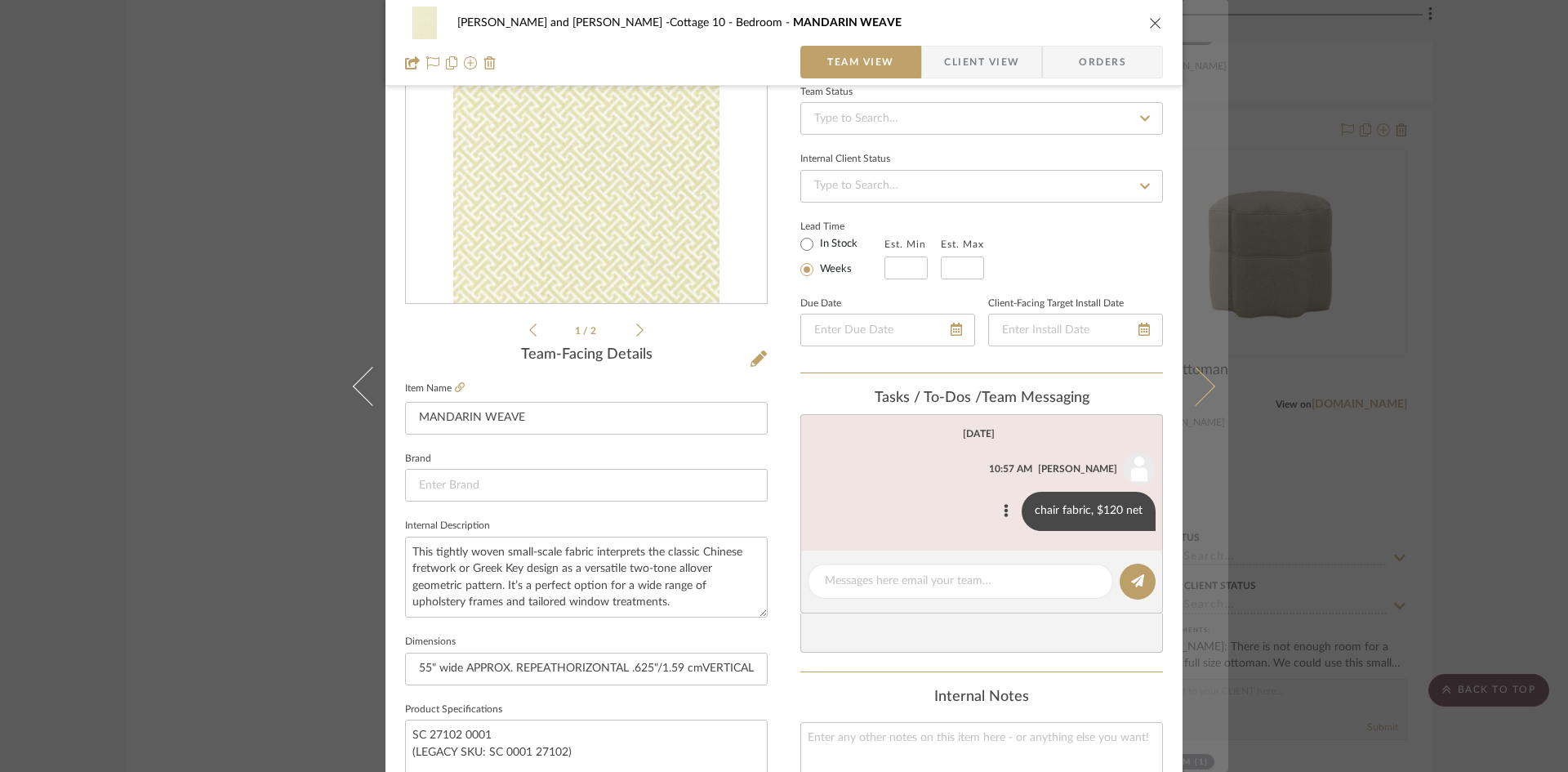
click at [1191, 386] on icon at bounding box center [1195, 385] width 39 height 39
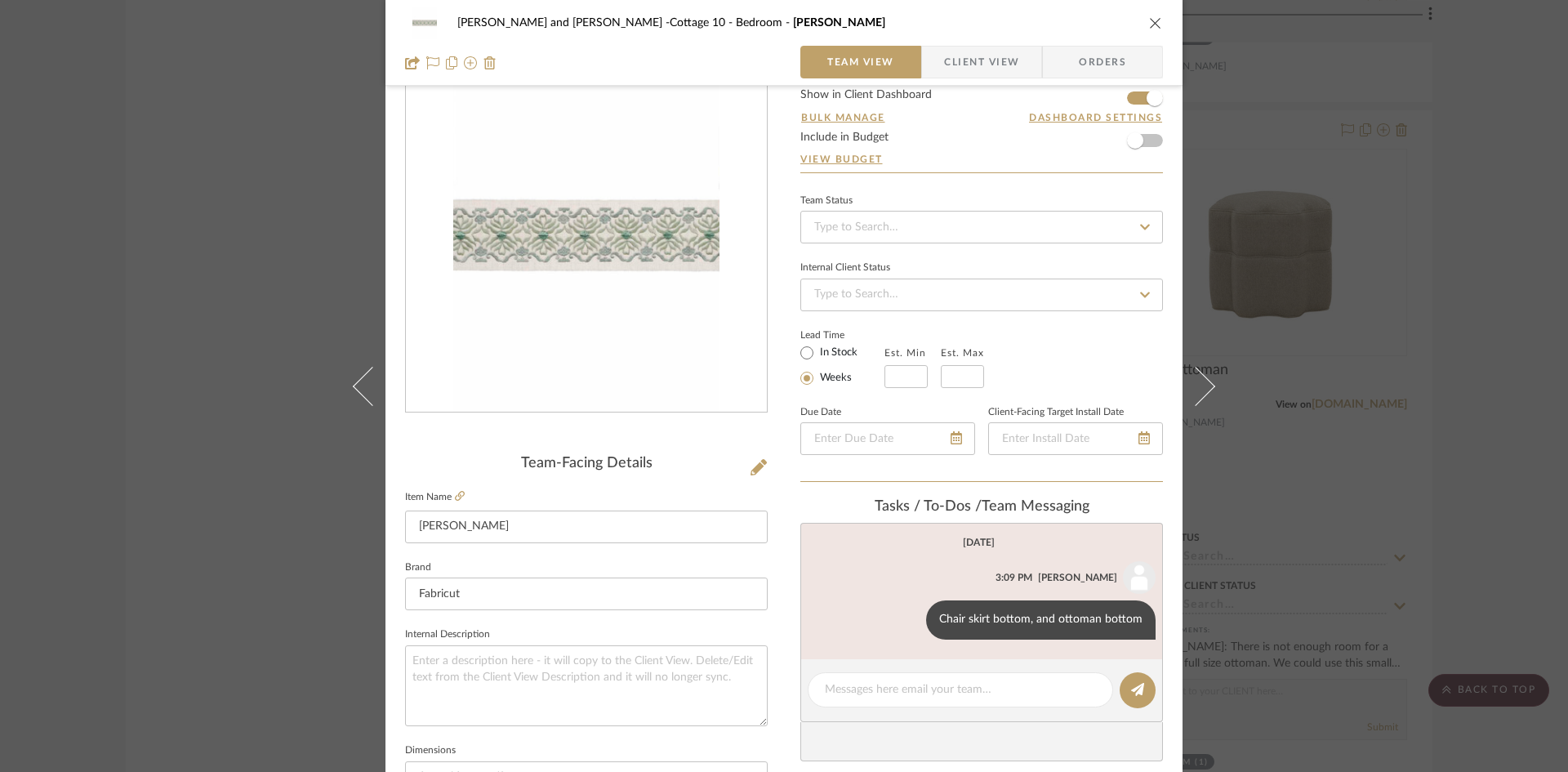
scroll to position [82, 0]
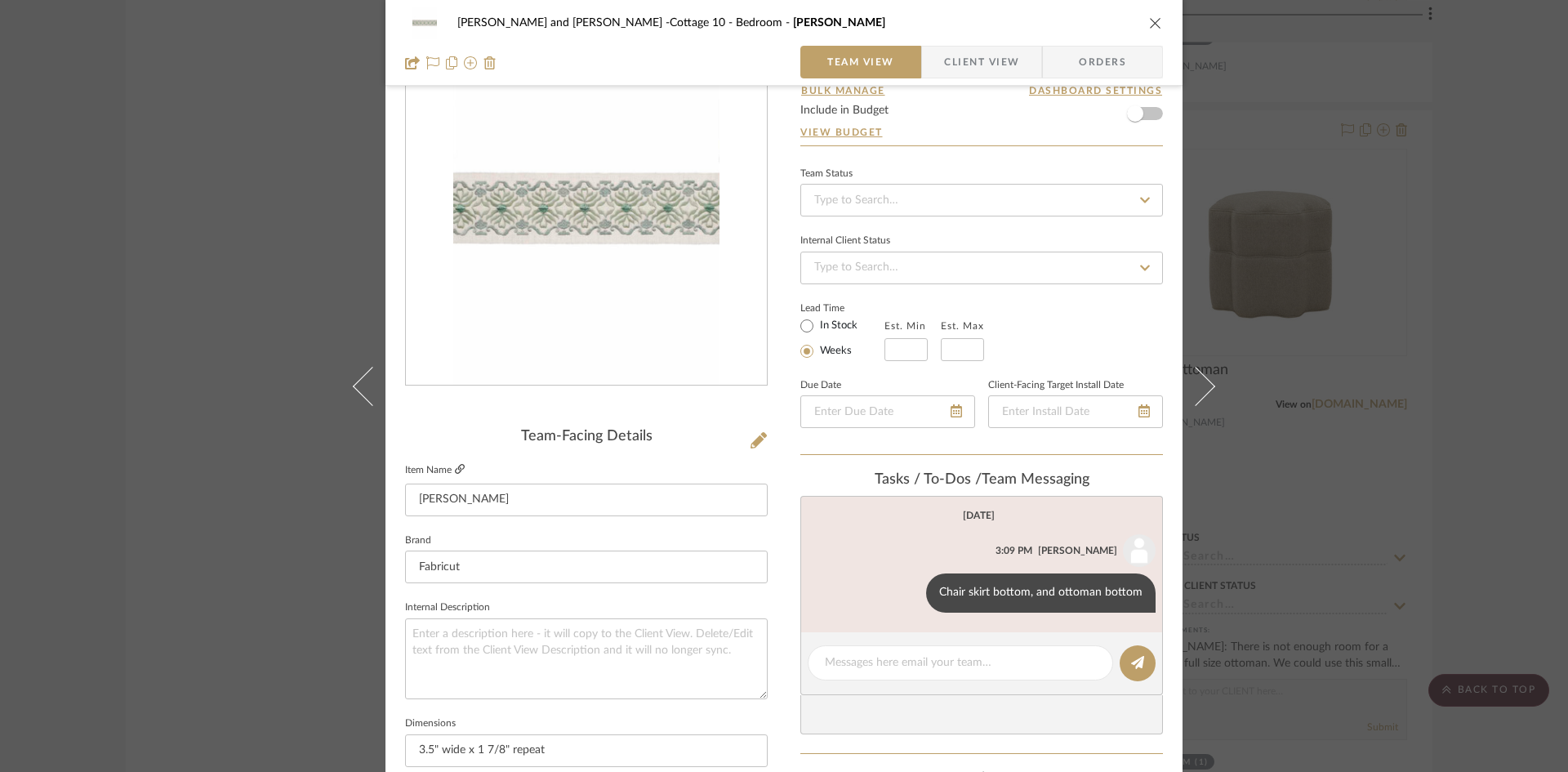
click at [455, 464] on icon at bounding box center [460, 469] width 10 height 10
click at [909, 588] on icon at bounding box center [911, 592] width 4 height 13
click at [858, 569] on span "Edit Message" at bounding box center [833, 573] width 67 height 14
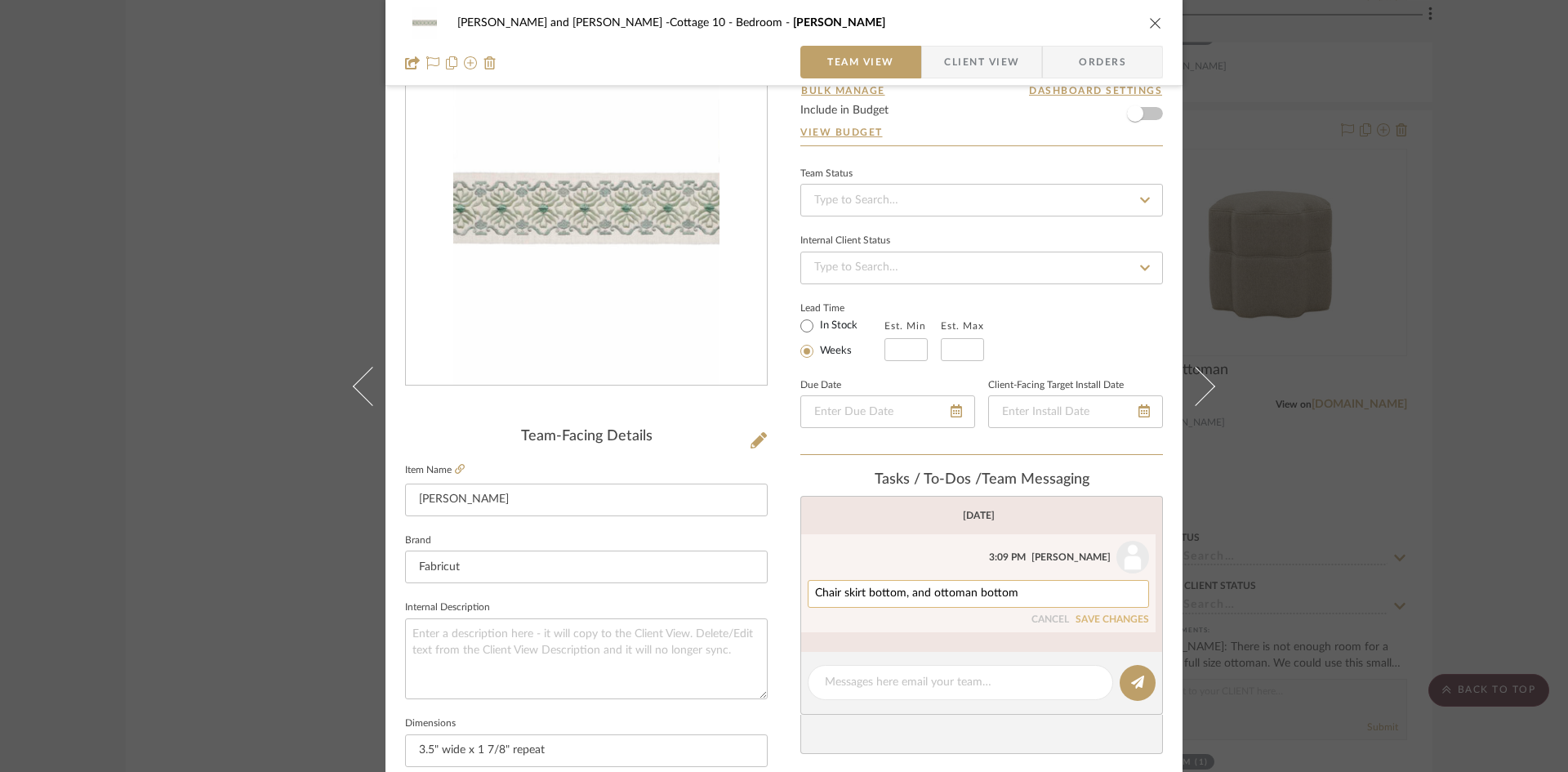
click at [1037, 591] on textarea "Chair skirt bottom, and ottoman bottom" at bounding box center [978, 594] width 327 height 13
type textarea "Chair skirt bottom, and ottoman bottom, $96/yd retail"
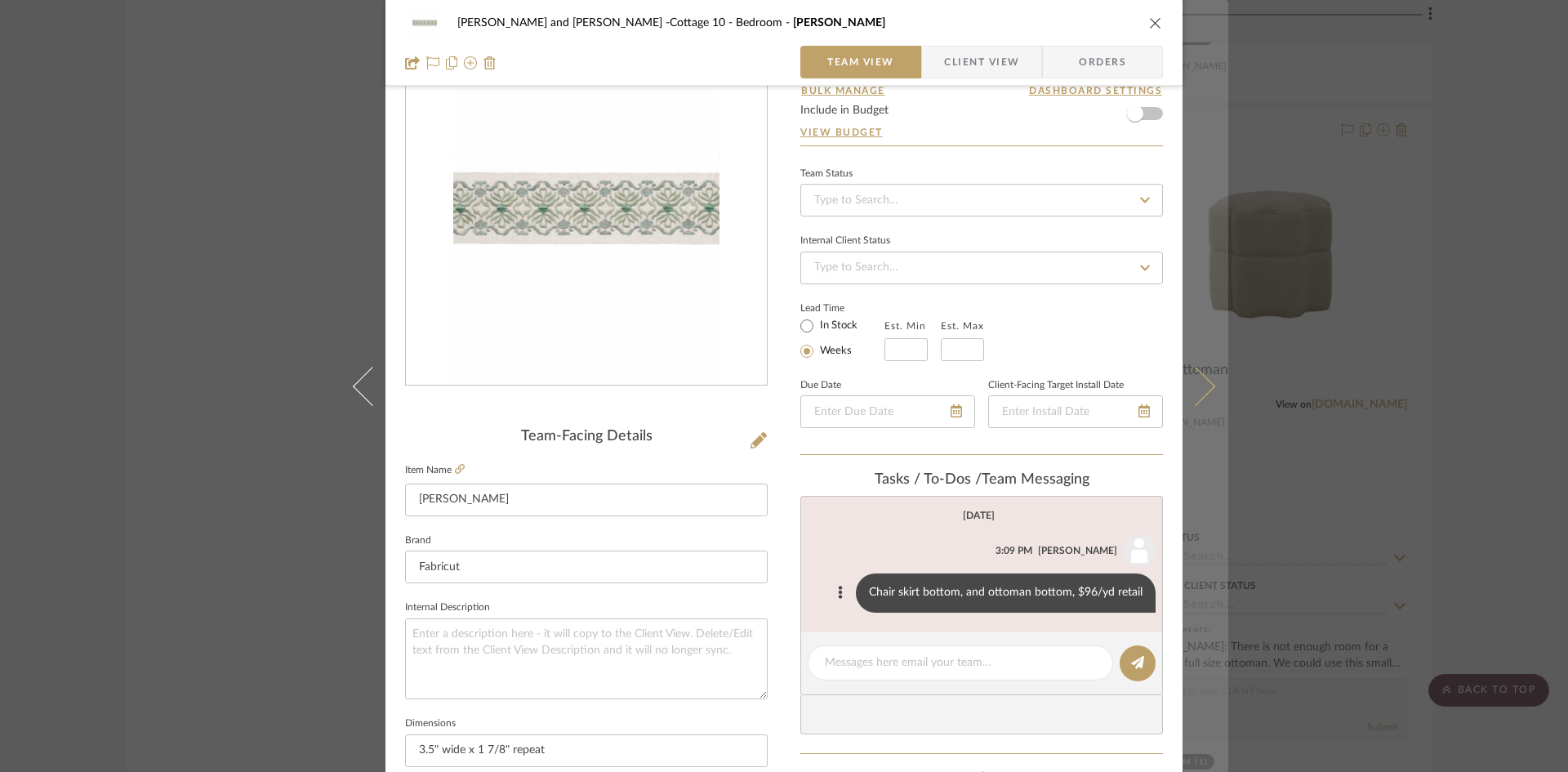
click at [1193, 388] on icon at bounding box center [1195, 385] width 39 height 39
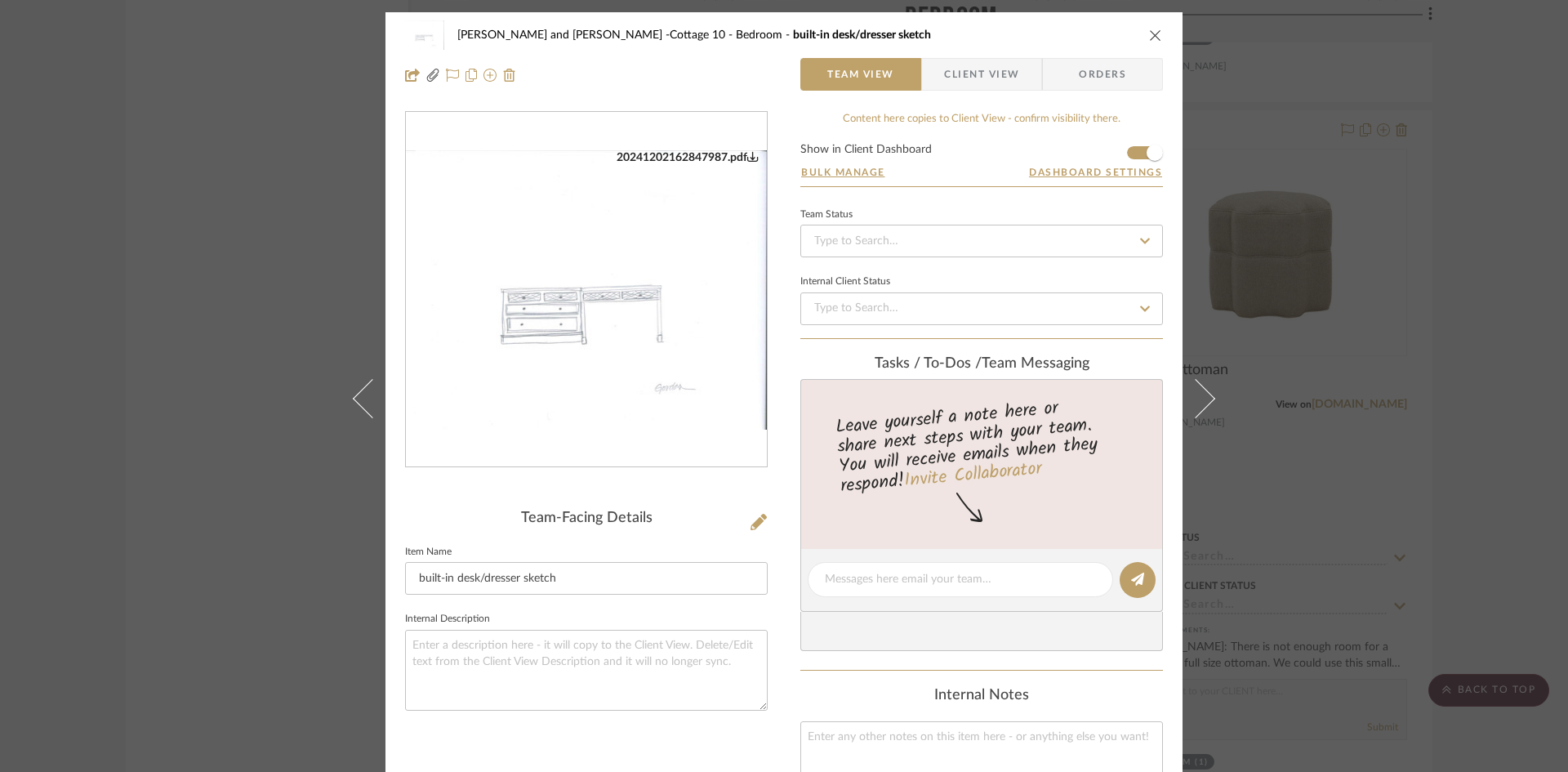
click at [1149, 30] on icon "close" at bounding box center [1155, 35] width 13 height 13
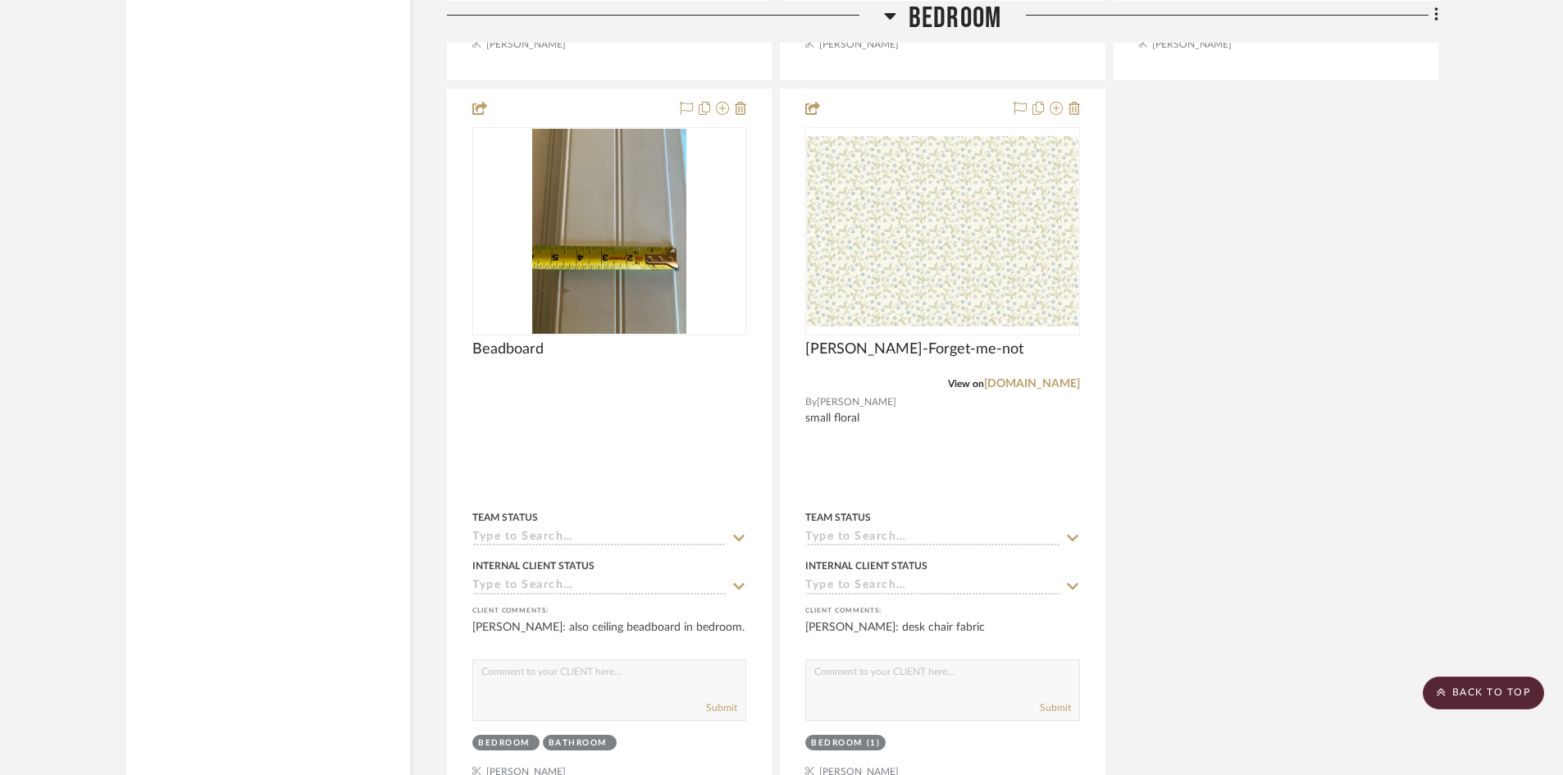
scroll to position [8529, 0]
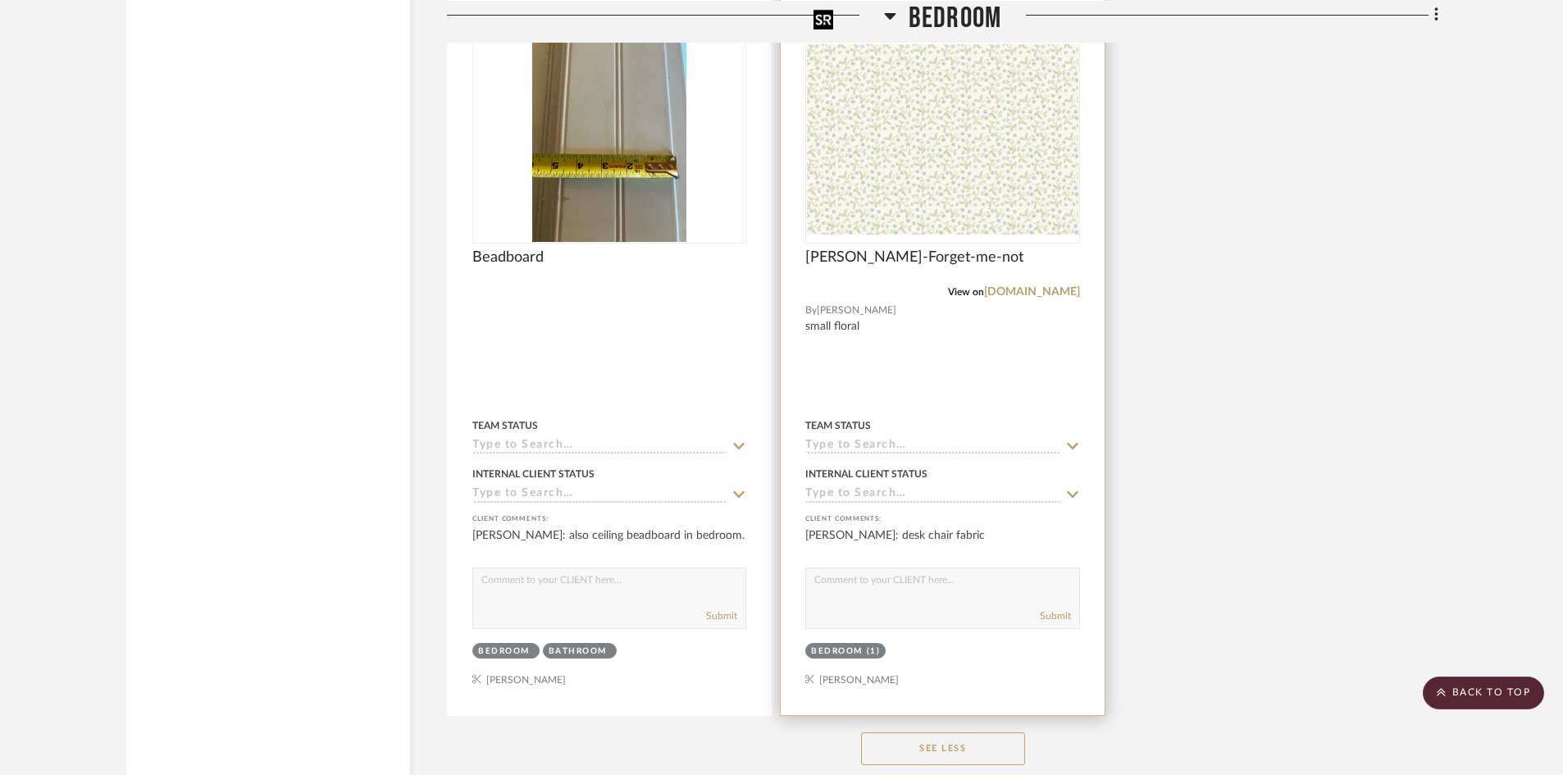
click at [939, 131] on img "0" at bounding box center [942, 139] width 271 height 190
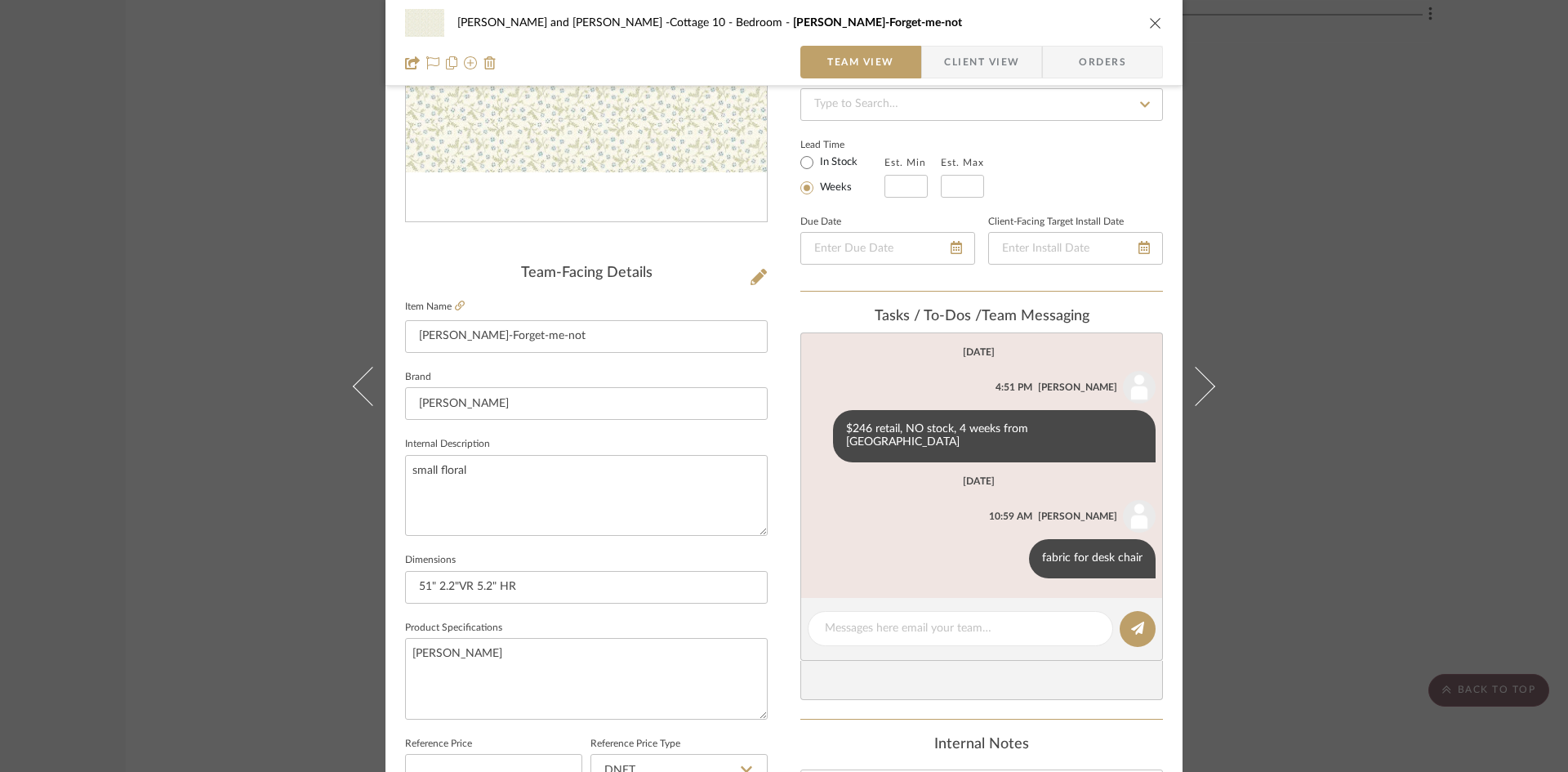
scroll to position [0, 0]
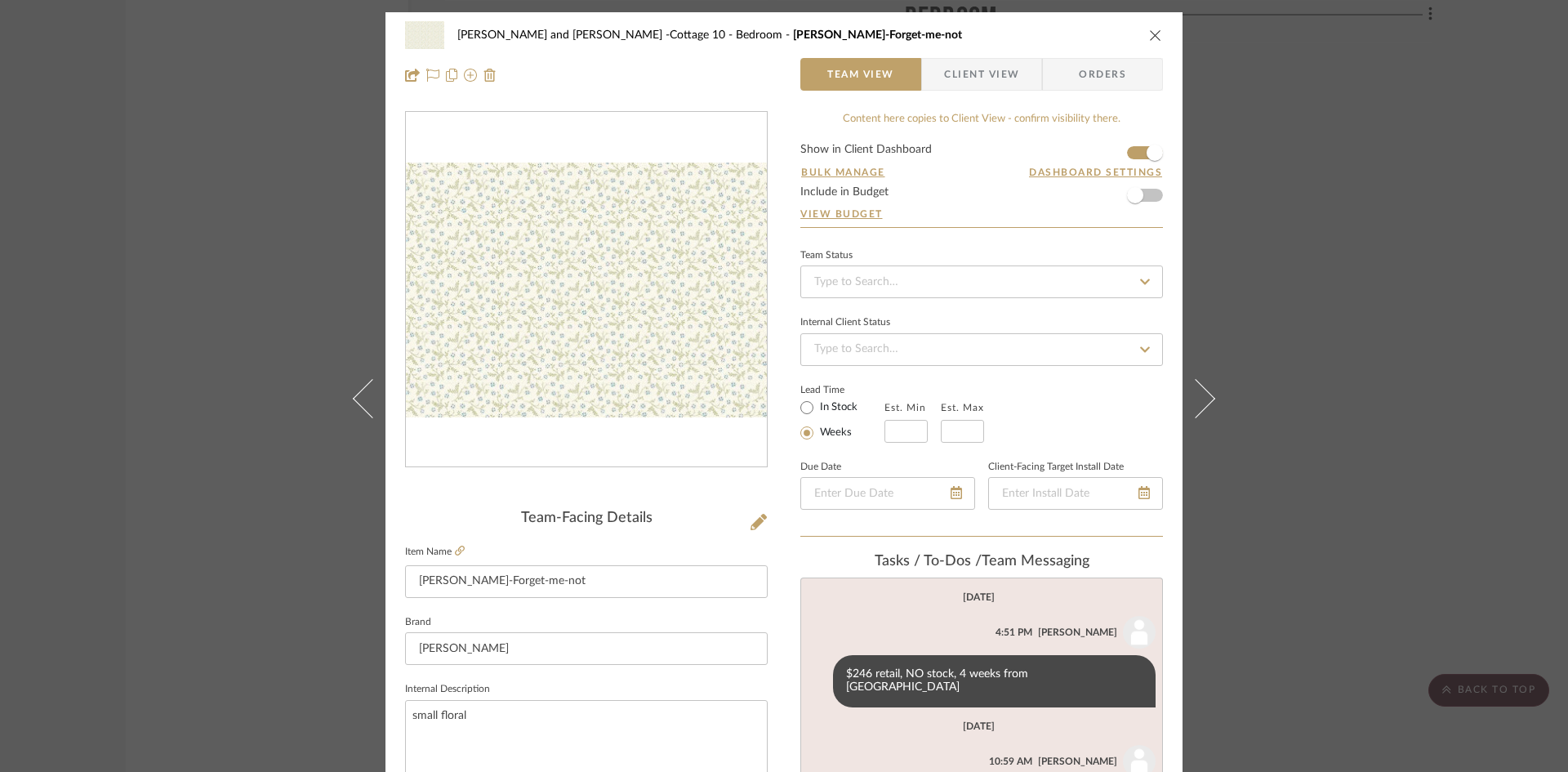
click at [1149, 30] on icon "close" at bounding box center [1155, 35] width 13 height 13
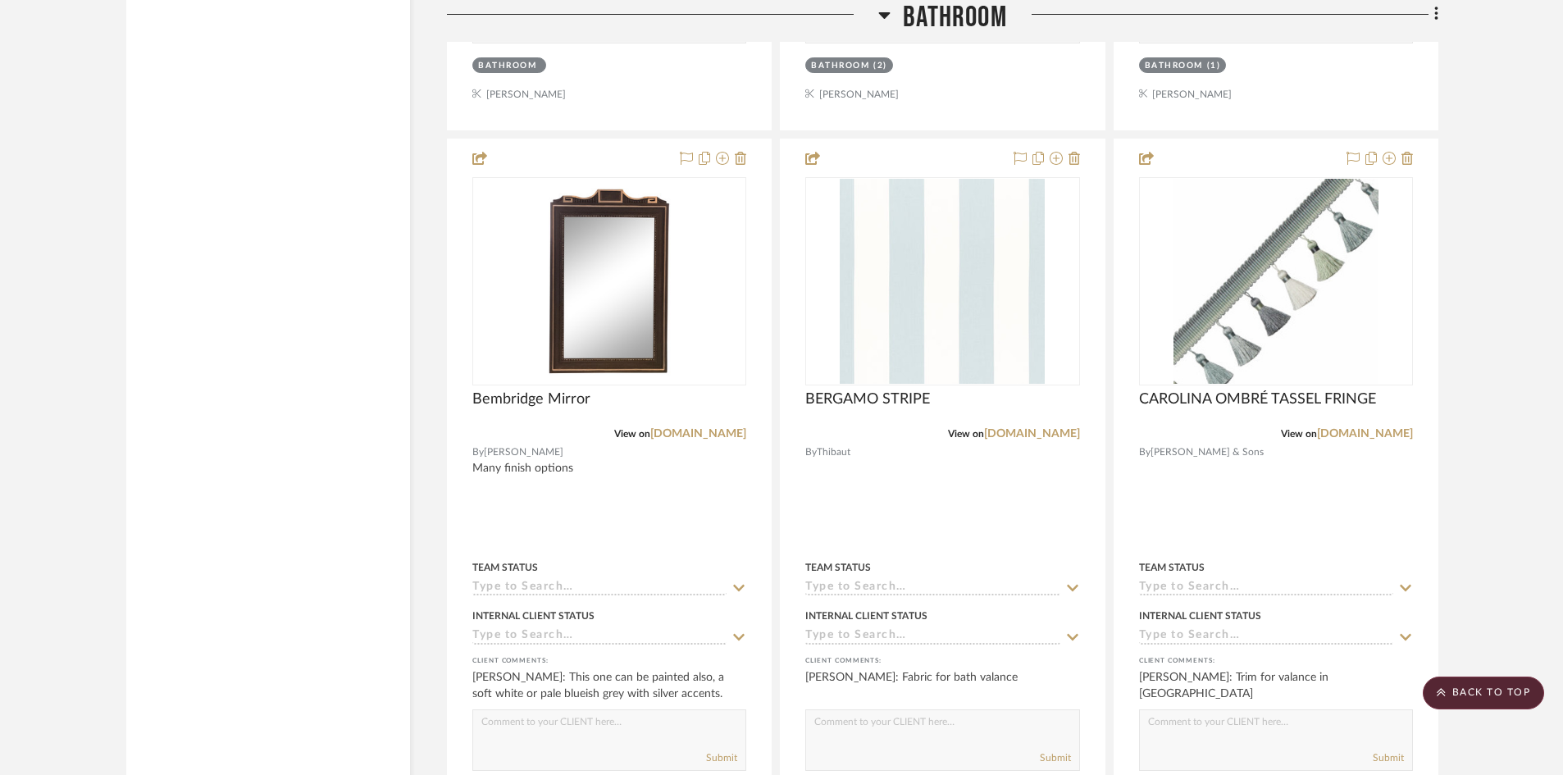
scroll to position [10005, 0]
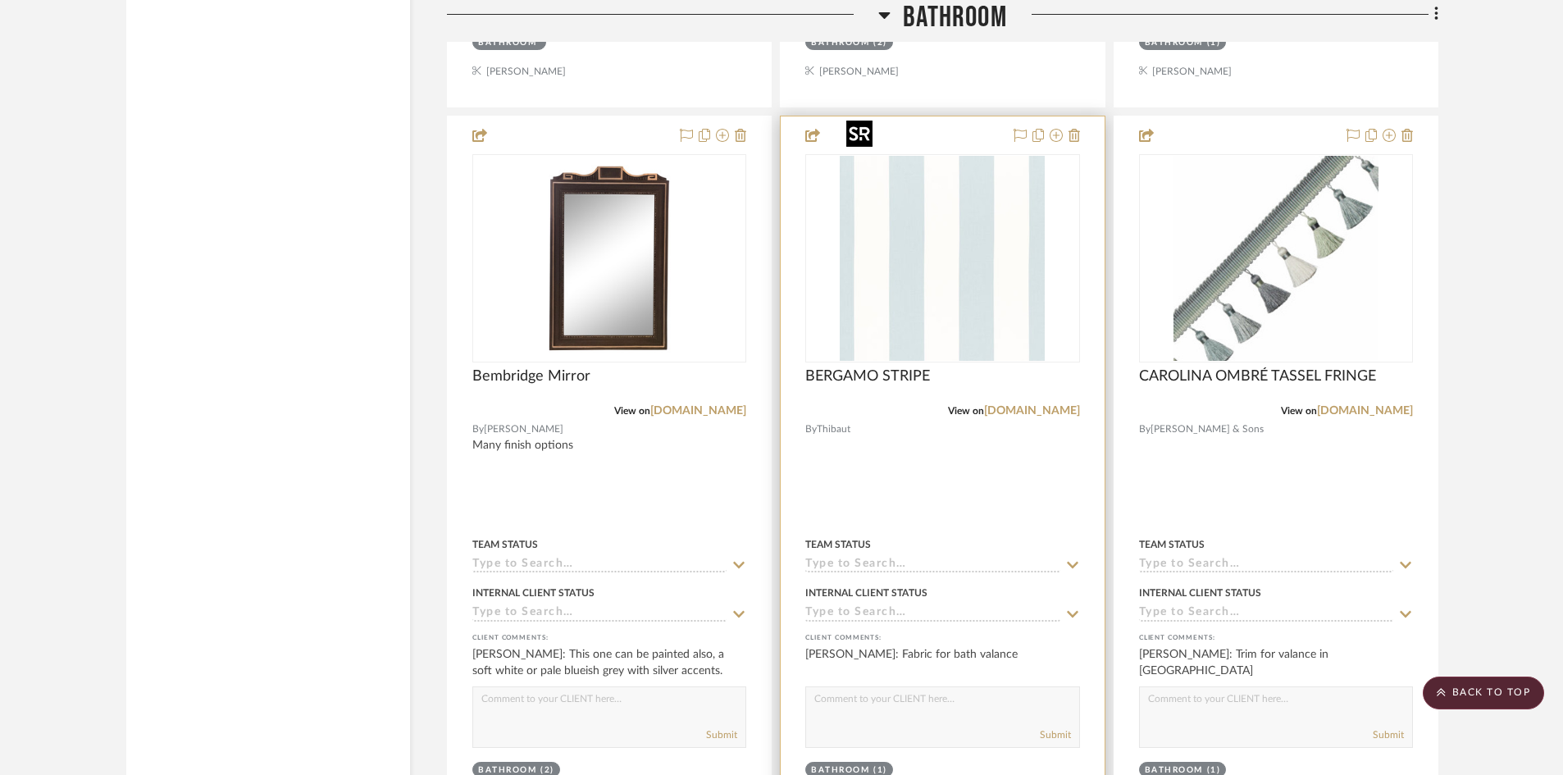
click at [914, 260] on img "0" at bounding box center [942, 258] width 205 height 205
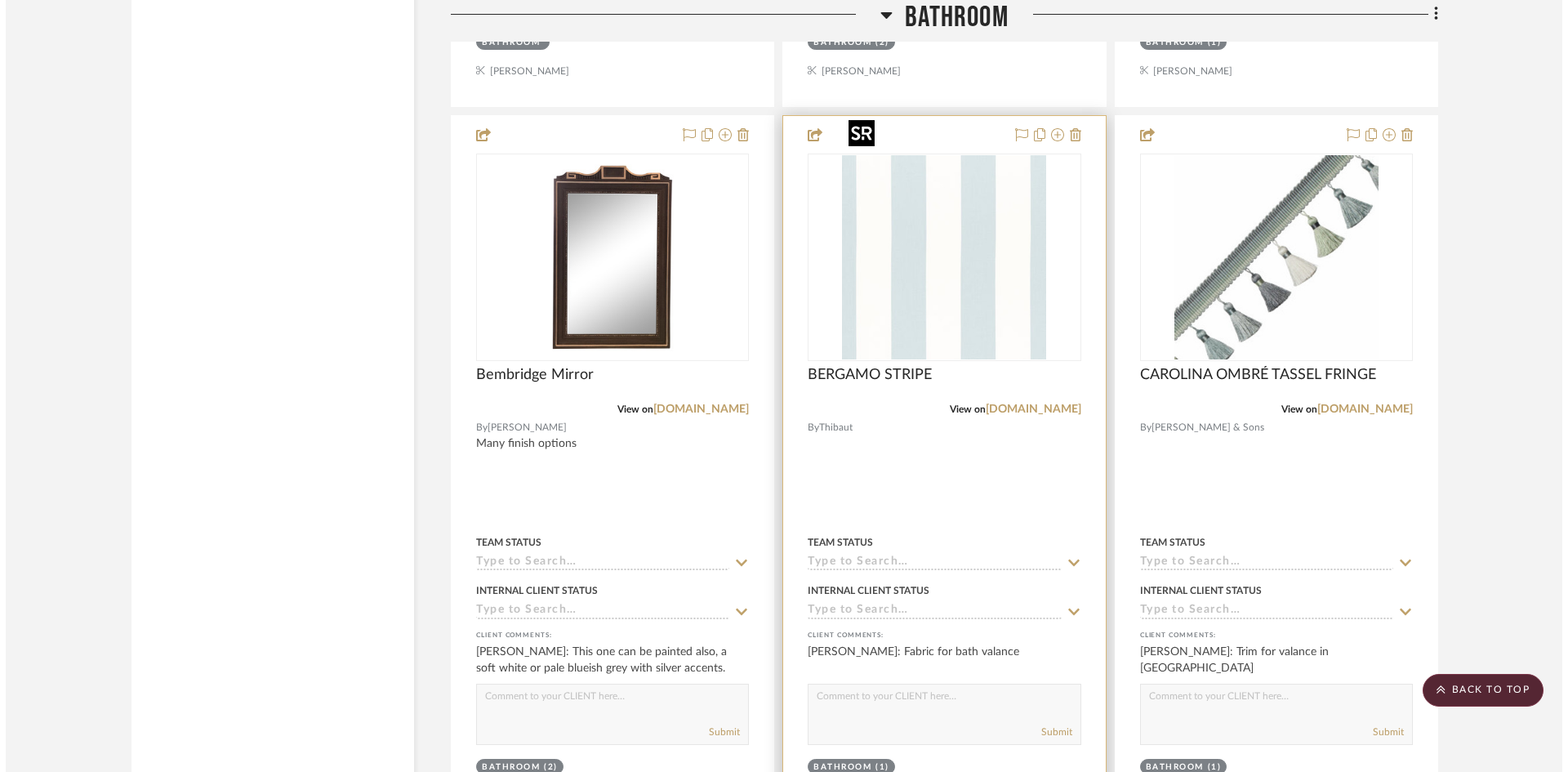
scroll to position [0, 0]
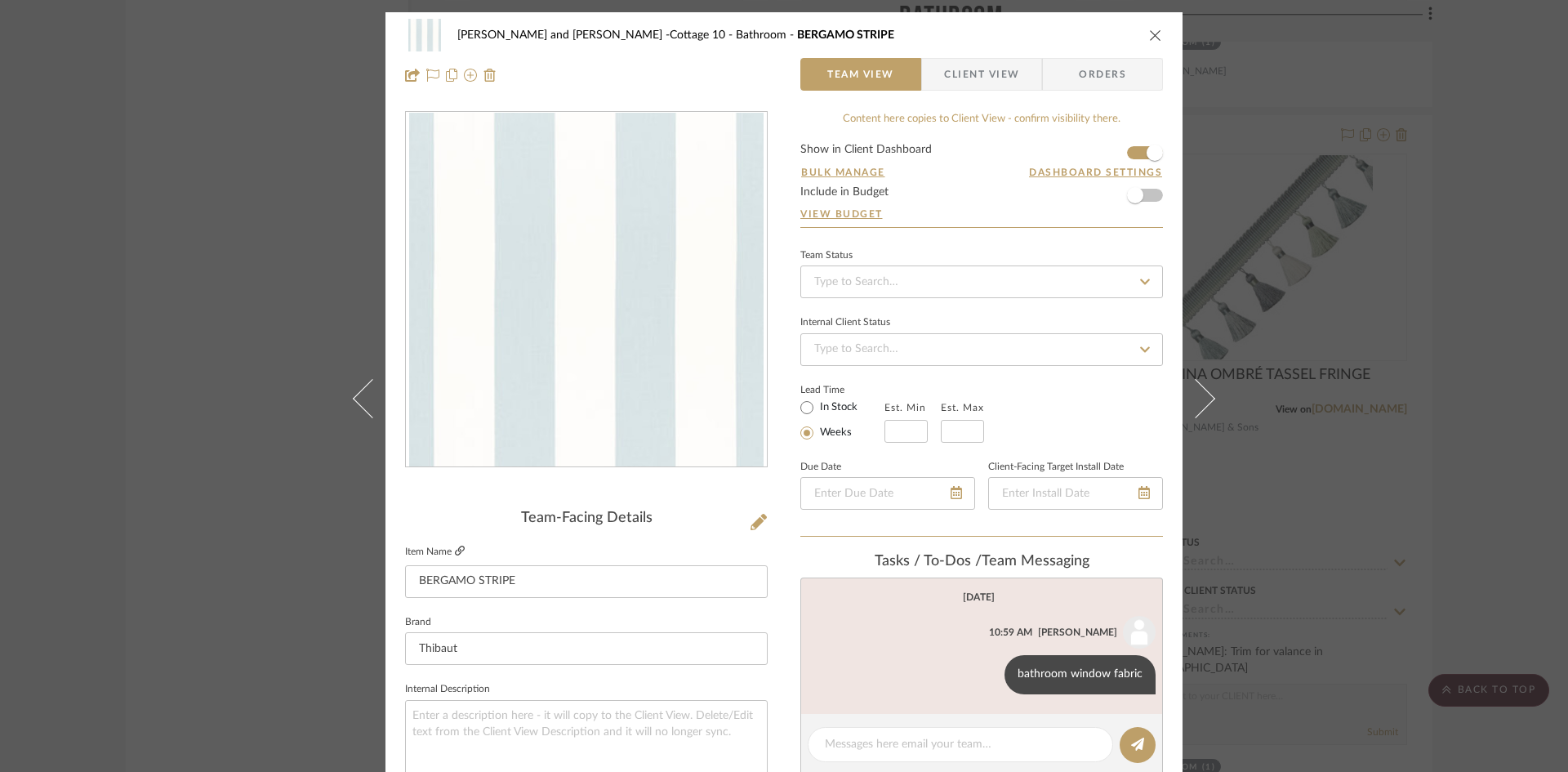
click at [455, 548] on icon at bounding box center [460, 551] width 10 height 10
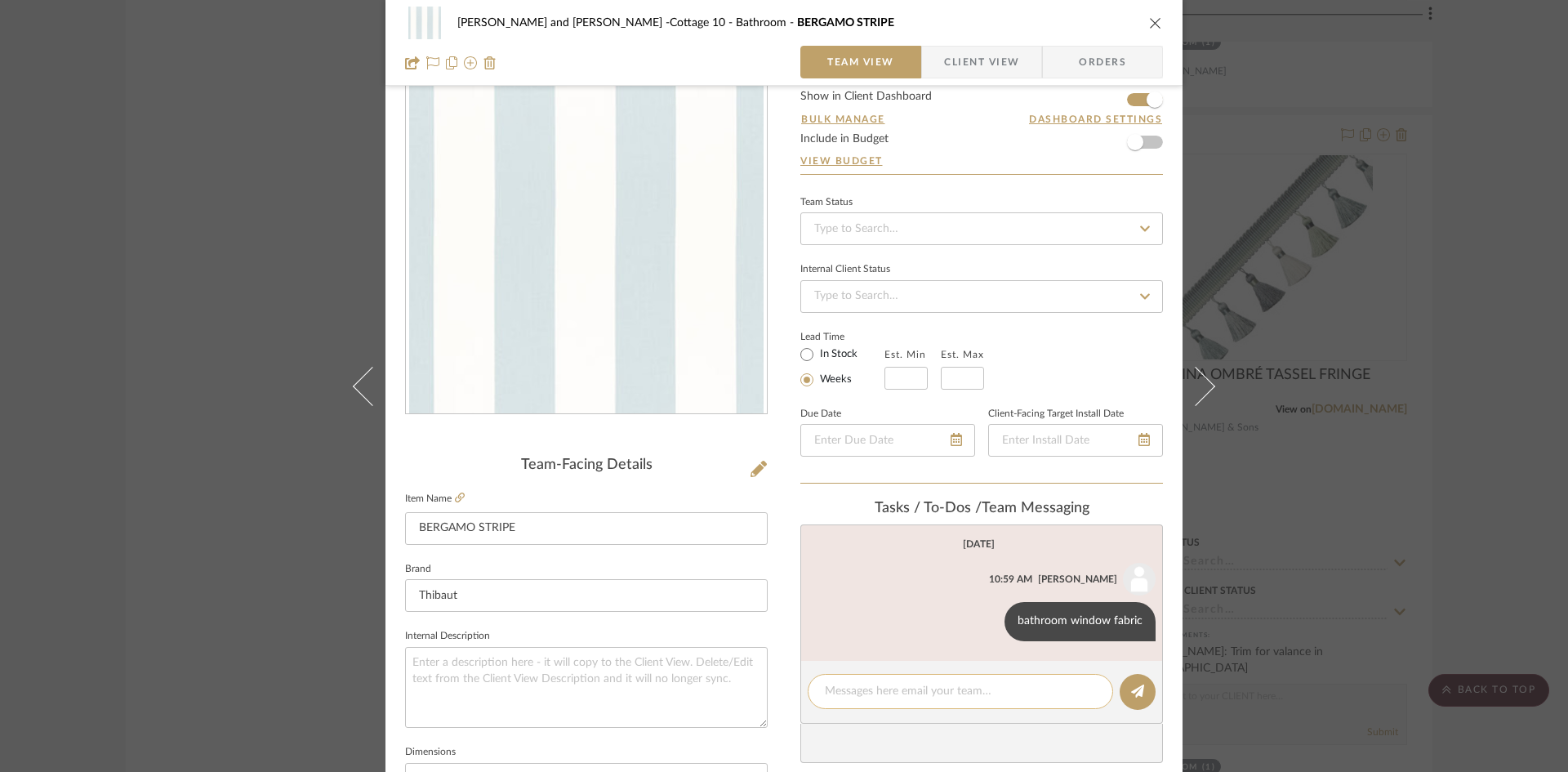
scroll to position [82, 0]
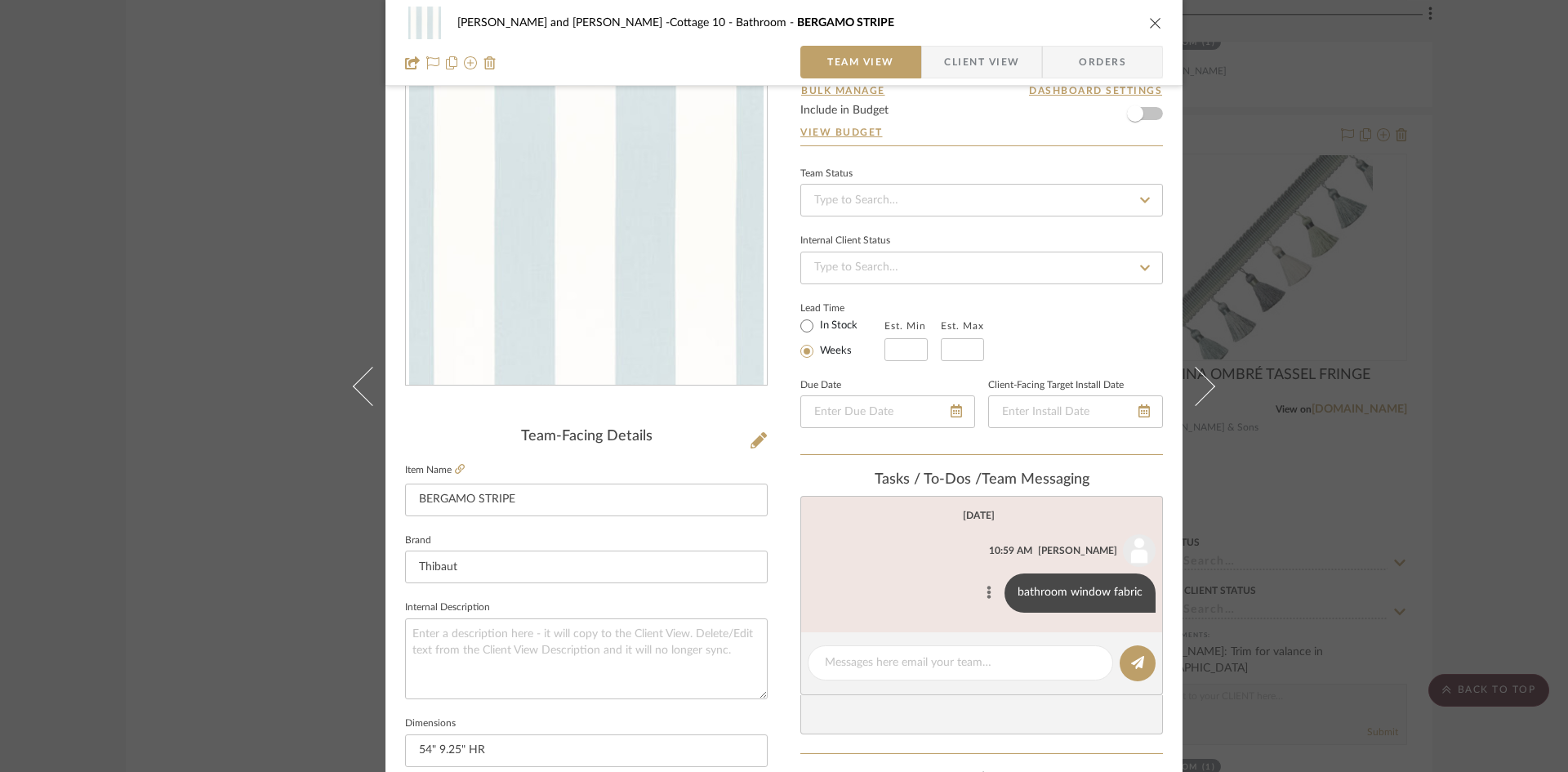
click at [988, 588] on icon at bounding box center [990, 592] width 4 height 13
click at [938, 570] on span "Edit Message" at bounding box center [909, 573] width 67 height 14
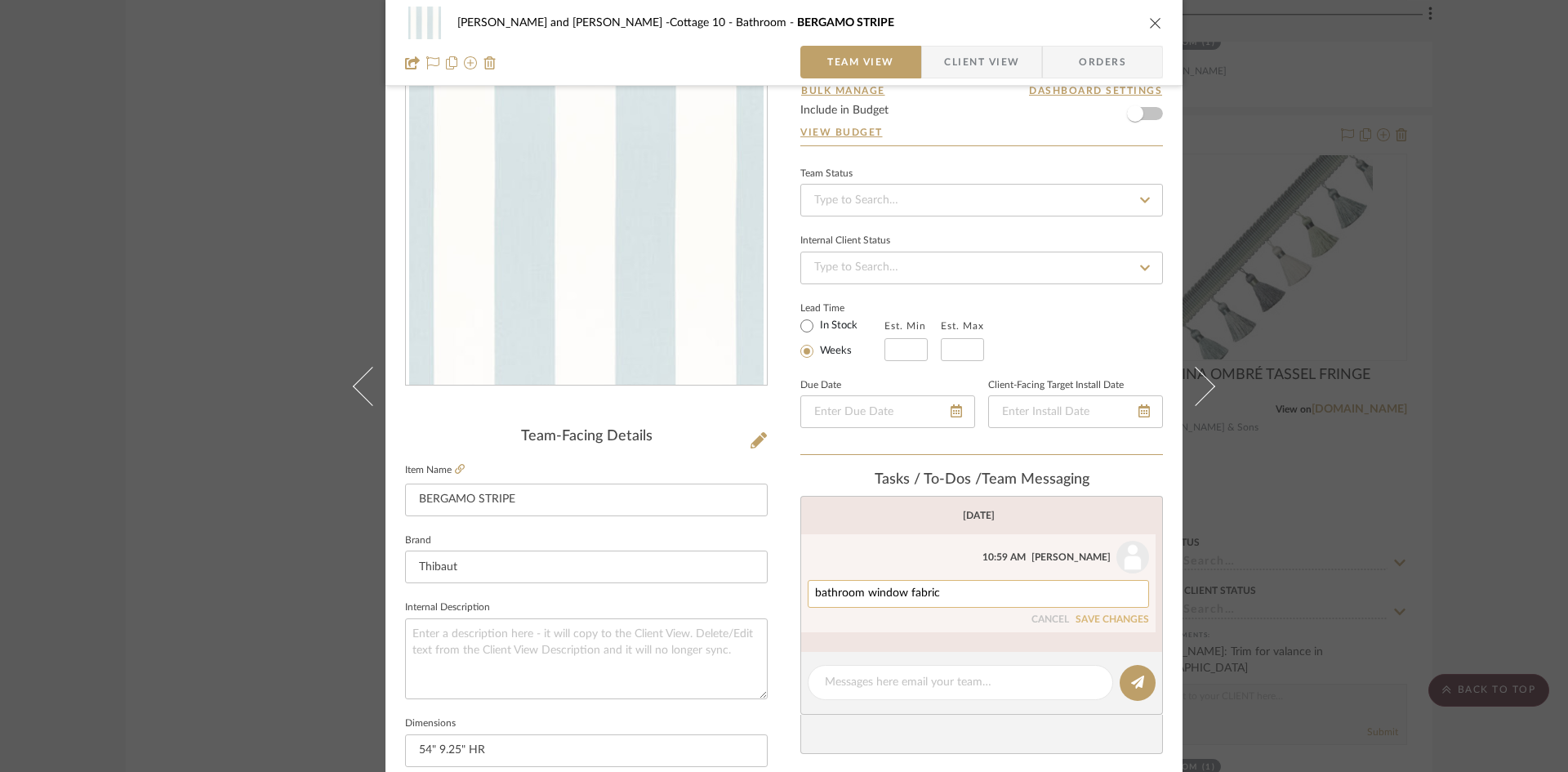
click at [1042, 588] on textarea "bathroom window fabric" at bounding box center [978, 594] width 327 height 13
type textarea "bathroom window fabric, $134 retail"
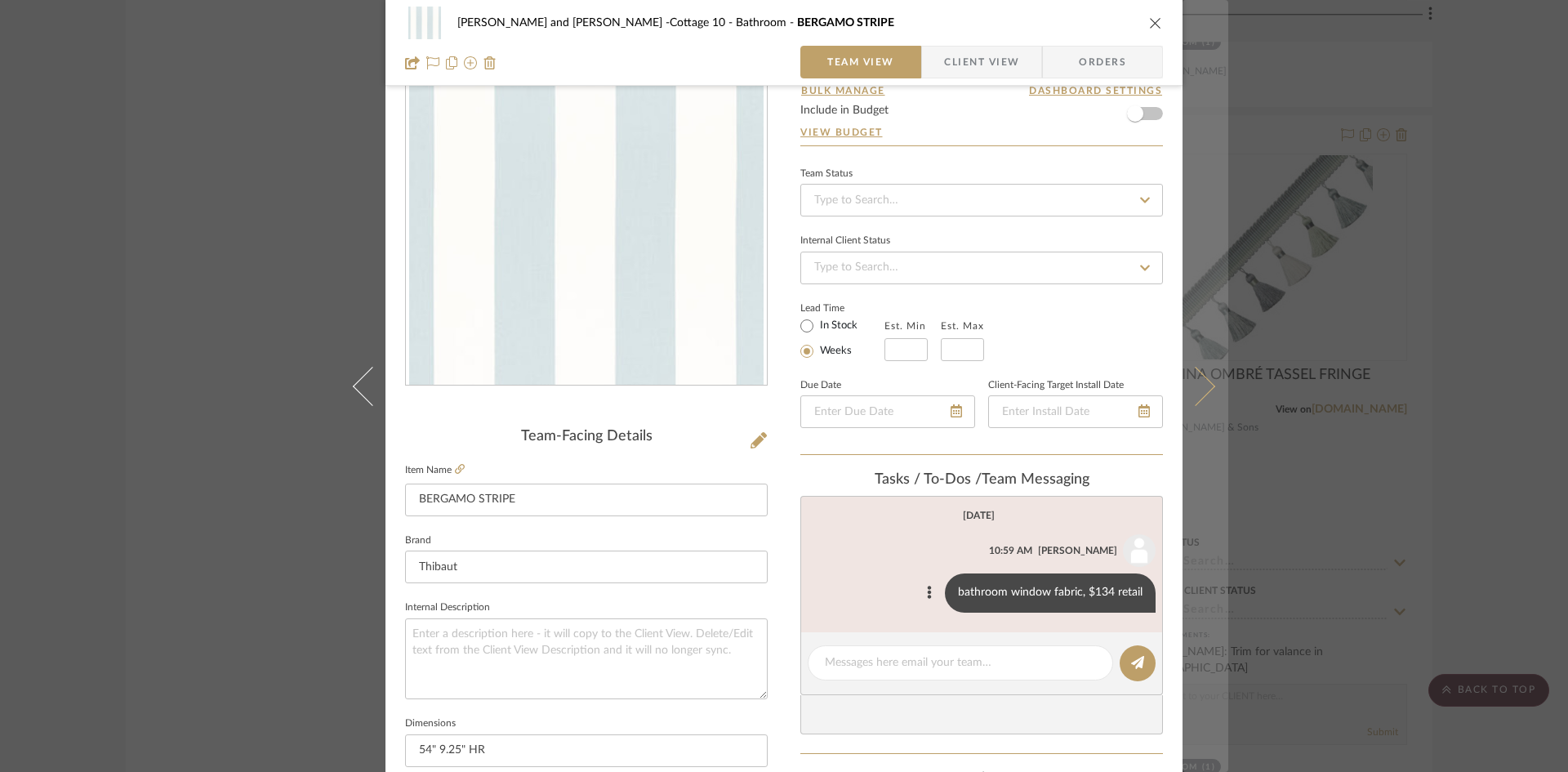
click at [1201, 382] on icon at bounding box center [1195, 385] width 39 height 39
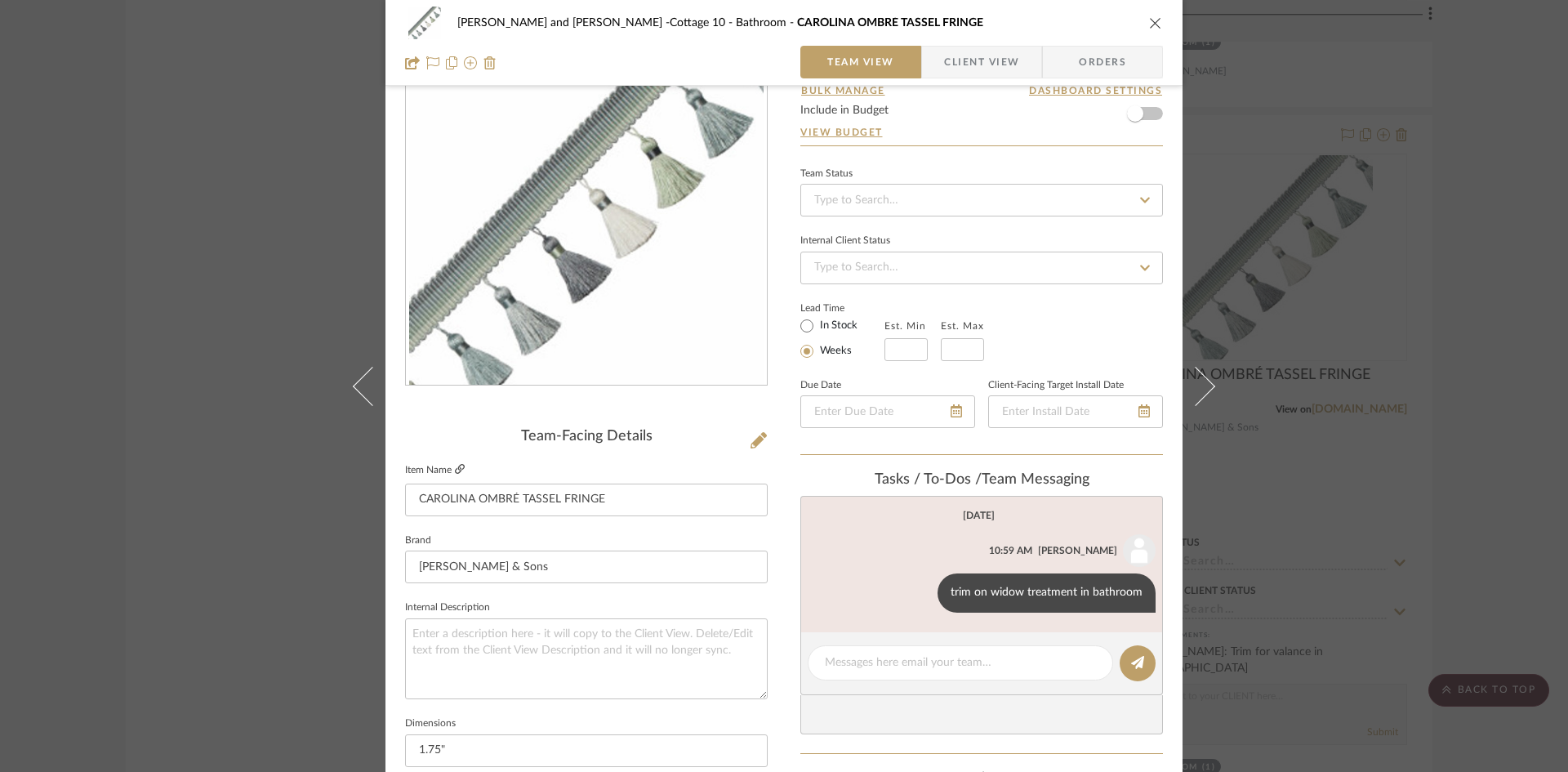
click at [455, 466] on icon at bounding box center [460, 469] width 10 height 10
click at [919, 588] on icon at bounding box center [921, 592] width 5 height 13
click at [869, 571] on span "Edit Message" at bounding box center [843, 573] width 67 height 14
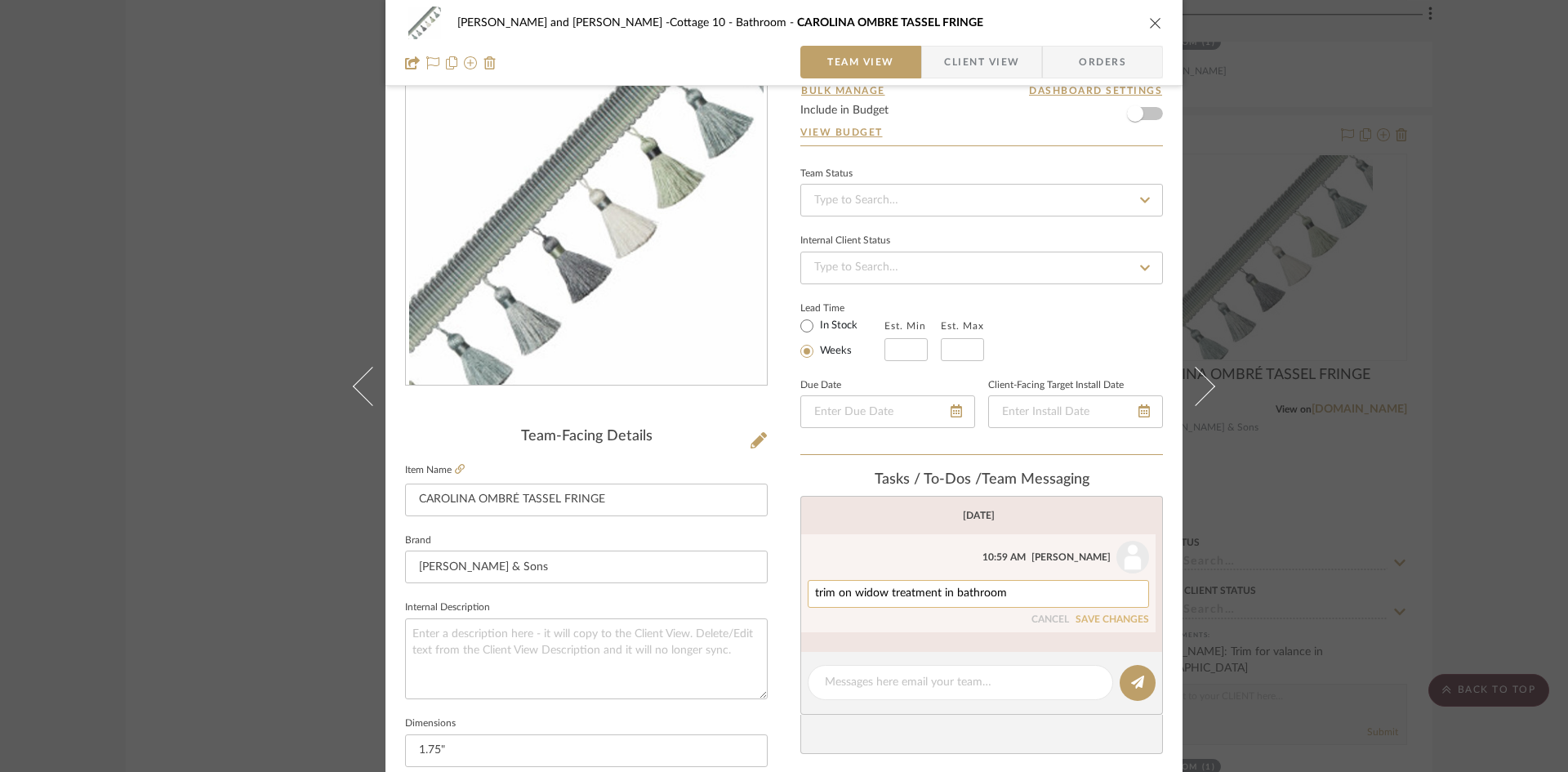
click at [1007, 593] on textarea "trim on widow treatment in bathroom" at bounding box center [978, 594] width 327 height 13
type textarea "trim on widow treatment in bathroom, $58 net"
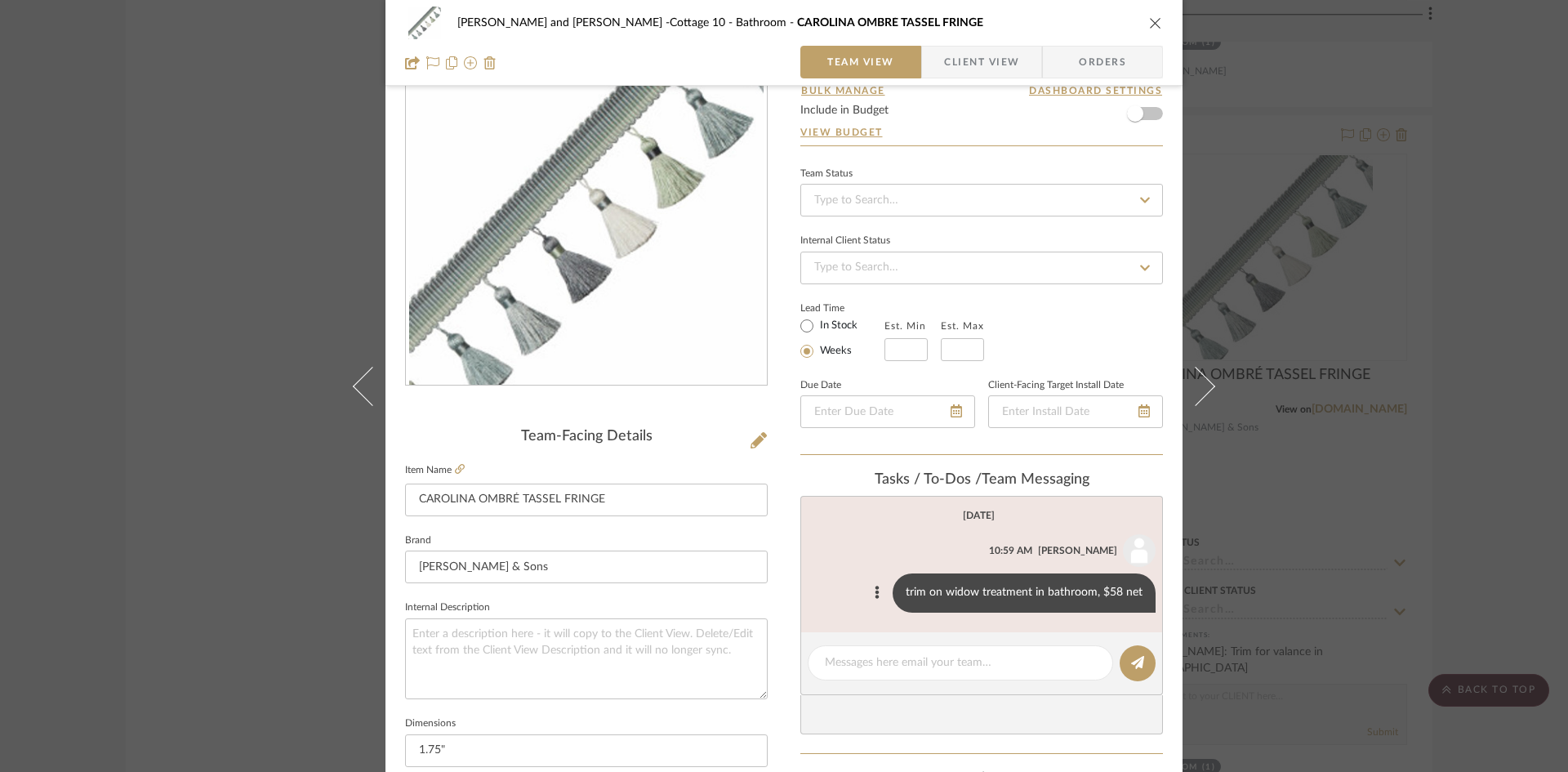
click at [1188, 384] on icon at bounding box center [1195, 385] width 39 height 39
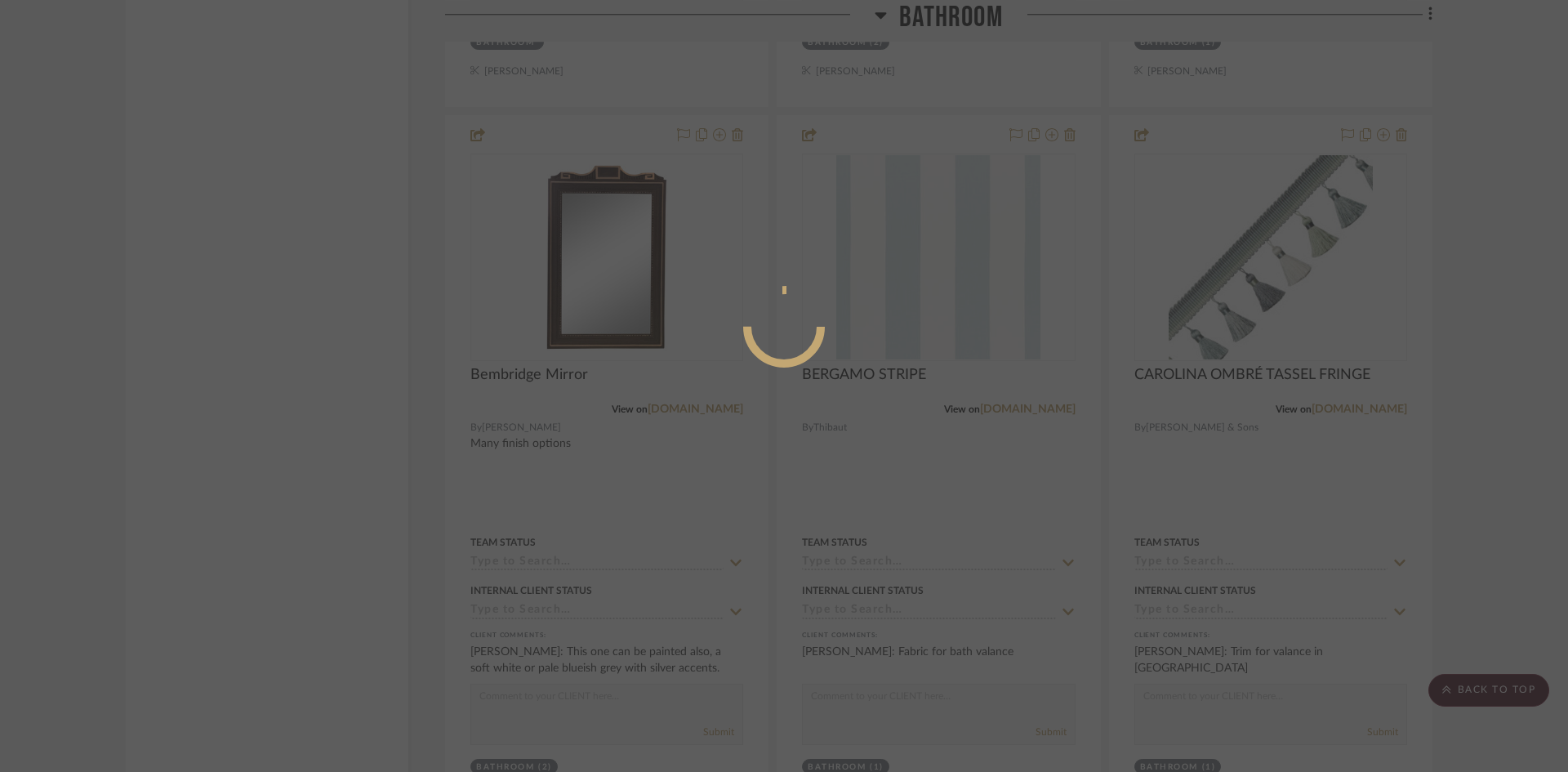
scroll to position [0, 0]
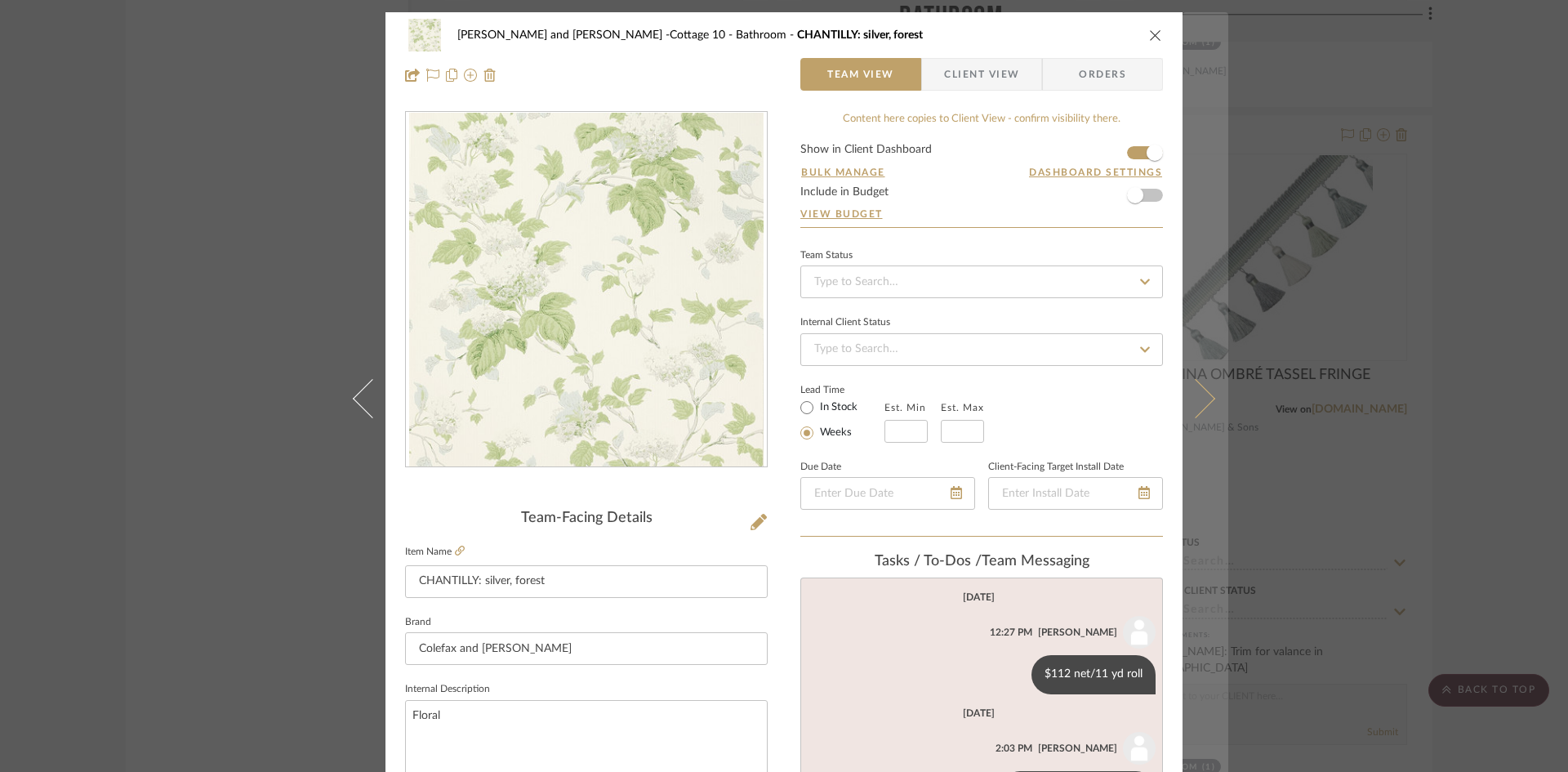
click at [1205, 392] on icon at bounding box center [1195, 397] width 39 height 39
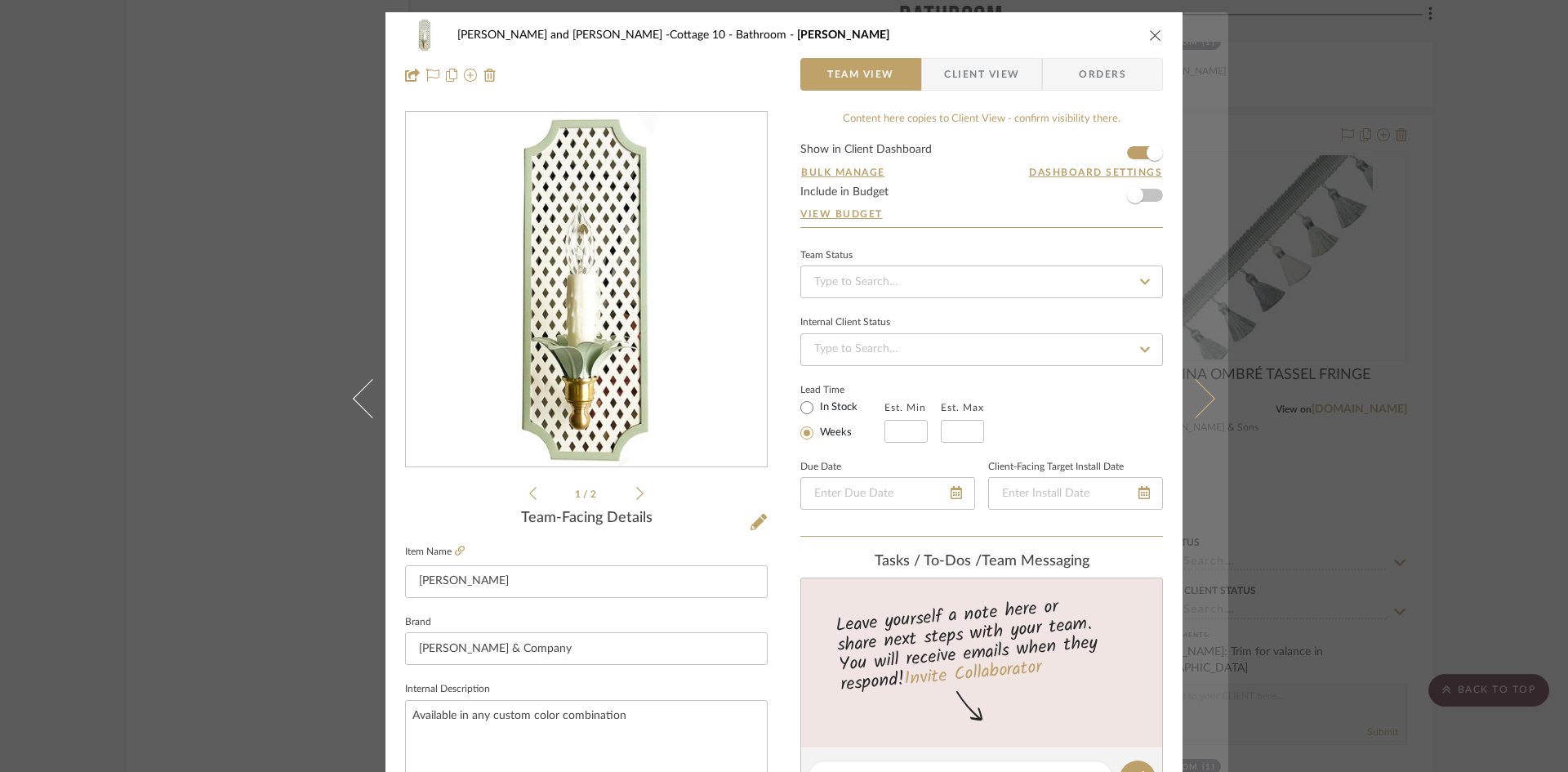
click at [1201, 398] on icon at bounding box center [1195, 397] width 39 height 39
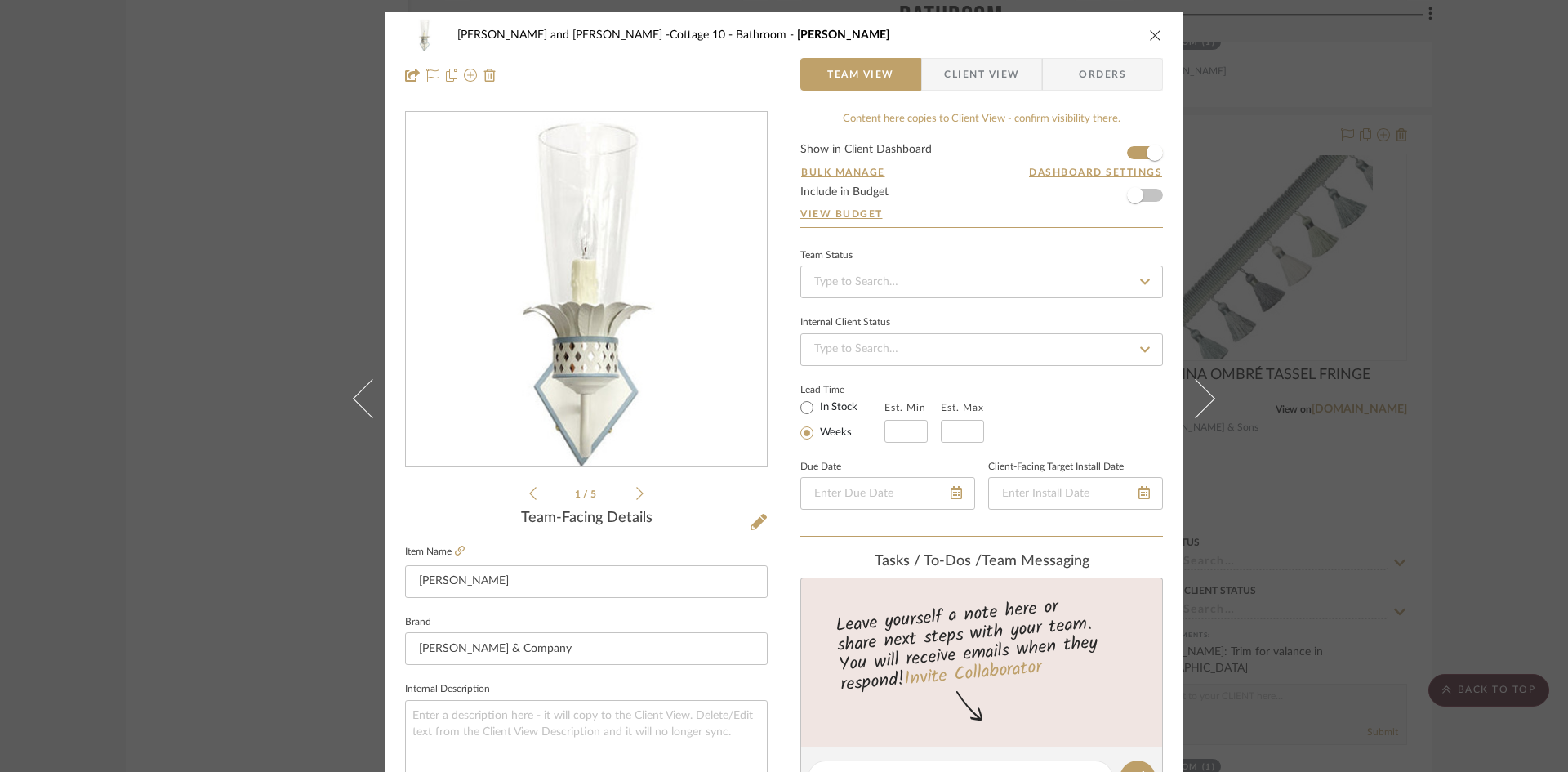
click at [1201, 398] on icon at bounding box center [1195, 397] width 39 height 39
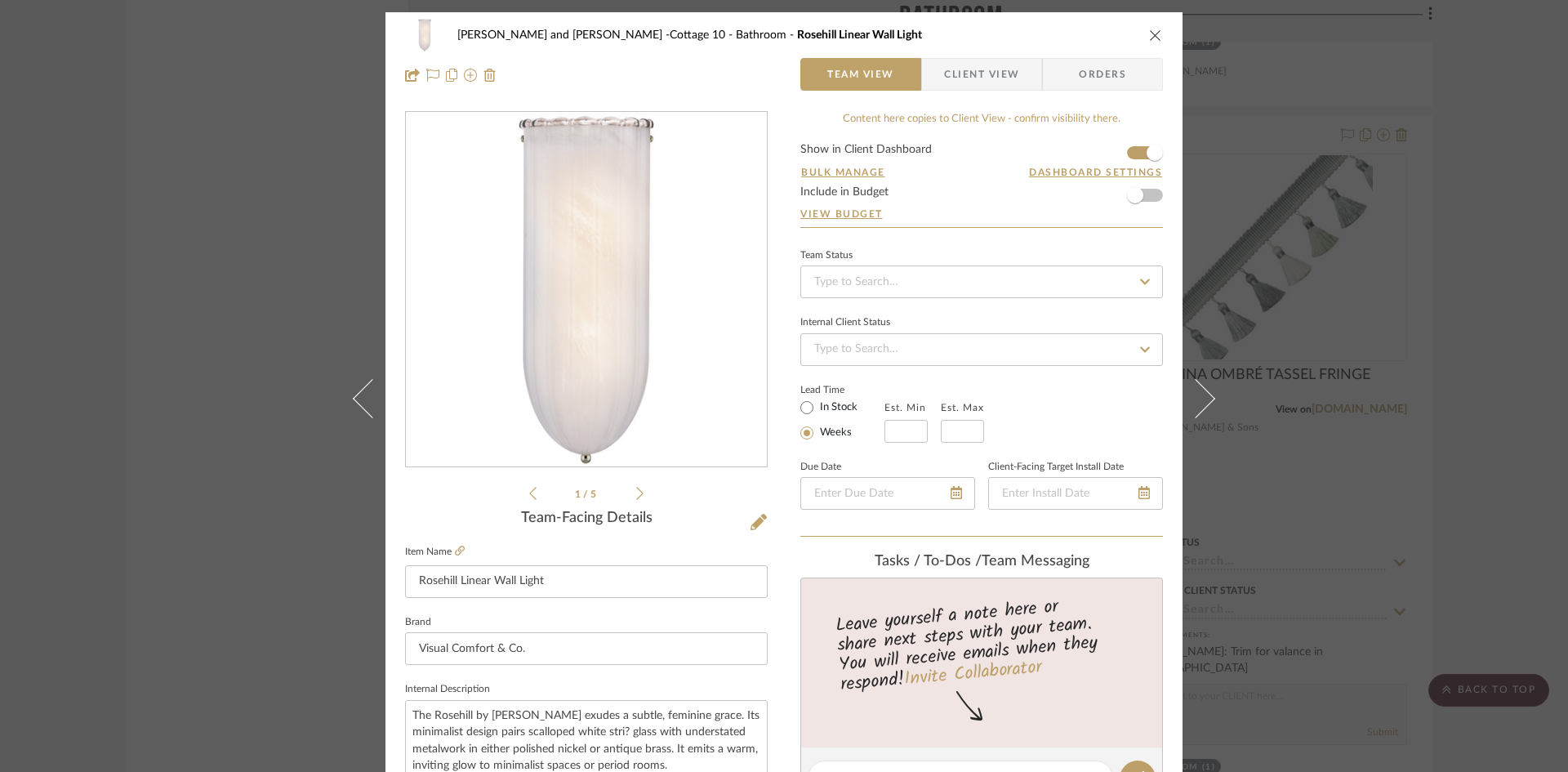
click at [1201, 398] on icon at bounding box center [1195, 397] width 39 height 39
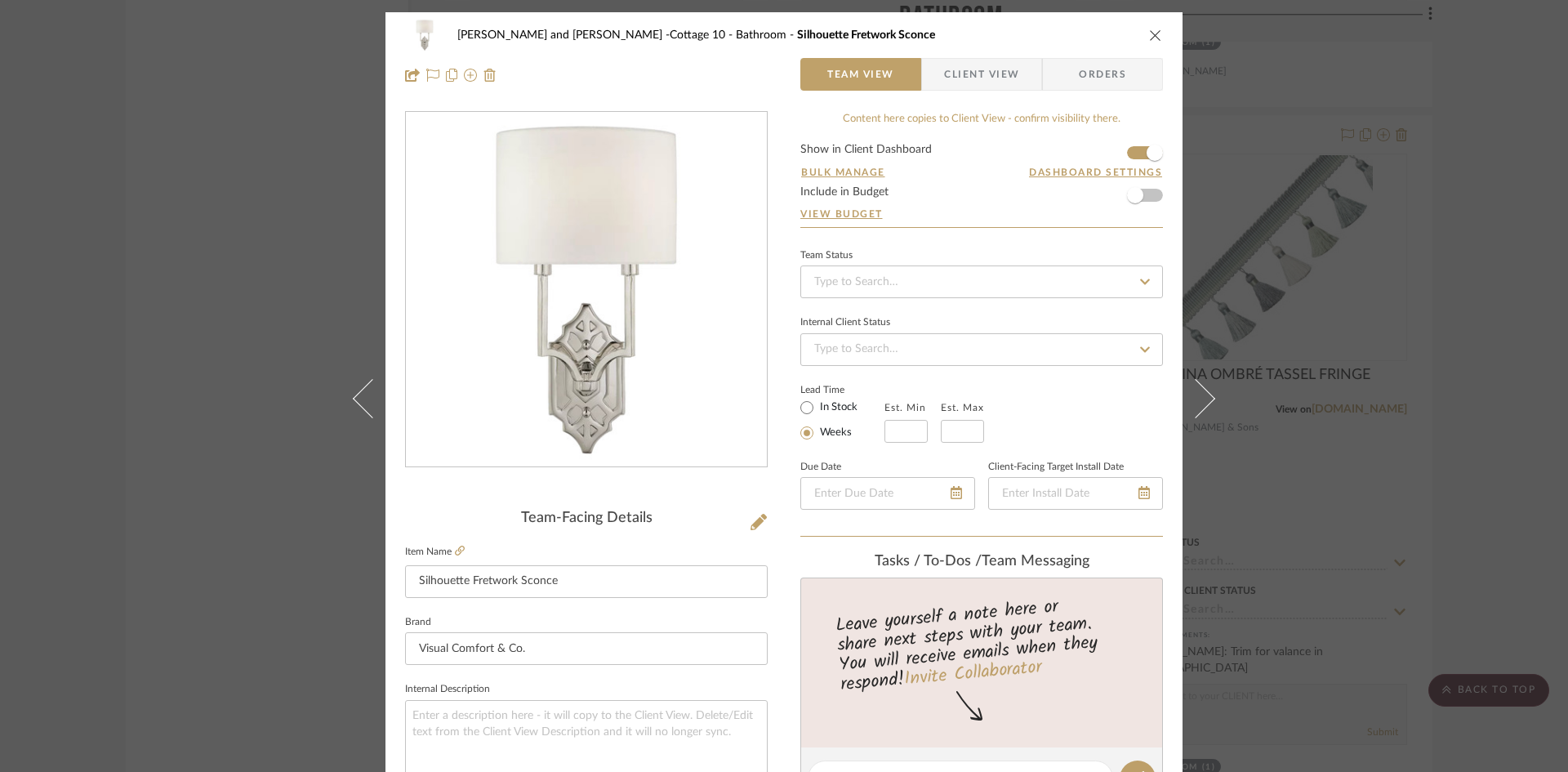
click at [1201, 398] on icon at bounding box center [1195, 397] width 39 height 39
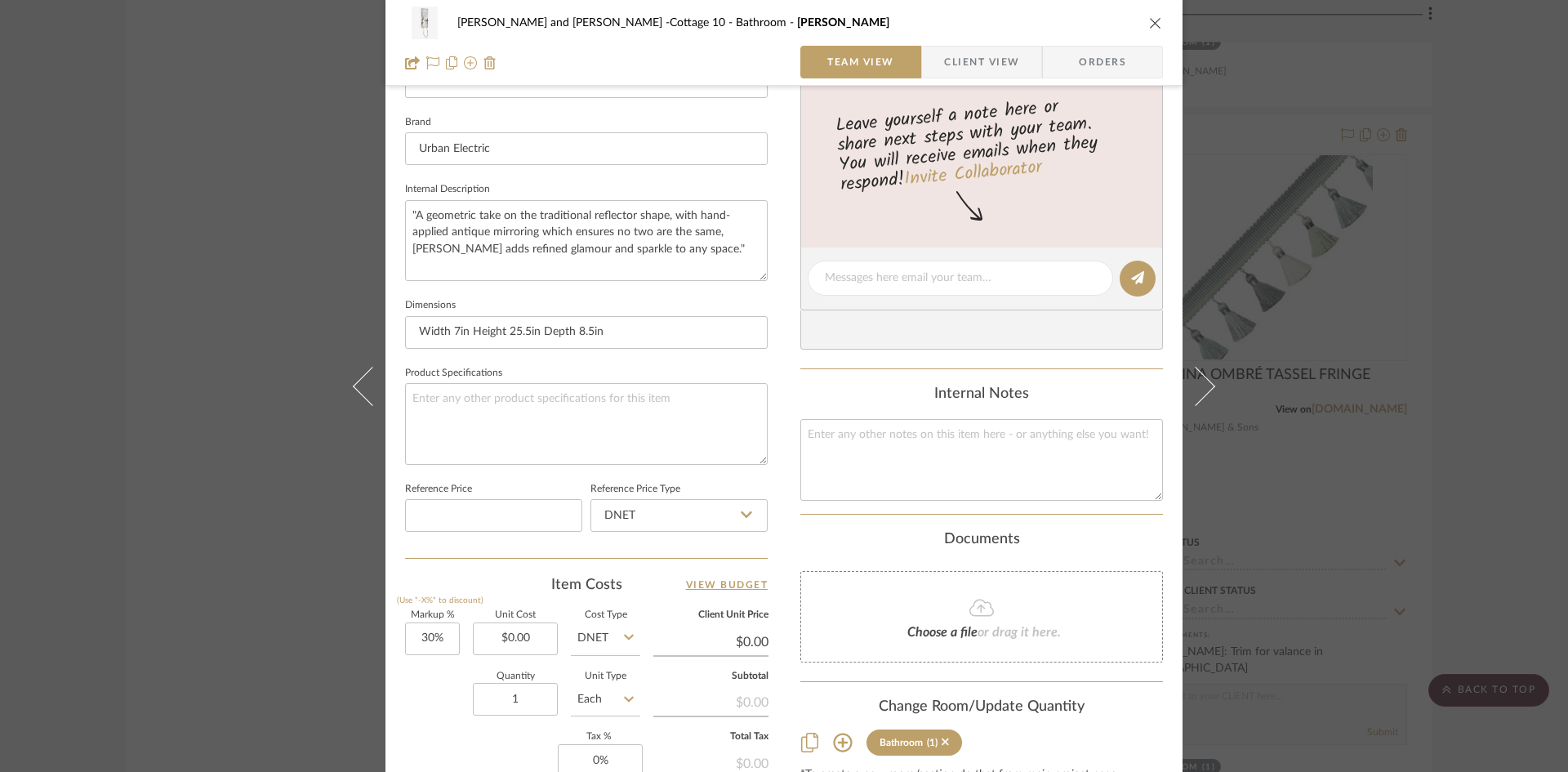
scroll to position [572, 0]
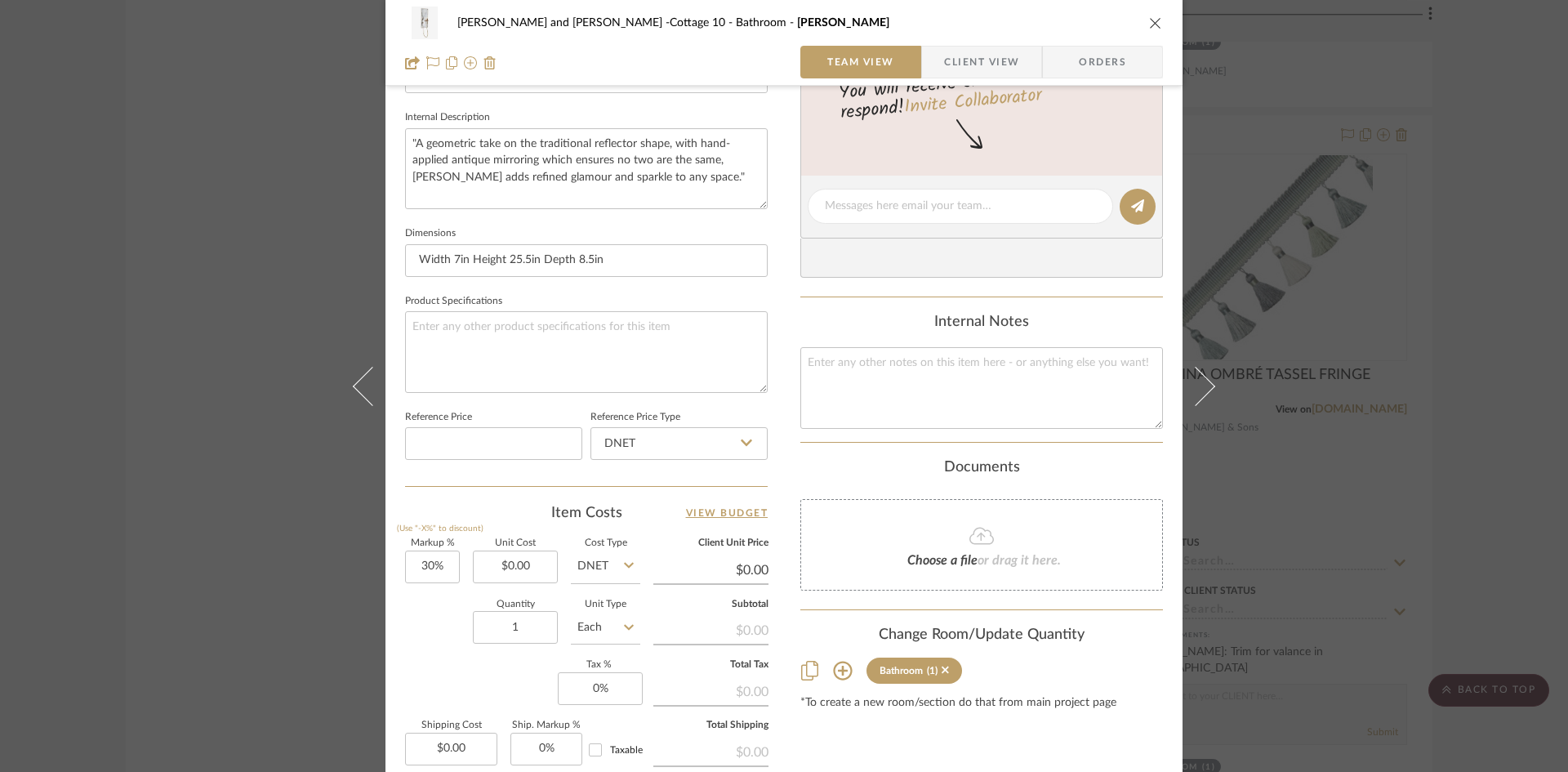
click at [1148, 18] on div "Ginny and Gordon -Cottage 10 Bathroom OLGA" at bounding box center [784, 23] width 758 height 33
click at [1149, 18] on icon "close" at bounding box center [1155, 22] width 13 height 13
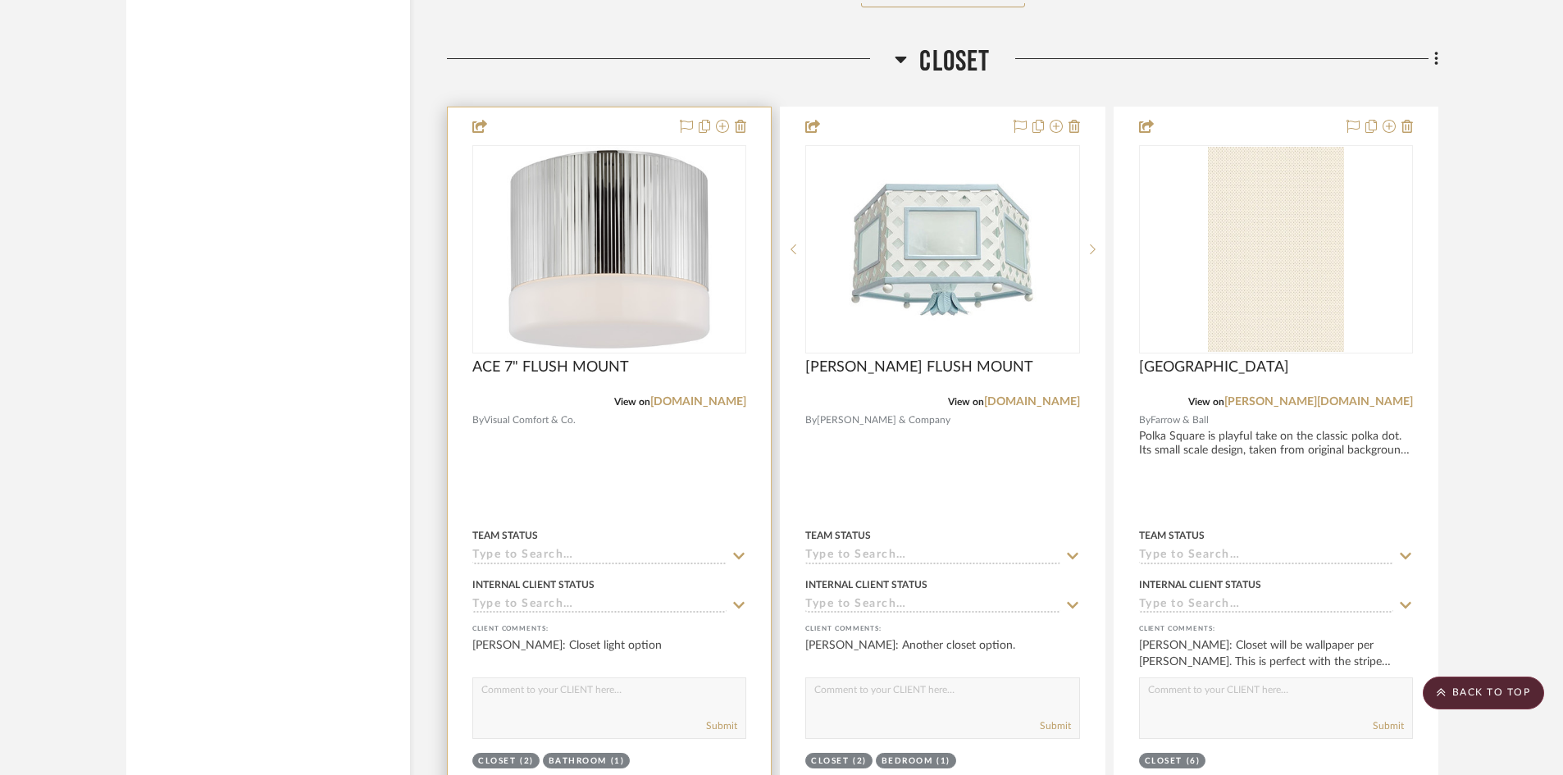
scroll to position [15910, 0]
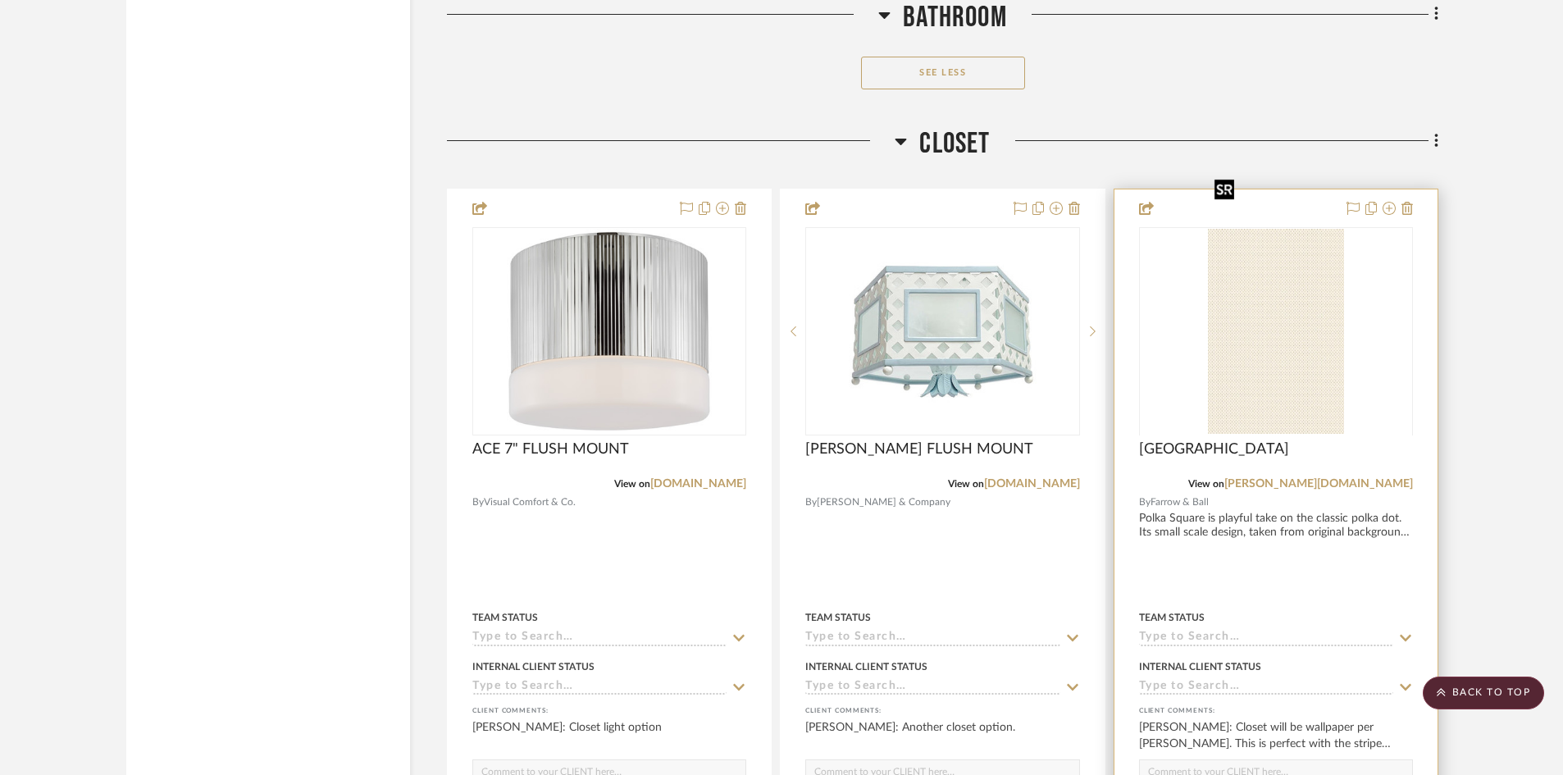
click at [1246, 332] on div at bounding box center [1276, 434] width 274 height 415
click at [1252, 351] on img "0" at bounding box center [1276, 331] width 136 height 205
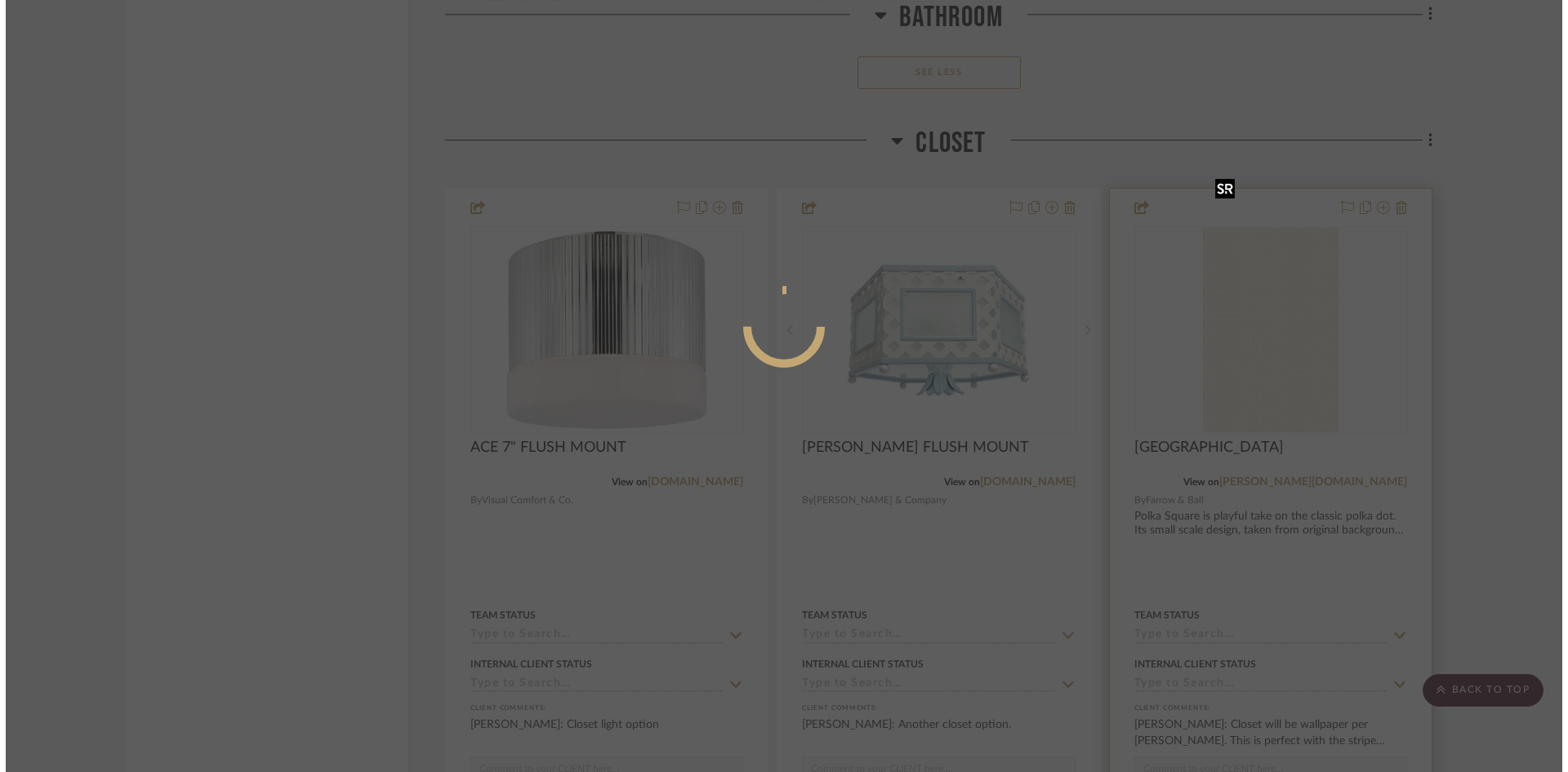
scroll to position [0, 0]
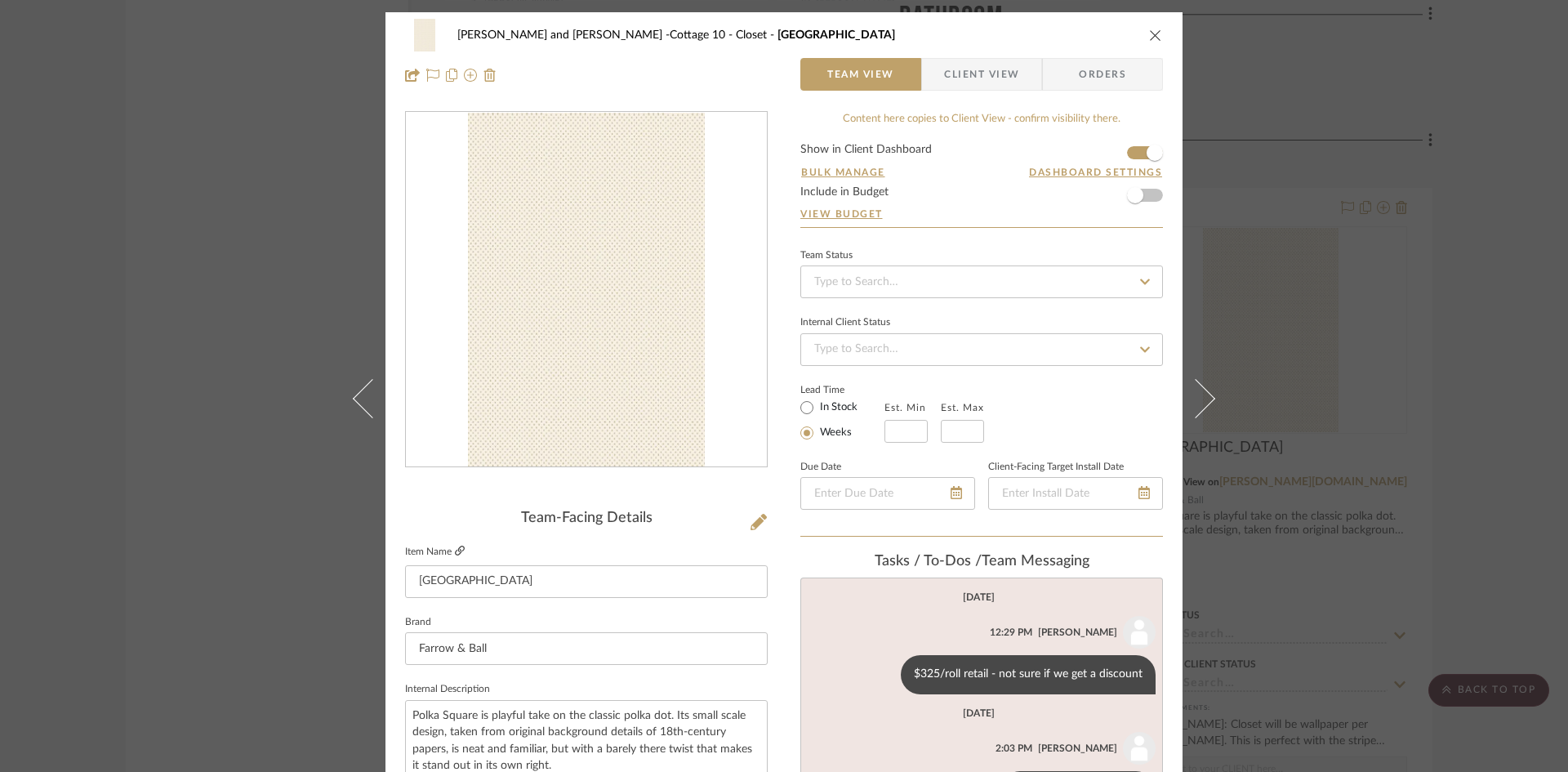
click at [455, 546] on icon at bounding box center [460, 551] width 10 height 10
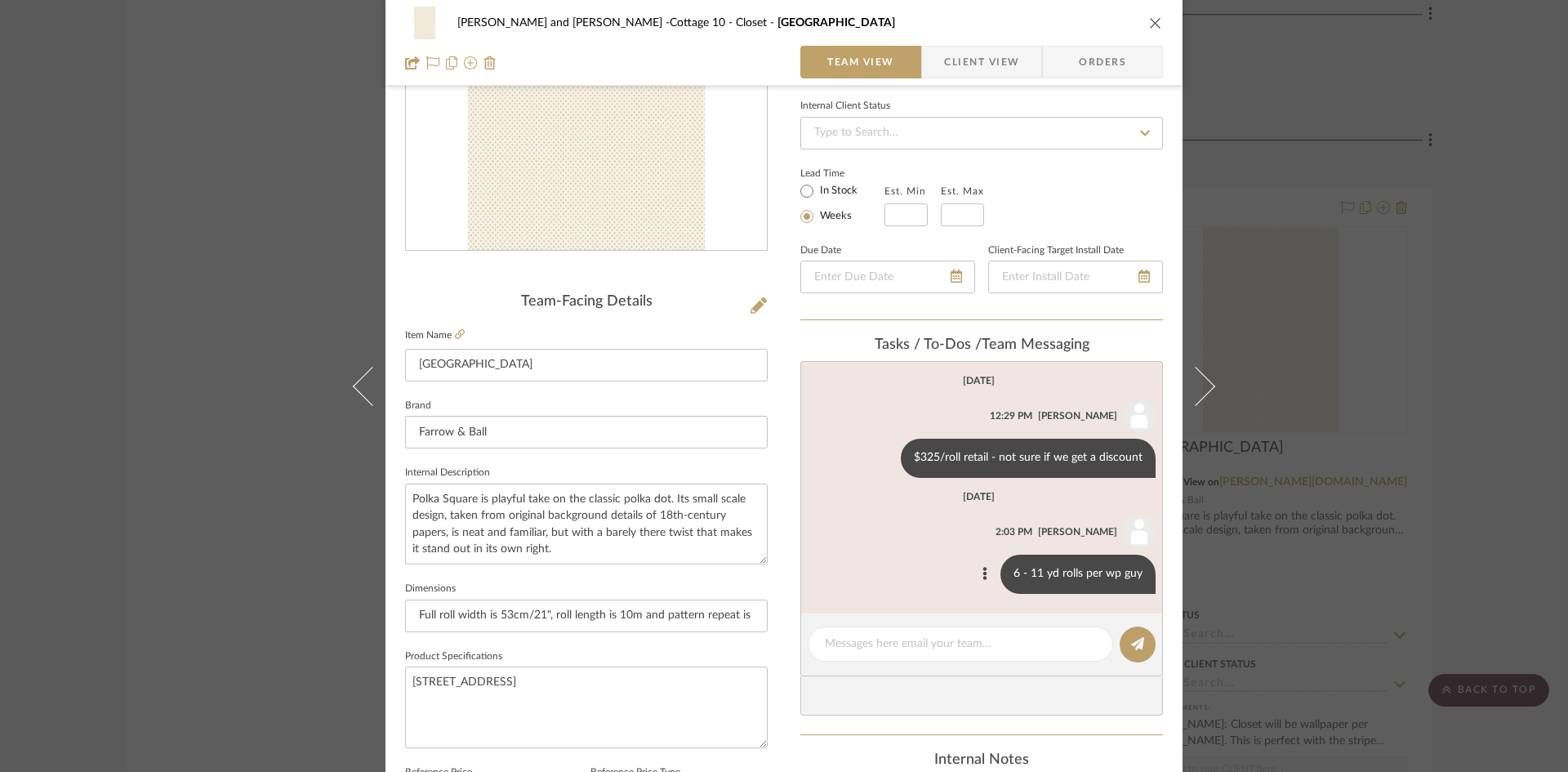
scroll to position [245, 0]
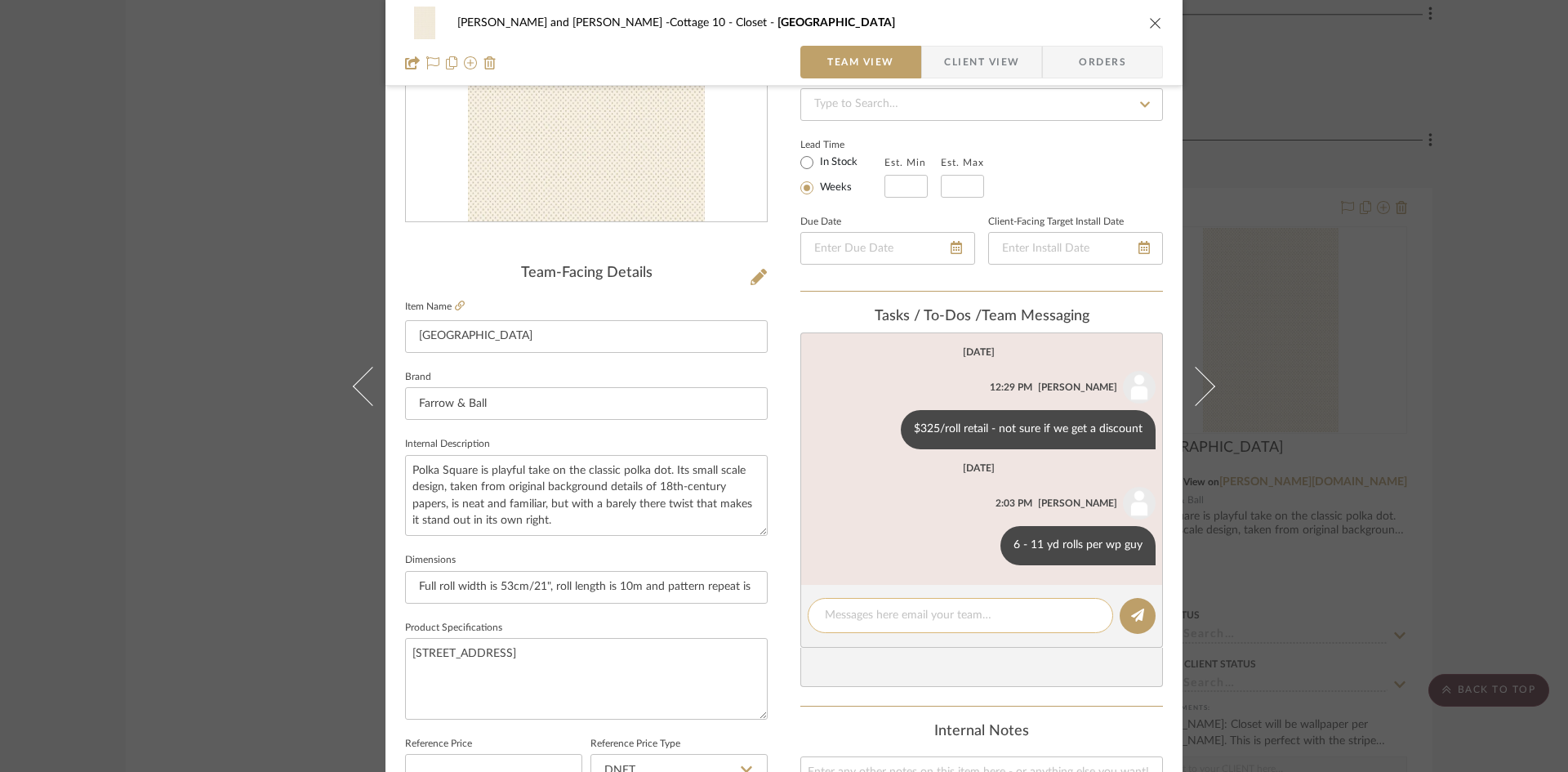
click at [908, 613] on textarea at bounding box center [960, 615] width 271 height 17
type textarea "$325 roll/not logged in"
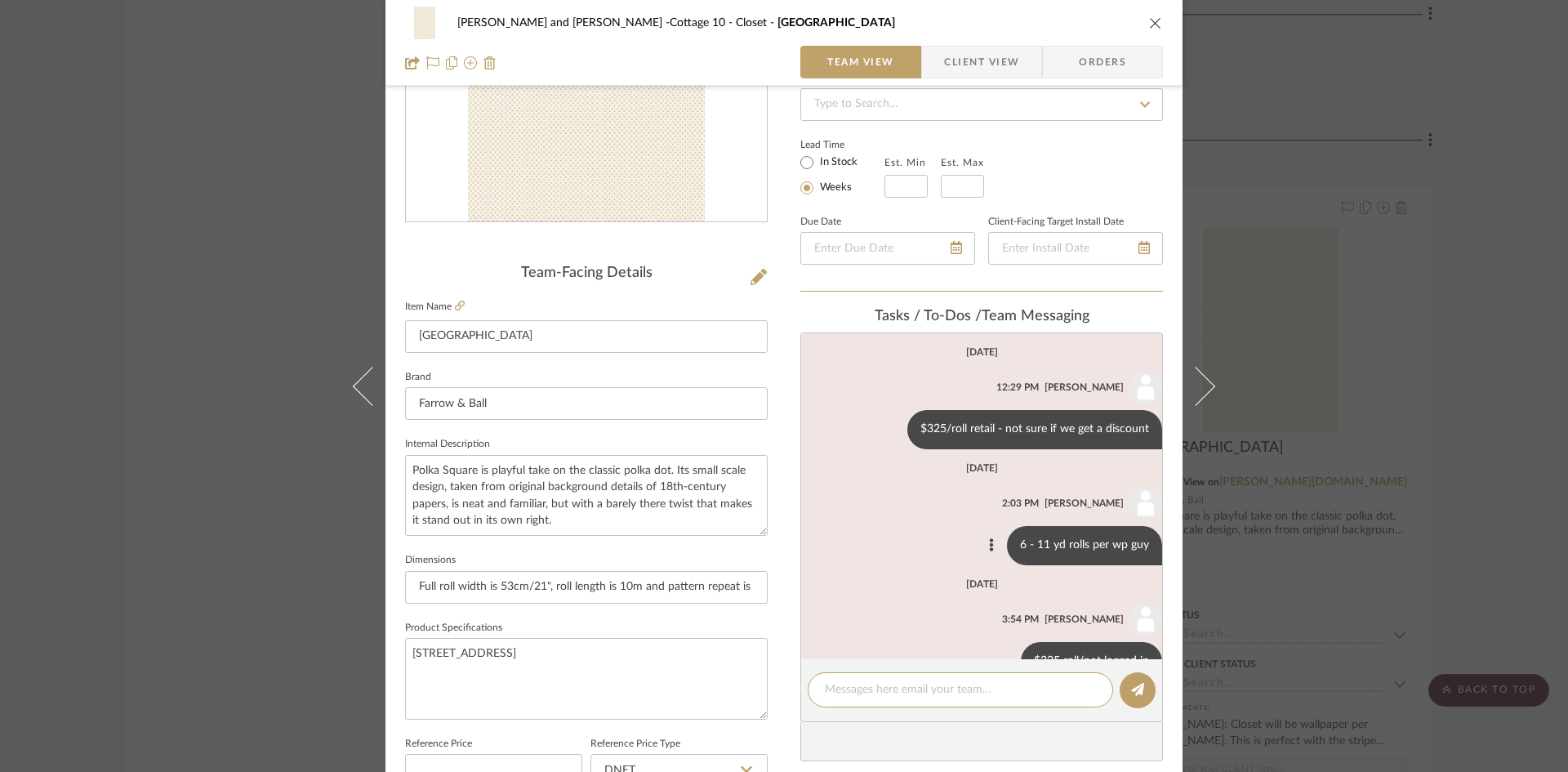
scroll to position [42, 0]
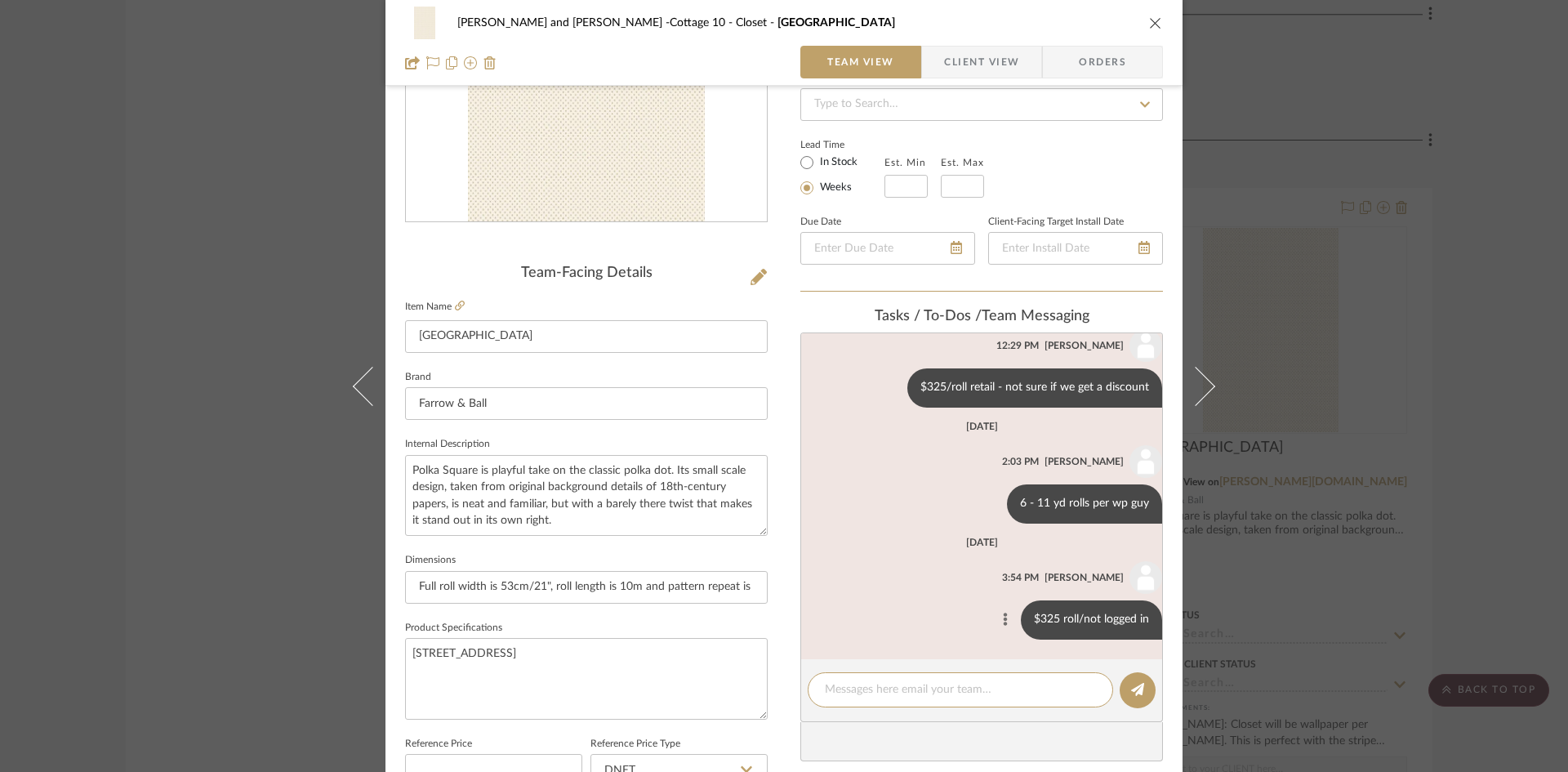
click at [996, 612] on button at bounding box center [1006, 621] width 20 height 20
click at [914, 635] on span "Delete" at bounding box center [915, 640] width 67 height 14
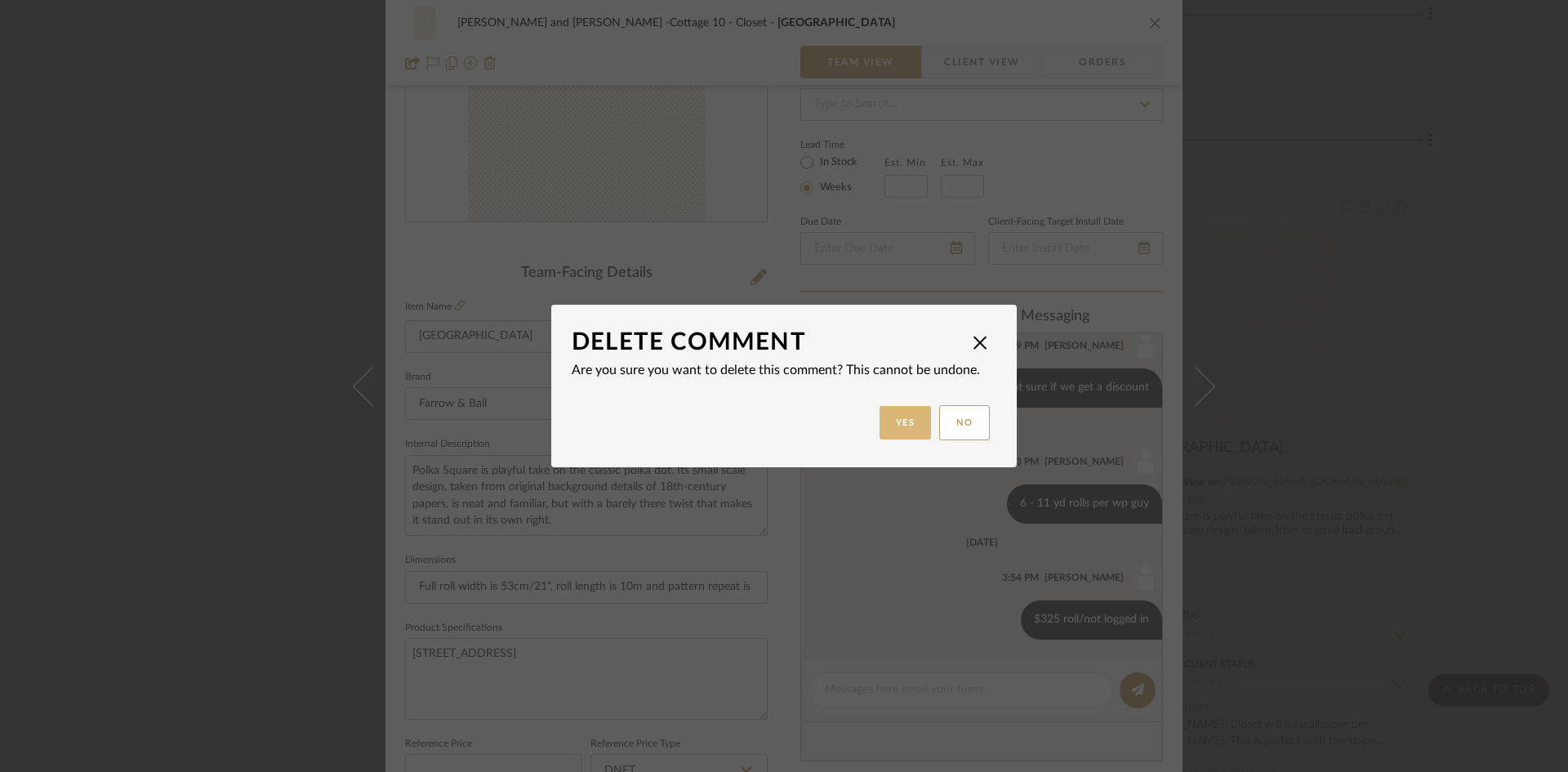
click at [904, 423] on button "Yes" at bounding box center [905, 423] width 52 height 34
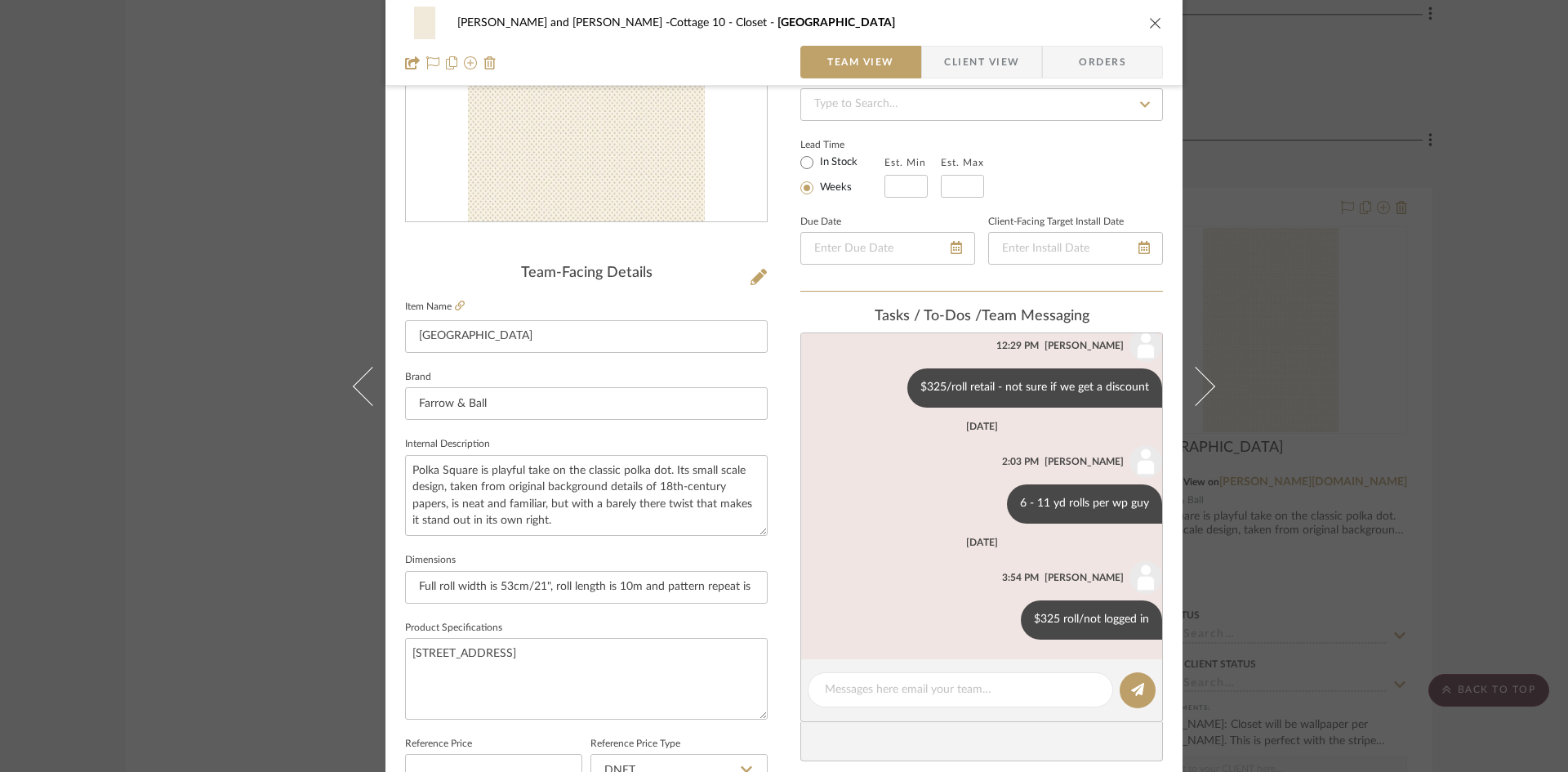
scroll to position [0, 0]
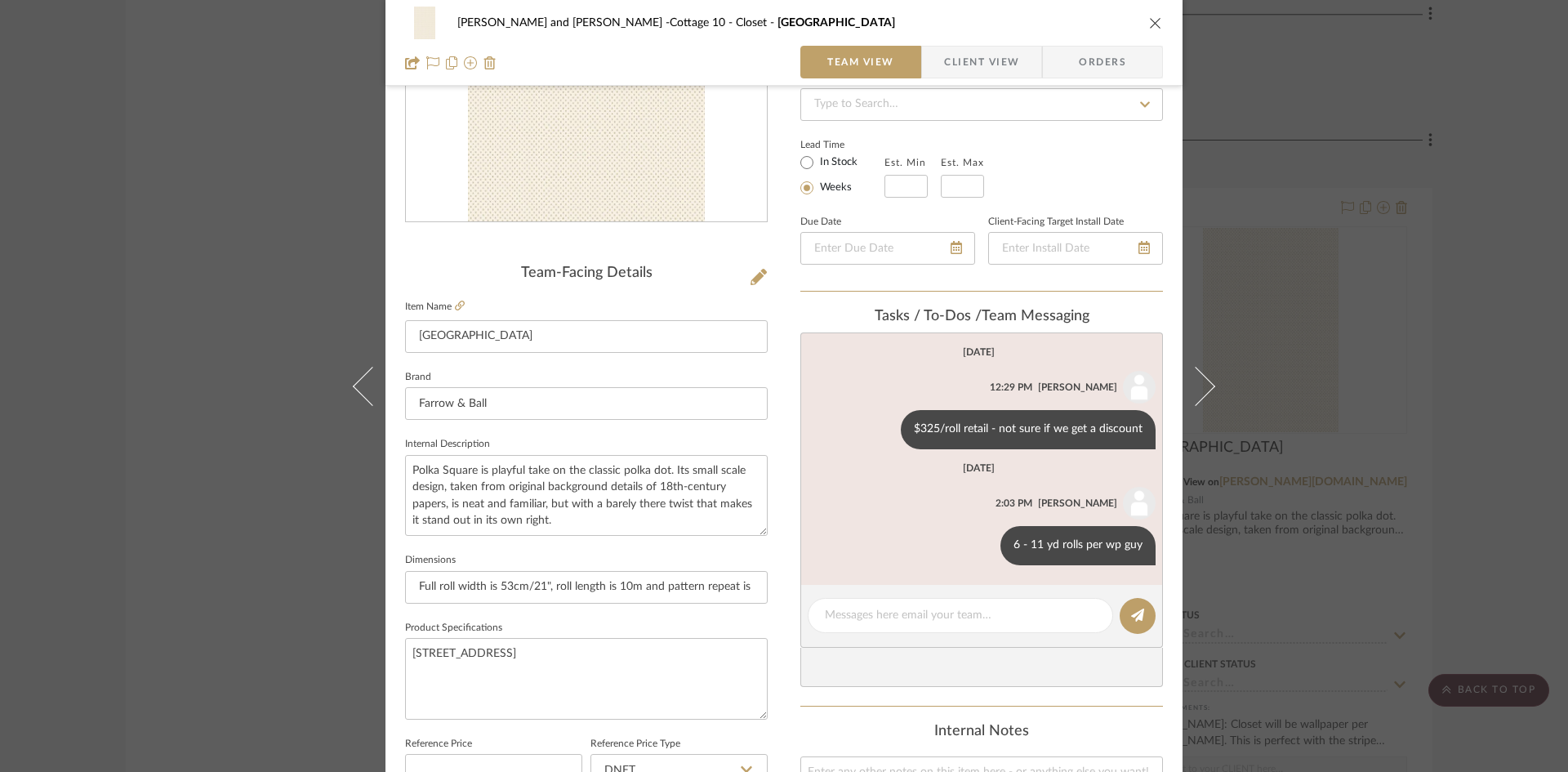
click at [1149, 18] on icon "close" at bounding box center [1155, 22] width 13 height 13
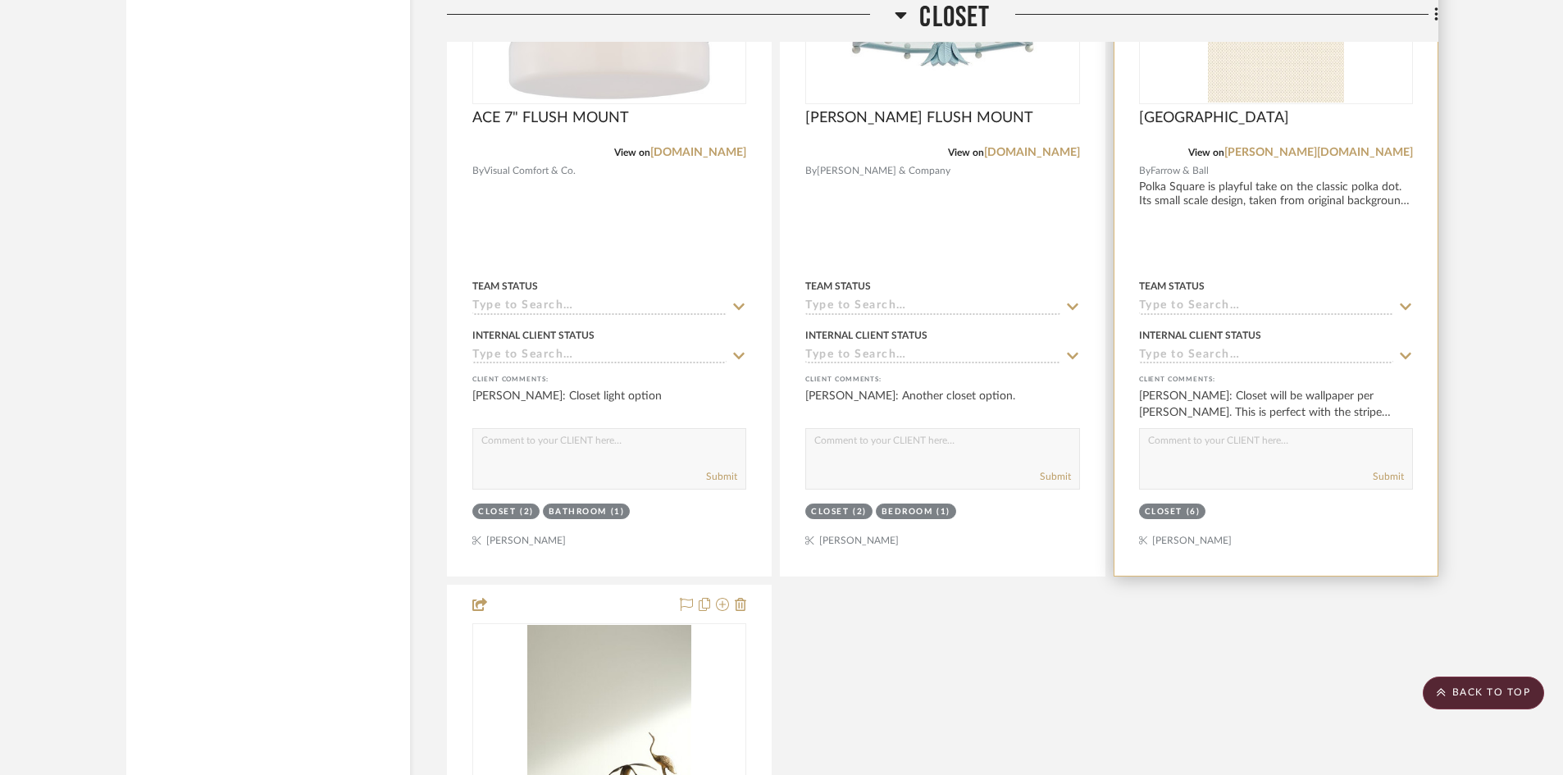
scroll to position [16084, 0]
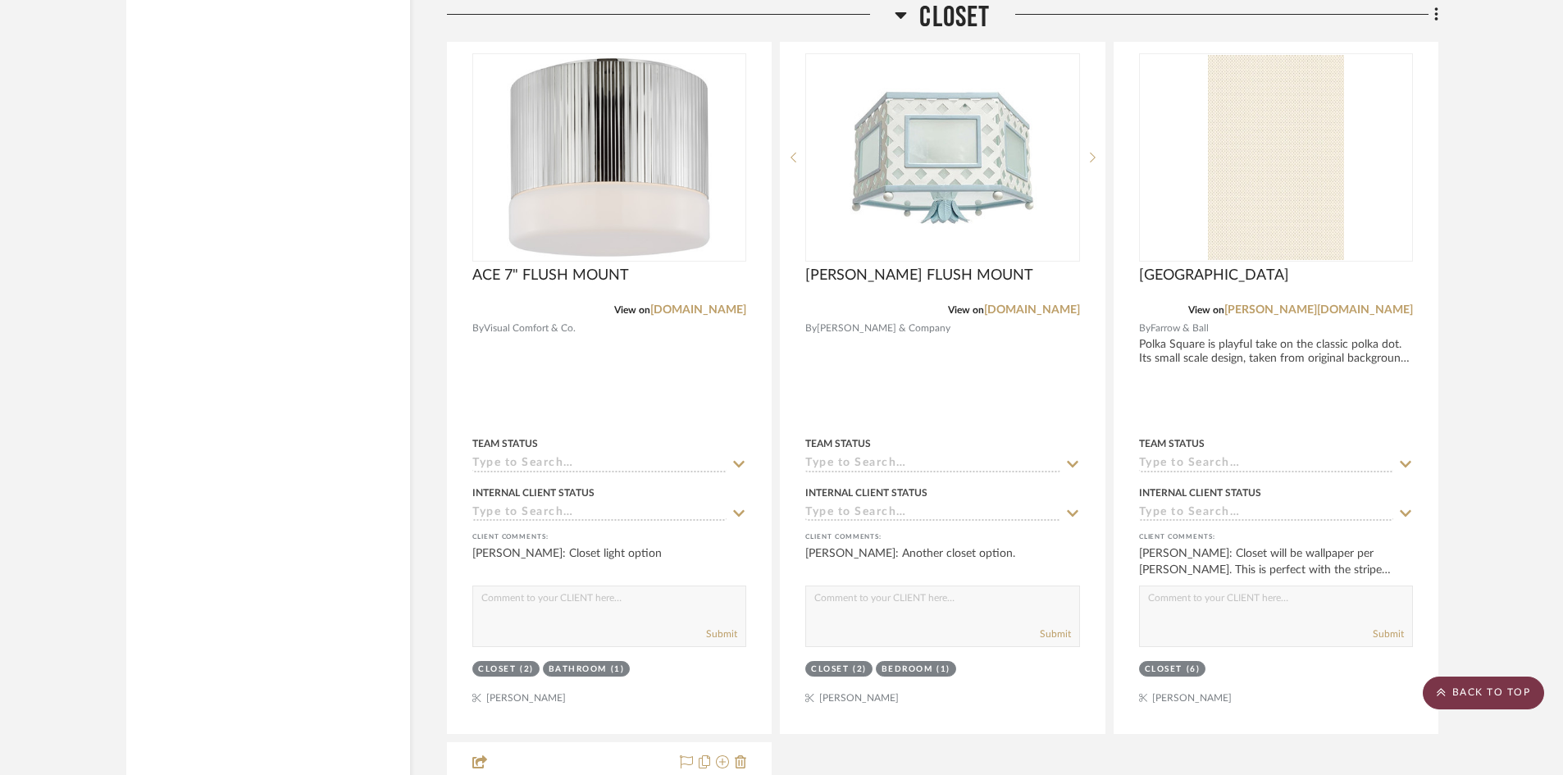
click at [1491, 696] on scroll-to-top-button "BACK TO TOP" at bounding box center [1483, 693] width 121 height 33
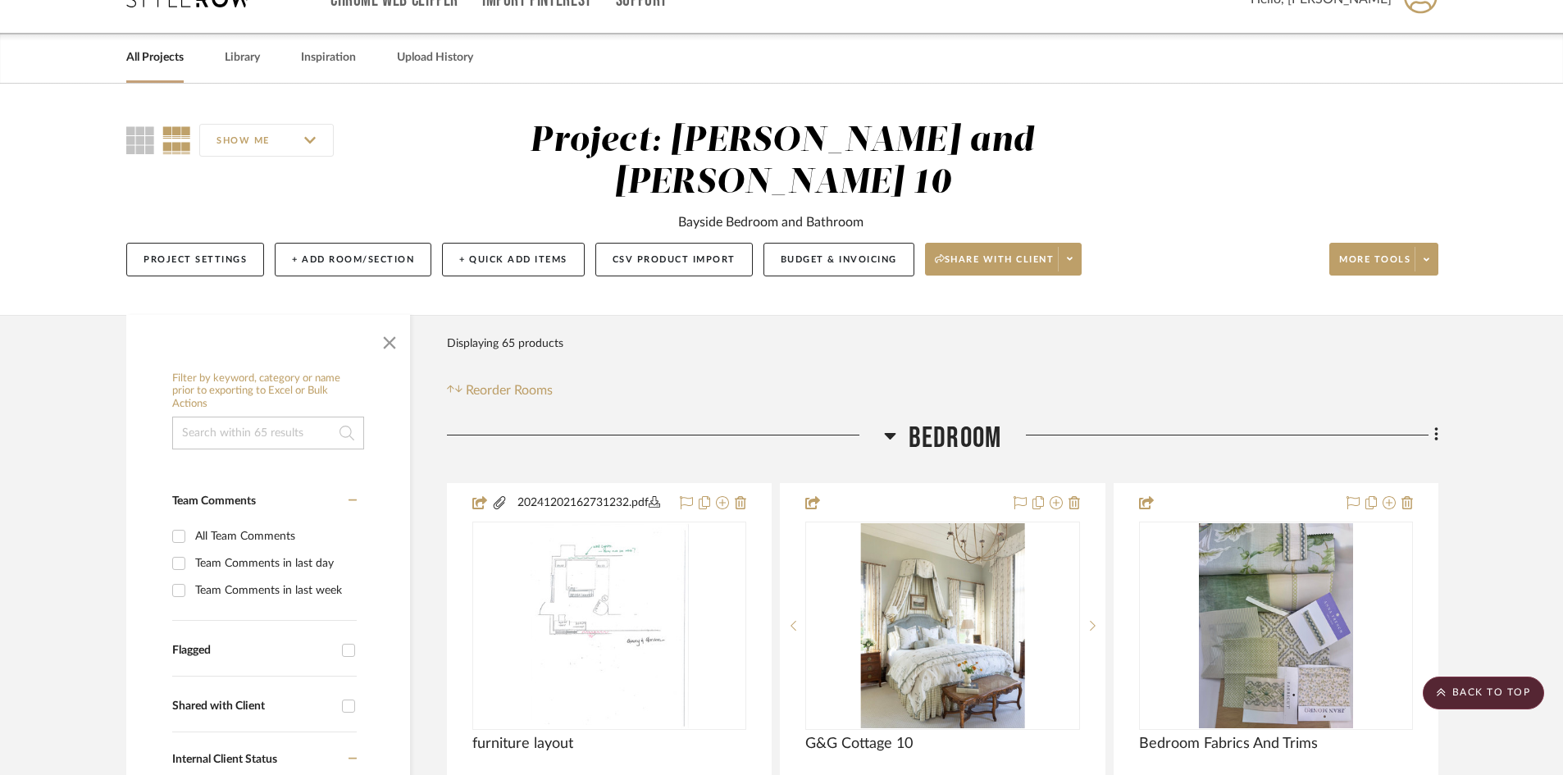
scroll to position [0, 0]
